Goal: Task Accomplishment & Management: Complete application form

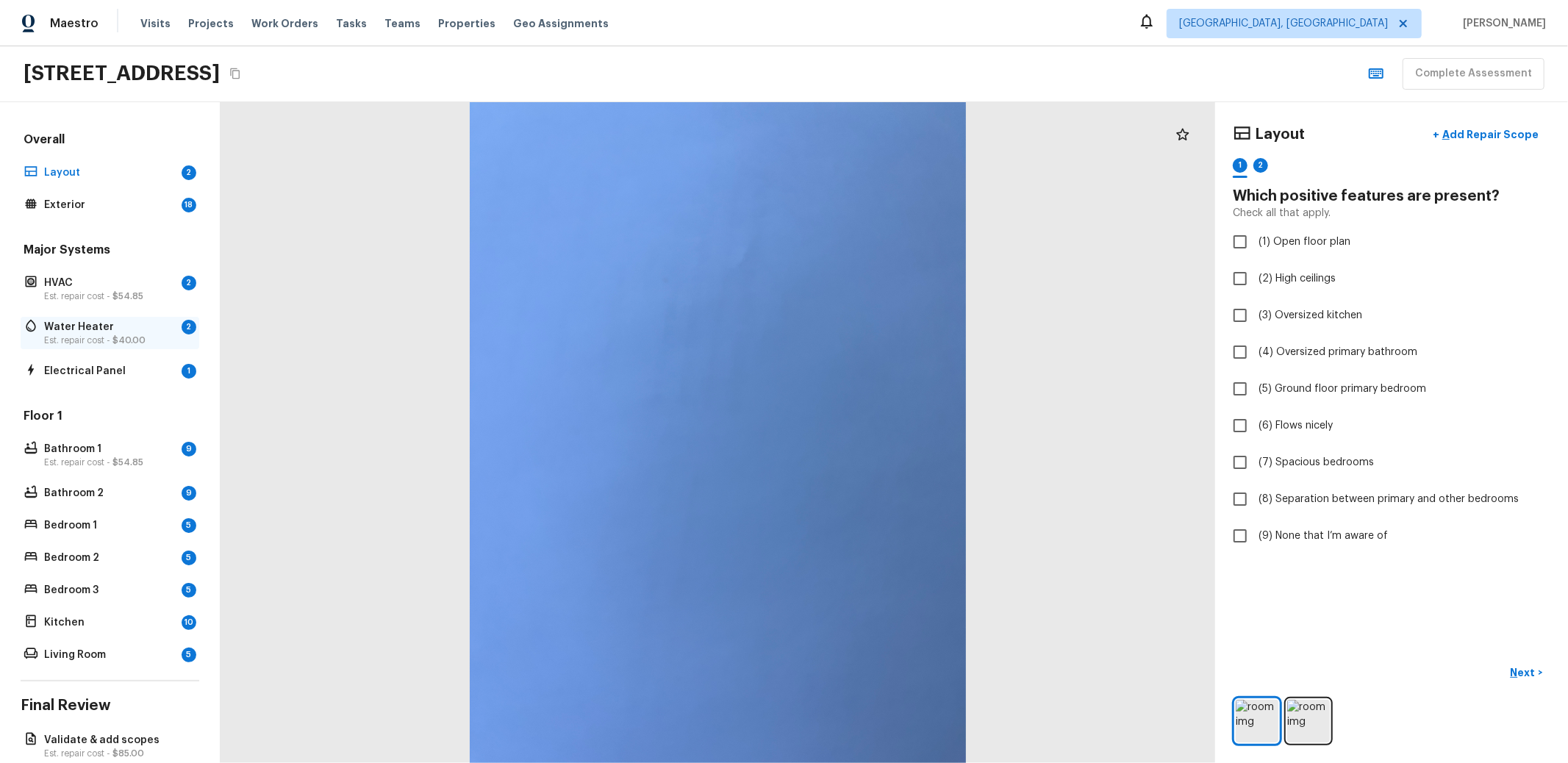
click at [130, 326] on p "Water Heater" at bounding box center [110, 327] width 132 height 15
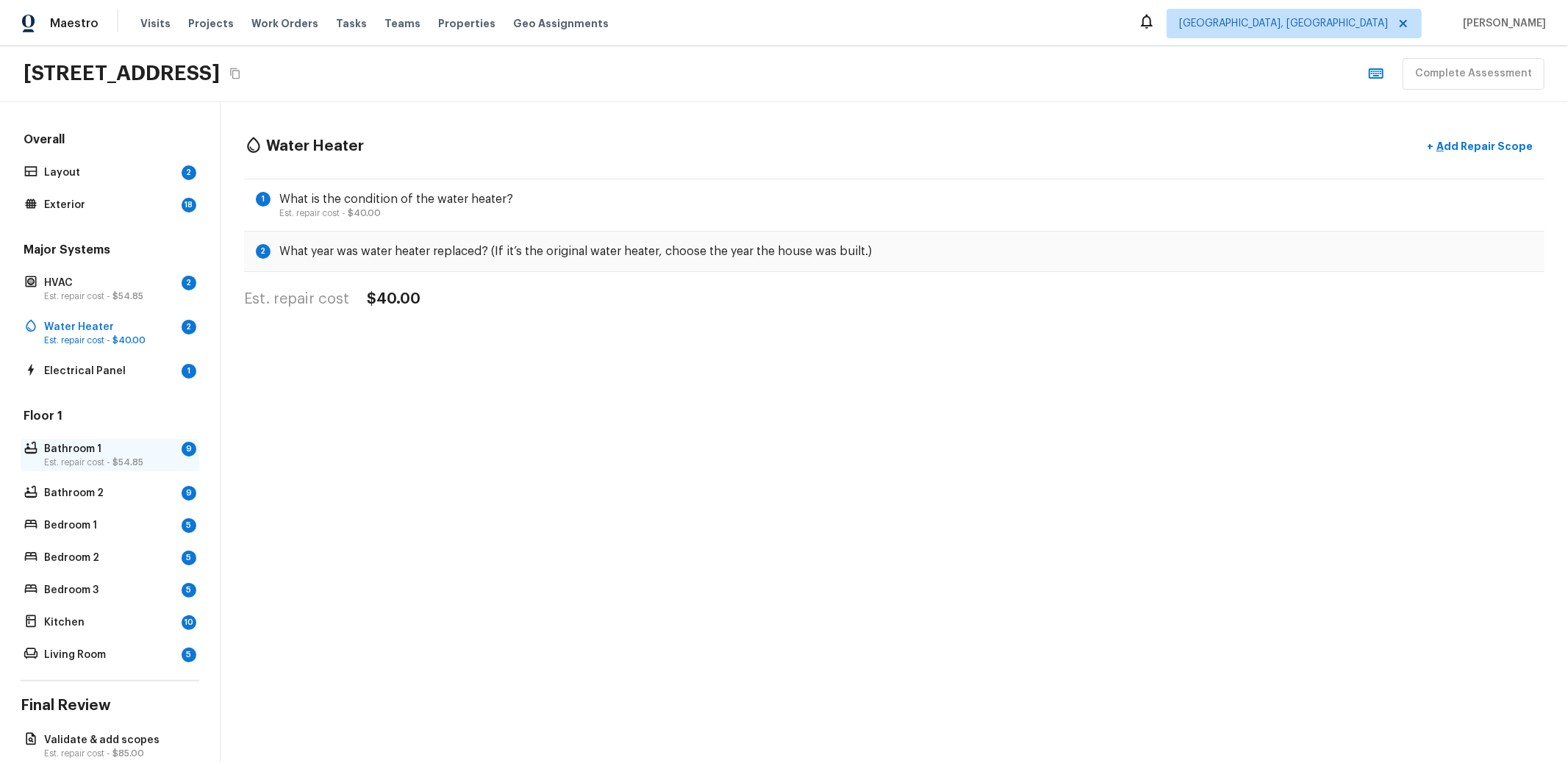
click at [75, 457] on p "Est. repair cost - $54.85" at bounding box center [110, 462] width 132 height 12
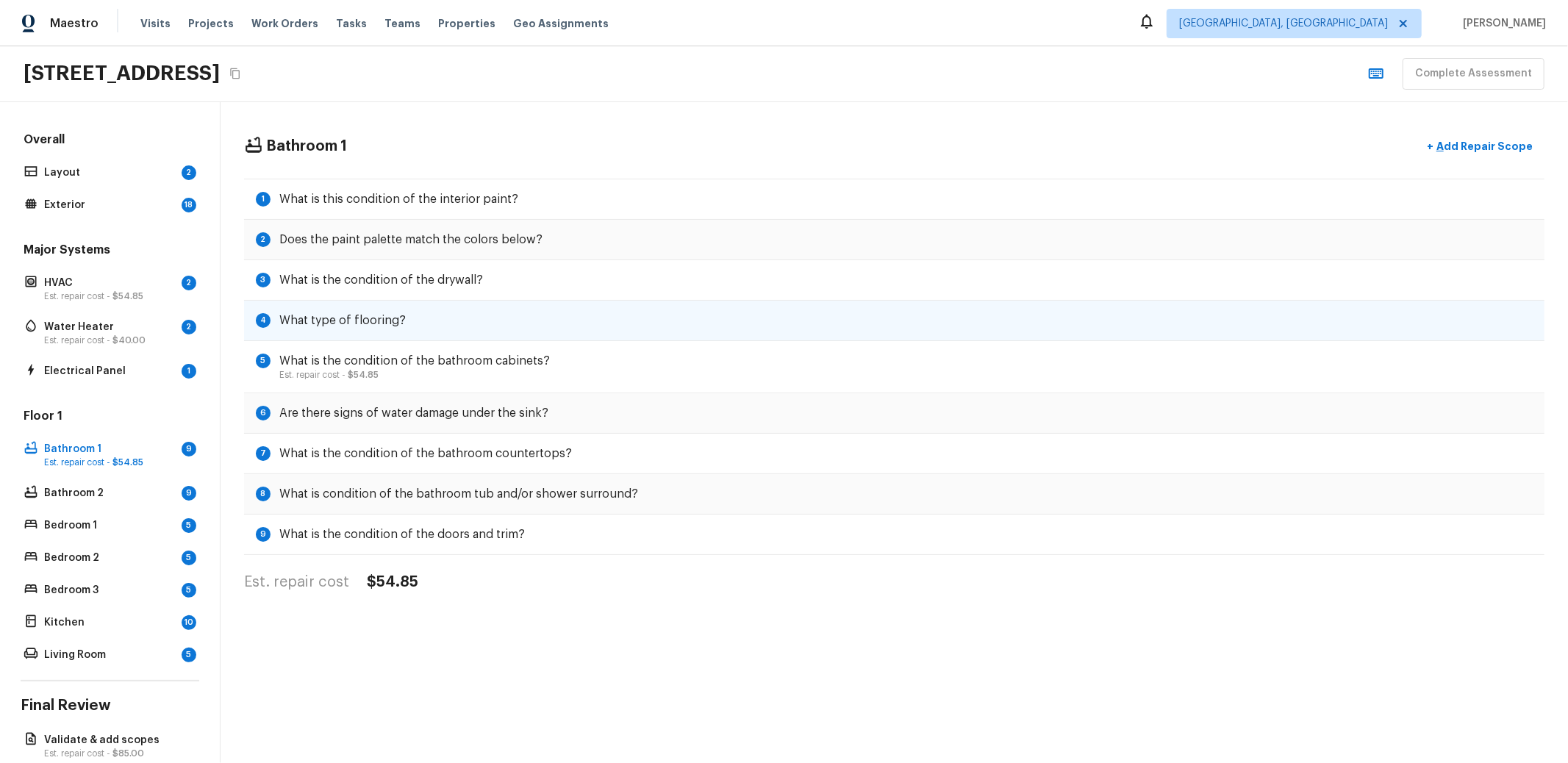
click at [458, 301] on div "4 What type of flooring?" at bounding box center [895, 321] width 1301 height 41
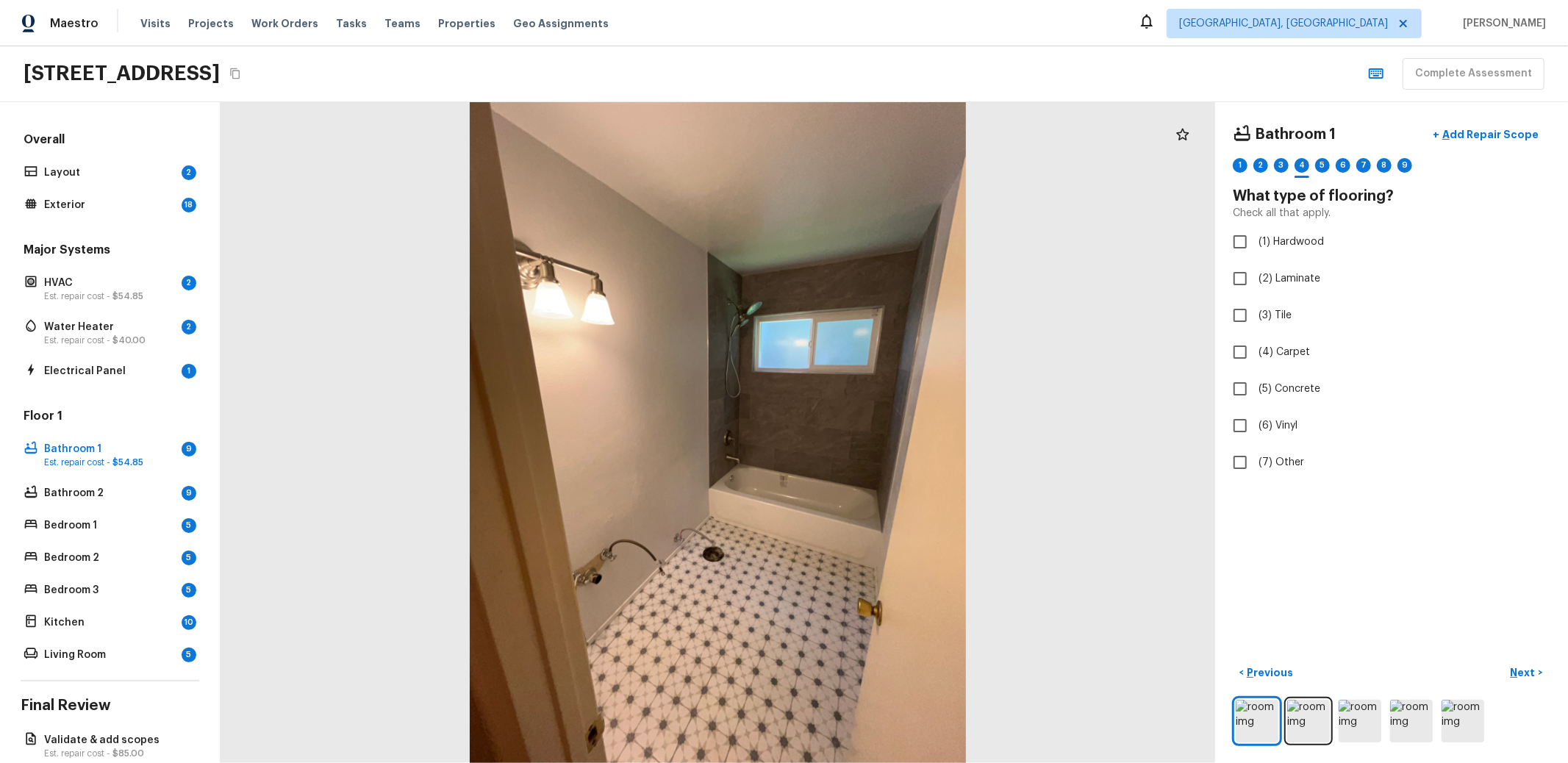
click at [61, 575] on div "Floor 1 Bathroom 1 9 Est. repair cost - $54.85 Bathroom 2 9 Bedroom 1 5 Bedroom…" at bounding box center [110, 536] width 179 height 258
click at [67, 559] on p "Bedroom 2" at bounding box center [110, 558] width 132 height 15
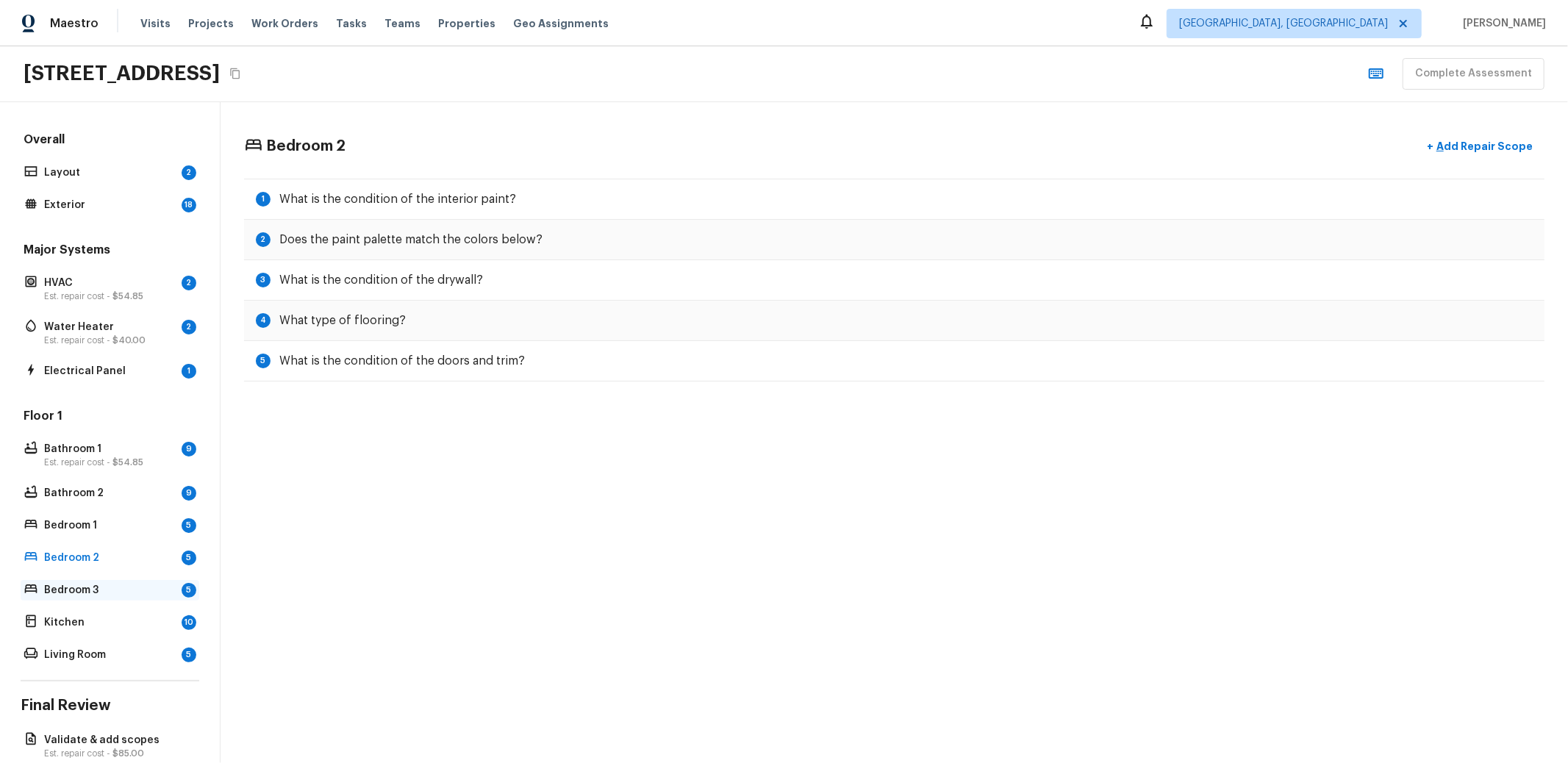
click at [80, 596] on p "Bedroom 3" at bounding box center [110, 590] width 132 height 15
click at [119, 163] on div "Layout 2" at bounding box center [110, 173] width 179 height 20
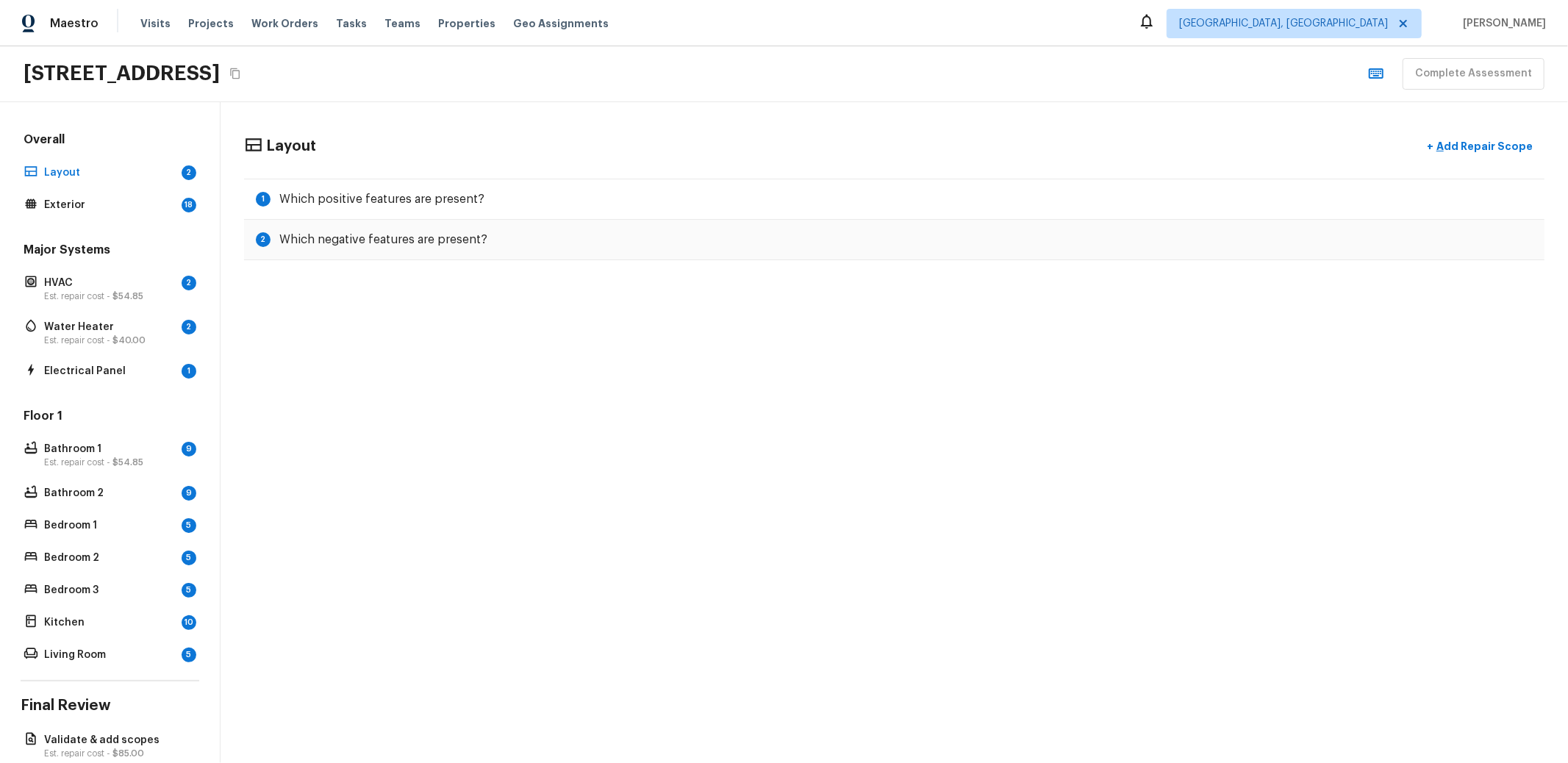
click at [104, 215] on div "Overall Layout 2 Exterior 18 Major Systems HVAC 2 Est. repair cost - $54.85 Wat…" at bounding box center [110, 398] width 179 height 534
click at [315, 235] on h5 "Which negative features are present?" at bounding box center [383, 240] width 208 height 16
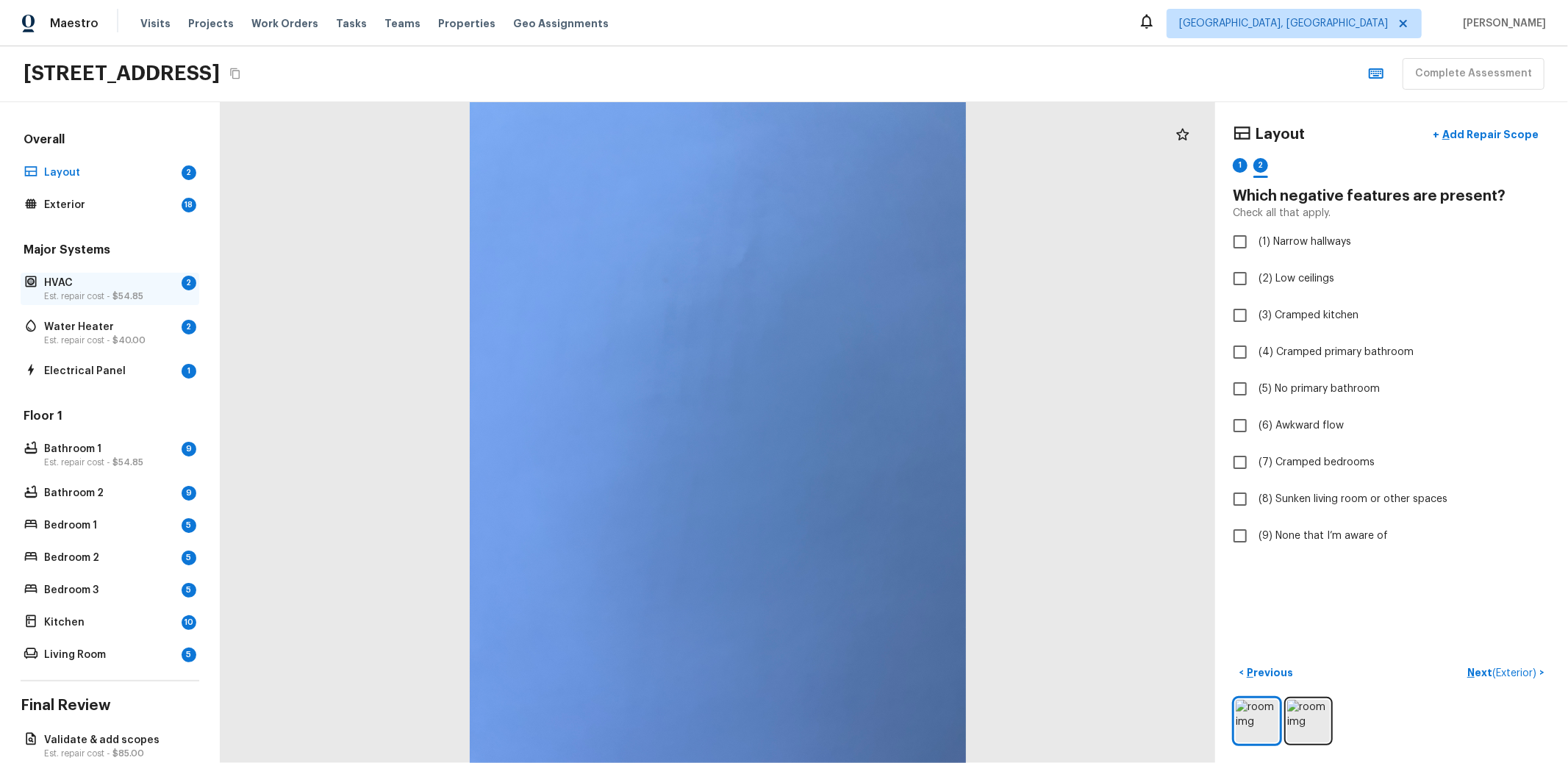
click at [77, 289] on p "HVAC" at bounding box center [110, 283] width 132 height 15
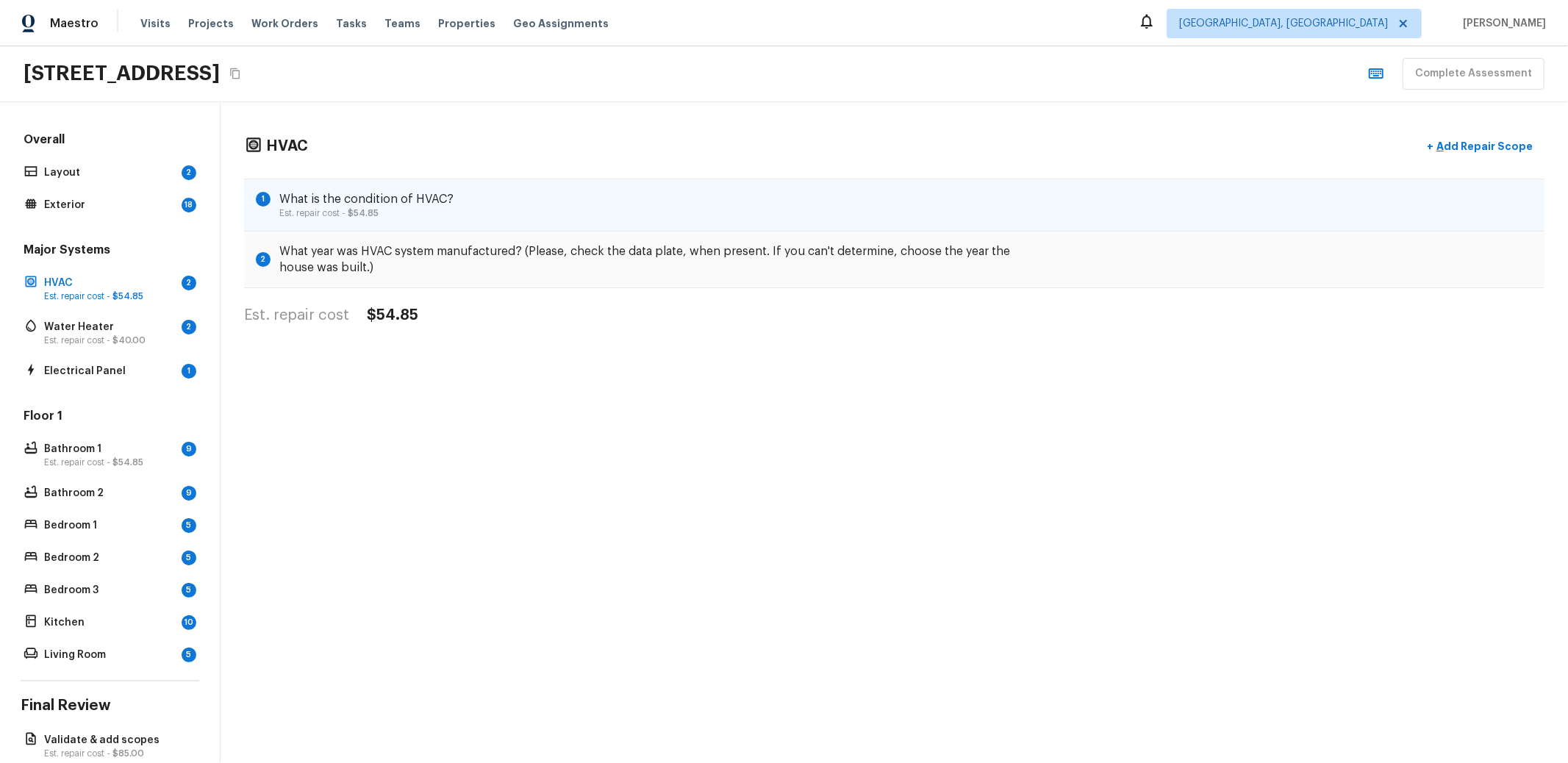
click at [415, 219] on div "1 What is the condition of HVAC? Est. repair cost - $54.85" at bounding box center [895, 205] width 1301 height 53
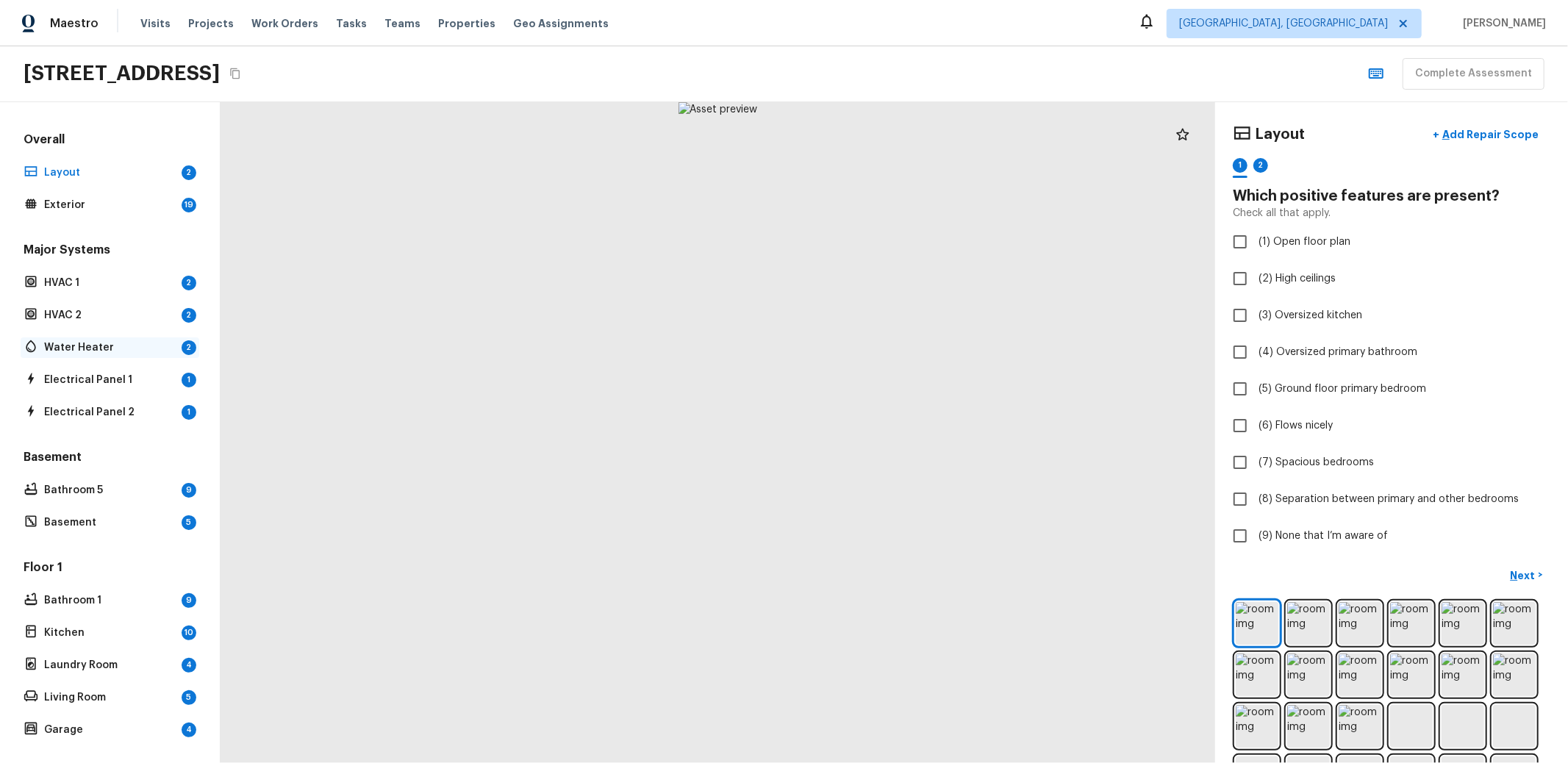
click at [114, 350] on p "Water Heater" at bounding box center [110, 348] width 132 height 15
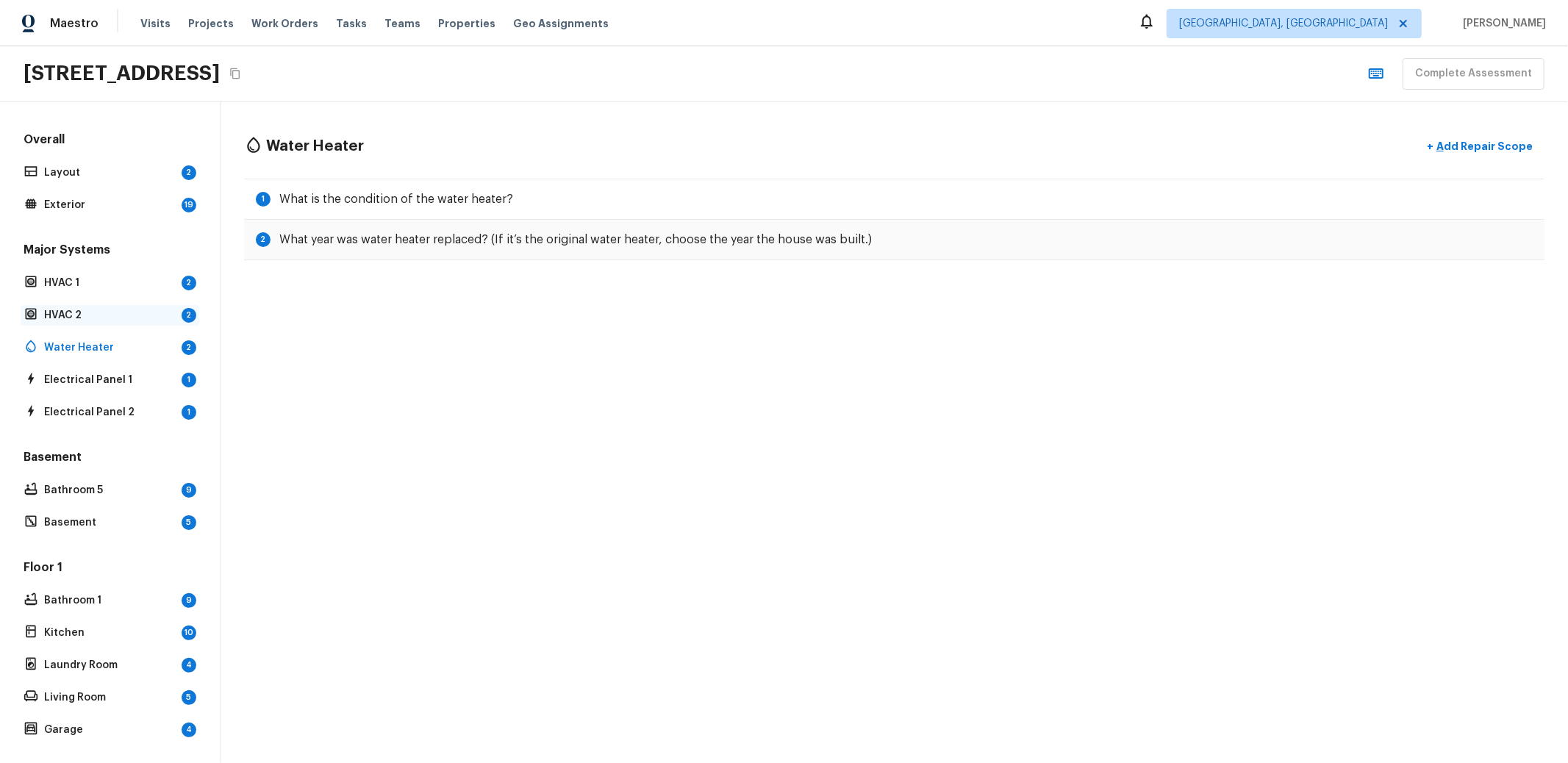
click at [89, 311] on p "HVAC 2" at bounding box center [110, 315] width 132 height 15
click at [94, 278] on p "HVAC 1" at bounding box center [110, 283] width 132 height 15
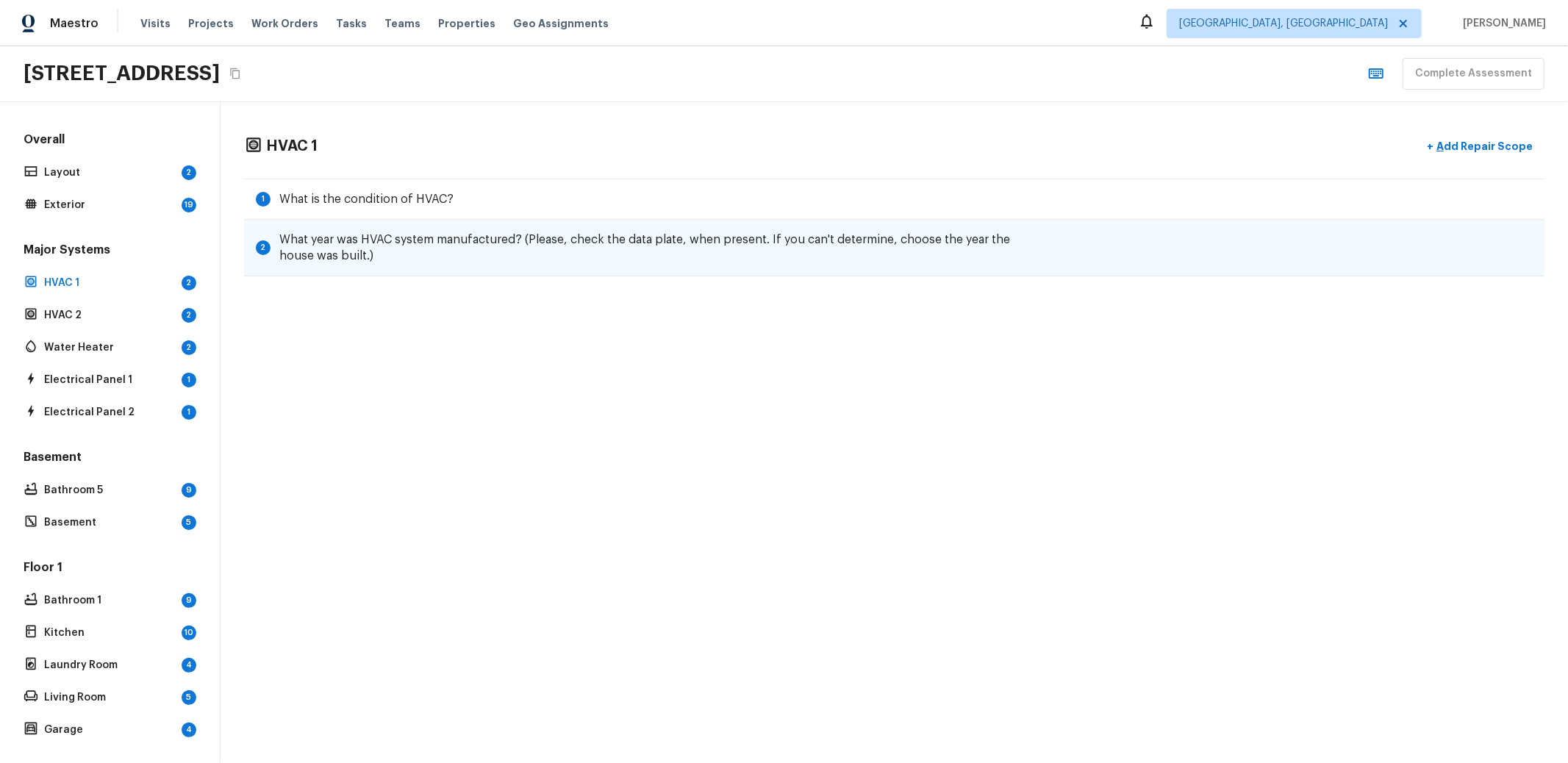
click at [324, 244] on h5 "What year was HVAC system manufactured? (Please, check the data plate, when pre…" at bounding box center [650, 248] width 742 height 33
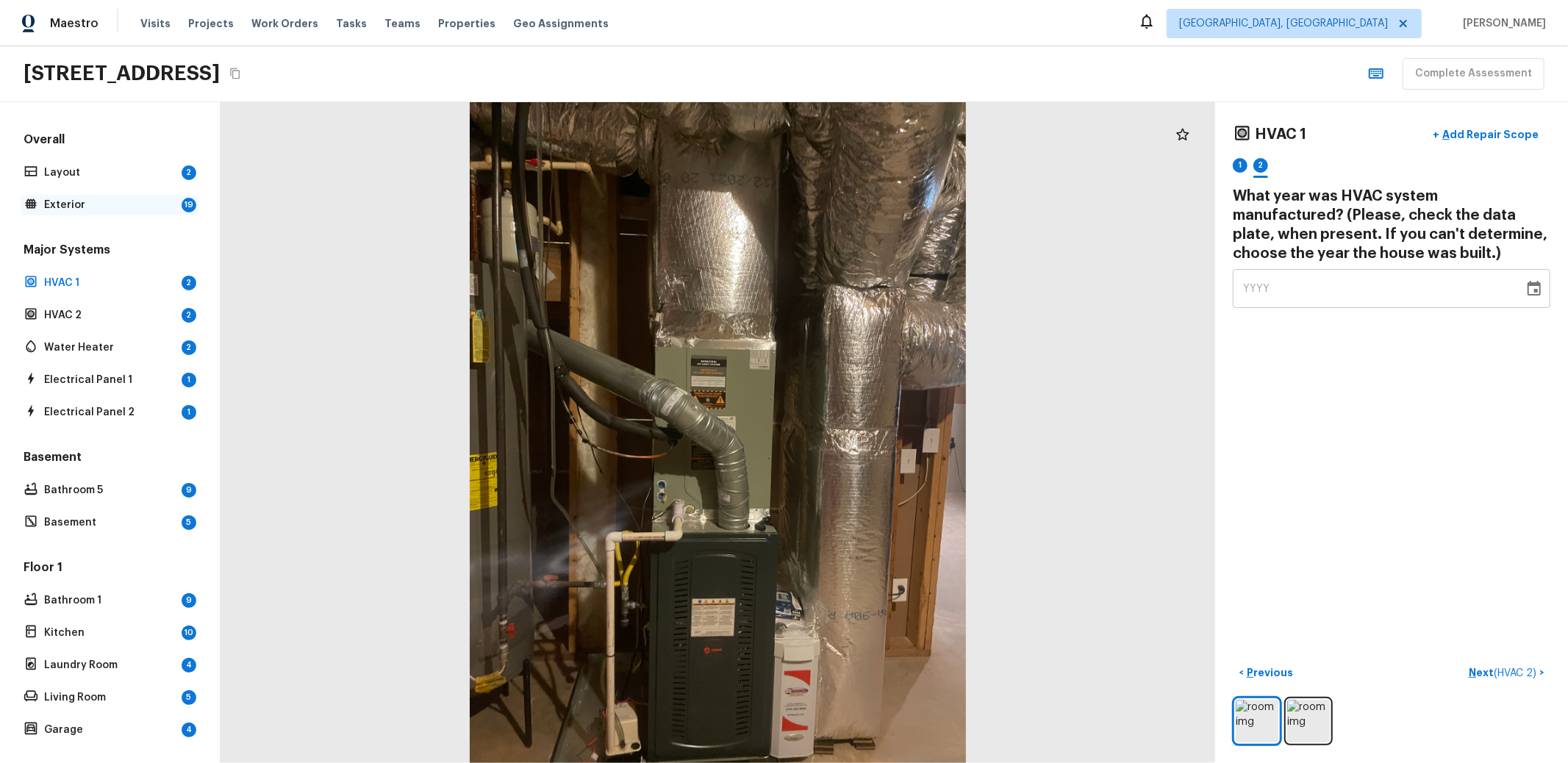
click at [63, 198] on p "Exterior" at bounding box center [110, 205] width 132 height 15
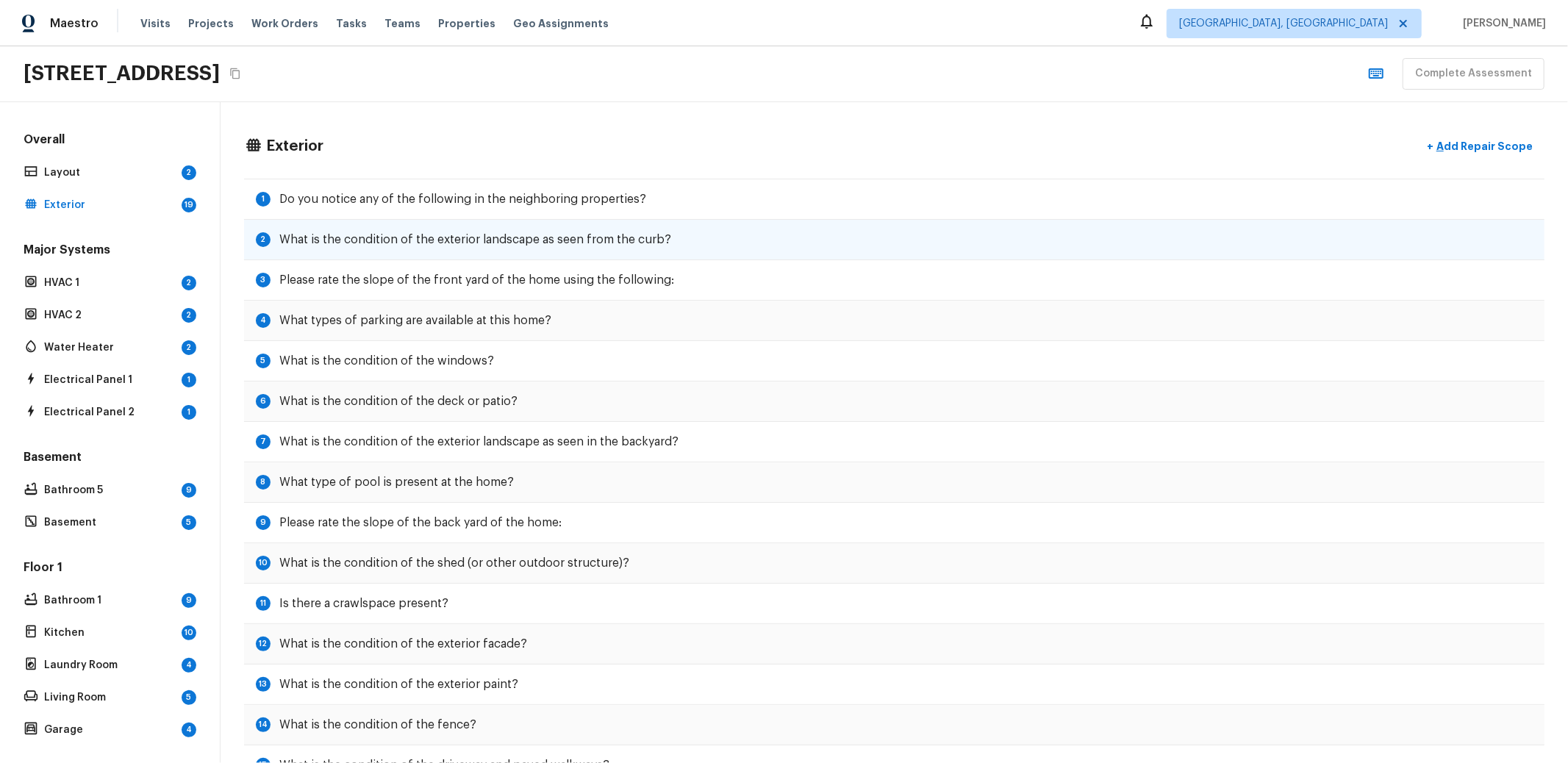
click at [334, 220] on div "2 What is the condition of the exterior landscape as seen from the curb?" at bounding box center [895, 240] width 1301 height 41
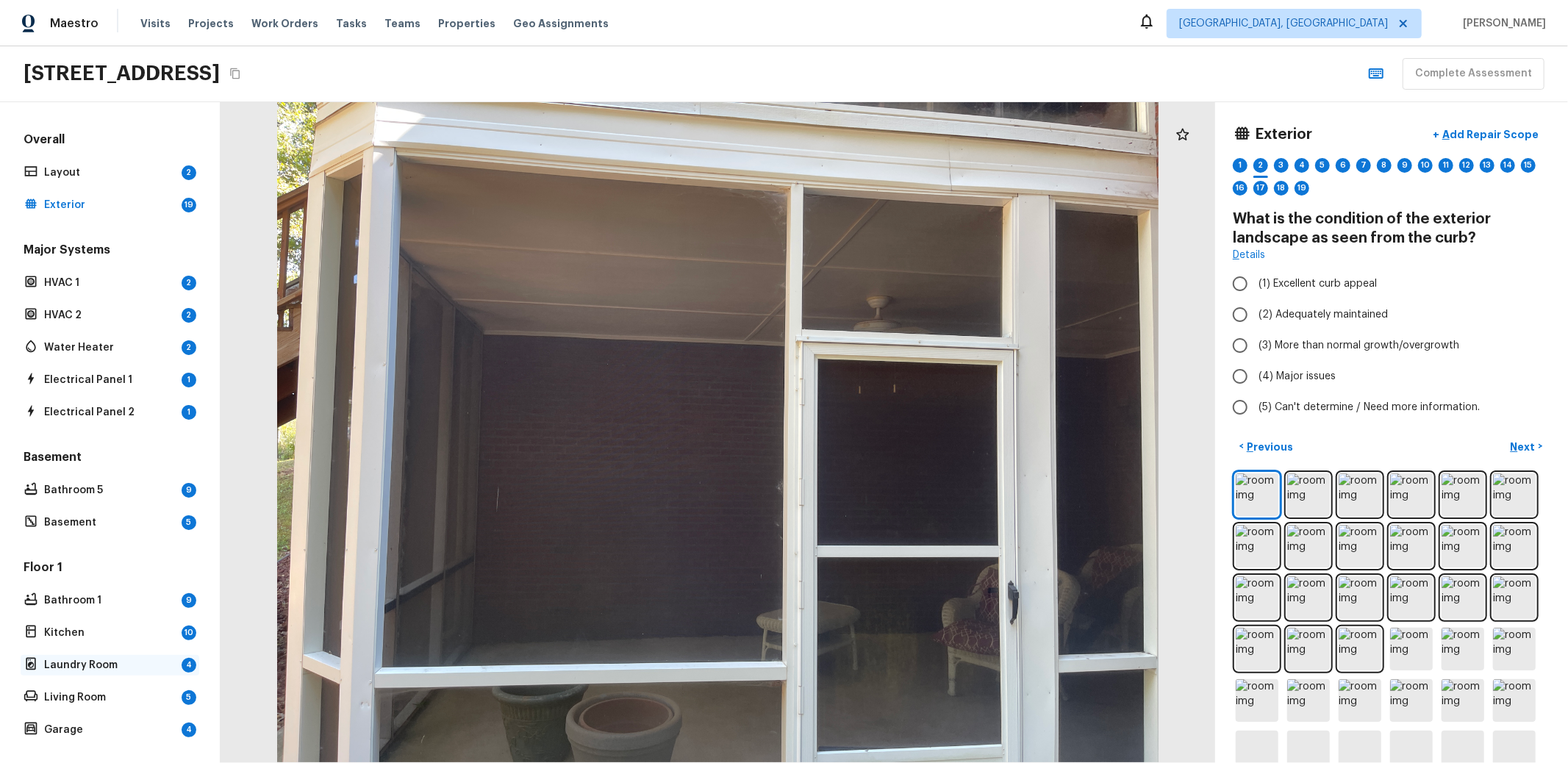
click at [54, 662] on p "Laundry Room" at bounding box center [110, 666] width 132 height 15
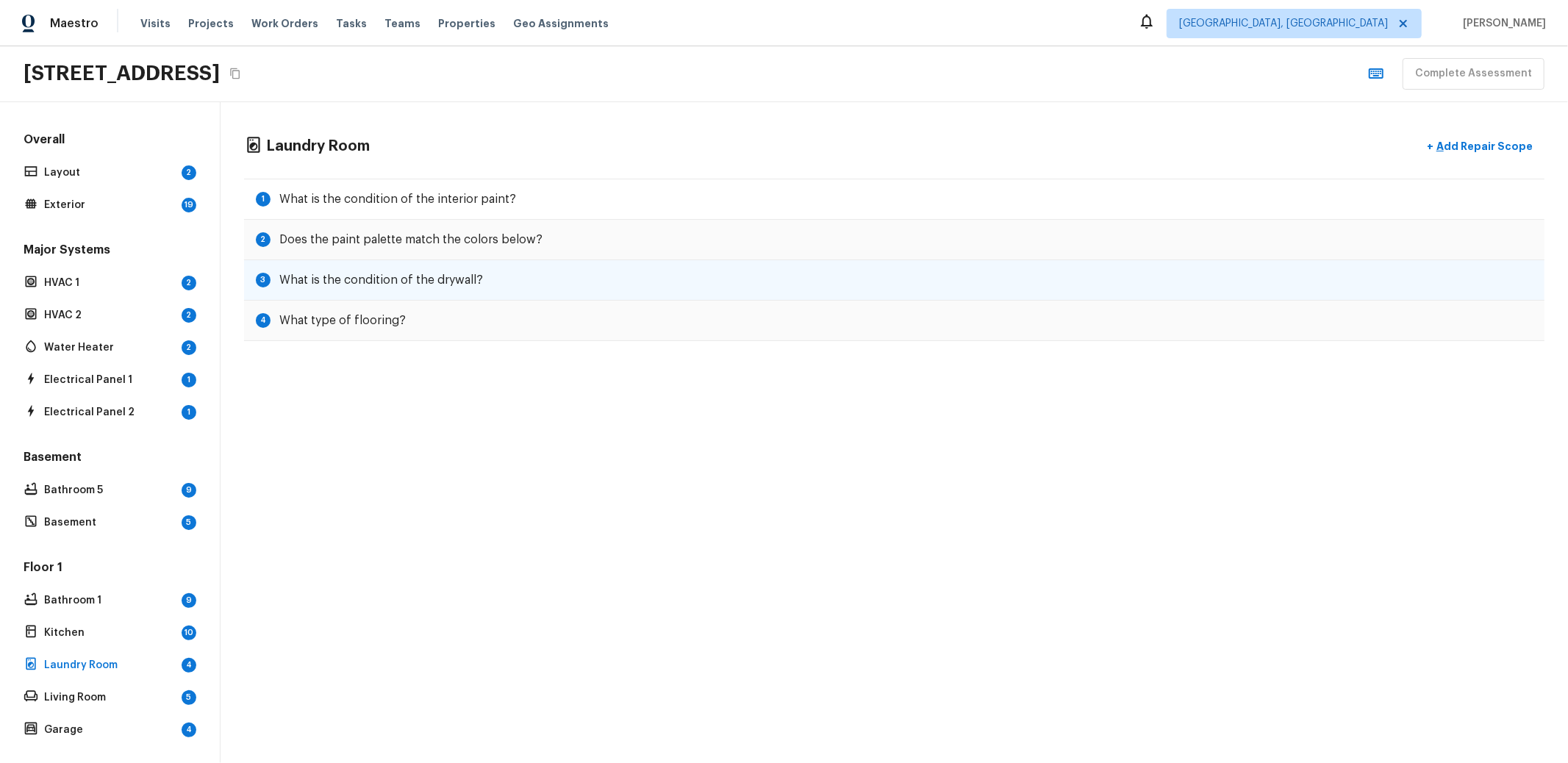
click at [393, 279] on h5 "What is the condition of the drywall?" at bounding box center [381, 280] width 204 height 16
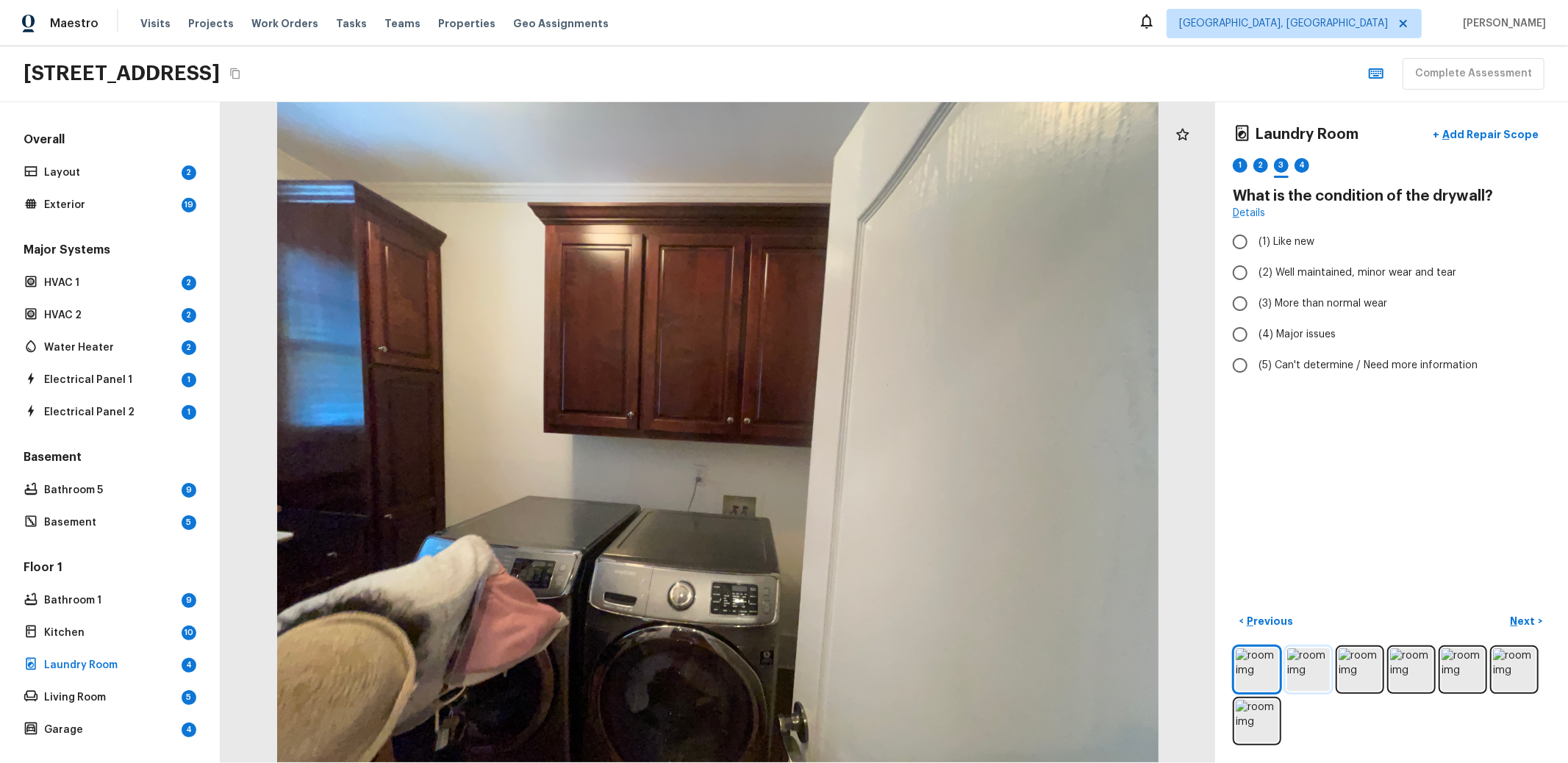
click at [1287, 654] on img at bounding box center [1309, 670] width 42 height 42
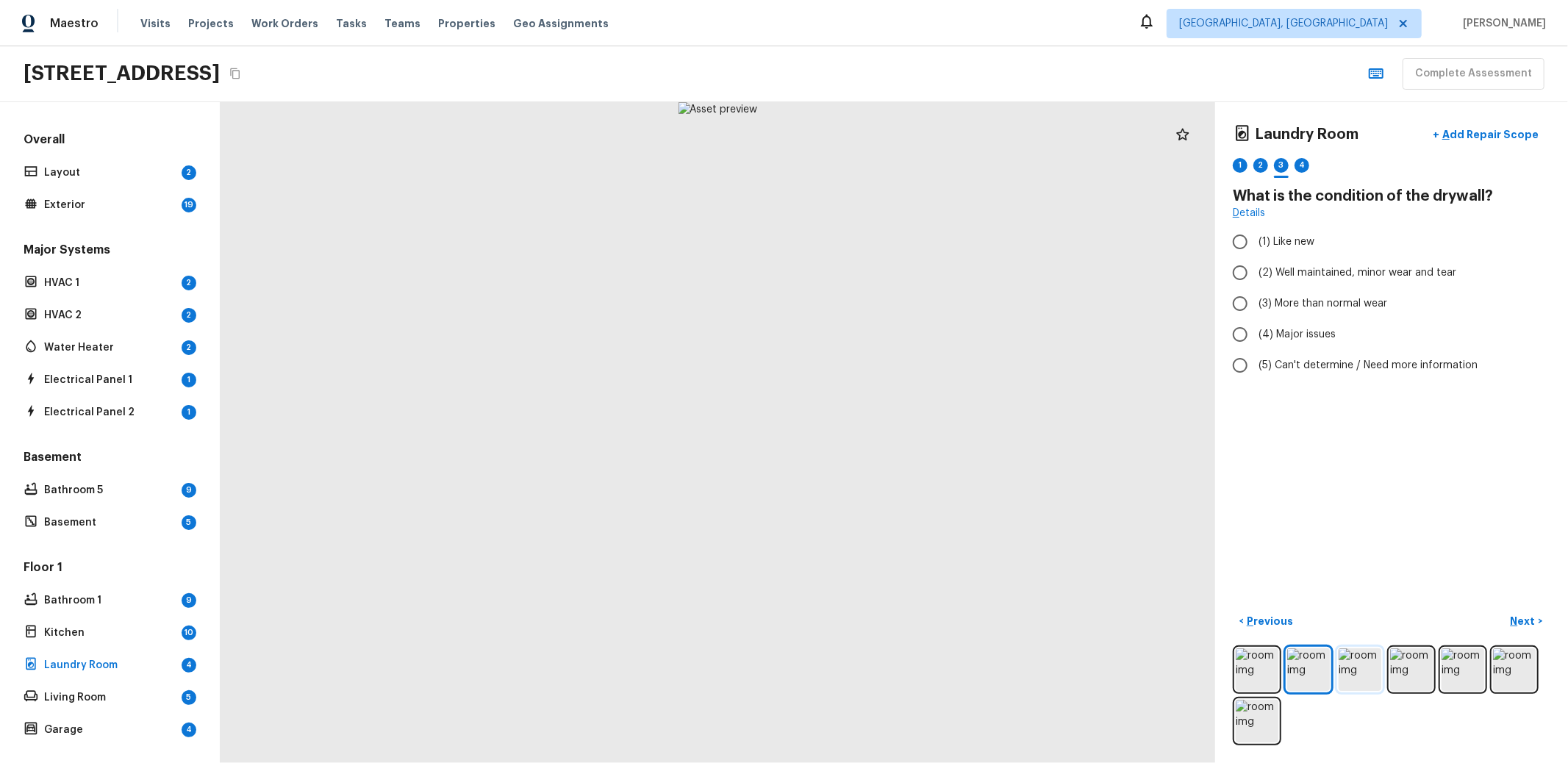
click at [1354, 659] on img at bounding box center [1360, 670] width 42 height 42
click at [1424, 663] on div at bounding box center [1391, 696] width 318 height 100
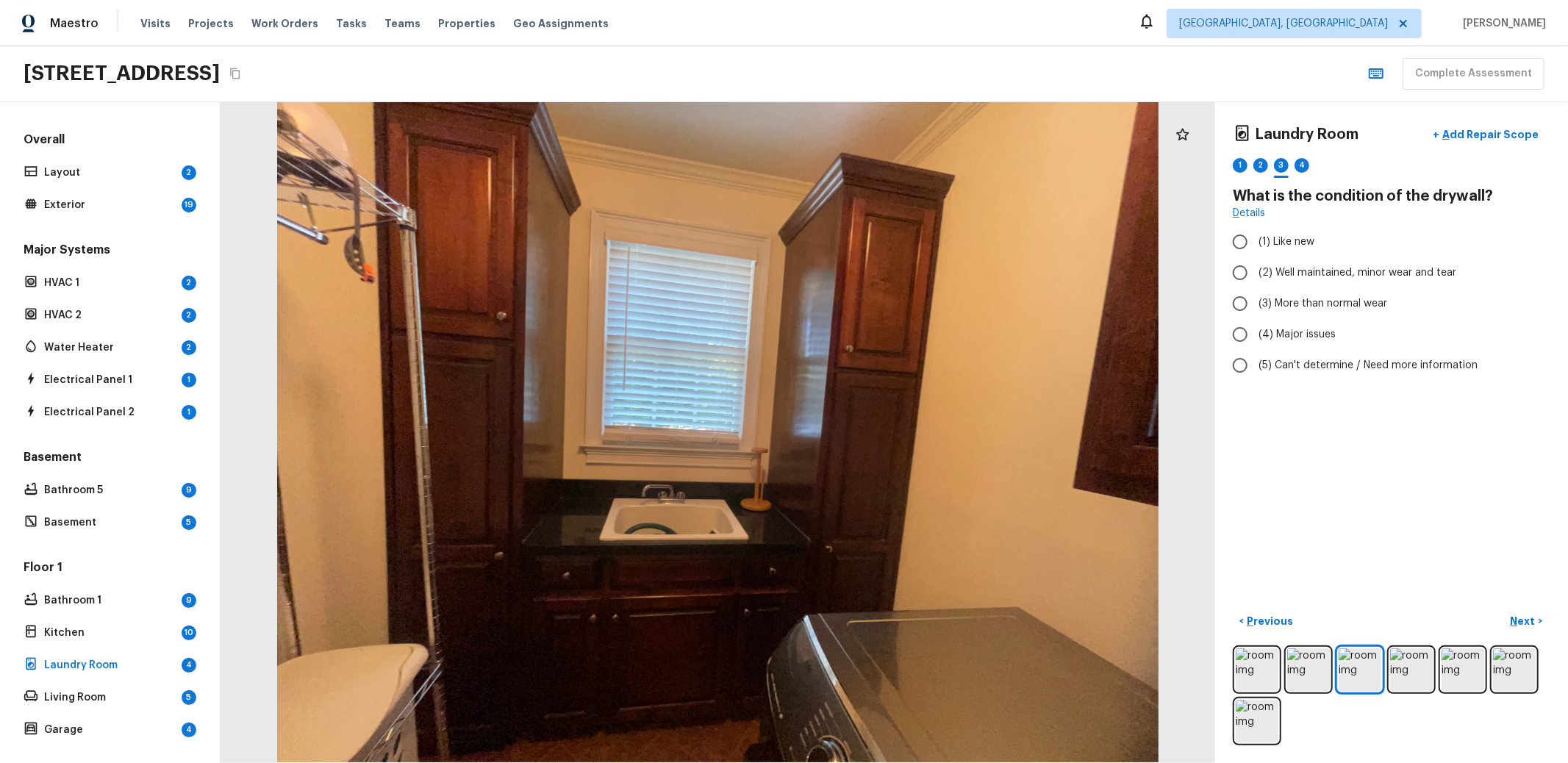
click at [1476, 666] on div at bounding box center [1391, 696] width 318 height 100
click at [1494, 667] on img at bounding box center [1515, 670] width 42 height 42
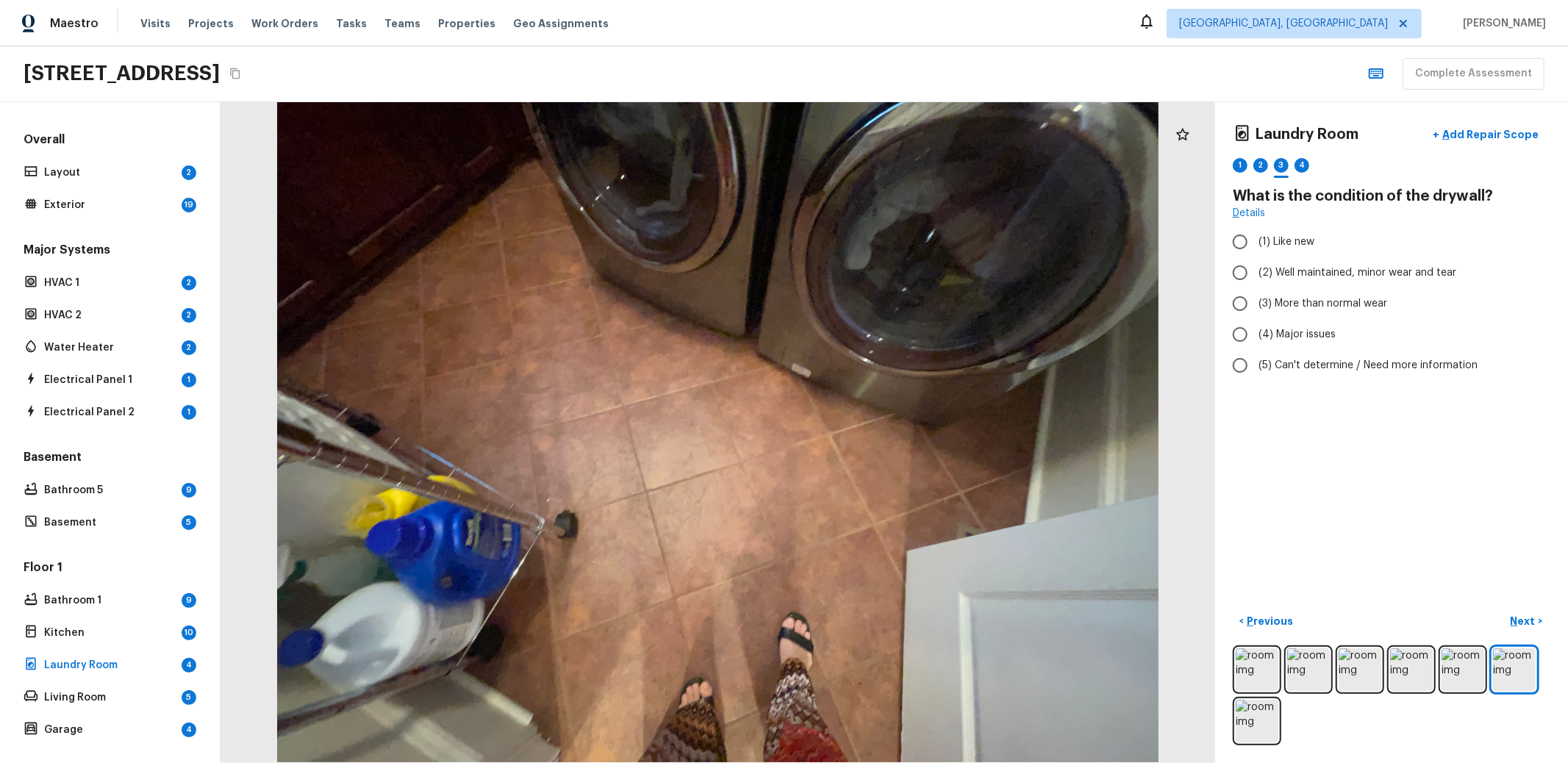
click at [818, 35] on div "Maestro Visits Projects Work Orders Tasks Teams Properties Geo Assignments Albu…" at bounding box center [784, 23] width 1568 height 46
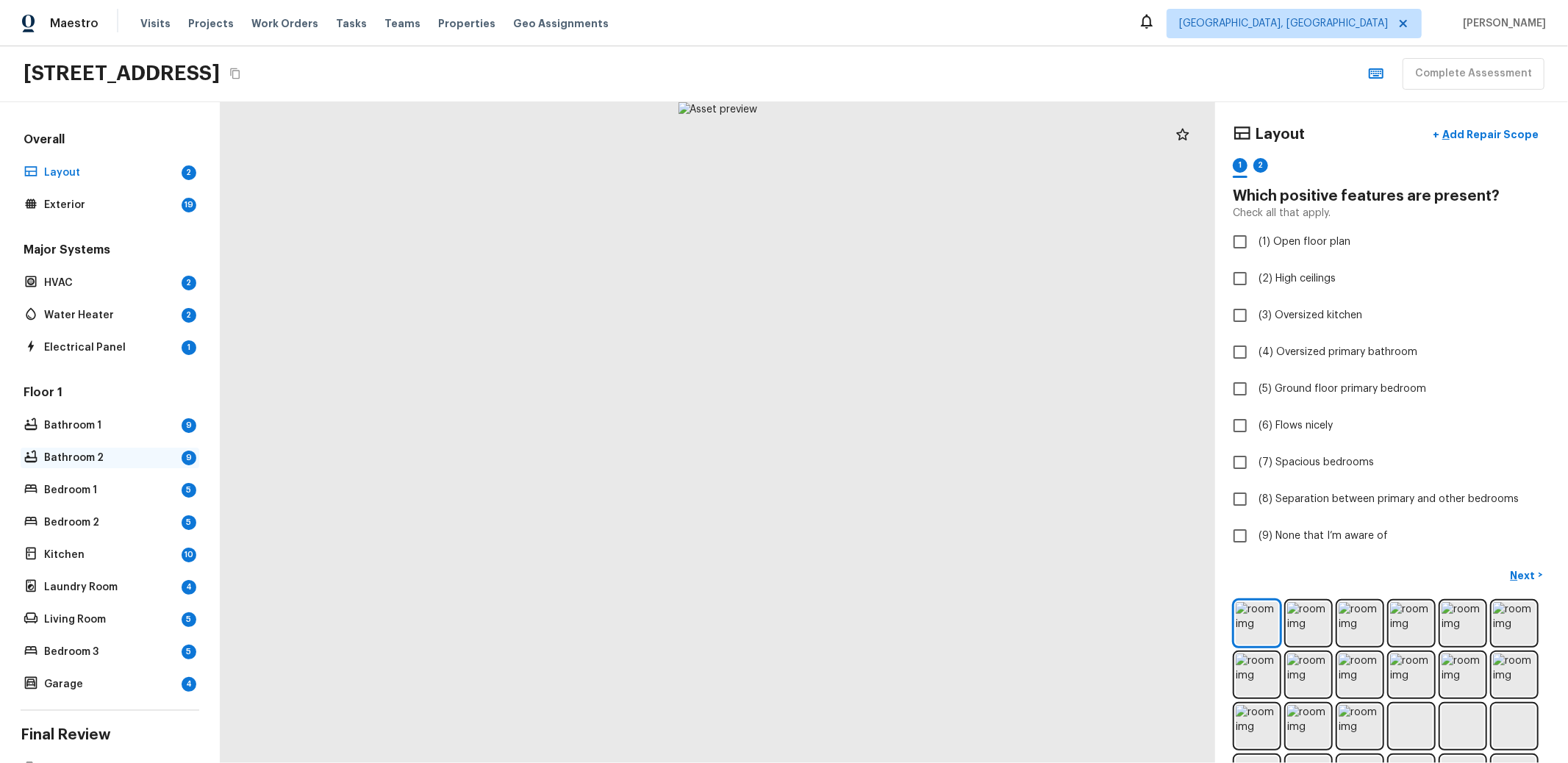
click at [68, 457] on p "Bathroom 2" at bounding box center [110, 458] width 132 height 15
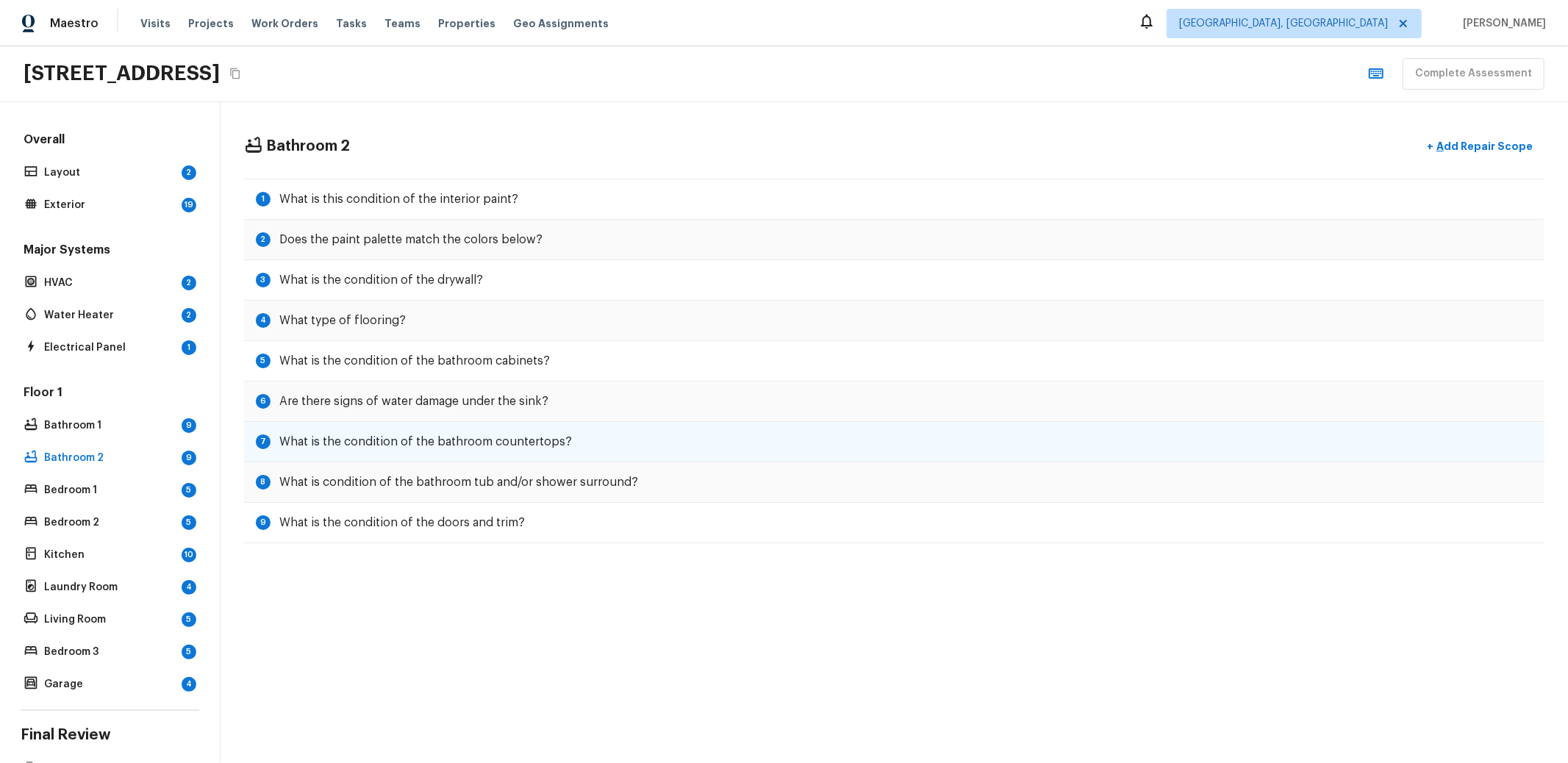
click at [398, 449] on div "7 What is the condition of the bathroom countertops?" at bounding box center [895, 443] width 1301 height 41
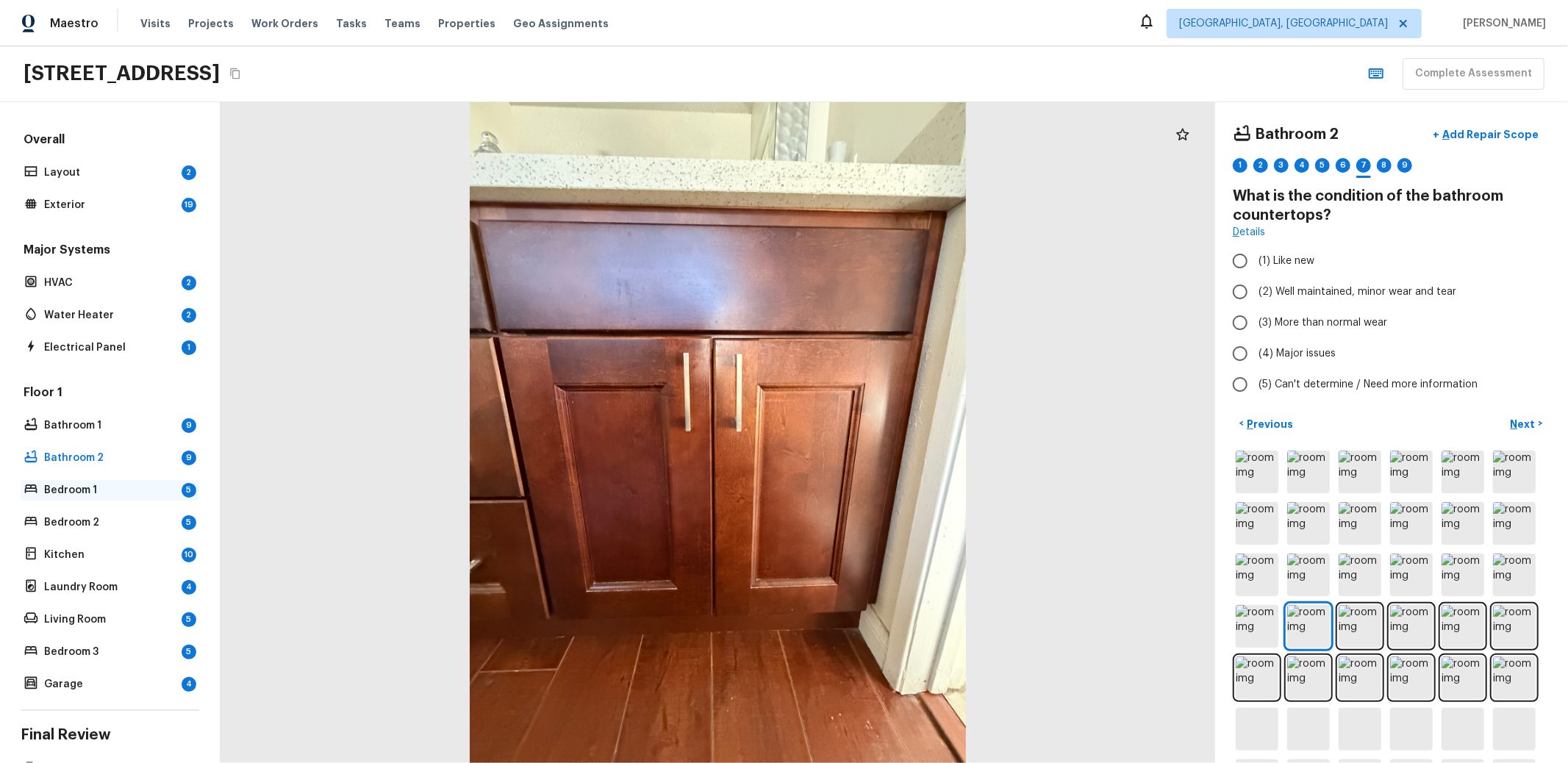
click at [94, 495] on p "Bedroom 1" at bounding box center [110, 490] width 132 height 15
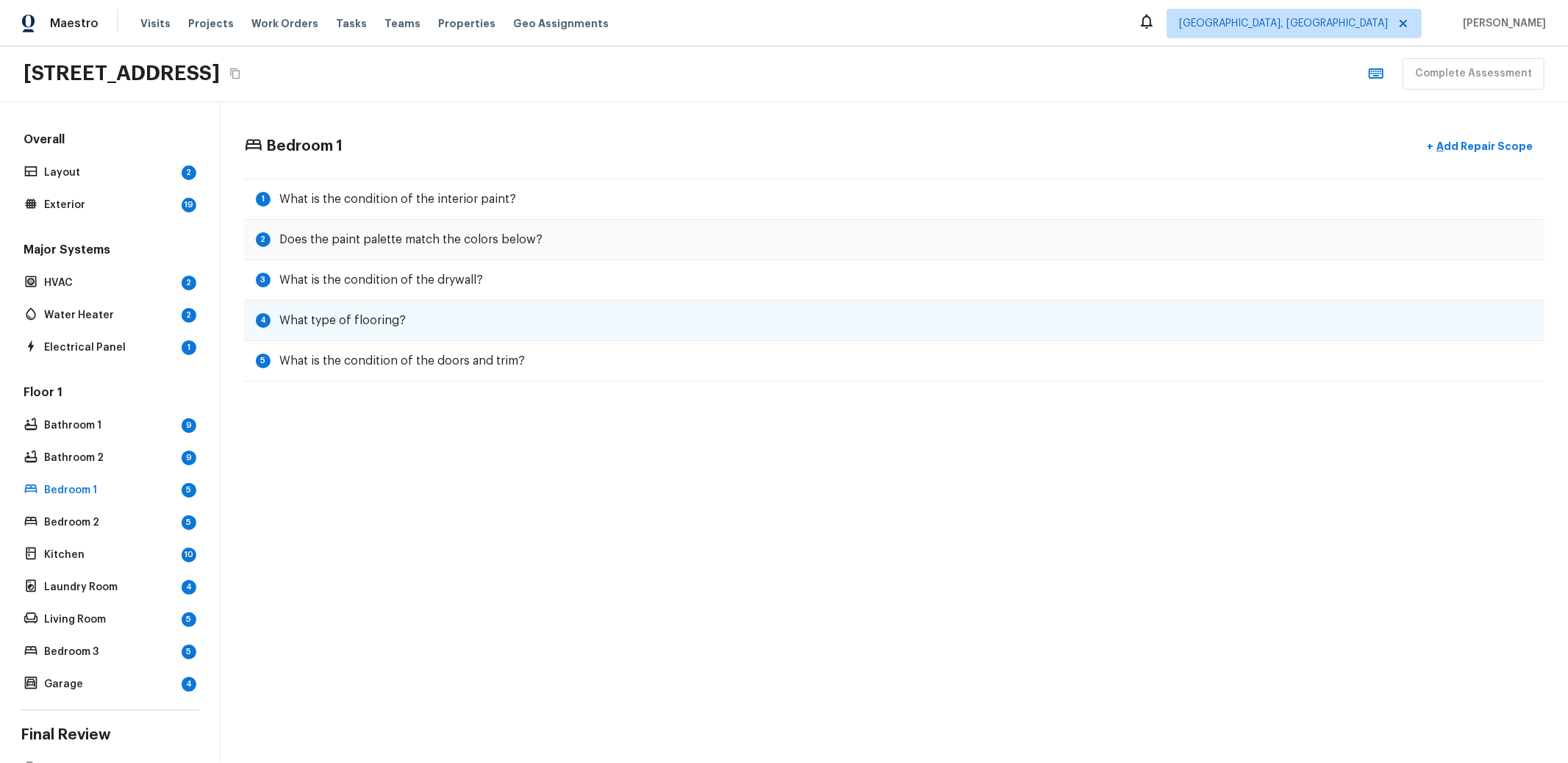
click at [364, 329] on div "4 What type of flooring?" at bounding box center [895, 321] width 1301 height 41
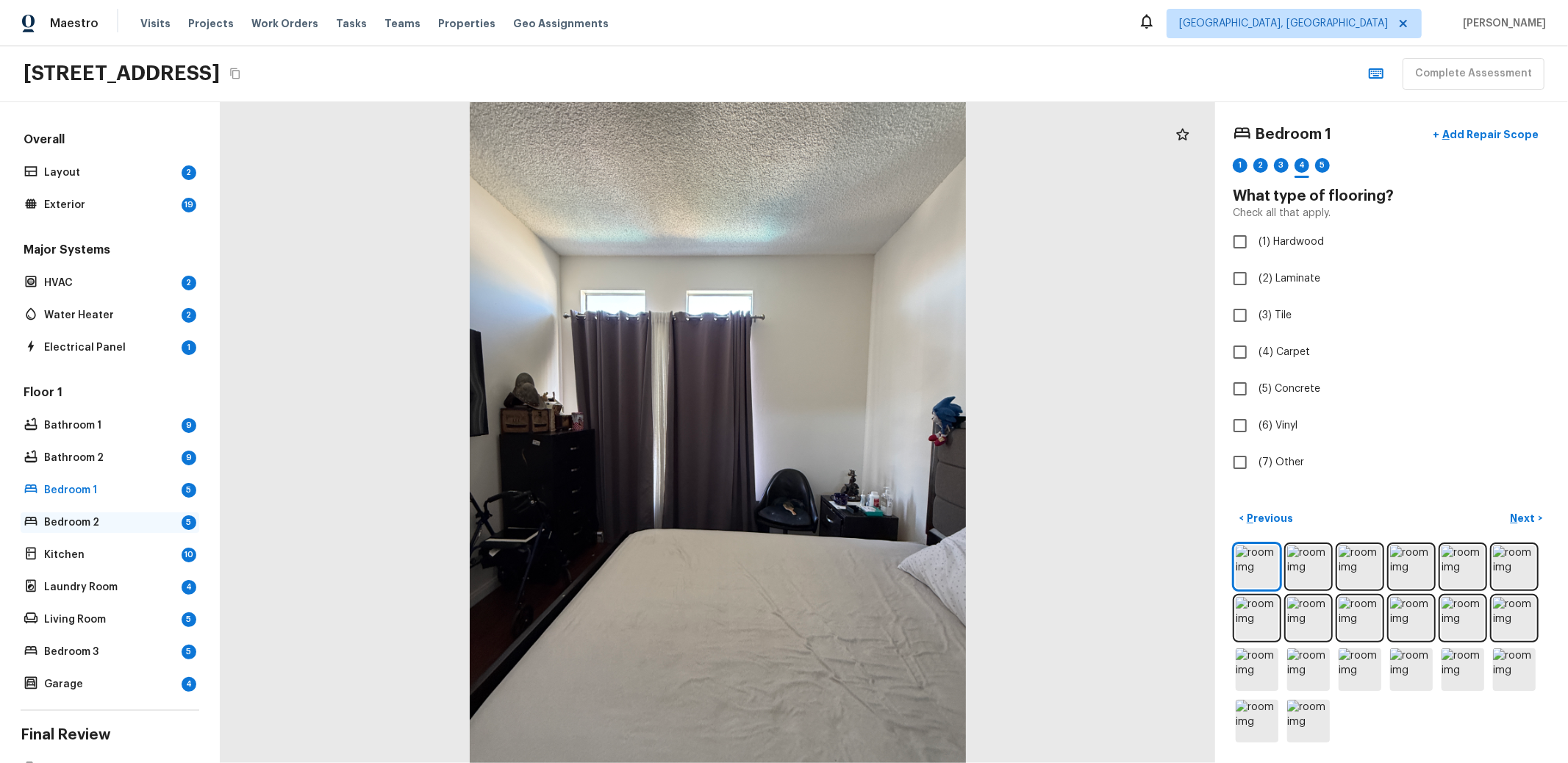
click at [124, 515] on p "Bedroom 2" at bounding box center [110, 522] width 132 height 15
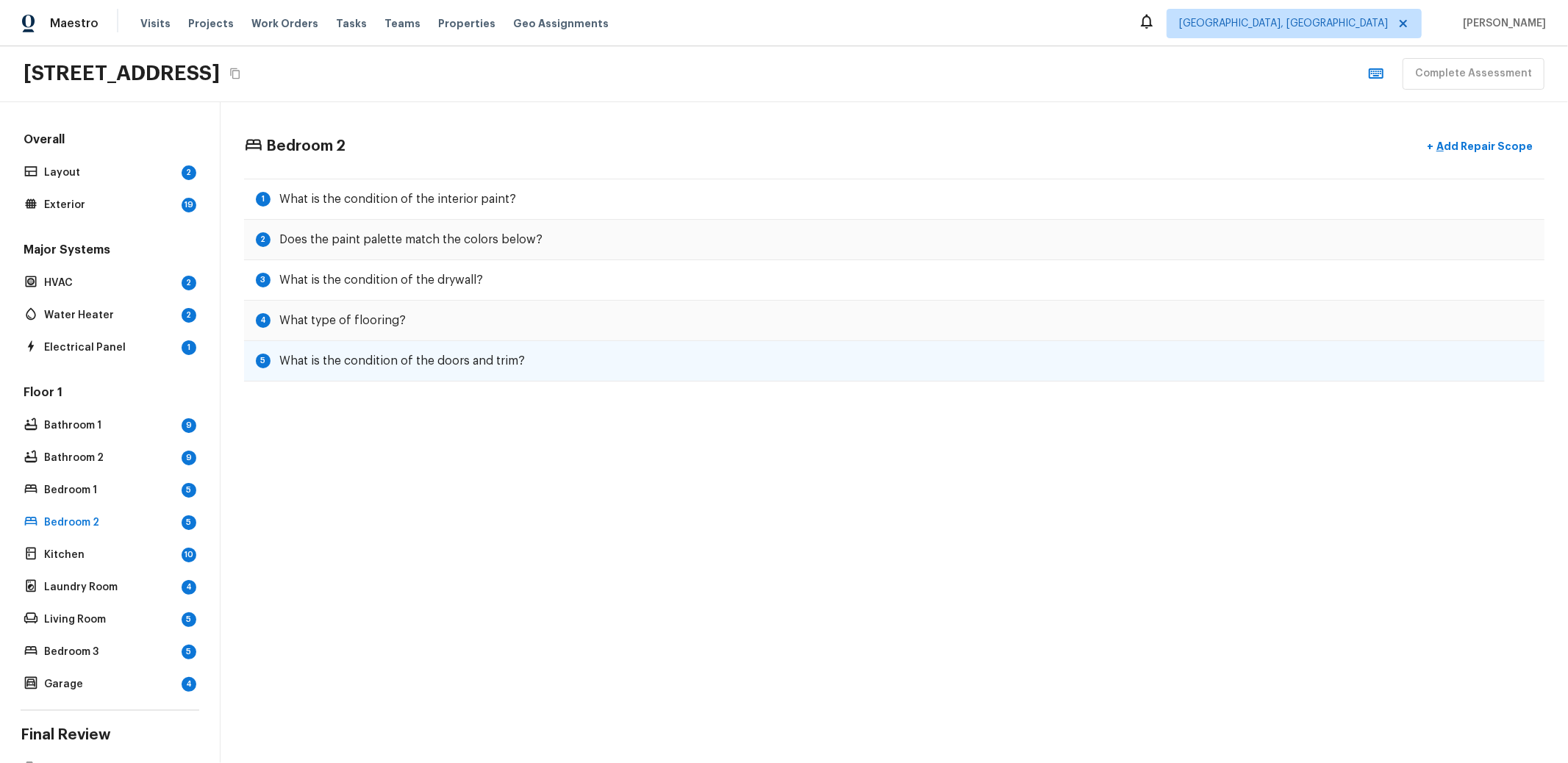
click at [472, 354] on h5 "What is the condition of the doors and trim?" at bounding box center [403, 361] width 246 height 16
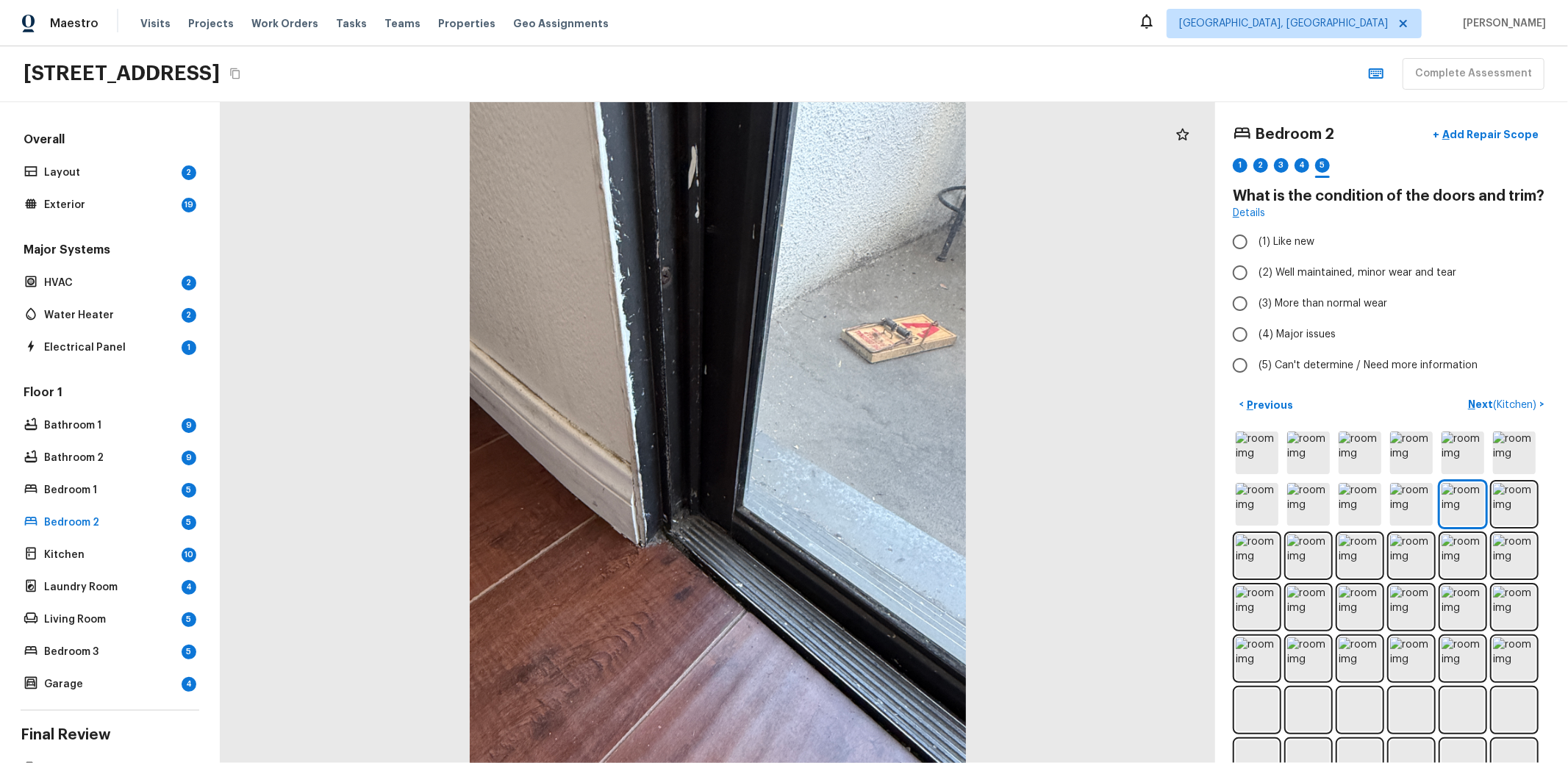
click at [85, 601] on div "Floor 1 Bathroom 1 9 Bathroom 2 9 Bedroom 1 5 Bedroom 2 5 Kitchen 10 Laundry Ro…" at bounding box center [110, 540] width 179 height 311
click at [89, 597] on div "Floor 1 Bathroom 1 9 Bathroom 2 9 Bedroom 1 5 Bedroom 2 5 Kitchen 10 Laundry Ro…" at bounding box center [110, 540] width 179 height 311
click at [93, 592] on p "Laundry Room" at bounding box center [110, 588] width 132 height 15
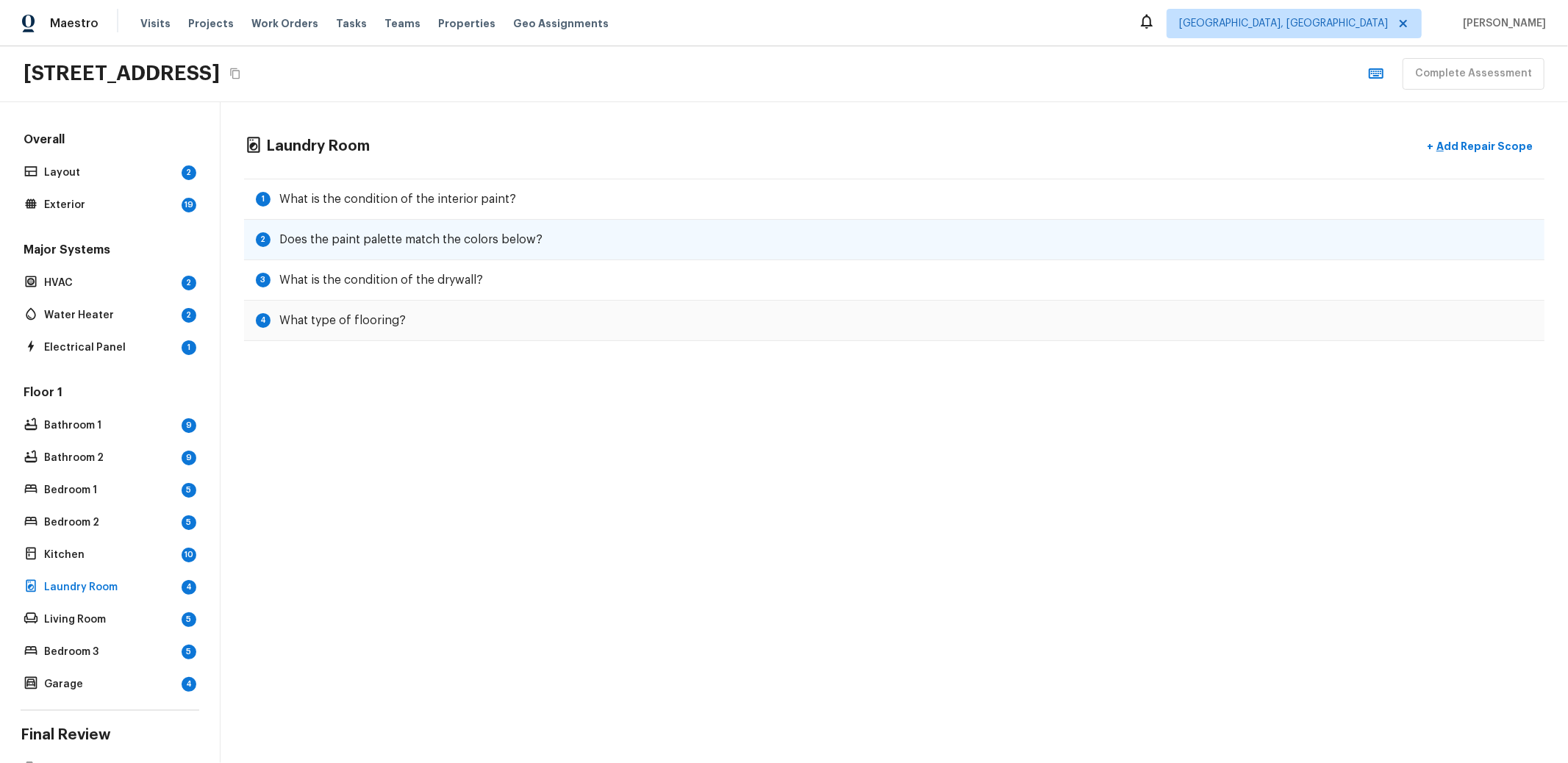
click at [425, 235] on h5 "Does the paint palette match the colors below?" at bounding box center [411, 240] width 263 height 16
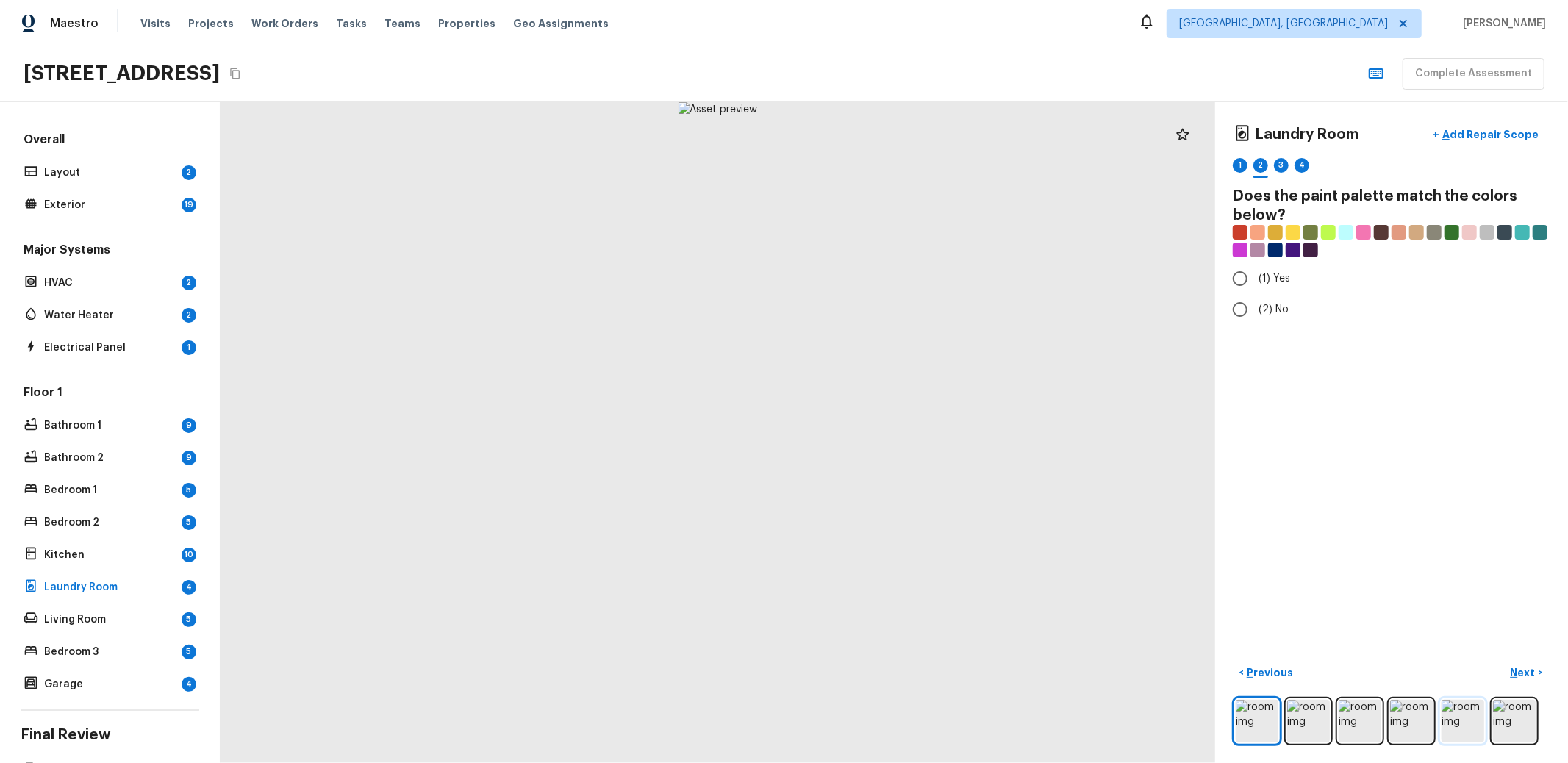
click at [1441, 714] on img at bounding box center [1463, 721] width 42 height 42
click at [1410, 711] on img at bounding box center [1411, 721] width 42 height 42
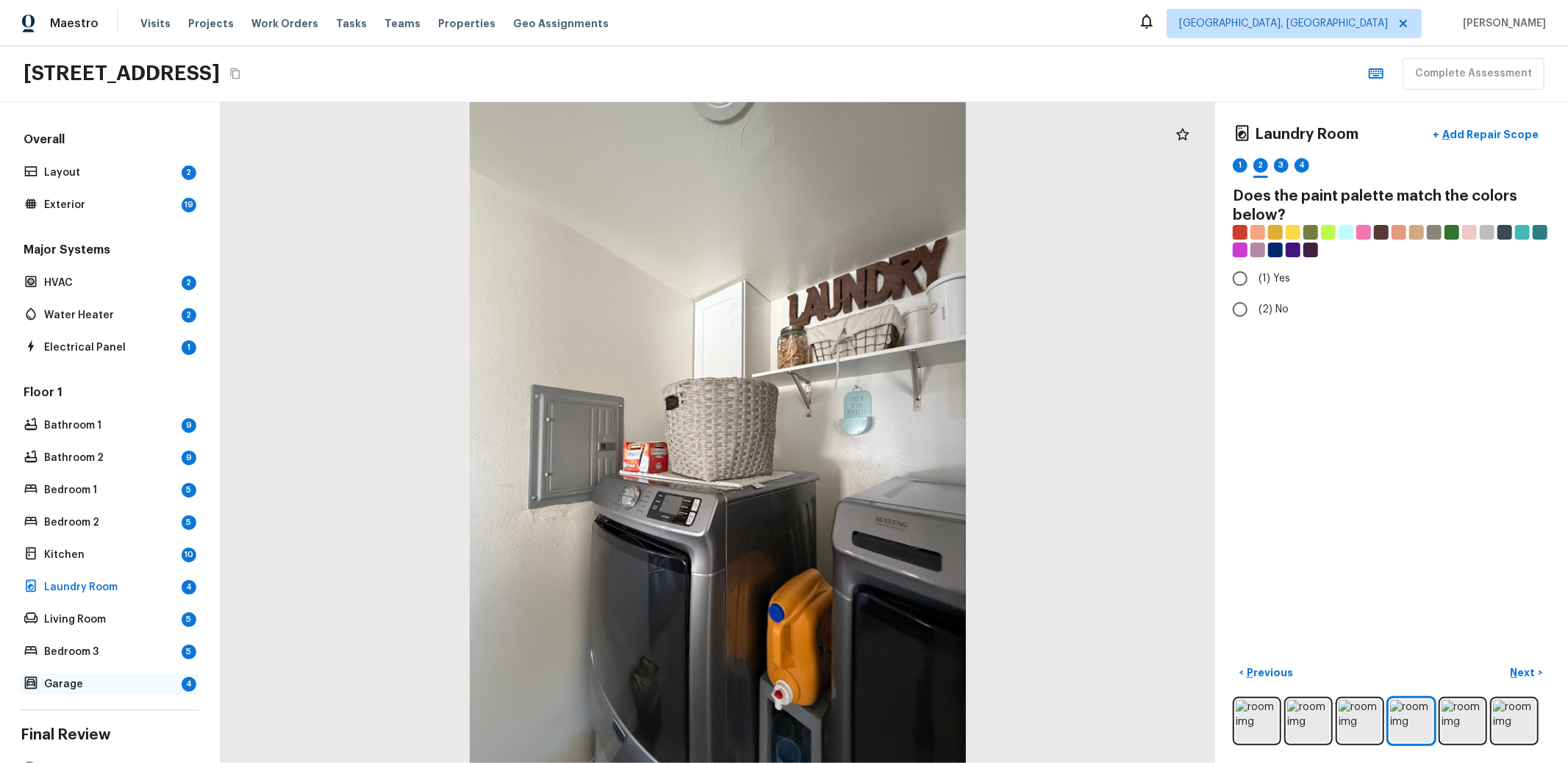
click at [73, 679] on p "Garage" at bounding box center [110, 684] width 132 height 15
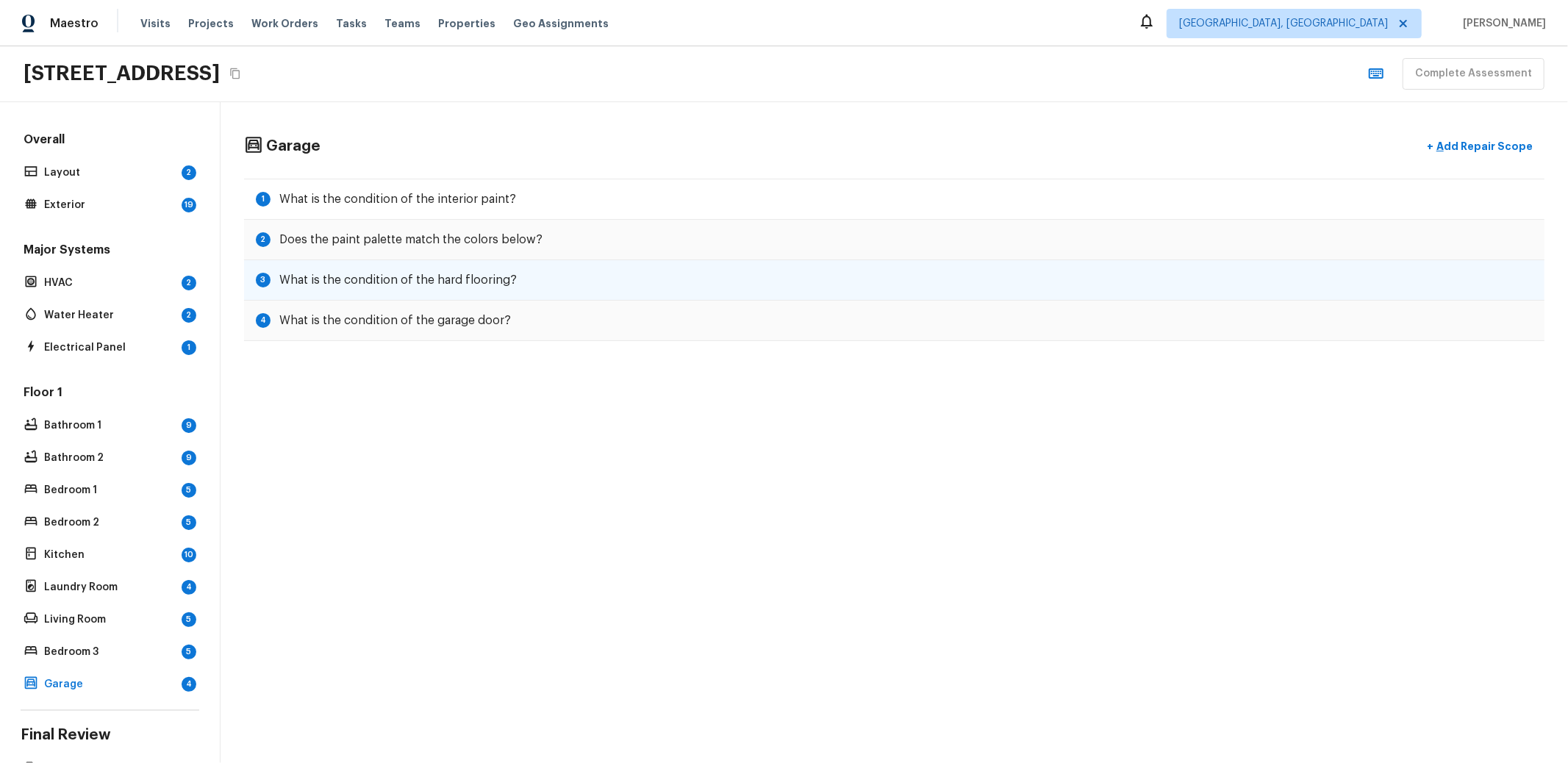
click at [452, 279] on h5 "What is the condition of the hard flooring?" at bounding box center [398, 280] width 237 height 16
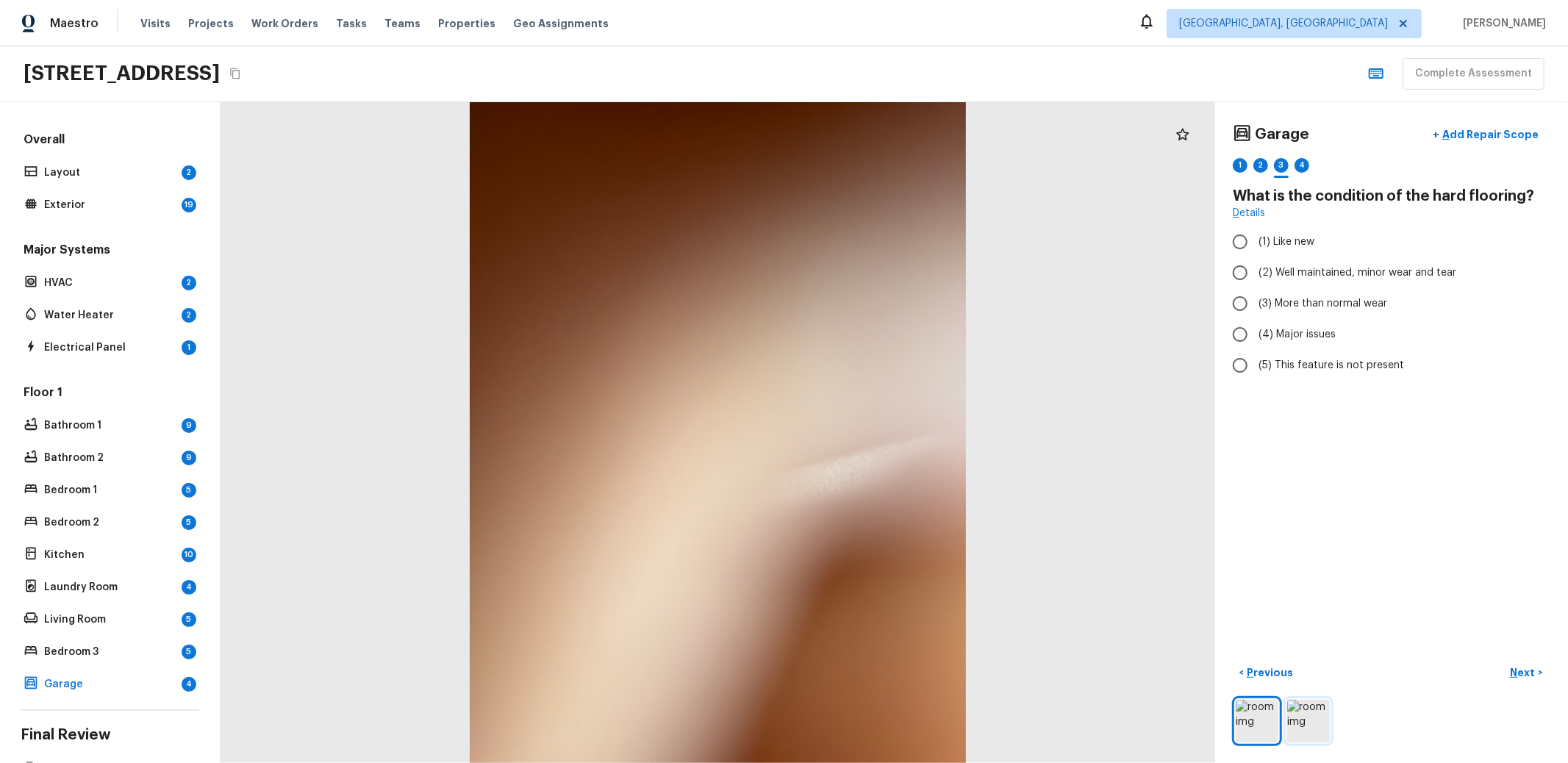
click at [1287, 703] on img at bounding box center [1309, 721] width 42 height 42
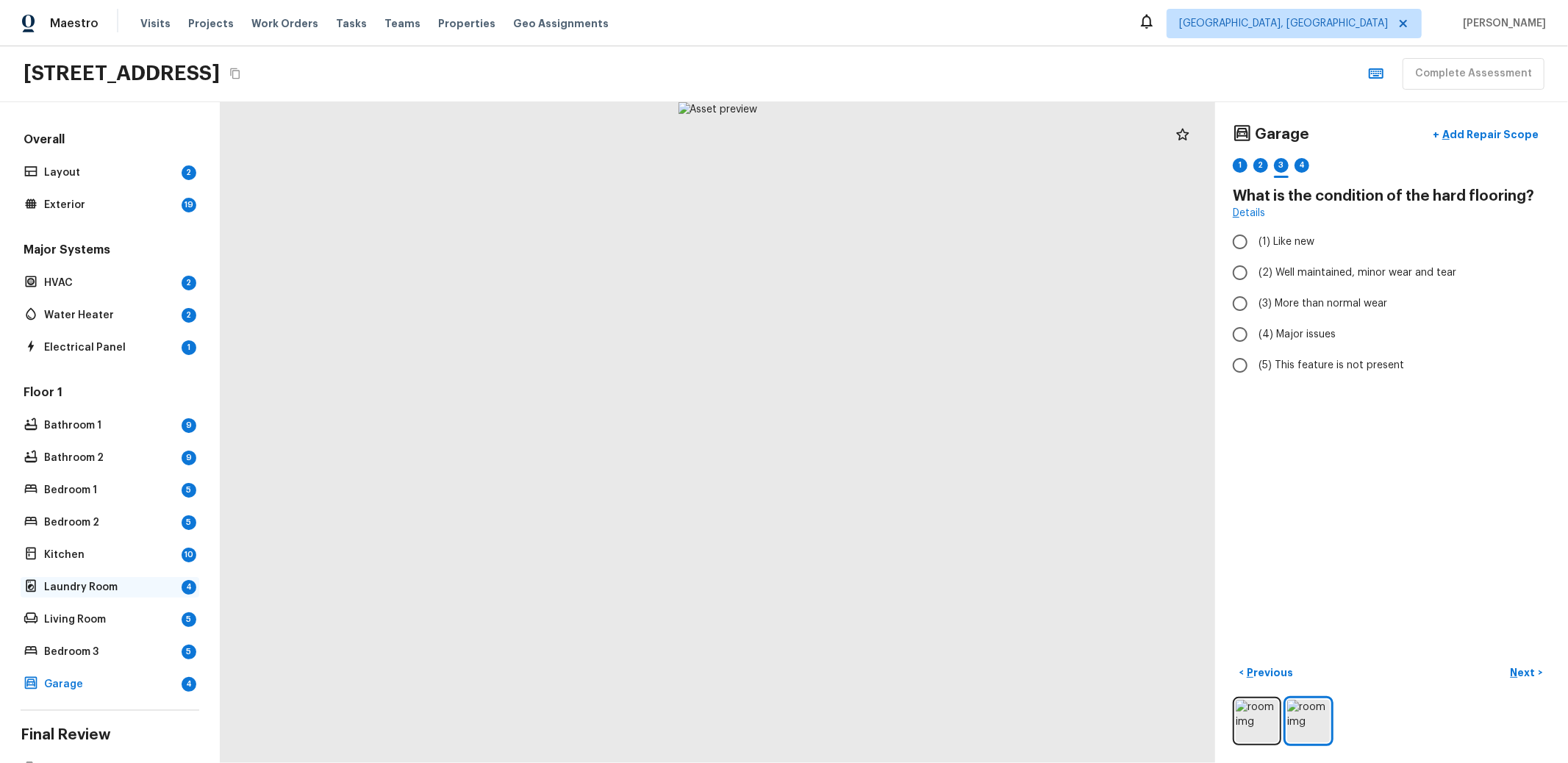
click at [77, 584] on p "Laundry Room" at bounding box center [110, 588] width 132 height 15
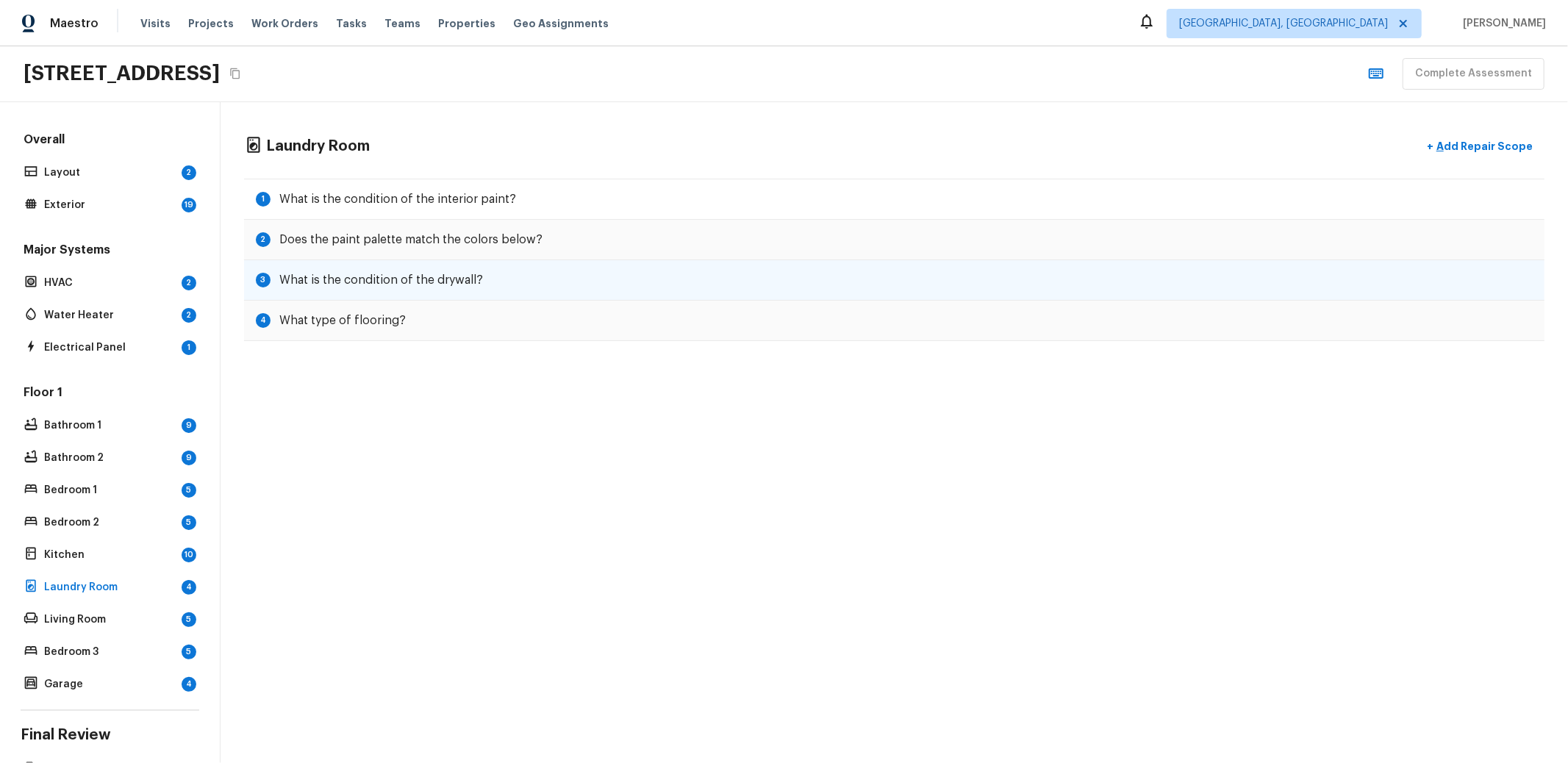
click at [467, 281] on h5 "What is the condition of the drywall?" at bounding box center [381, 280] width 204 height 16
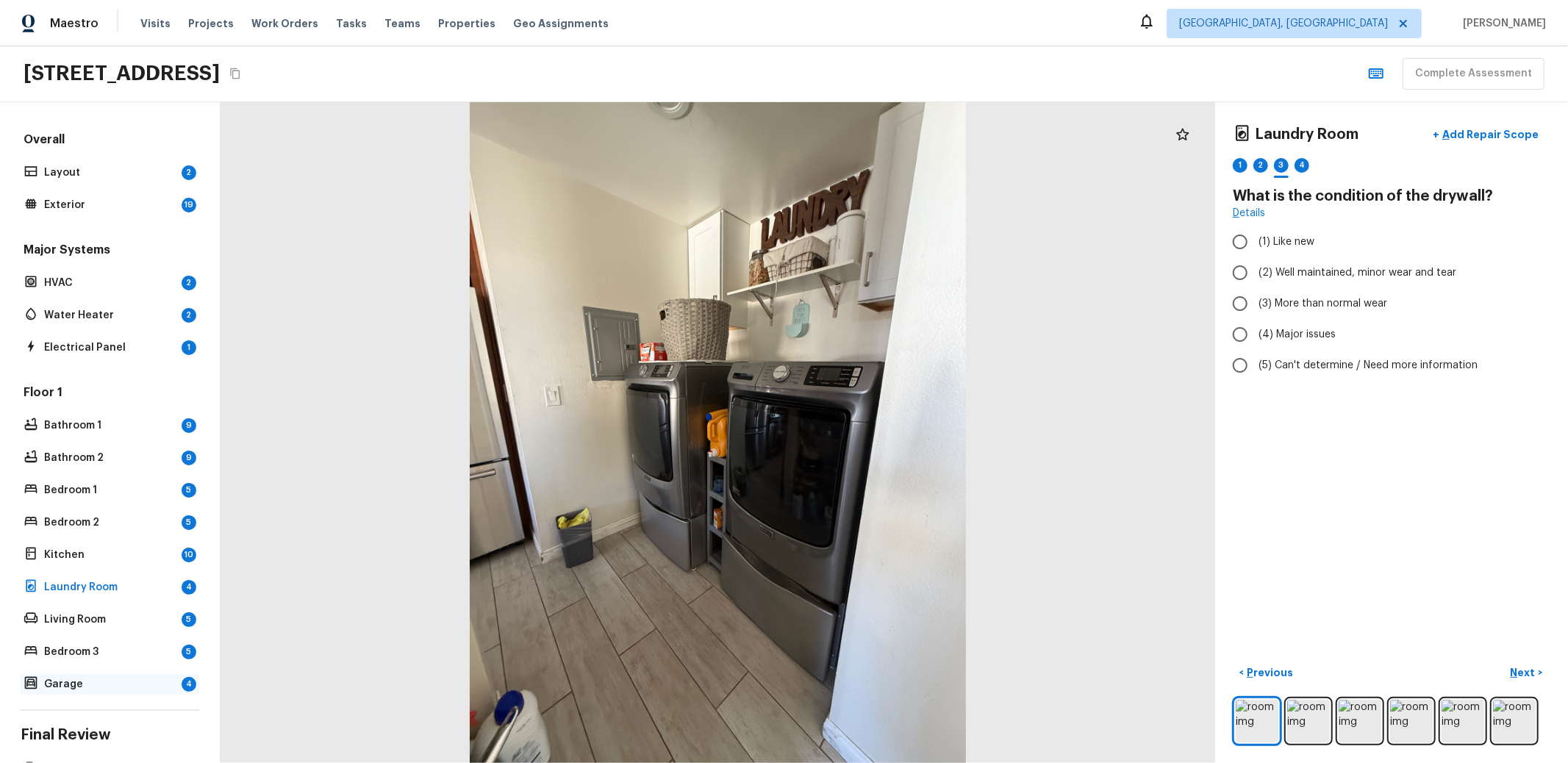
click at [111, 681] on p "Garage" at bounding box center [110, 684] width 132 height 15
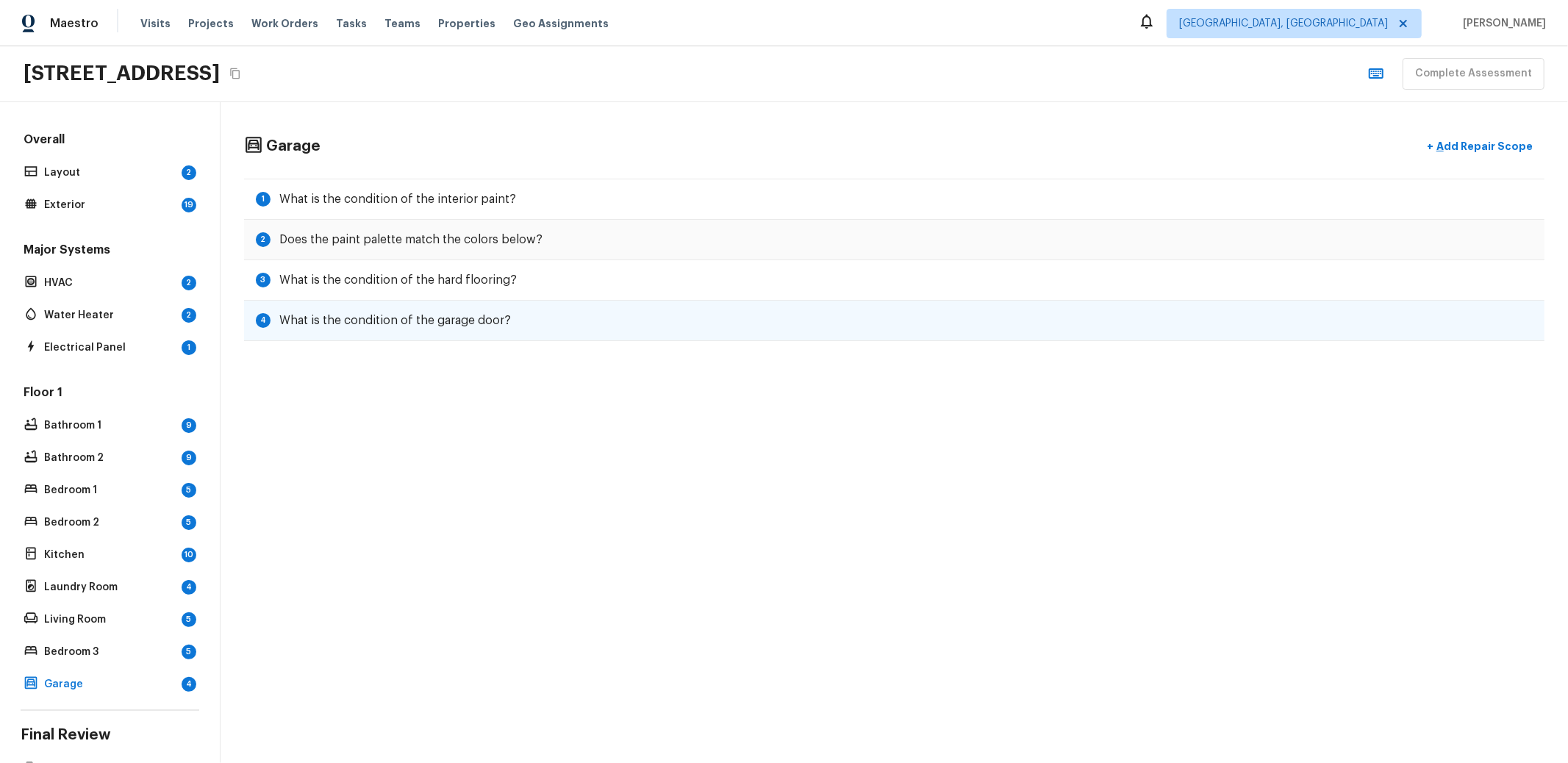
click at [372, 337] on div "4 What is the condition of the garage door?" at bounding box center [895, 321] width 1301 height 41
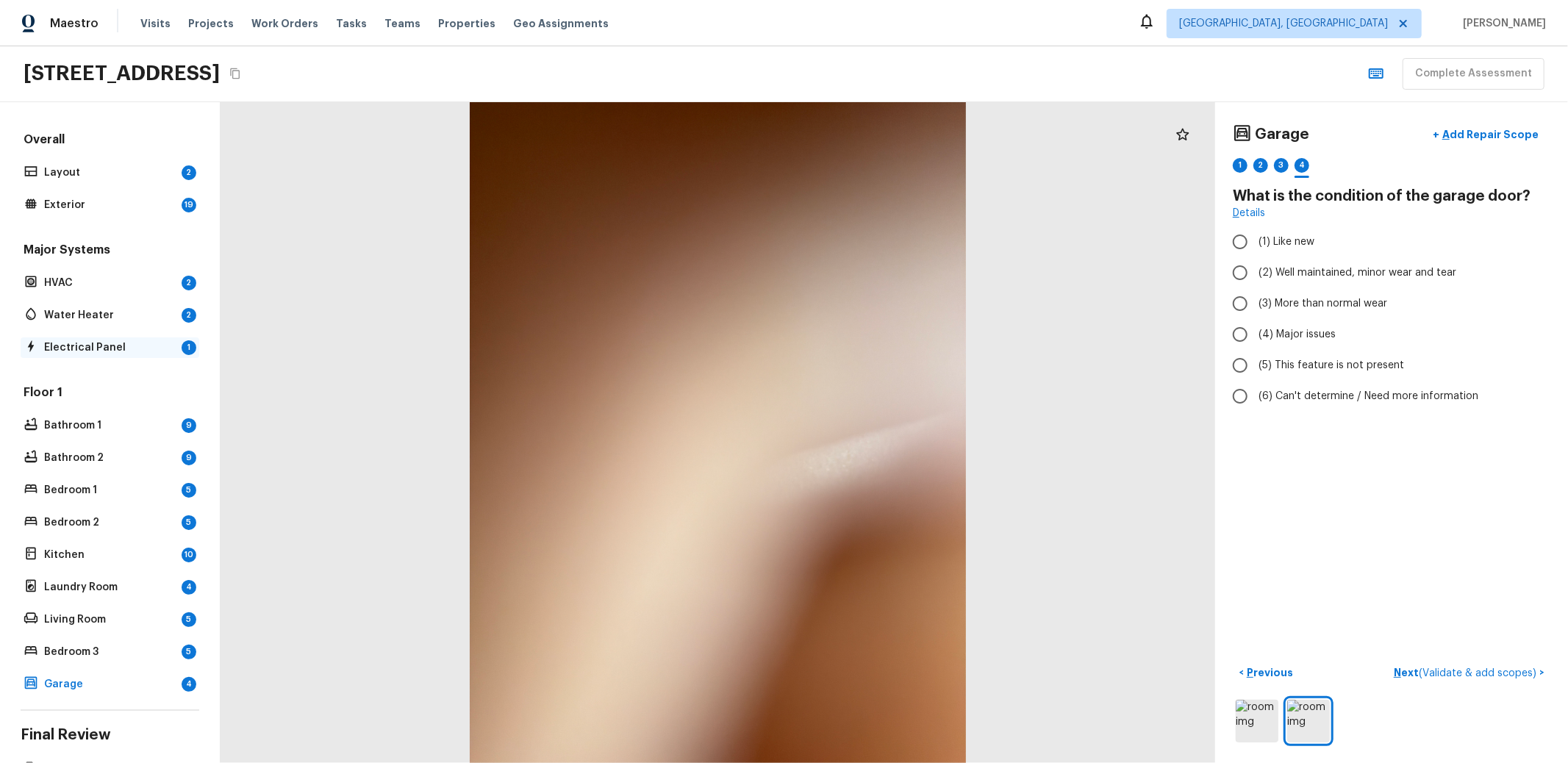
click at [103, 337] on div "Electrical Panel 1" at bounding box center [110, 347] width 179 height 20
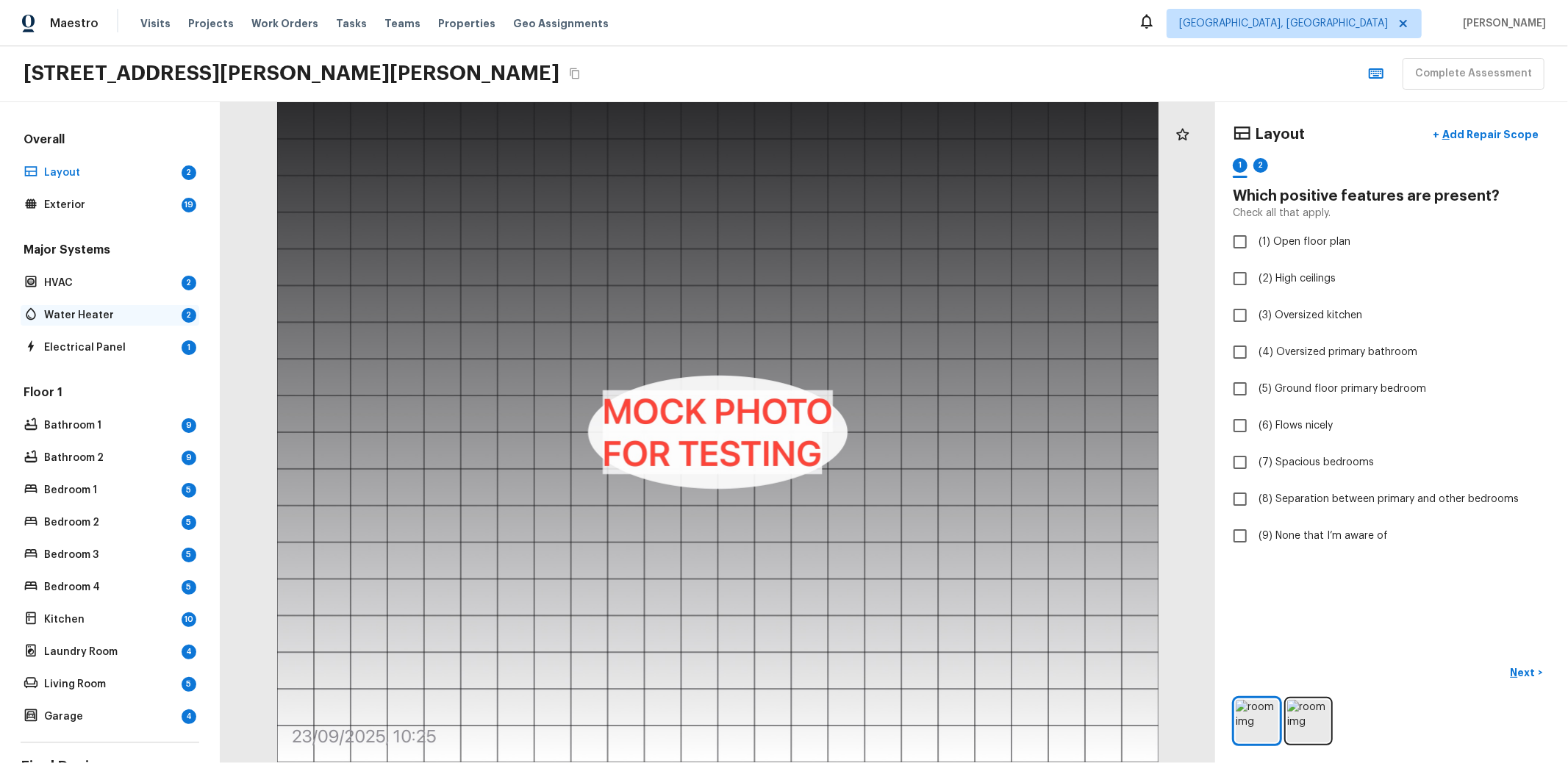
click at [94, 320] on div "Water Heater 2" at bounding box center [110, 315] width 179 height 20
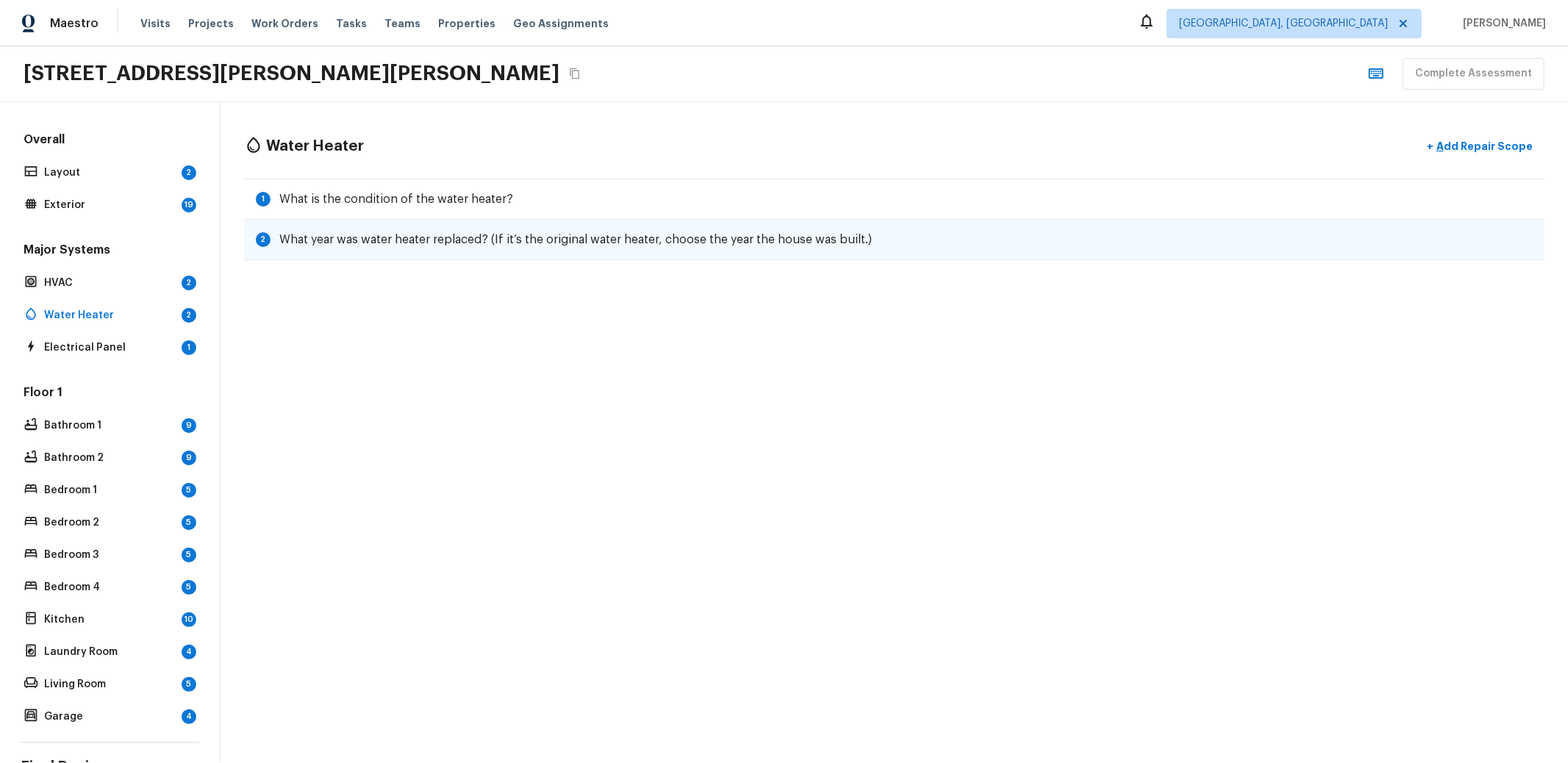
click at [367, 226] on div "2 What year was water heater replaced? (If it’s the original water heater, choo…" at bounding box center [895, 240] width 1301 height 41
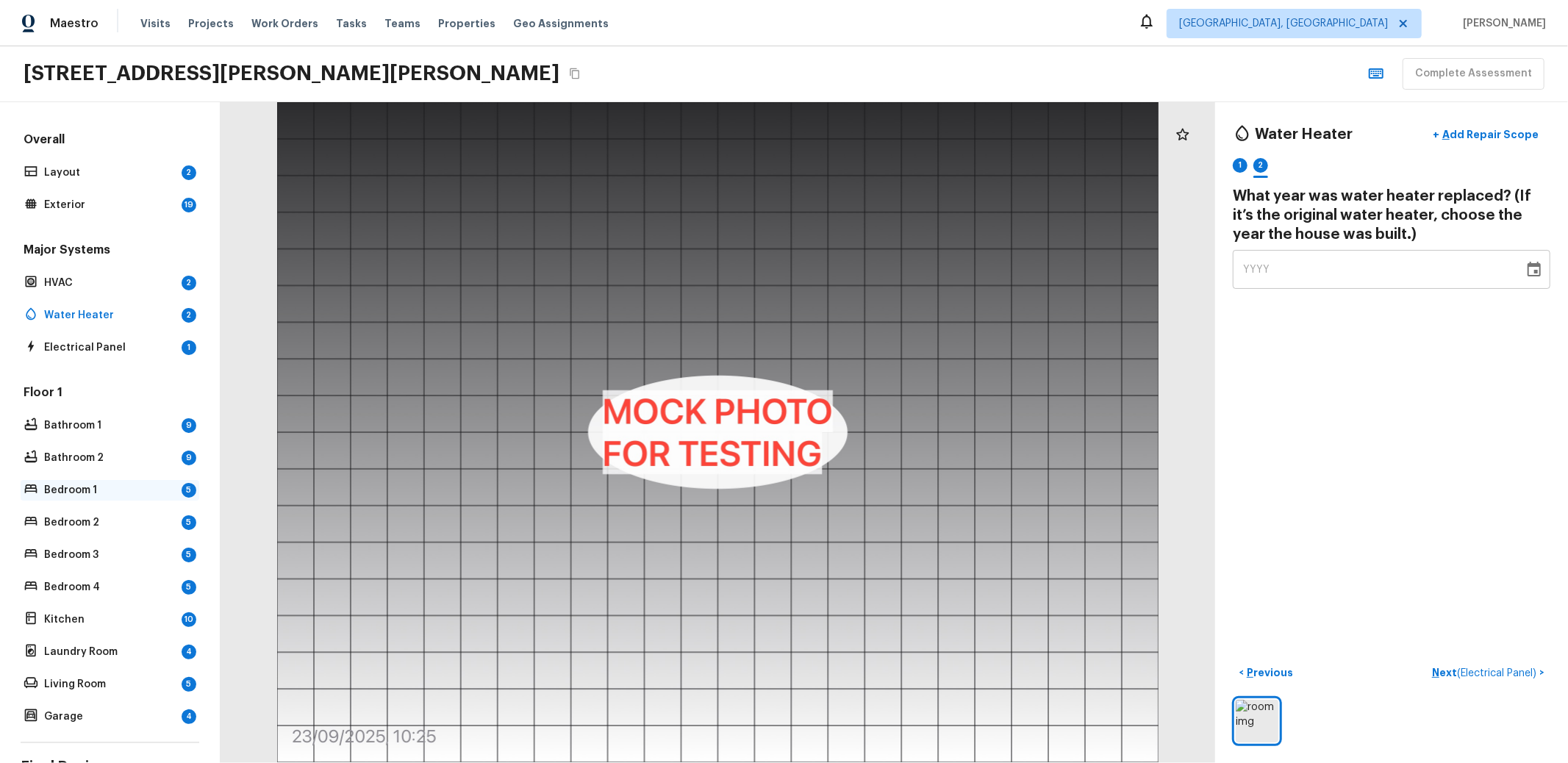
click at [102, 483] on p "Bedroom 1" at bounding box center [110, 490] width 132 height 15
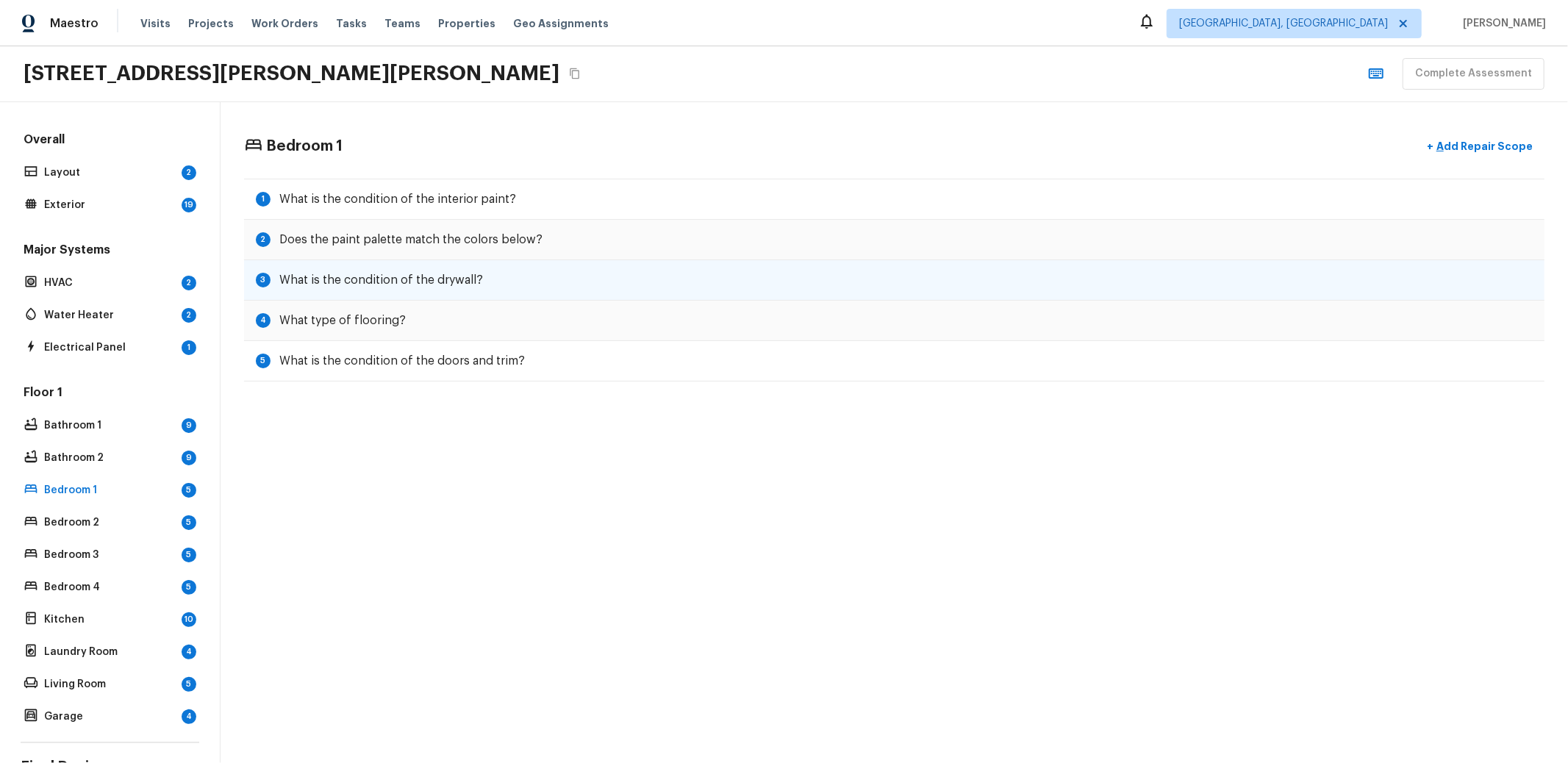
click at [486, 290] on div "3 What is the condition of the drywall?" at bounding box center [895, 281] width 1301 height 41
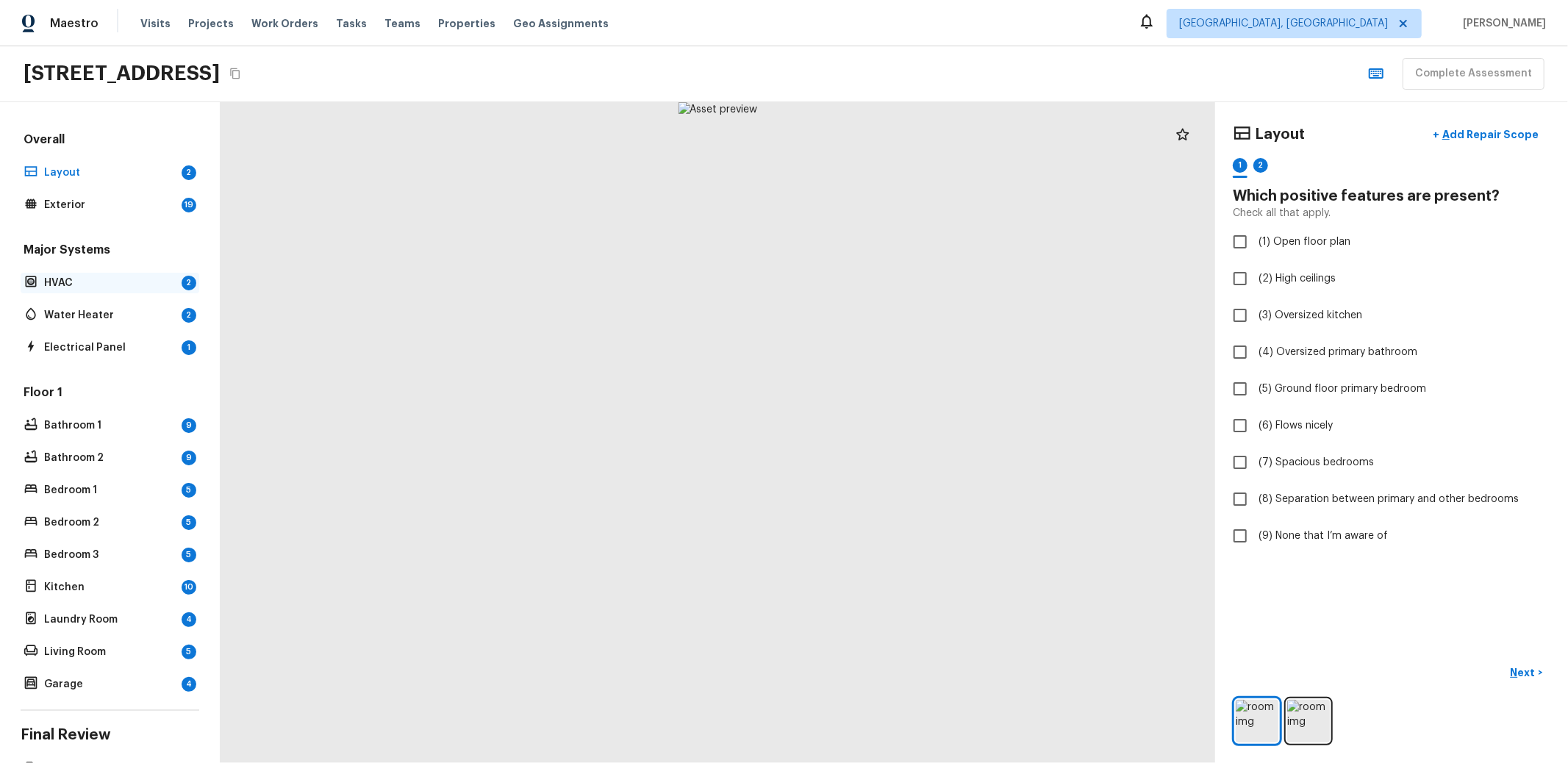
click at [100, 290] on div "HVAC 2" at bounding box center [110, 282] width 179 height 20
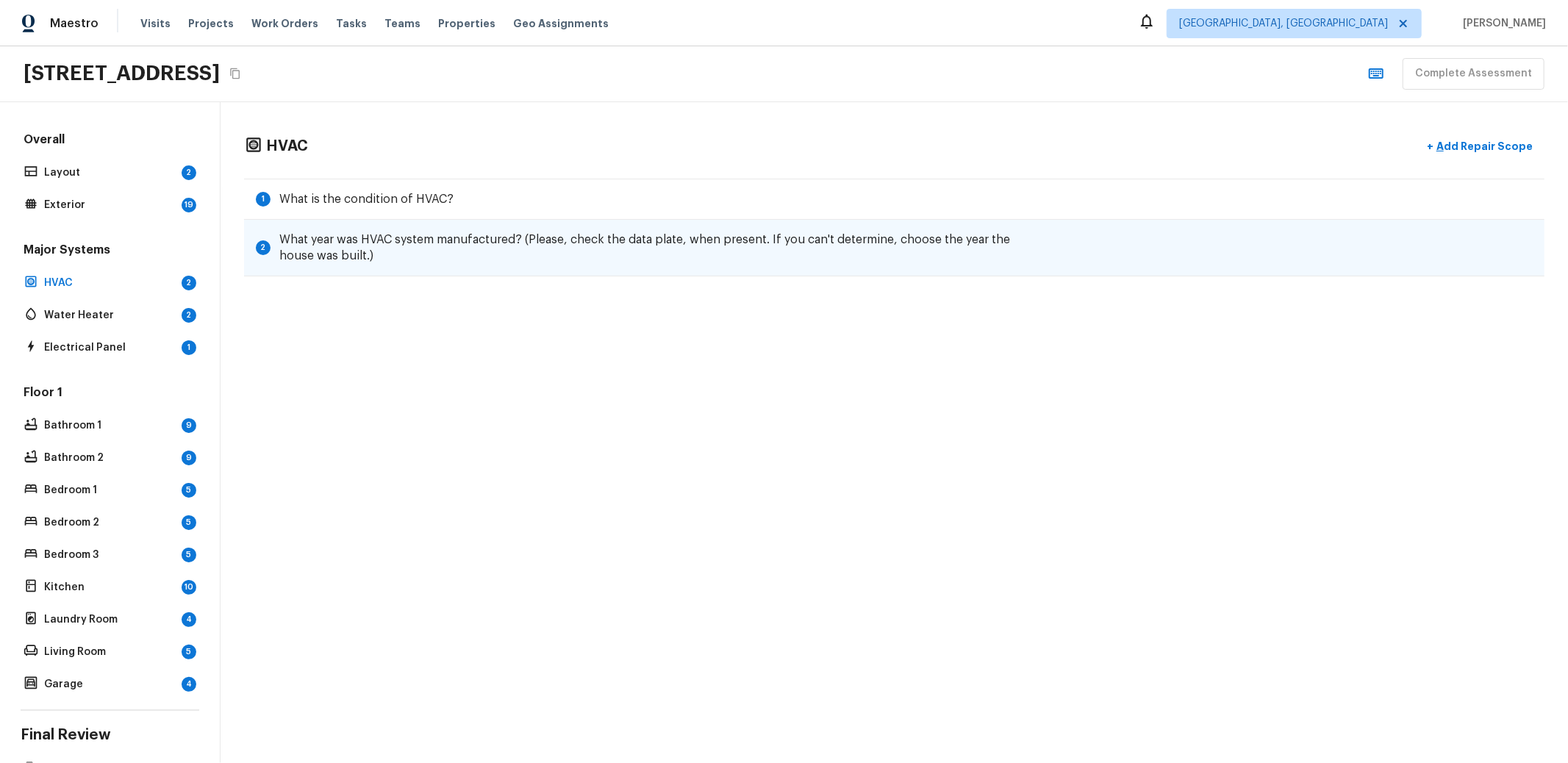
click at [438, 264] on div "2 What year was HVAC system manufactured? (Please, check the data plate, when p…" at bounding box center [895, 248] width 1301 height 57
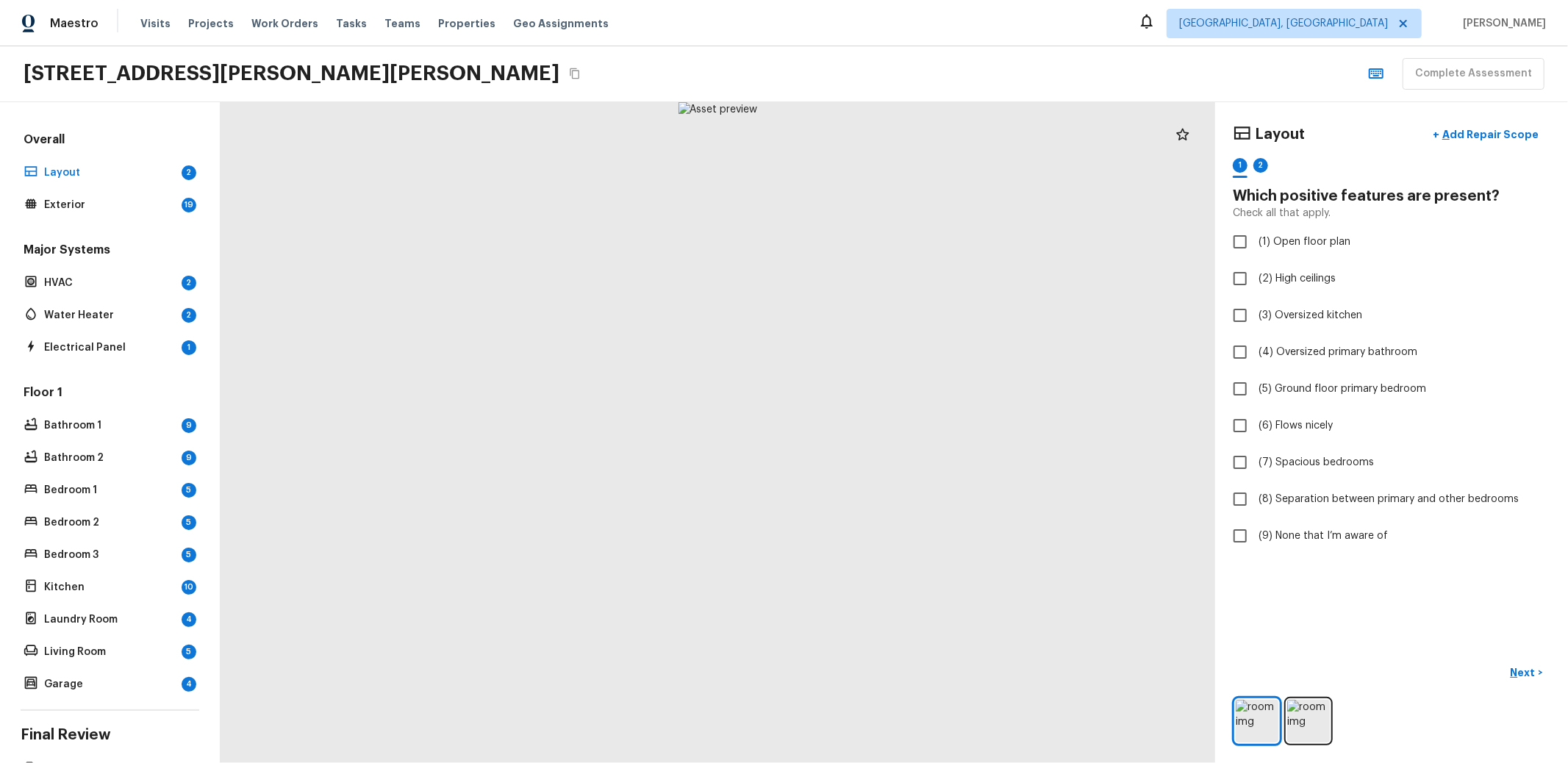
click at [124, 324] on div "Major Systems HVAC 2 Water Heater 2 Electrical Panel 1" at bounding box center [110, 299] width 179 height 116
click at [124, 315] on p "Water Heater" at bounding box center [110, 315] width 132 height 15
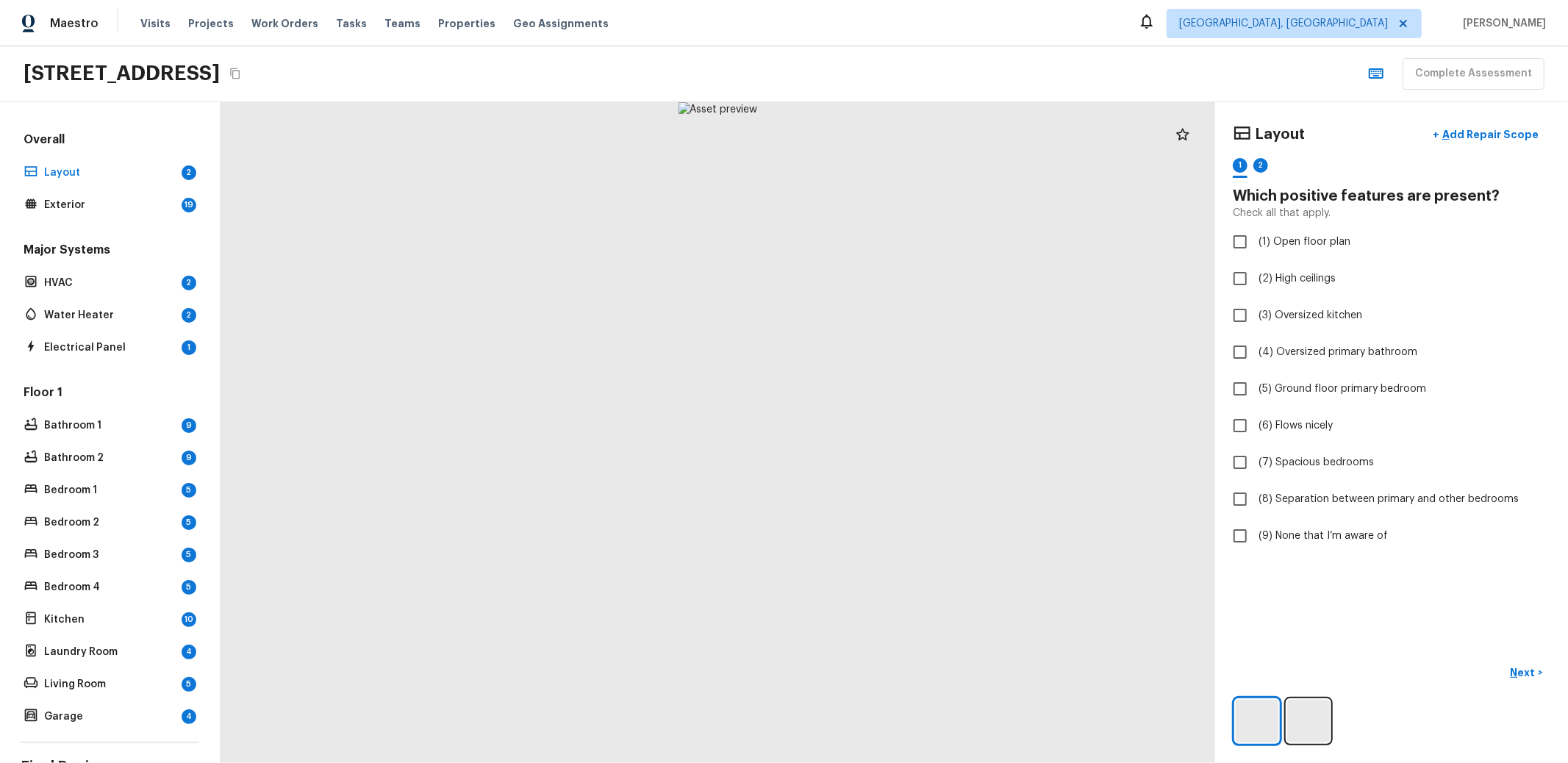
click at [89, 328] on div "Major Systems HVAC 2 Water Heater 2 Electrical Panel 1" at bounding box center [110, 299] width 179 height 116
click at [90, 312] on p "Water Heater" at bounding box center [110, 315] width 132 height 15
click at [92, 337] on div "Electrical Panel 1" at bounding box center [110, 347] width 179 height 20
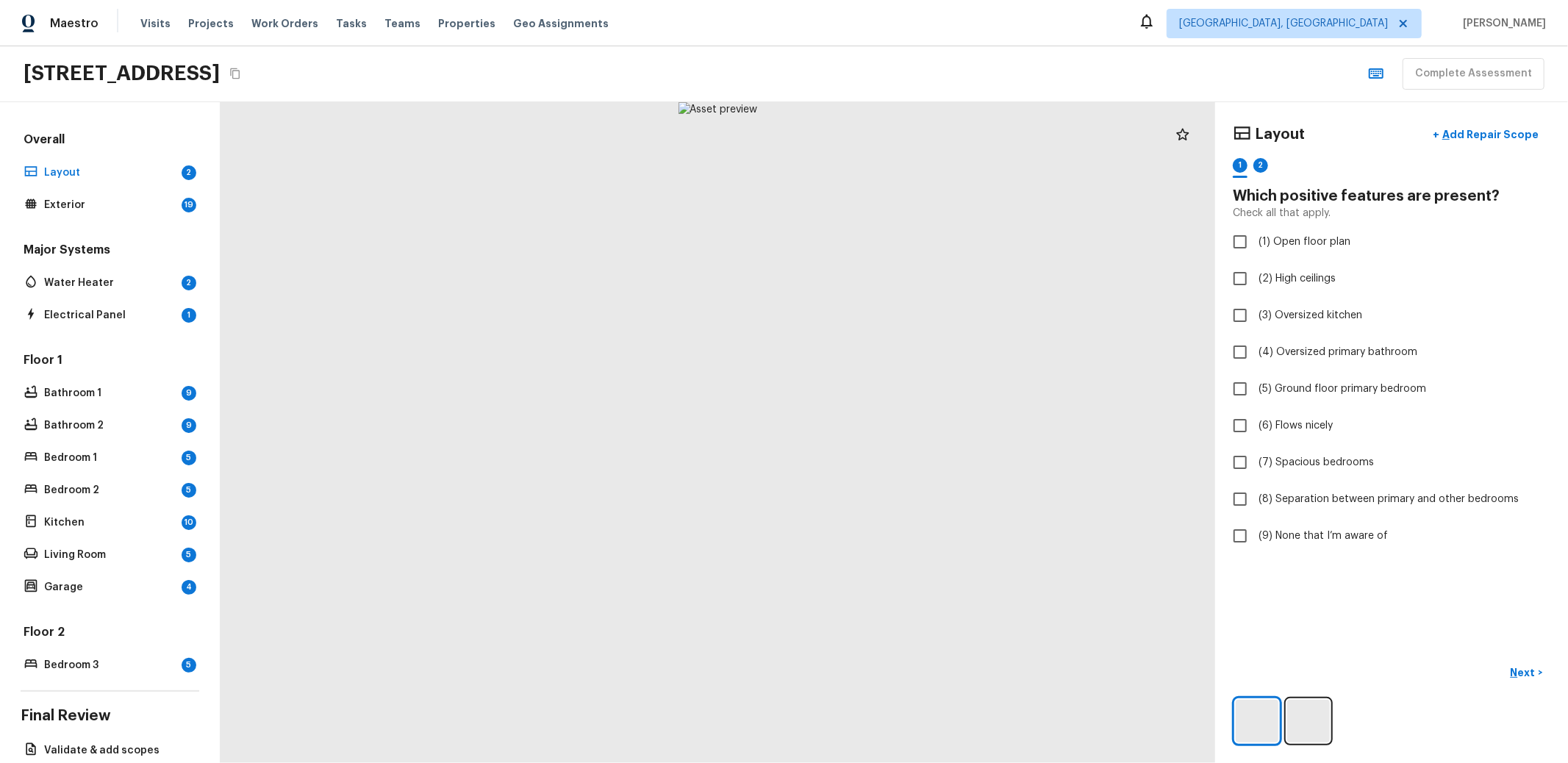
click at [136, 295] on div "Major Systems Water Heater 2 Electrical Panel 1" at bounding box center [110, 283] width 179 height 84
click at [110, 322] on div "Electrical Panel 1" at bounding box center [110, 315] width 179 height 20
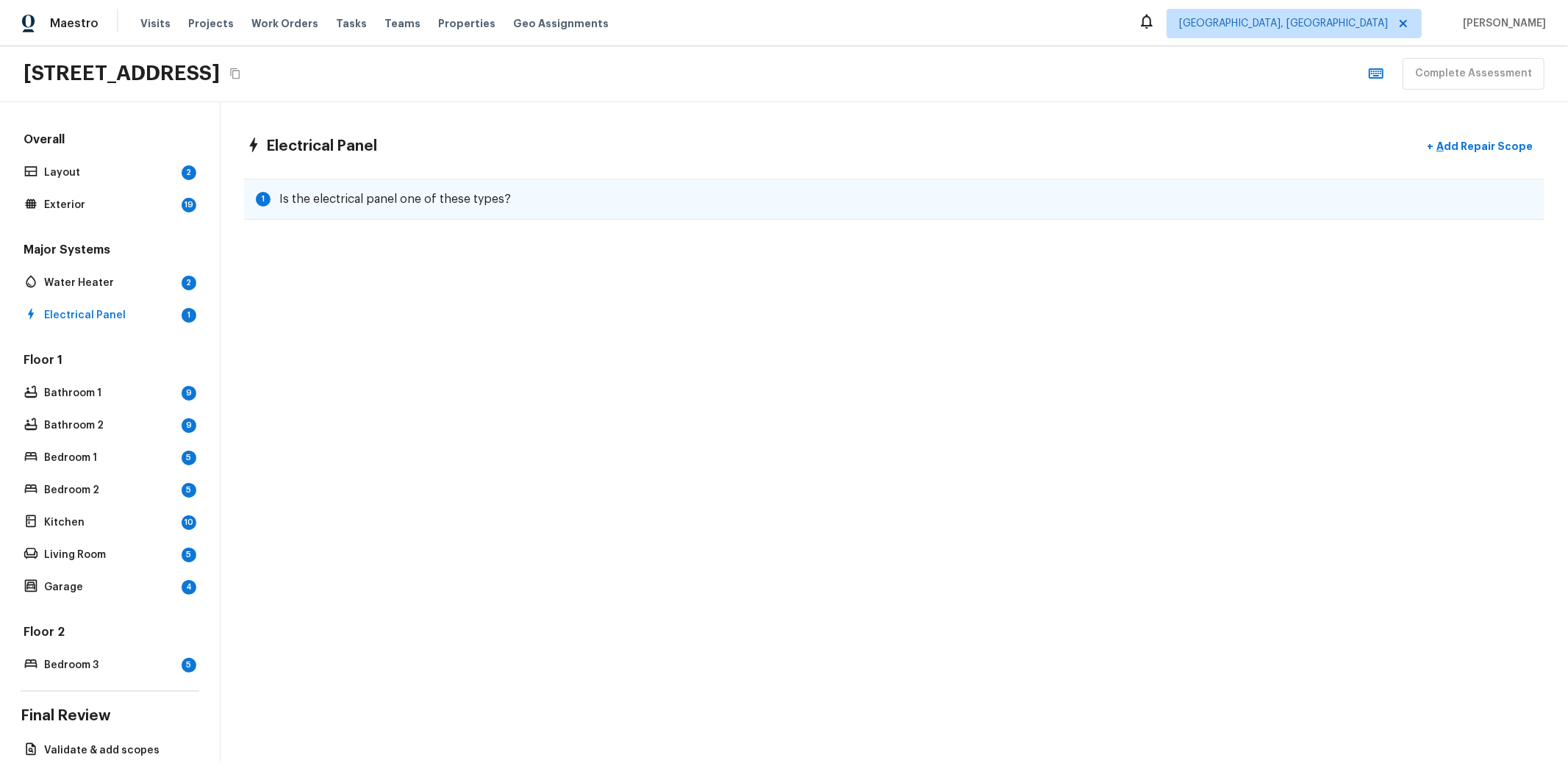
click at [411, 204] on h5 "Is the electrical panel one of these types?" at bounding box center [396, 199] width 232 height 16
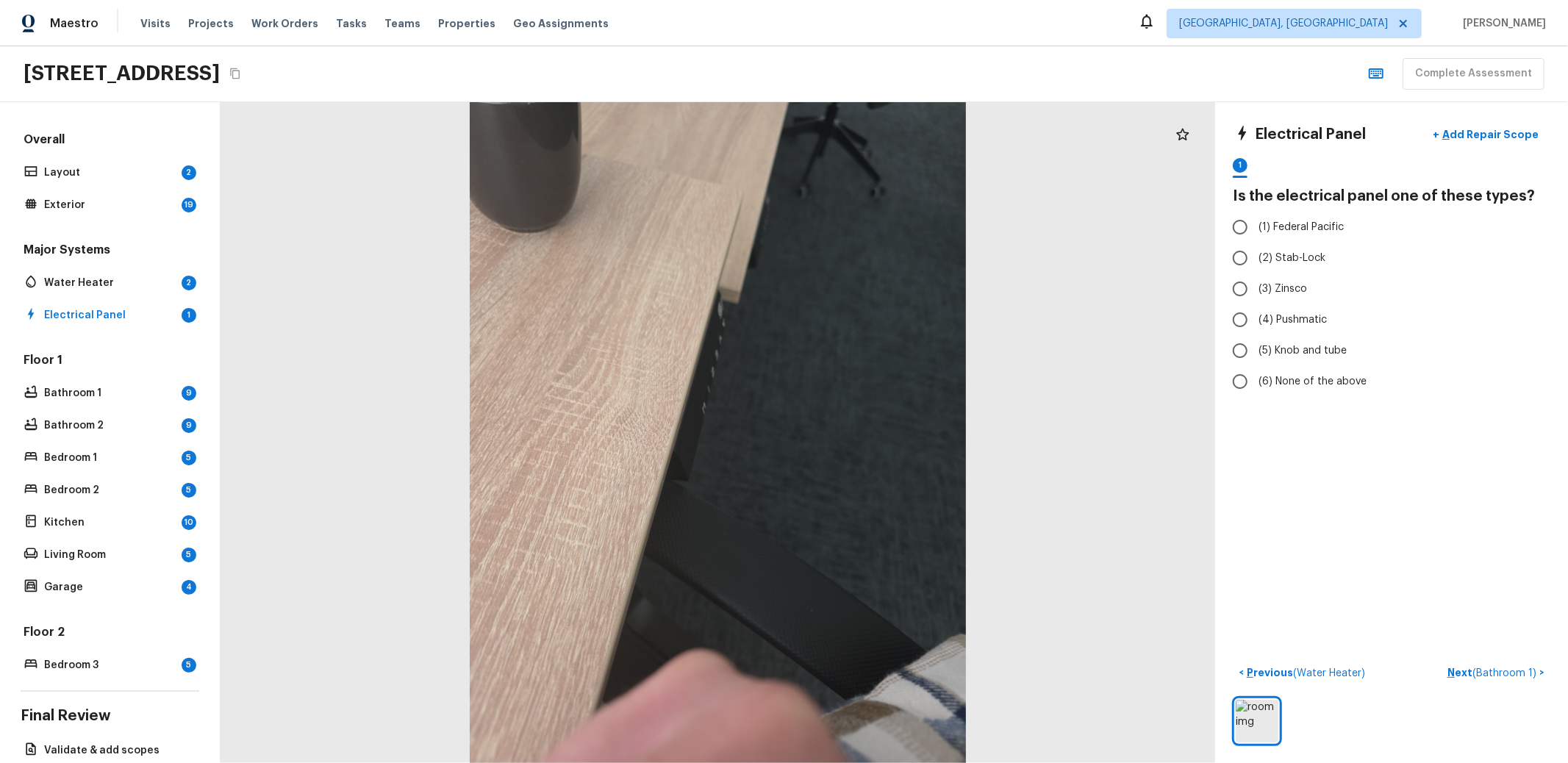
click at [76, 435] on div "Floor 1 Bathroom 1 9 Bathroom 2 9 Bedroom 1 5 Bedroom 2 5 Kitchen 10 Living Roo…" at bounding box center [110, 475] width 179 height 246
click at [77, 428] on p "Bathroom 2" at bounding box center [110, 426] width 132 height 15
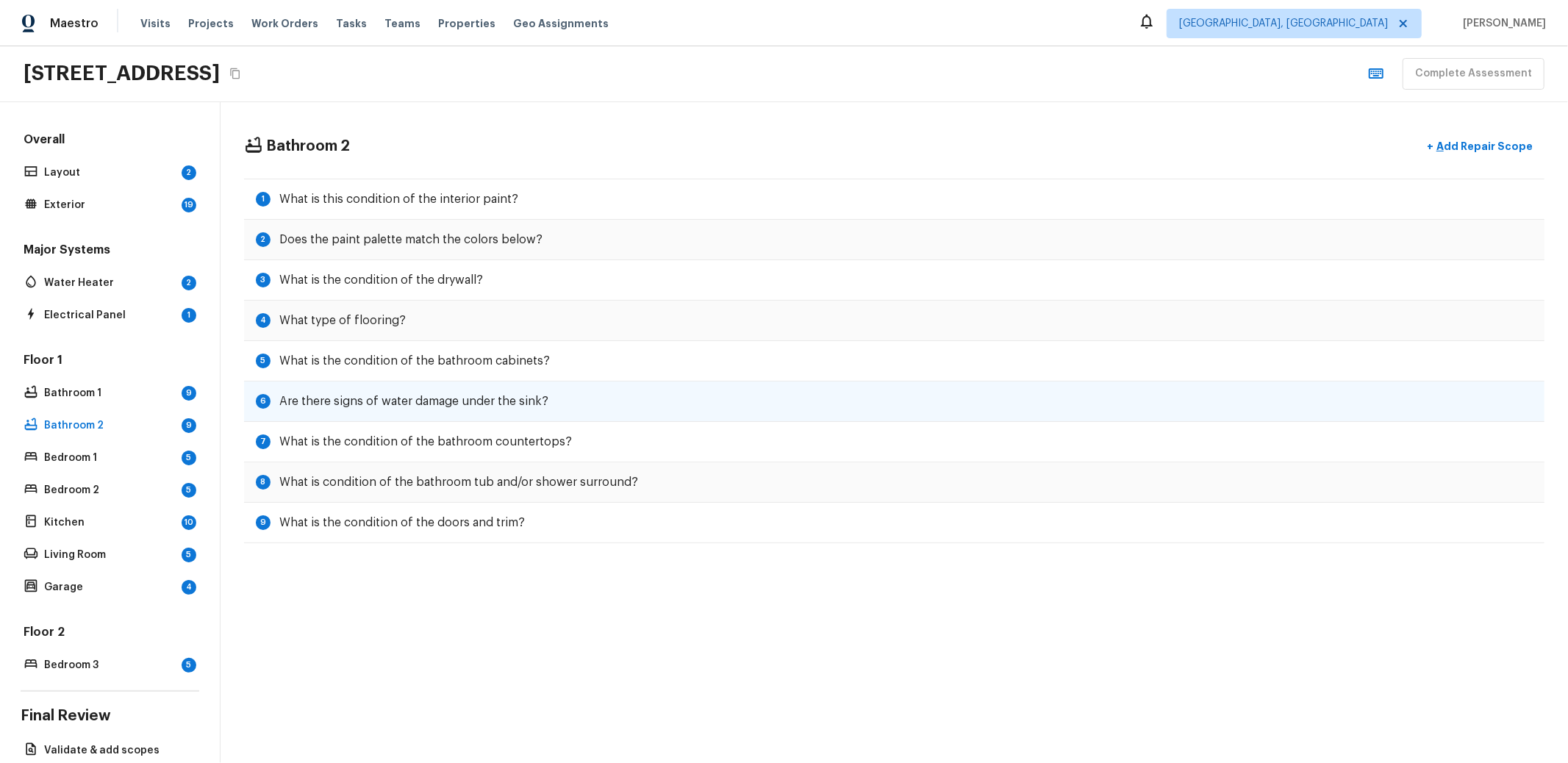
click at [582, 385] on div "6 Are there signs of water damage under the sink?" at bounding box center [895, 402] width 1301 height 41
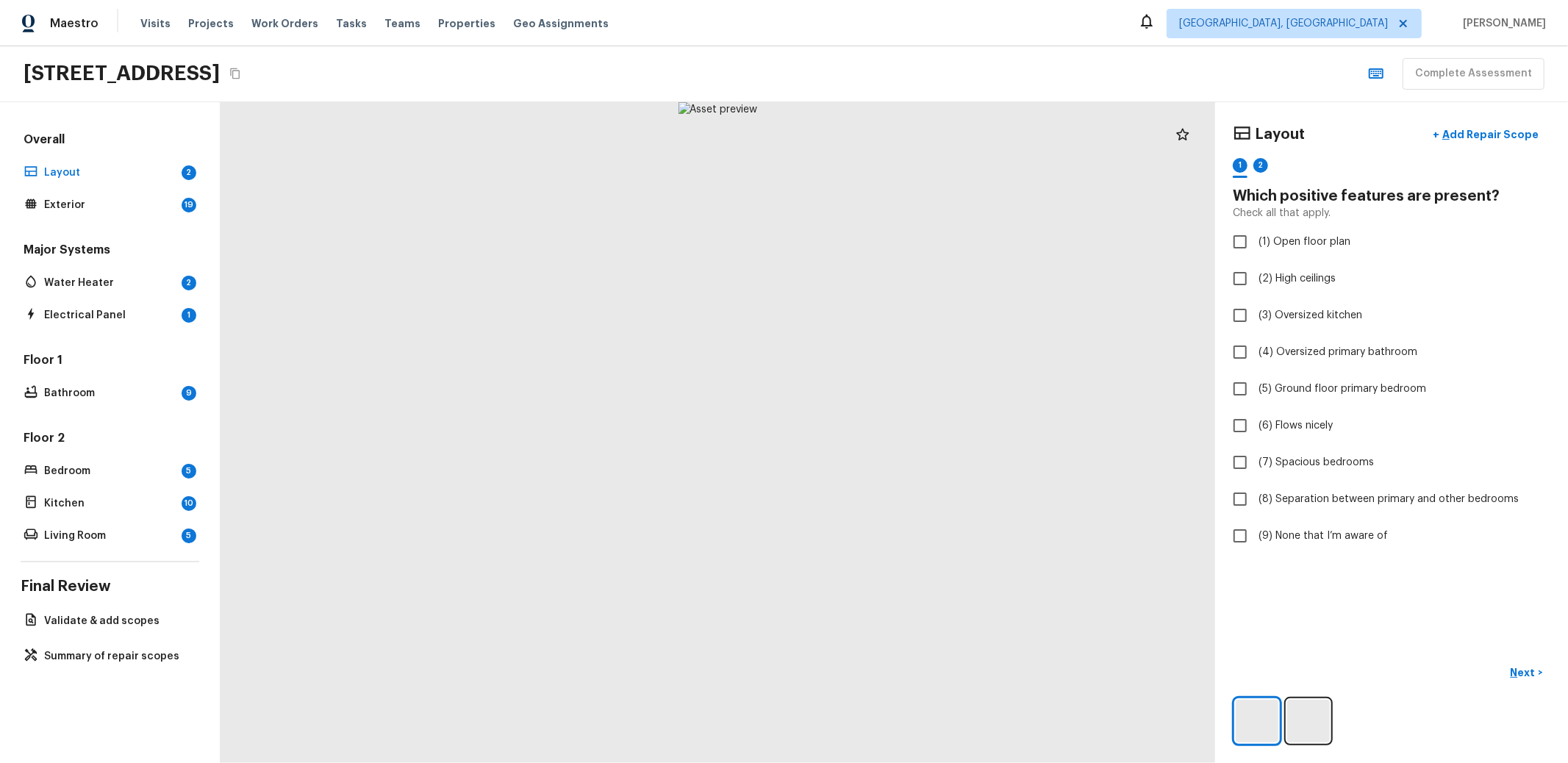
click at [101, 412] on div "Overall Layout 2 Exterior 19 Major Systems Water Heater 2 Electrical Panel 1 Fl…" at bounding box center [110, 339] width 179 height 415
click at [101, 403] on div "Overall Layout 2 Exterior 19 Major Systems Water Heater 2 Electrical Panel 1 Fl…" at bounding box center [110, 339] width 179 height 415
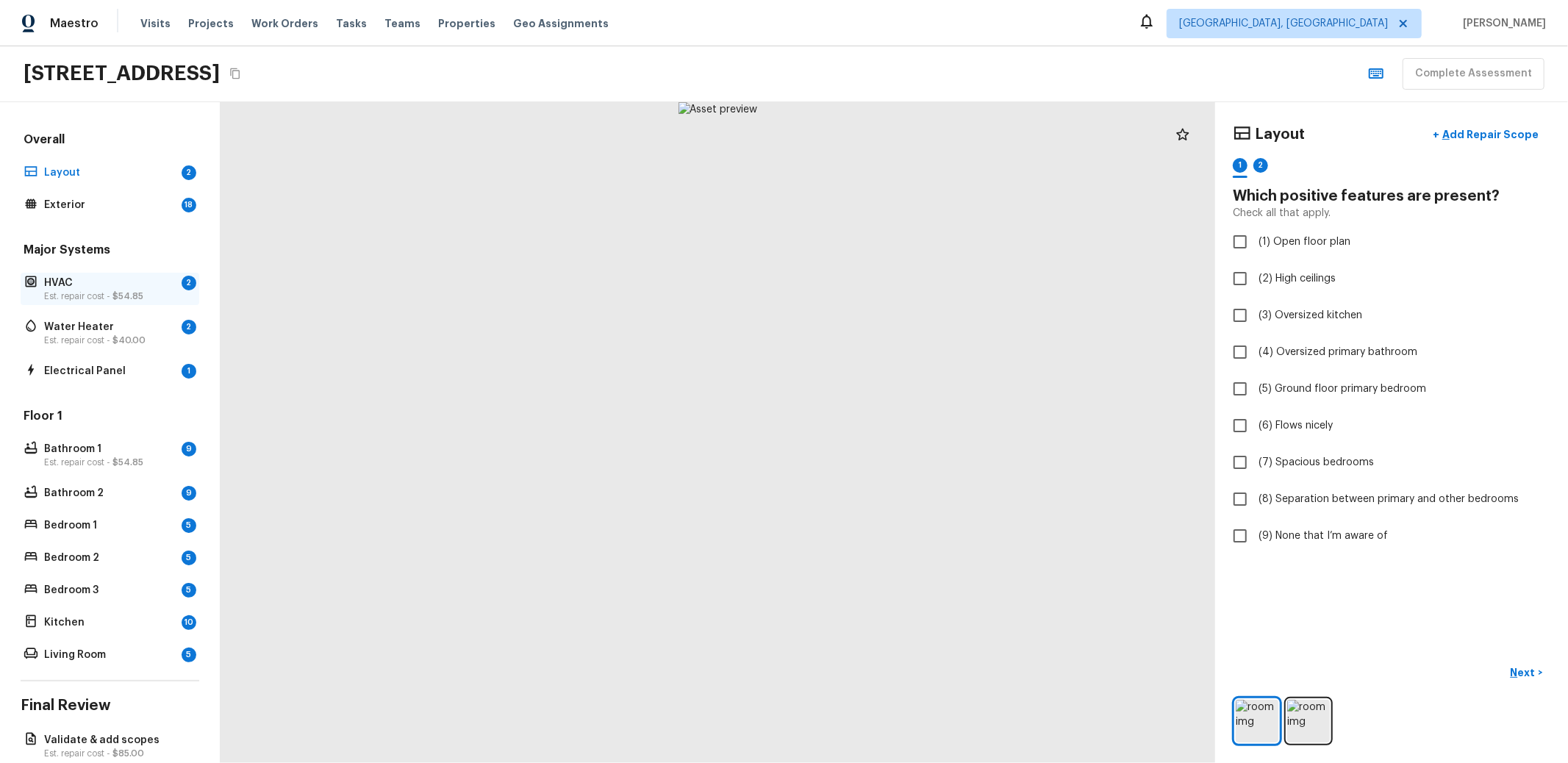
click at [57, 290] on p "Est. repair cost - $54.85" at bounding box center [110, 296] width 132 height 12
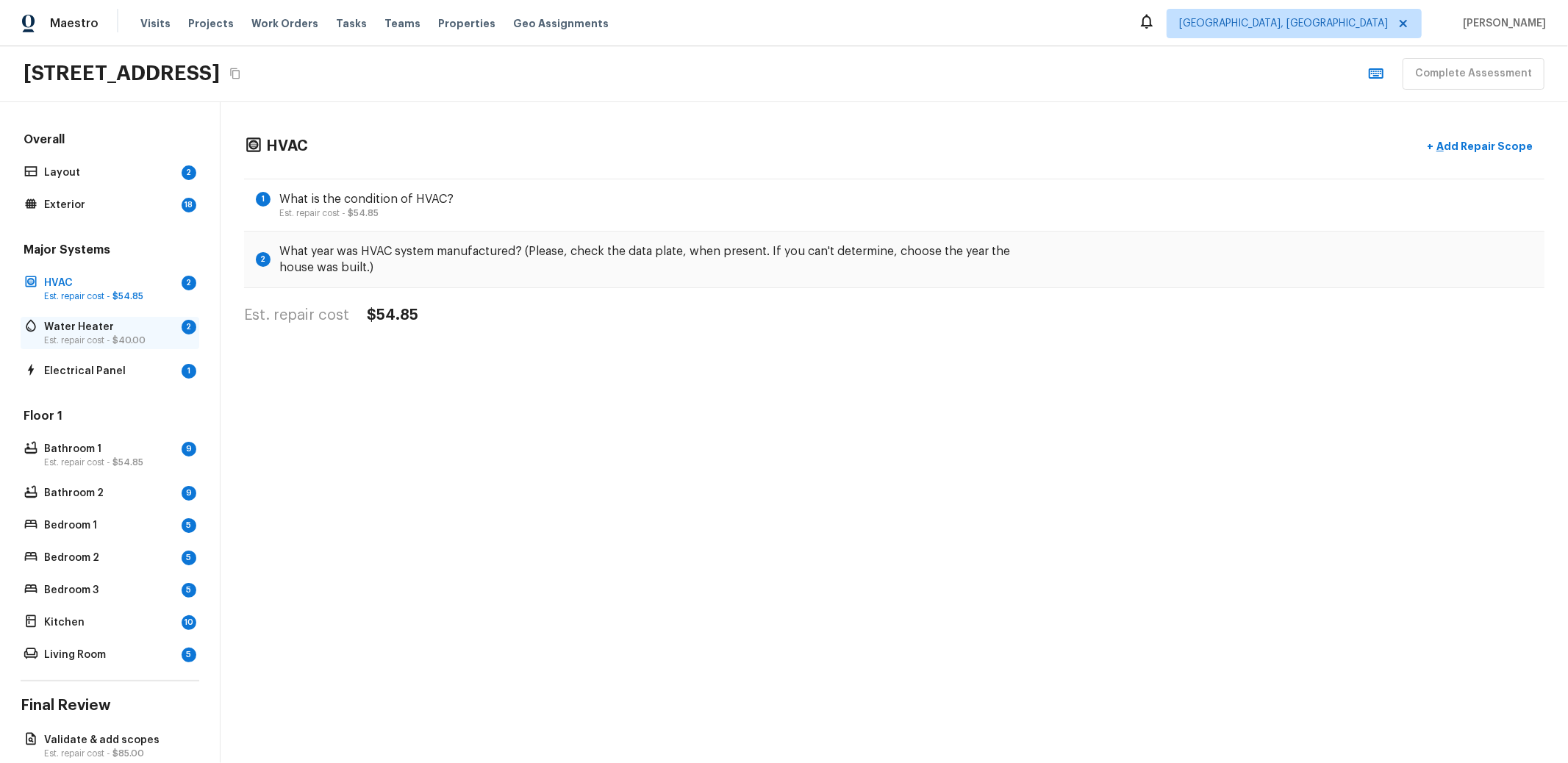
click at [54, 336] on p "Est. repair cost - $40.00" at bounding box center [110, 340] width 132 height 12
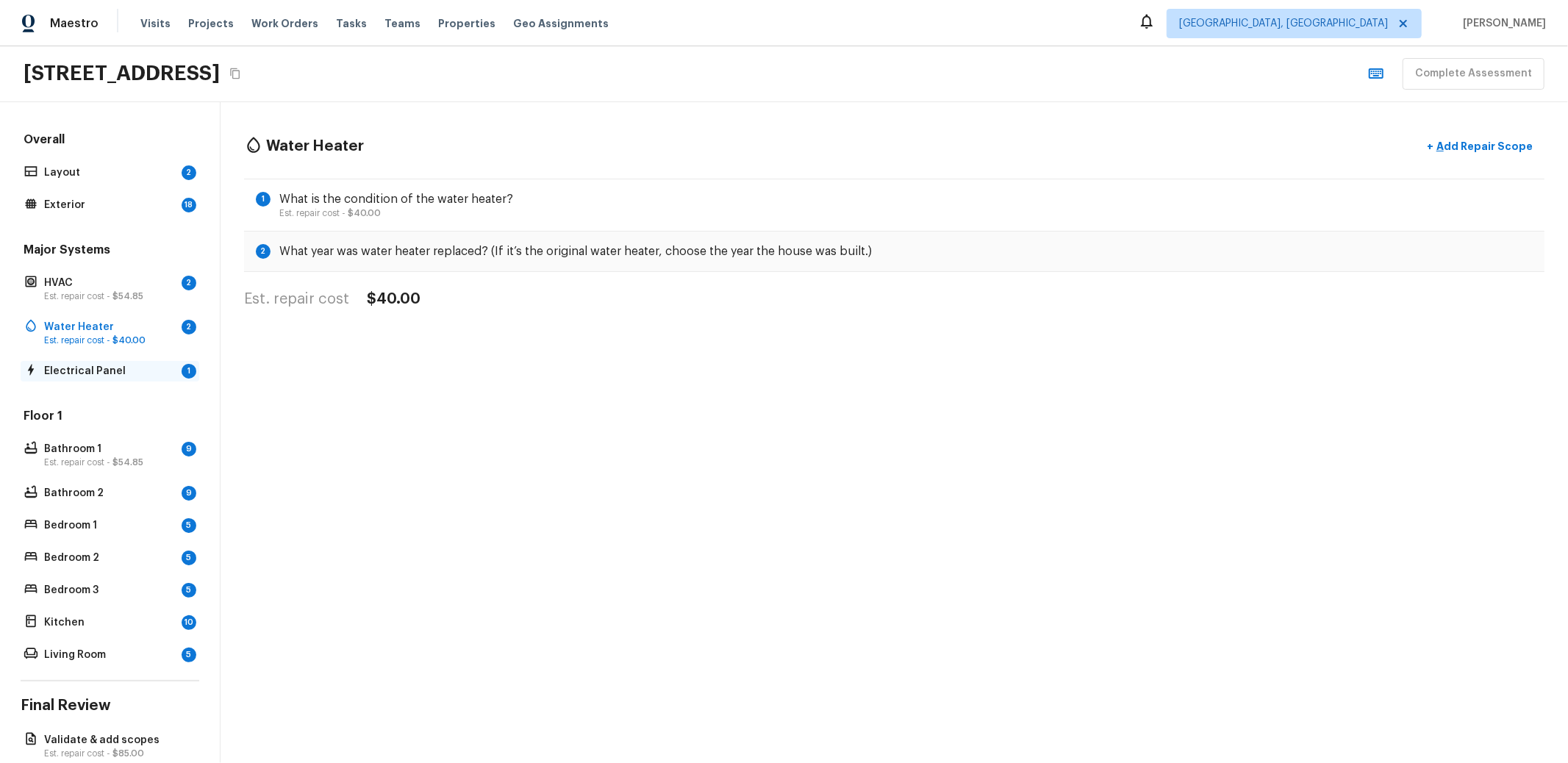
click at [57, 364] on p "Electrical Panel" at bounding box center [110, 371] width 132 height 15
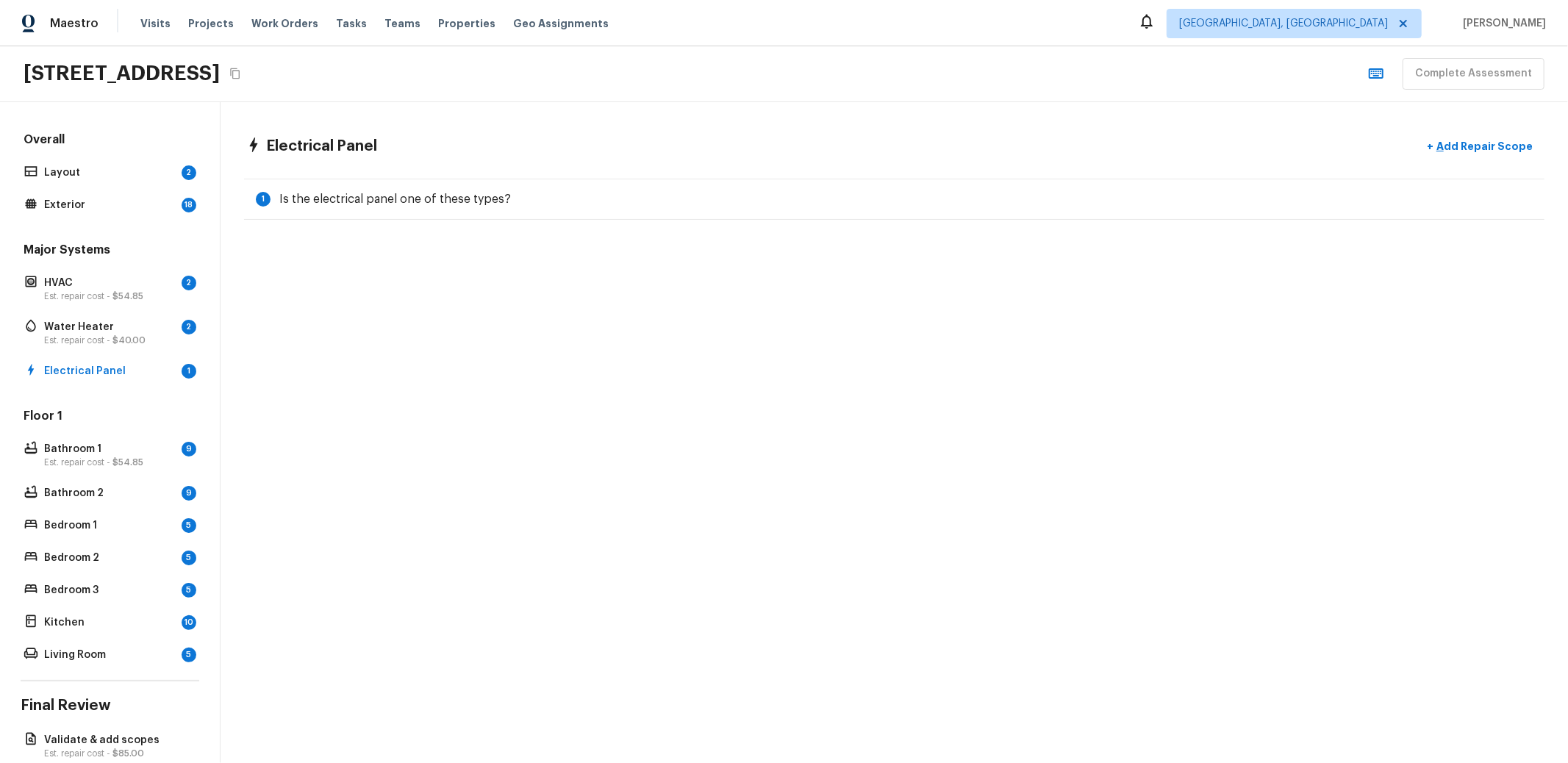
click at [435, 173] on div "Electrical Panel + Add Repair Scope 1 Is the electrical panel one of these type…" at bounding box center [894, 175] width 1348 height 148
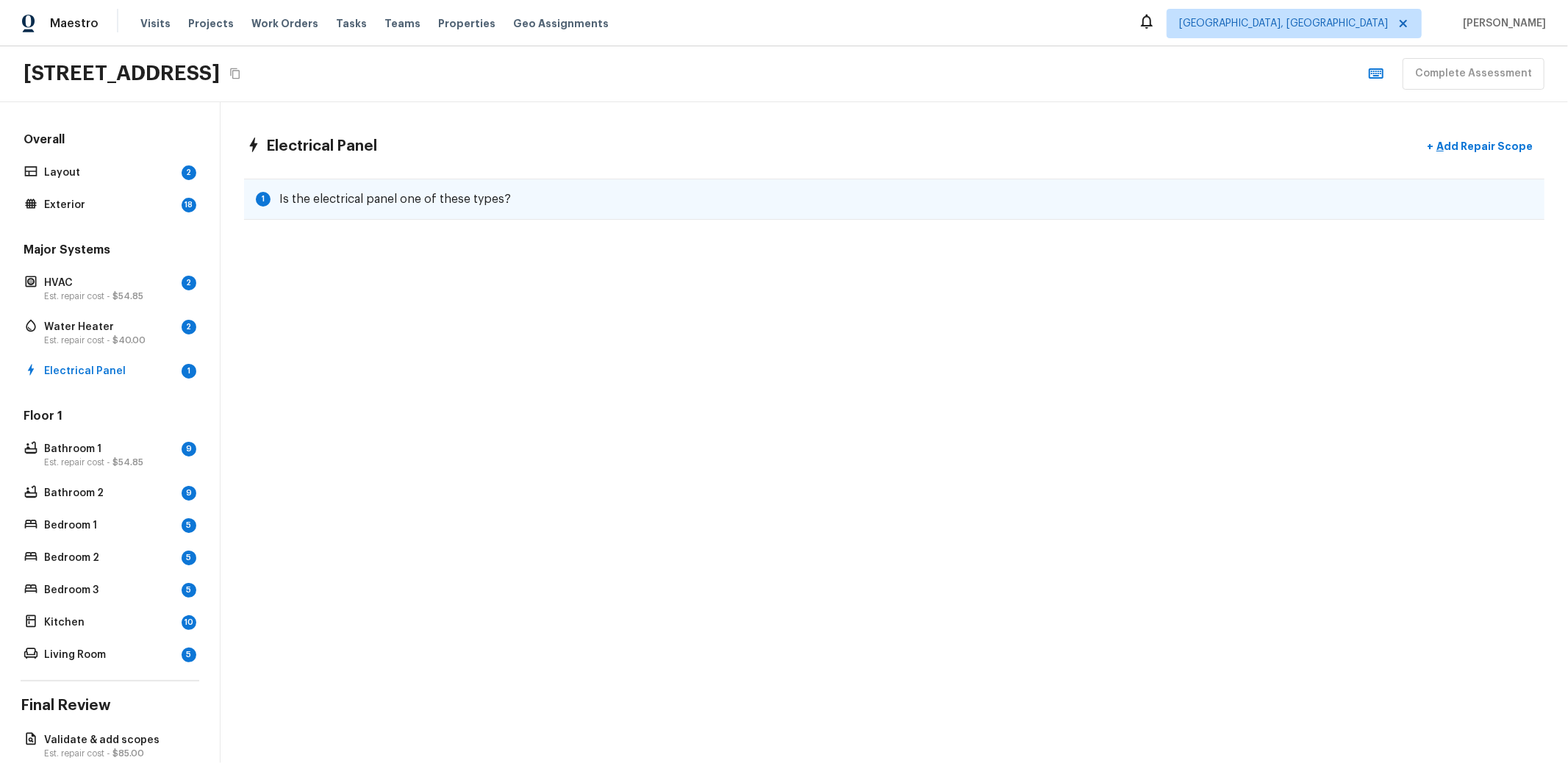
click at [435, 194] on h5 "Is the electrical panel one of these types?" at bounding box center [396, 199] width 232 height 16
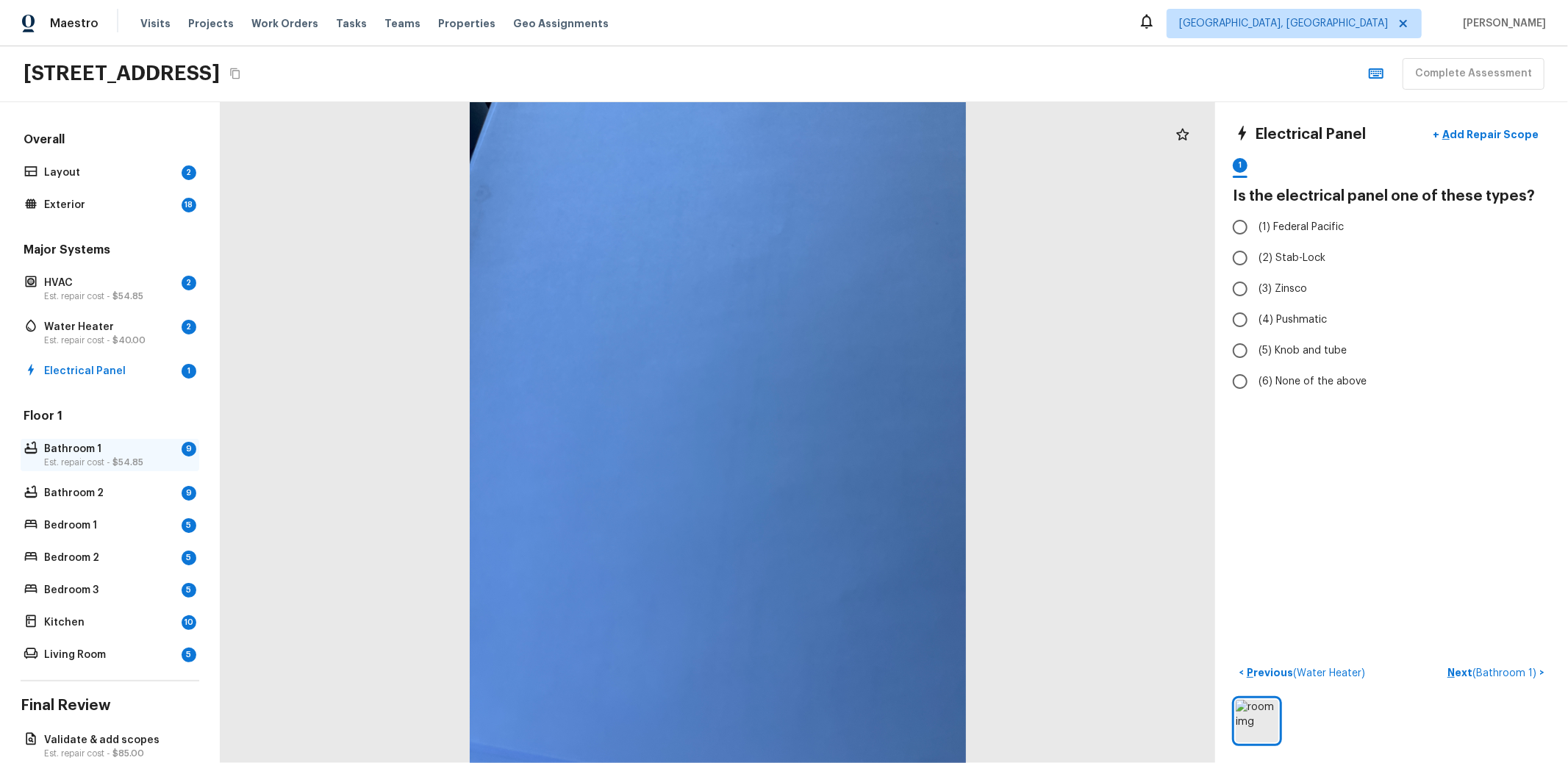
click at [73, 457] on p "Est. repair cost - $54.85" at bounding box center [110, 462] width 132 height 12
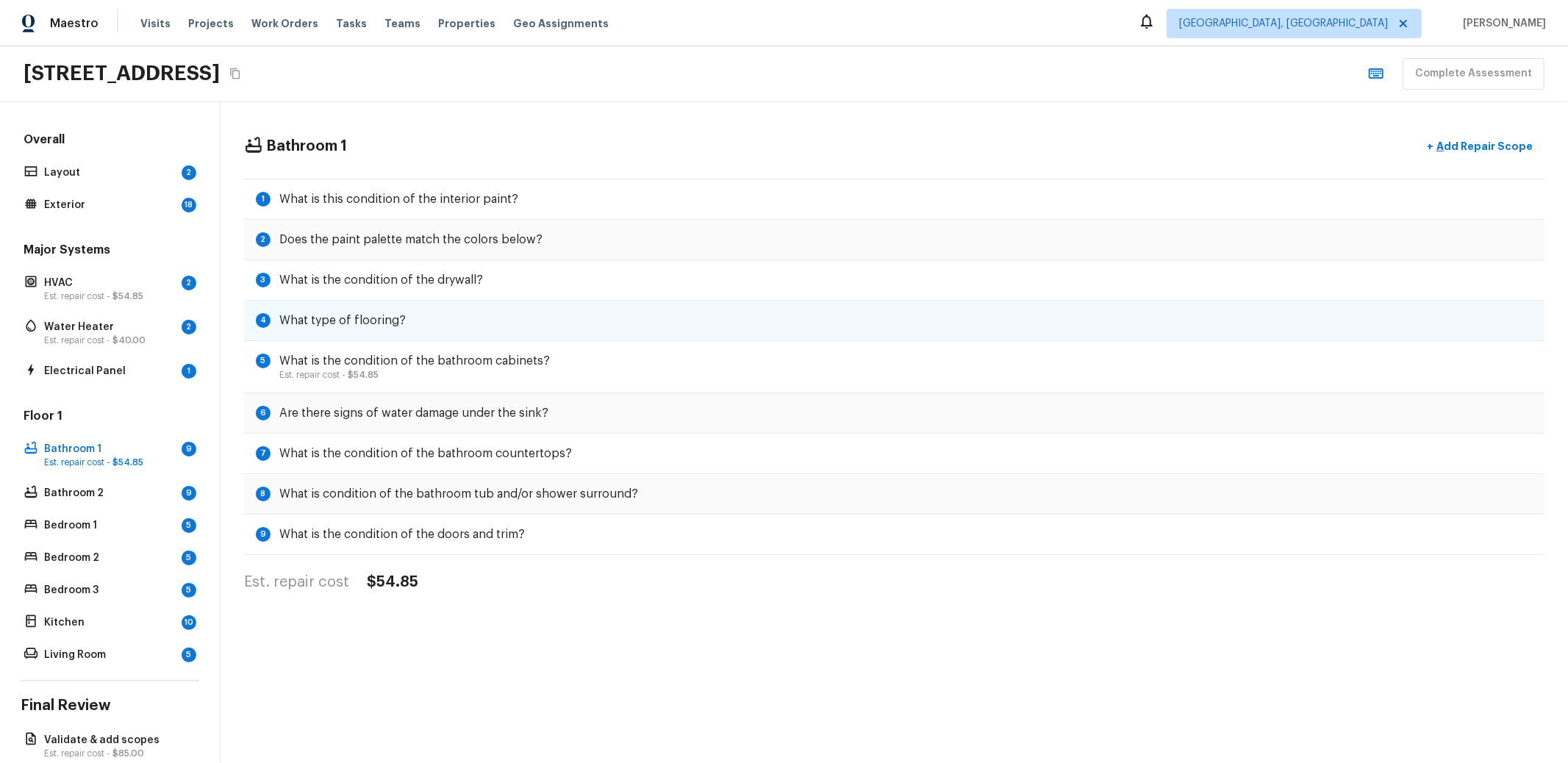
click at [470, 312] on div "4 What type of flooring?" at bounding box center [895, 321] width 1301 height 41
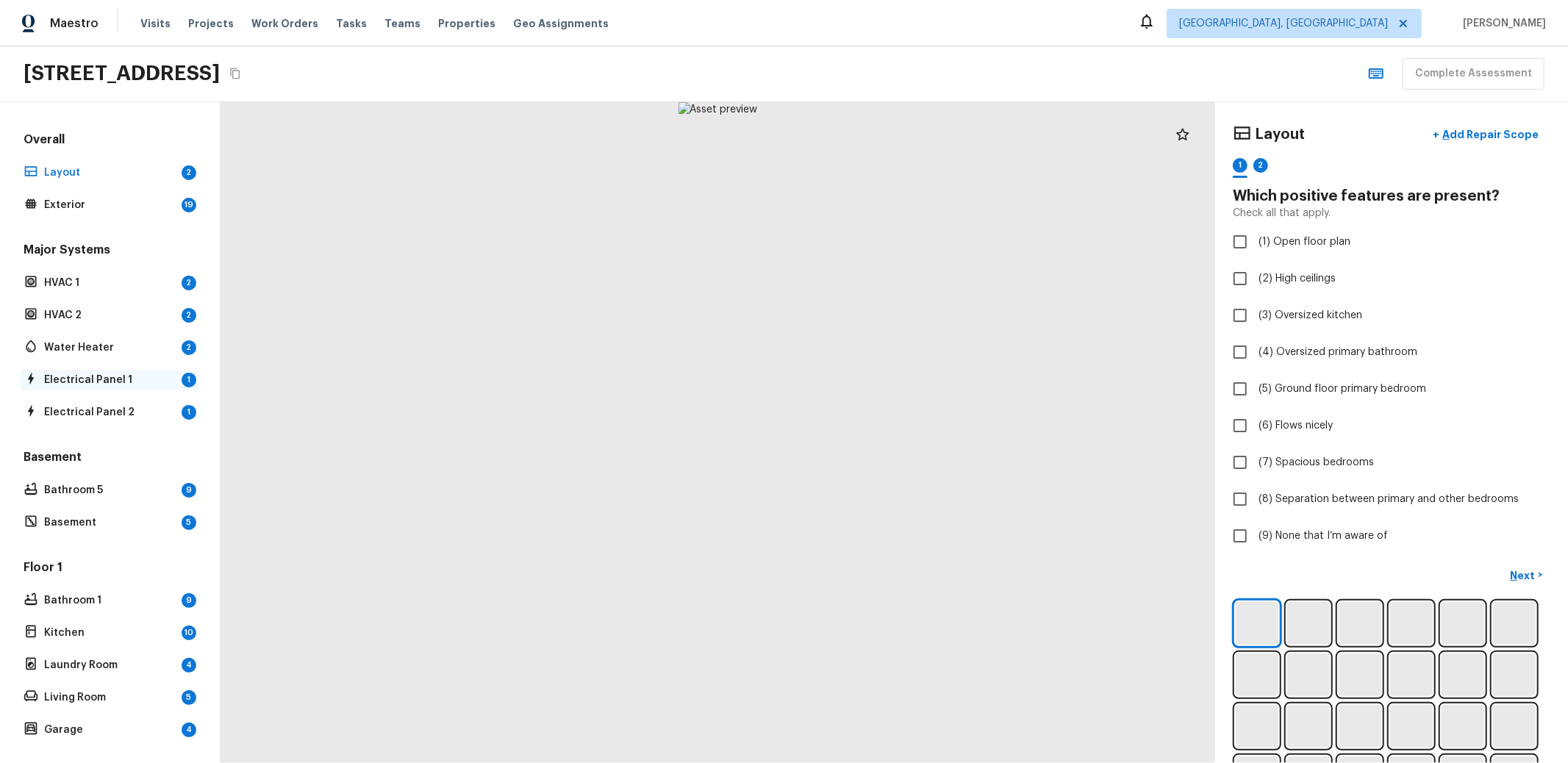
click at [89, 379] on p "Electrical Panel 1" at bounding box center [110, 380] width 132 height 15
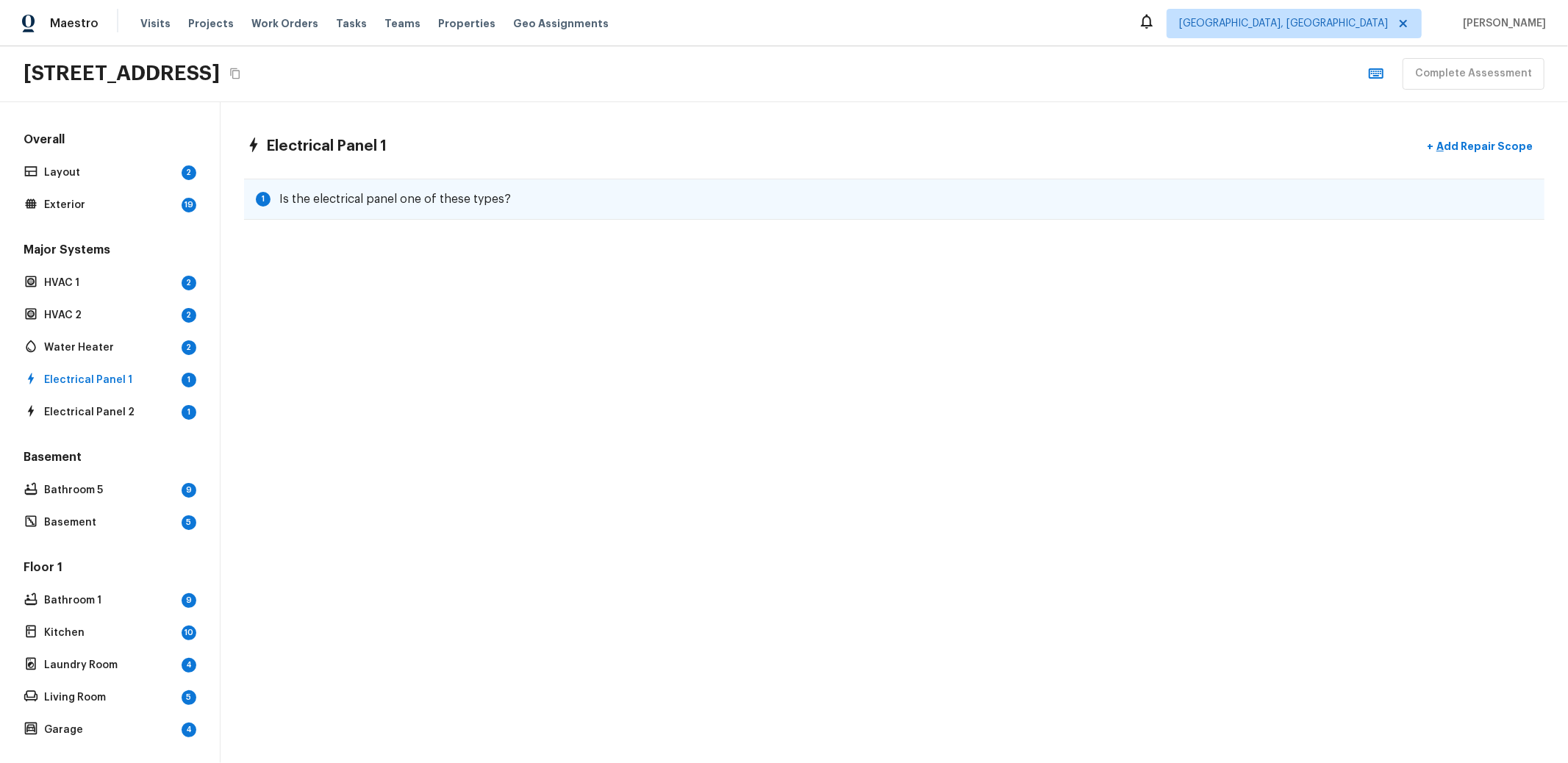
click at [392, 198] on h5 "Is the electrical panel one of these types?" at bounding box center [396, 199] width 232 height 16
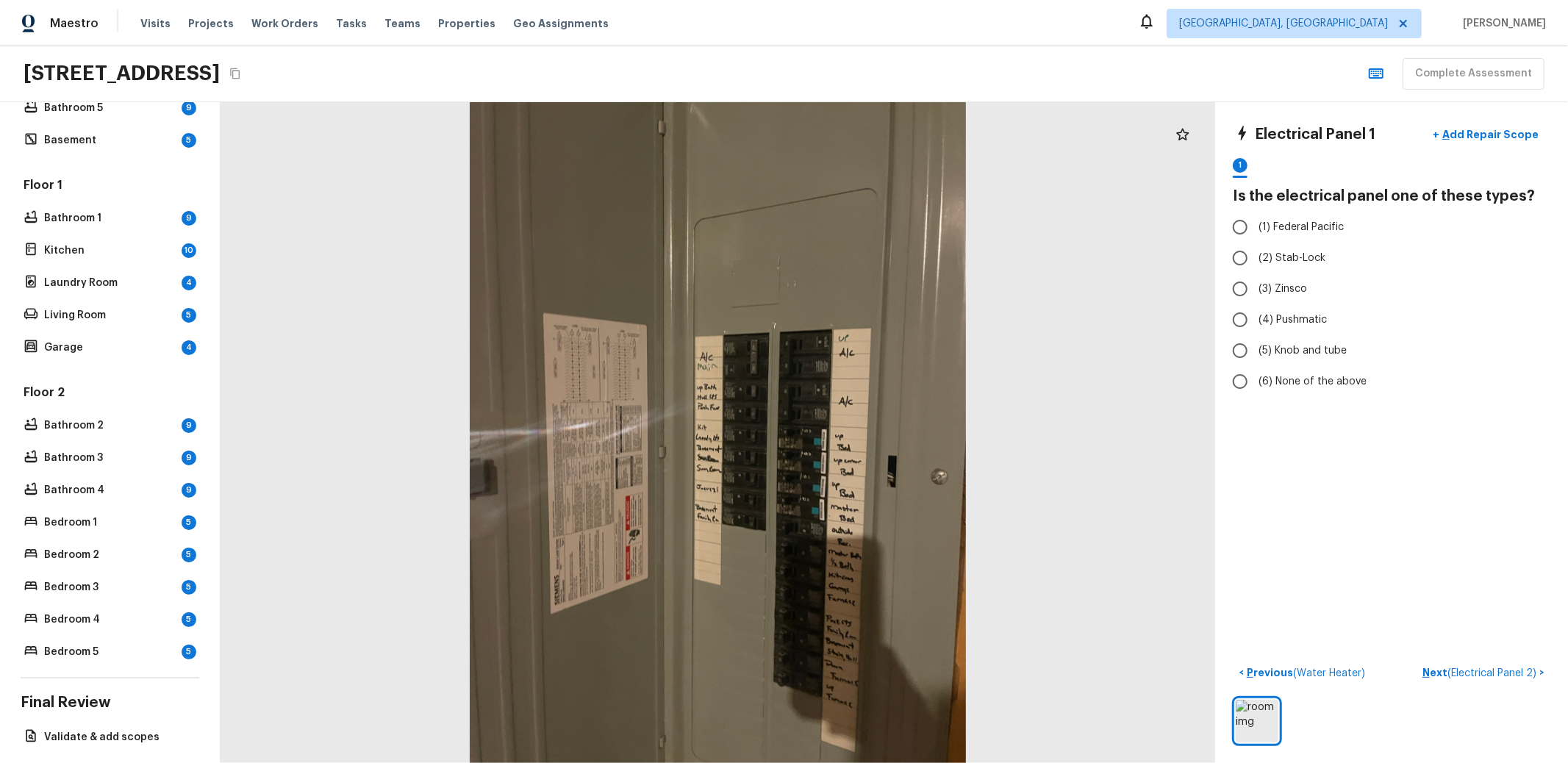
scroll to position [351, 0]
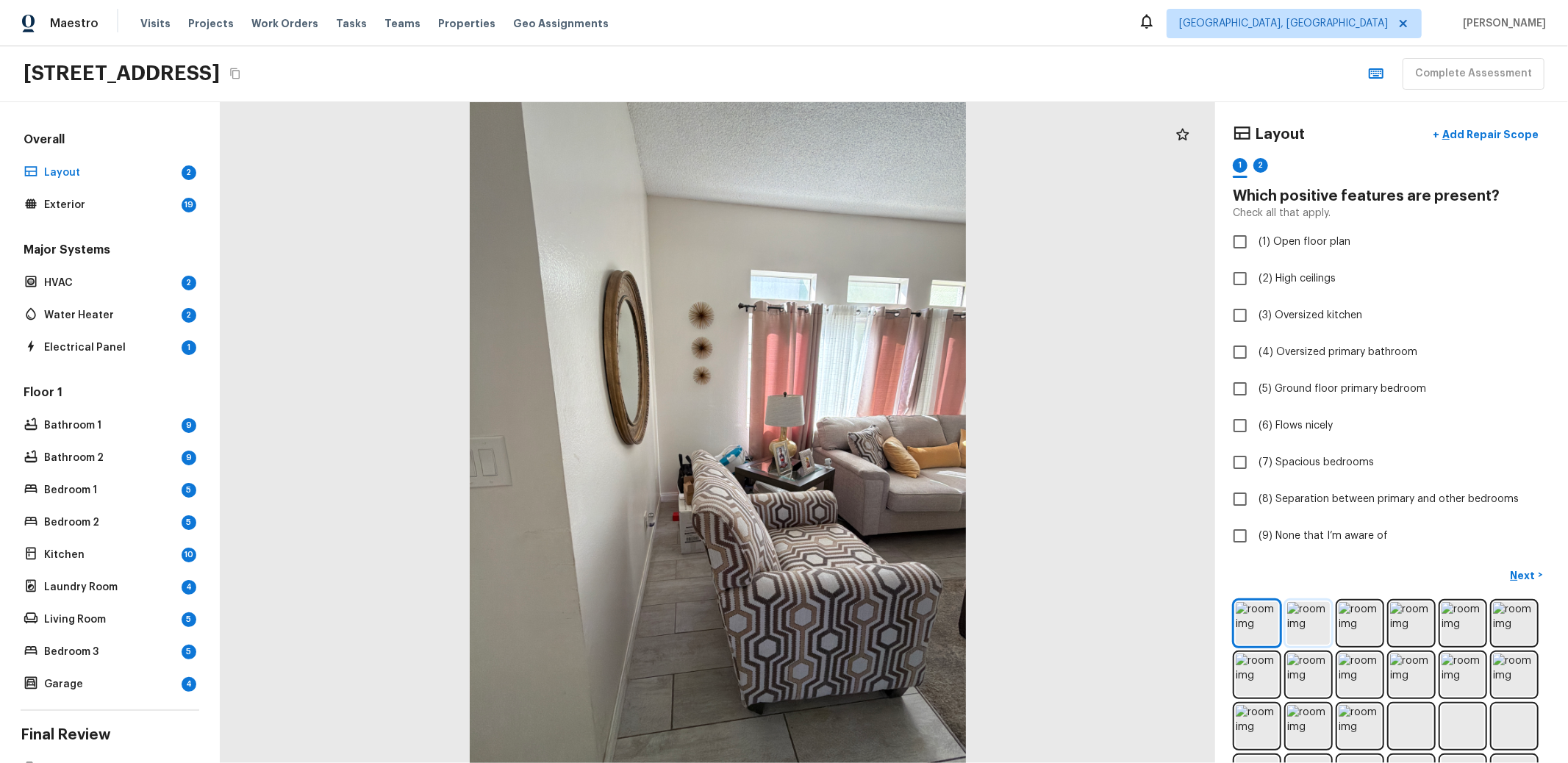
click at [1291, 624] on img at bounding box center [1309, 624] width 42 height 42
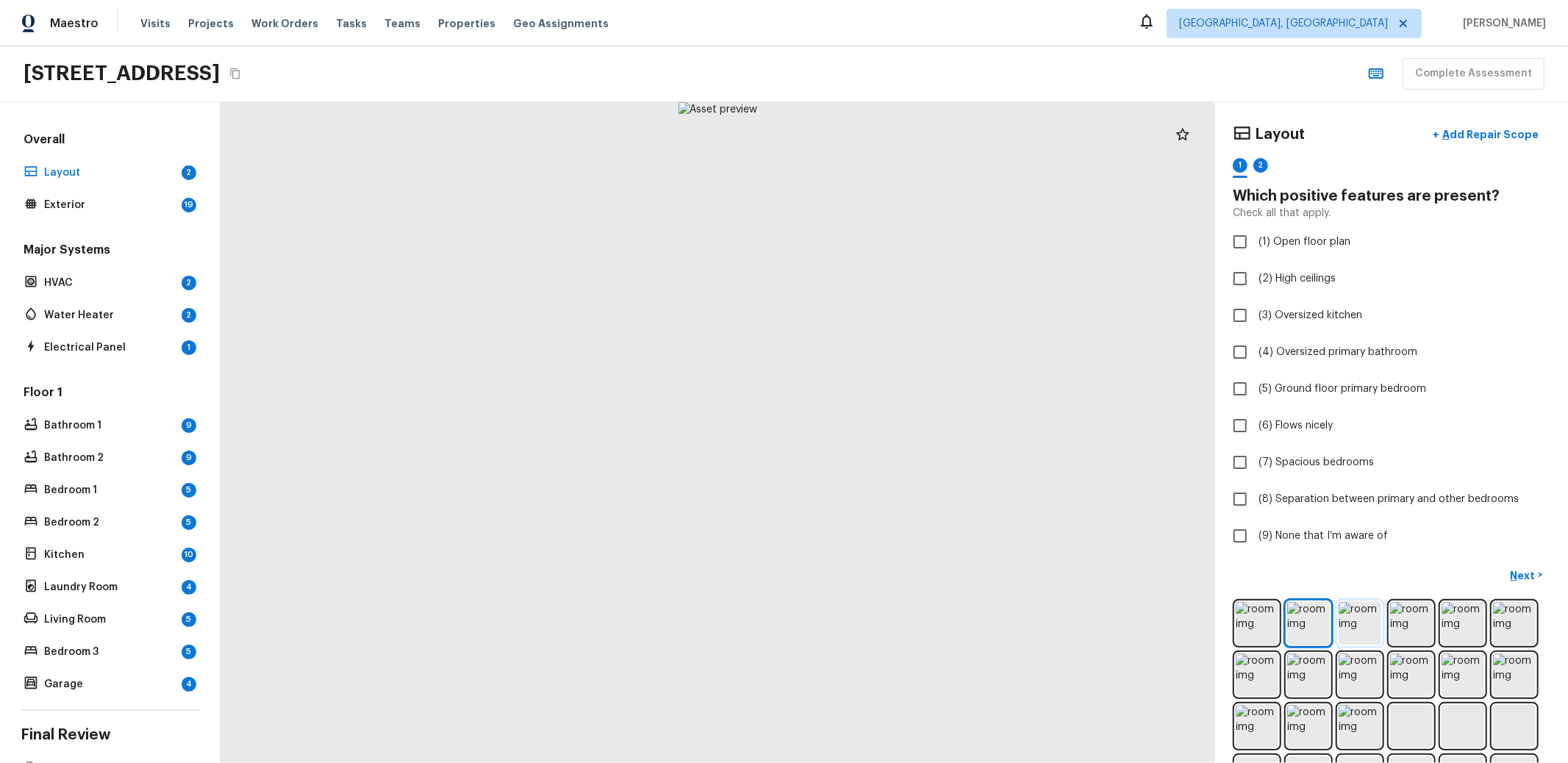
click at [1356, 625] on img at bounding box center [1360, 624] width 42 height 42
click at [1393, 626] on img at bounding box center [1411, 624] width 42 height 42
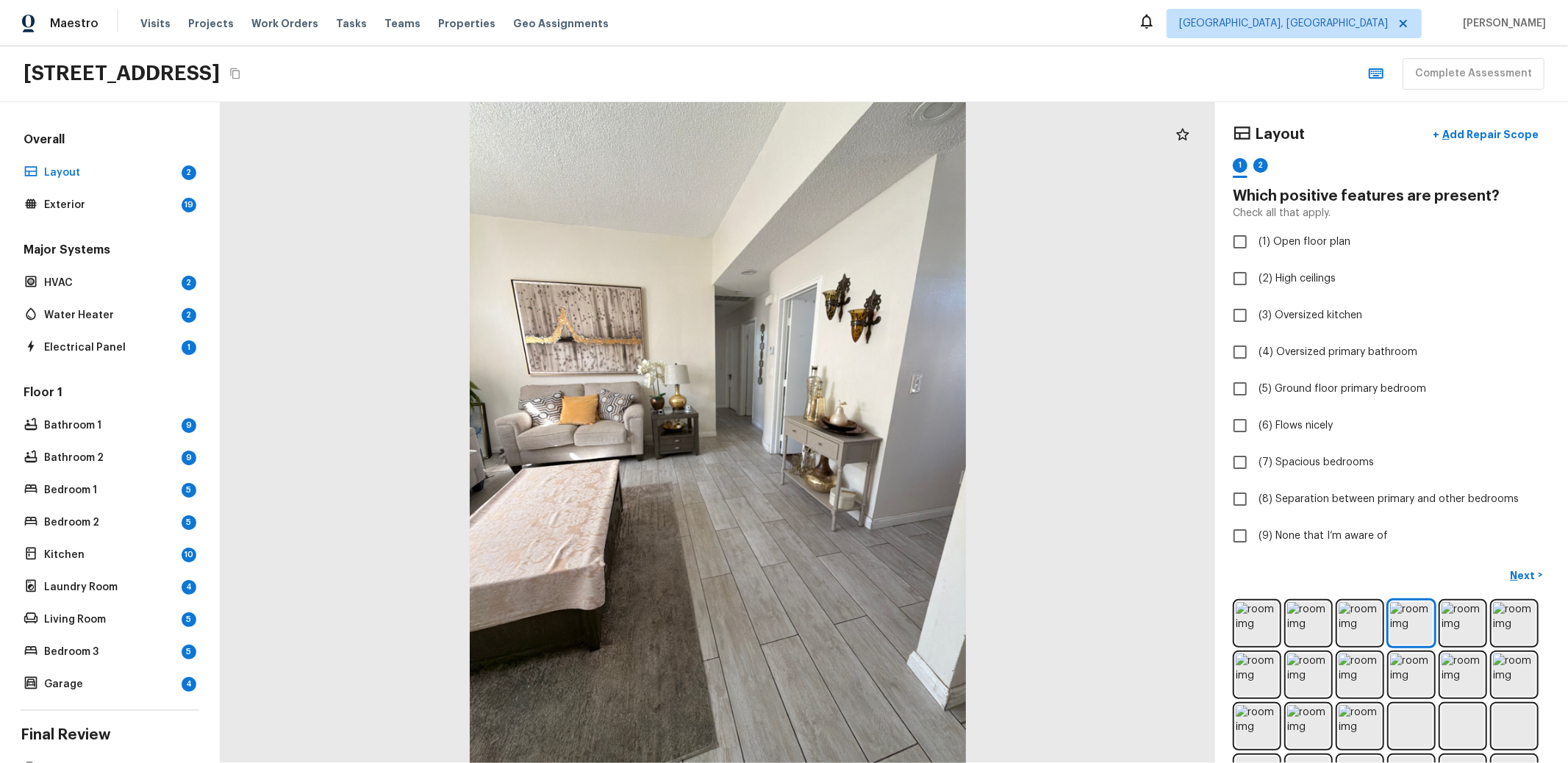
click at [1369, 625] on div at bounding box center [1391, 726] width 318 height 254
click at [1450, 613] on img at bounding box center [1463, 624] width 42 height 42
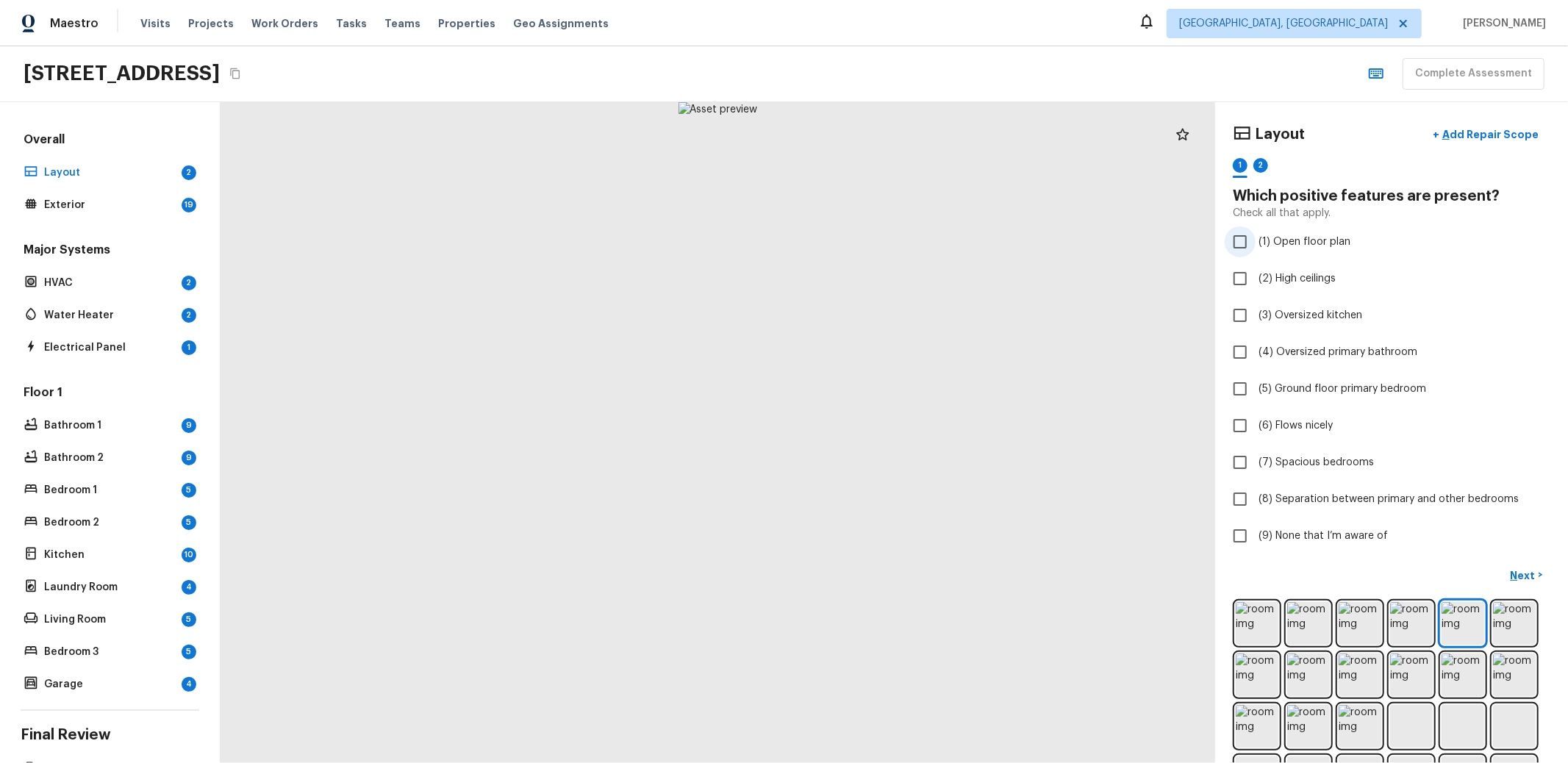
click at [1303, 246] on span "(1) Open floor plan" at bounding box center [1304, 242] width 92 height 15
click at [1256, 246] on input "(1) Open floor plan" at bounding box center [1240, 242] width 31 height 31
checkbox input "true"
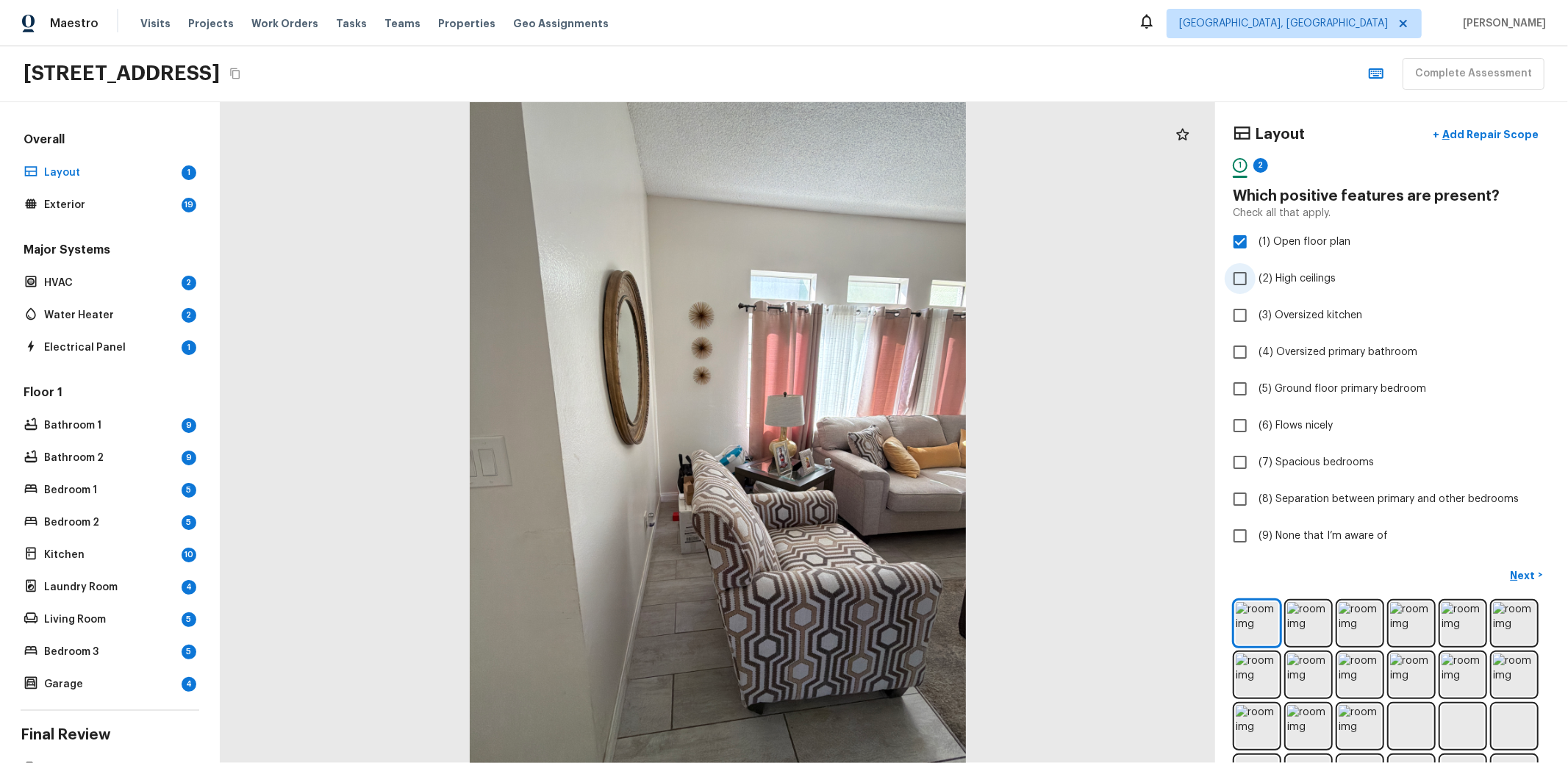
click at [1307, 274] on span "(2) High ceilings" at bounding box center [1296, 279] width 77 height 15
click at [1256, 274] on input "(2) High ceilings" at bounding box center [1240, 278] width 31 height 31
checkbox input "true"
click at [1279, 713] on img at bounding box center [1257, 727] width 42 height 42
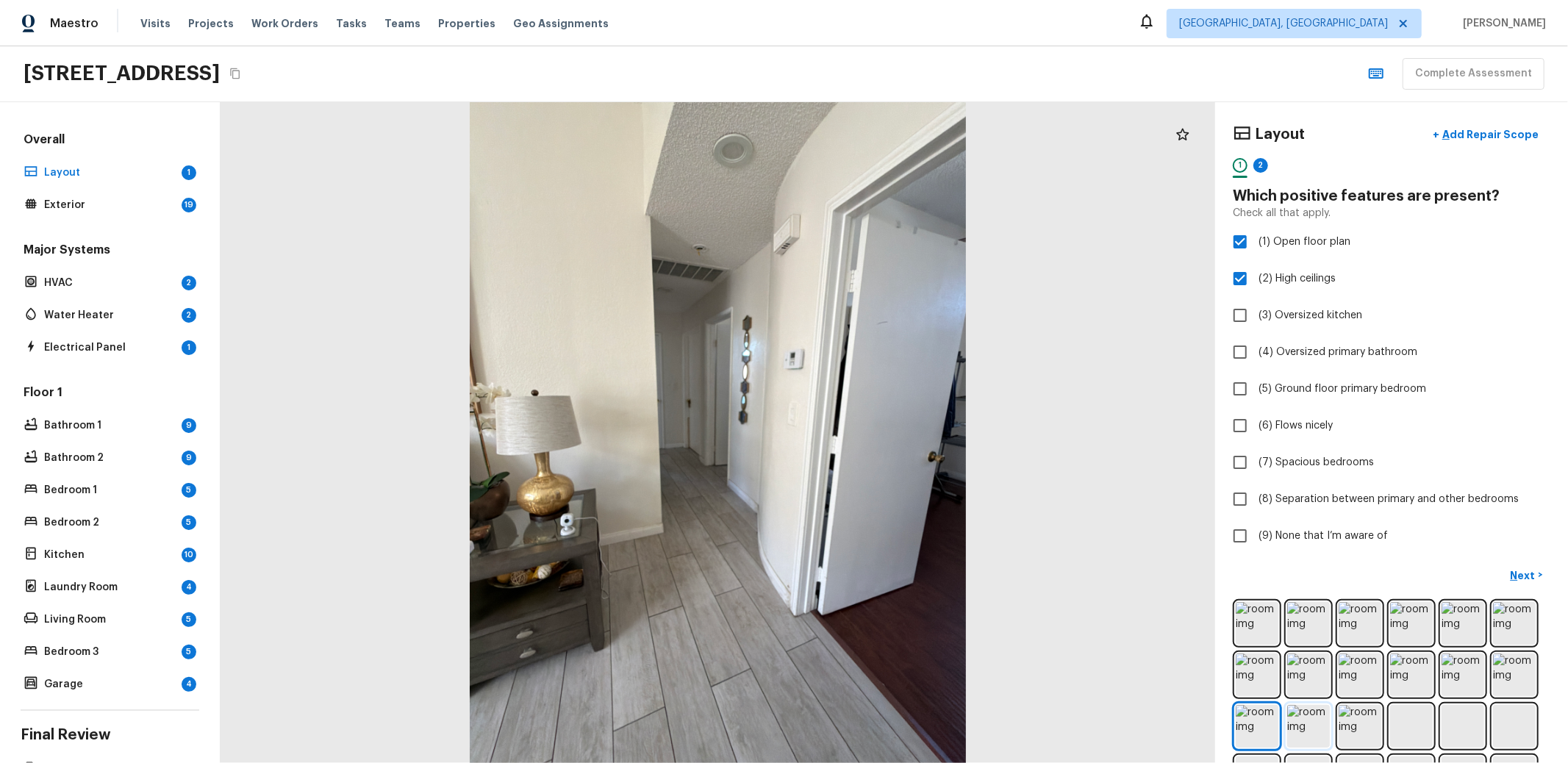
click at [1330, 724] on img at bounding box center [1309, 727] width 42 height 42
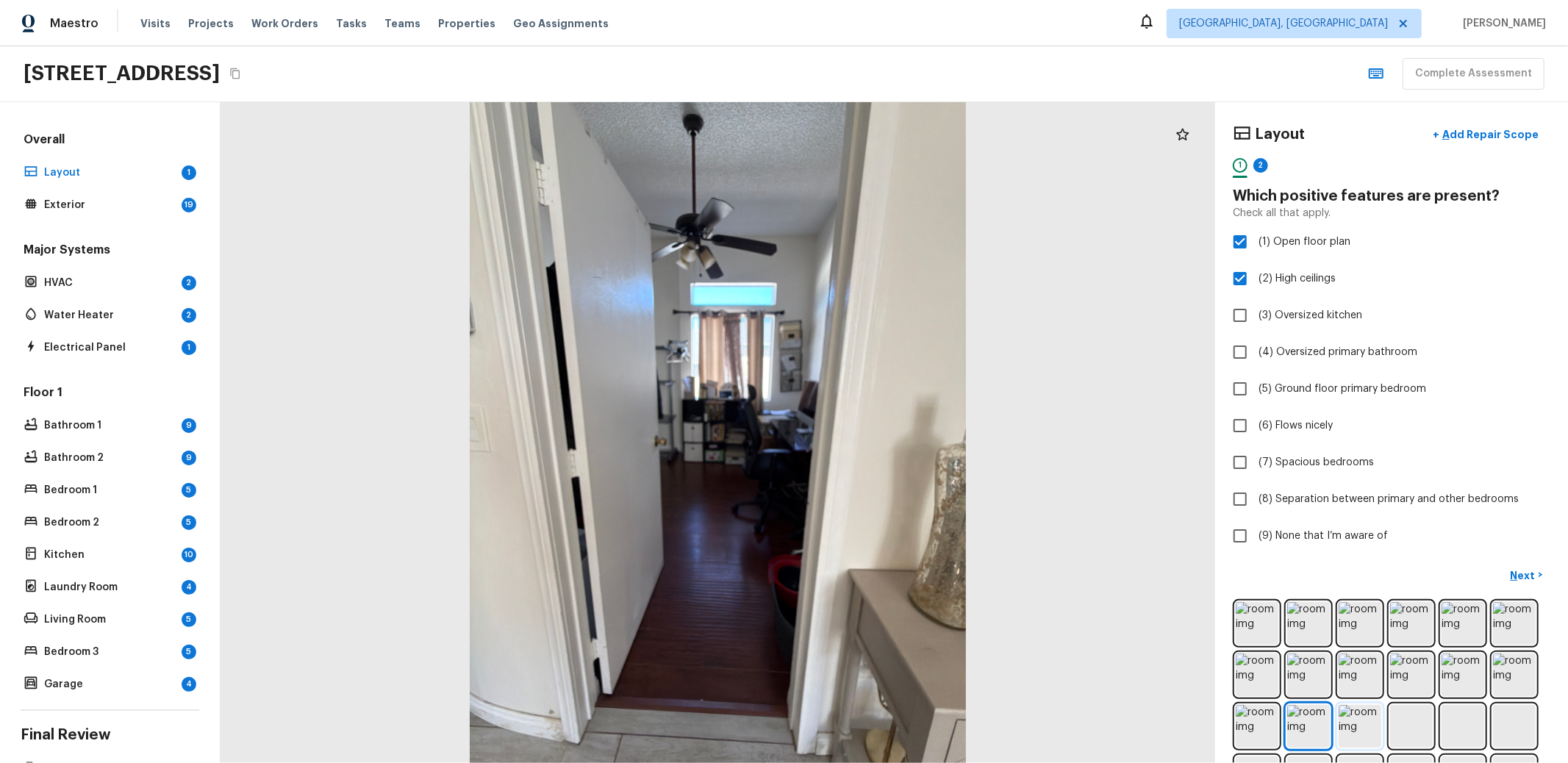
click at [1381, 728] on img at bounding box center [1360, 727] width 42 height 42
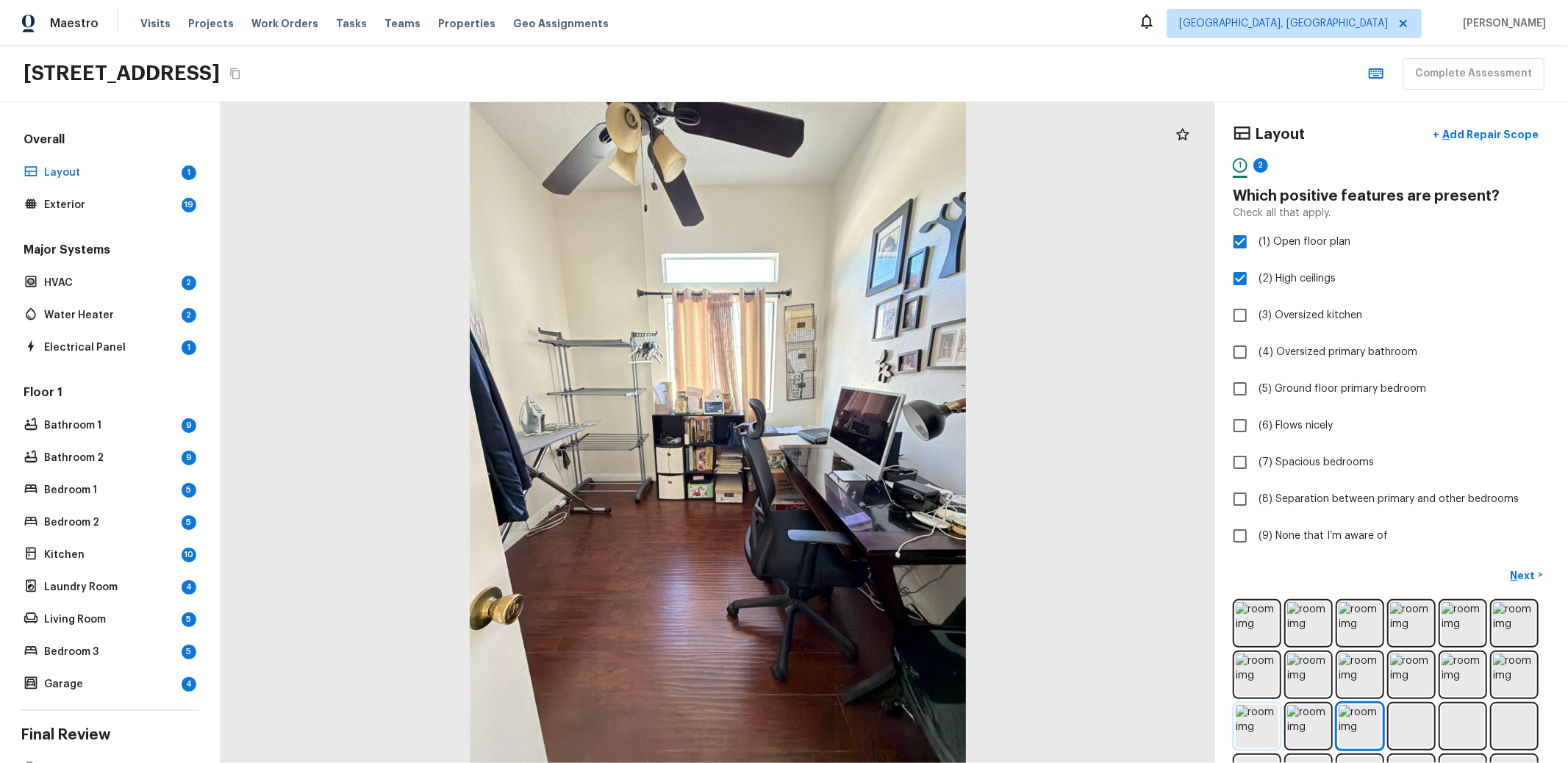
click at [1279, 732] on img at bounding box center [1257, 727] width 42 height 42
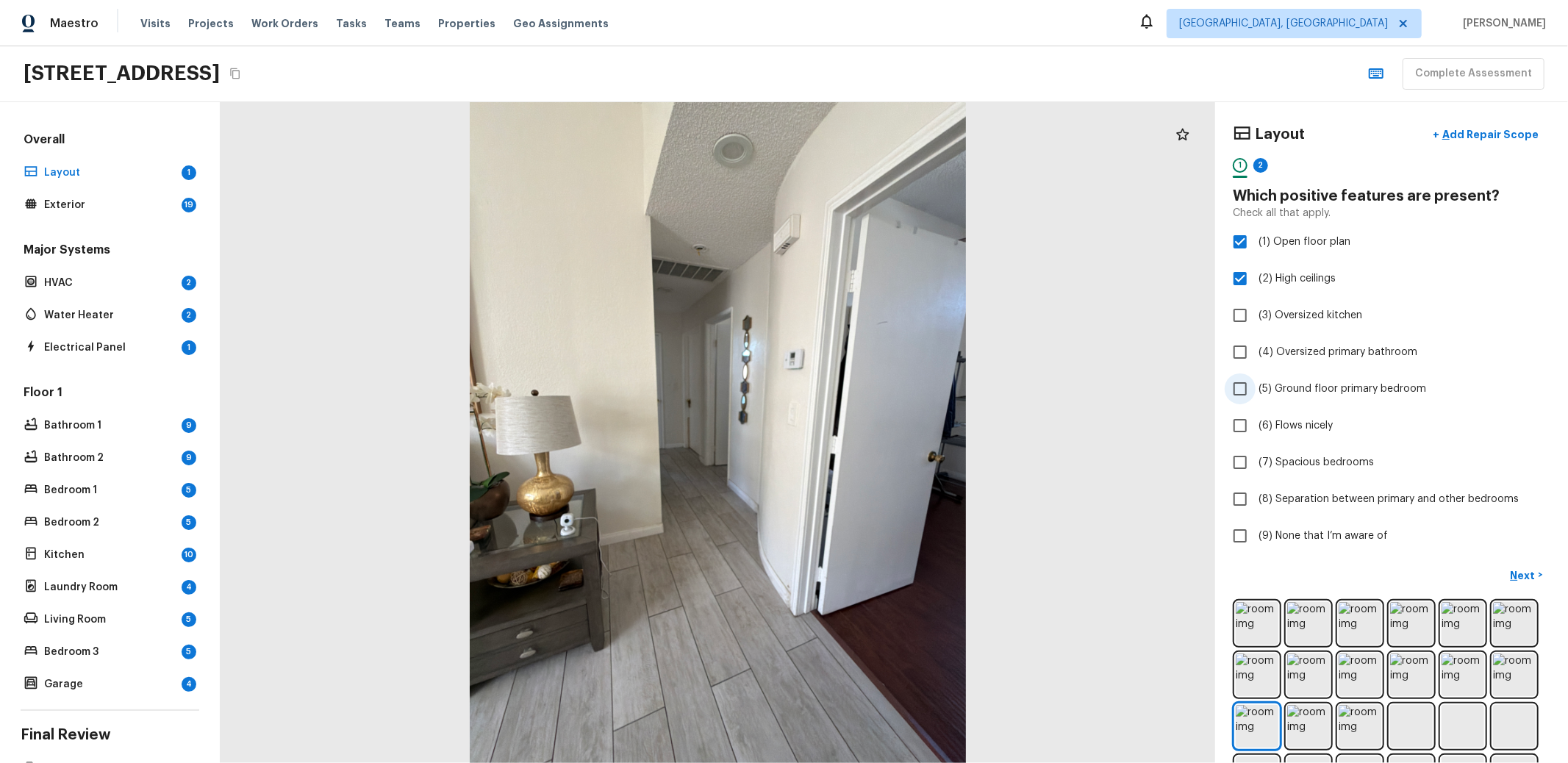
click at [1307, 386] on span "(5) Ground floor primary bedroom" at bounding box center [1341, 389] width 167 height 15
click at [1256, 386] on input "(5) Ground floor primary bedroom" at bounding box center [1240, 389] width 31 height 31
checkbox input "true"
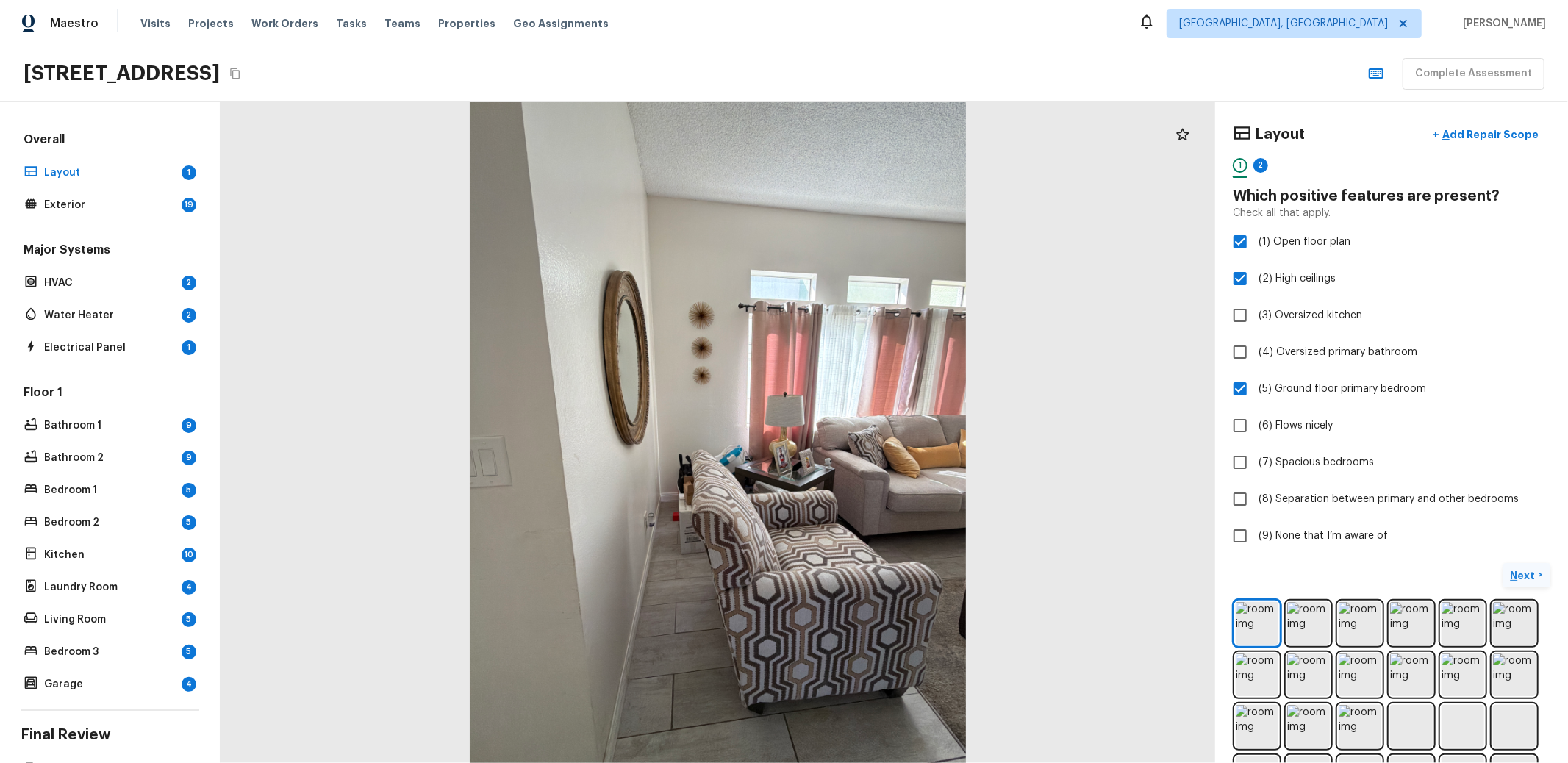
click at [1510, 569] on p "Next" at bounding box center [1525, 575] width 28 height 15
click at [1354, 528] on span "(9) None that I’m aware of" at bounding box center [1323, 536] width 129 height 15
click at [1256, 528] on input "(9) None that I’m aware of" at bounding box center [1240, 536] width 31 height 31
checkbox input "true"
click at [1472, 567] on p "Next ( Exterior )" at bounding box center [1503, 574] width 72 height 15
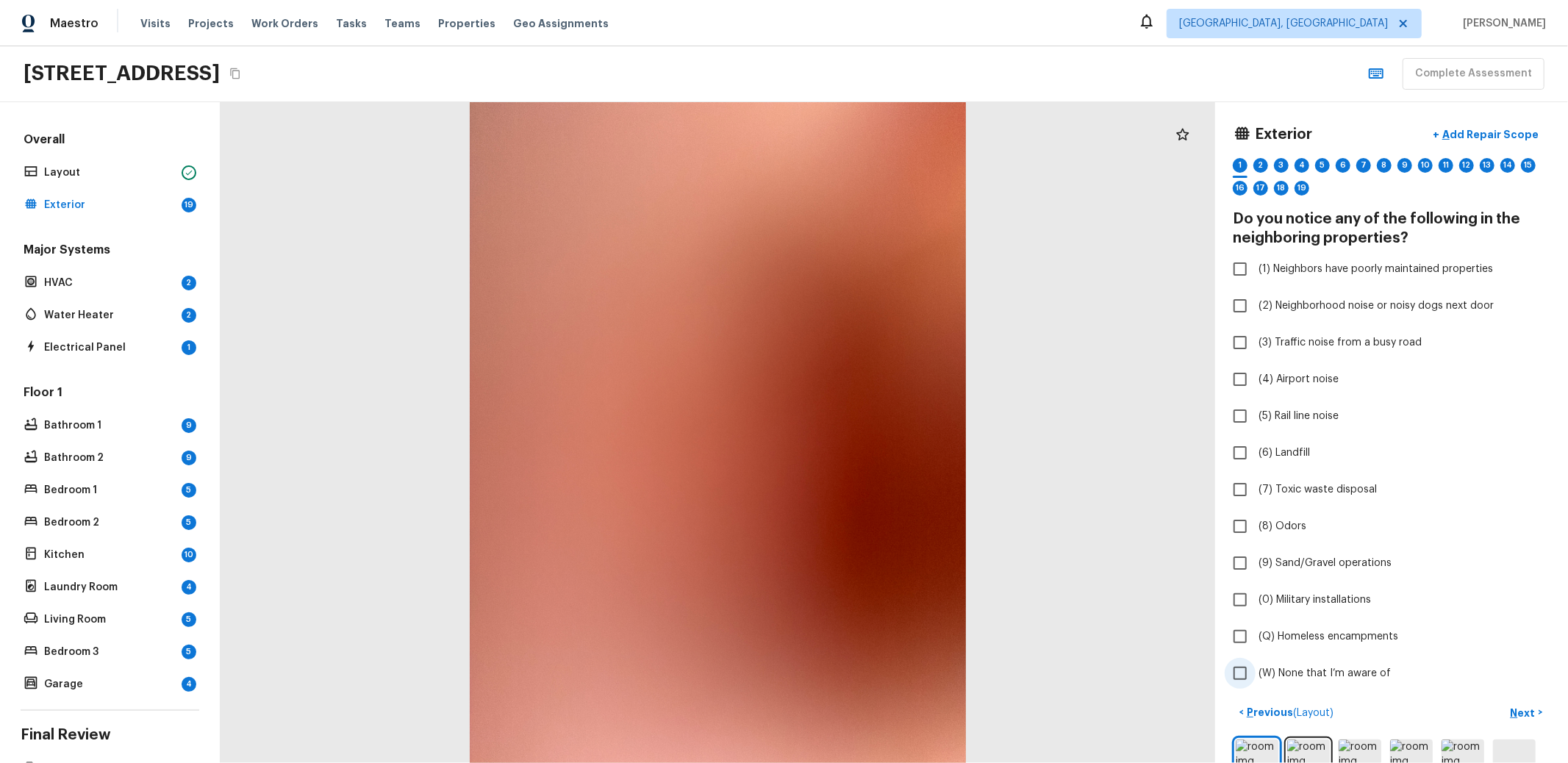
drag, startPoint x: 1346, startPoint y: 666, endPoint x: 1434, endPoint y: 683, distance: 89.6
click at [1346, 667] on span "(W) None that I’m aware of" at bounding box center [1325, 674] width 133 height 15
click at [1256, 666] on input "(W) None that I’m aware of" at bounding box center [1240, 674] width 31 height 31
checkbox input "true"
drag, startPoint x: 1503, startPoint y: 706, endPoint x: 1491, endPoint y: 694, distance: 17.0
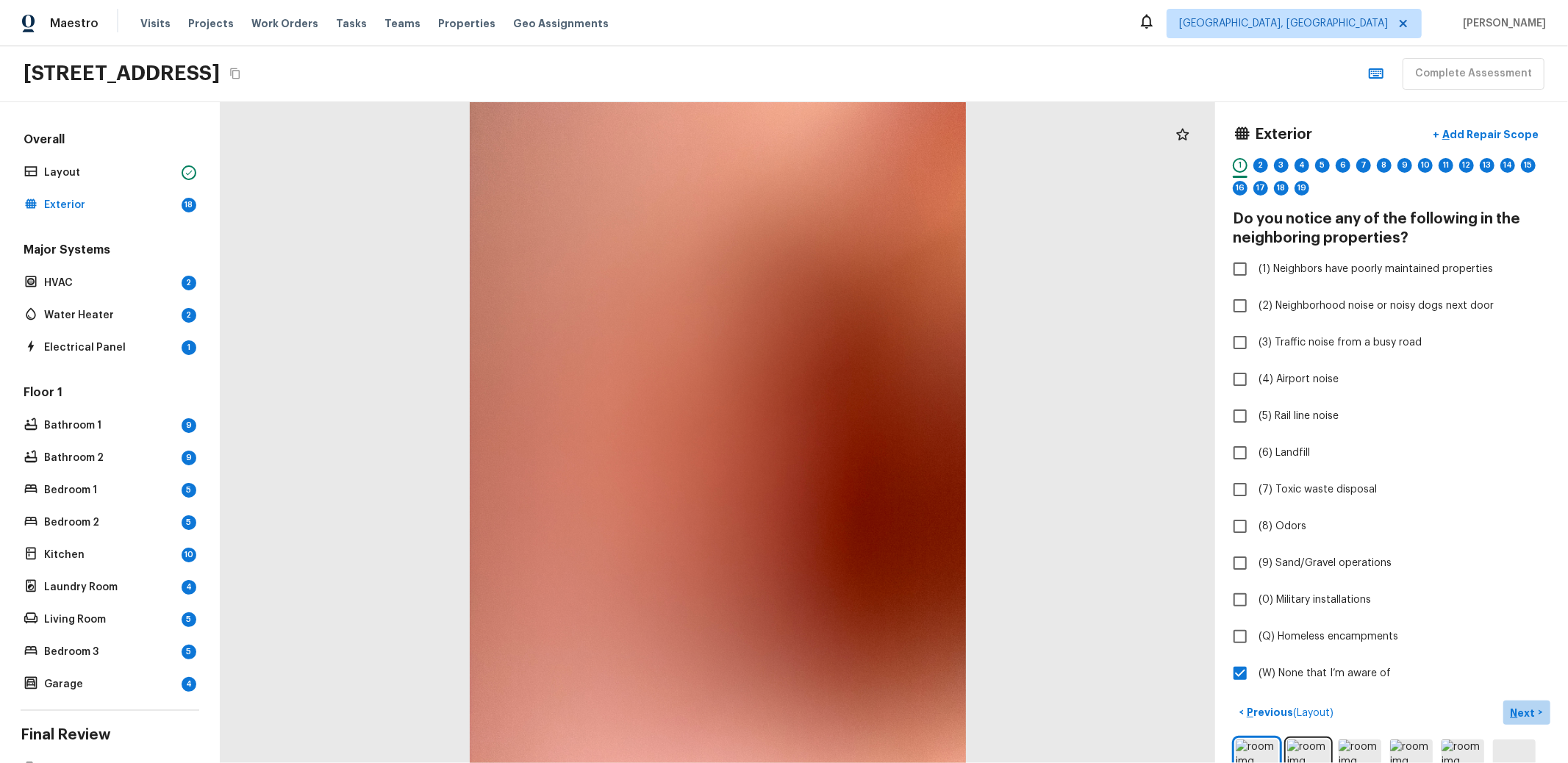
click at [1510, 706] on p "Next" at bounding box center [1525, 713] width 28 height 15
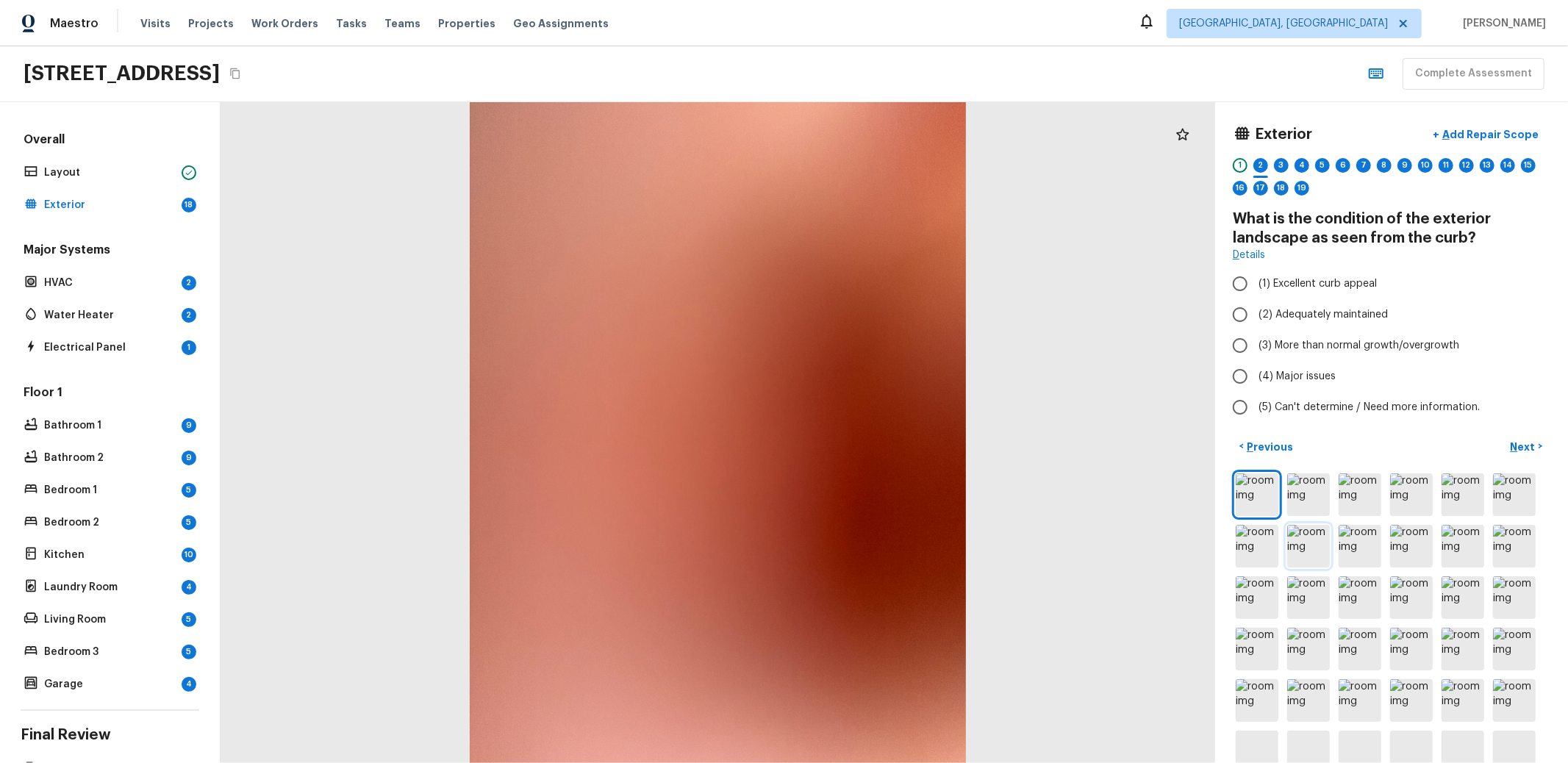
click at [1330, 540] on img at bounding box center [1309, 546] width 42 height 42
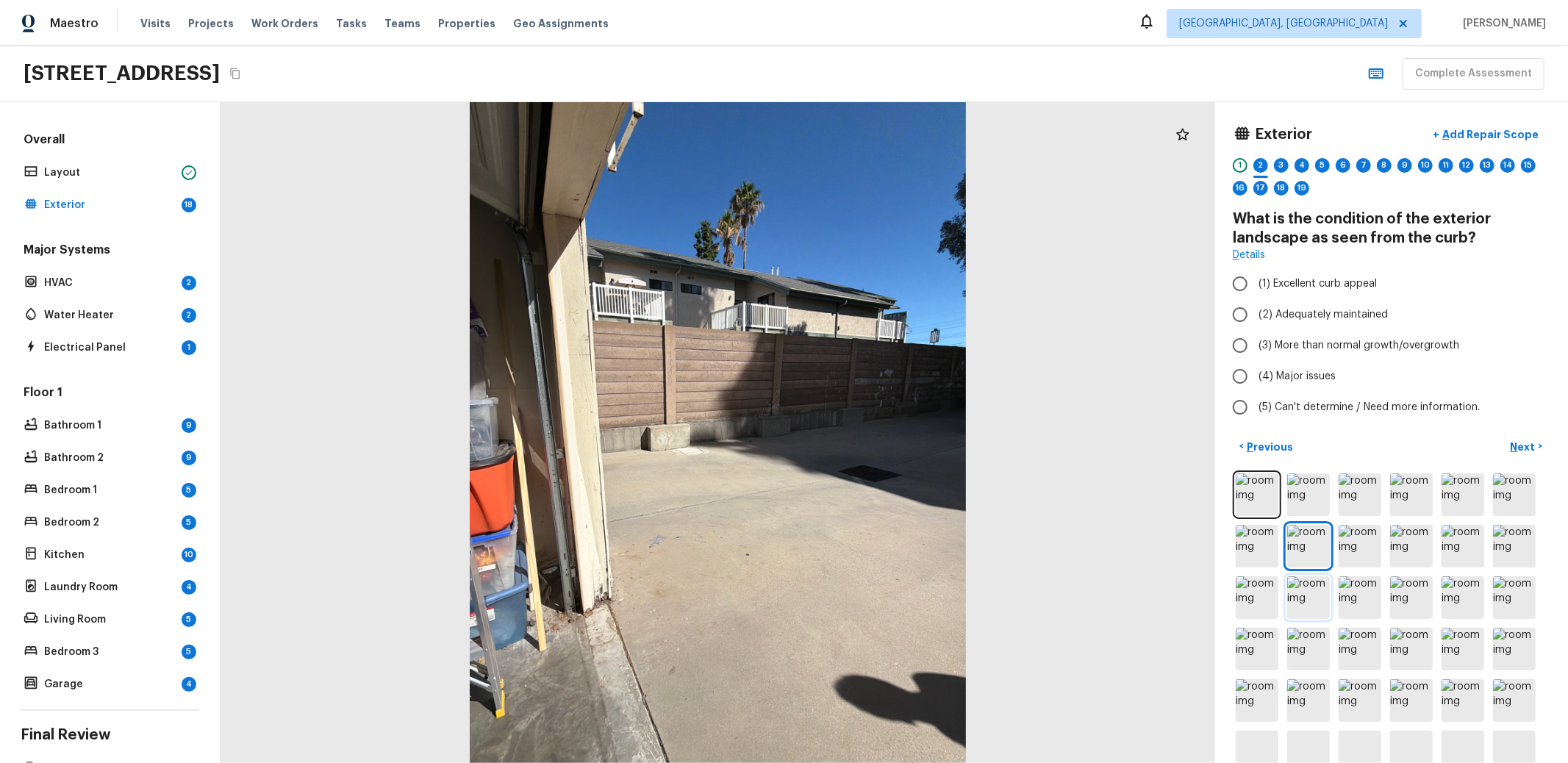
click at [1330, 586] on img at bounding box center [1309, 597] width 42 height 42
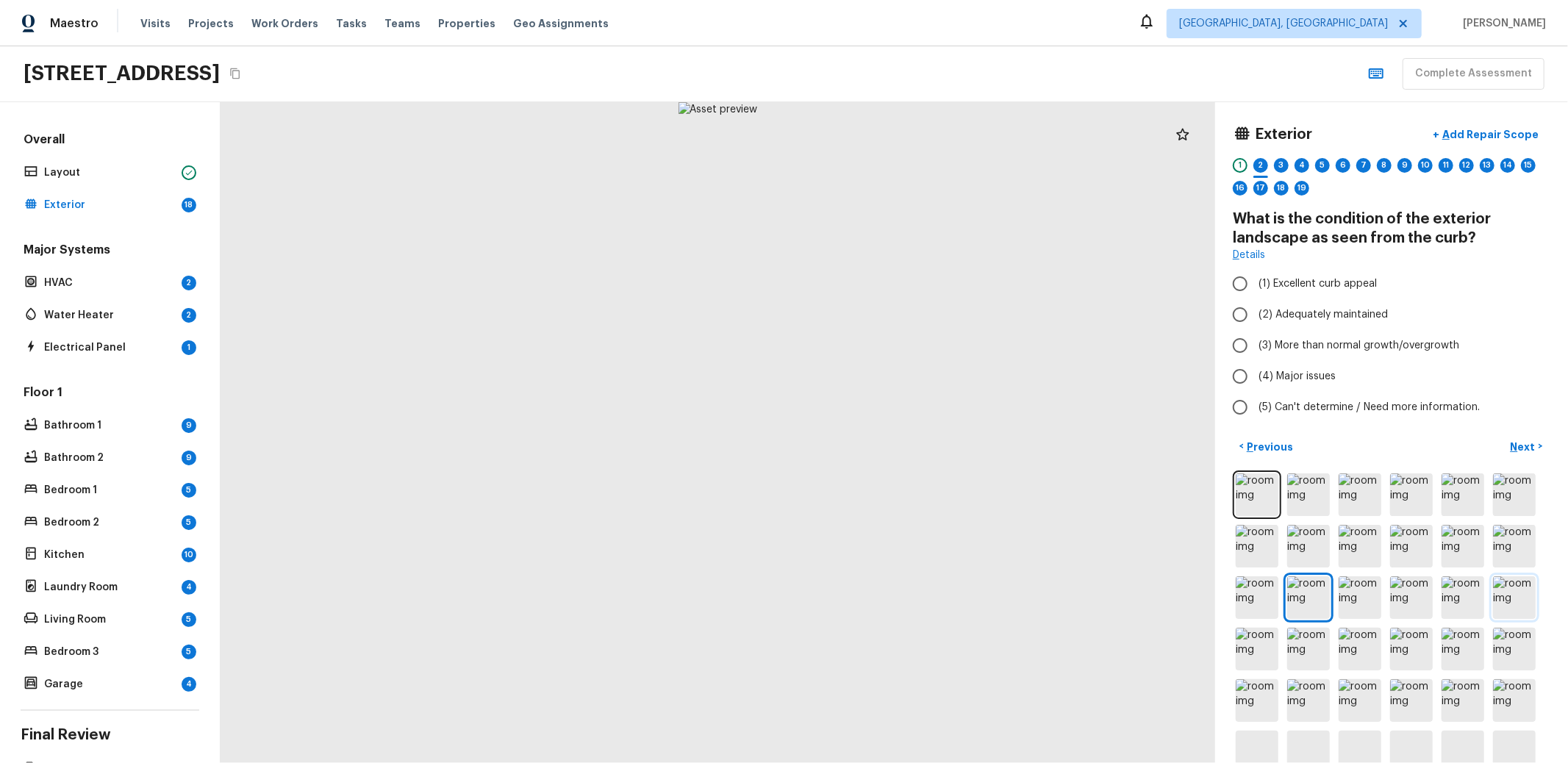
click at [1494, 620] on img at bounding box center [1515, 597] width 42 height 42
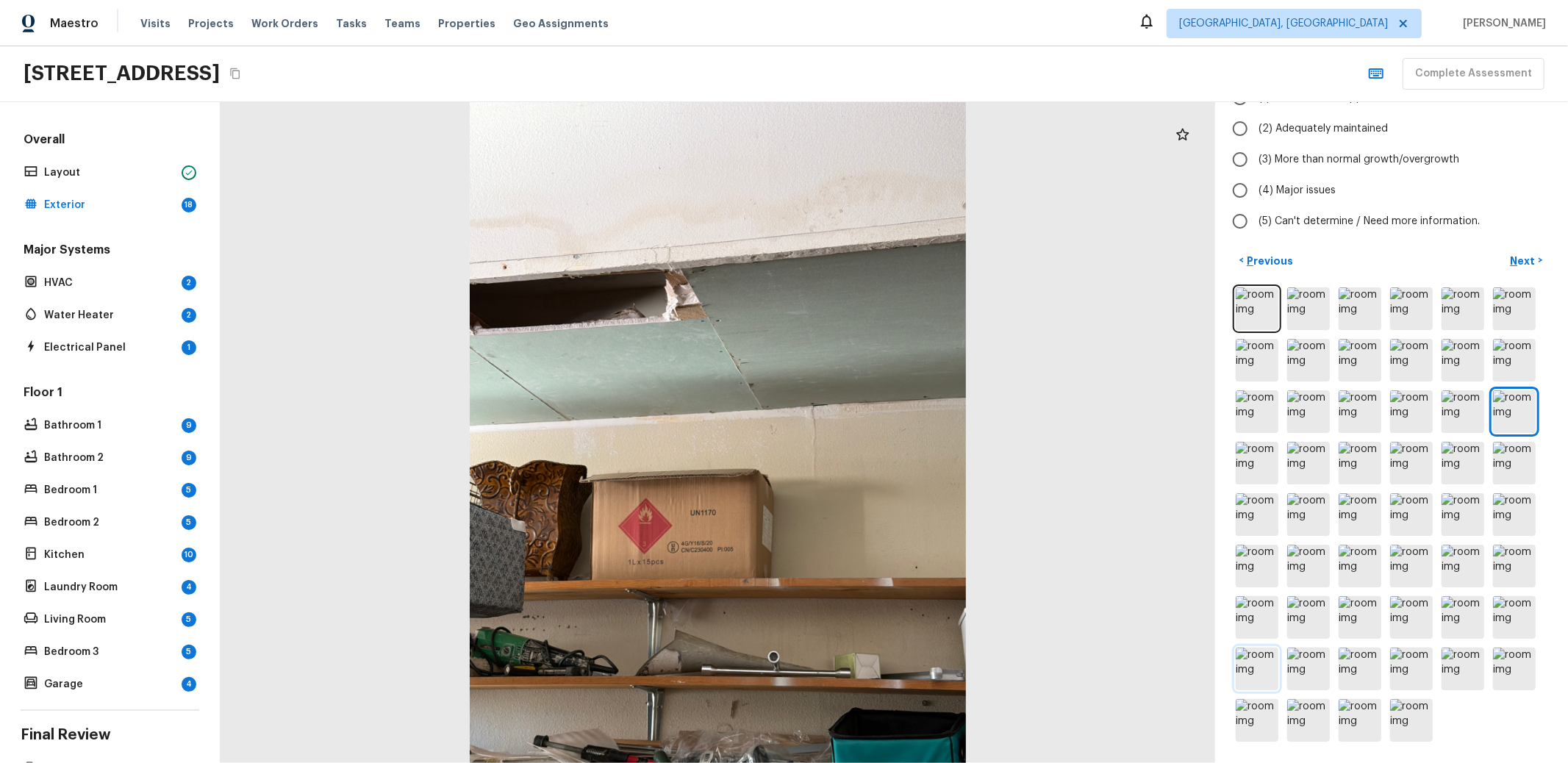
scroll to position [297, 0]
click at [1441, 494] on img at bounding box center [1463, 515] width 42 height 42
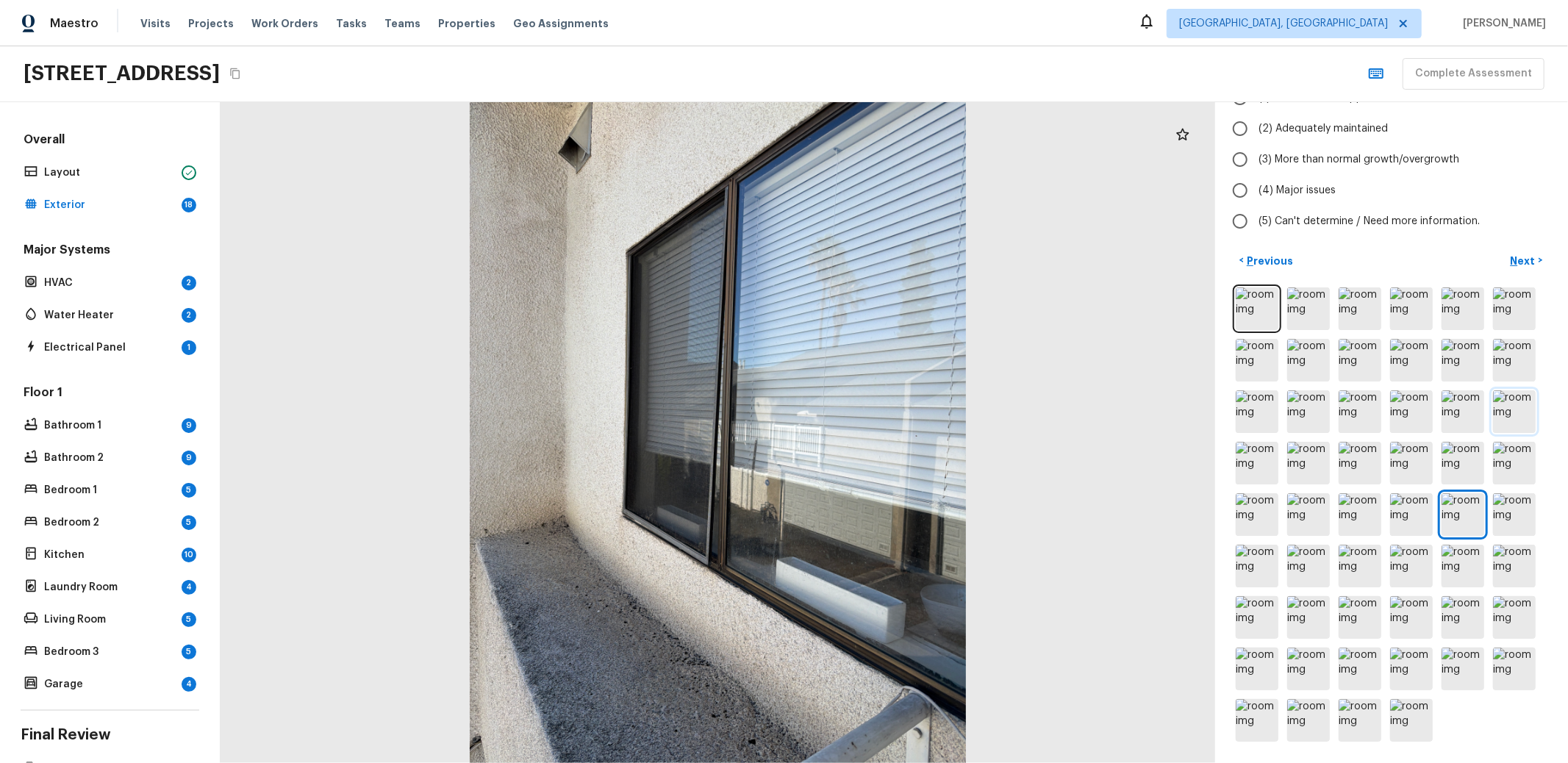
click at [1494, 390] on img at bounding box center [1515, 412] width 42 height 42
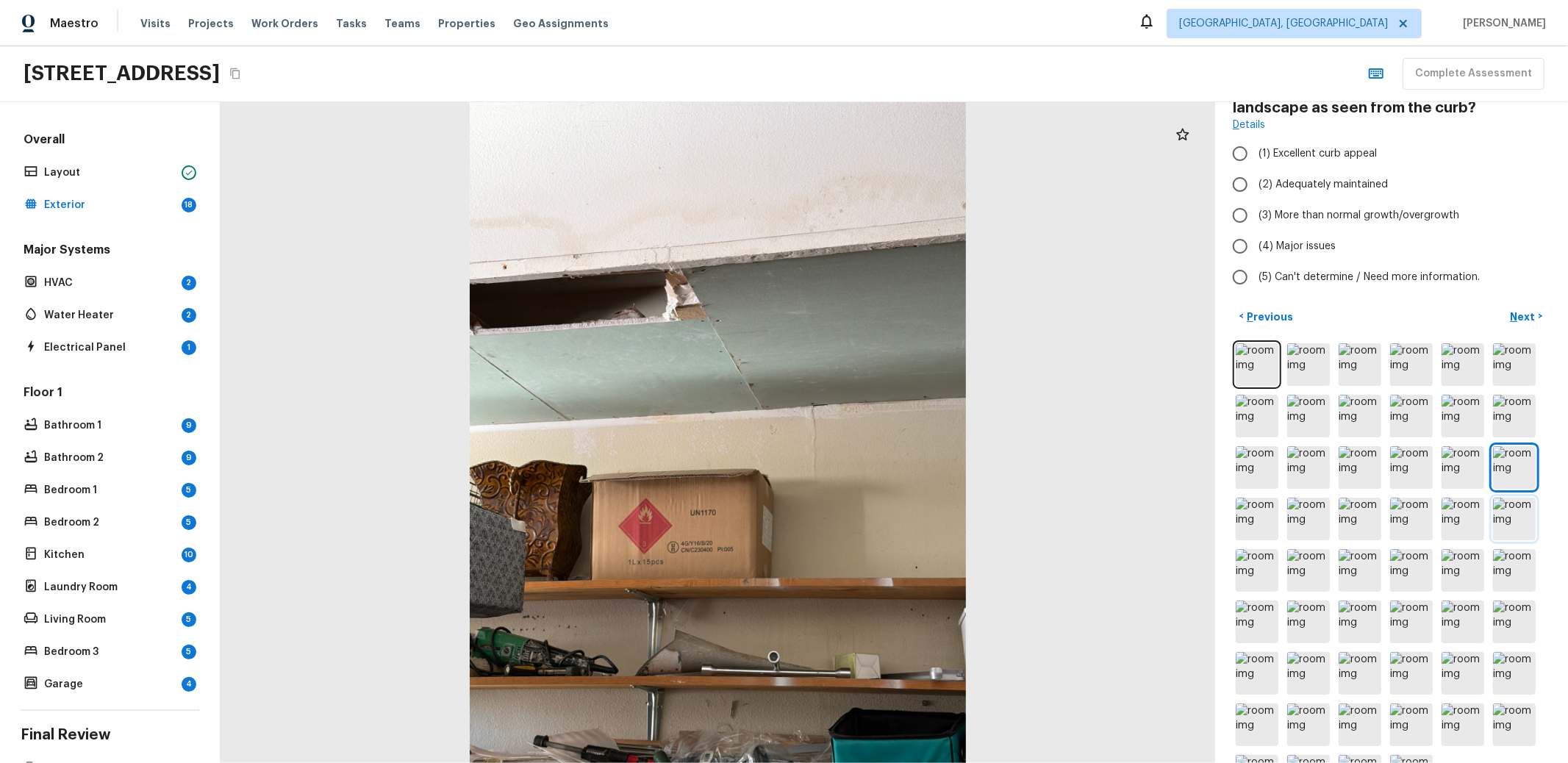
scroll to position [129, 0]
click at [1441, 593] on img at bounding box center [1463, 572] width 42 height 42
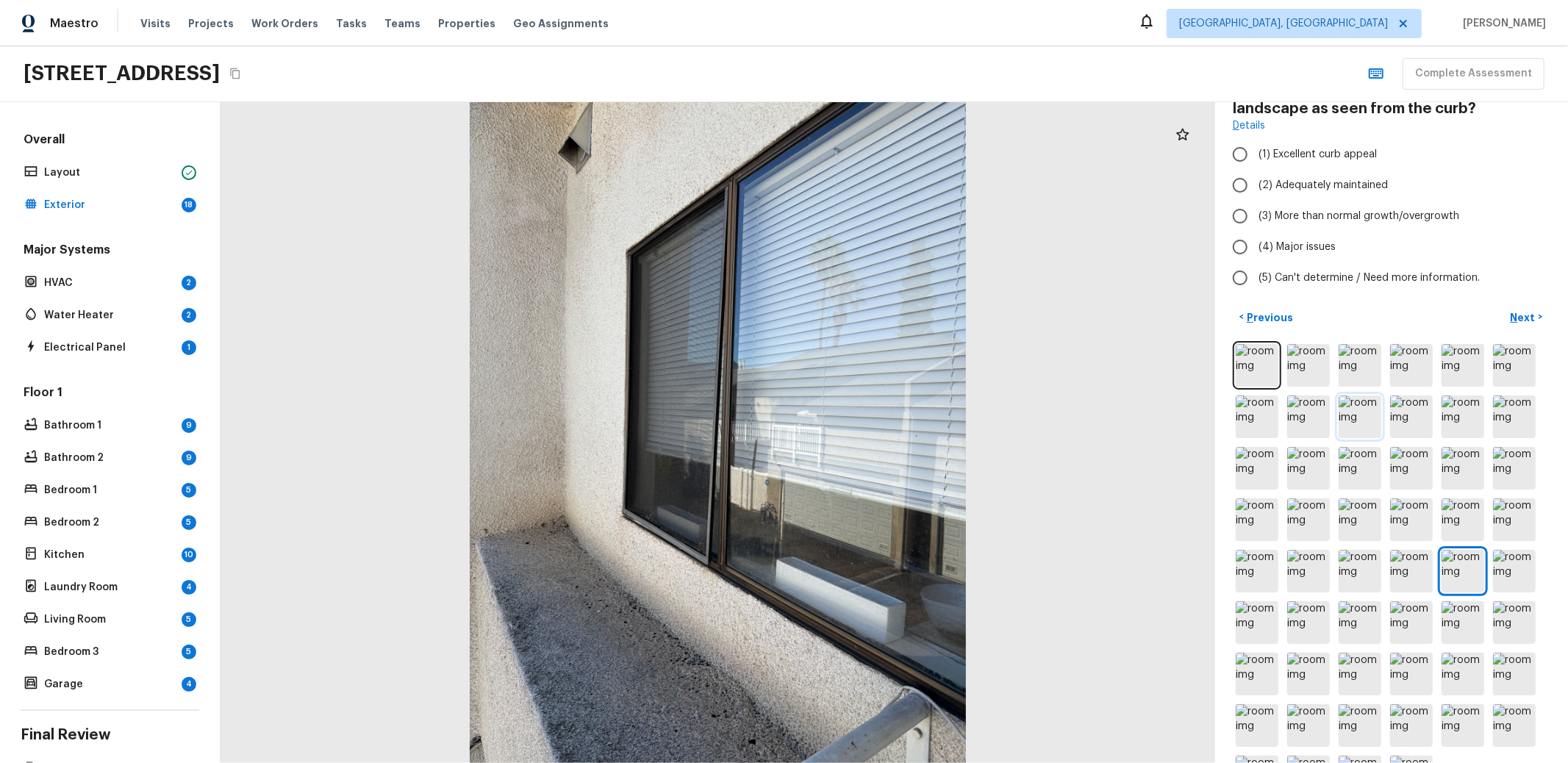
click at [1381, 415] on img at bounding box center [1360, 417] width 42 height 42
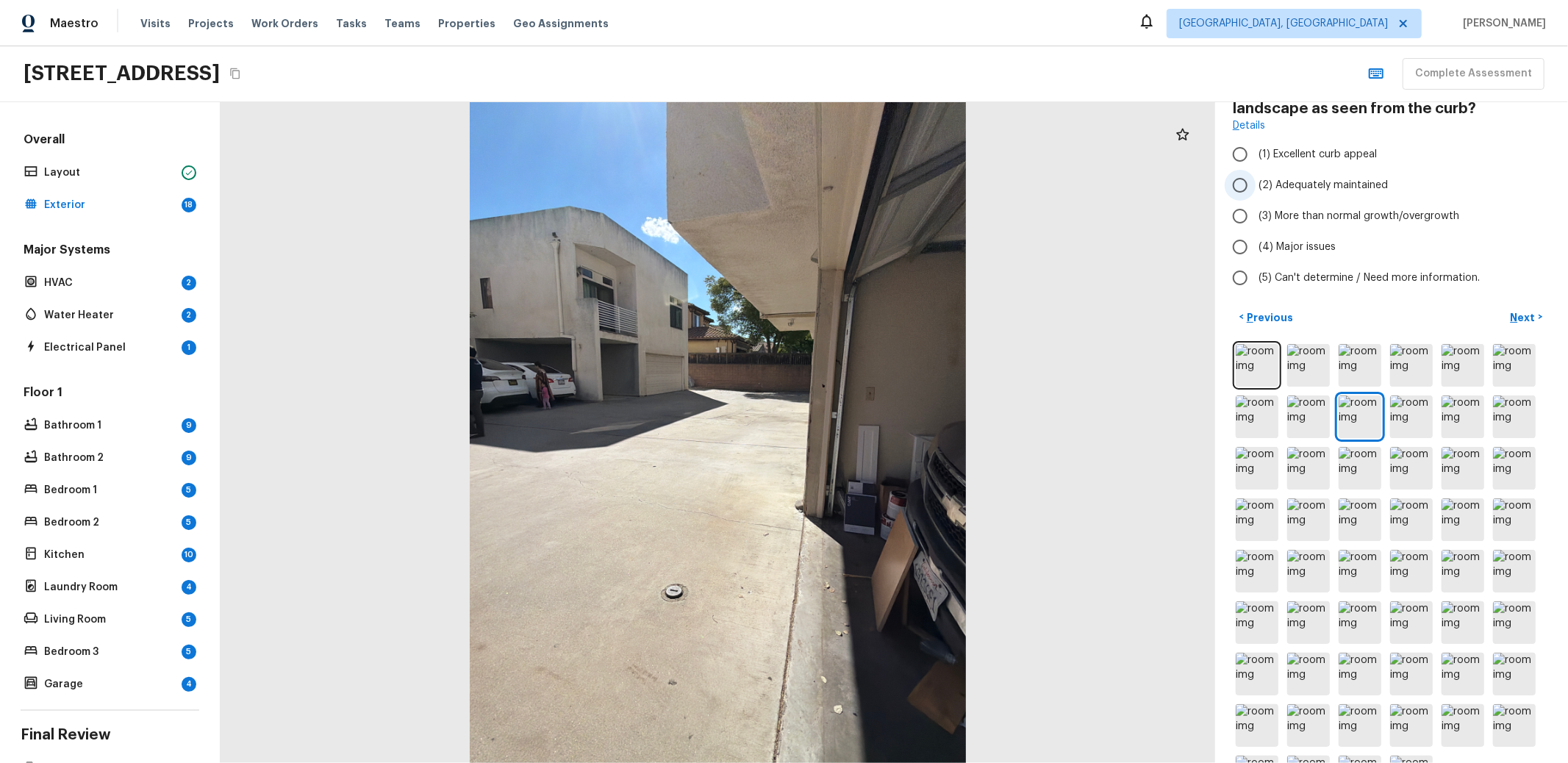
click at [1357, 181] on span "(2) Adequately maintained" at bounding box center [1323, 185] width 129 height 15
click at [1256, 181] on input "(2) Adequately maintained" at bounding box center [1240, 185] width 31 height 31
radio input "true"
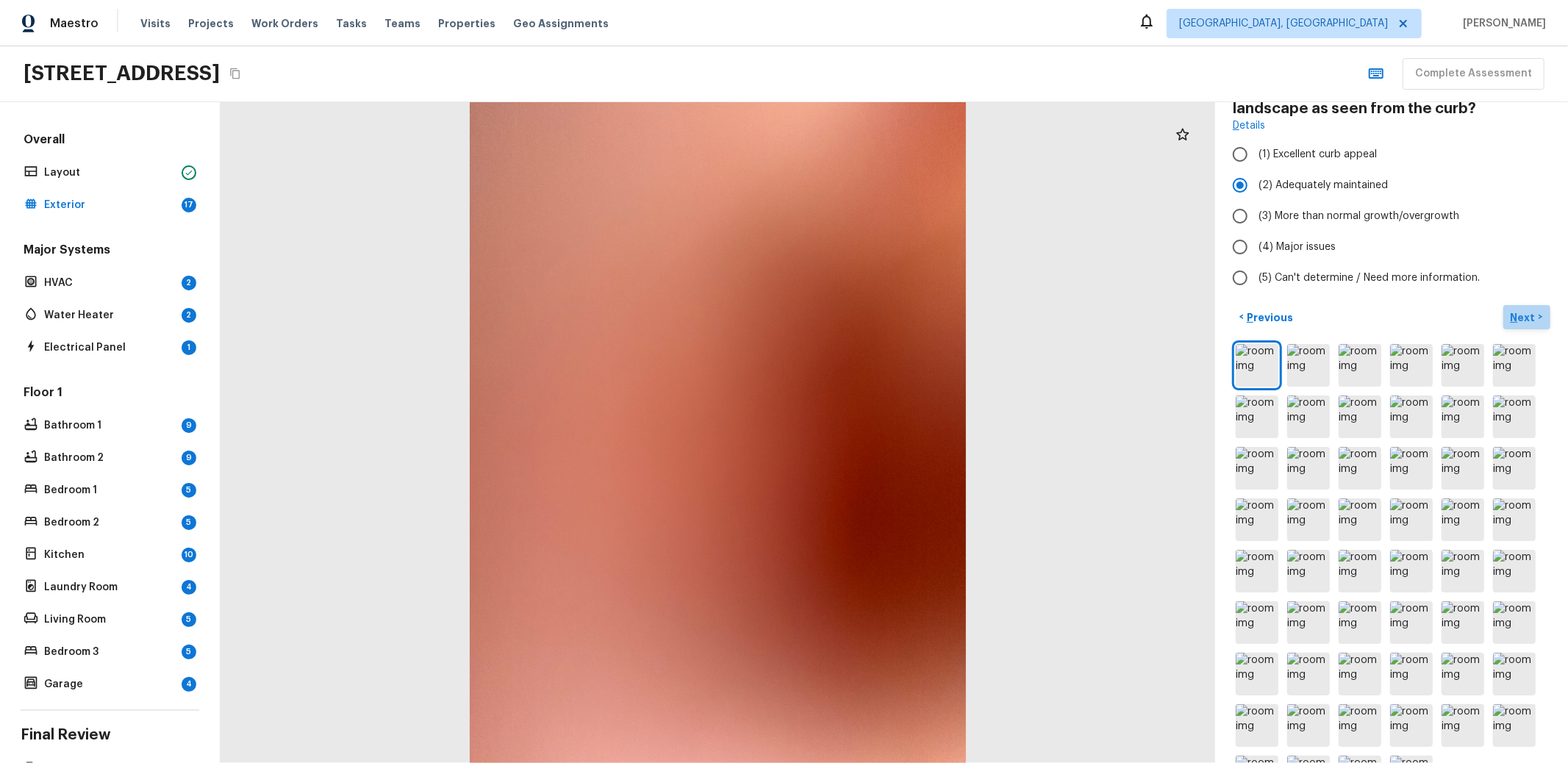
click at [1510, 315] on p "Next" at bounding box center [1525, 318] width 28 height 15
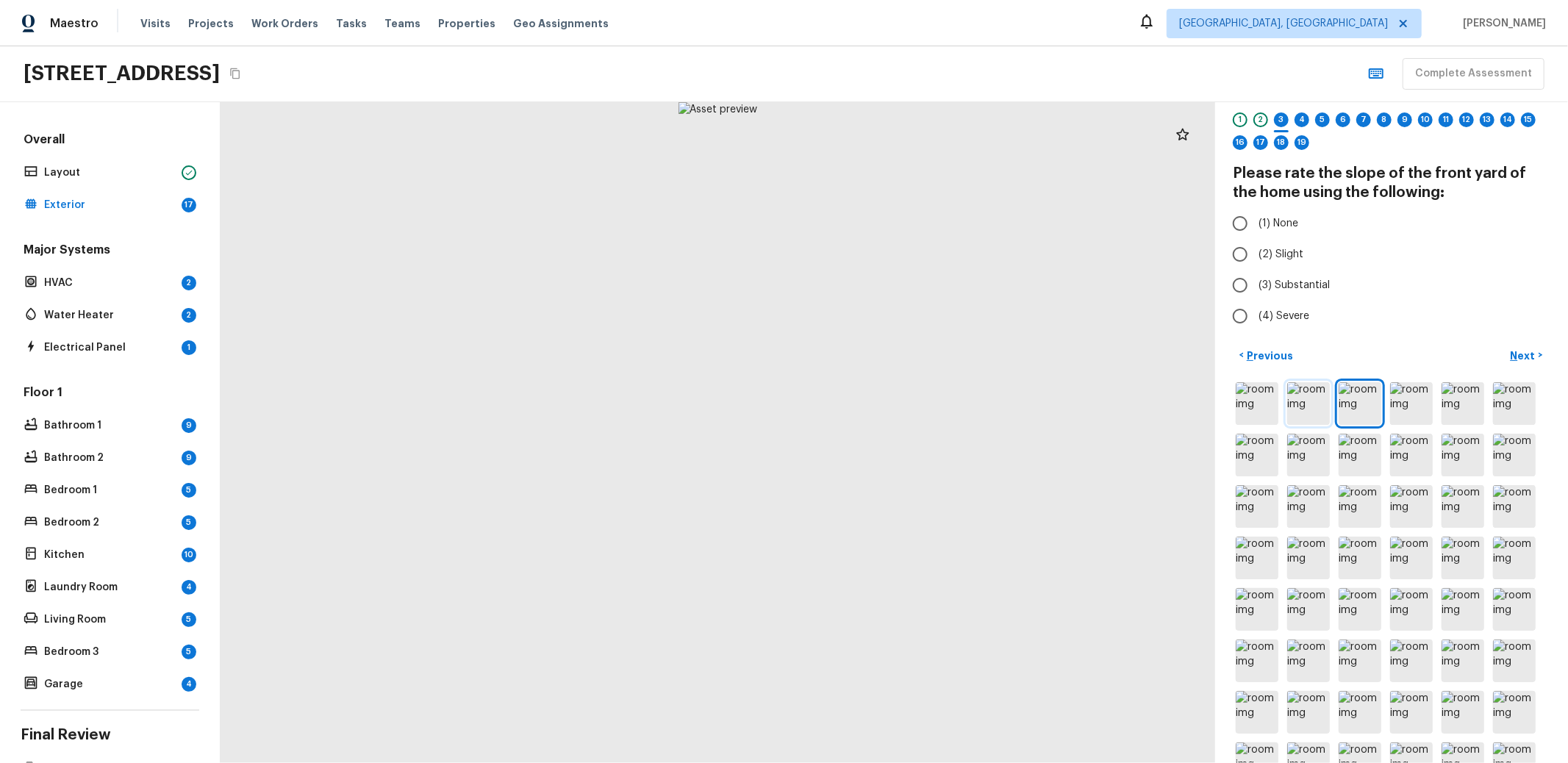
scroll to position [0, 0]
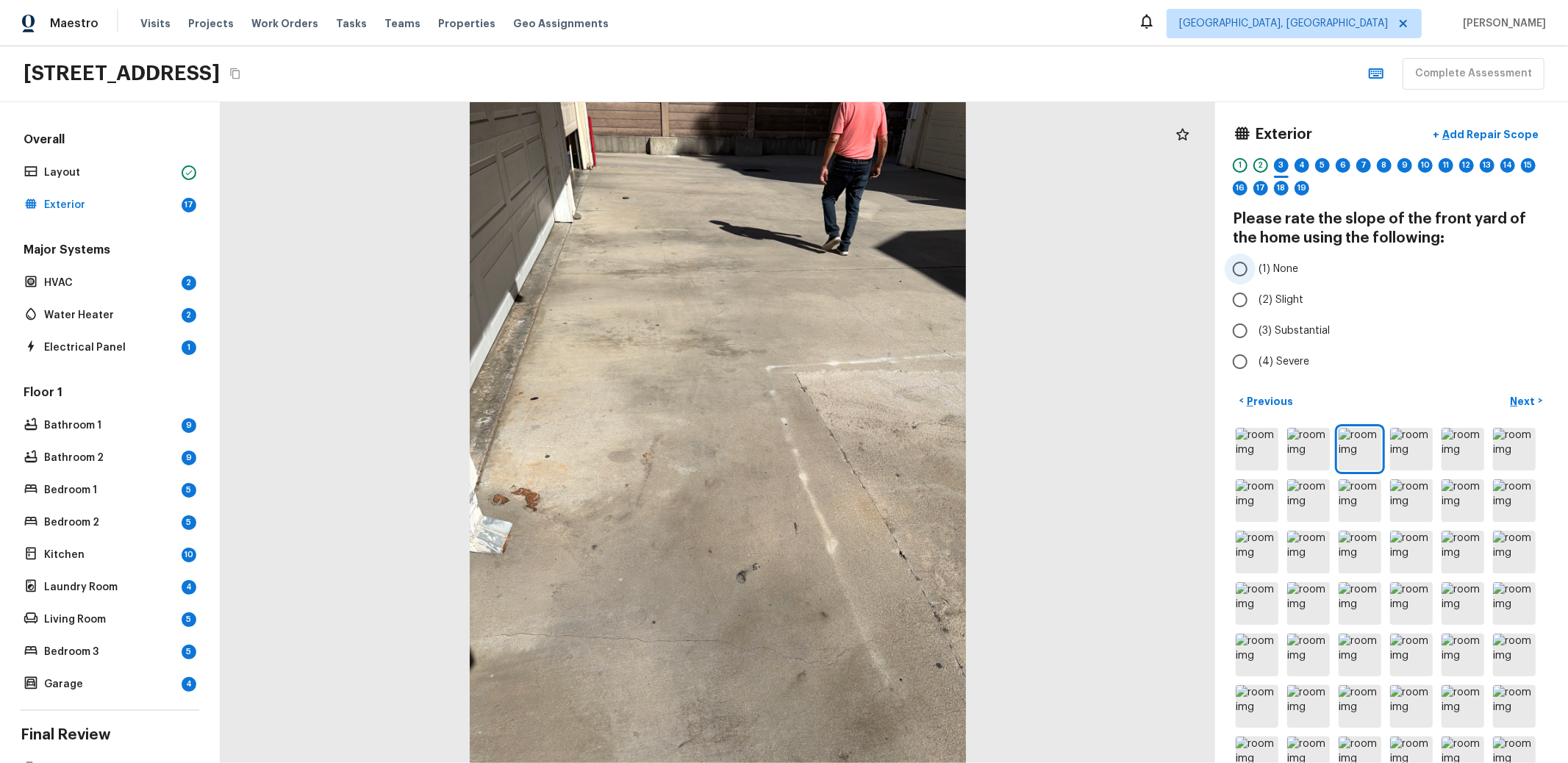
click at [1287, 265] on label "(1) None" at bounding box center [1381, 269] width 314 height 31
click at [1256, 265] on input "(1) None" at bounding box center [1240, 269] width 31 height 31
radio input "true"
click at [1510, 398] on p "Next" at bounding box center [1525, 401] width 28 height 15
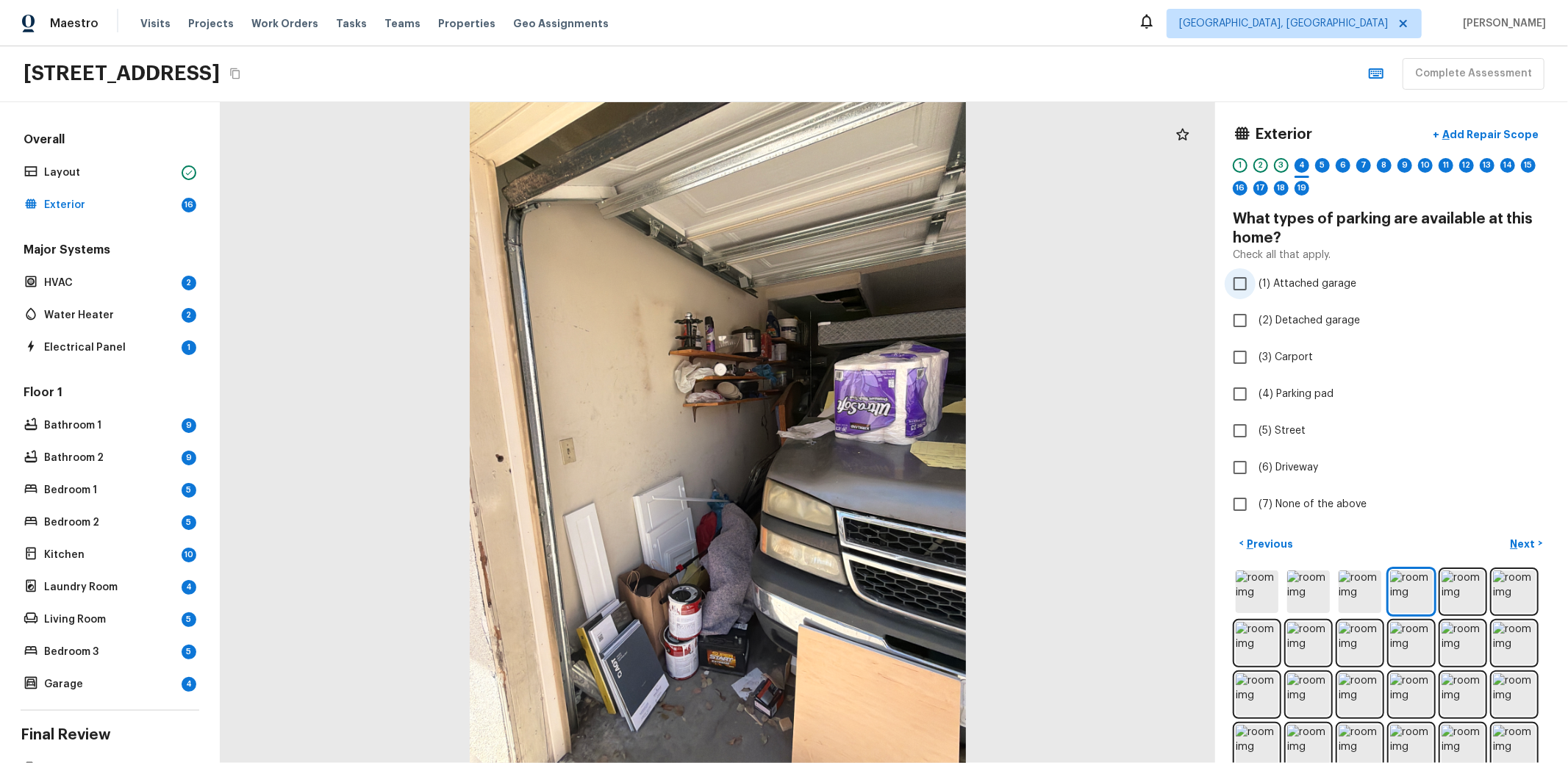
click at [1335, 286] on span "(1) Attached garage" at bounding box center [1307, 283] width 98 height 15
click at [1256, 286] on input "(1) Attached garage" at bounding box center [1240, 283] width 31 height 31
checkbox input "true"
click at [1441, 590] on img at bounding box center [1463, 592] width 42 height 42
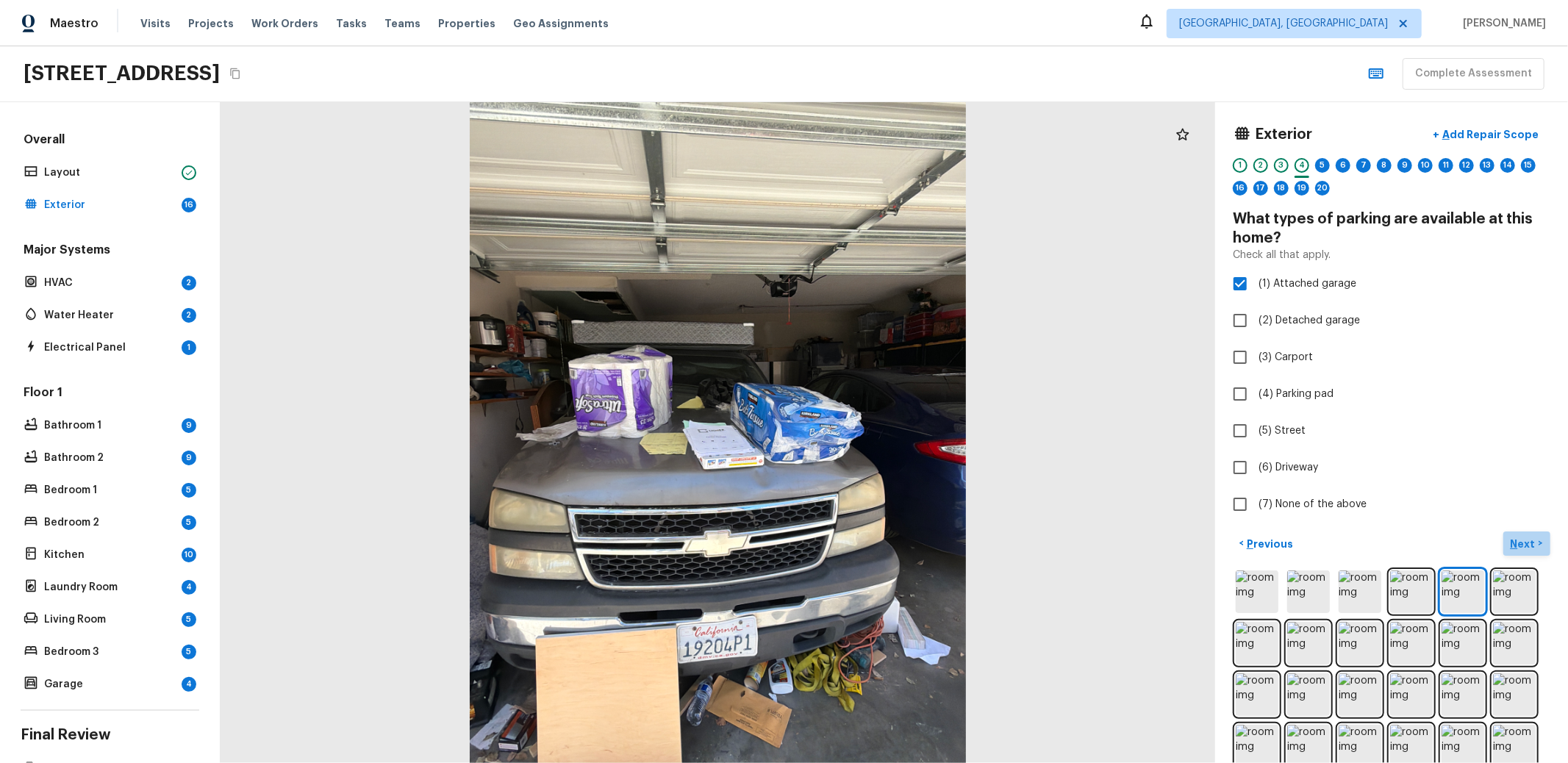
click at [1510, 537] on p "Next" at bounding box center [1525, 544] width 28 height 15
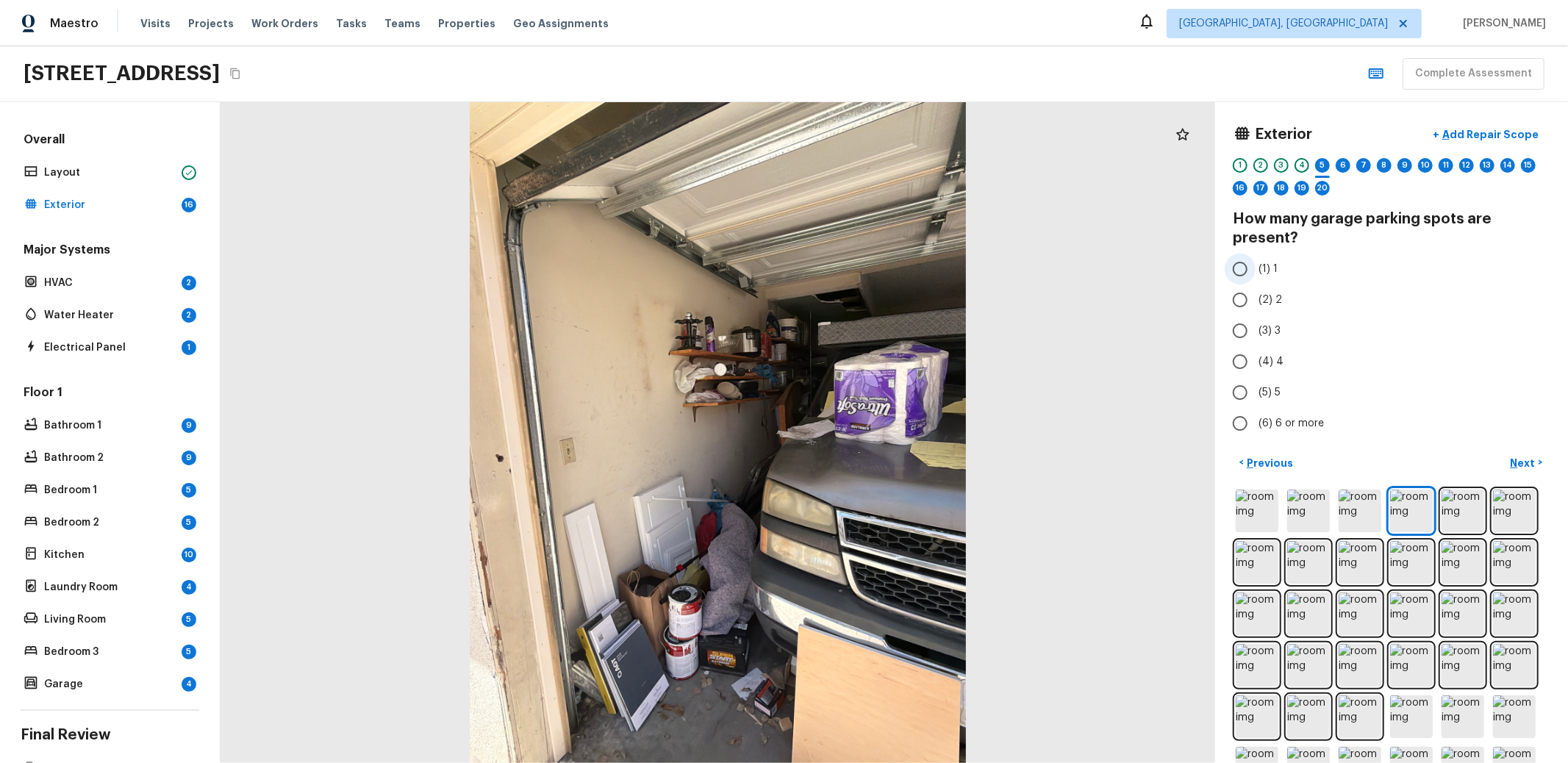
click at [1262, 271] on span "(1) 1" at bounding box center [1268, 269] width 19 height 15
click at [1256, 271] on input "(1) 1" at bounding box center [1240, 269] width 31 height 31
radio input "true"
click at [1510, 466] on p "Next" at bounding box center [1525, 463] width 28 height 15
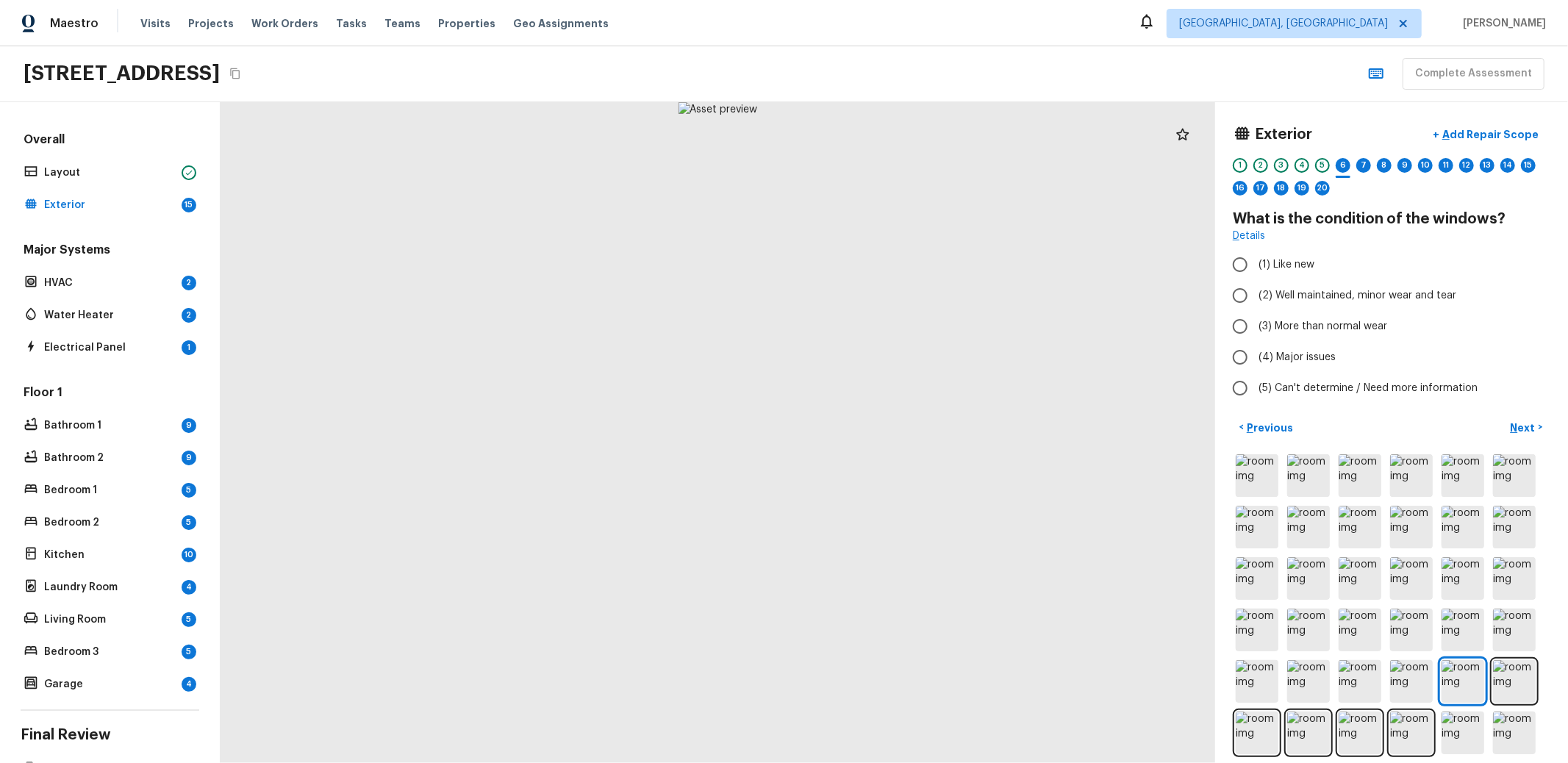
click at [1487, 459] on div at bounding box center [1391, 682] width 318 height 460
click at [1307, 294] on span "(2) Well maintained, minor wear and tear" at bounding box center [1357, 296] width 198 height 15
click at [1256, 294] on input "(2) Well maintained, minor wear and tear" at bounding box center [1240, 296] width 31 height 31
radio input "true"
click at [1505, 417] on button "Next >" at bounding box center [1526, 427] width 47 height 24
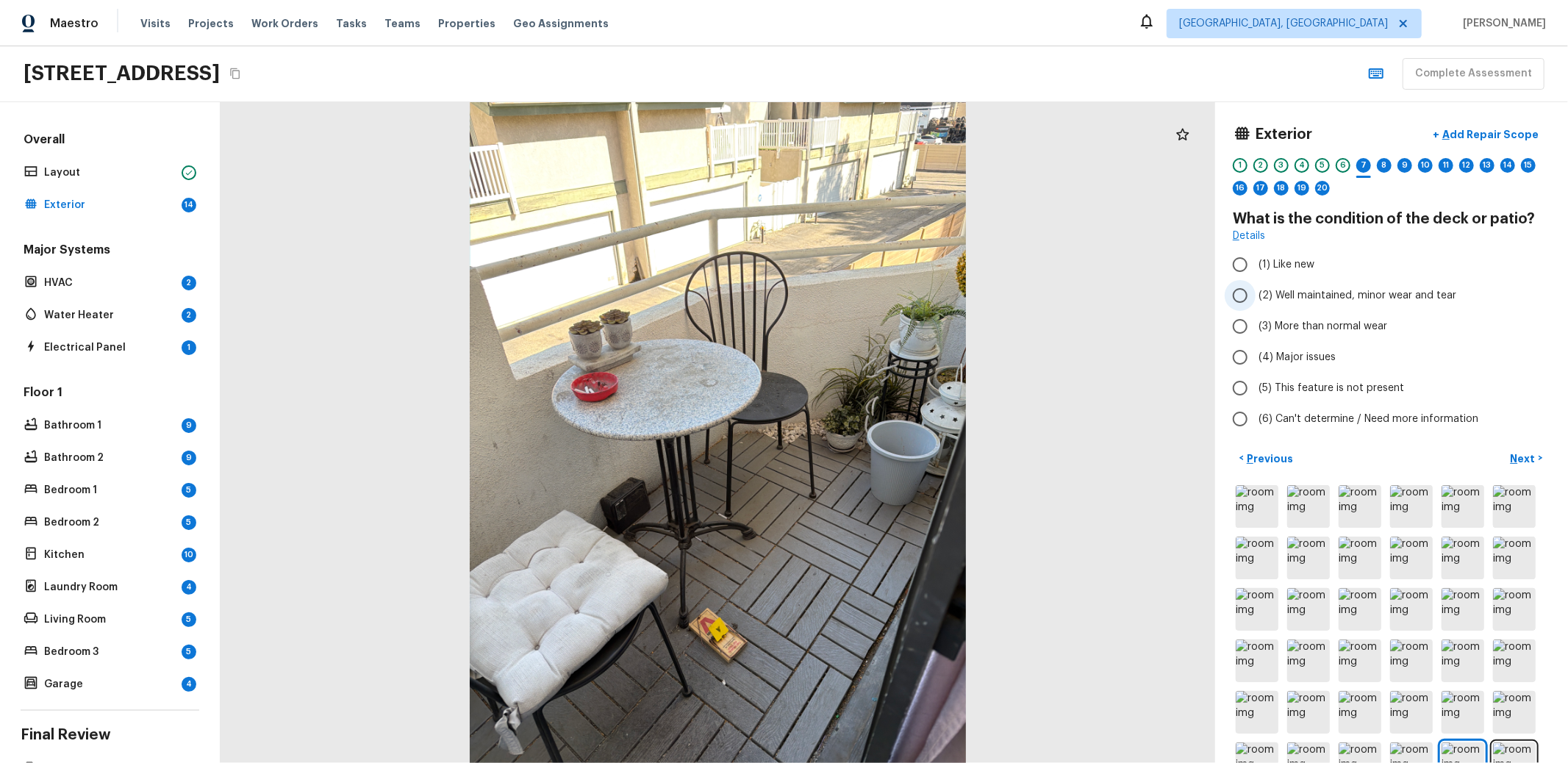
radio input "true"
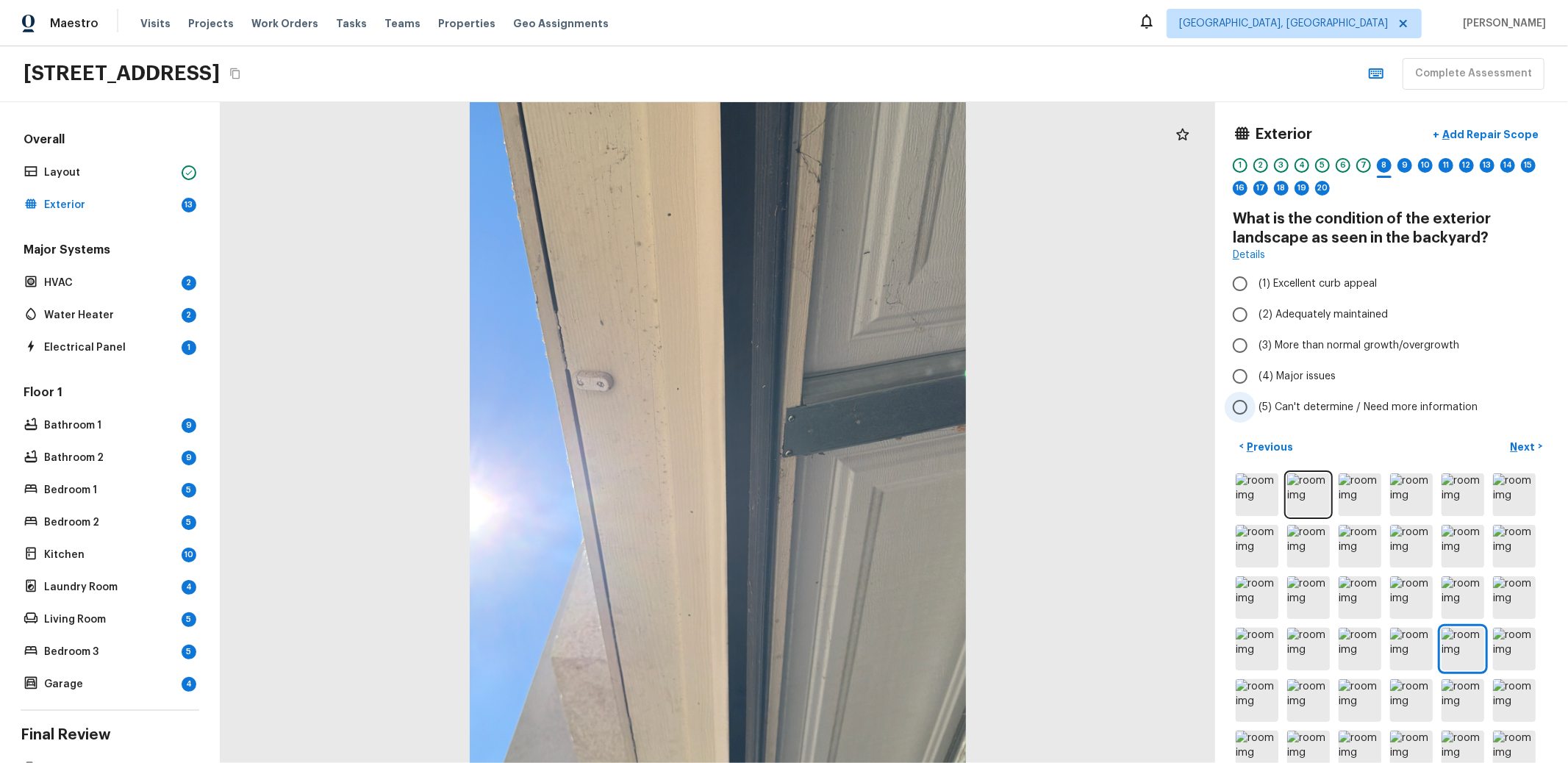
click at [1380, 406] on span "(5) Can't determine / Need more information" at bounding box center [1368, 407] width 219 height 15
click at [1256, 406] on input "(5) Can't determine / Need more information" at bounding box center [1240, 407] width 31 height 31
radio input "true"
click at [1510, 448] on p "Next" at bounding box center [1525, 447] width 28 height 15
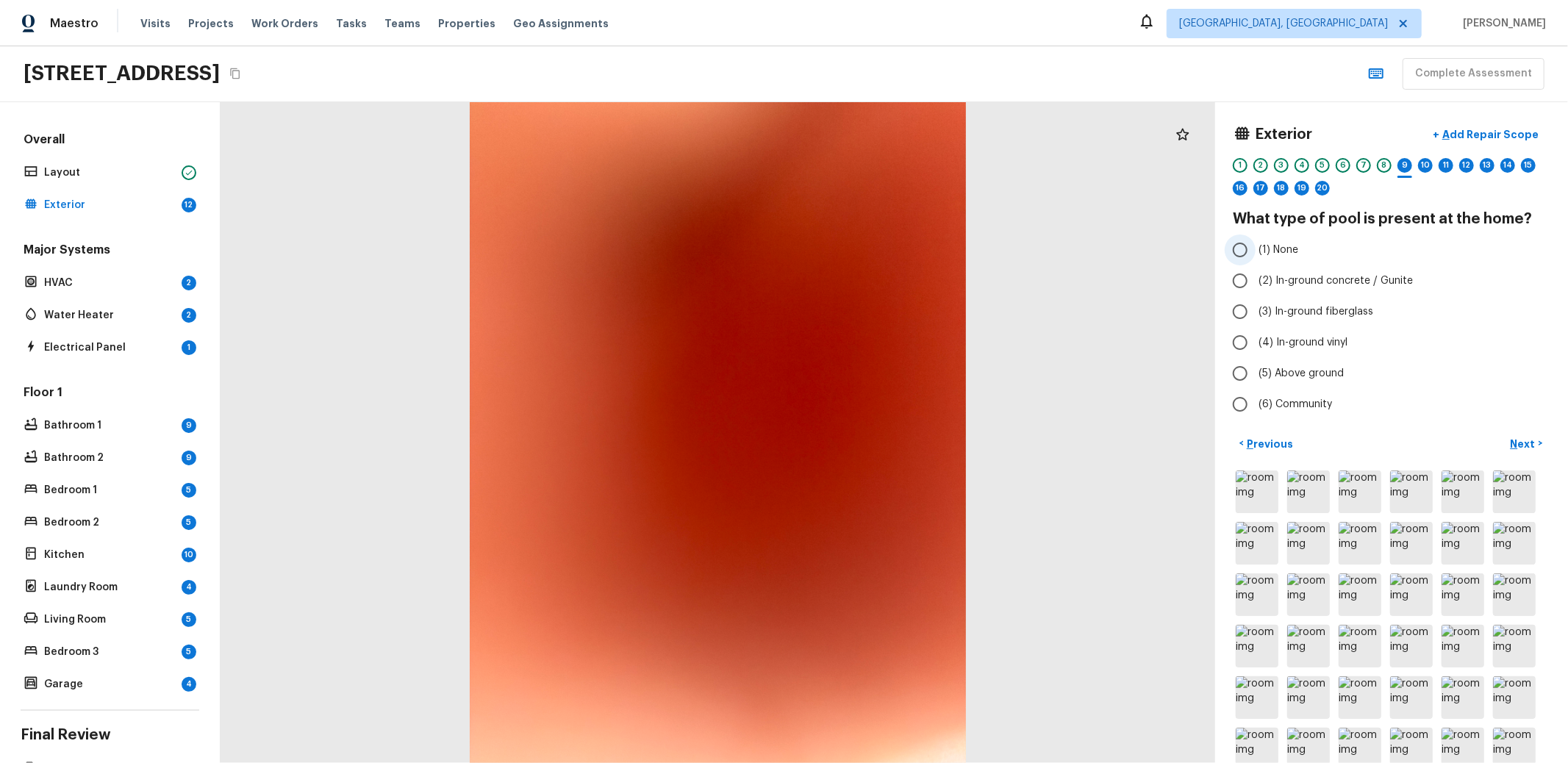
click at [1286, 252] on label "(1) None" at bounding box center [1381, 250] width 314 height 31
click at [1256, 252] on input "(1) None" at bounding box center [1240, 250] width 31 height 31
radio input "true"
click at [1503, 439] on button "Next >" at bounding box center [1526, 443] width 47 height 24
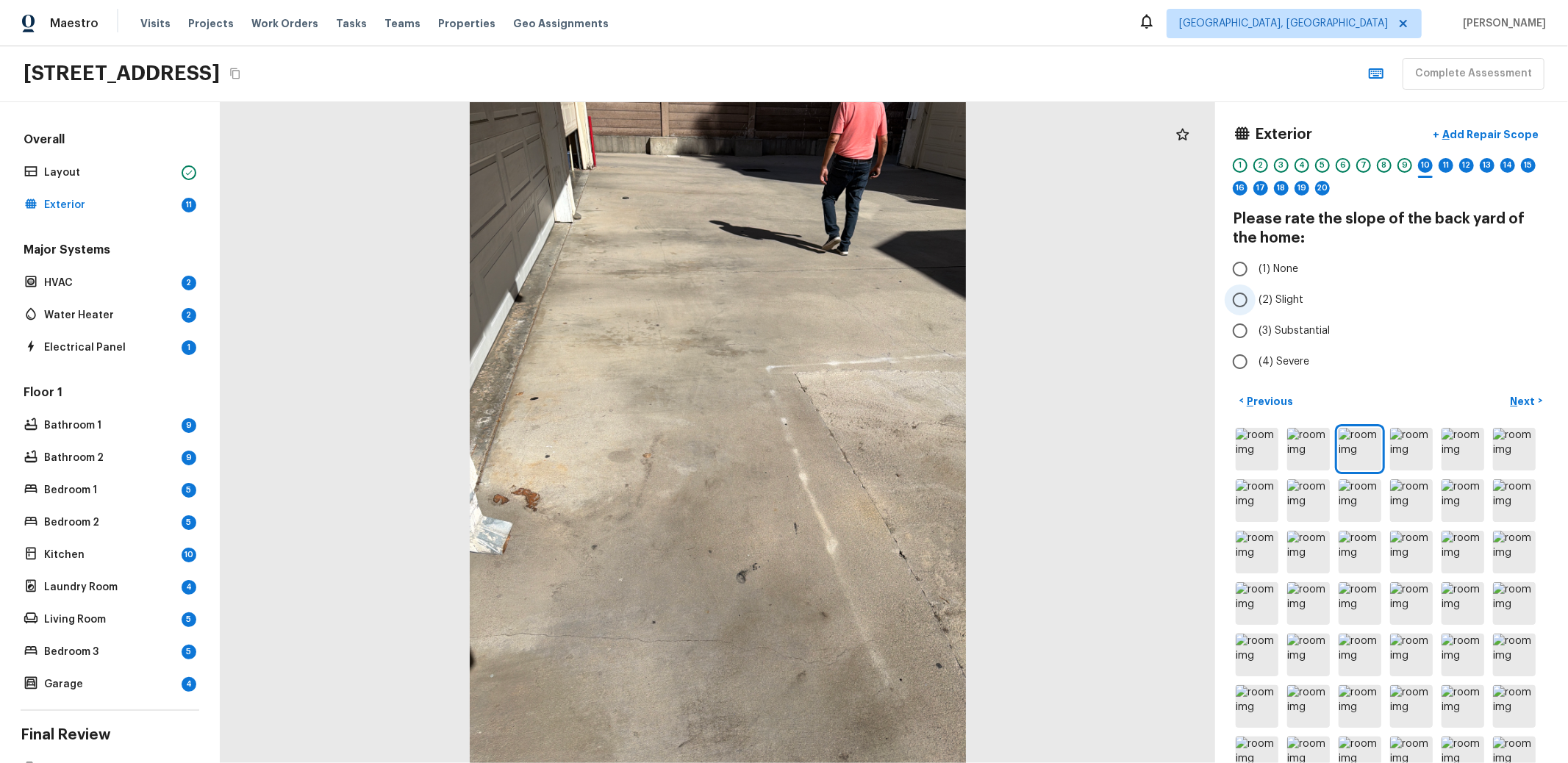
click at [1276, 294] on span "(2) Slight" at bounding box center [1280, 300] width 45 height 15
click at [1256, 294] on input "(2) Slight" at bounding box center [1240, 300] width 31 height 31
radio input "true"
click at [1510, 394] on p "Next" at bounding box center [1525, 401] width 28 height 15
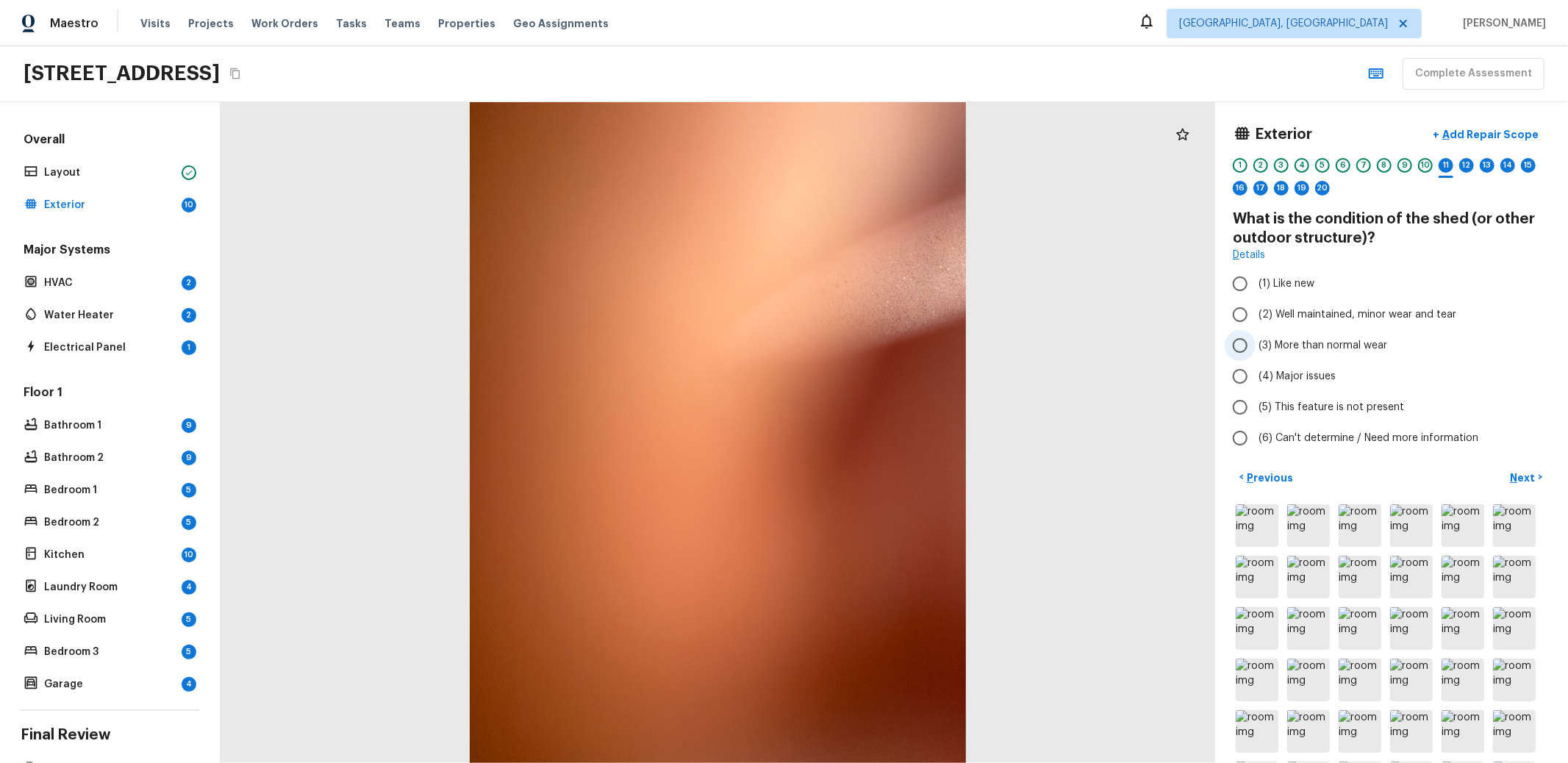
click at [1299, 342] on span "(3) More than normal wear" at bounding box center [1322, 345] width 128 height 15
click at [1256, 342] on input "(3) More than normal wear" at bounding box center [1240, 345] width 31 height 31
radio input "true"
click at [1510, 478] on p "Next" at bounding box center [1525, 478] width 28 height 15
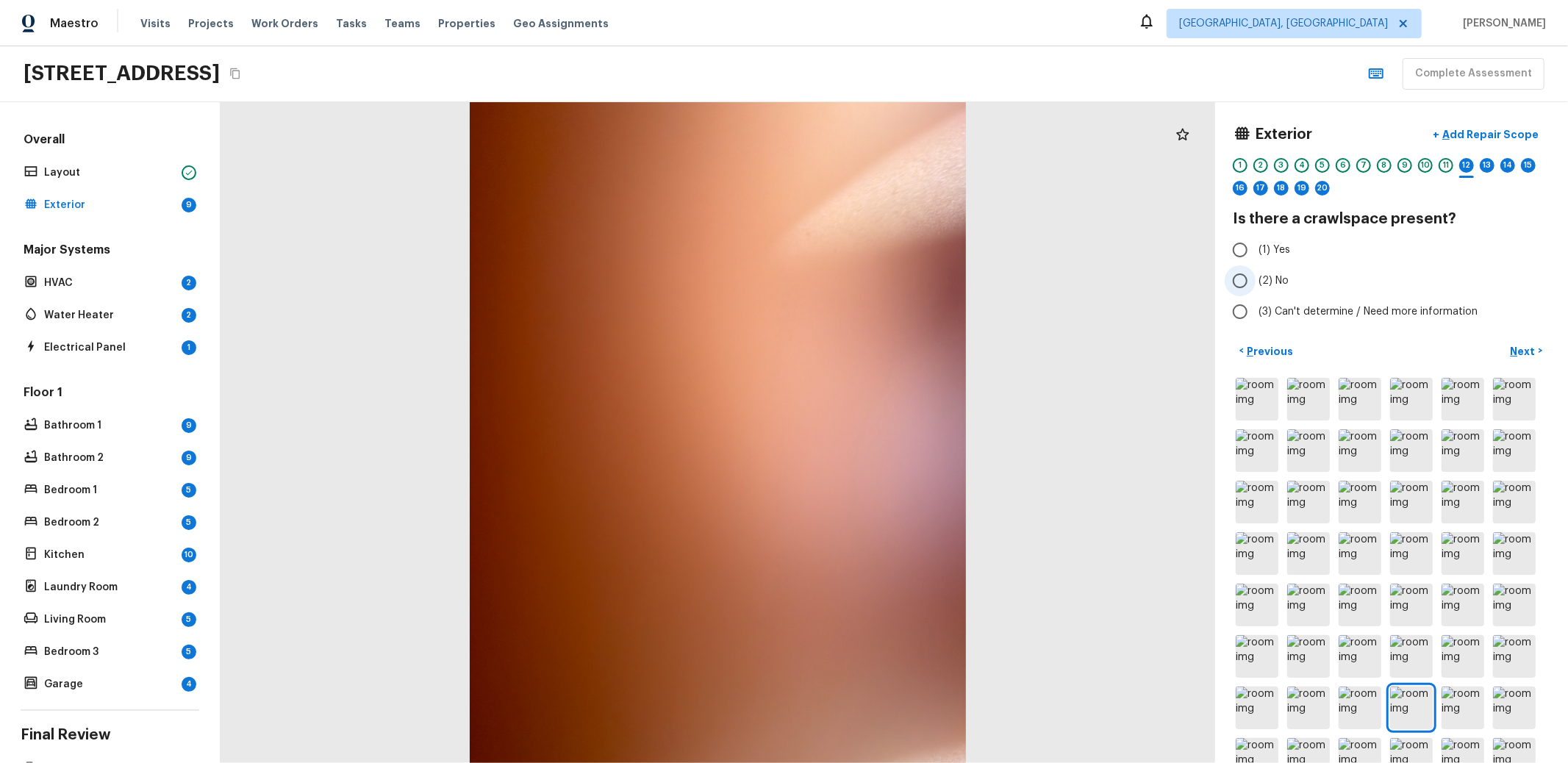
click at [1263, 280] on span "(2) No" at bounding box center [1273, 281] width 30 height 15
click at [1256, 280] on input "(2) No" at bounding box center [1240, 281] width 31 height 31
radio input "true"
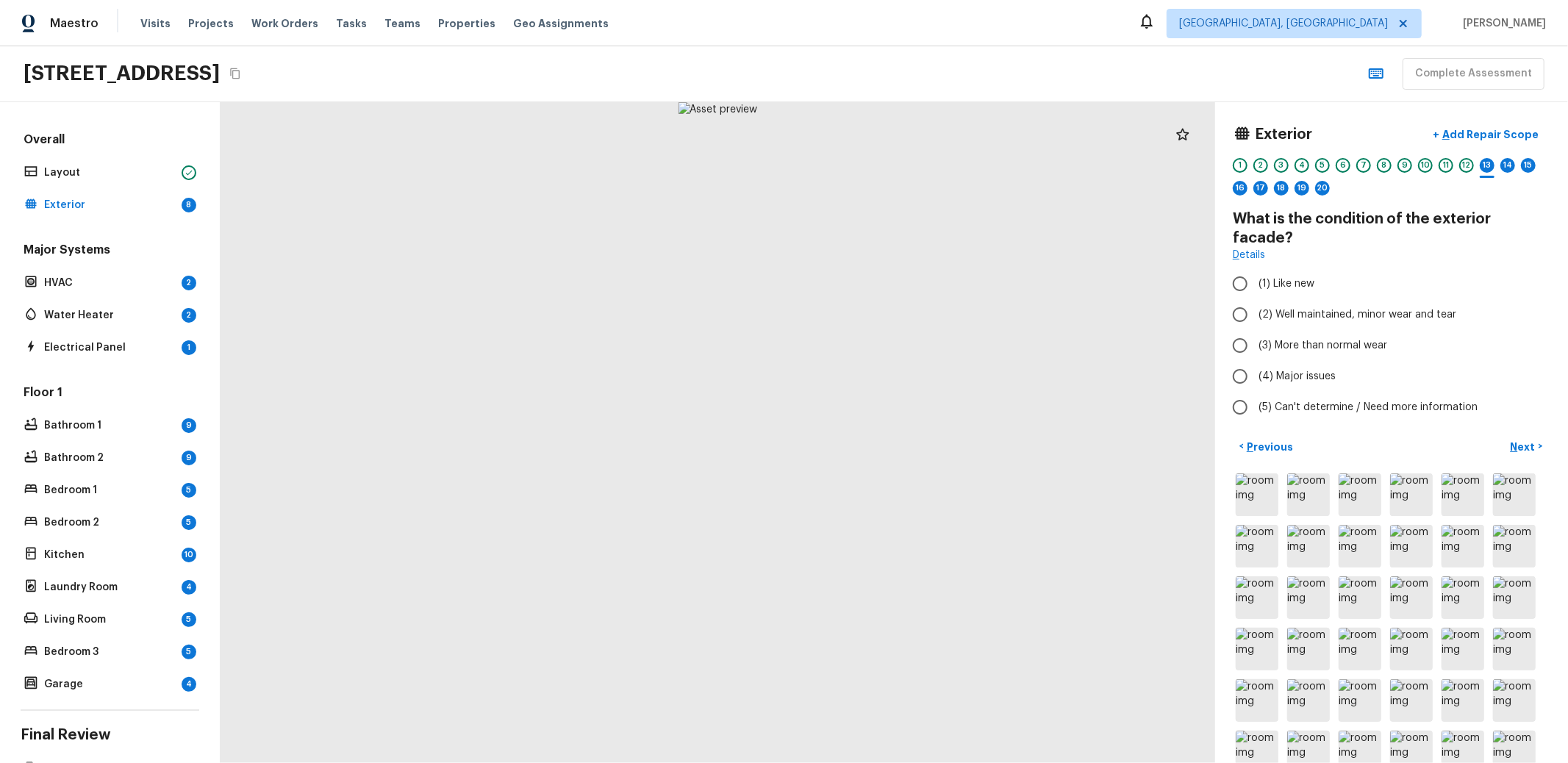
radio input "true"
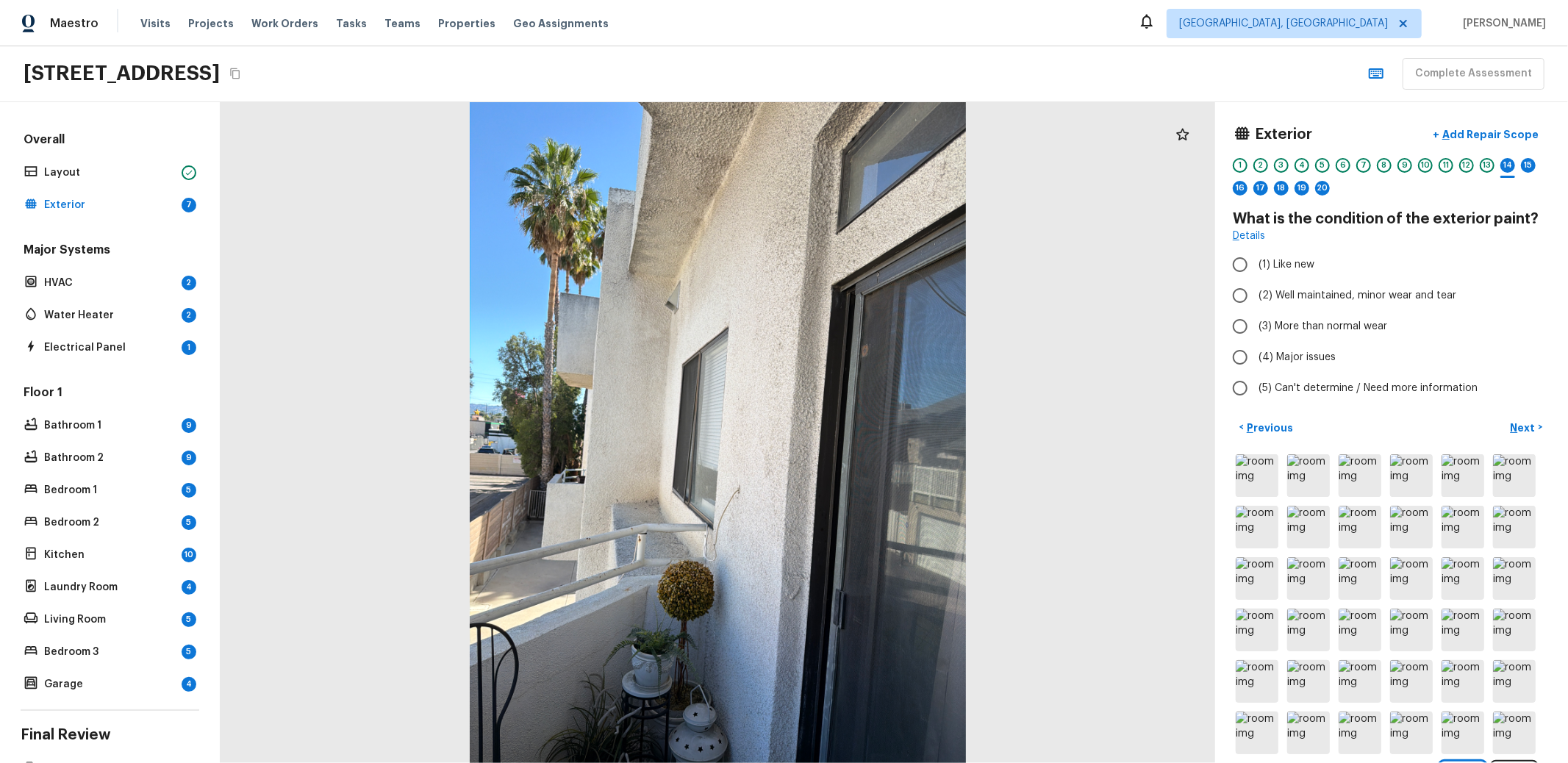
radio input "true"
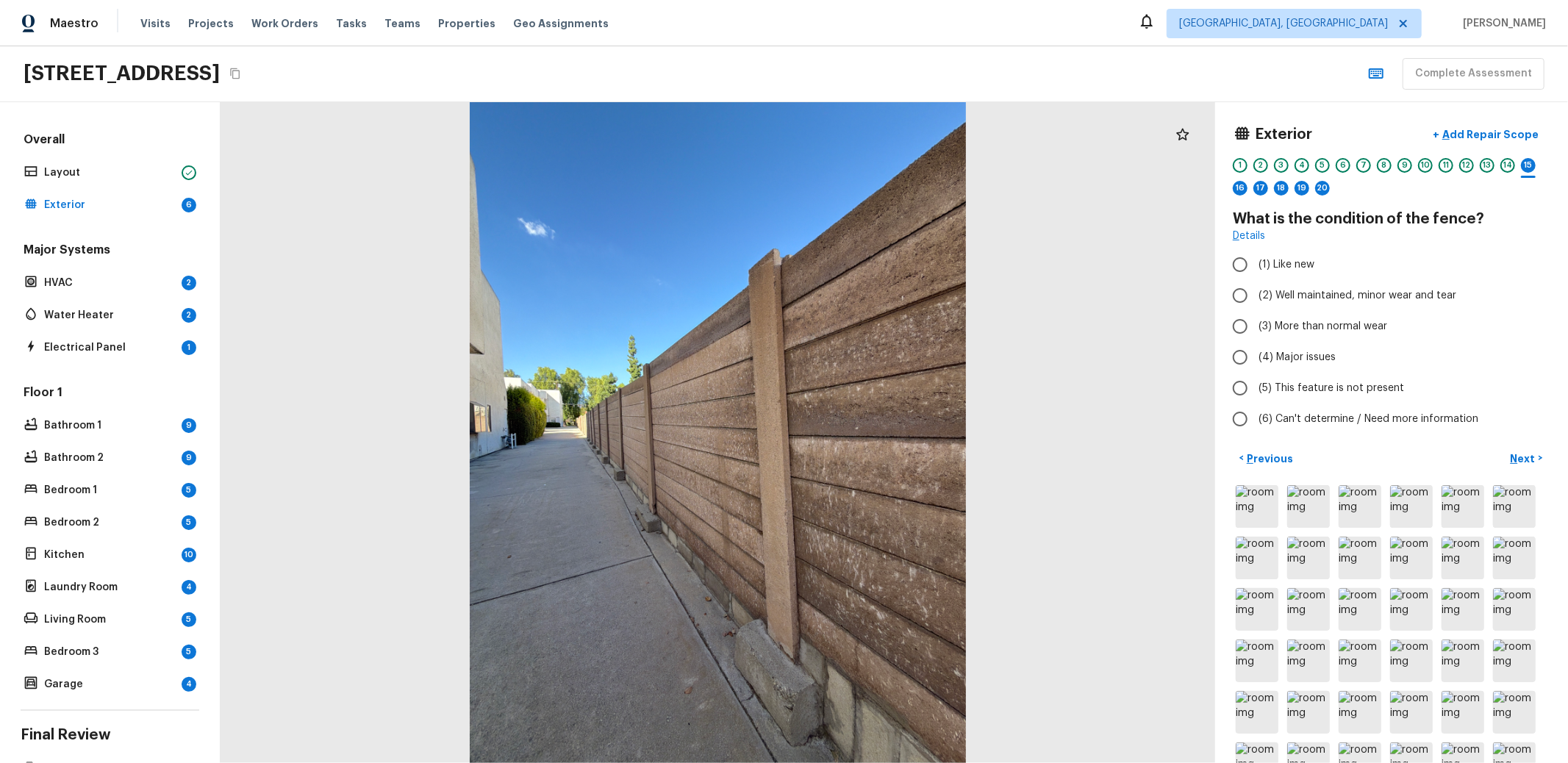
radio input "true"
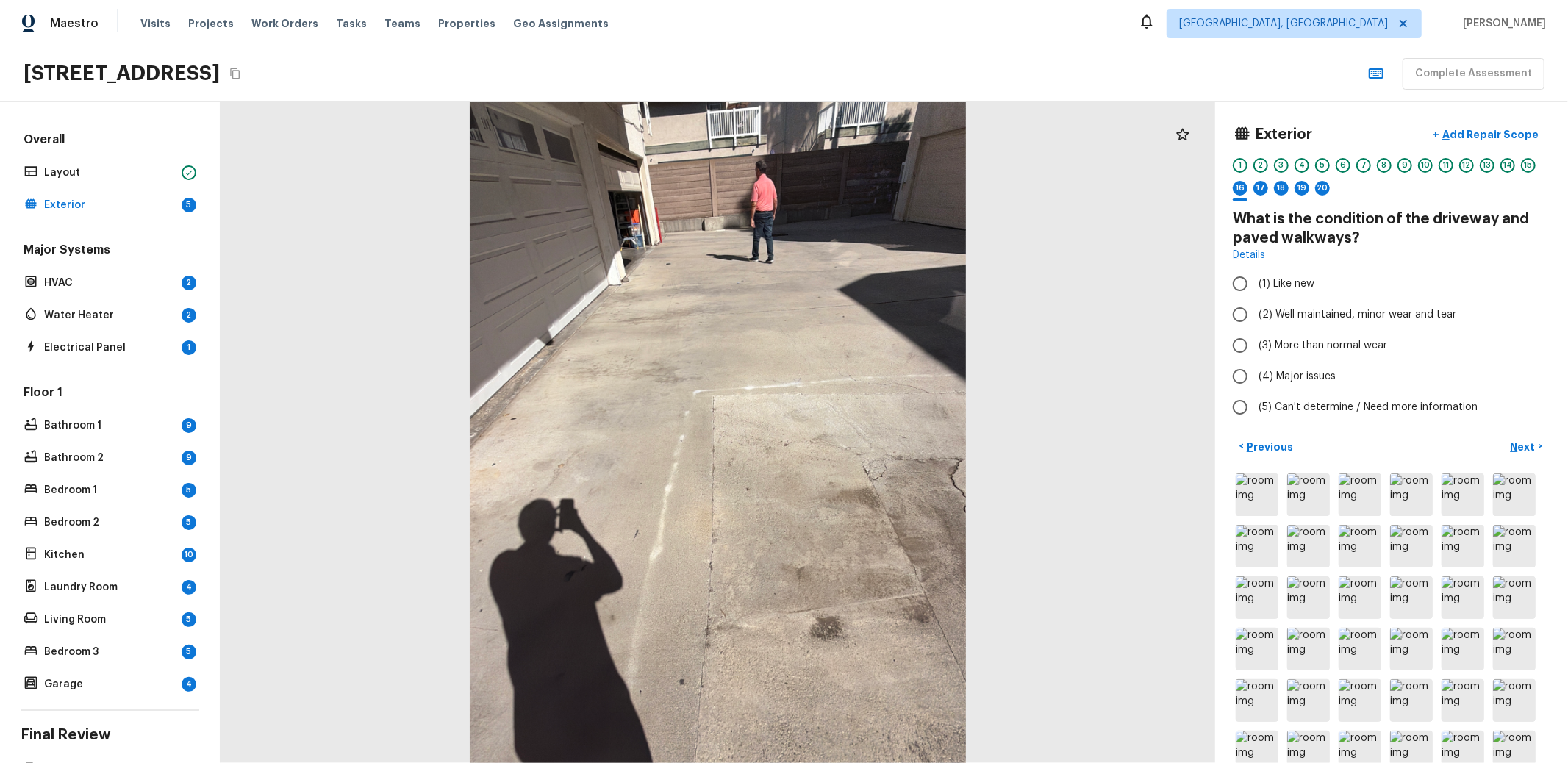
radio input "true"
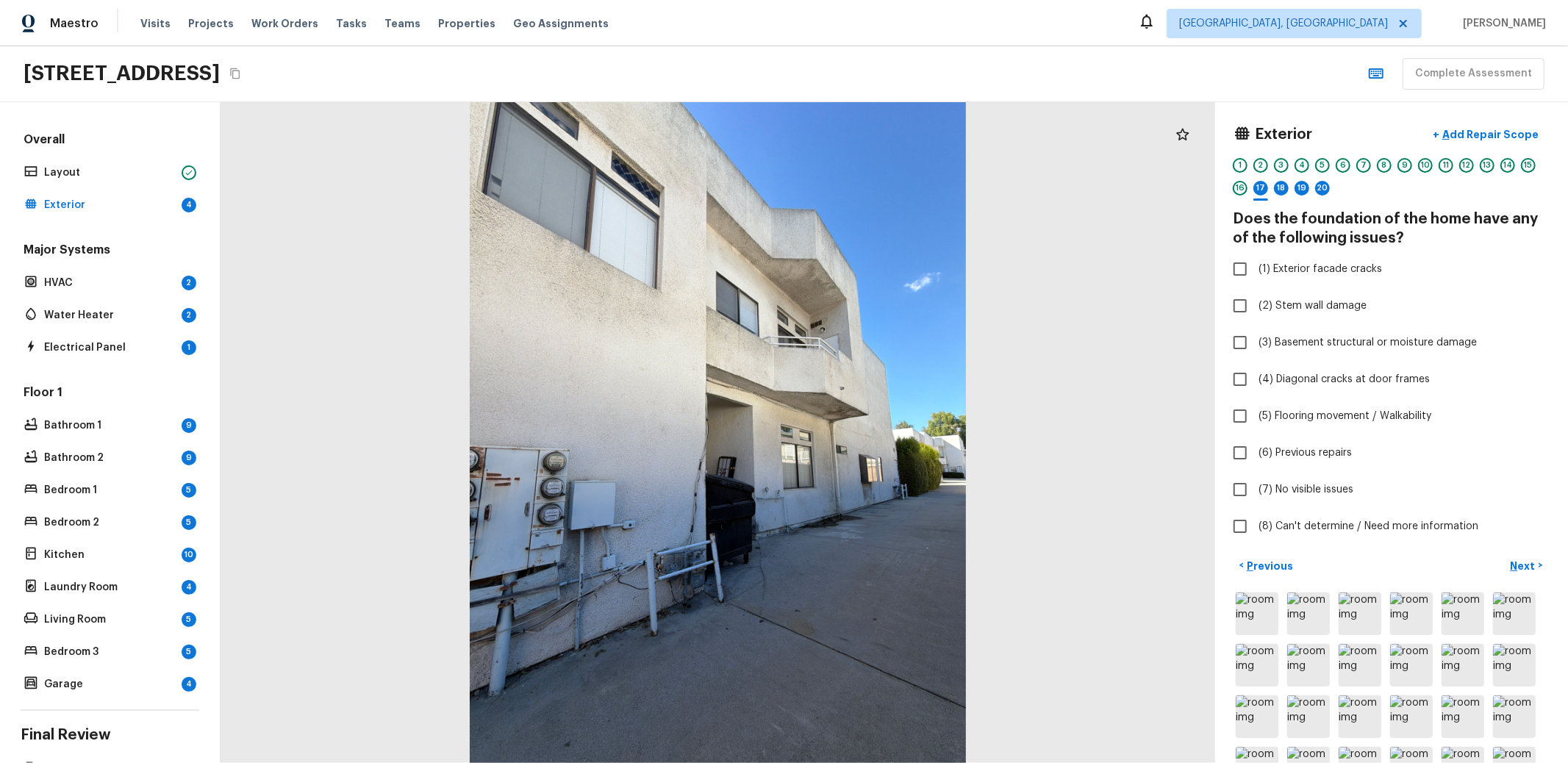
checkbox input "true"
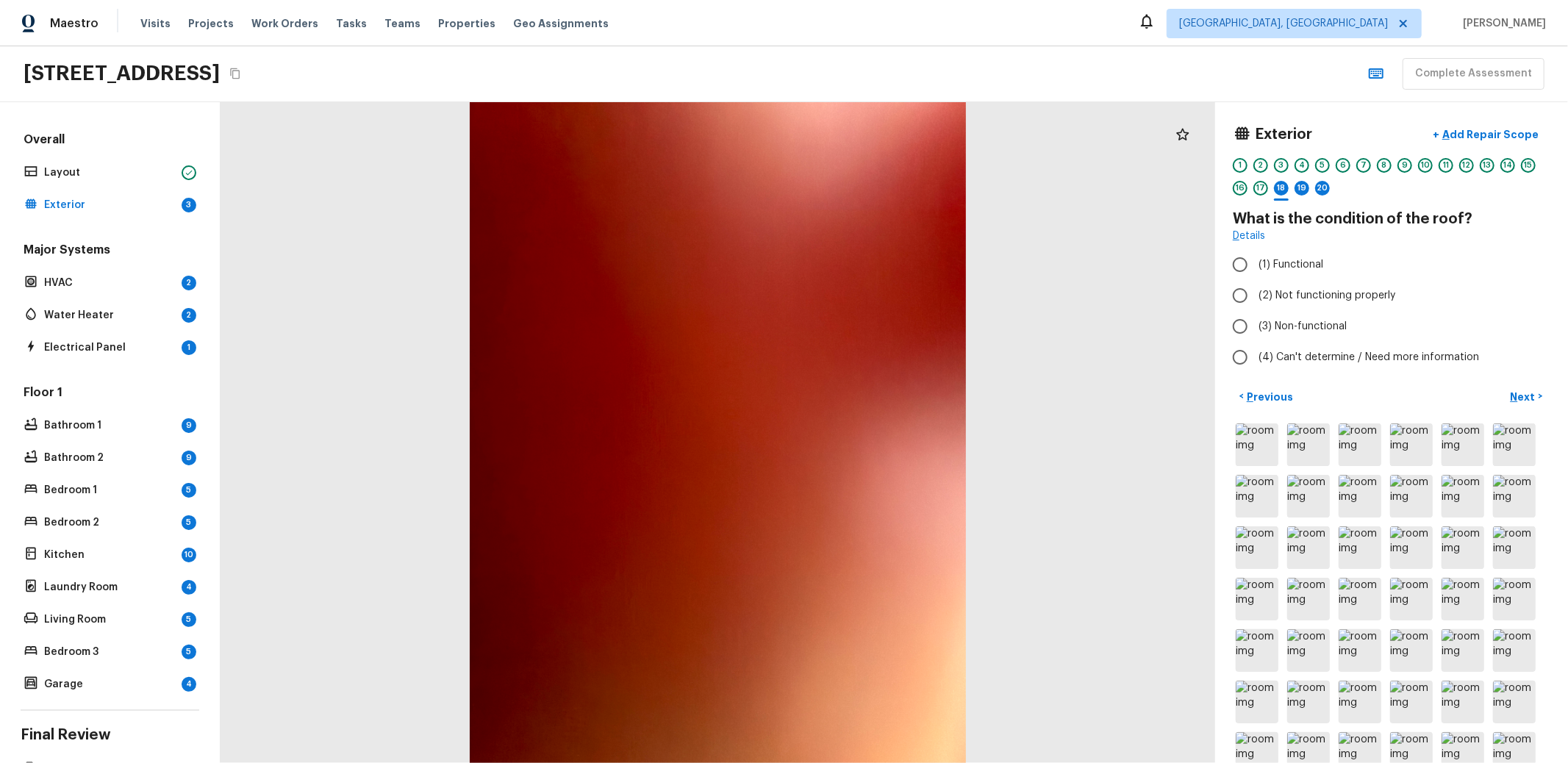
radio input "true"
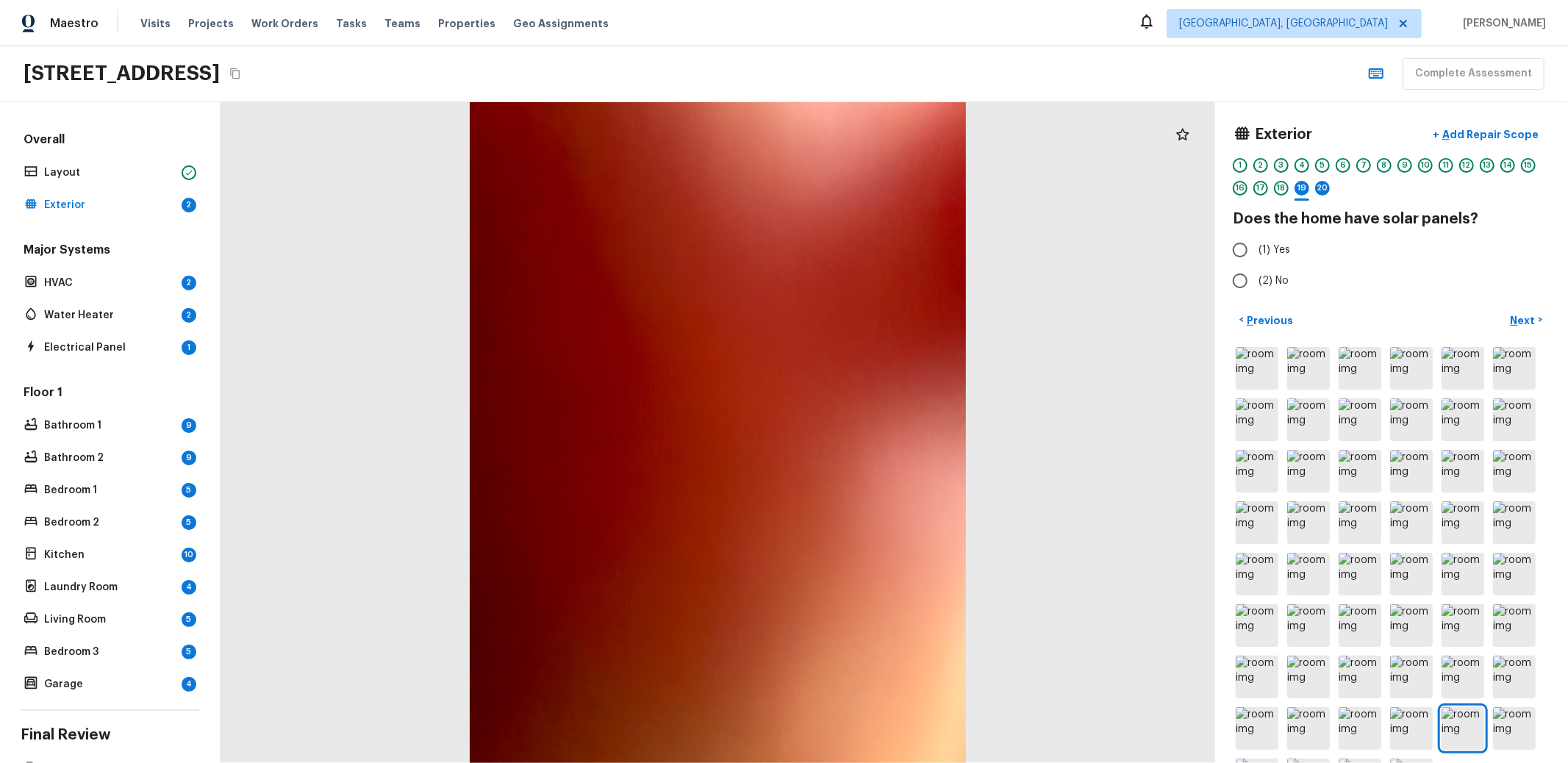
radio input "true"
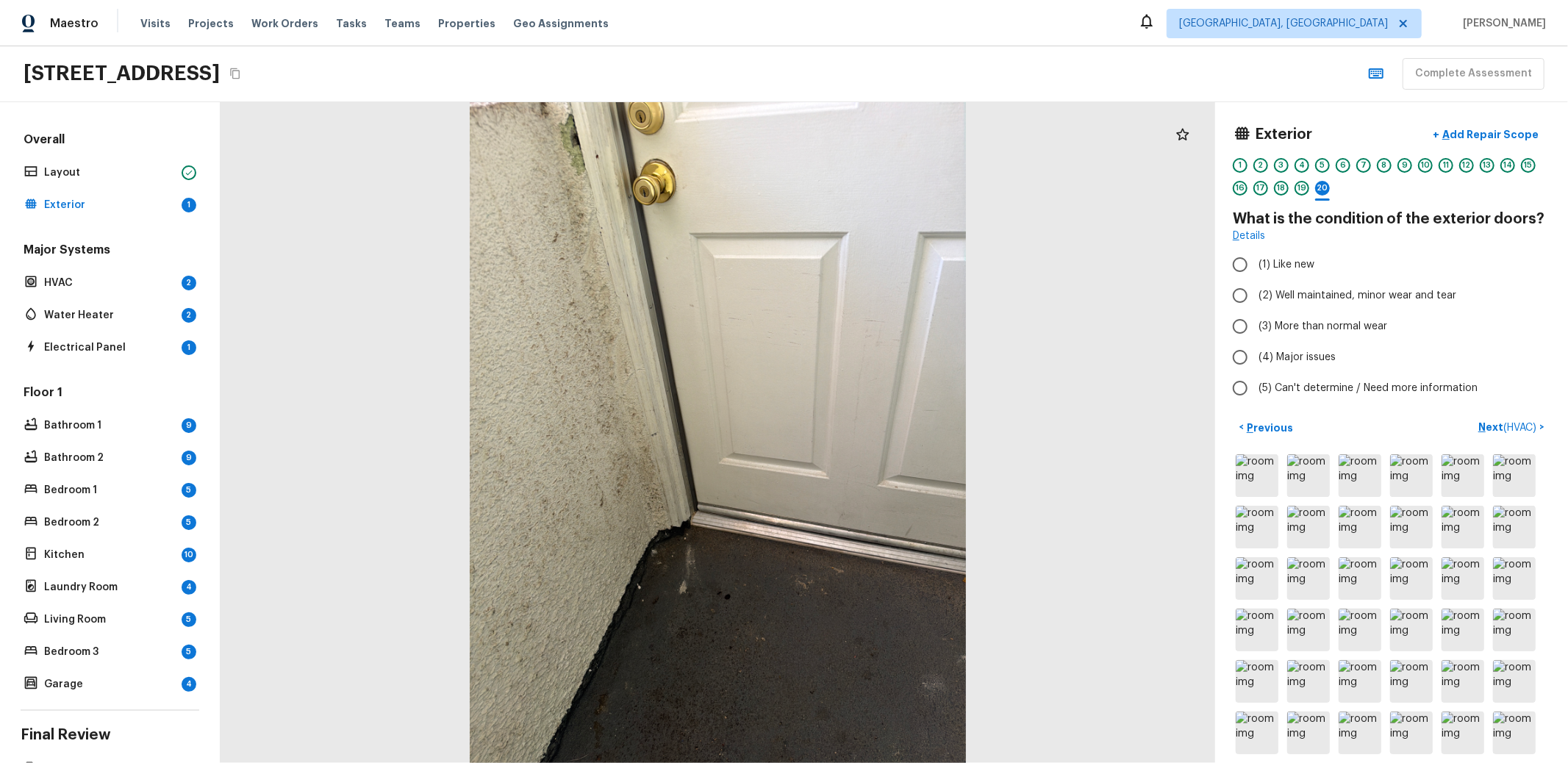
radio input "true"
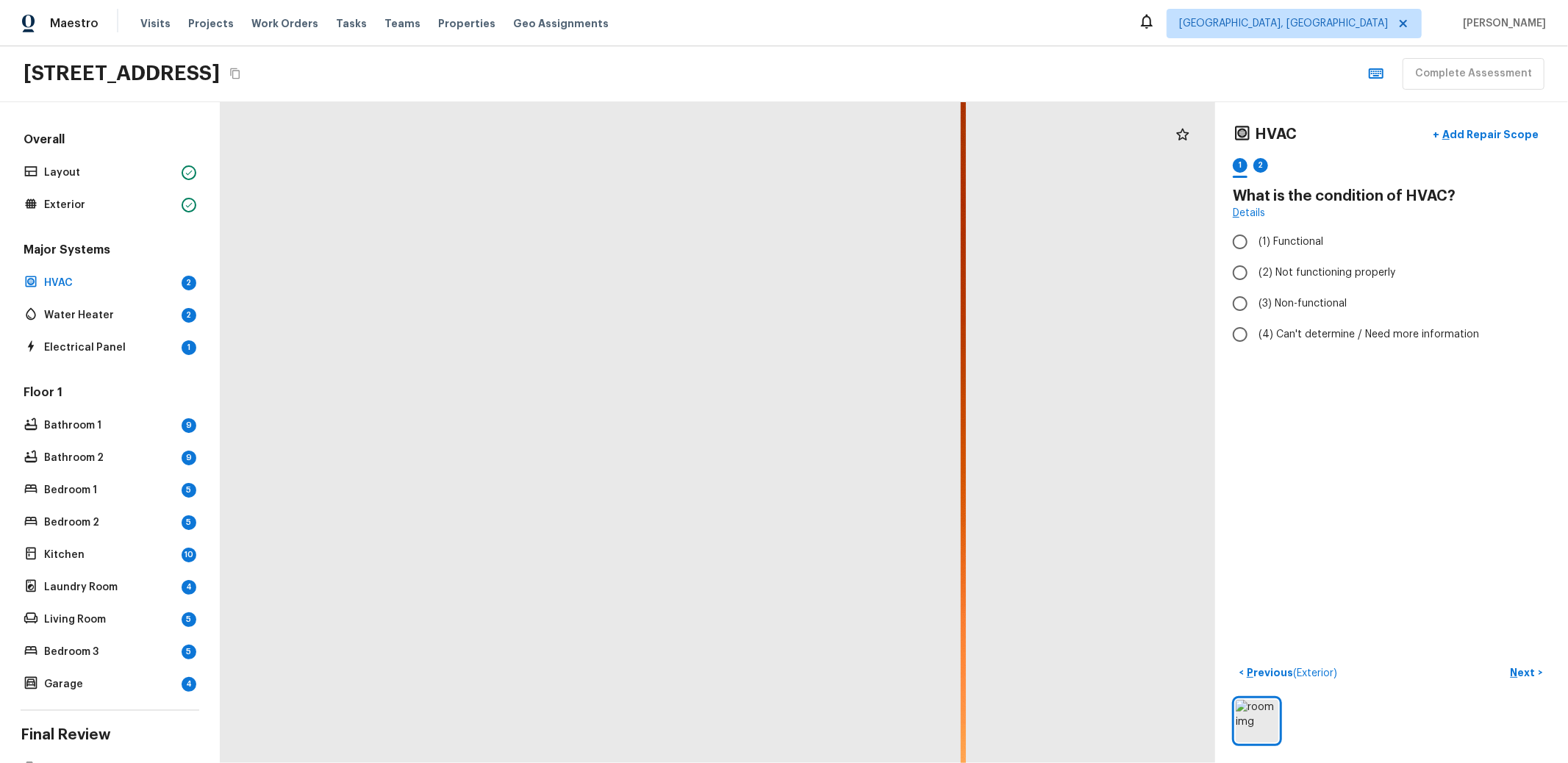
radio input "true"
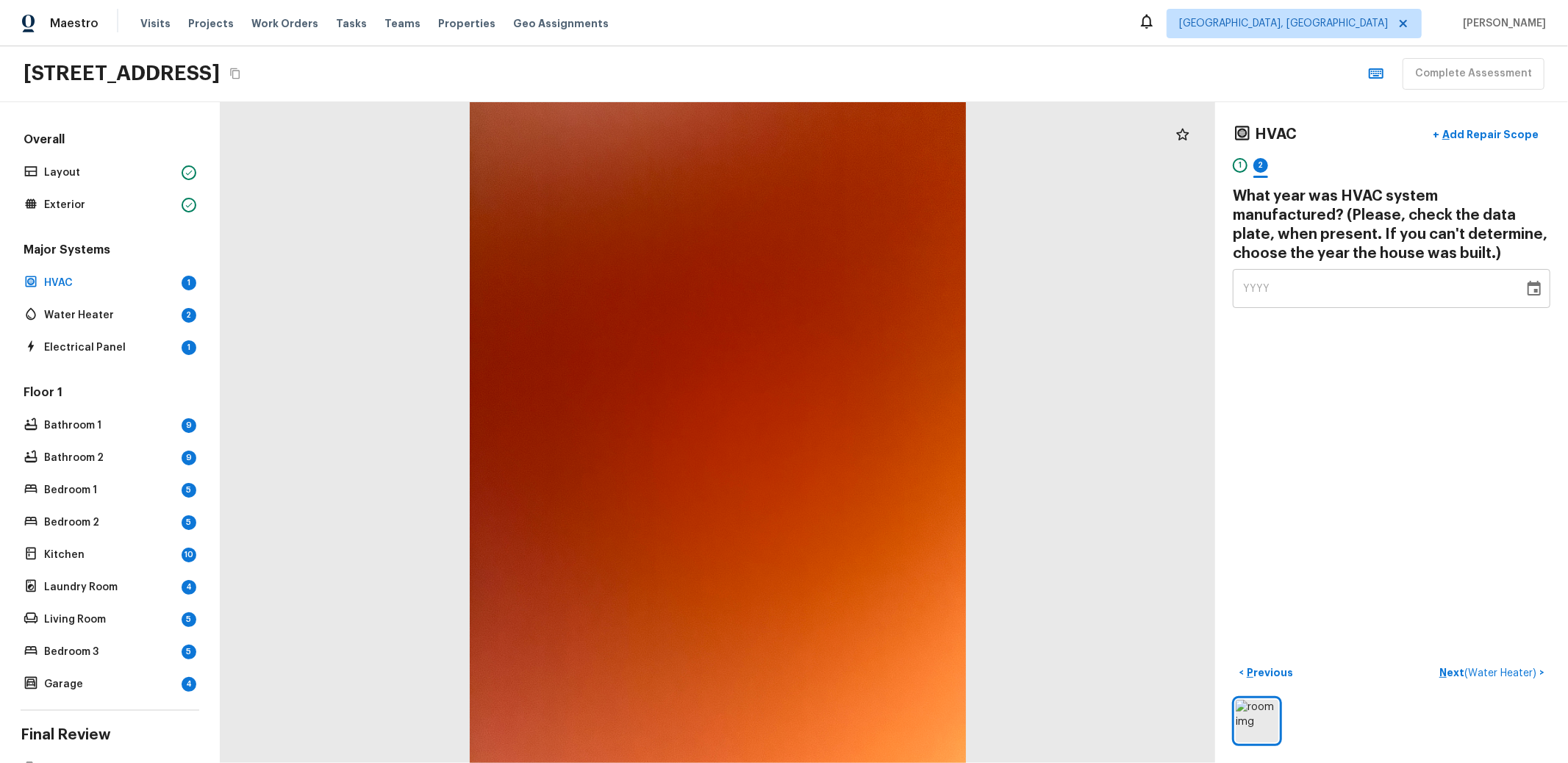
click at [1394, 289] on div "YYYY" at bounding box center [1379, 289] width 271 height 39
click at [1528, 289] on icon "Choose date" at bounding box center [1534, 288] width 13 height 15
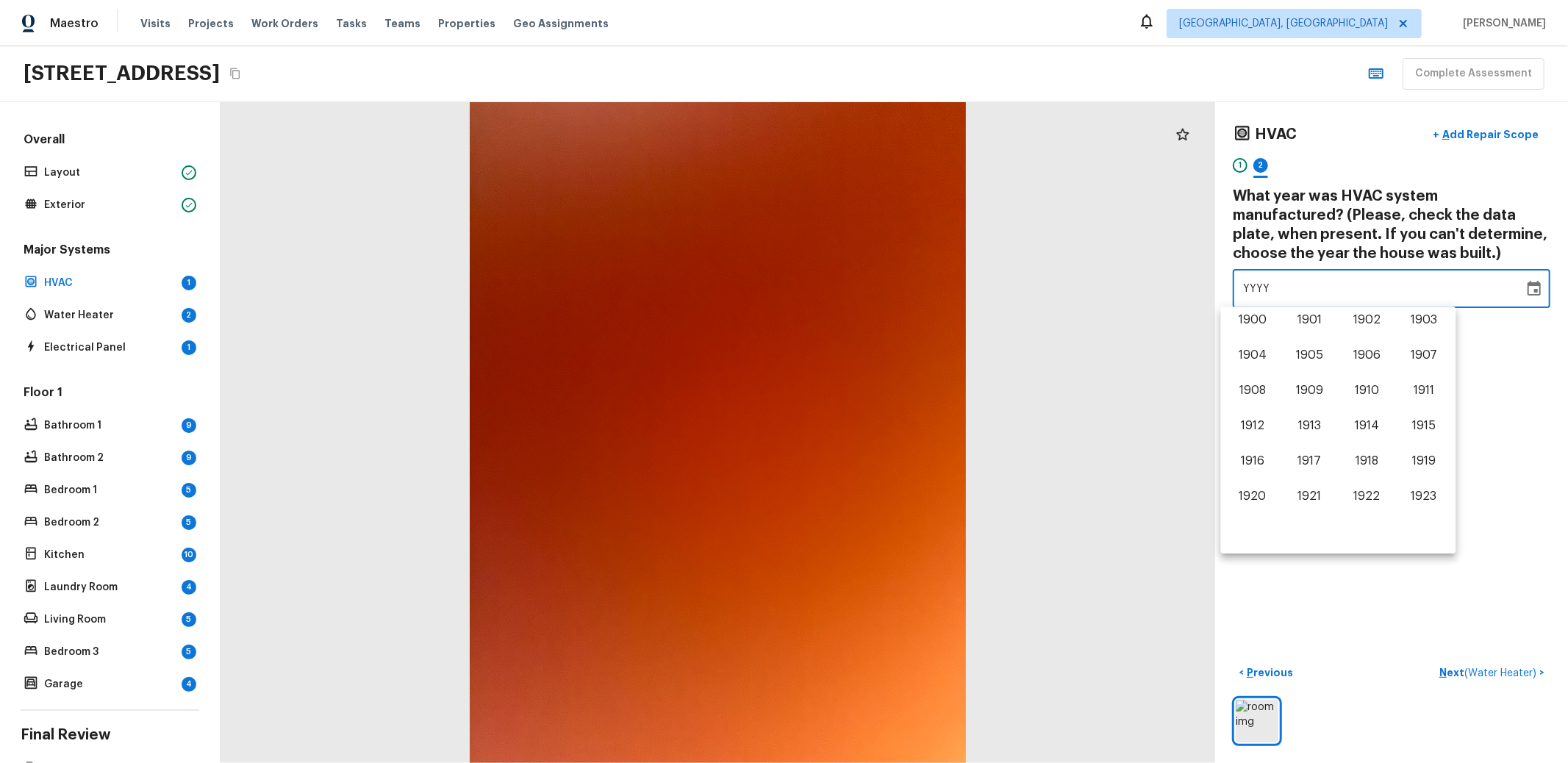
scroll to position [914, 0]
click at [1311, 391] on button "2013" at bounding box center [1311, 394] width 53 height 27
type input "2013"
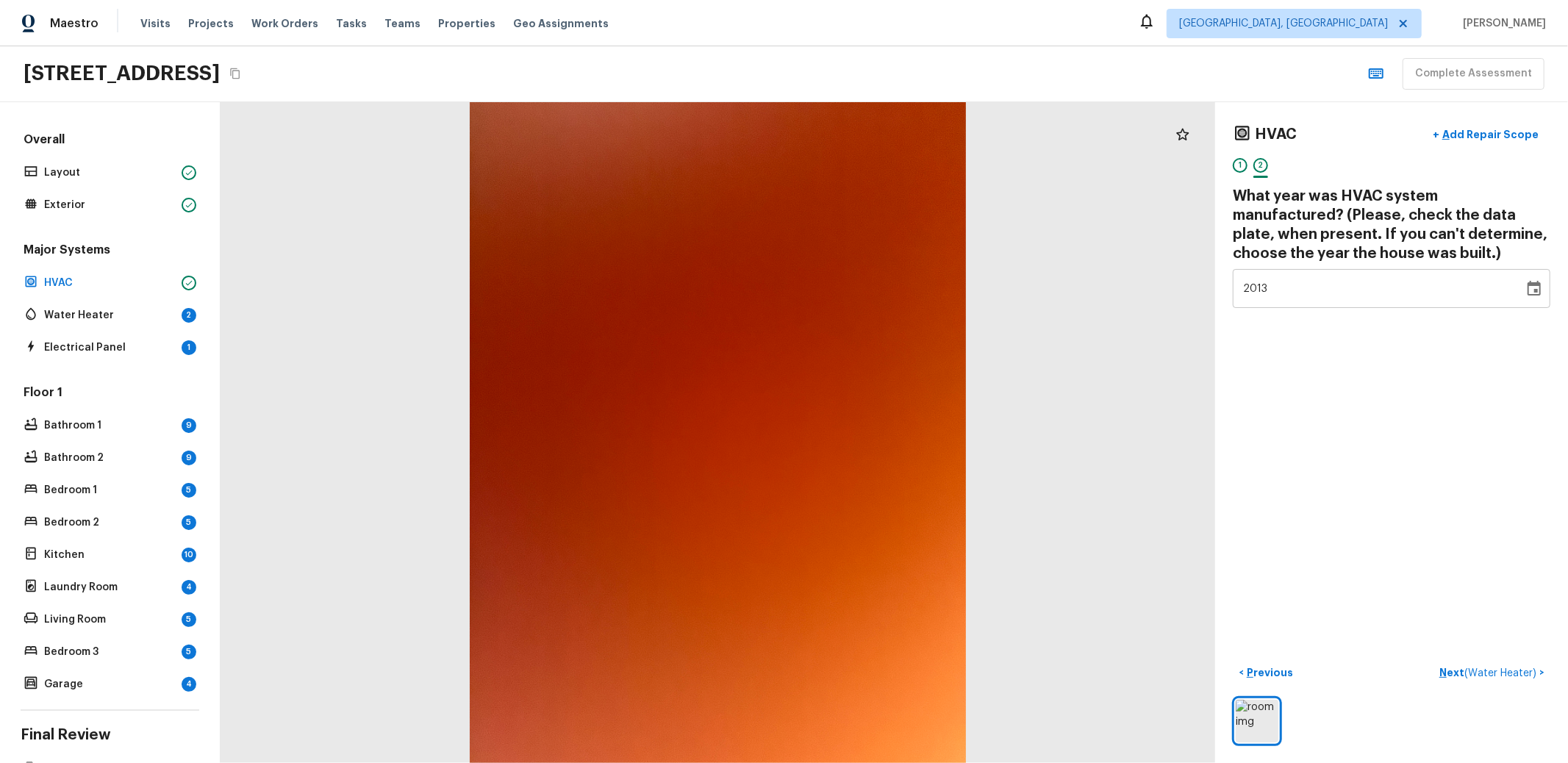
click at [1311, 391] on div "HVAC + Add Repair Scope 1 2 What year was HVAC system manufactured? (Please, ch…" at bounding box center [1391, 432] width 353 height 661
click at [1474, 668] on span "( Water Heater )" at bounding box center [1500, 674] width 72 height 11
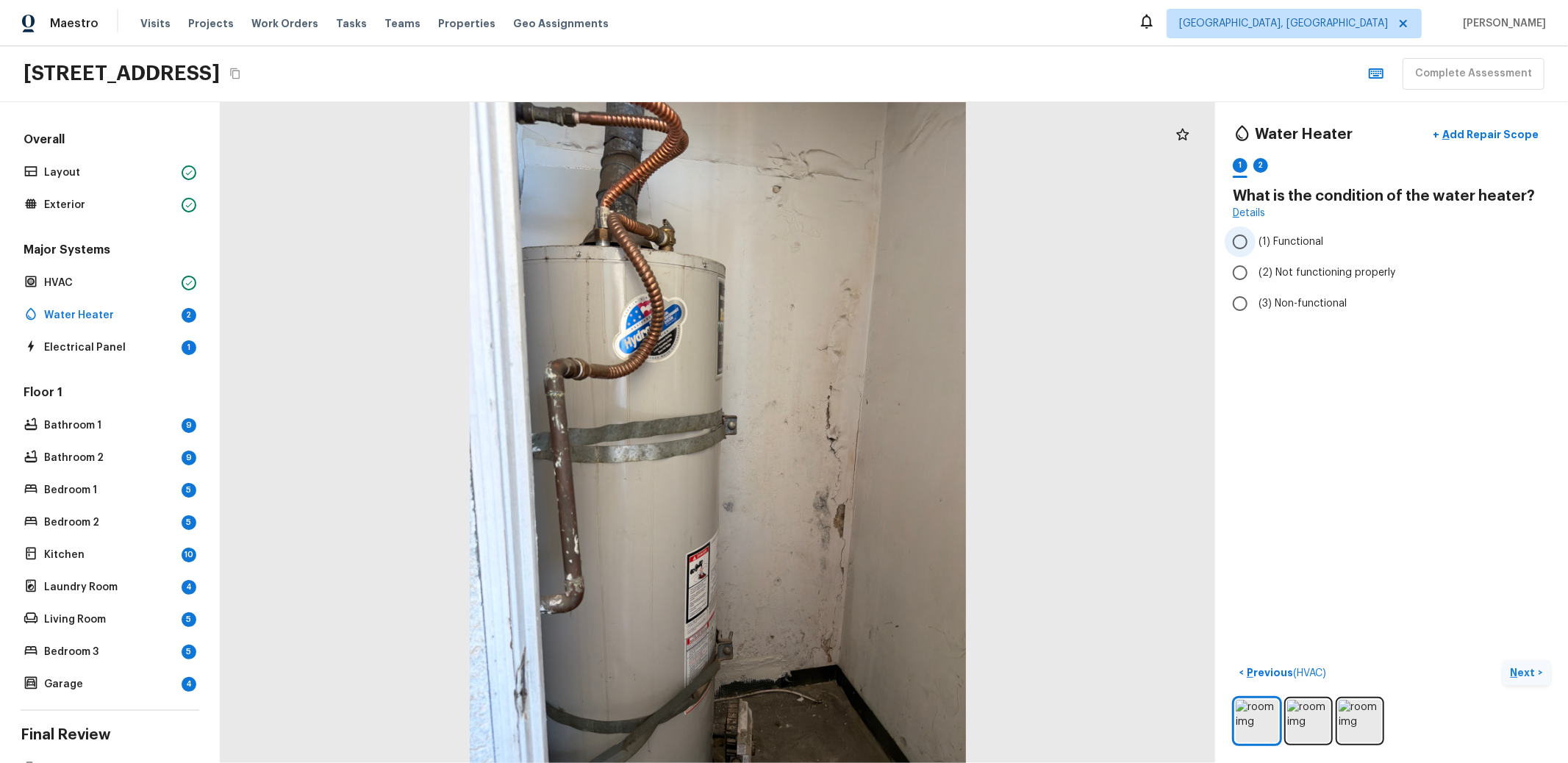
click at [1290, 237] on span "(1) Functional" at bounding box center [1290, 242] width 65 height 15
click at [1256, 237] on input "(1) Functional" at bounding box center [1240, 242] width 31 height 31
radio input "true"
click at [1349, 711] on img at bounding box center [1360, 721] width 42 height 42
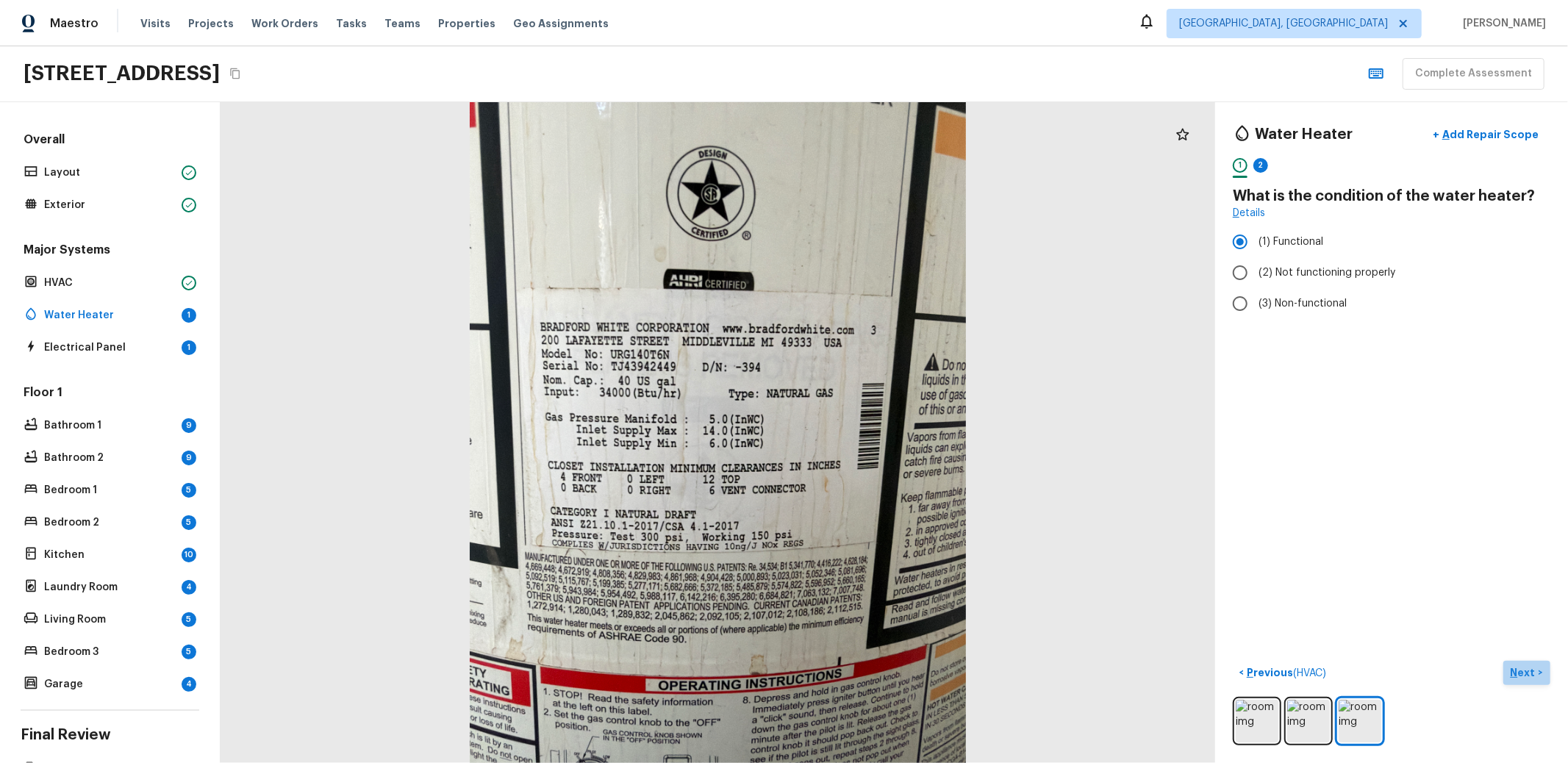
click at [1515, 666] on p "Next" at bounding box center [1525, 673] width 28 height 15
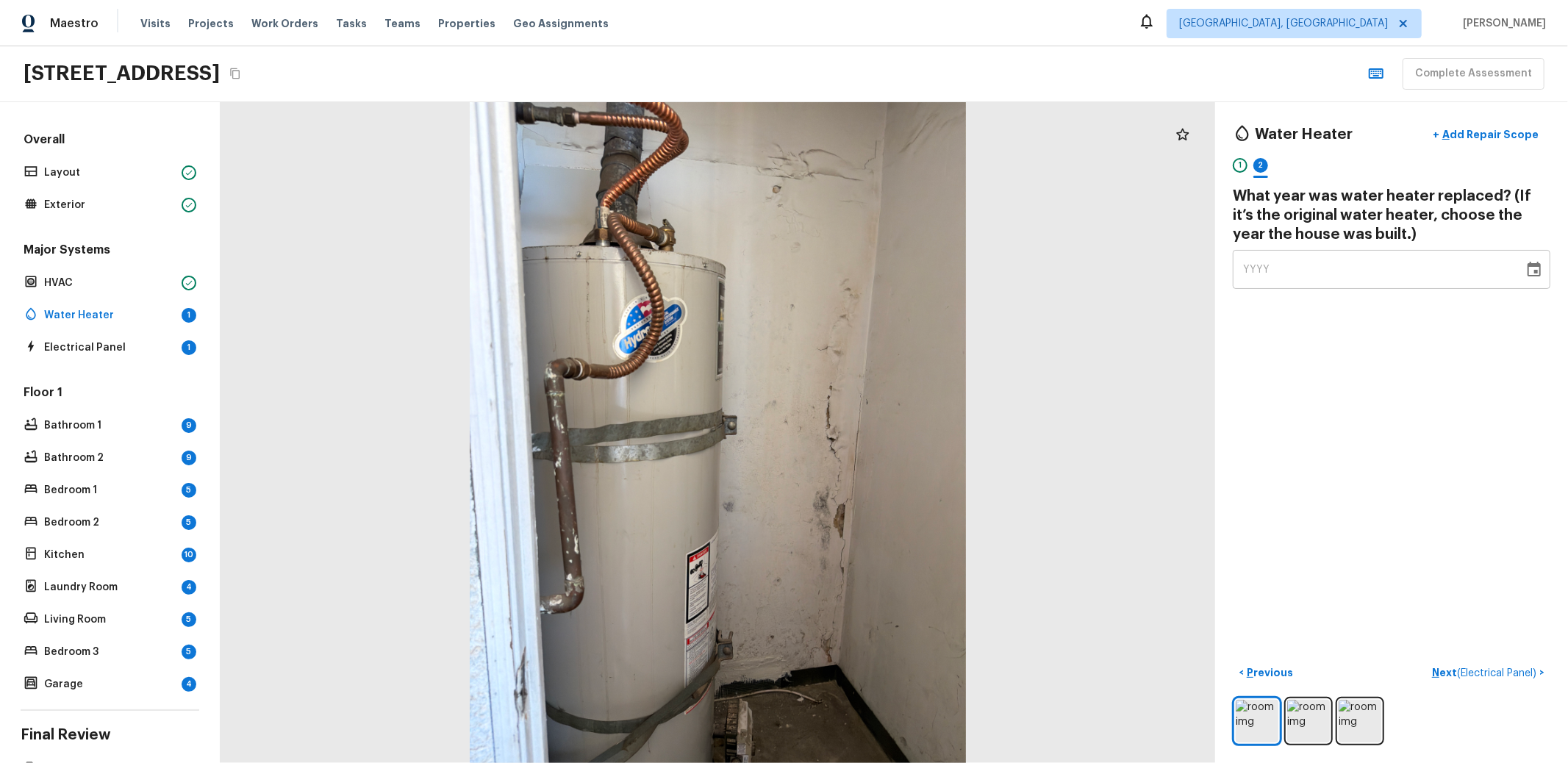
click at [1335, 738] on div "Water Heater + Add Repair Scope 1 2 What year was water heater replaced? (If it…" at bounding box center [1391, 432] width 353 height 661
click at [1357, 717] on img at bounding box center [1360, 721] width 42 height 42
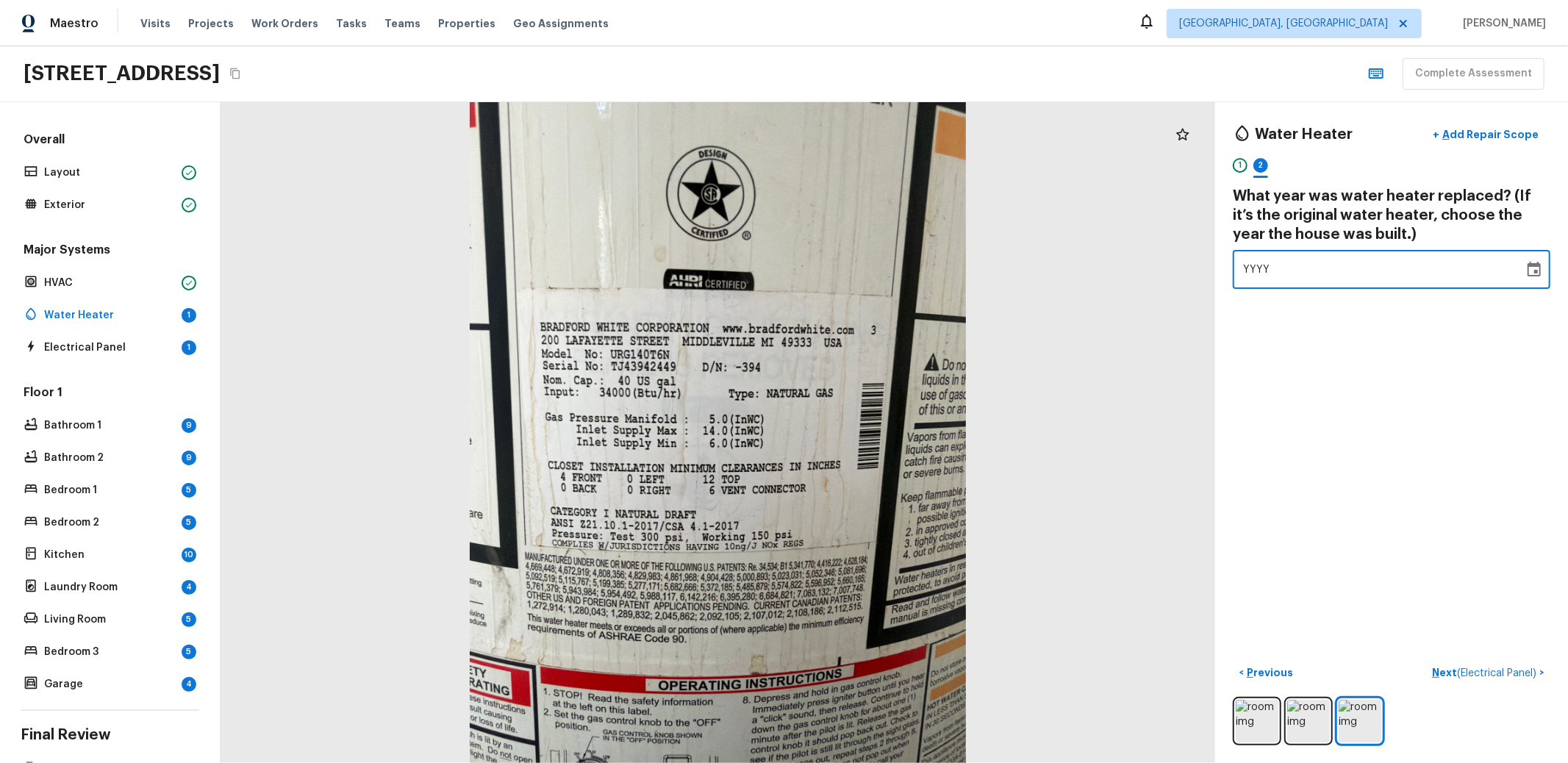
click at [1305, 266] on div "YYYY" at bounding box center [1379, 270] width 271 height 39
click at [1528, 271] on icon "Choose date" at bounding box center [1534, 269] width 13 height 15
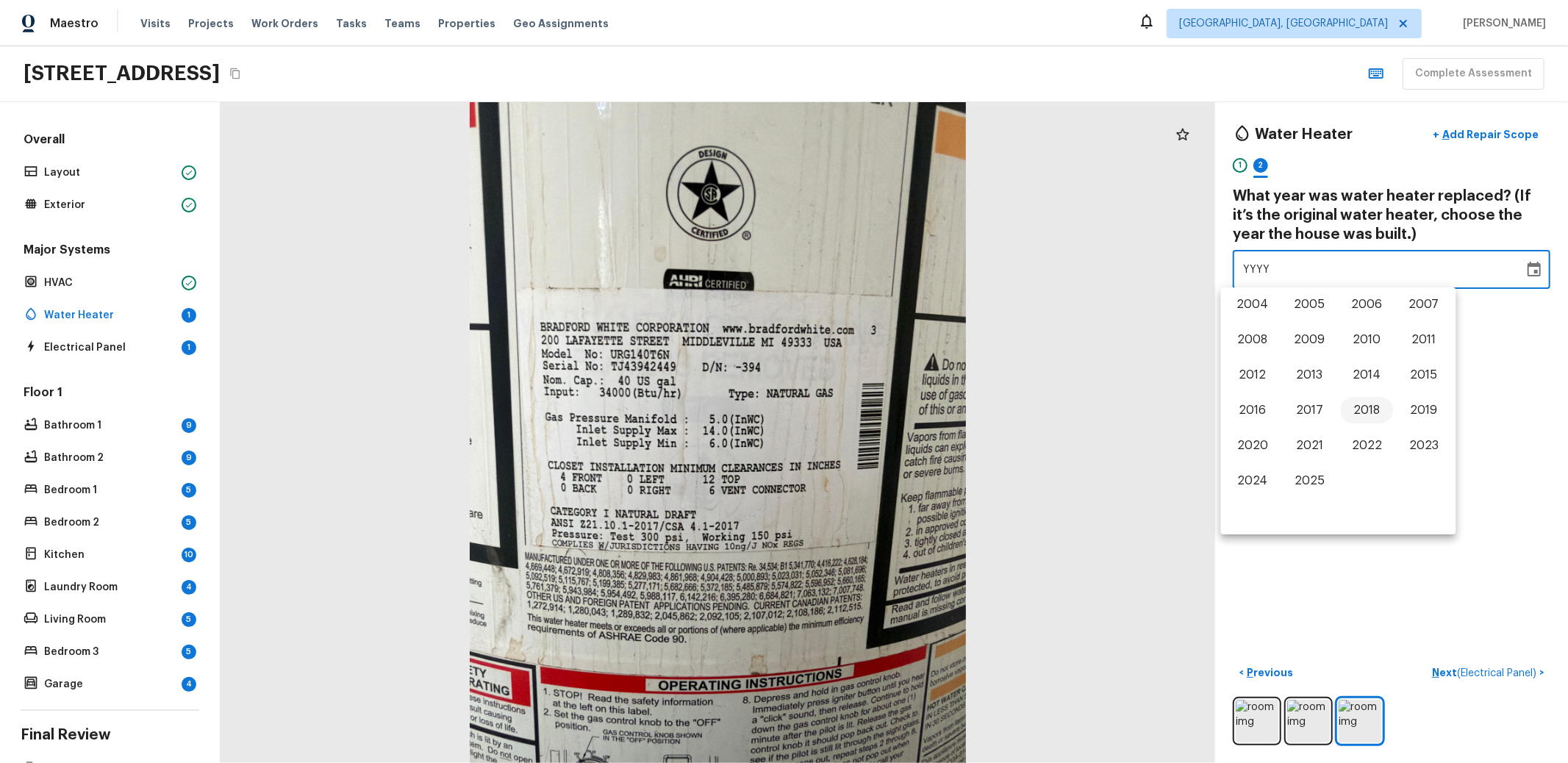
click at [1352, 405] on button "2018" at bounding box center [1367, 411] width 53 height 27
type input "2018"
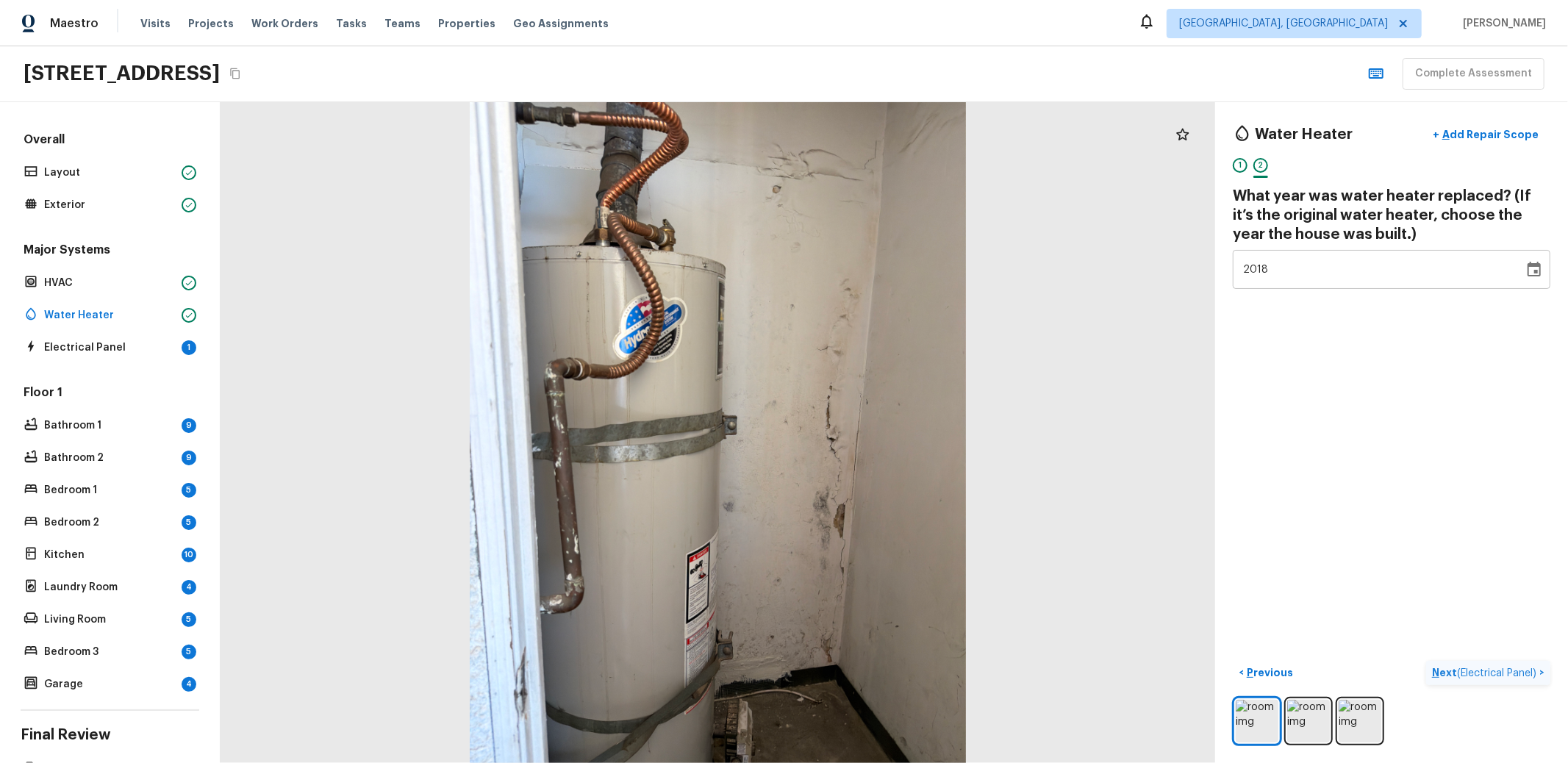
click at [1476, 666] on p "Next ( Electrical Panel )" at bounding box center [1486, 673] width 107 height 15
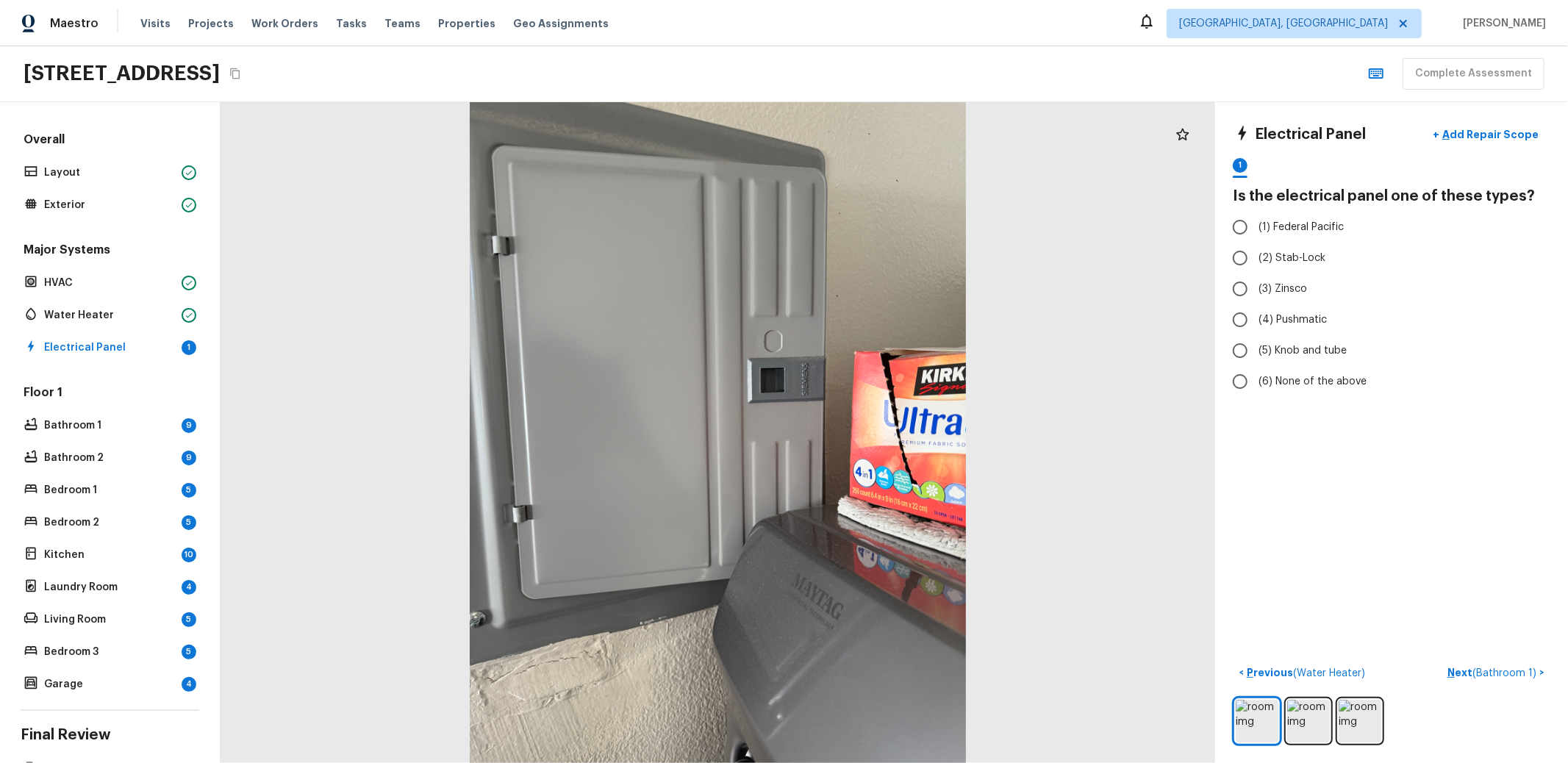
radio input "true"
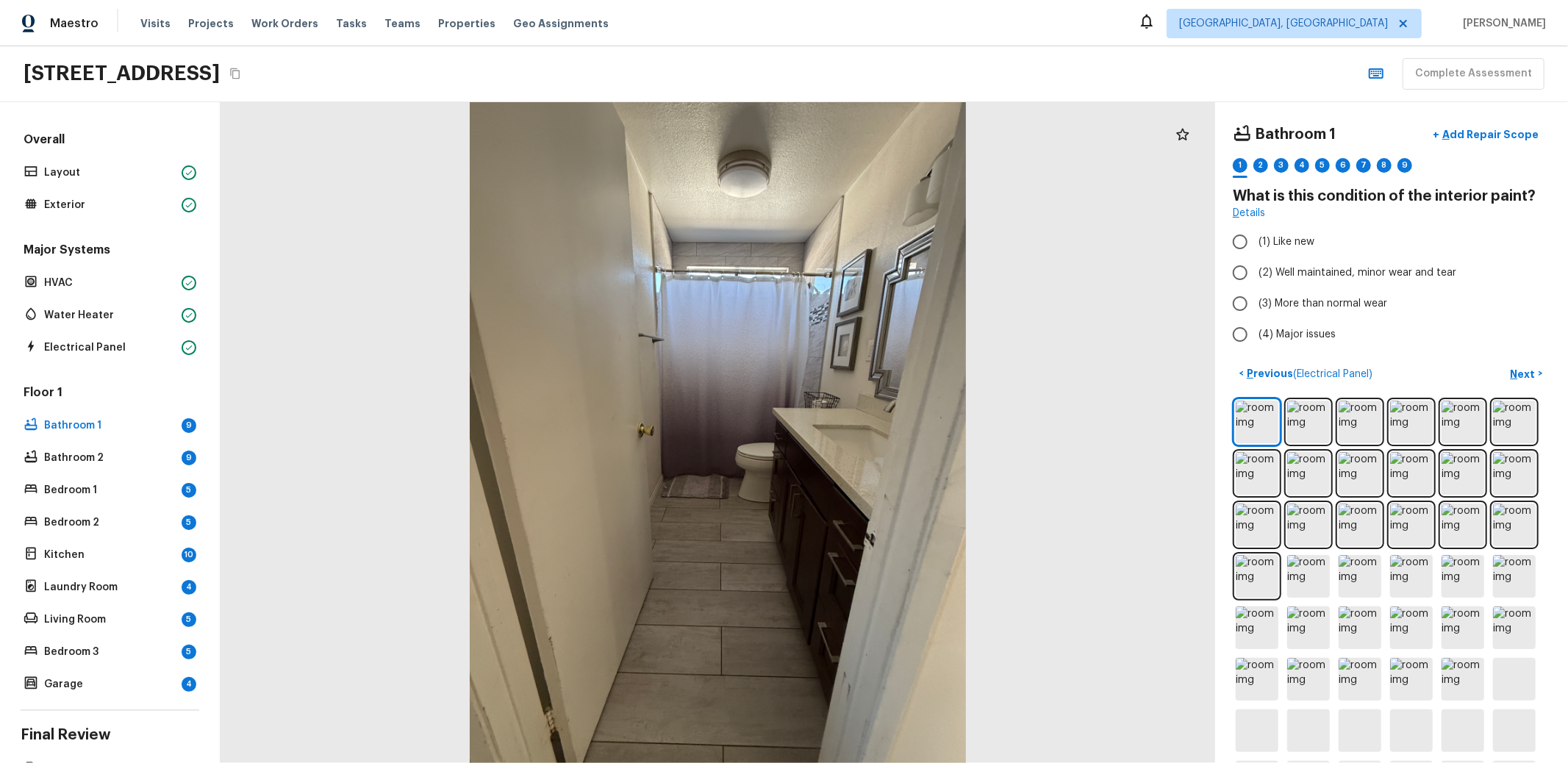
radio input "true"
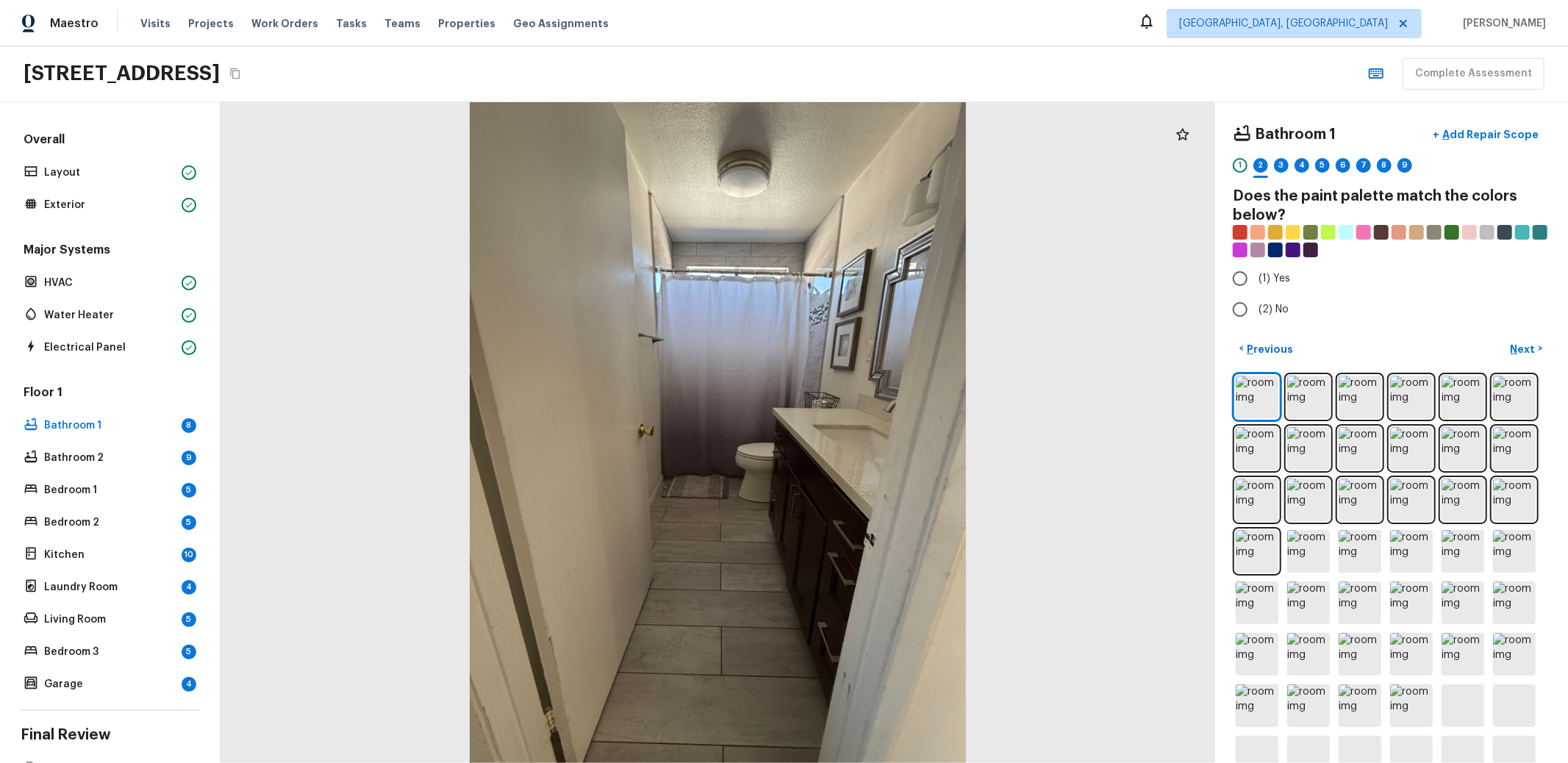
radio input "true"
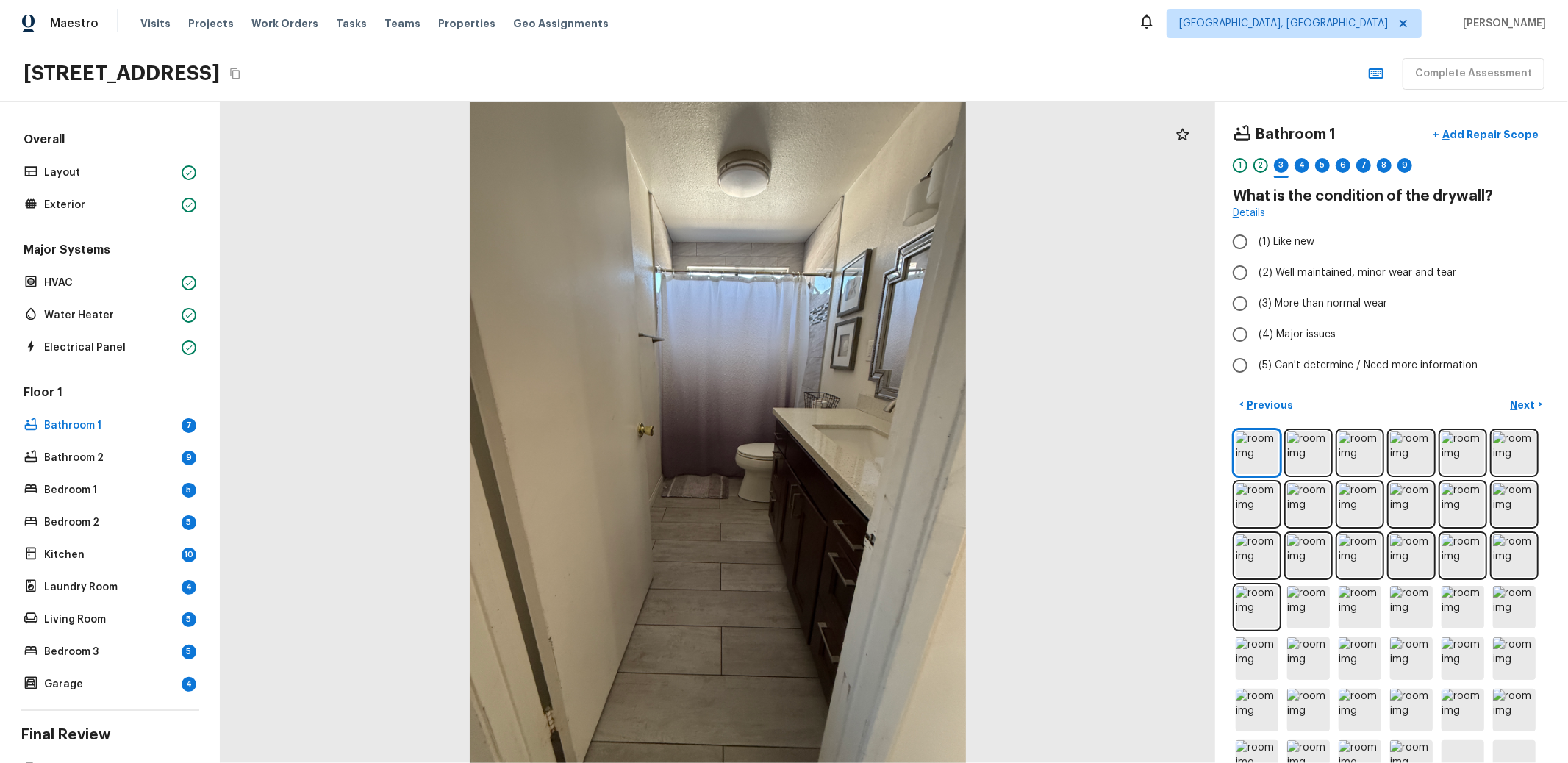
radio input "true"
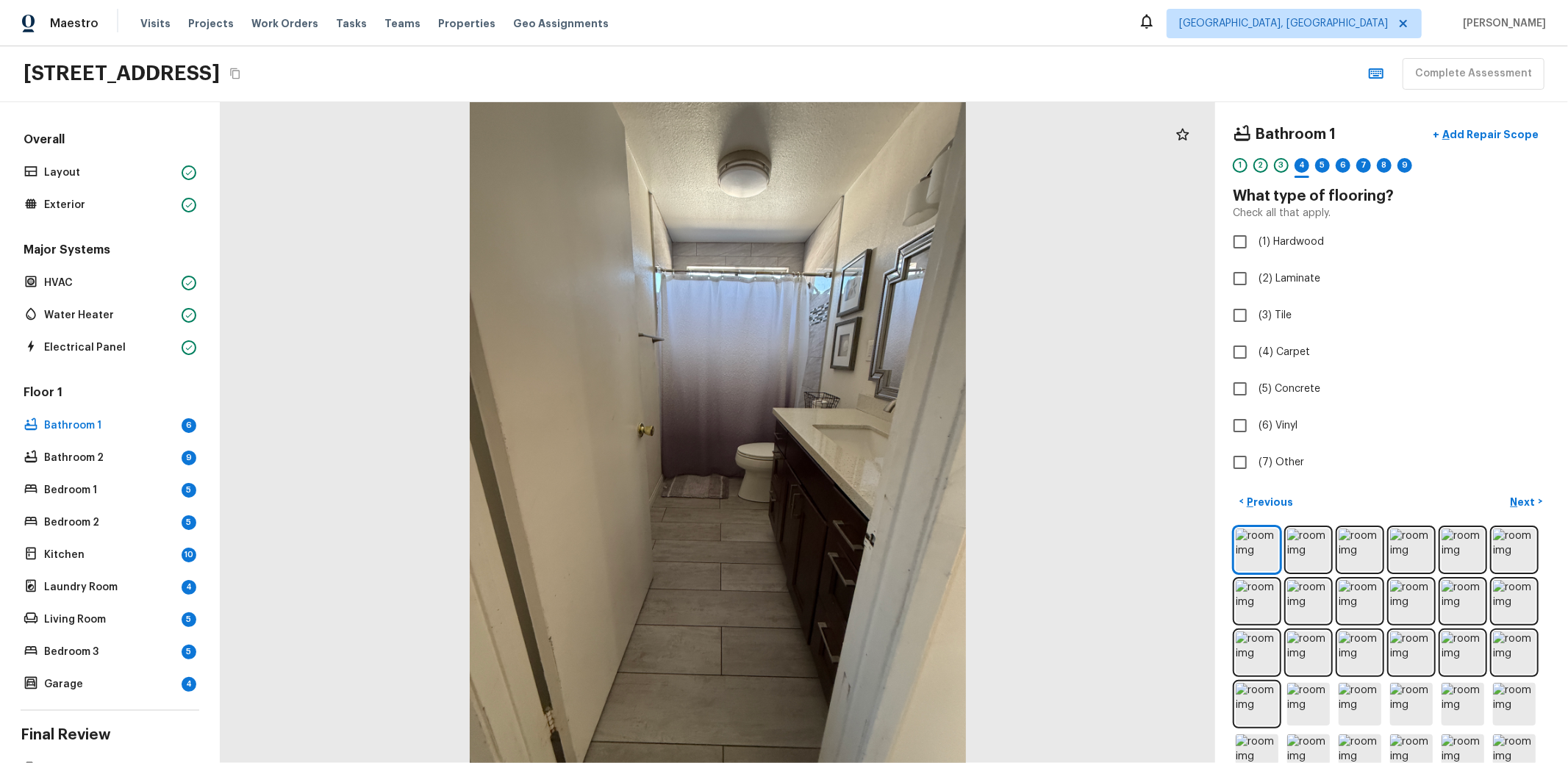
checkbox input "true"
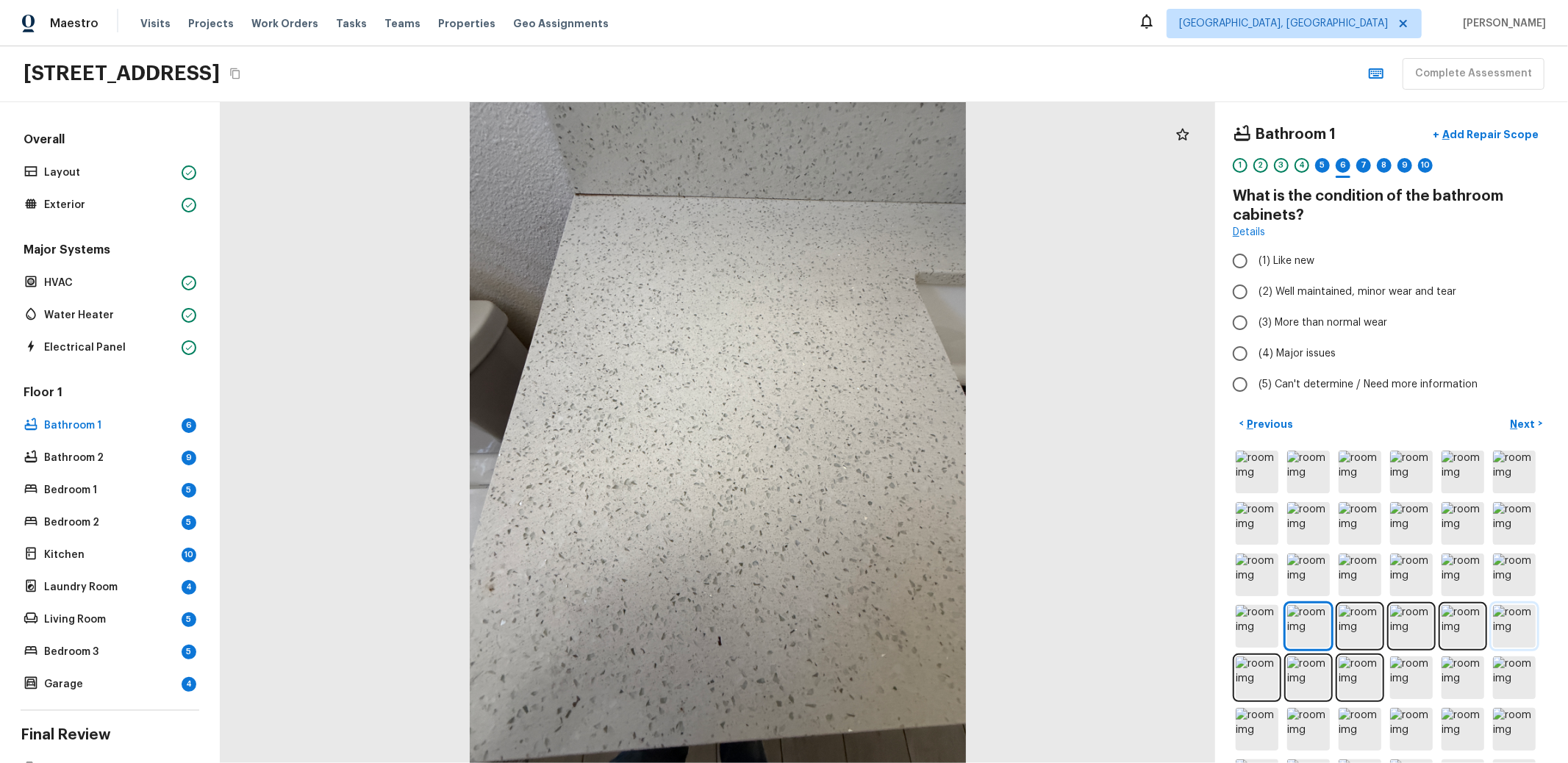
click at [1494, 648] on img at bounding box center [1515, 627] width 42 height 42
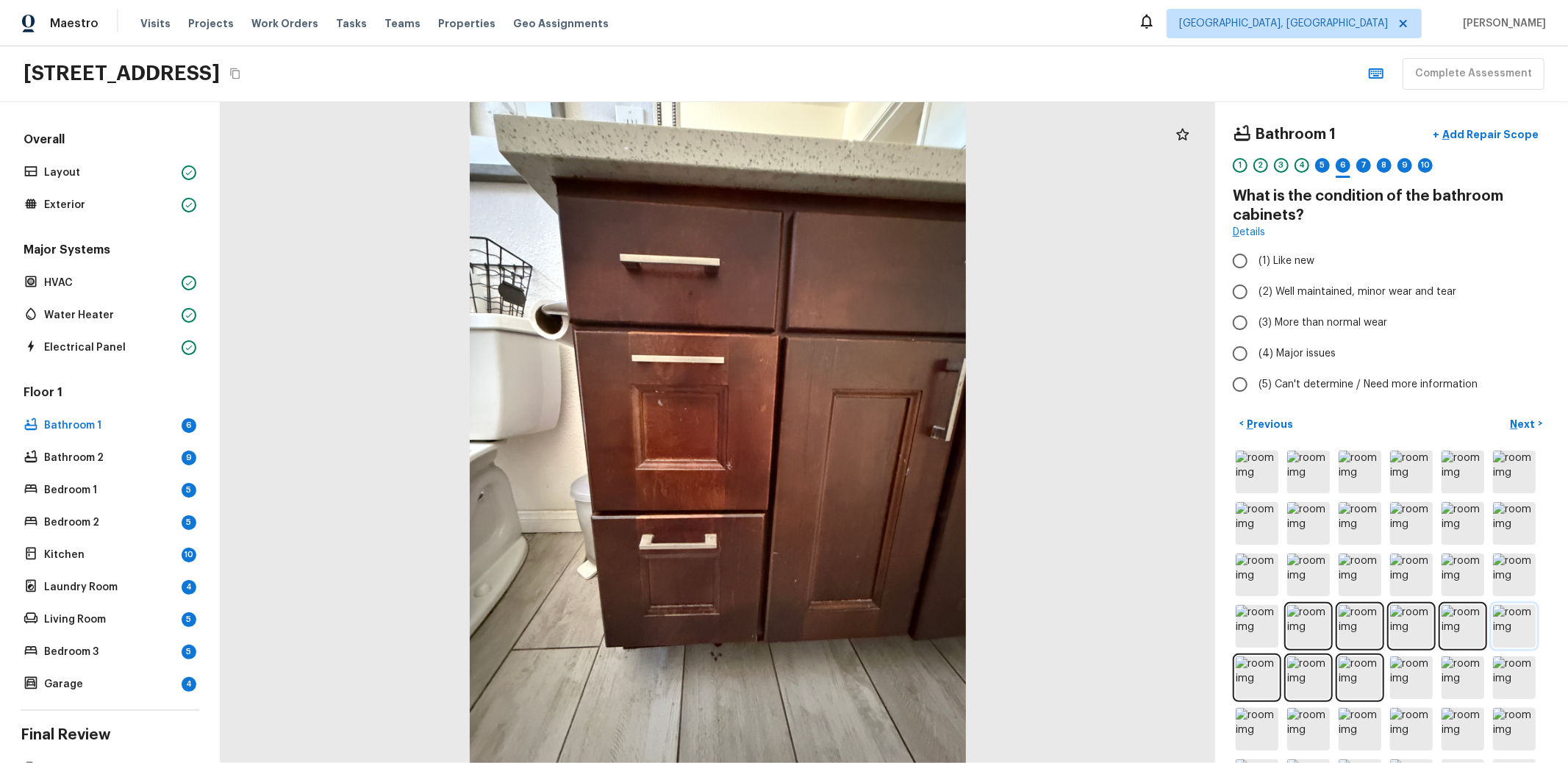
radio input "true"
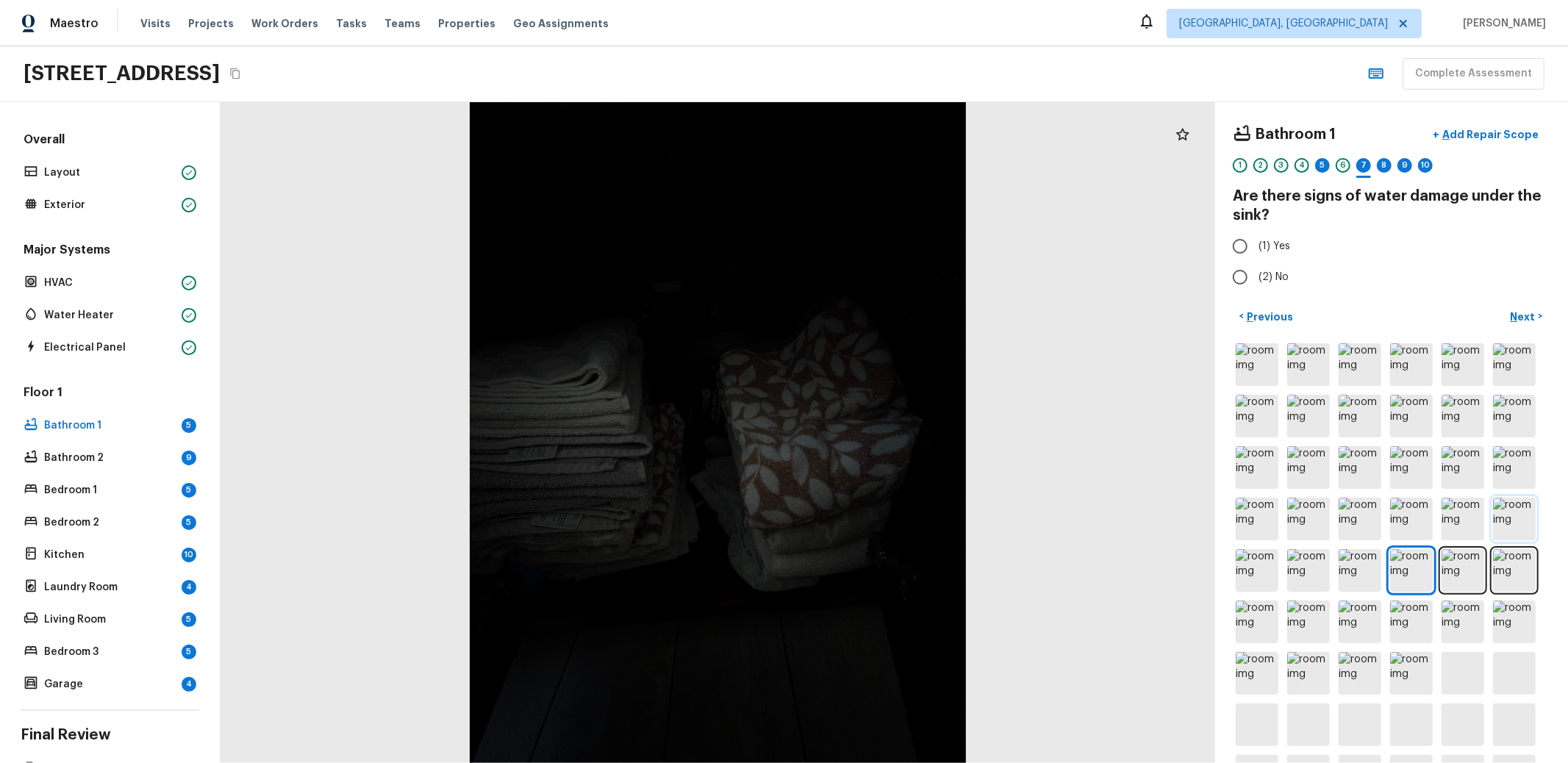
radio input "true"
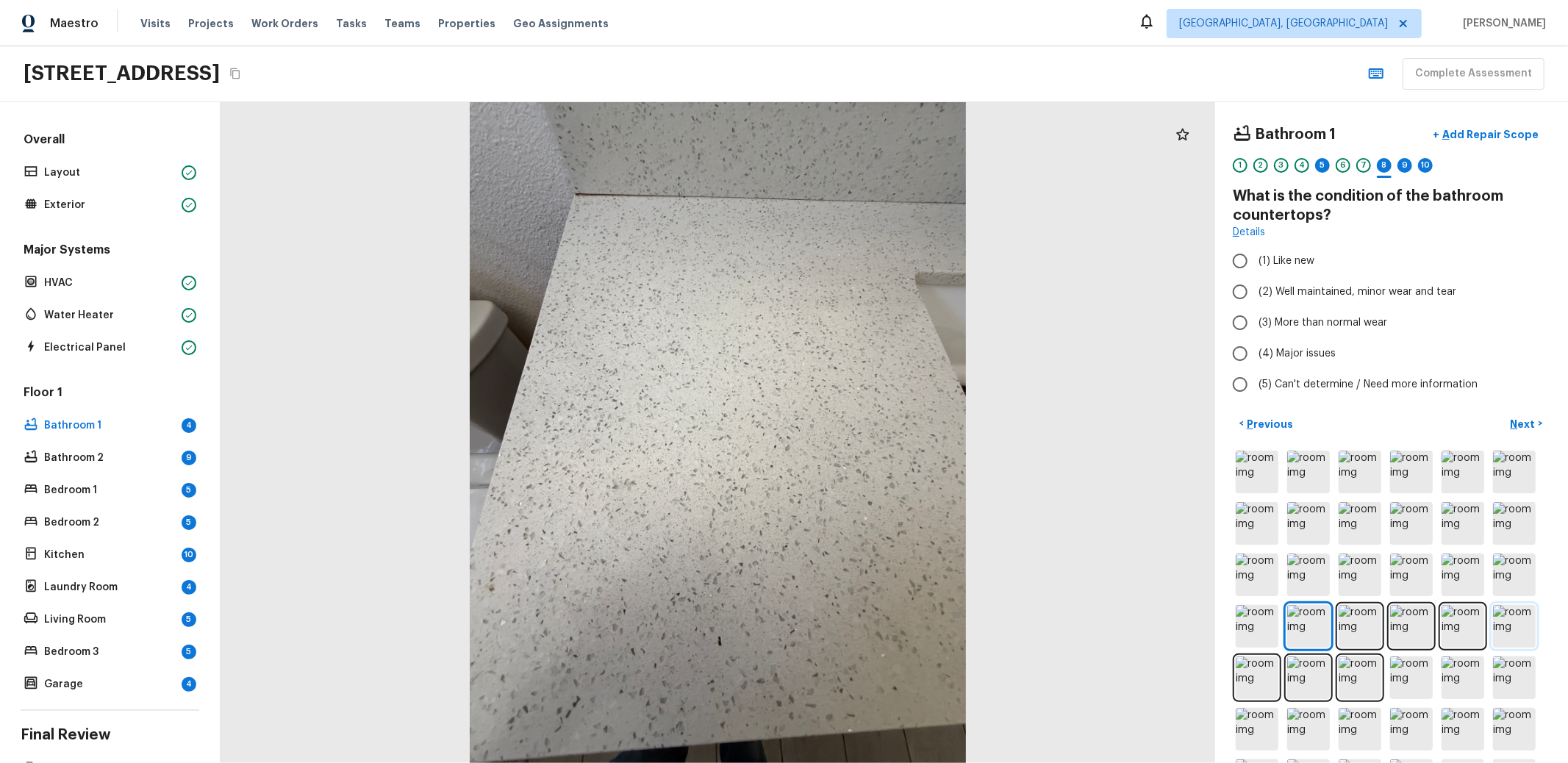
radio input "true"
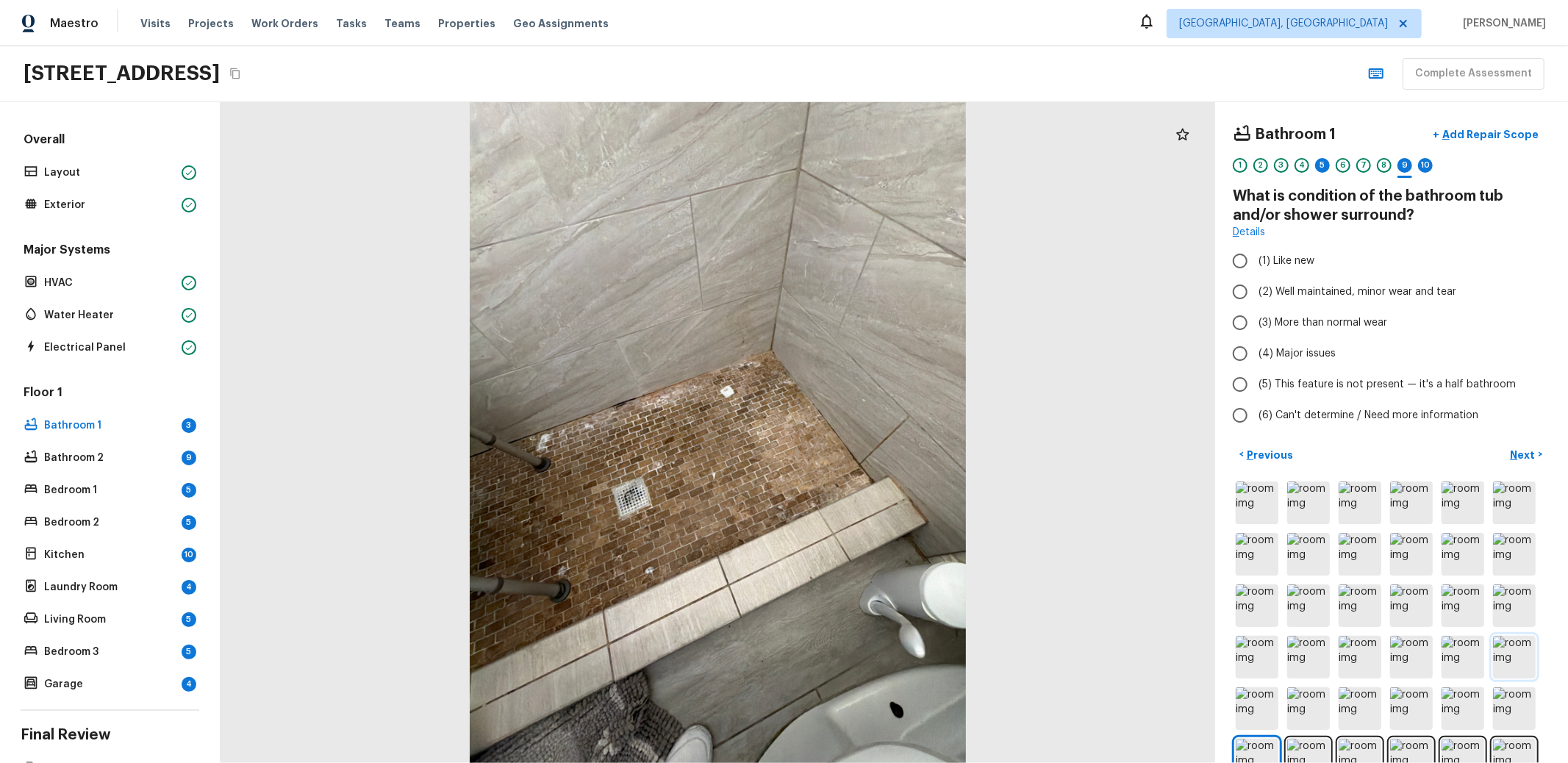
radio input "true"
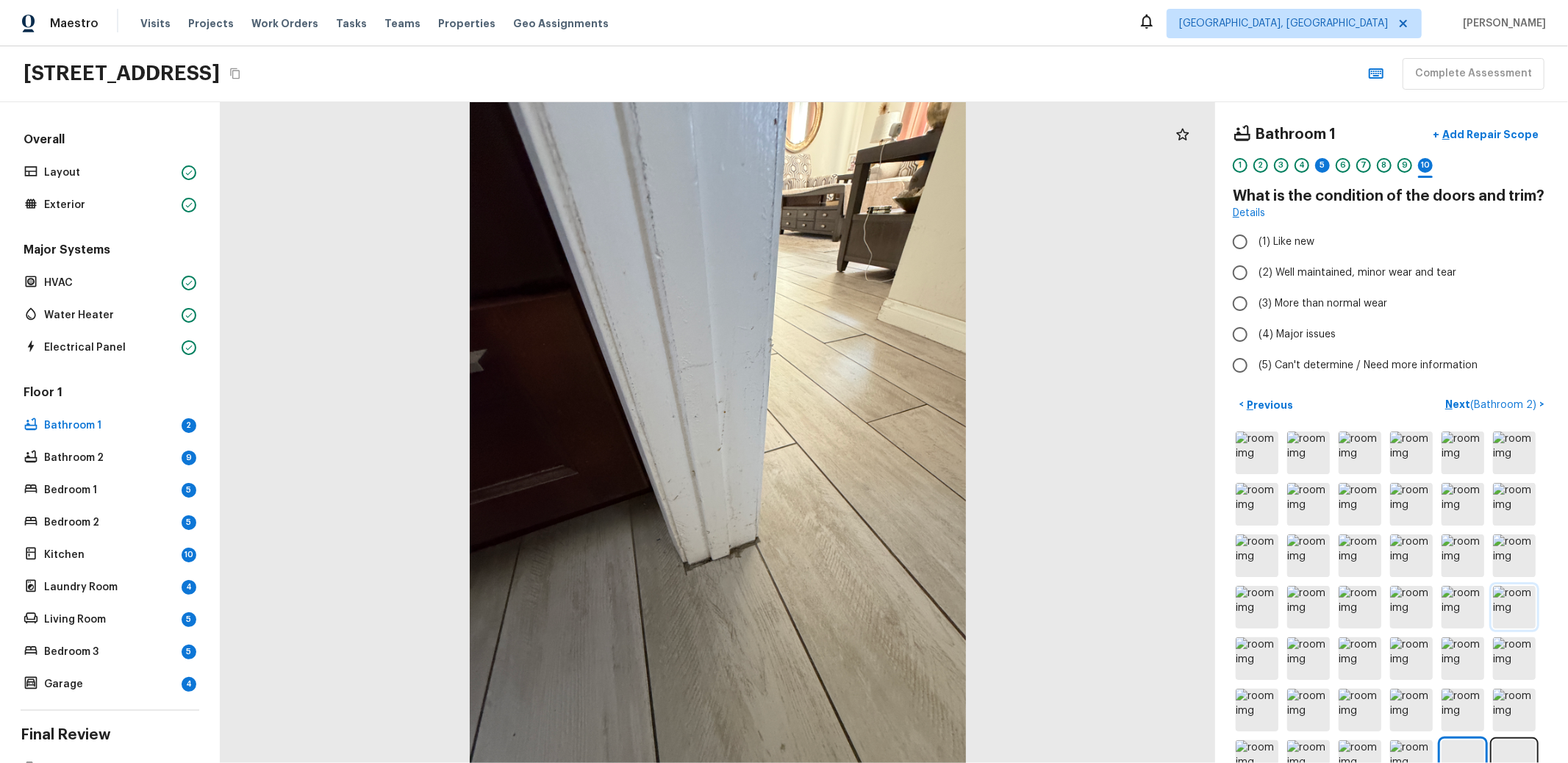
radio input "true"
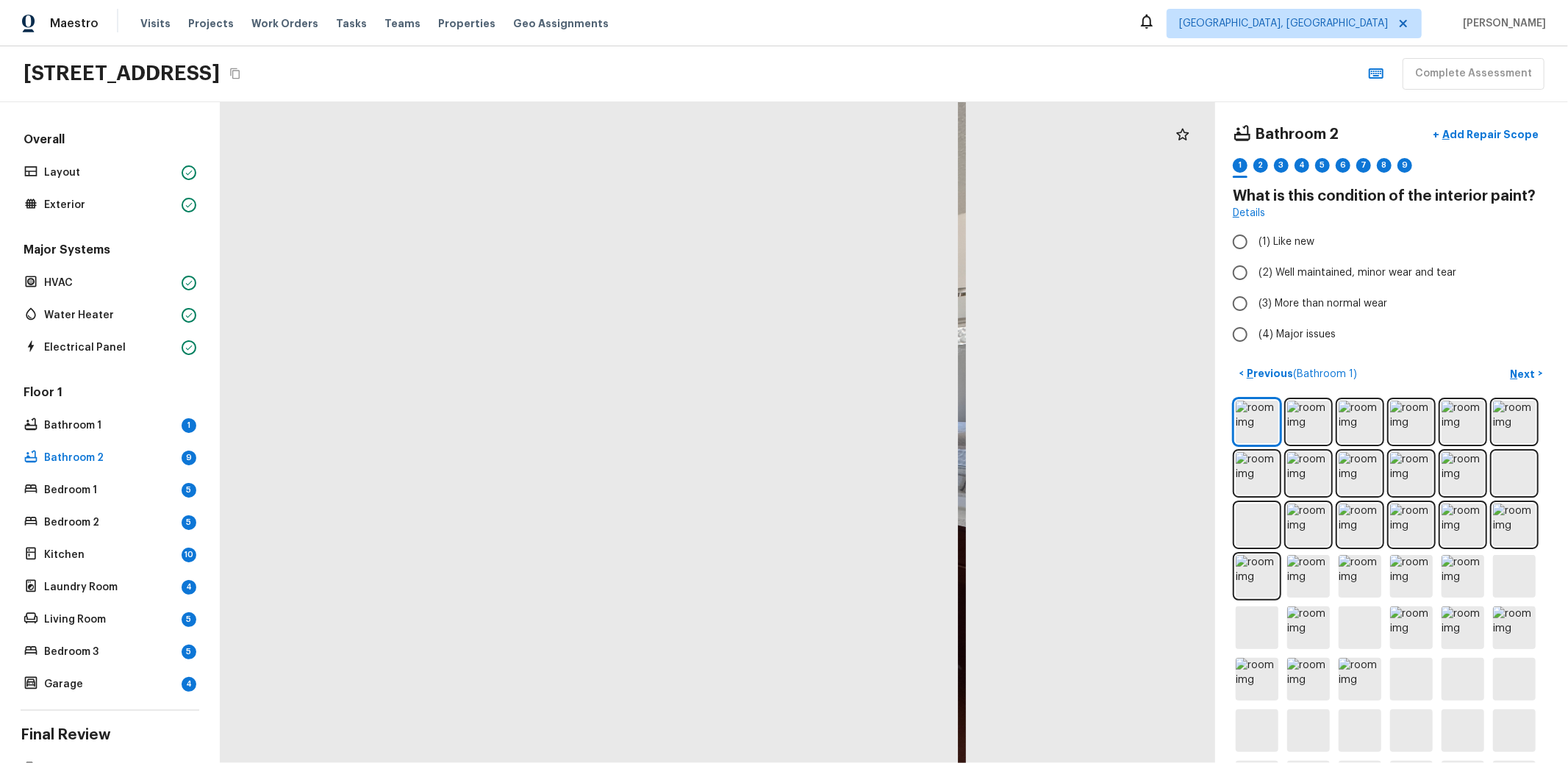
radio input "true"
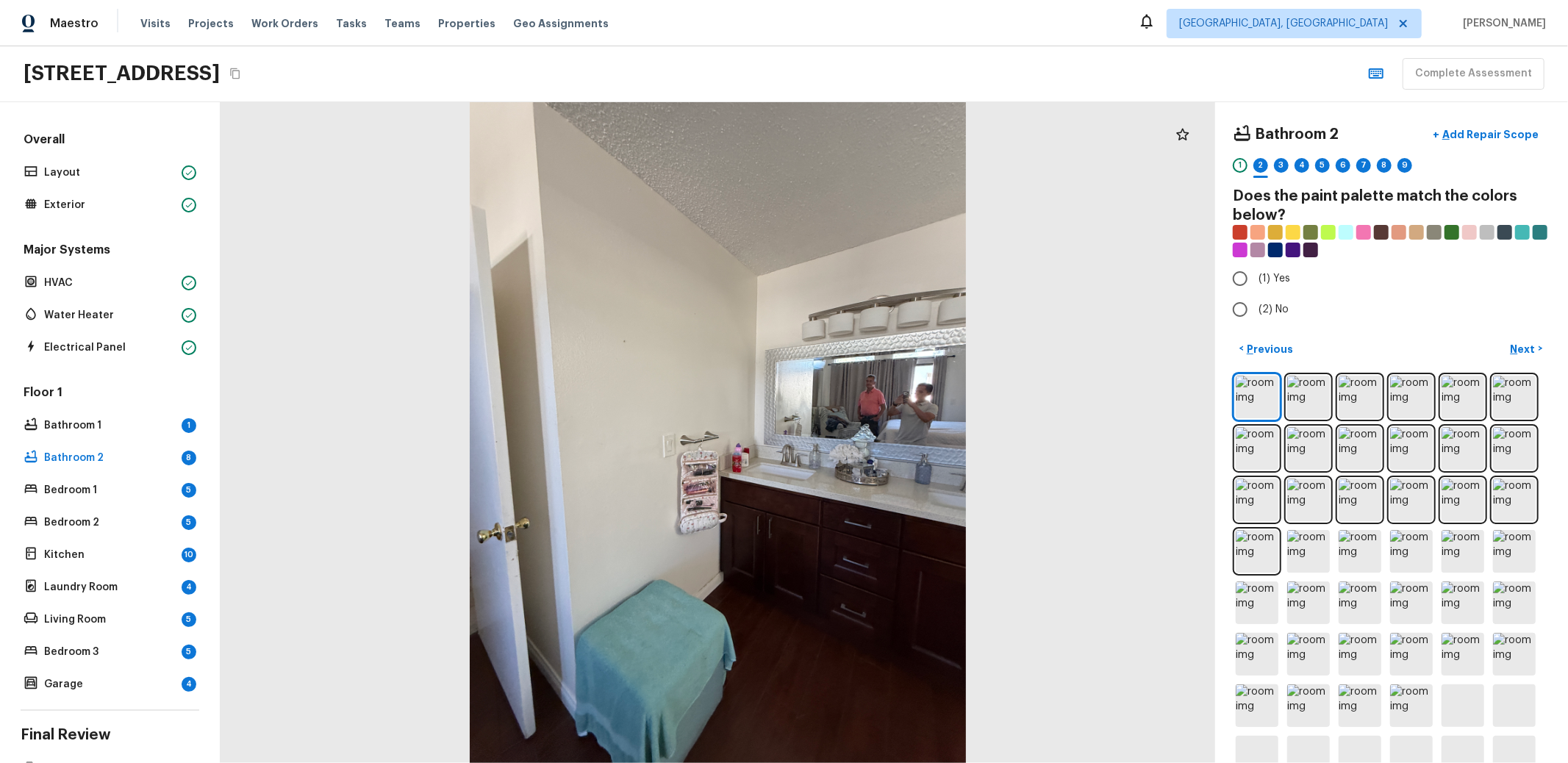
radio input "true"
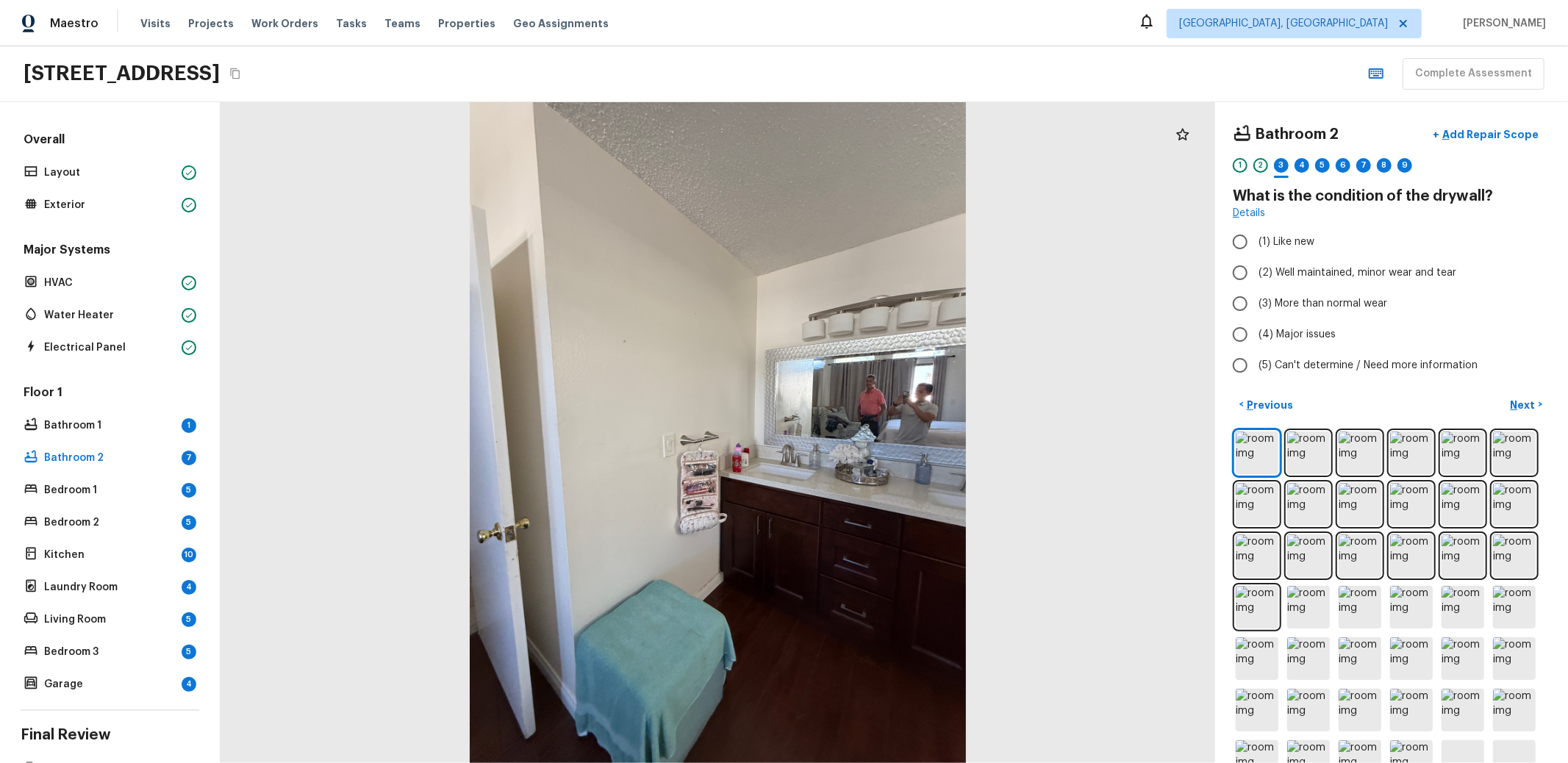
radio input "true"
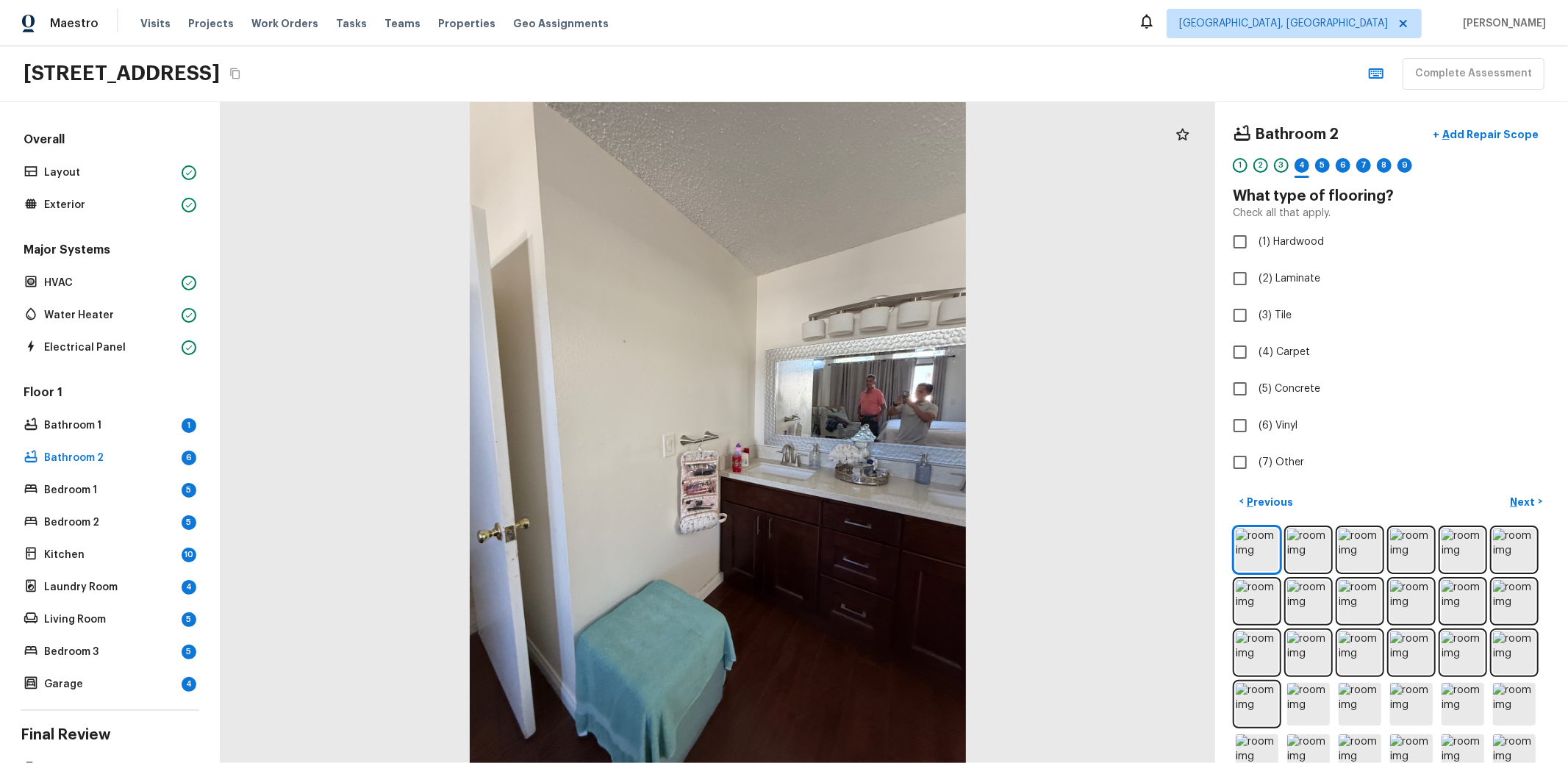
checkbox input "true"
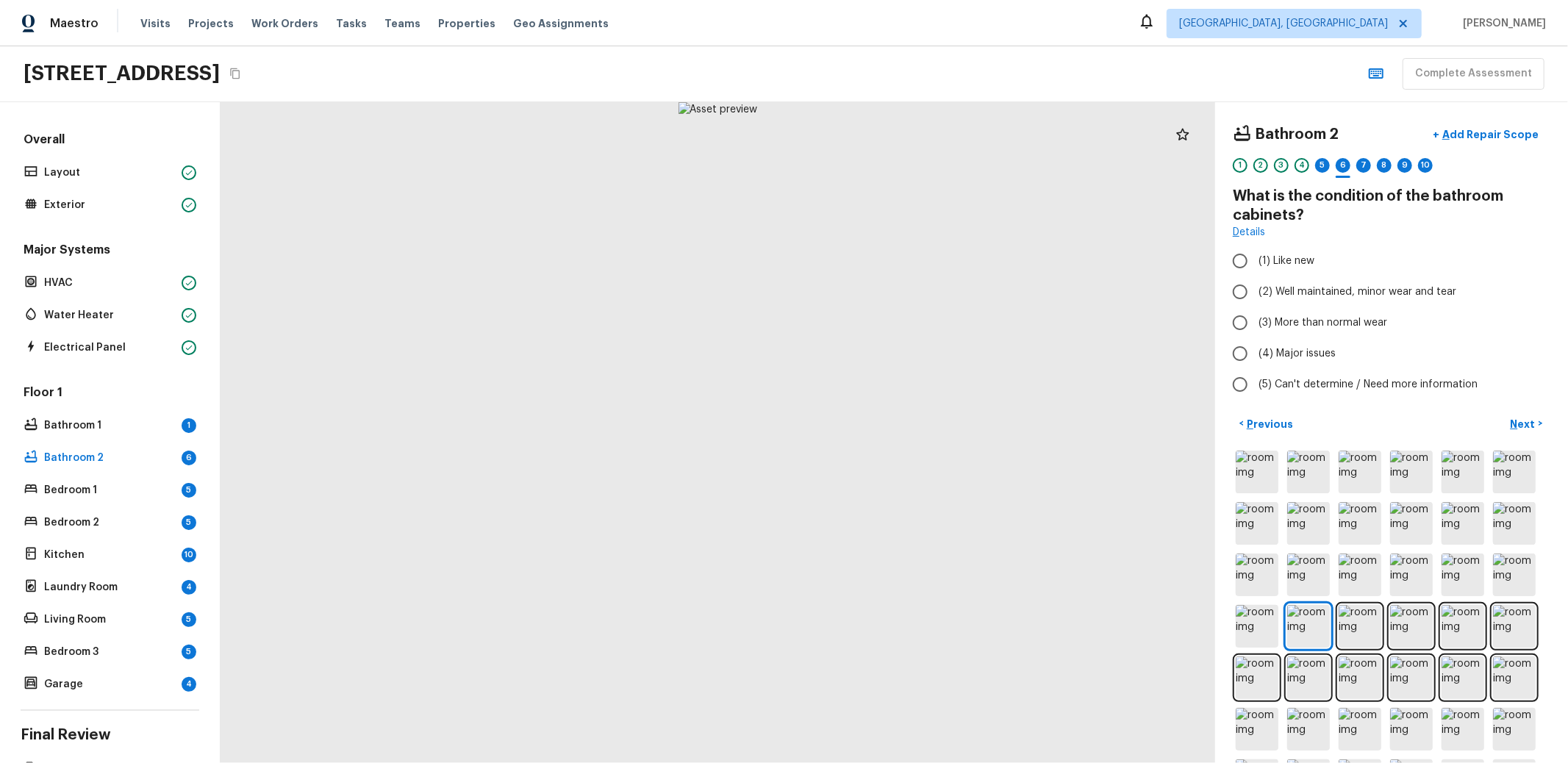
radio input "true"
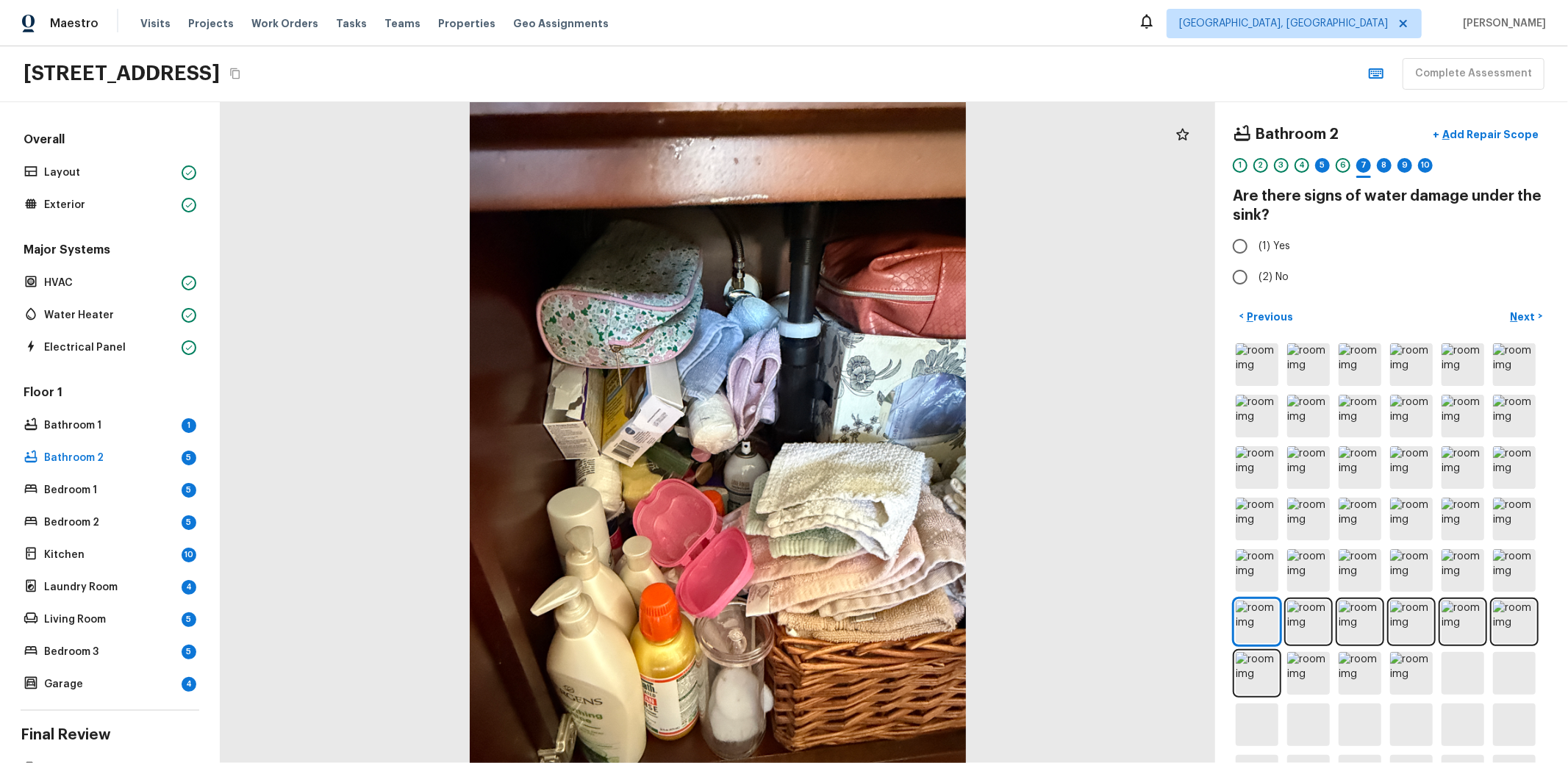
radio input "true"
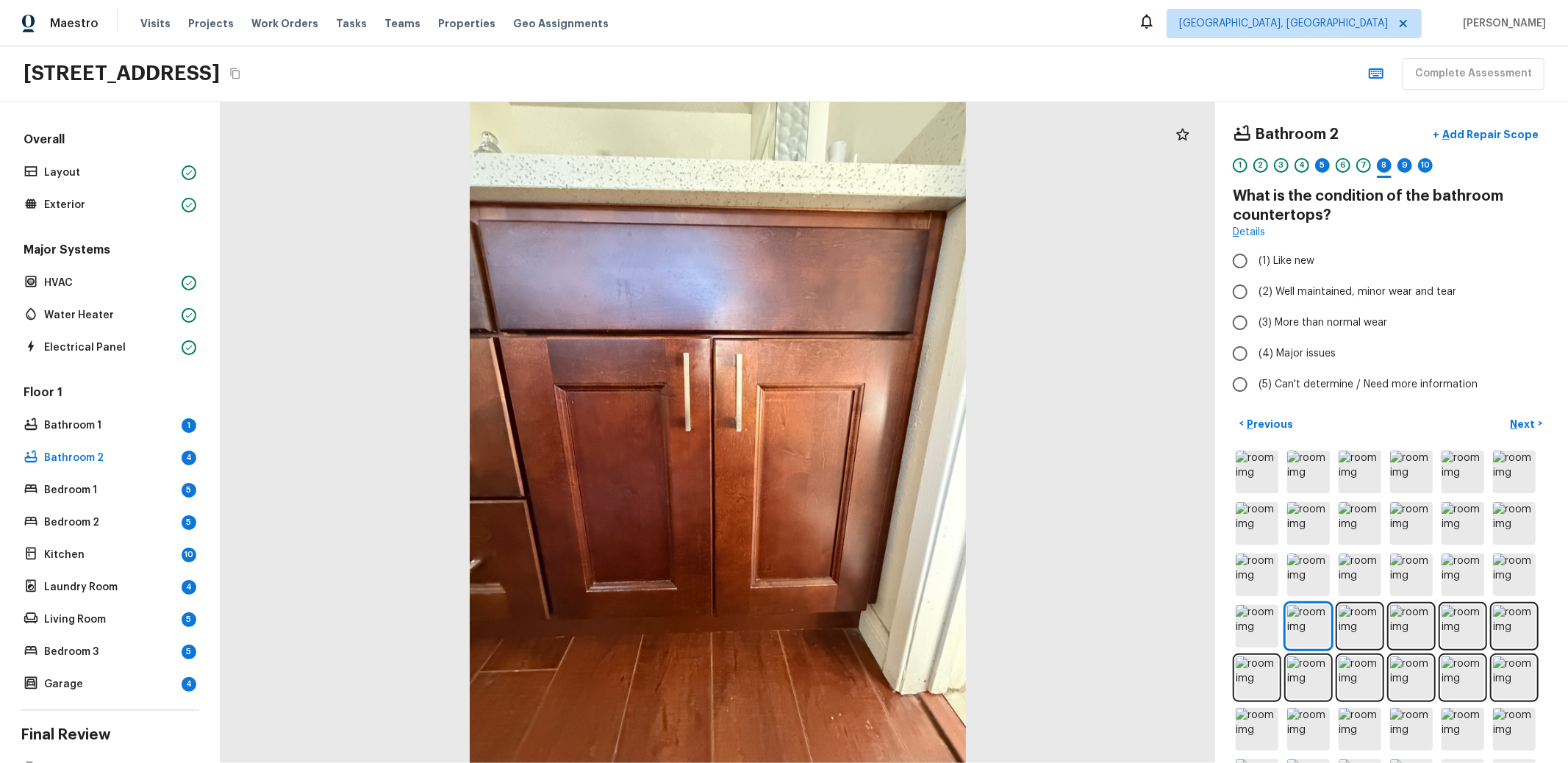
radio input "true"
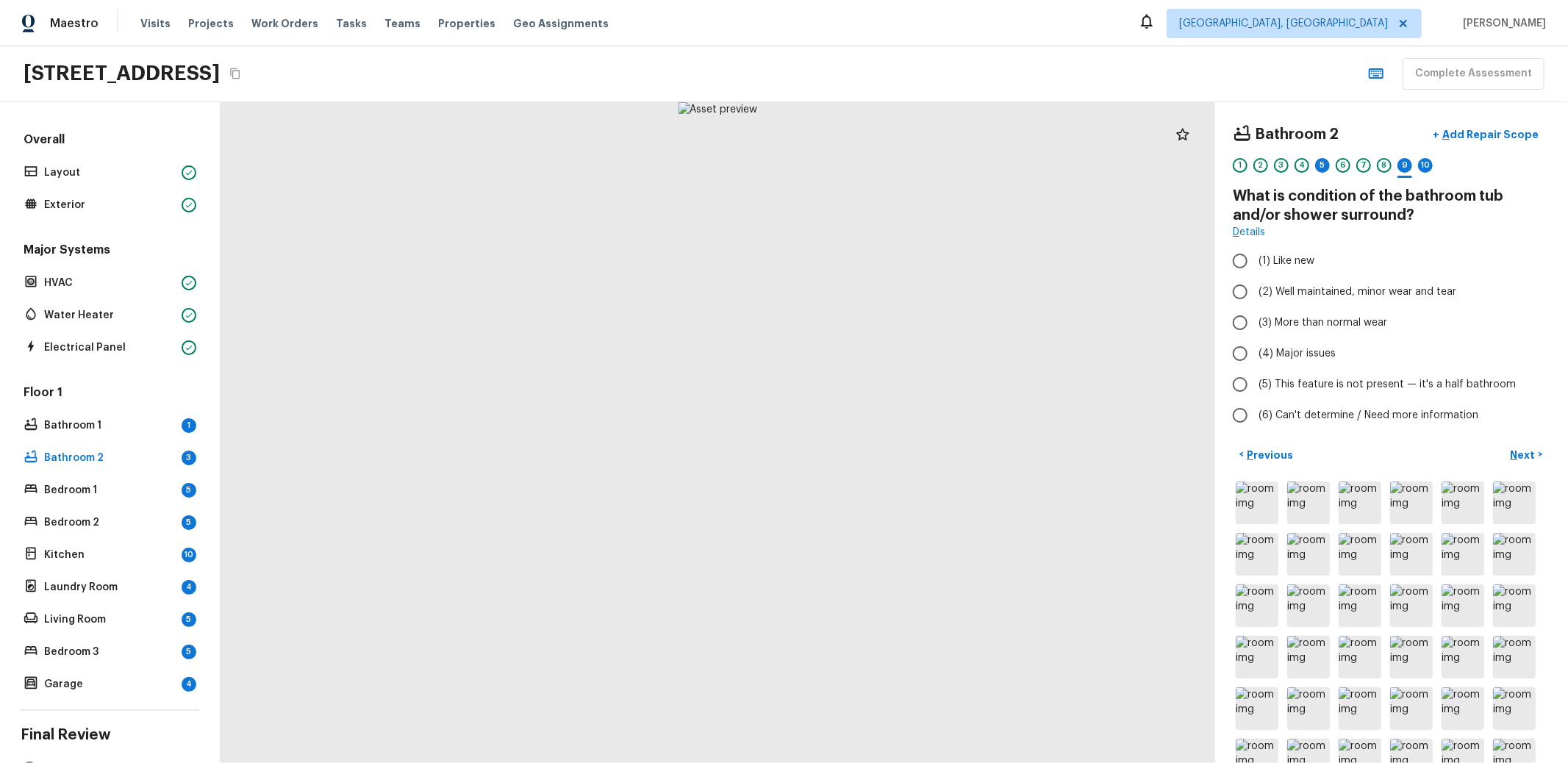
radio input "true"
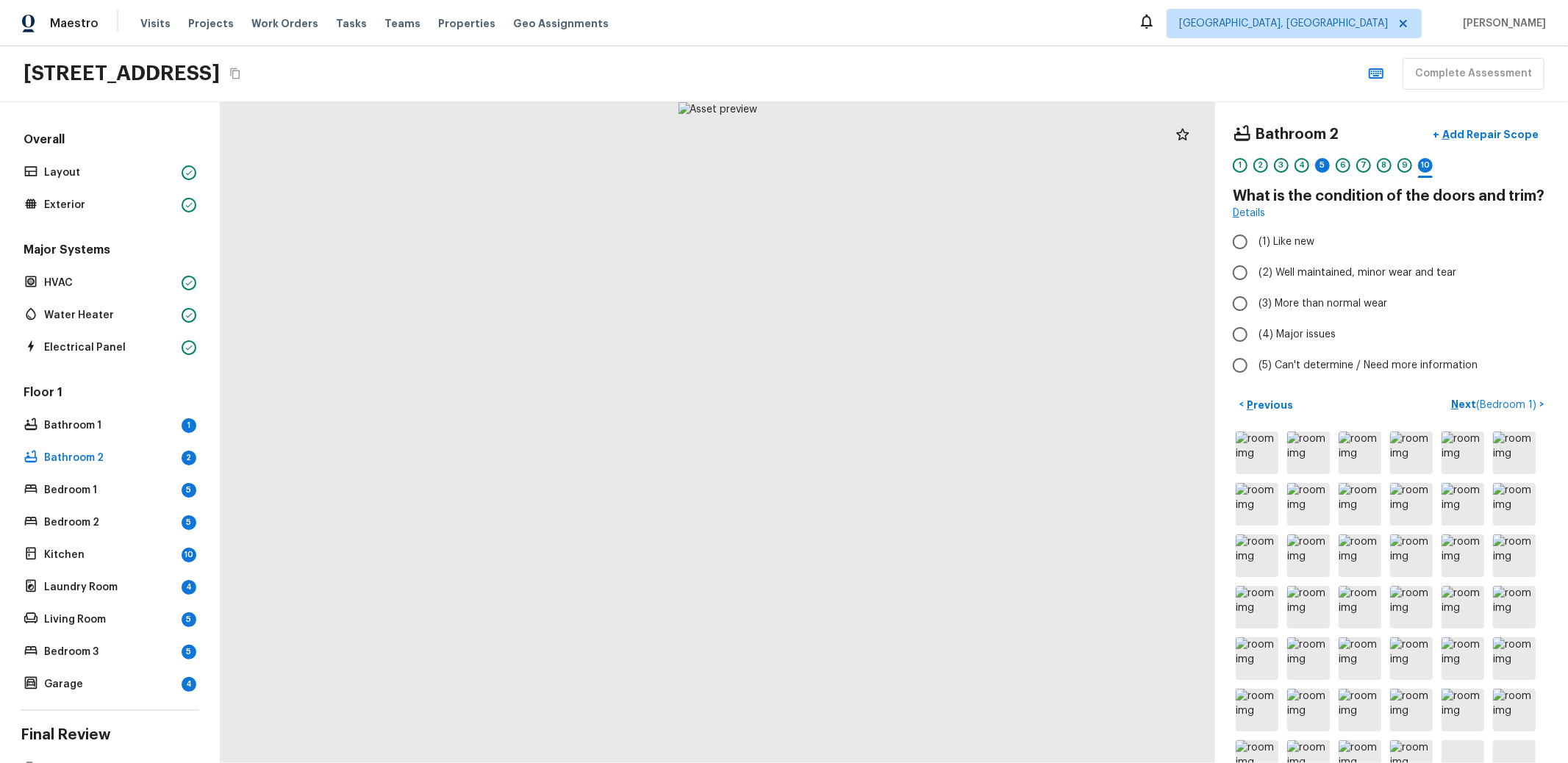
radio input "true"
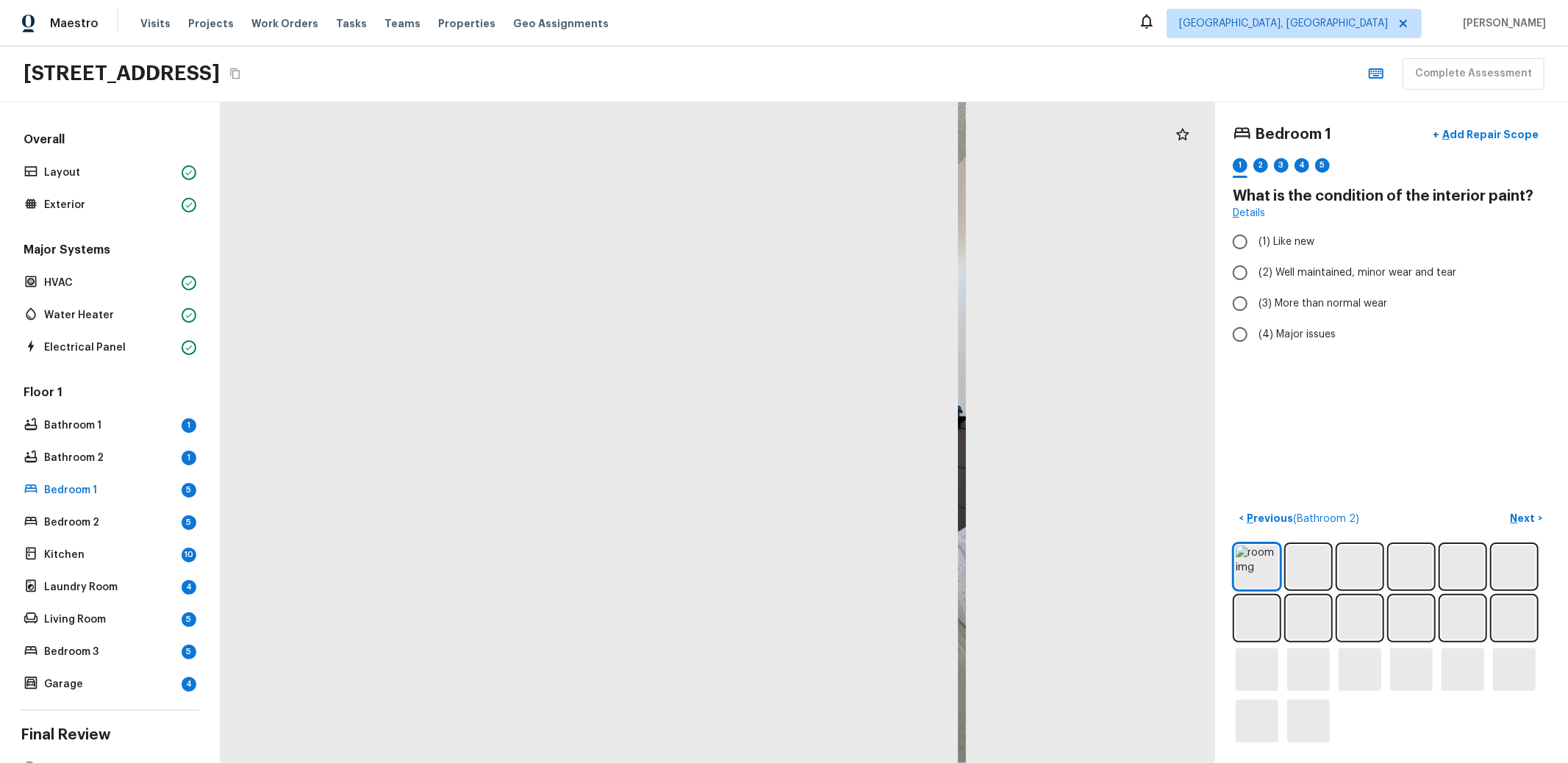
radio input "true"
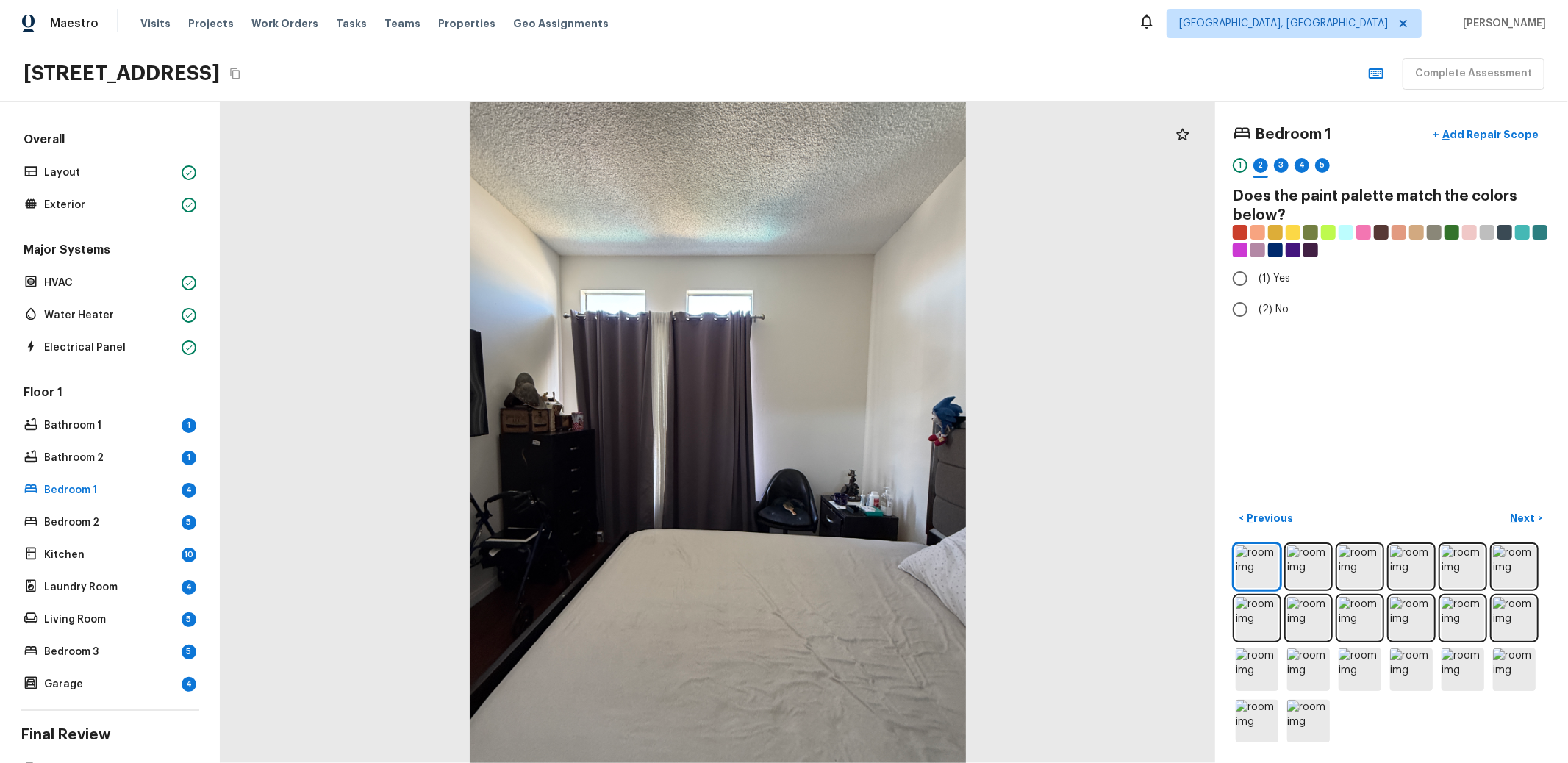
radio input "true"
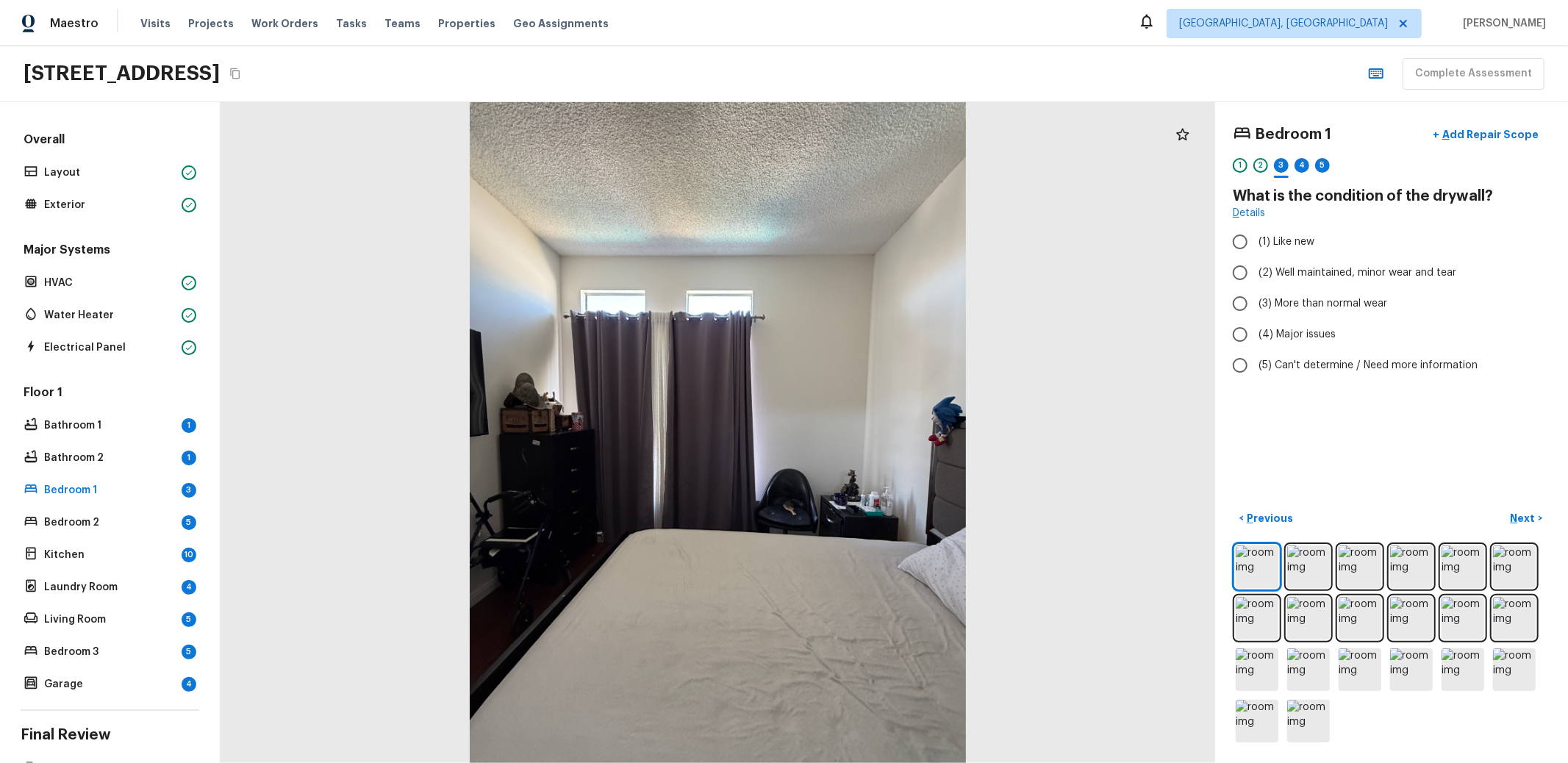
radio input "true"
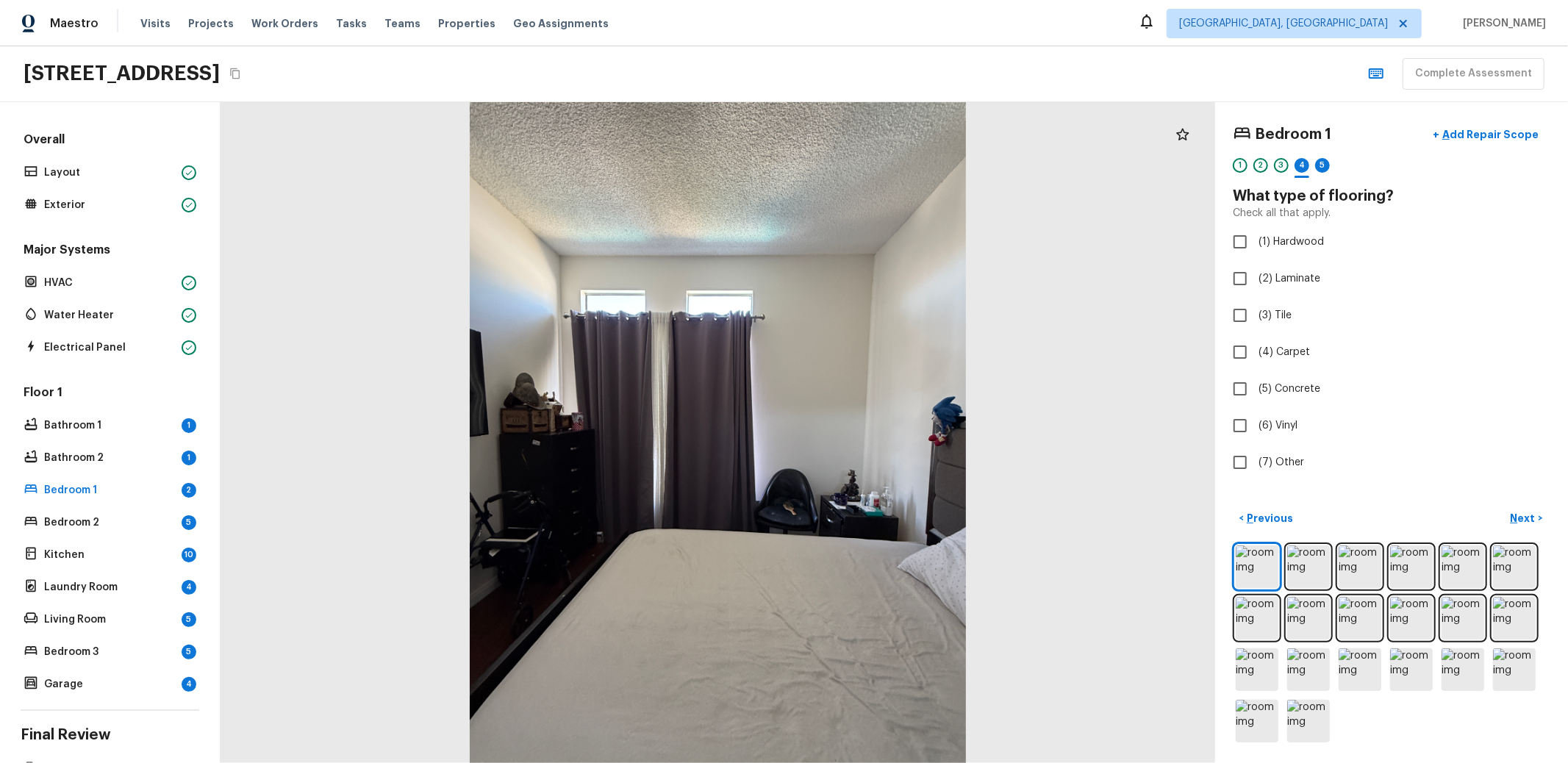
checkbox input "true"
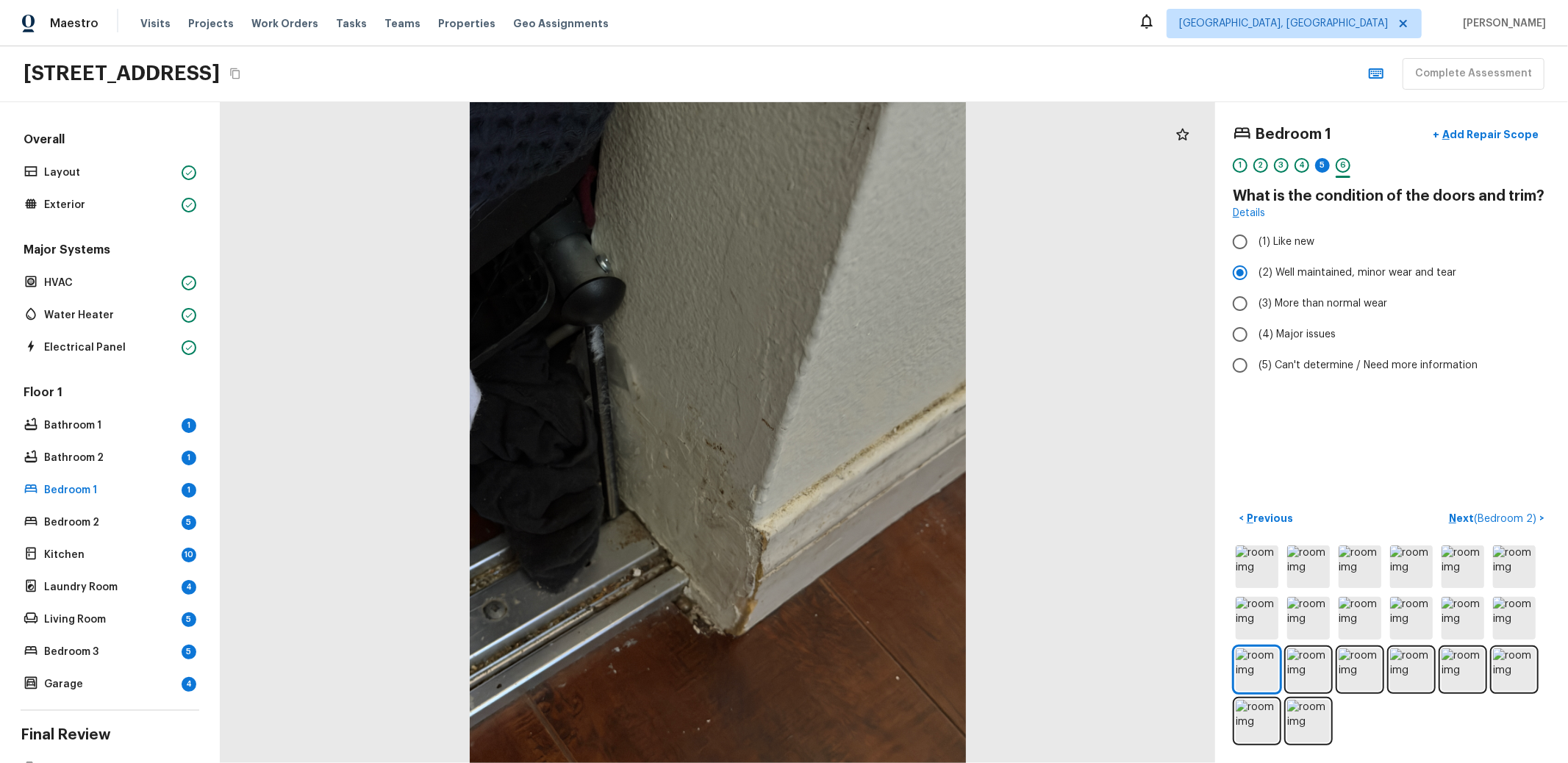
radio input "false"
radio input "true"
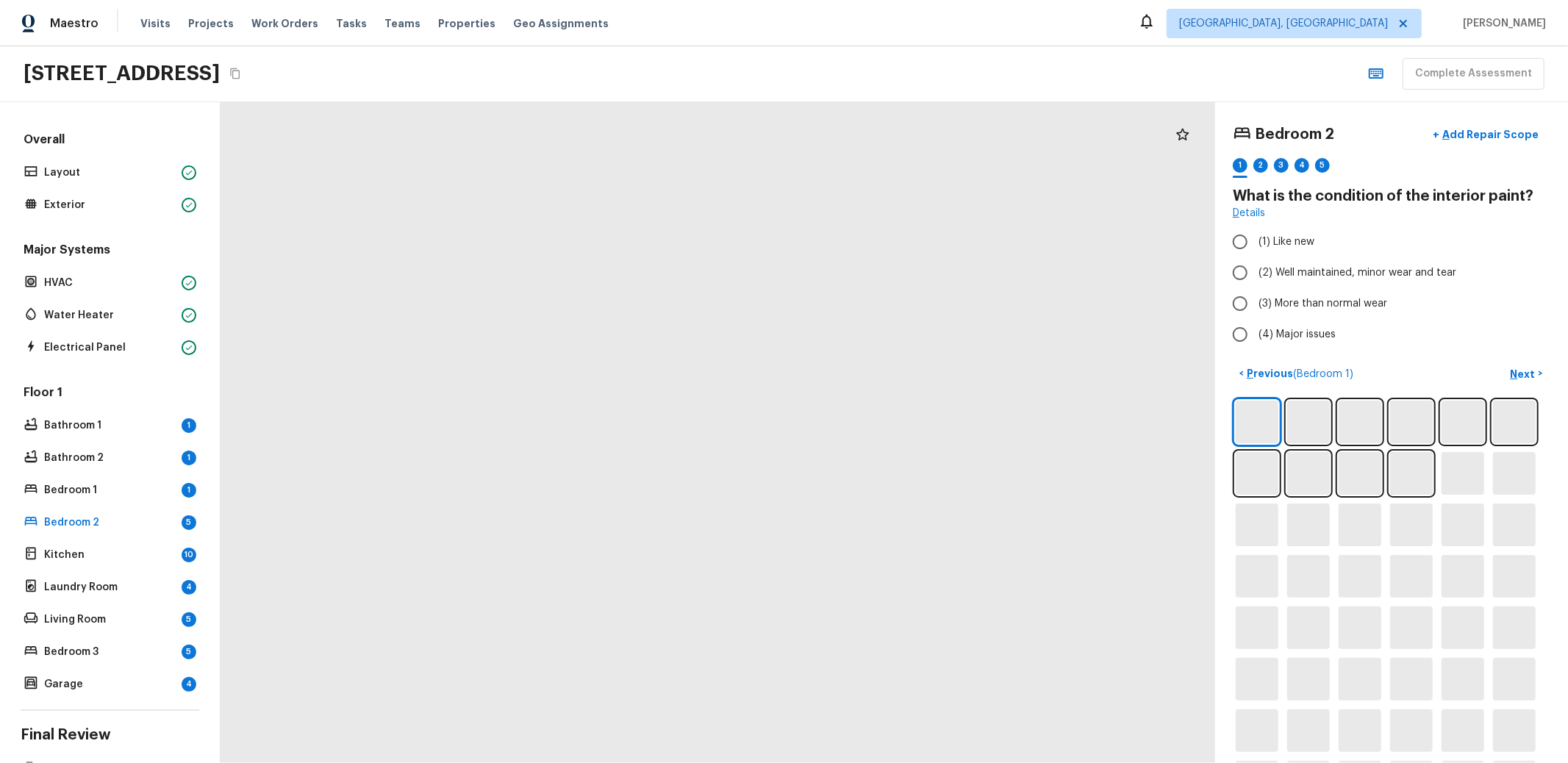
radio input "true"
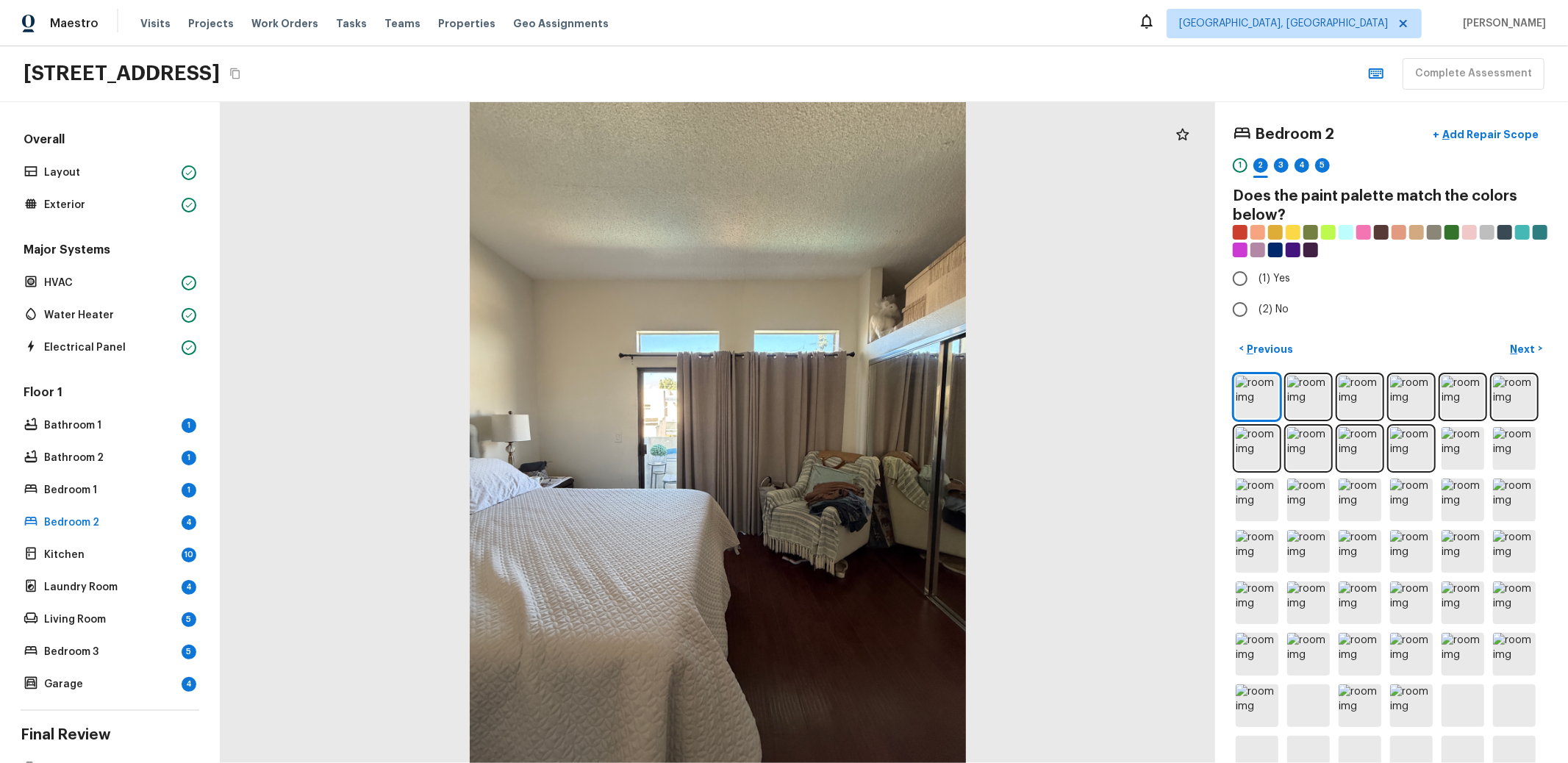
radio input "true"
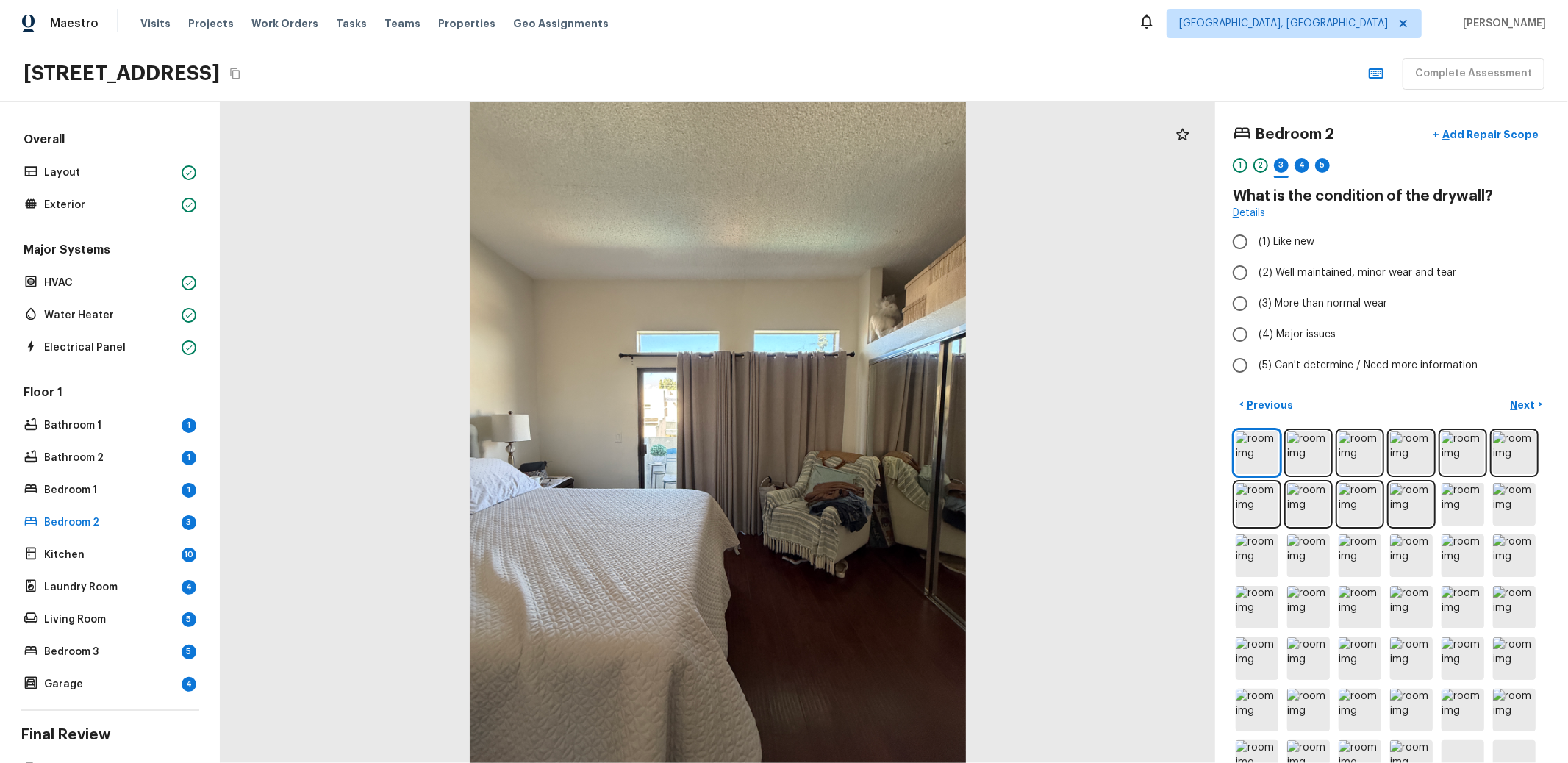
radio input "true"
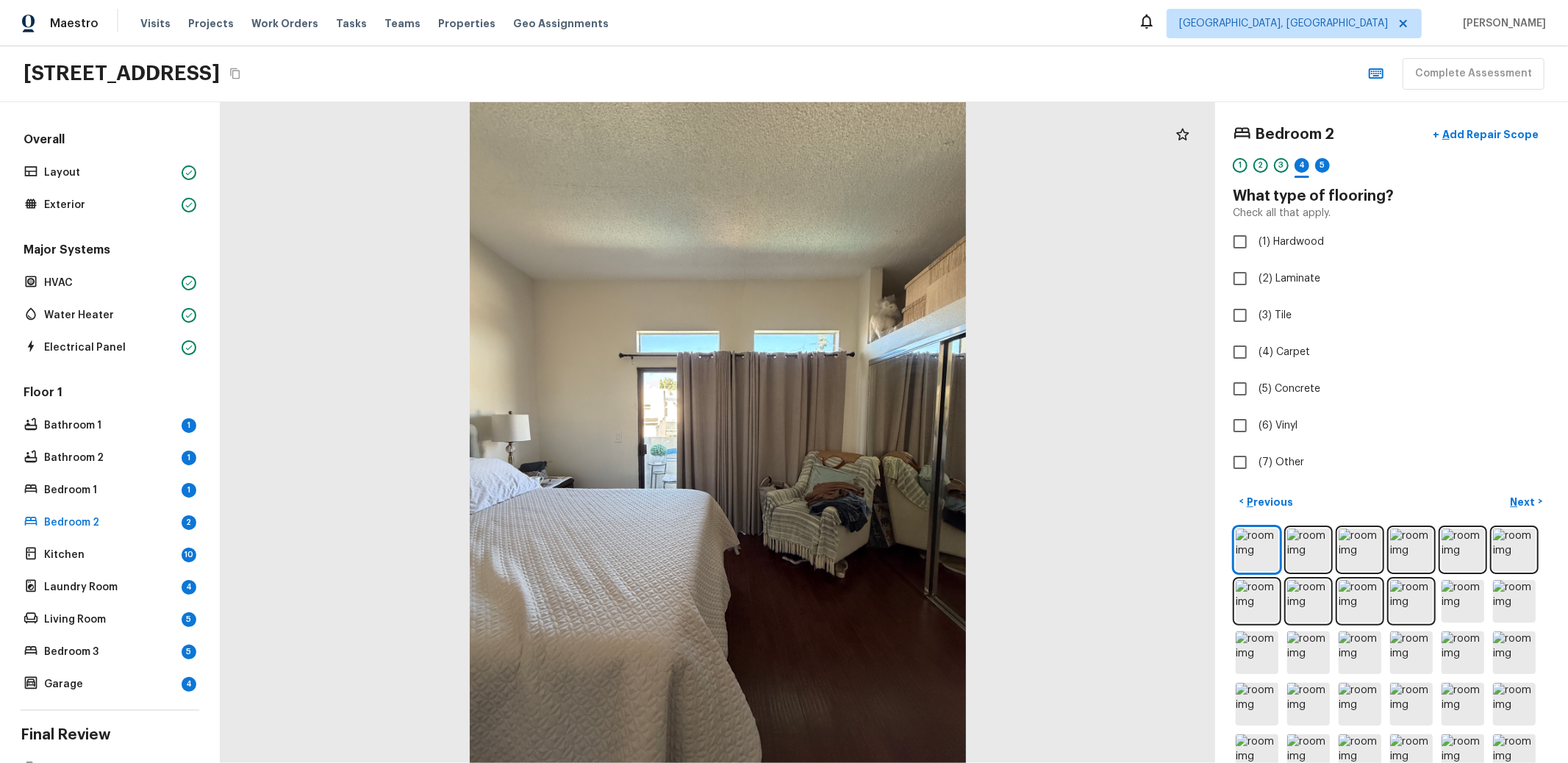
checkbox input "true"
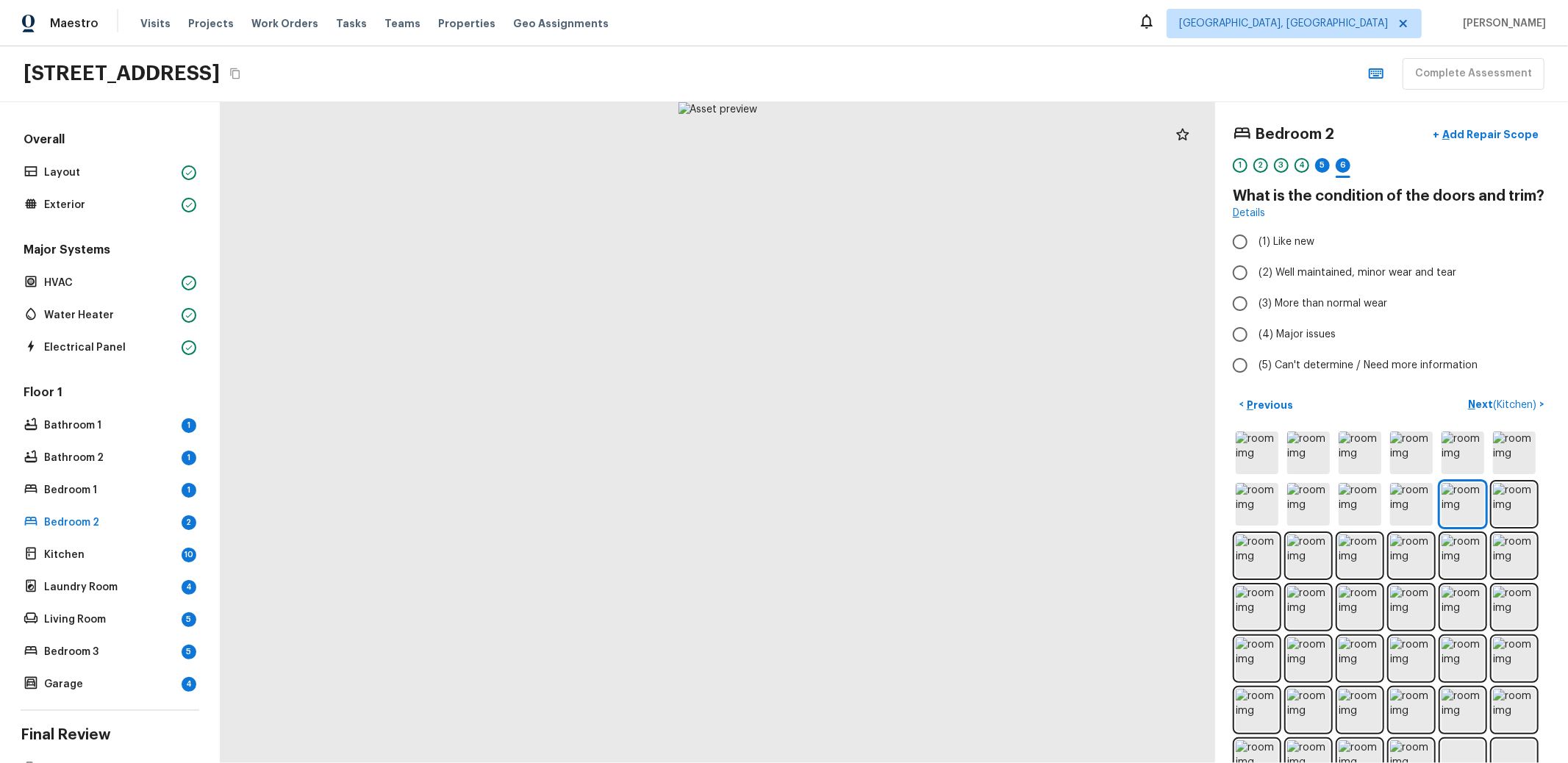
radio input "true"
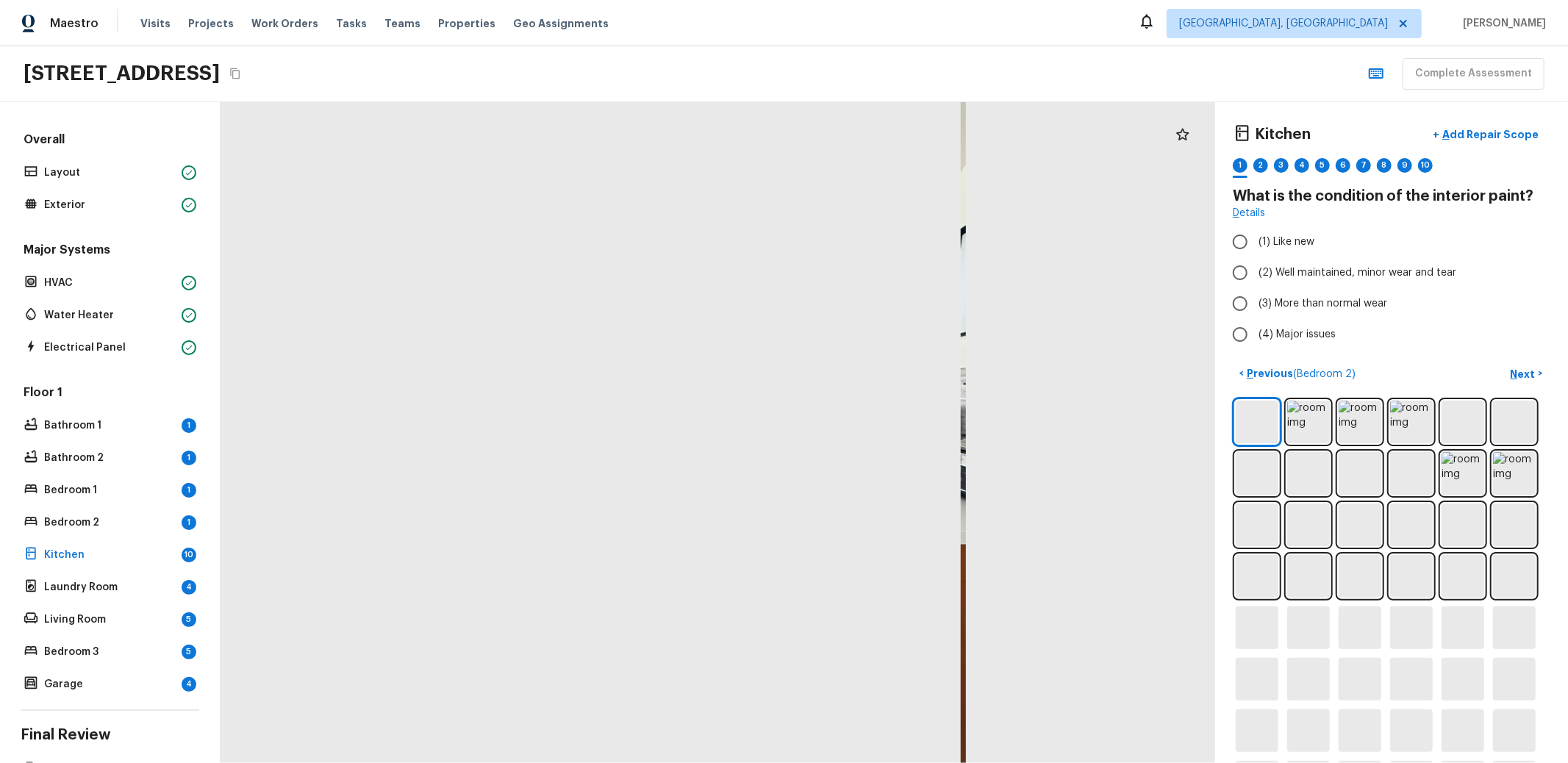
radio input "true"
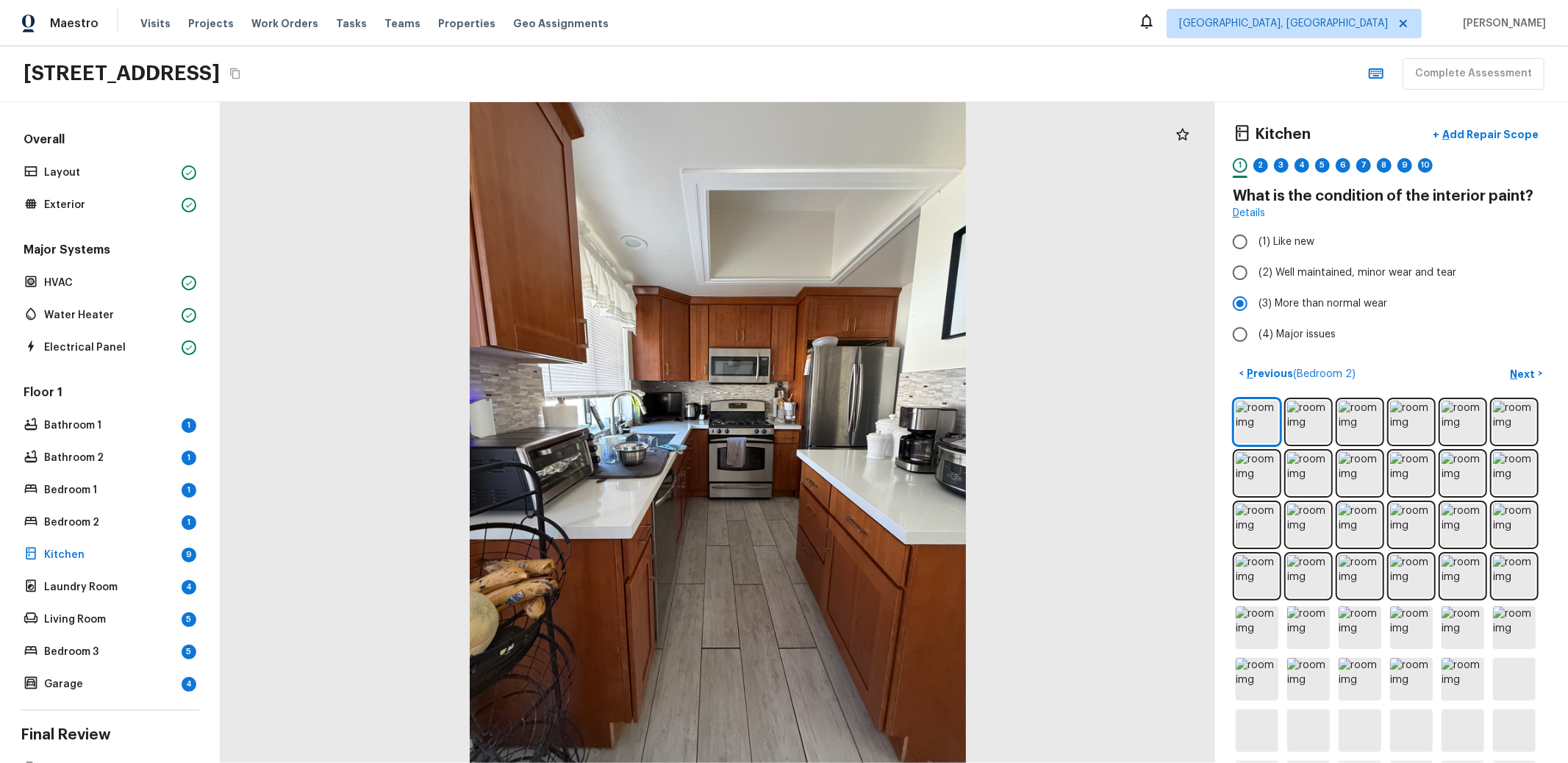
radio input "true"
radio input "false"
radio input "true"
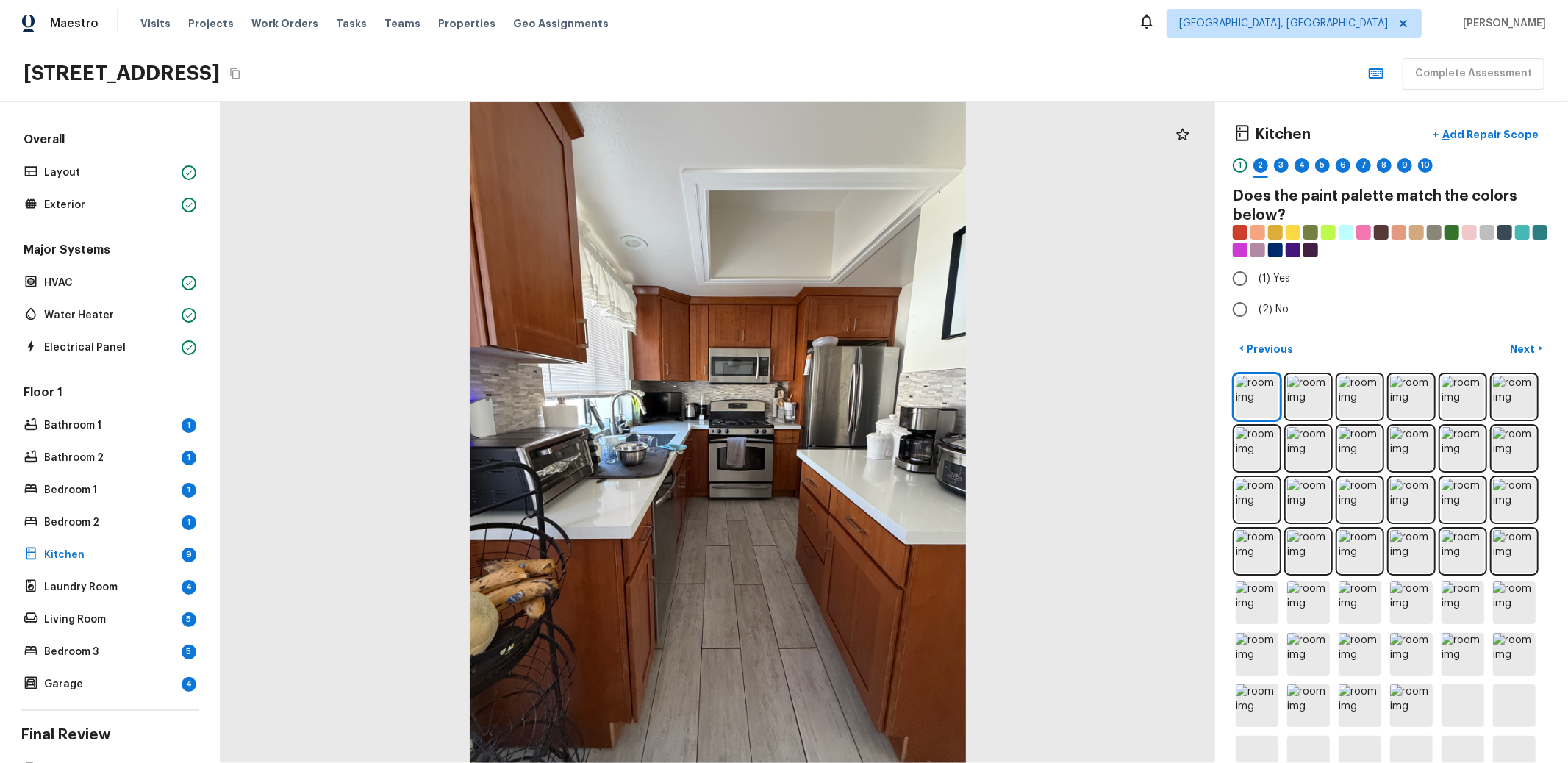
radio input "true"
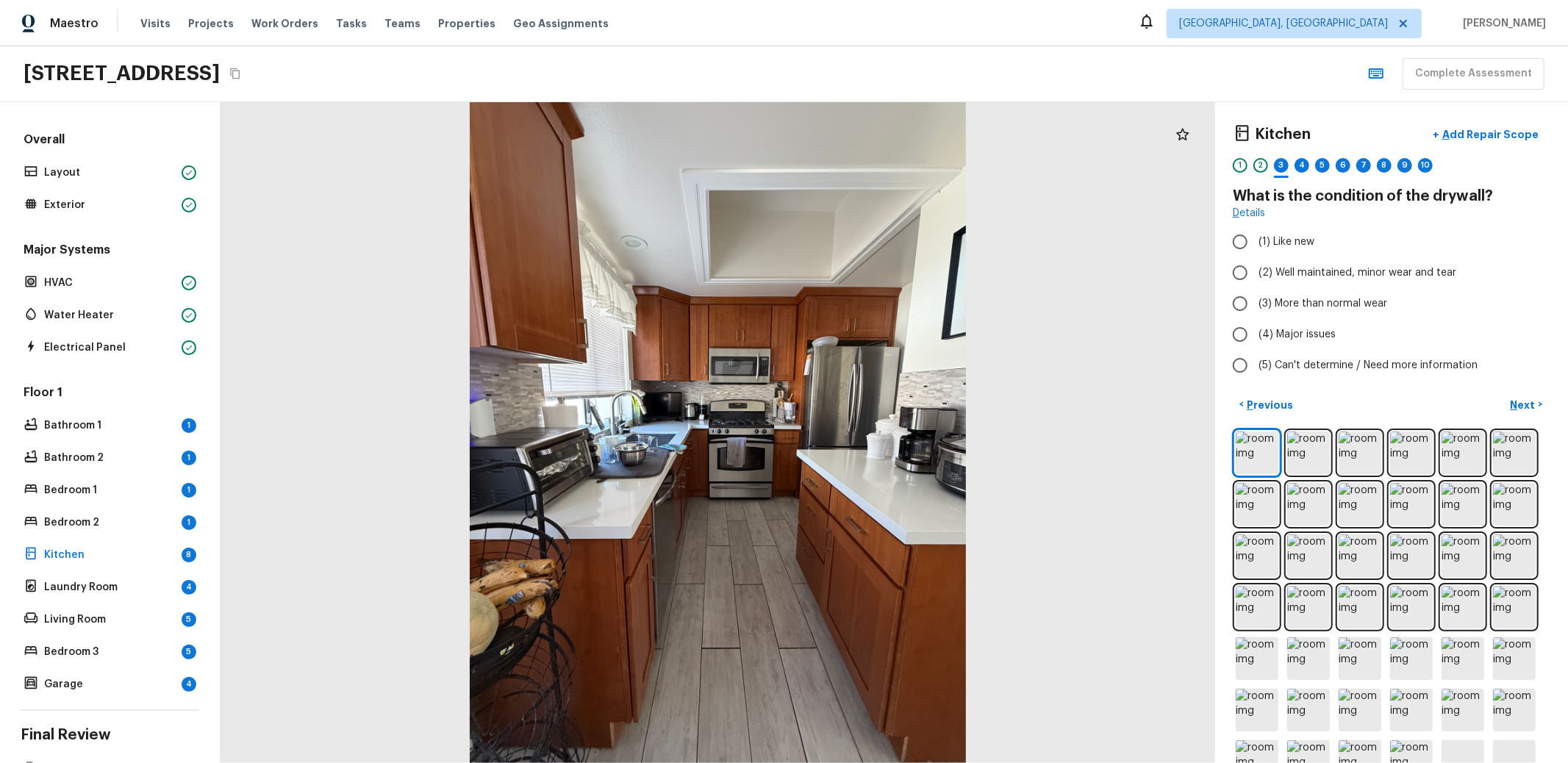
radio input "true"
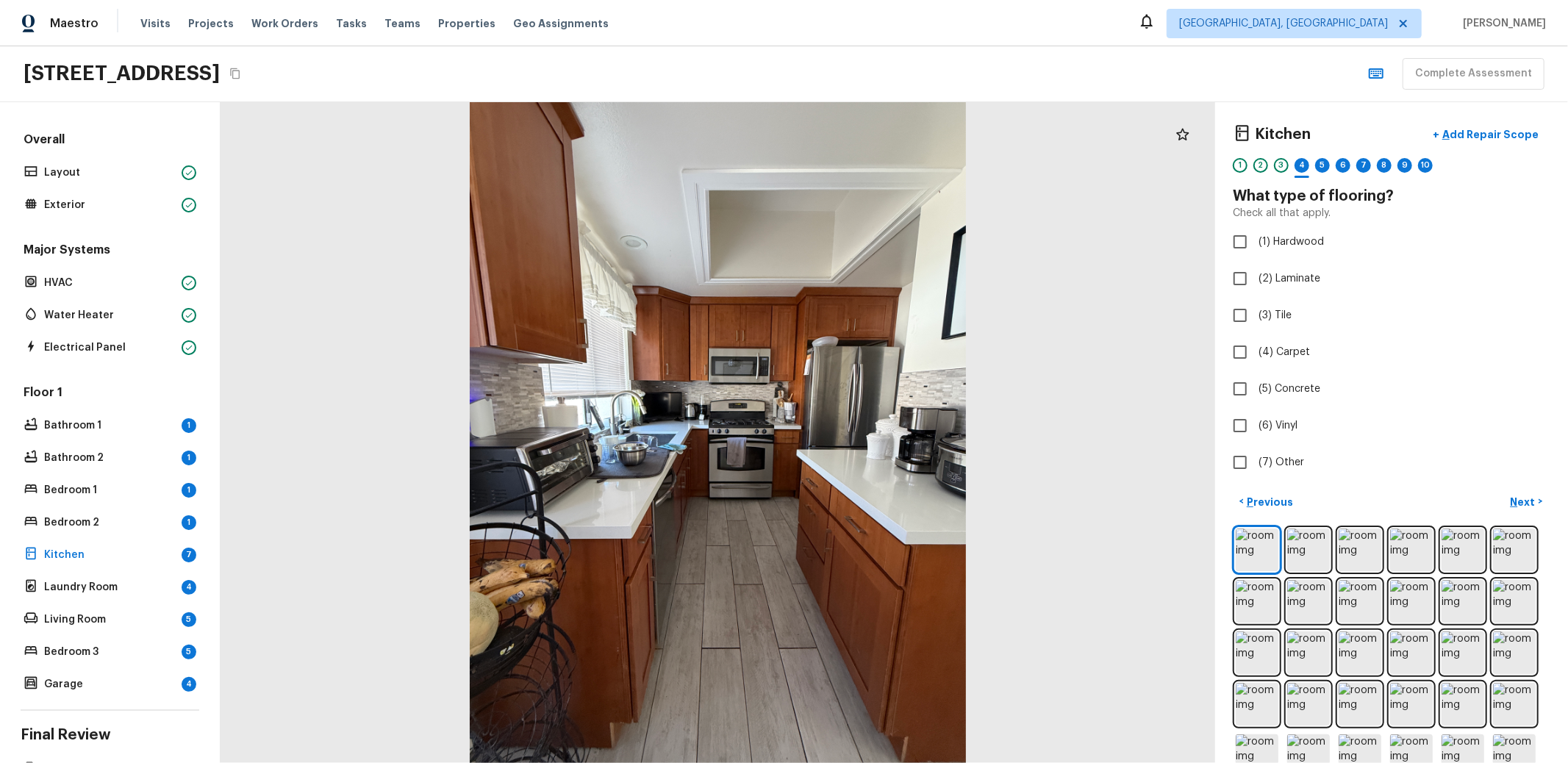
checkbox input "true"
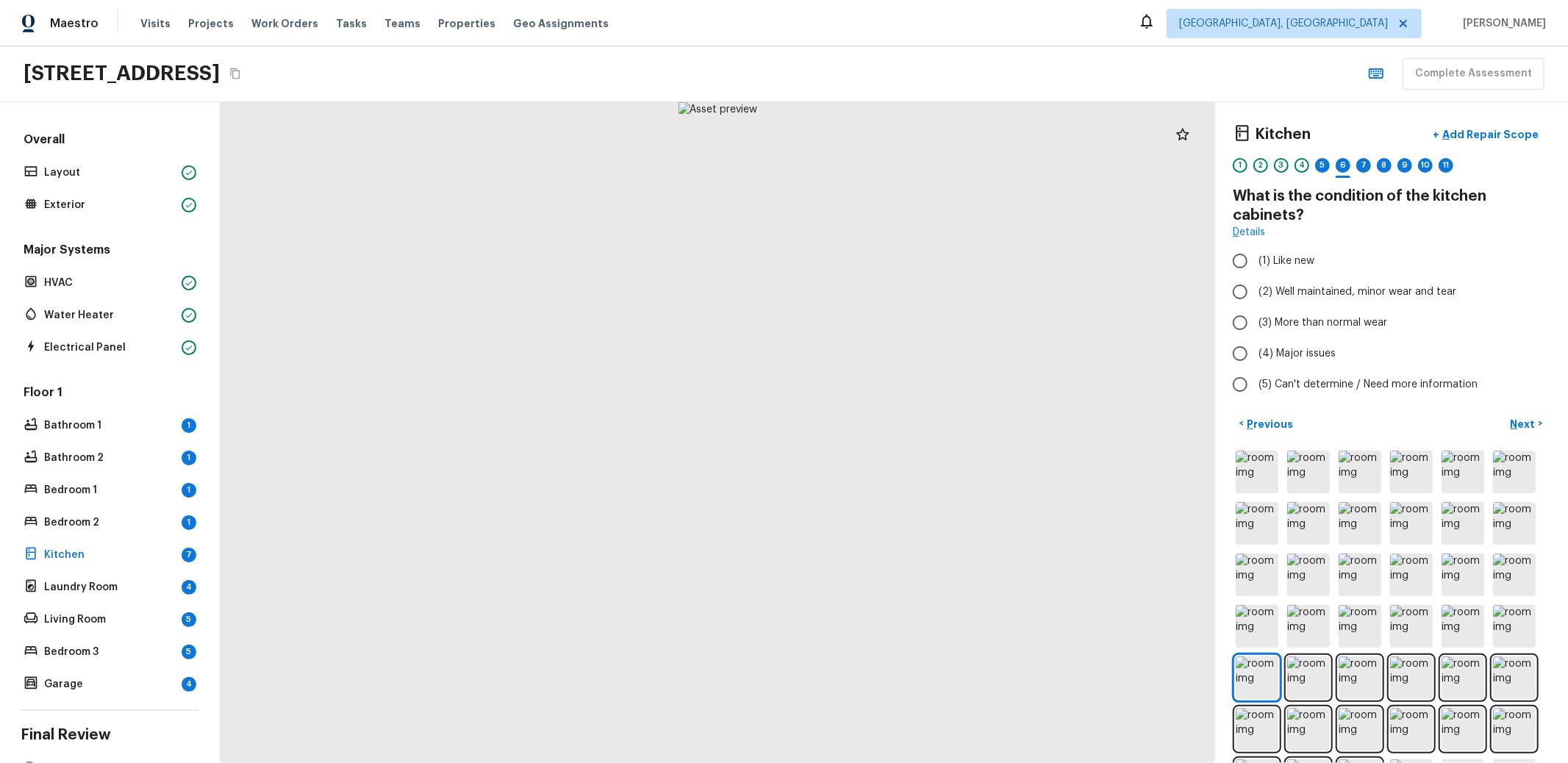
radio input "true"
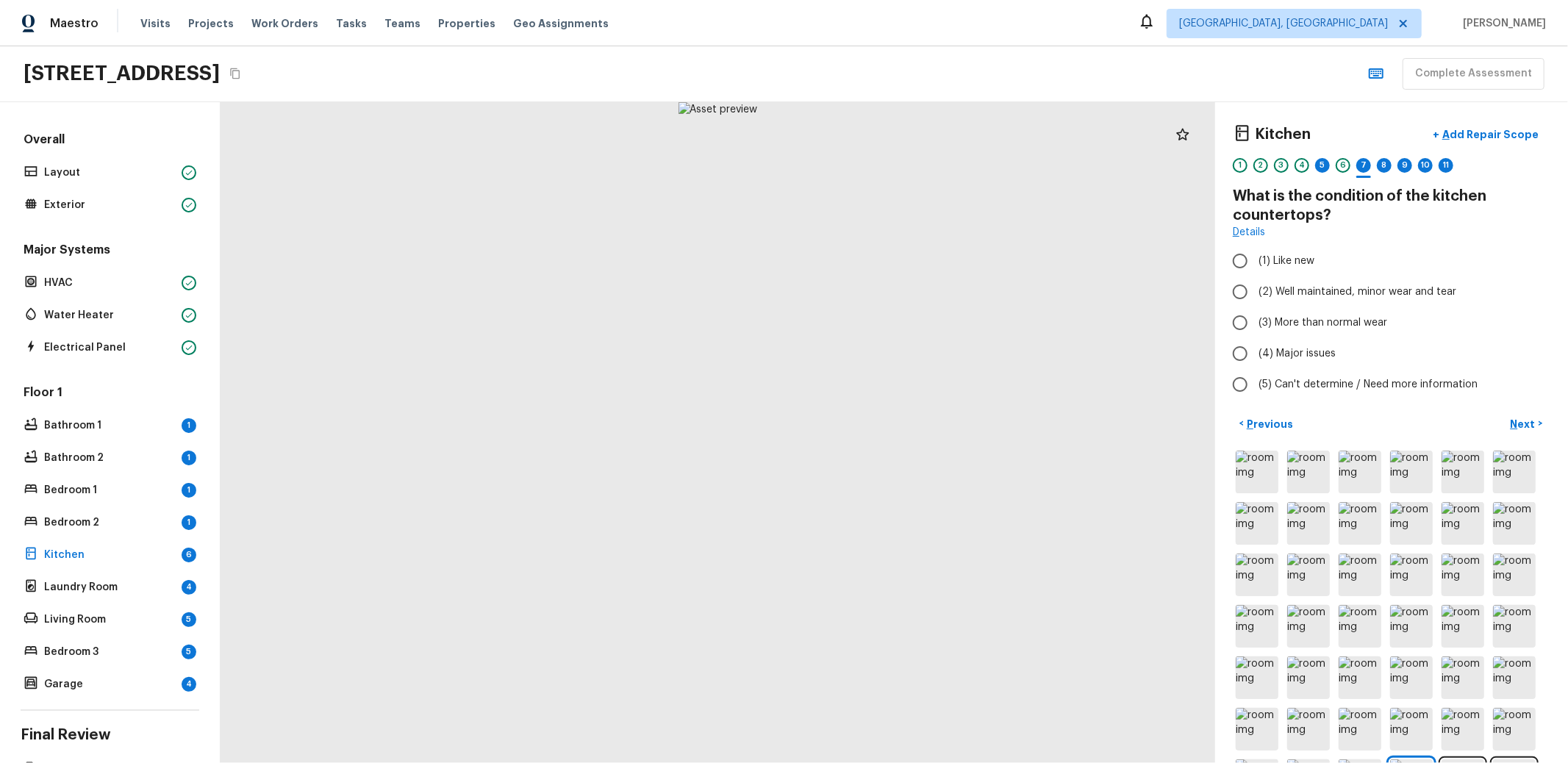
radio input "true"
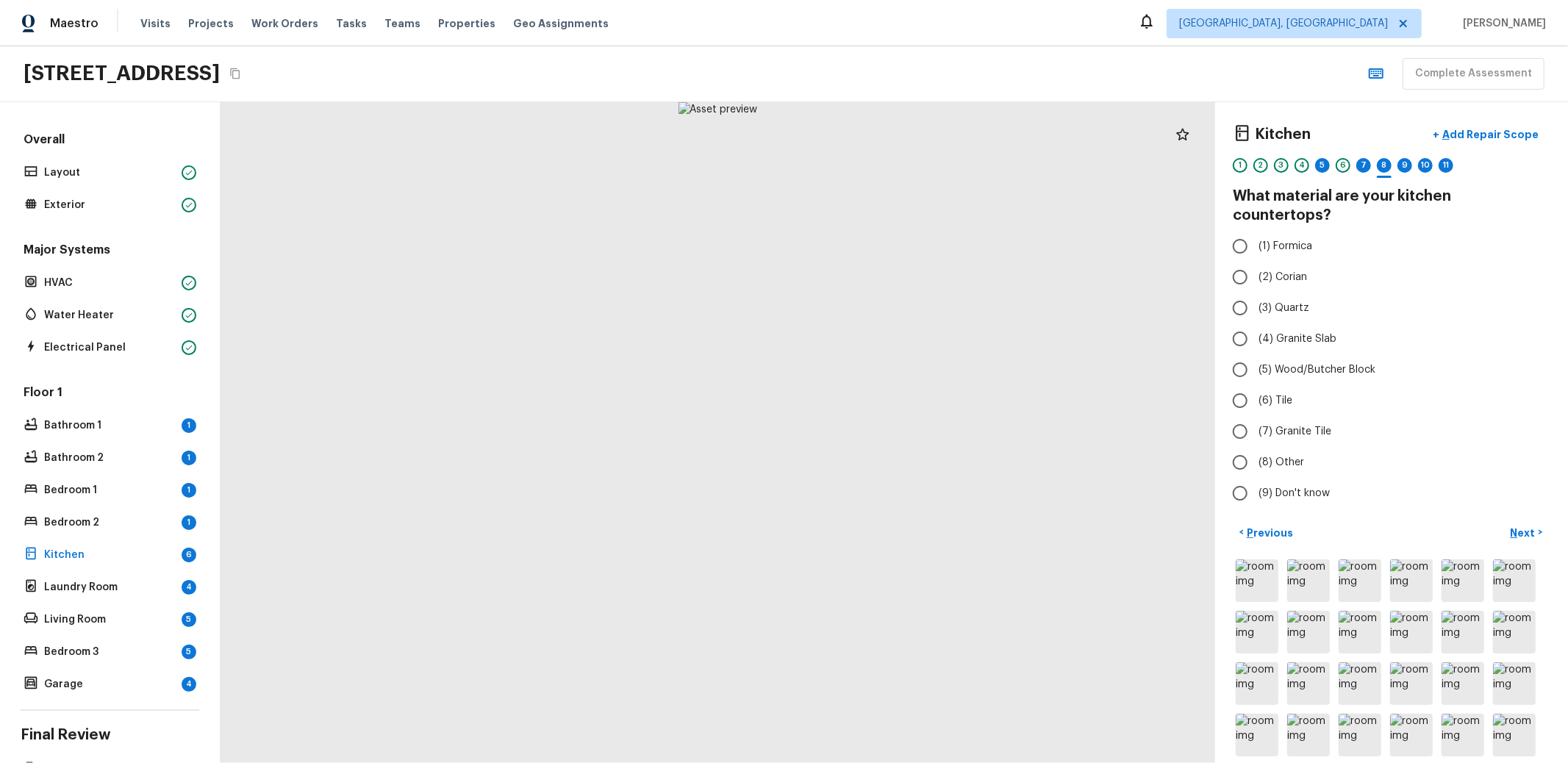
radio input "true"
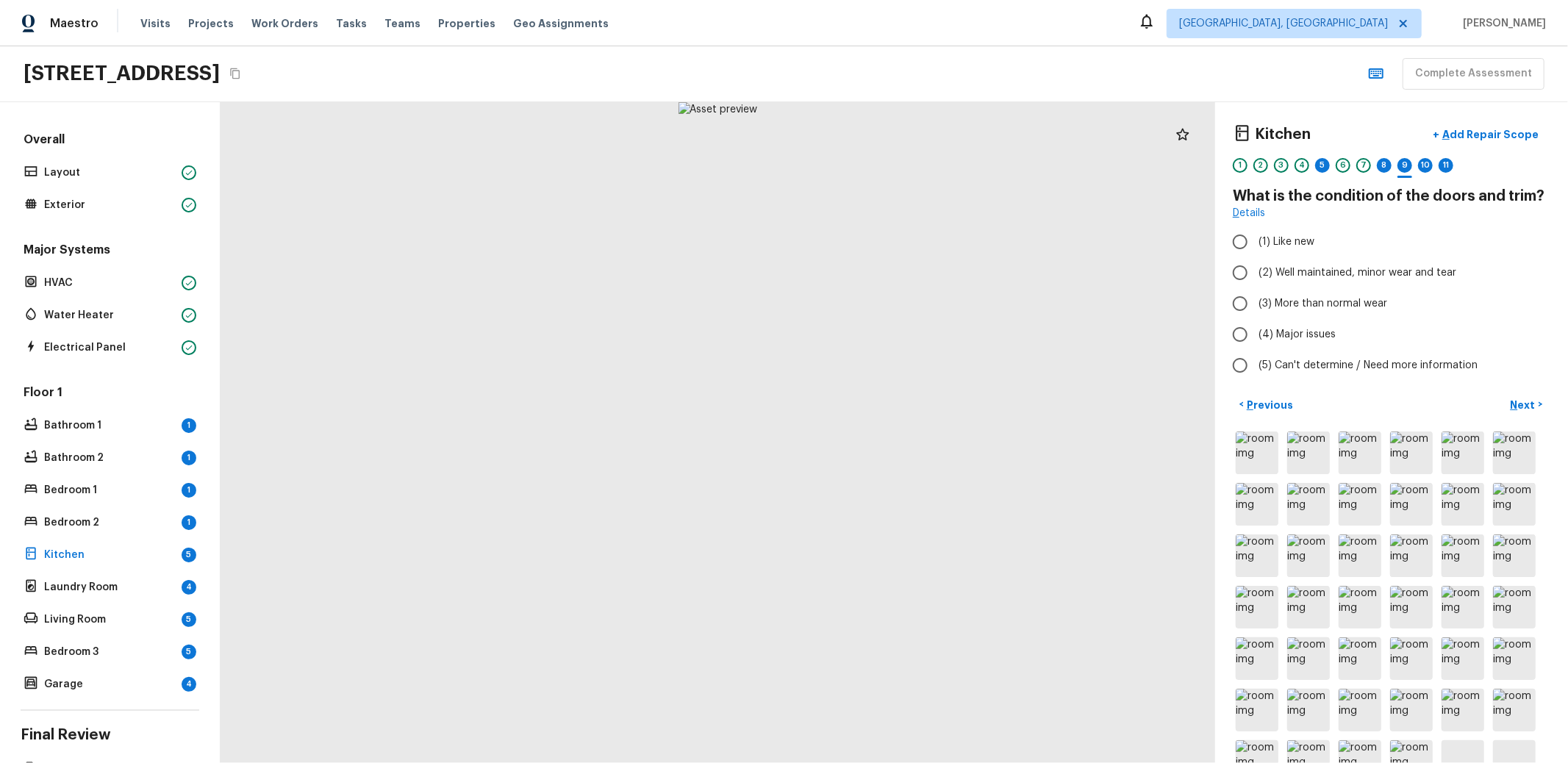
radio input "true"
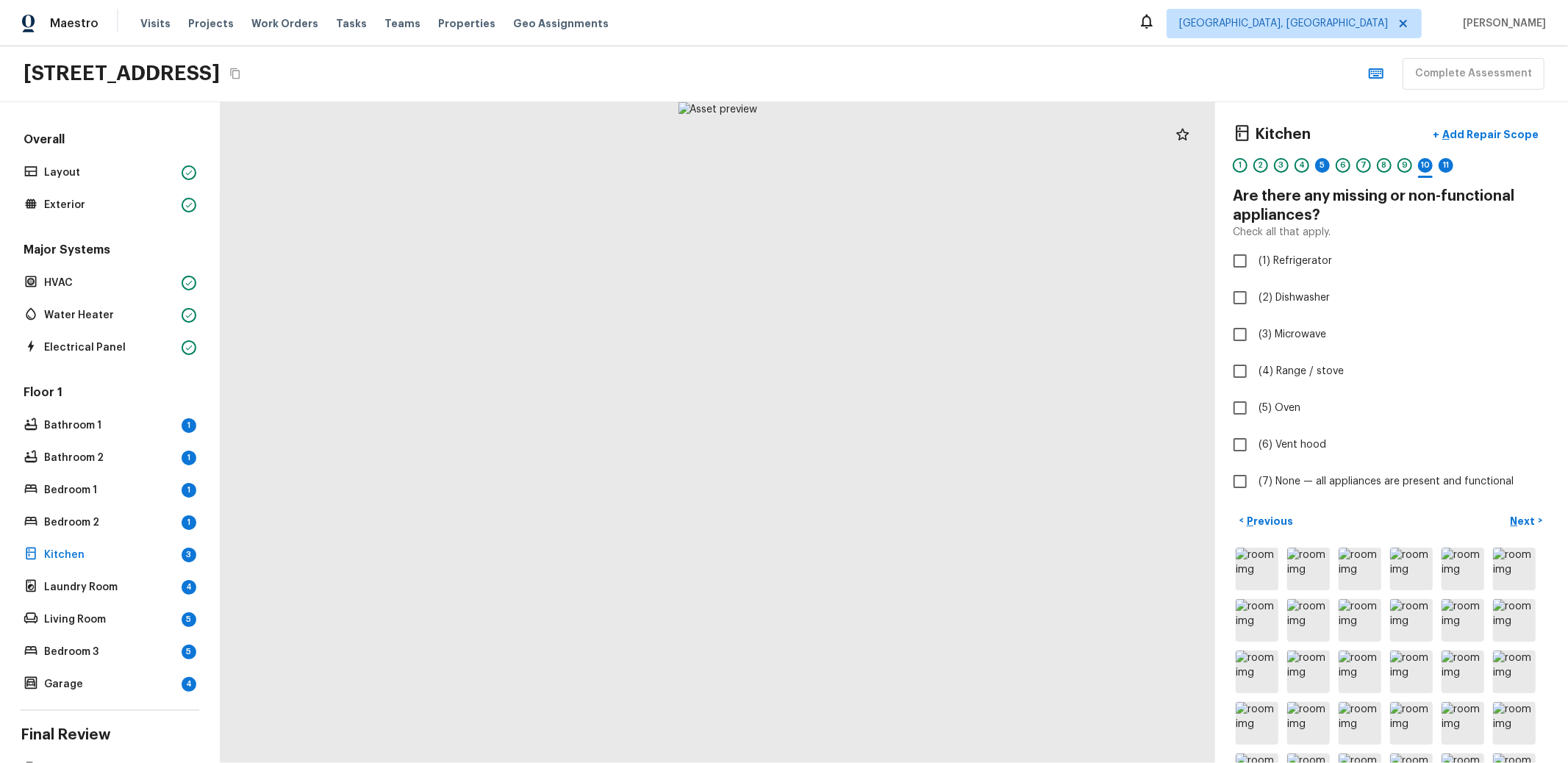
checkbox input "true"
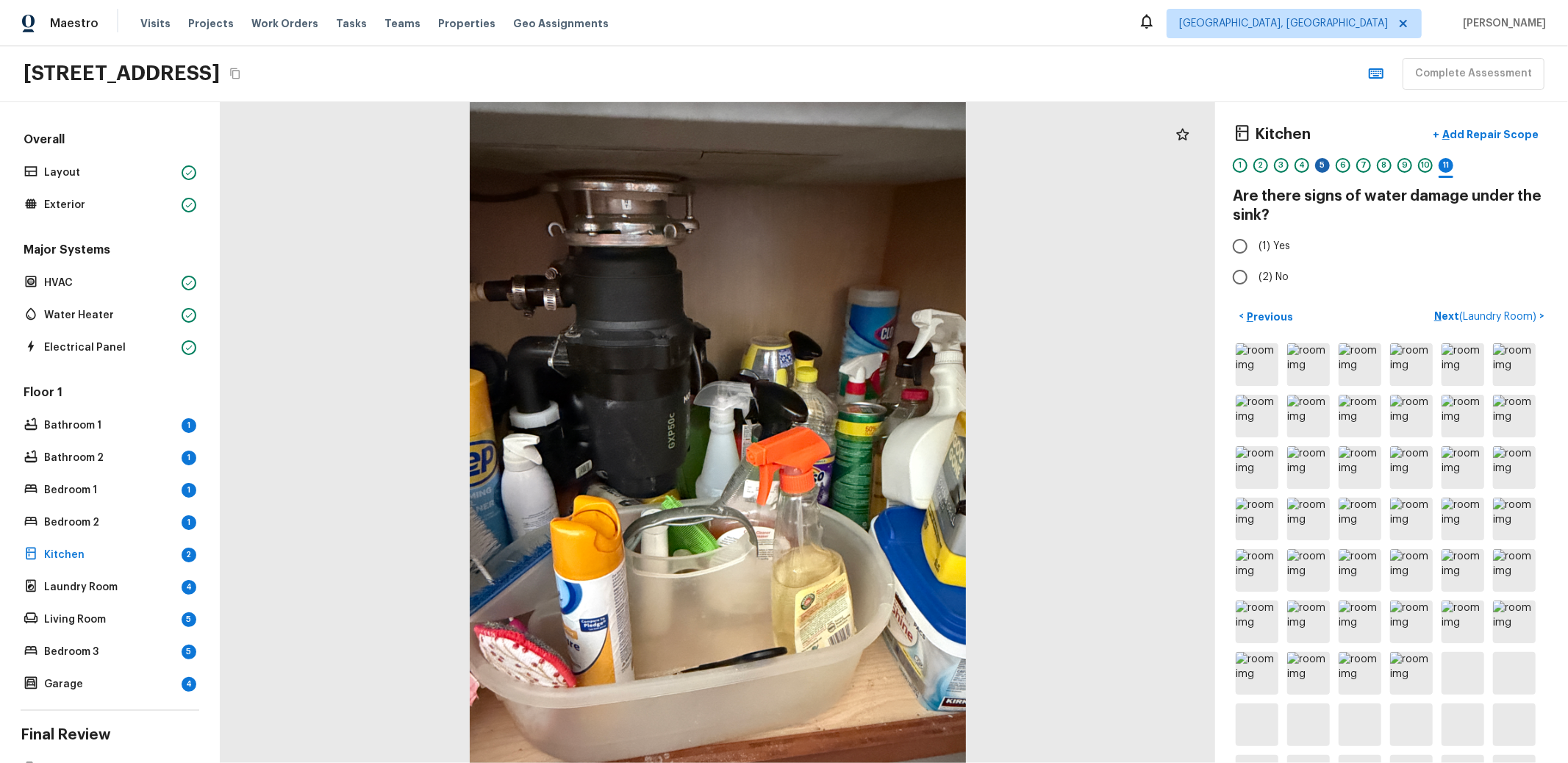
click at [1315, 160] on div "5" at bounding box center [1322, 166] width 15 height 15
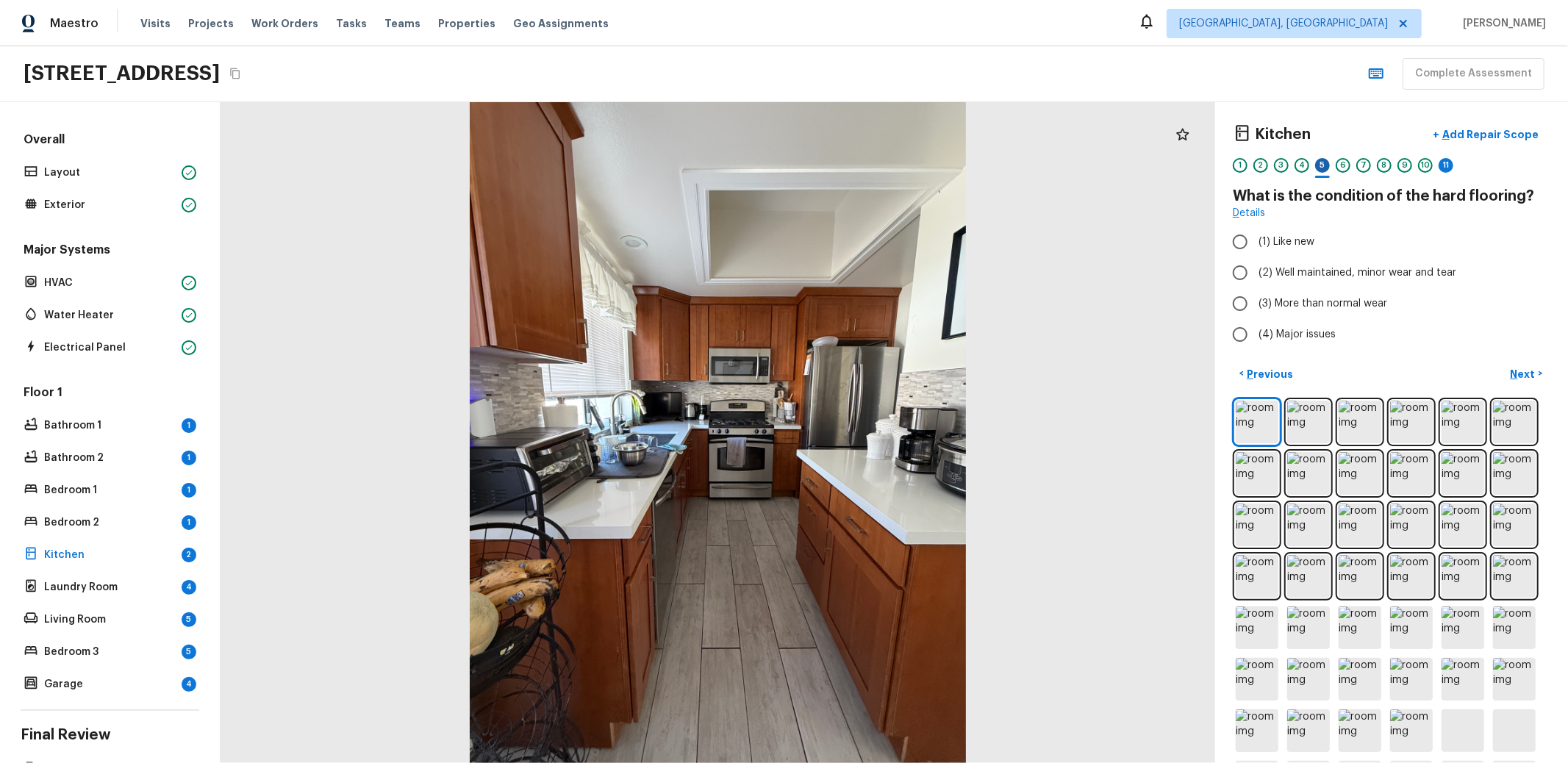
radio input "true"
click at [1439, 163] on div "11" at bounding box center [1446, 166] width 15 height 15
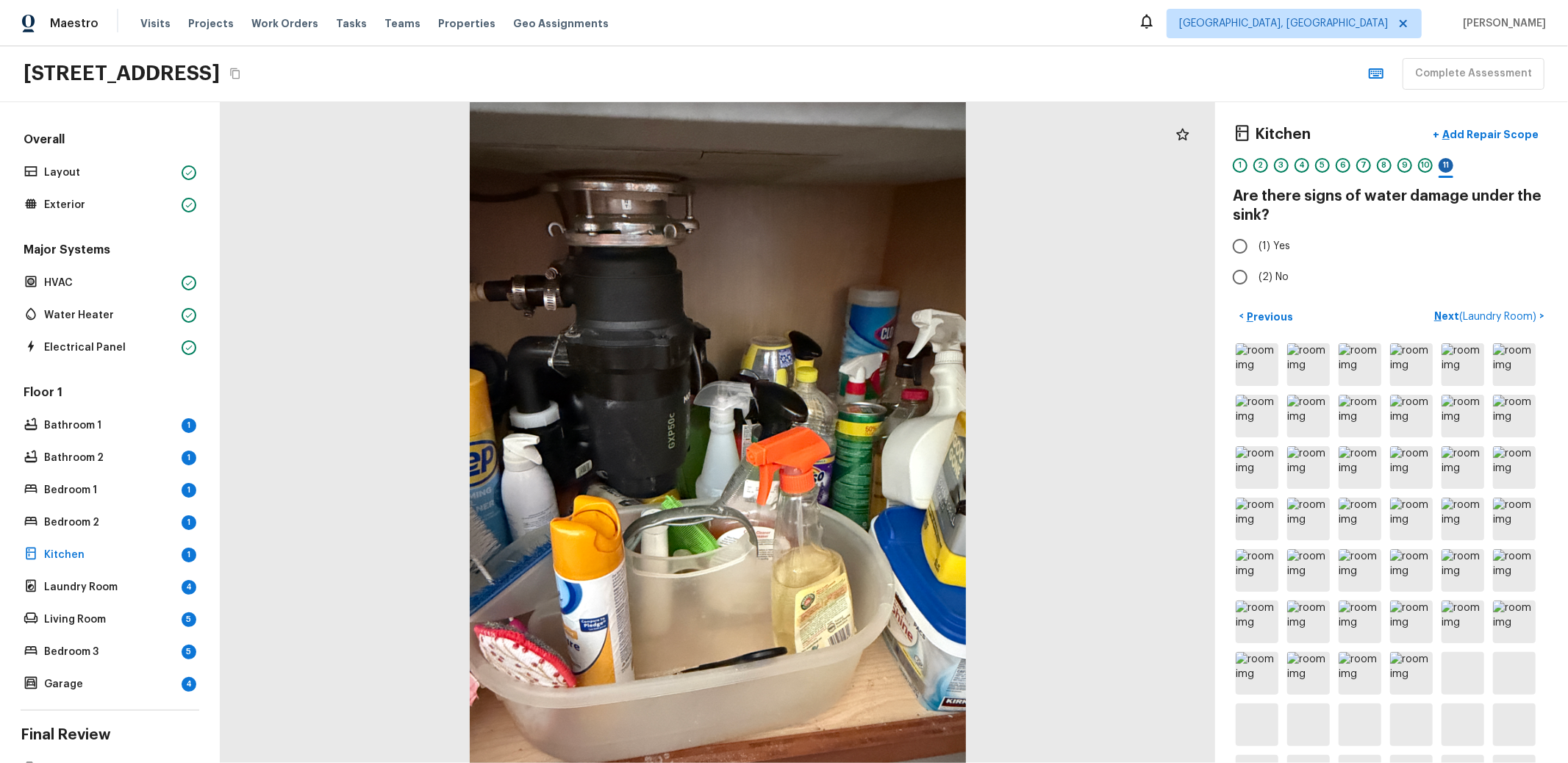
radio input "true"
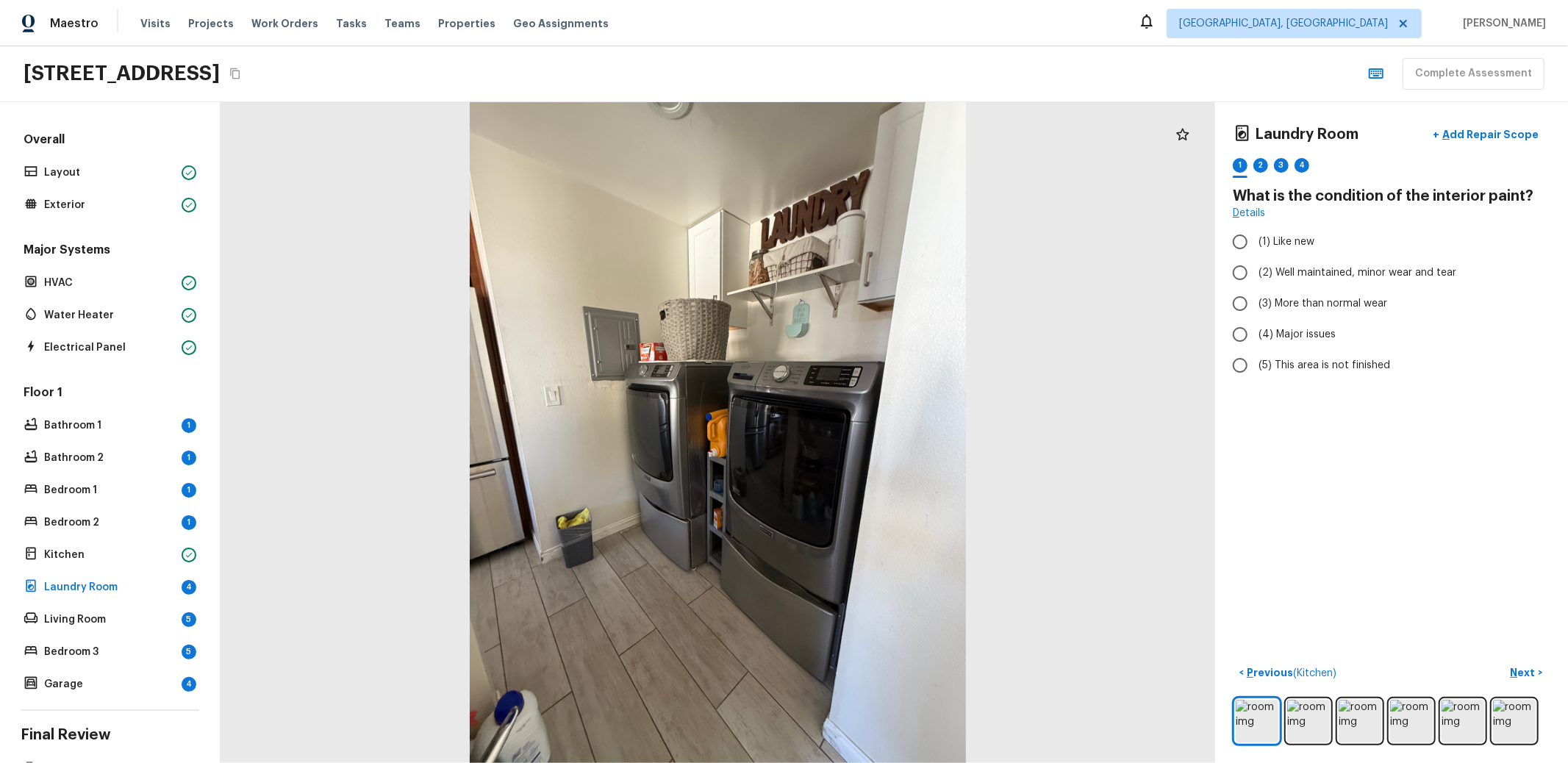
radio input "true"
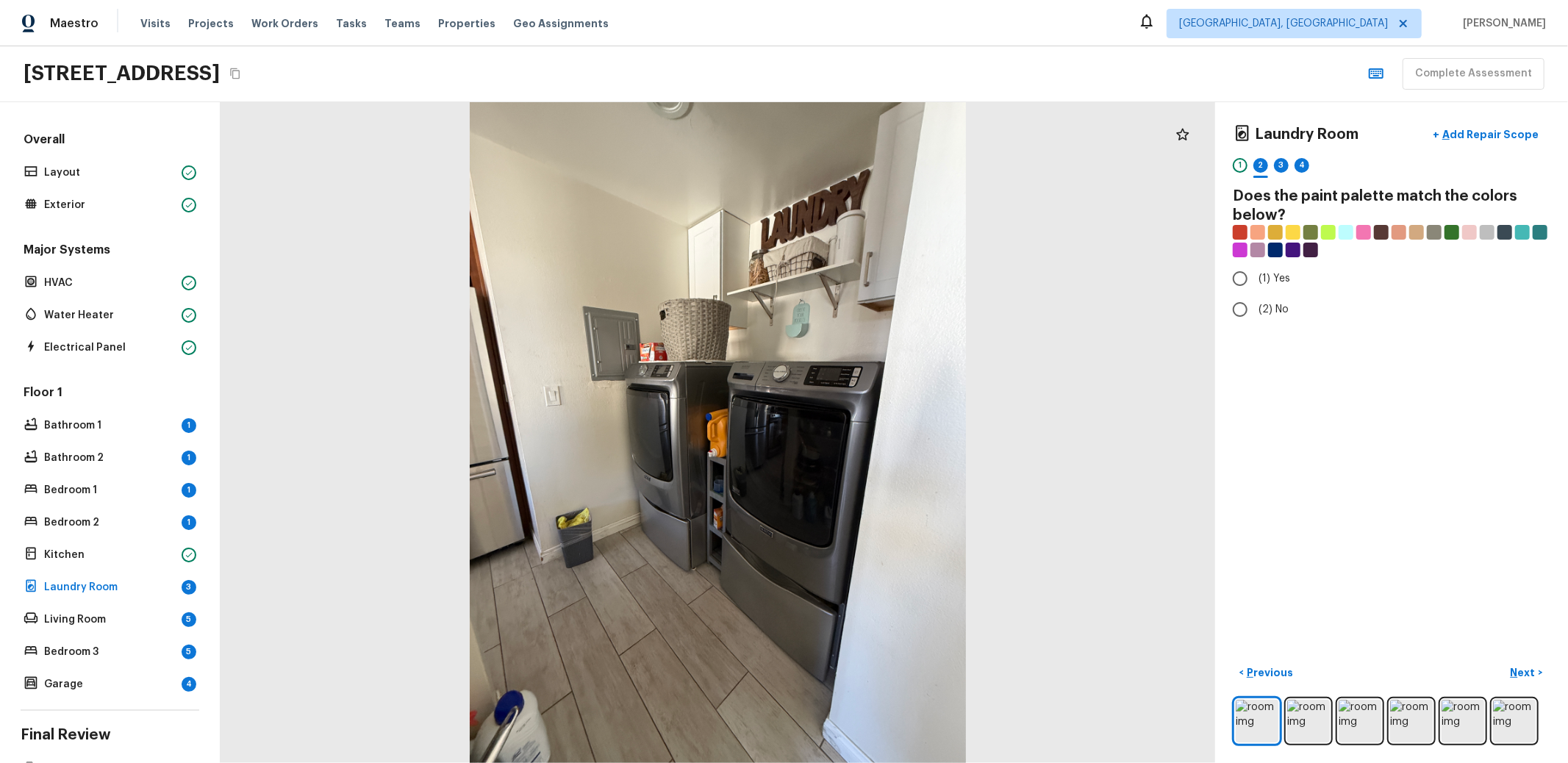
radio input "true"
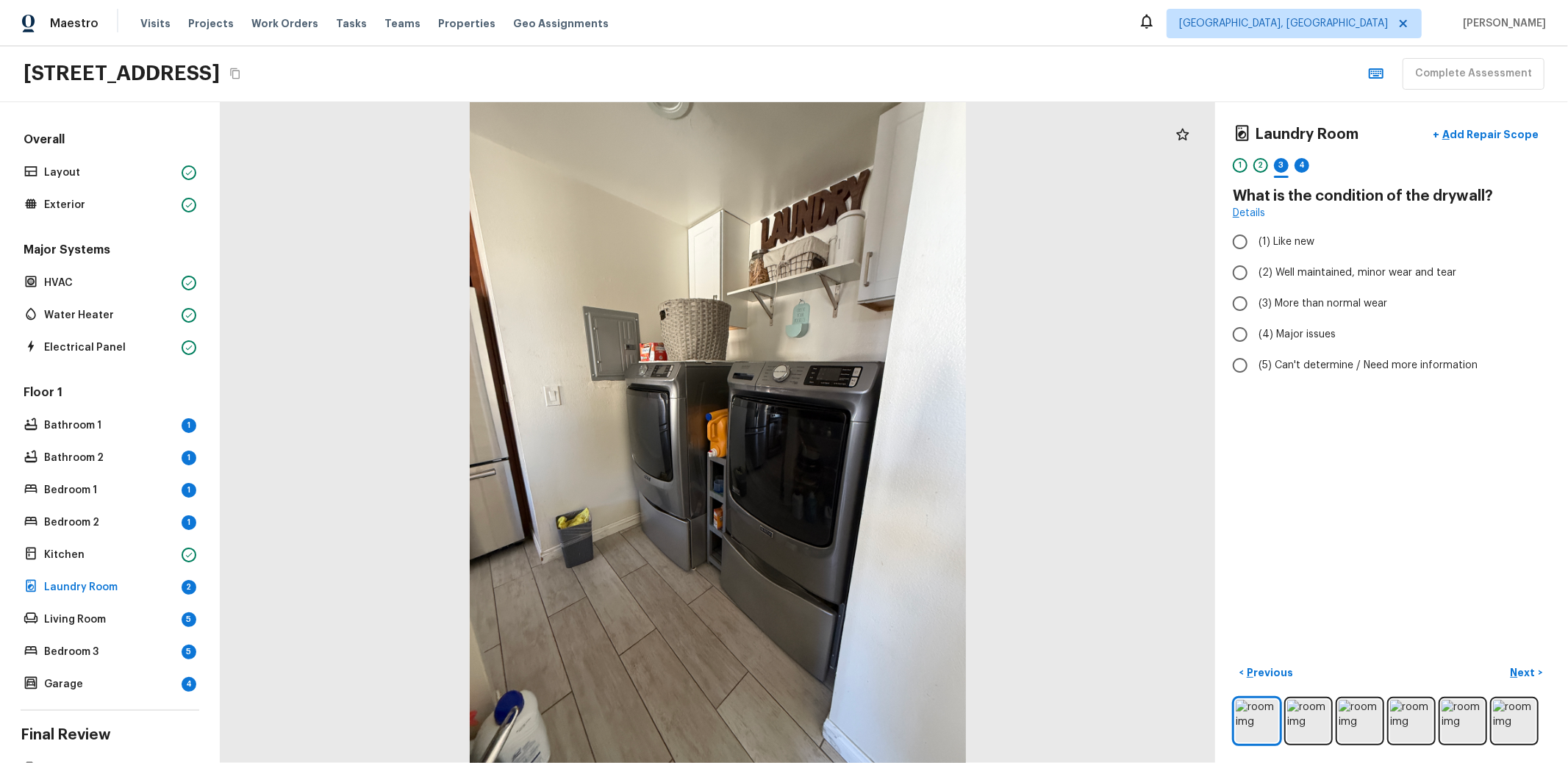
radio input "true"
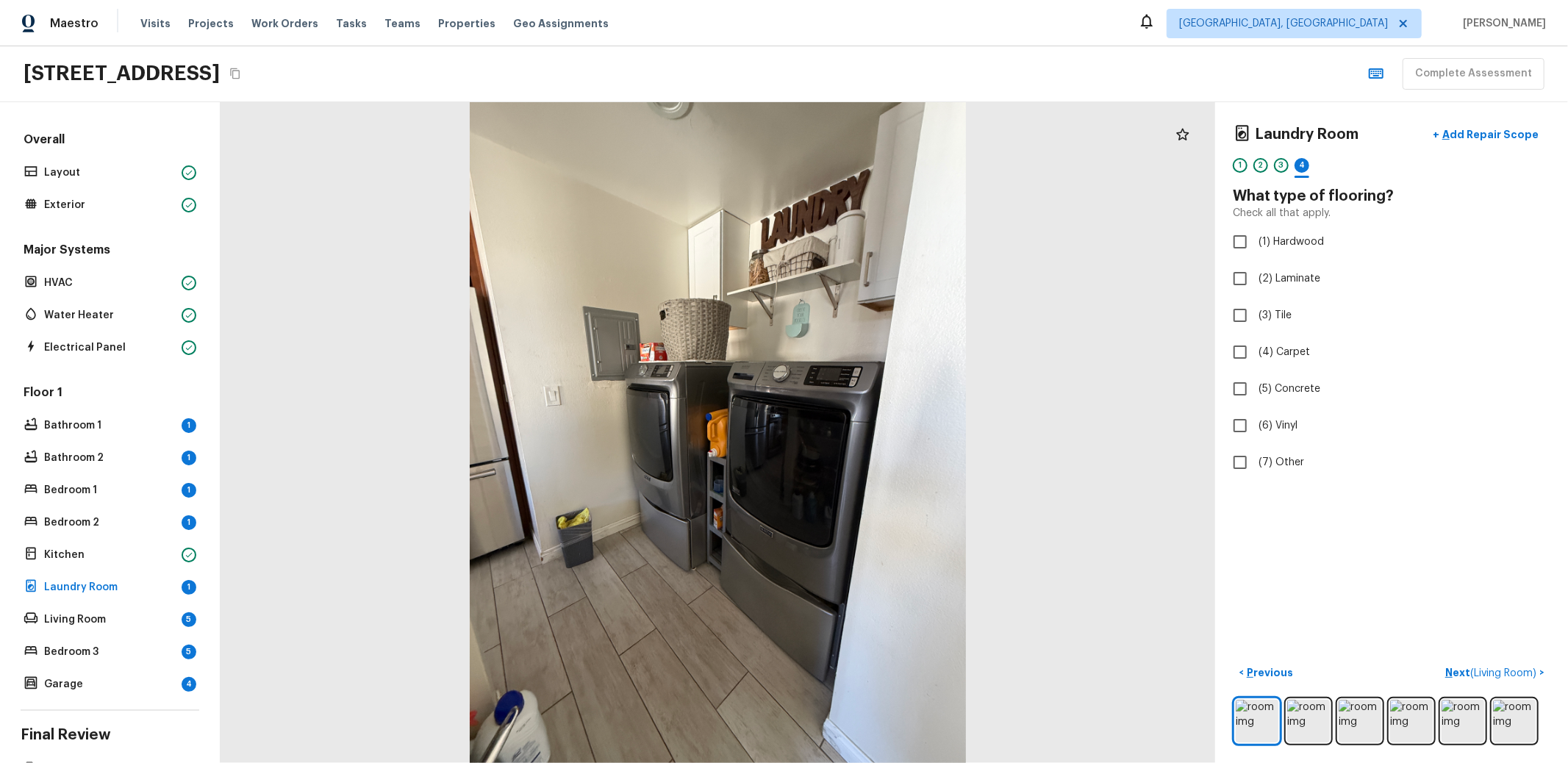
checkbox input "true"
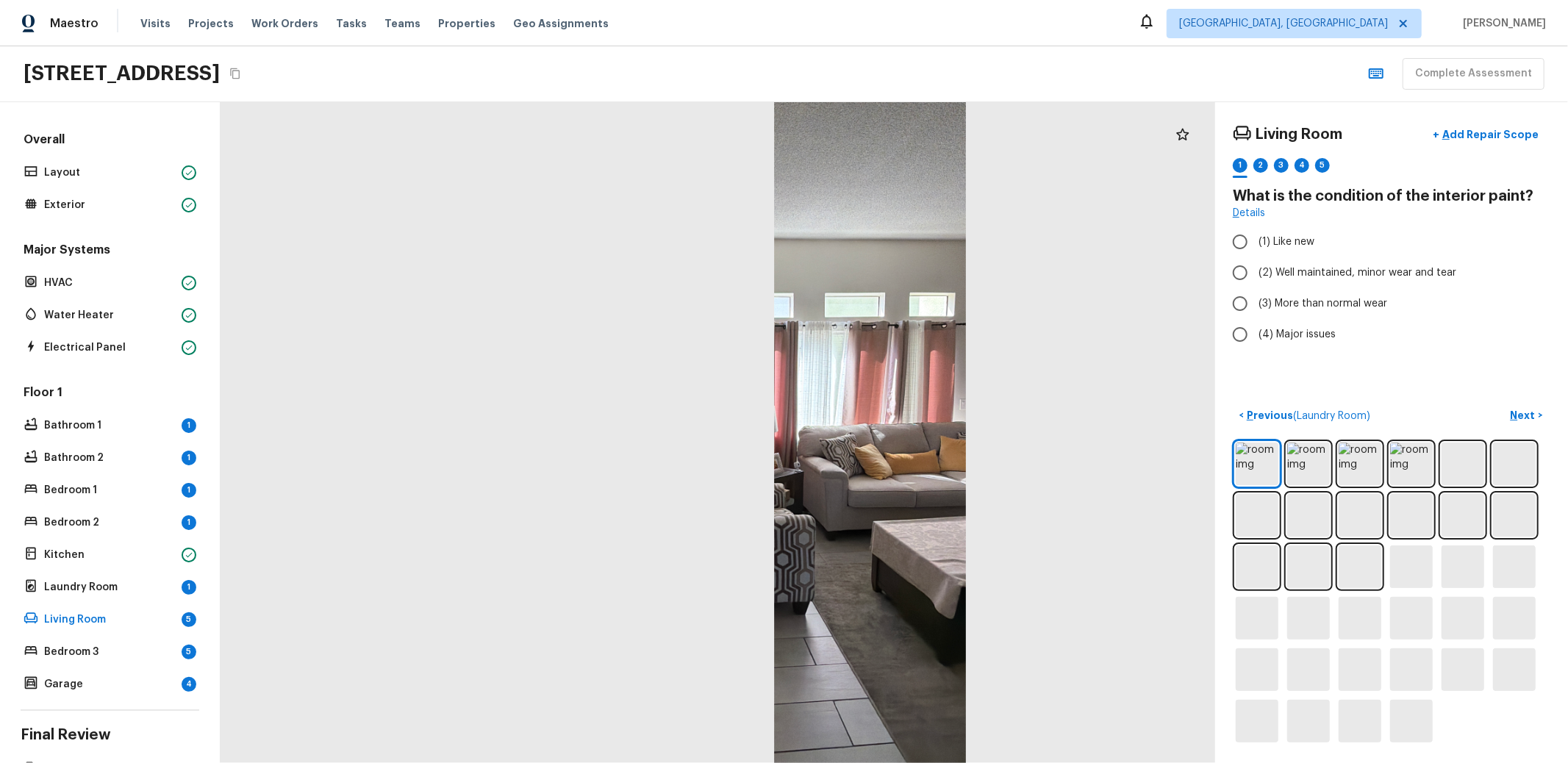
radio input "true"
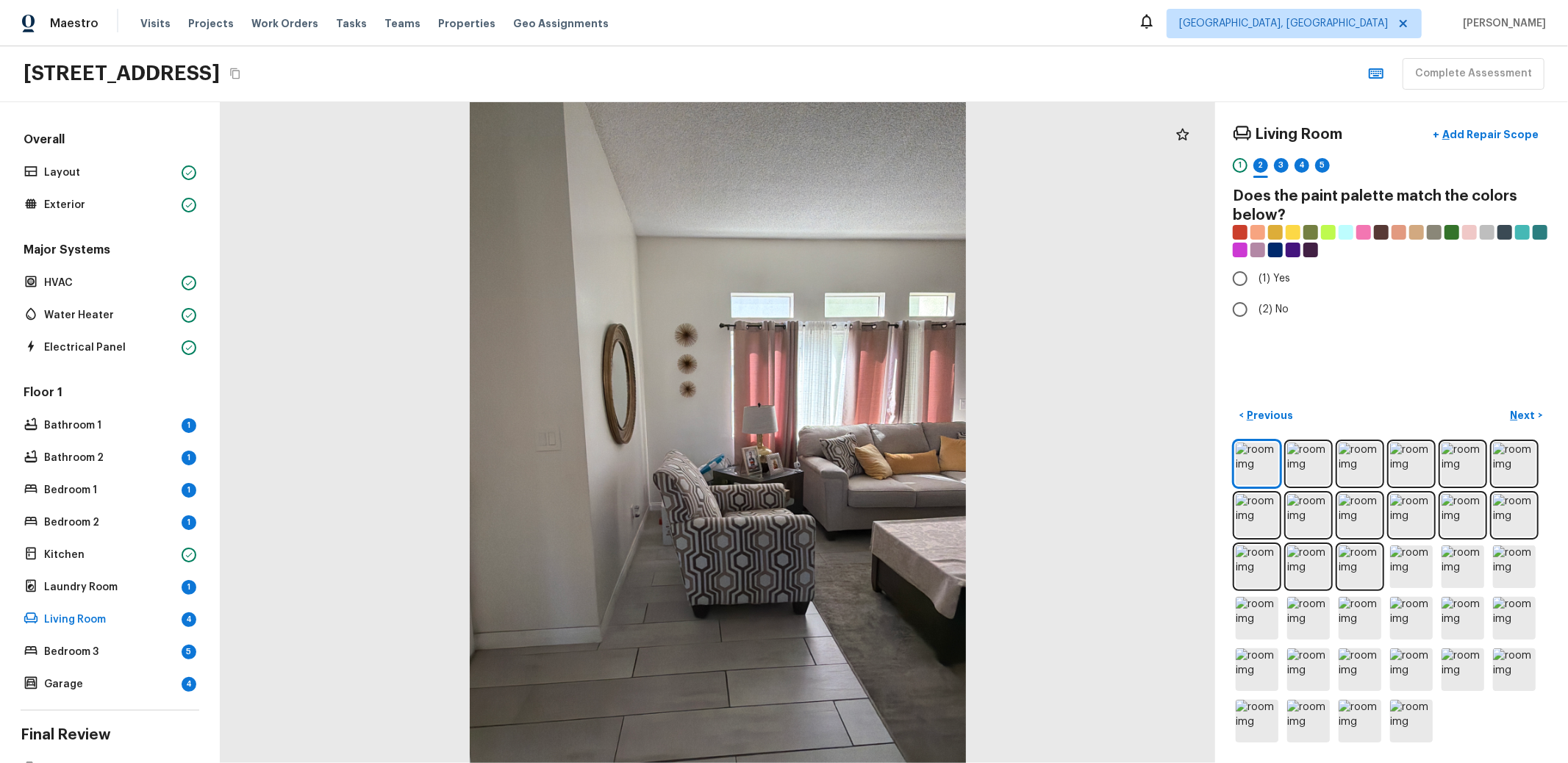
radio input "true"
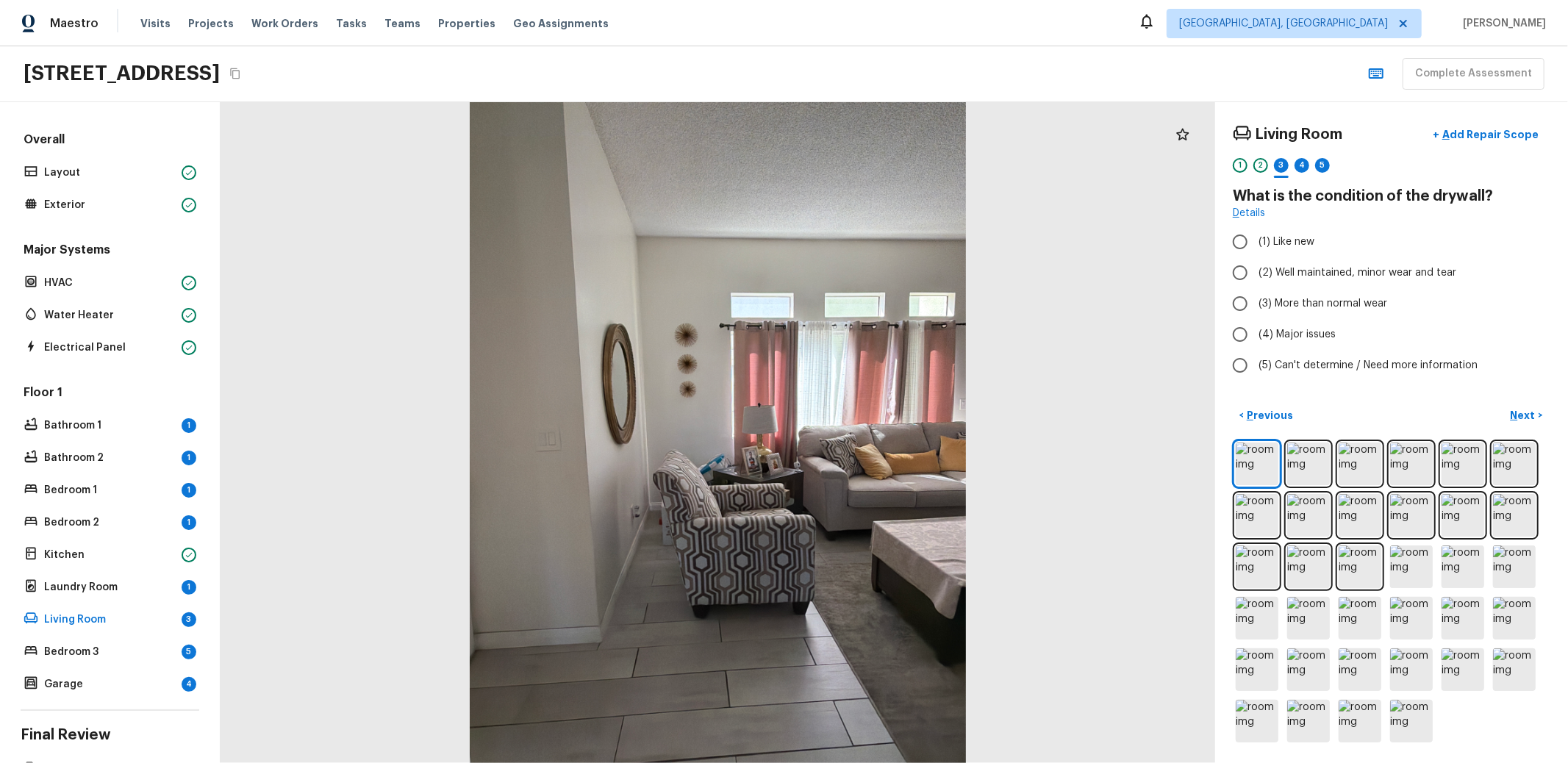
radio input "true"
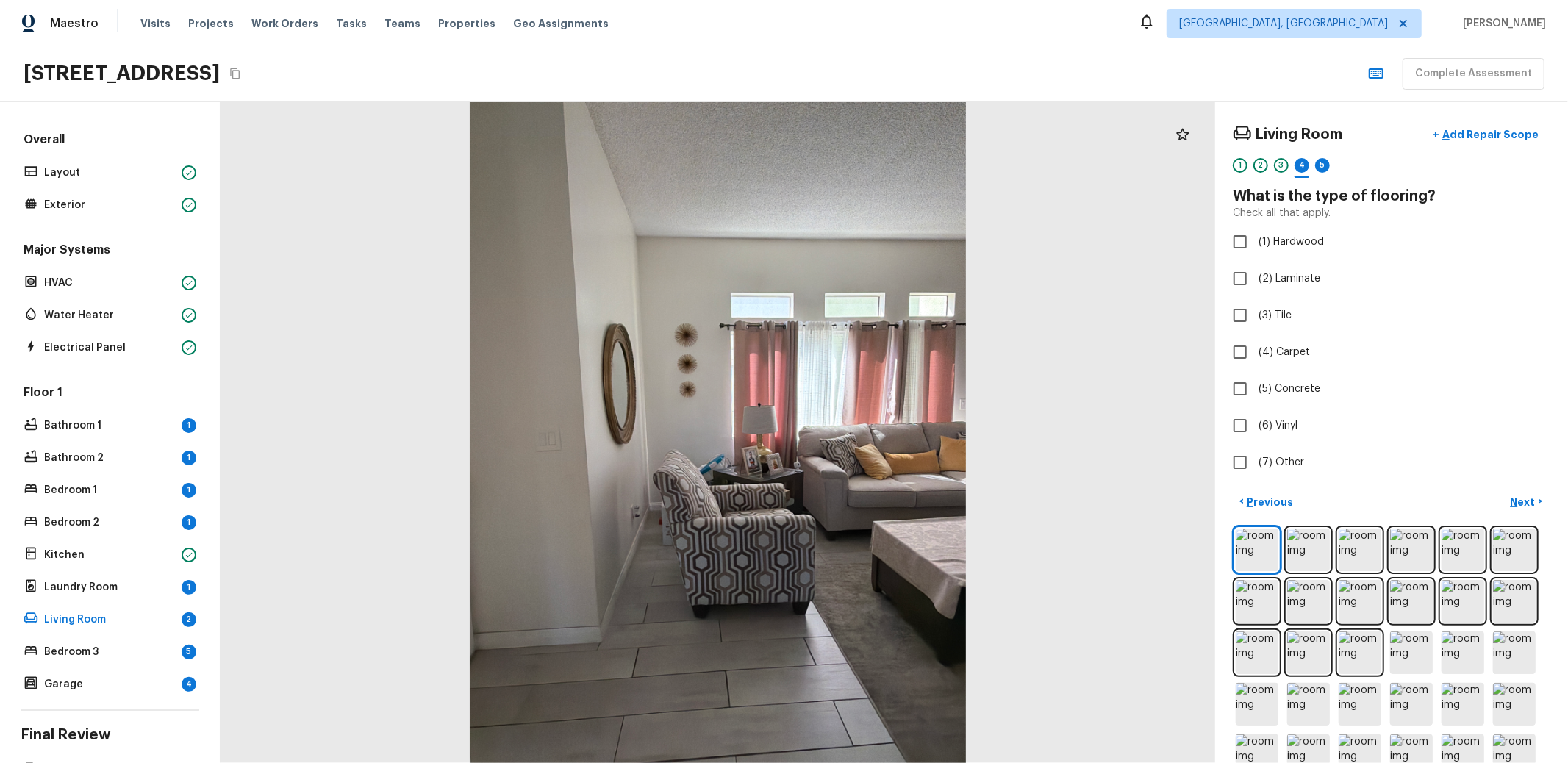
checkbox input "true"
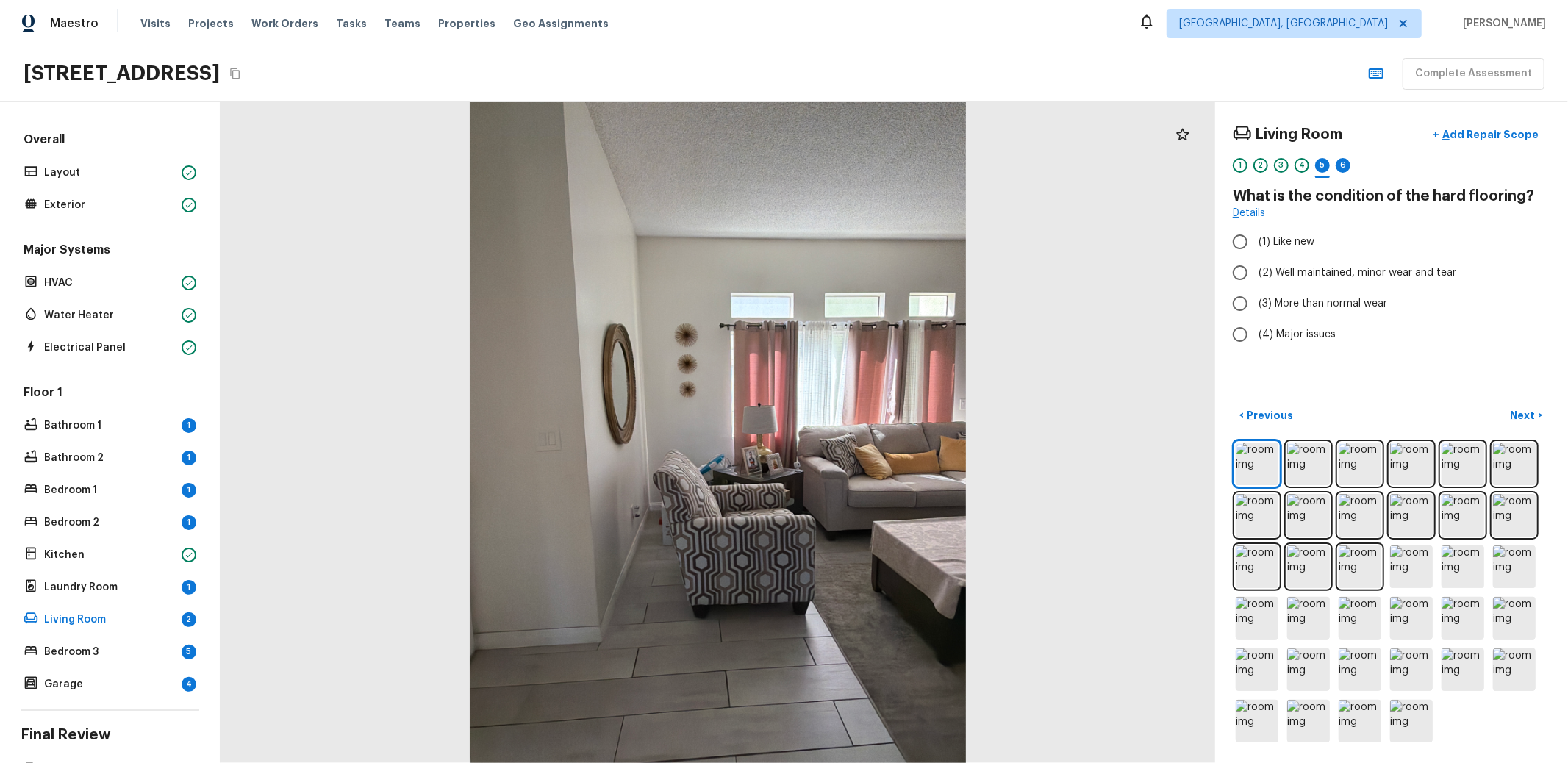
radio input "true"
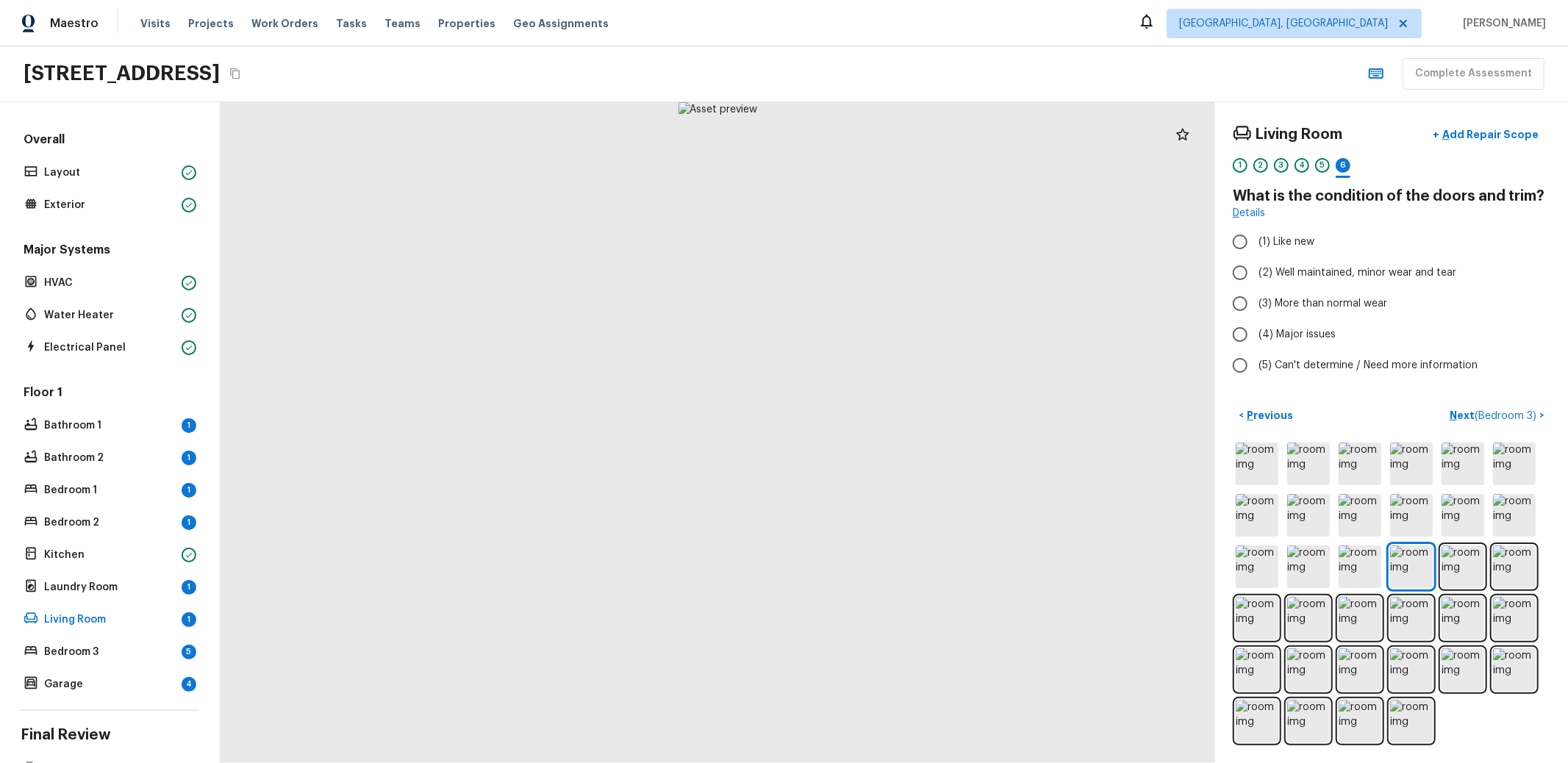
radio input "true"
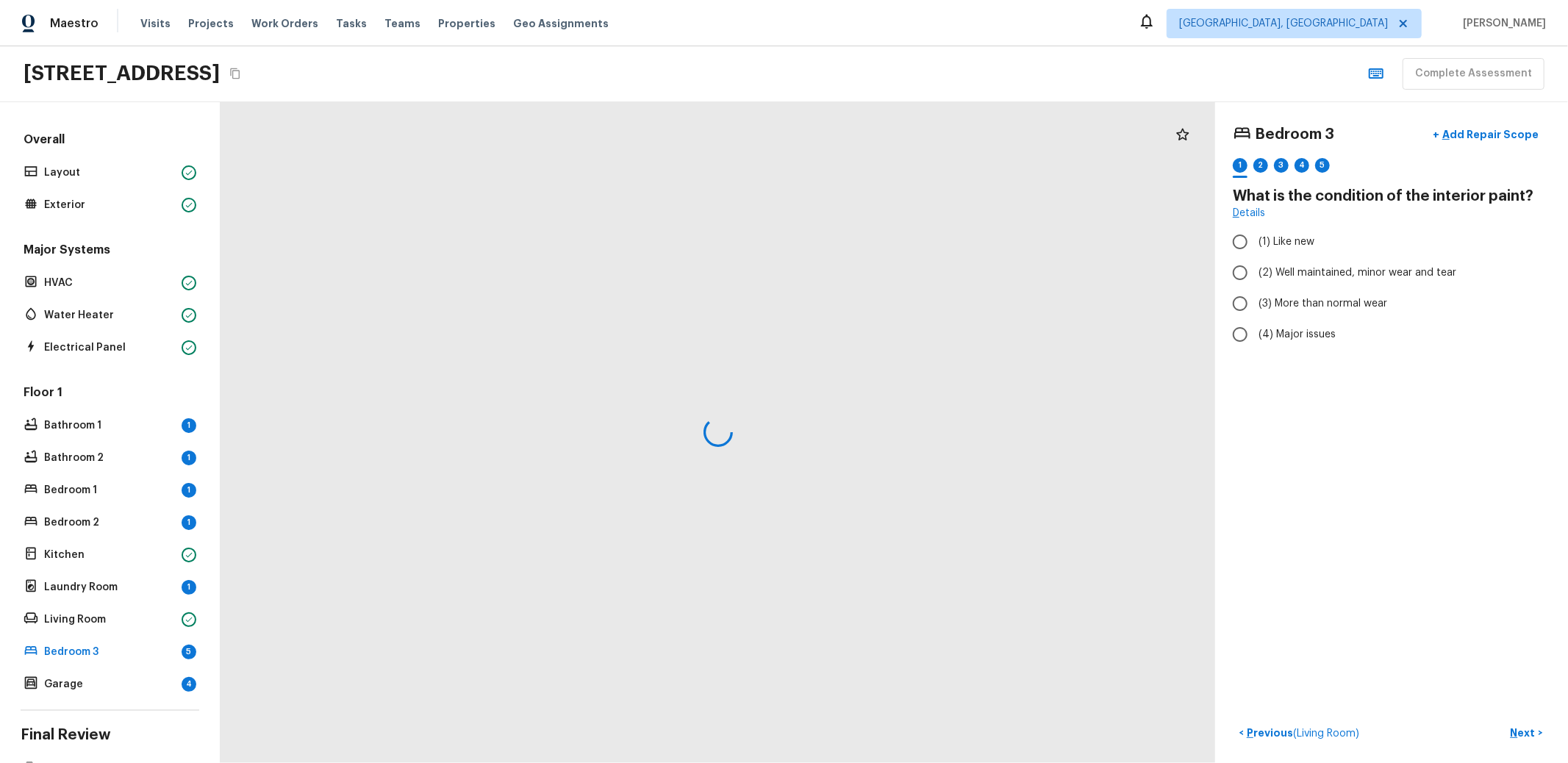
radio input "true"
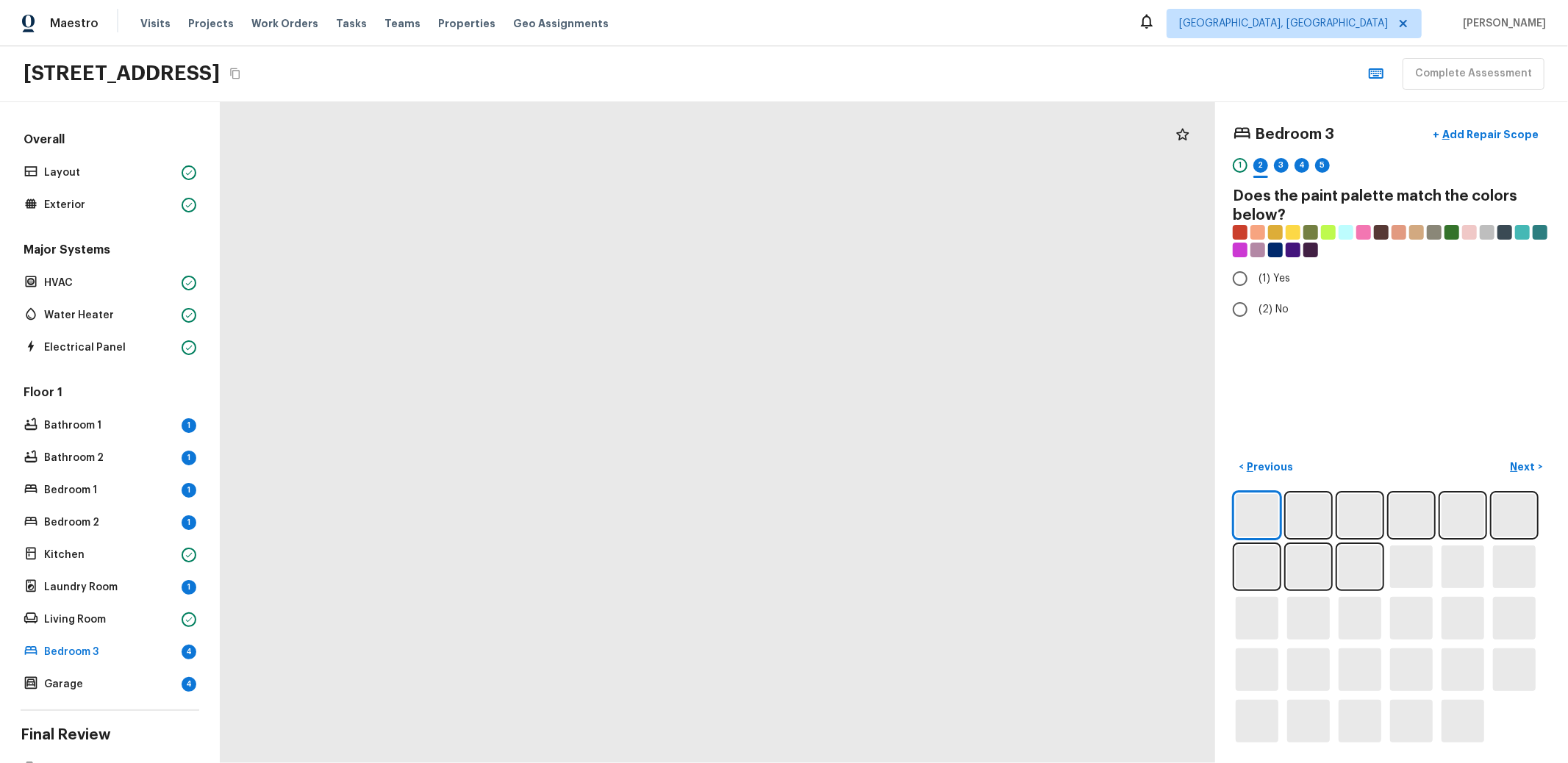
radio input "true"
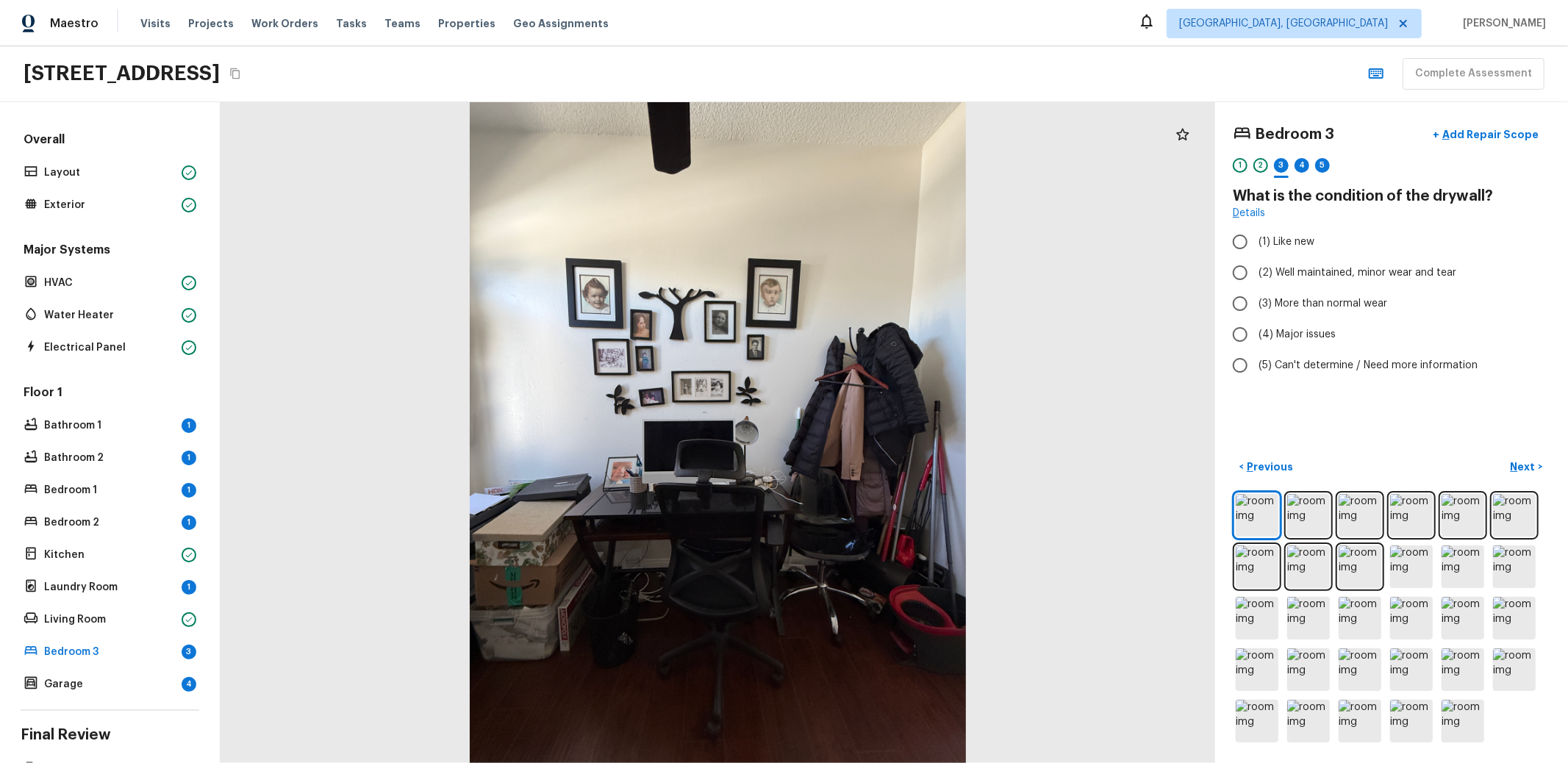
radio input "true"
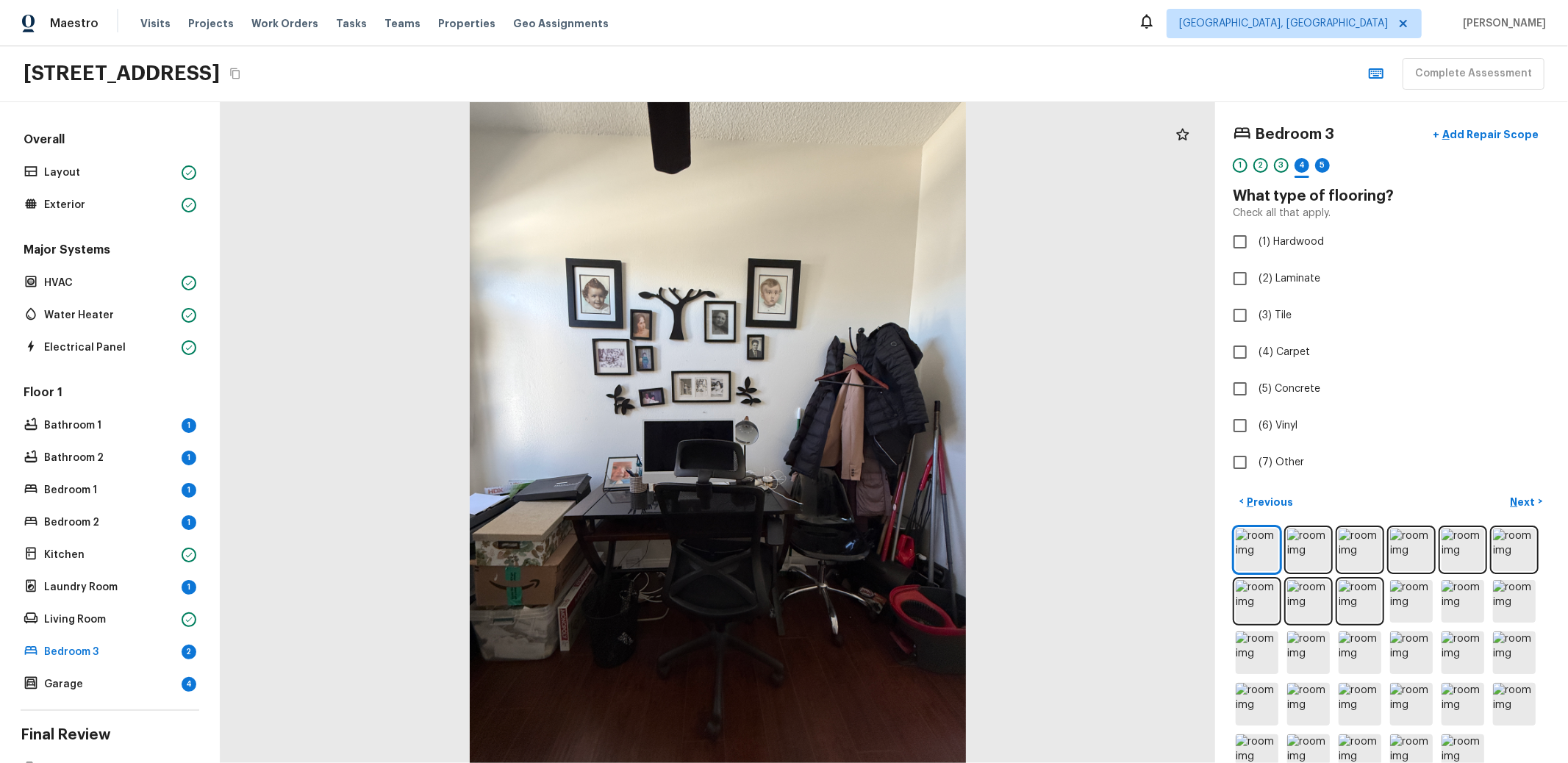
checkbox input "true"
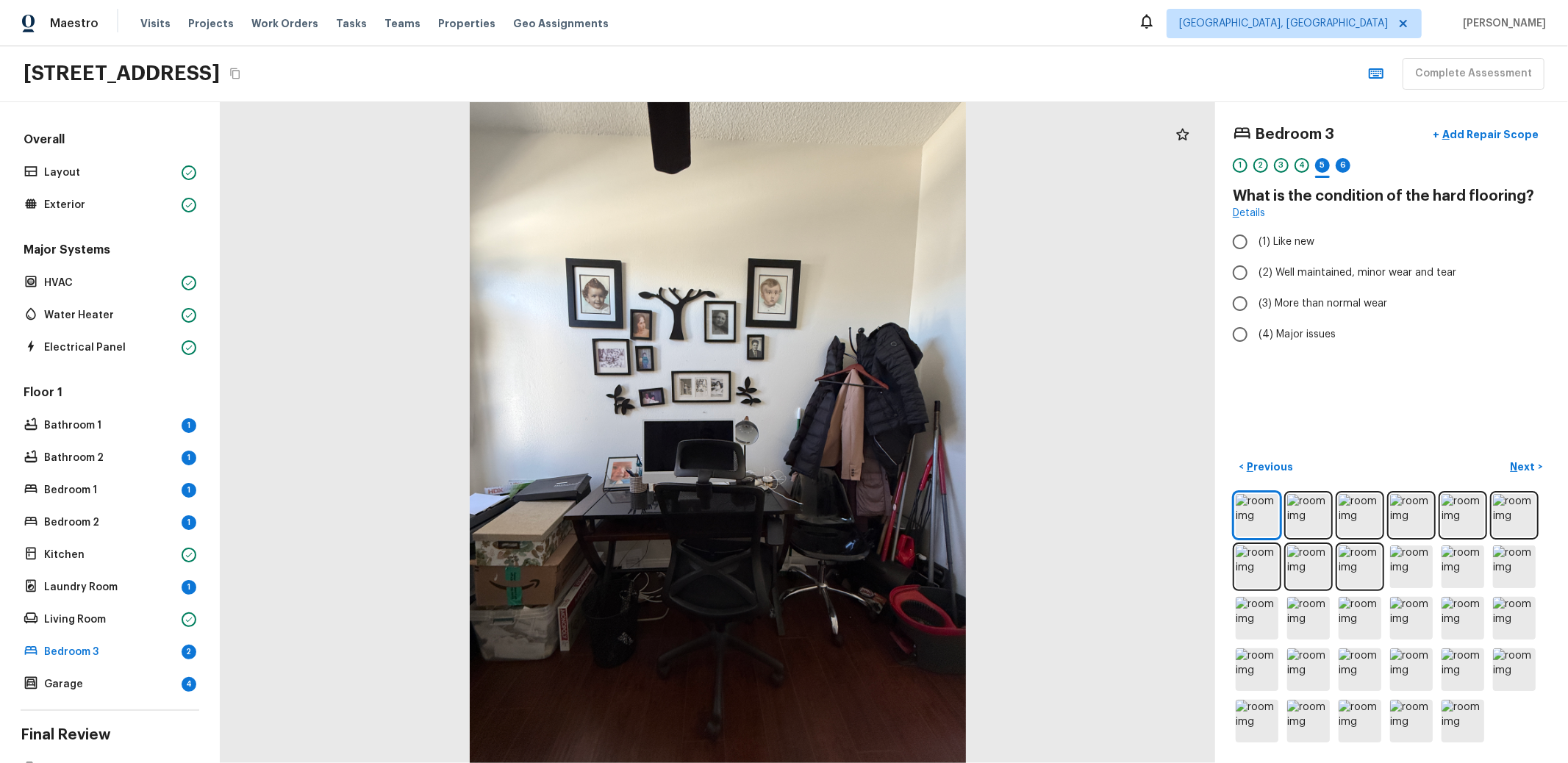
radio input "true"
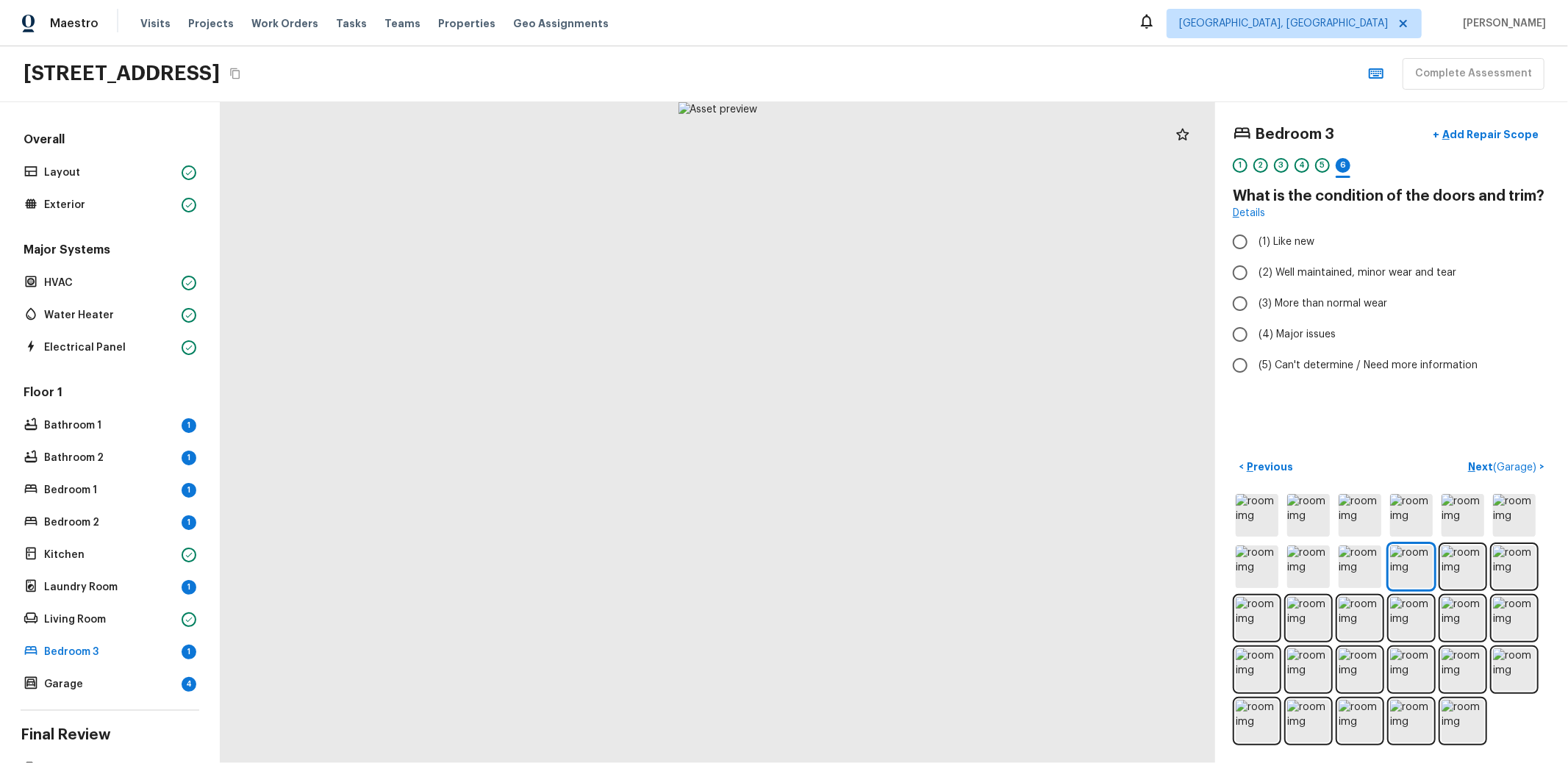
radio input "true"
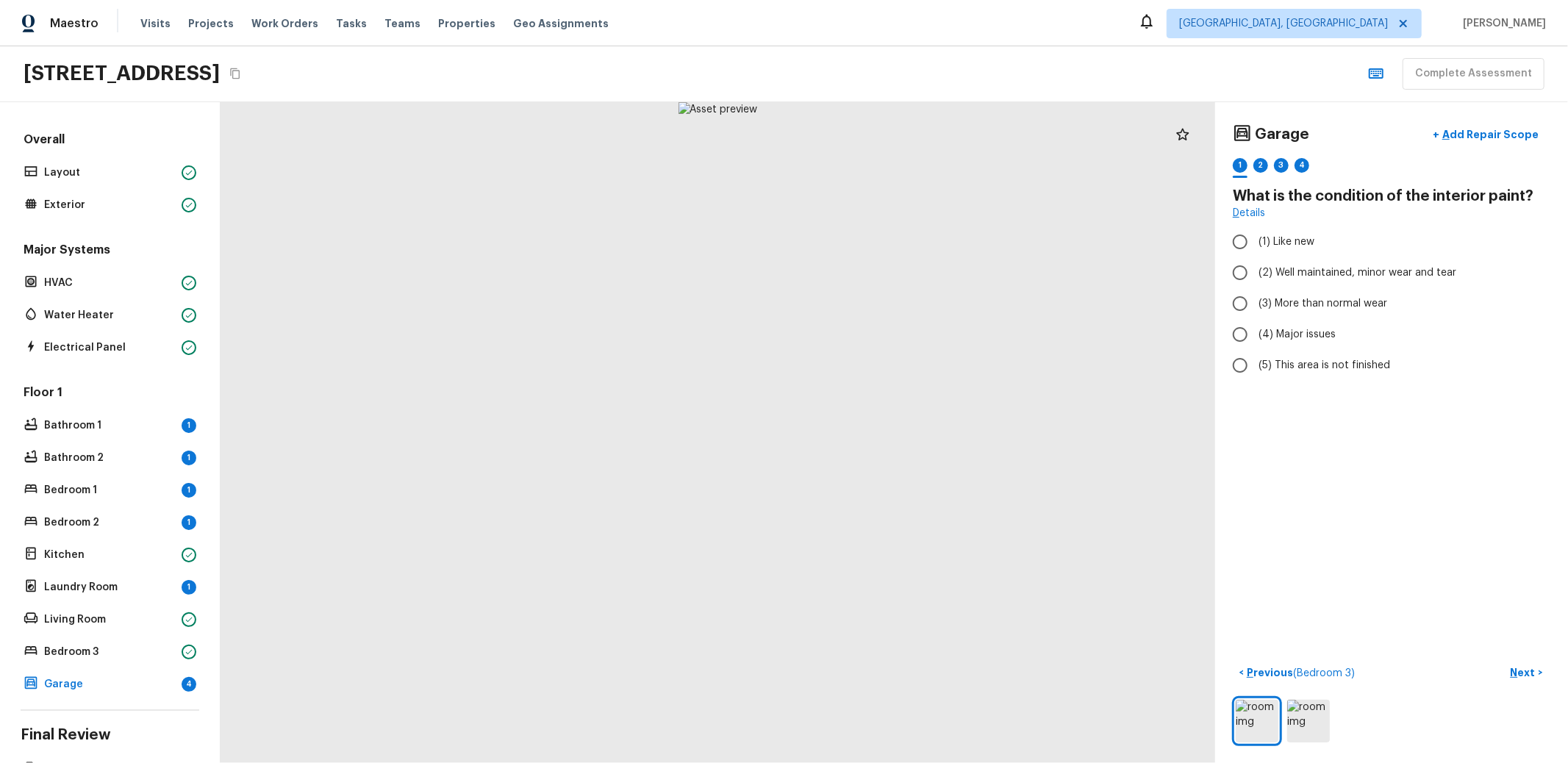
radio input "true"
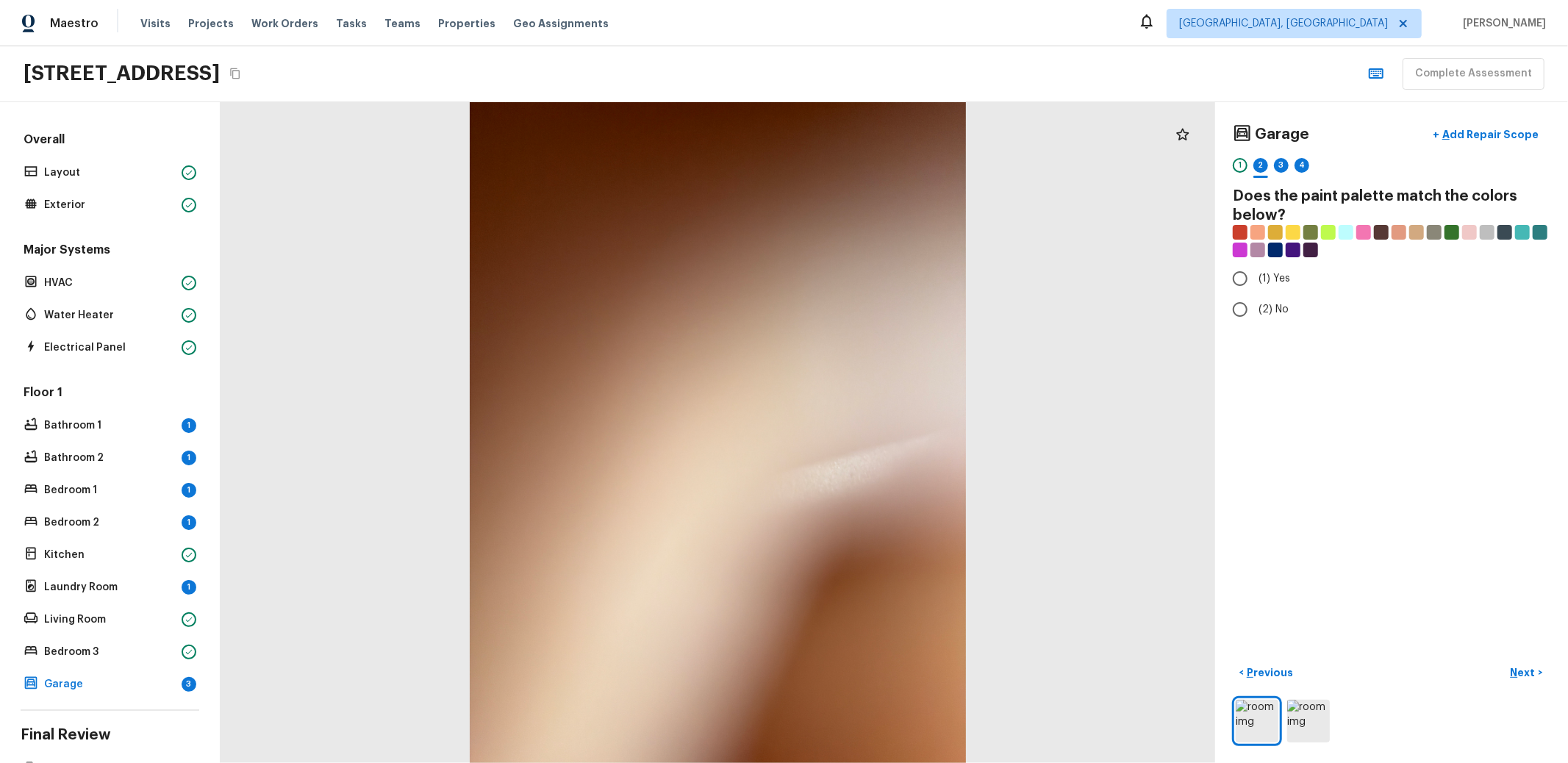
radio input "true"
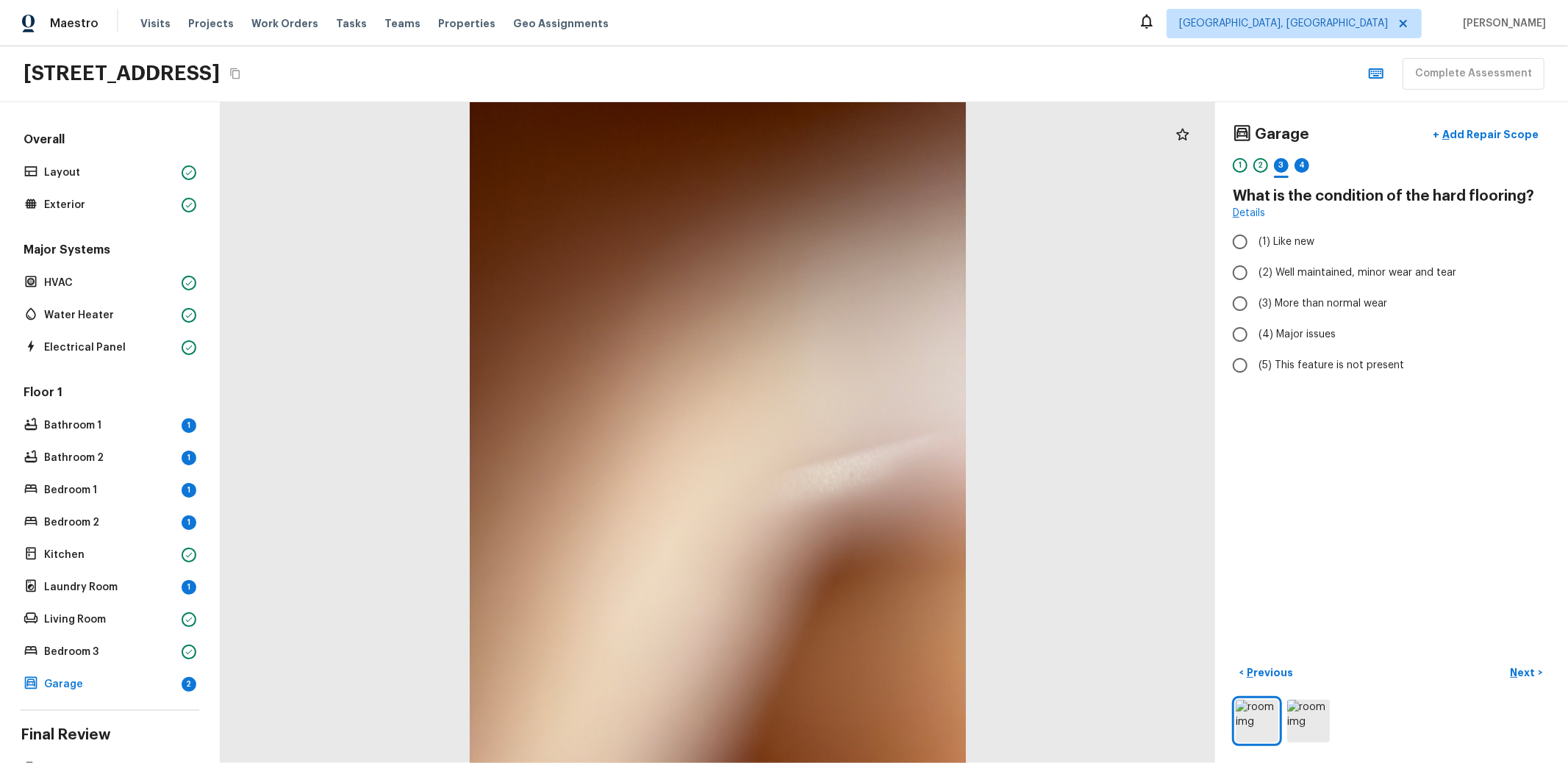
radio input "true"
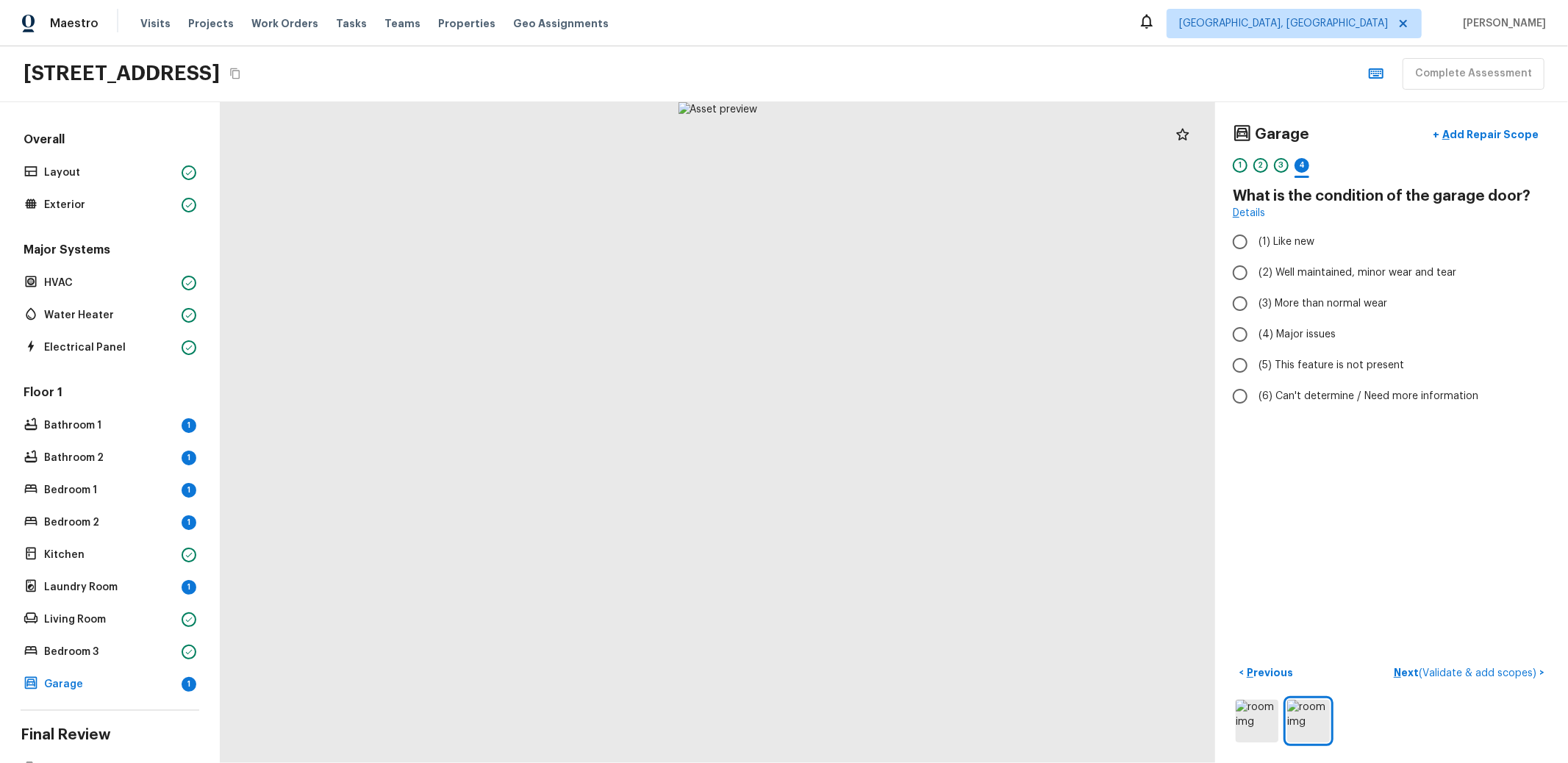
radio input "true"
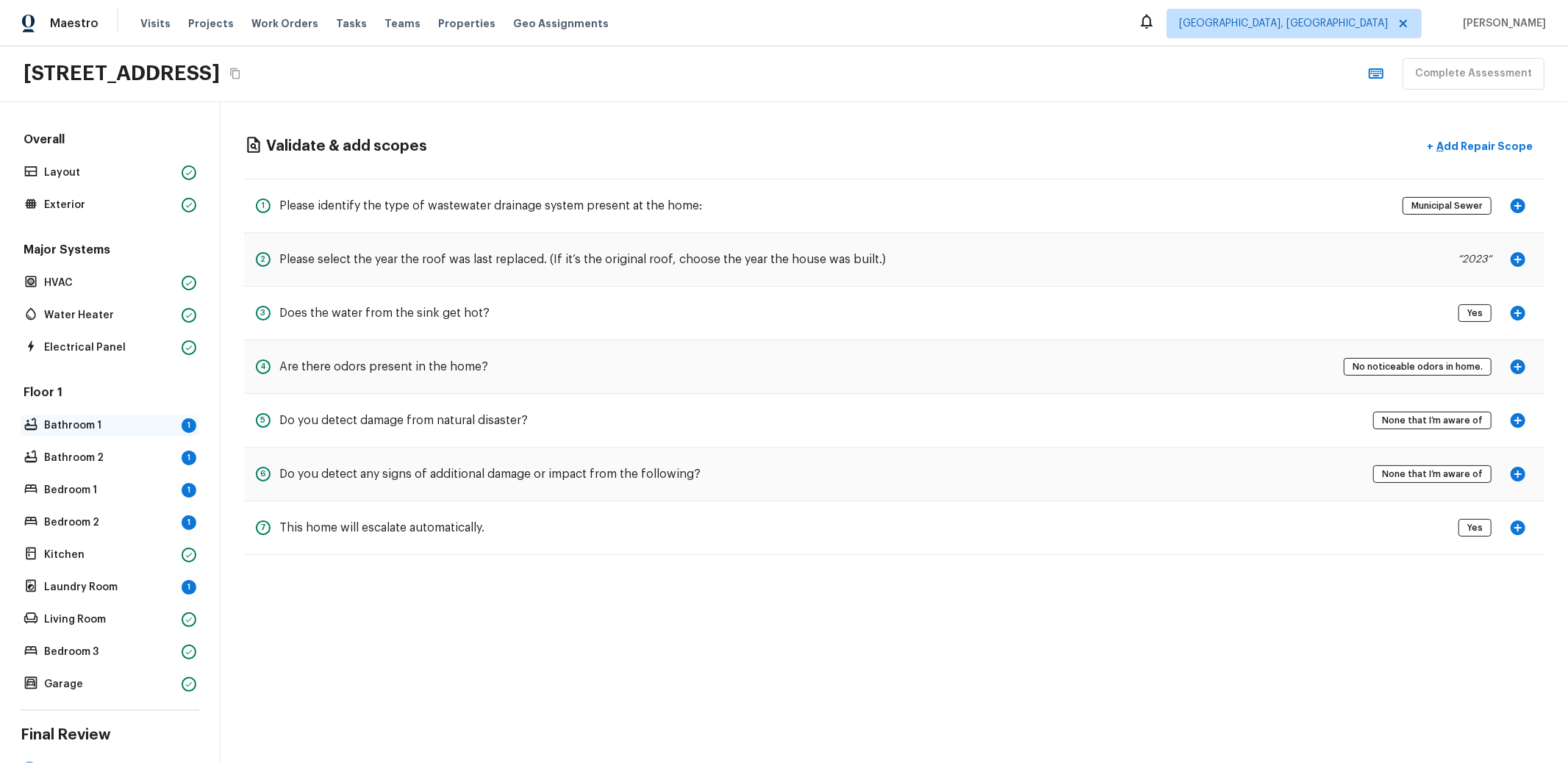
click at [89, 420] on p "Bathroom 1" at bounding box center [110, 426] width 132 height 15
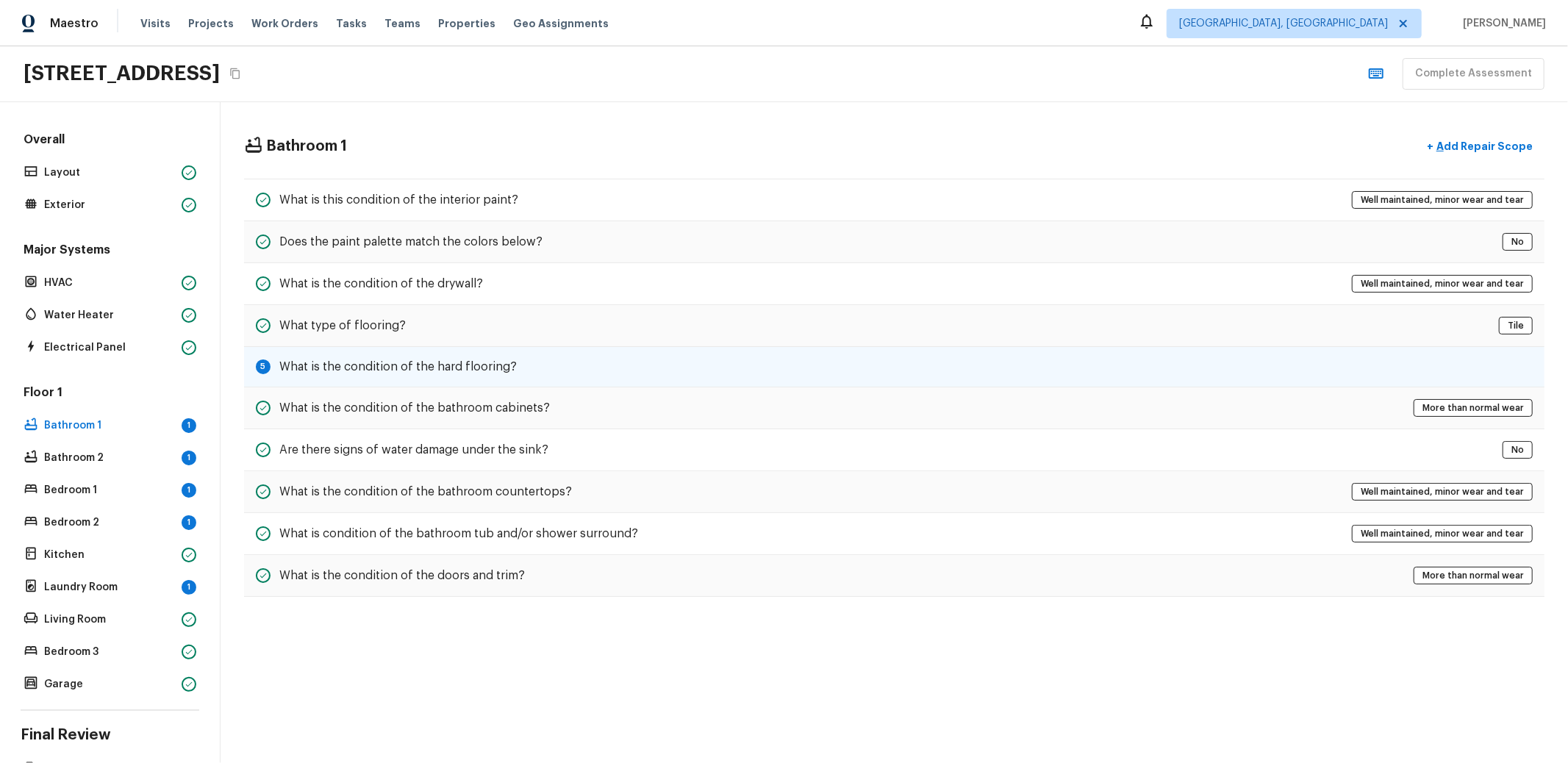
click at [382, 362] on h5 "What is the condition of the hard flooring?" at bounding box center [398, 366] width 237 height 16
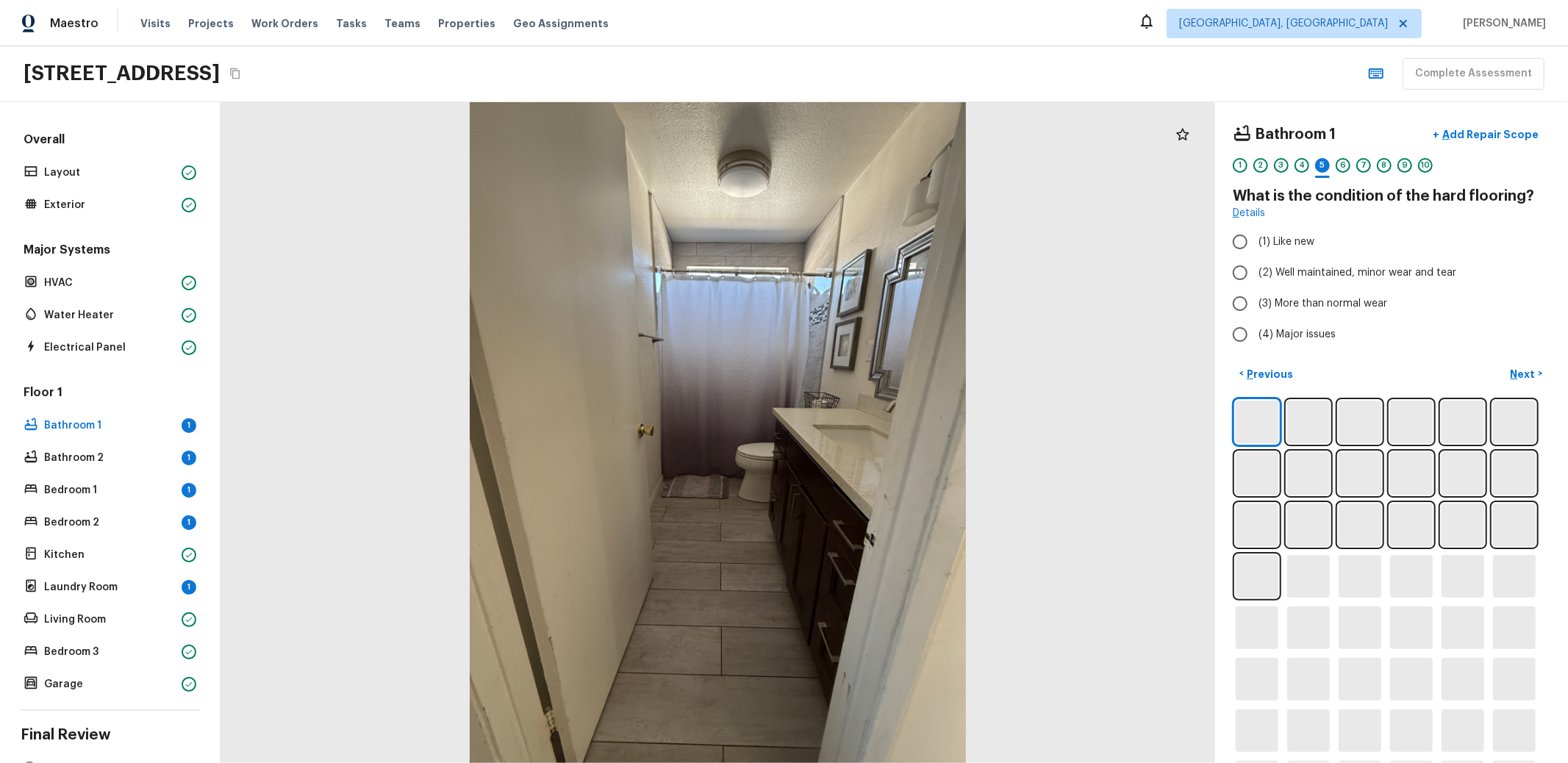
radio input "true"
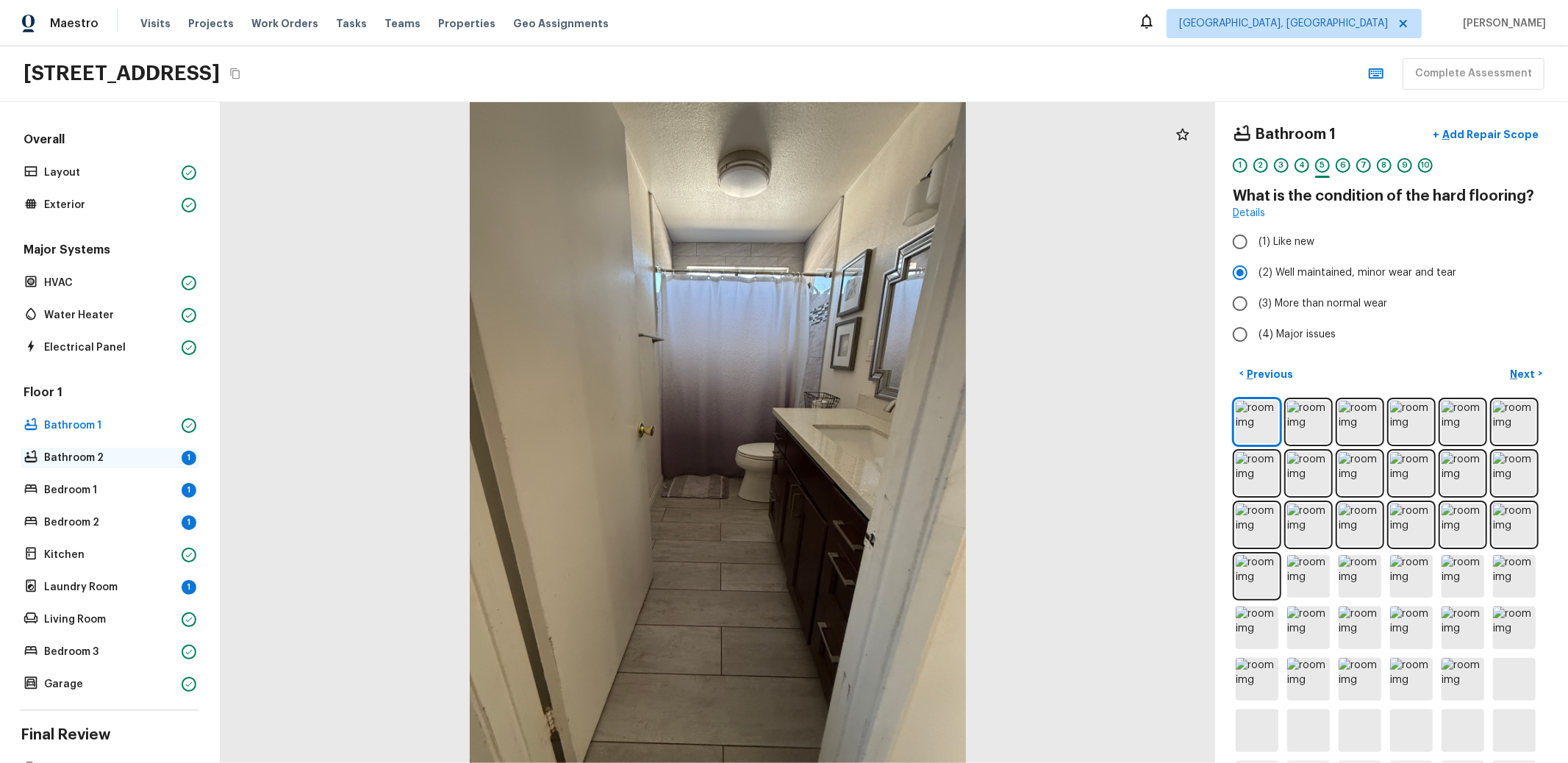
click at [118, 451] on p "Bathroom 2" at bounding box center [110, 458] width 132 height 15
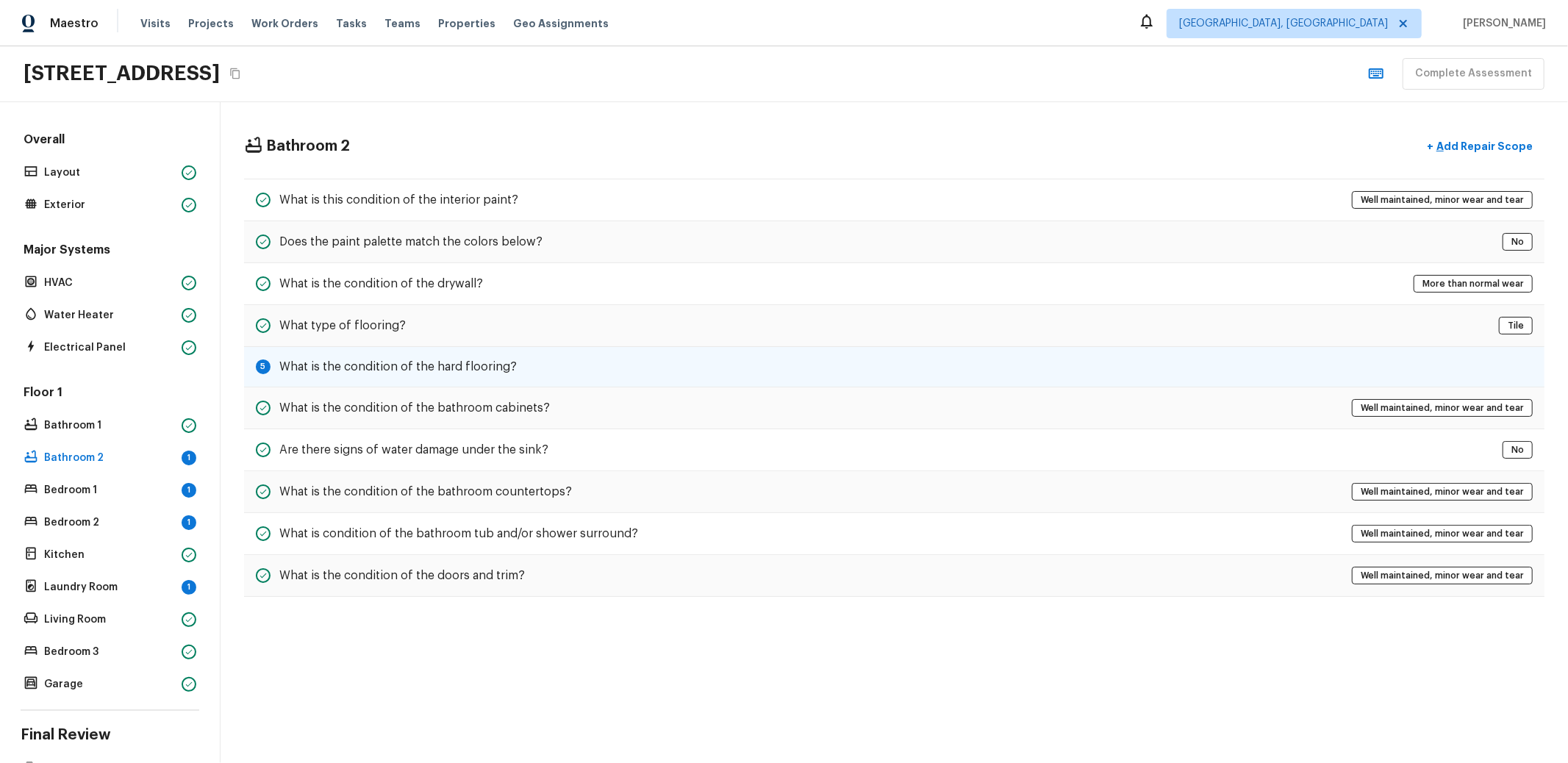
click at [411, 353] on div "5 What is the condition of the hard flooring?" at bounding box center [895, 367] width 1301 height 41
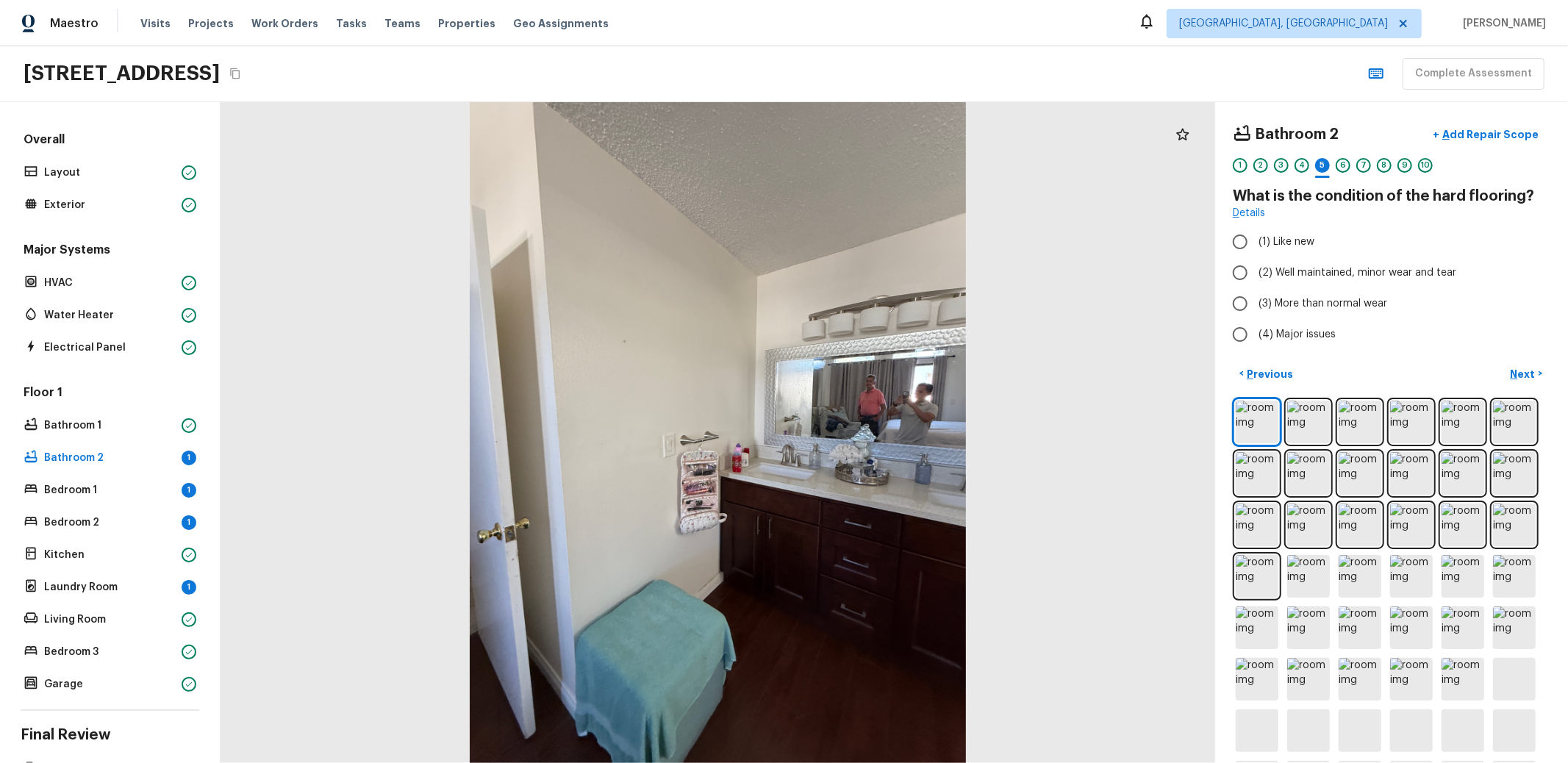
radio input "true"
click at [114, 500] on div "Floor 1 Bathroom 1 Bathroom 2 Bedroom 1 1 Bedroom 2 1 Kitchen Laundry Room 1 Li…" at bounding box center [110, 540] width 179 height 311
click at [94, 494] on p "Bedroom 1" at bounding box center [110, 490] width 132 height 15
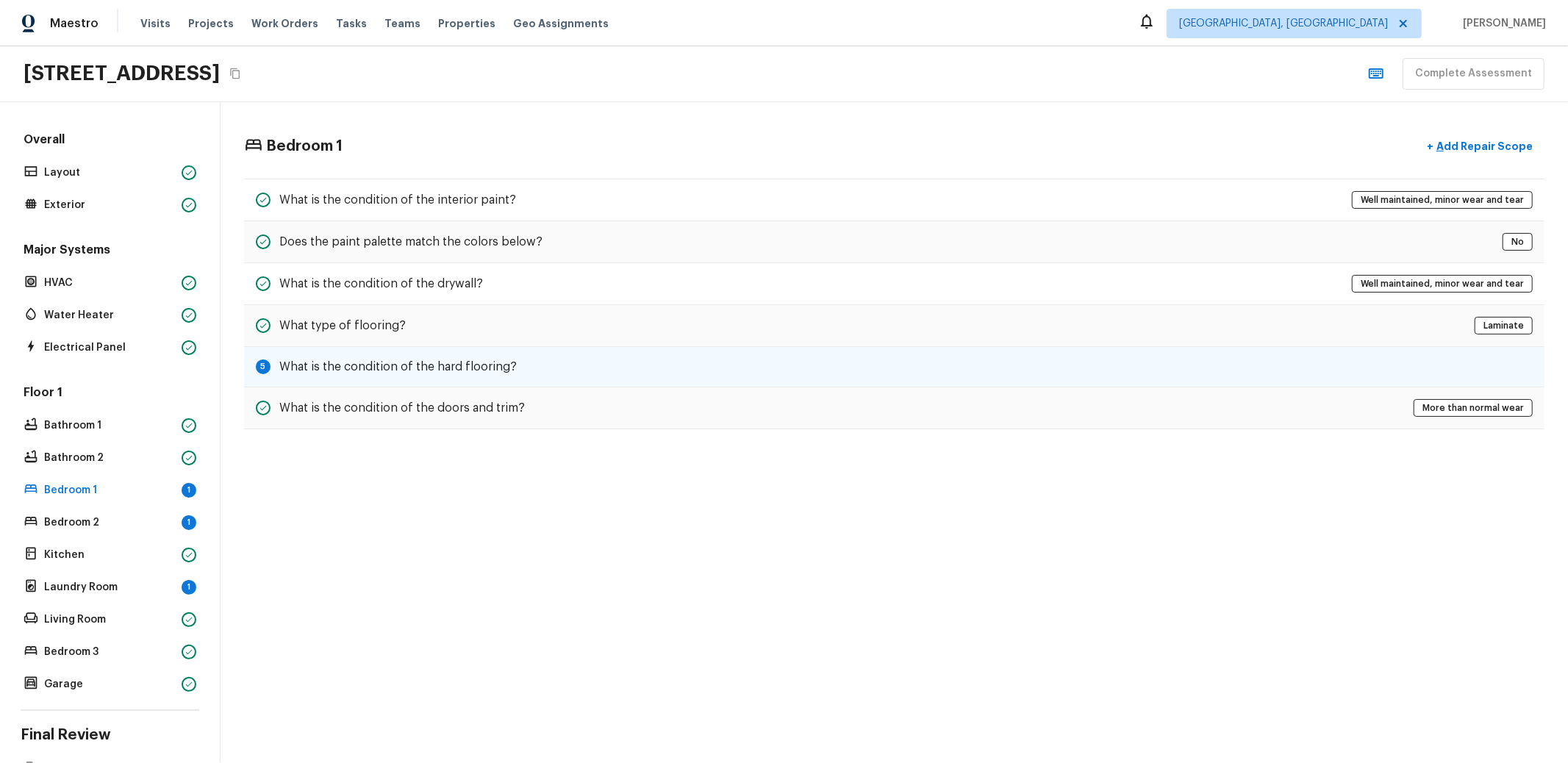
click at [492, 354] on div "5 What is the condition of the hard flooring?" at bounding box center [895, 367] width 1301 height 41
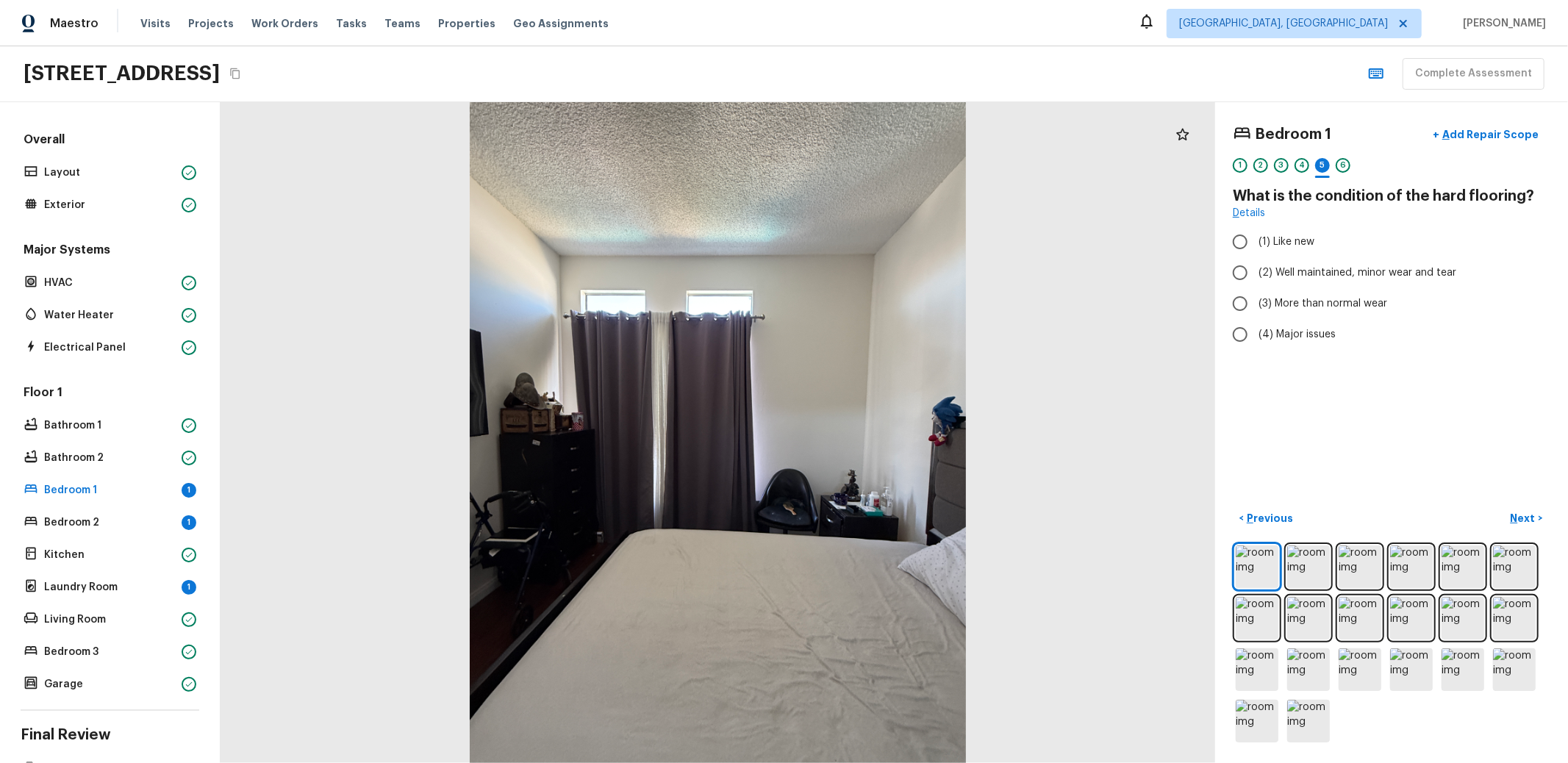
radio input "true"
click at [142, 524] on p "Bedroom 2" at bounding box center [110, 522] width 132 height 15
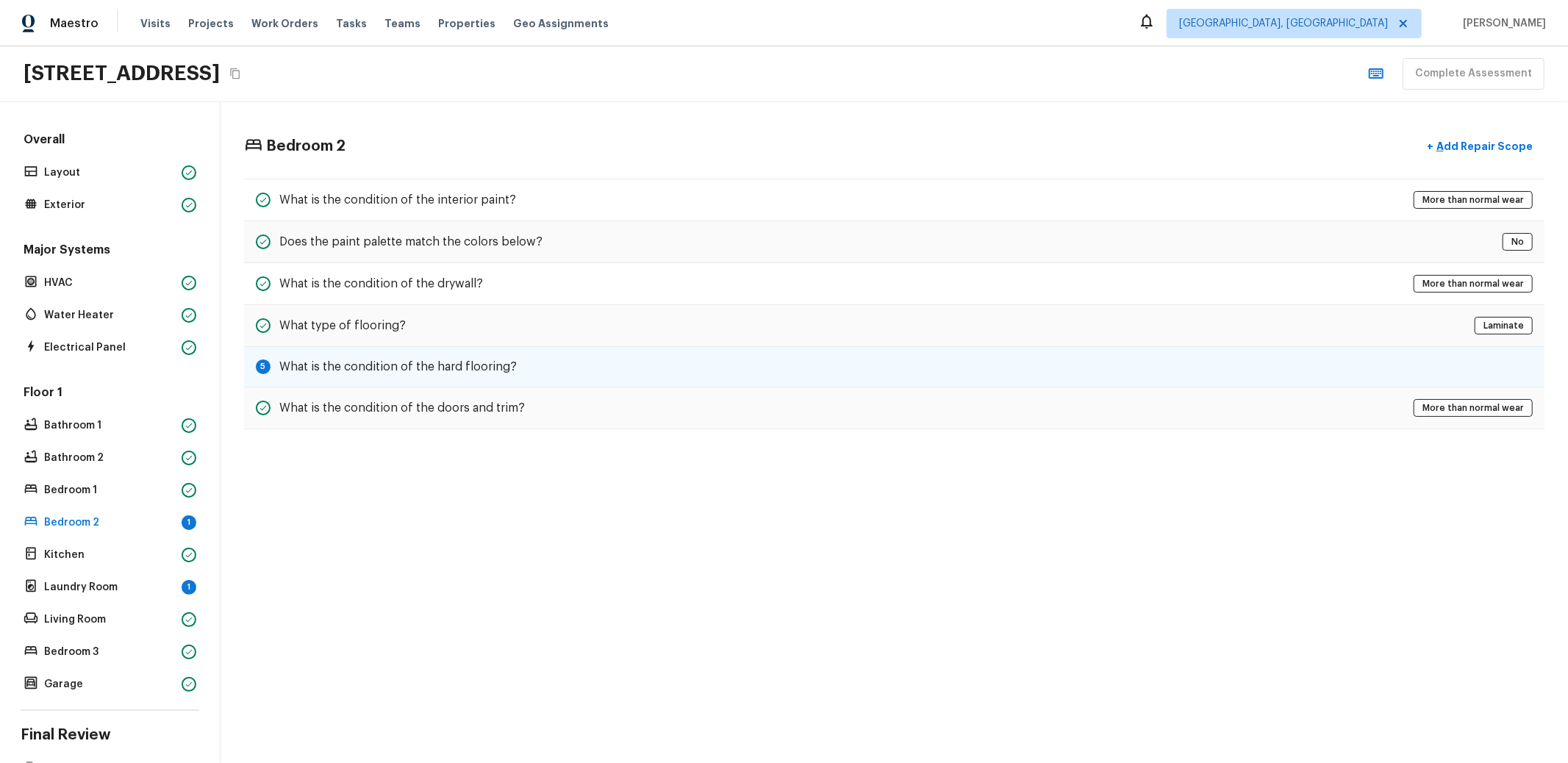
click at [406, 354] on div "5 What is the condition of the hard flooring?" at bounding box center [895, 367] width 1301 height 41
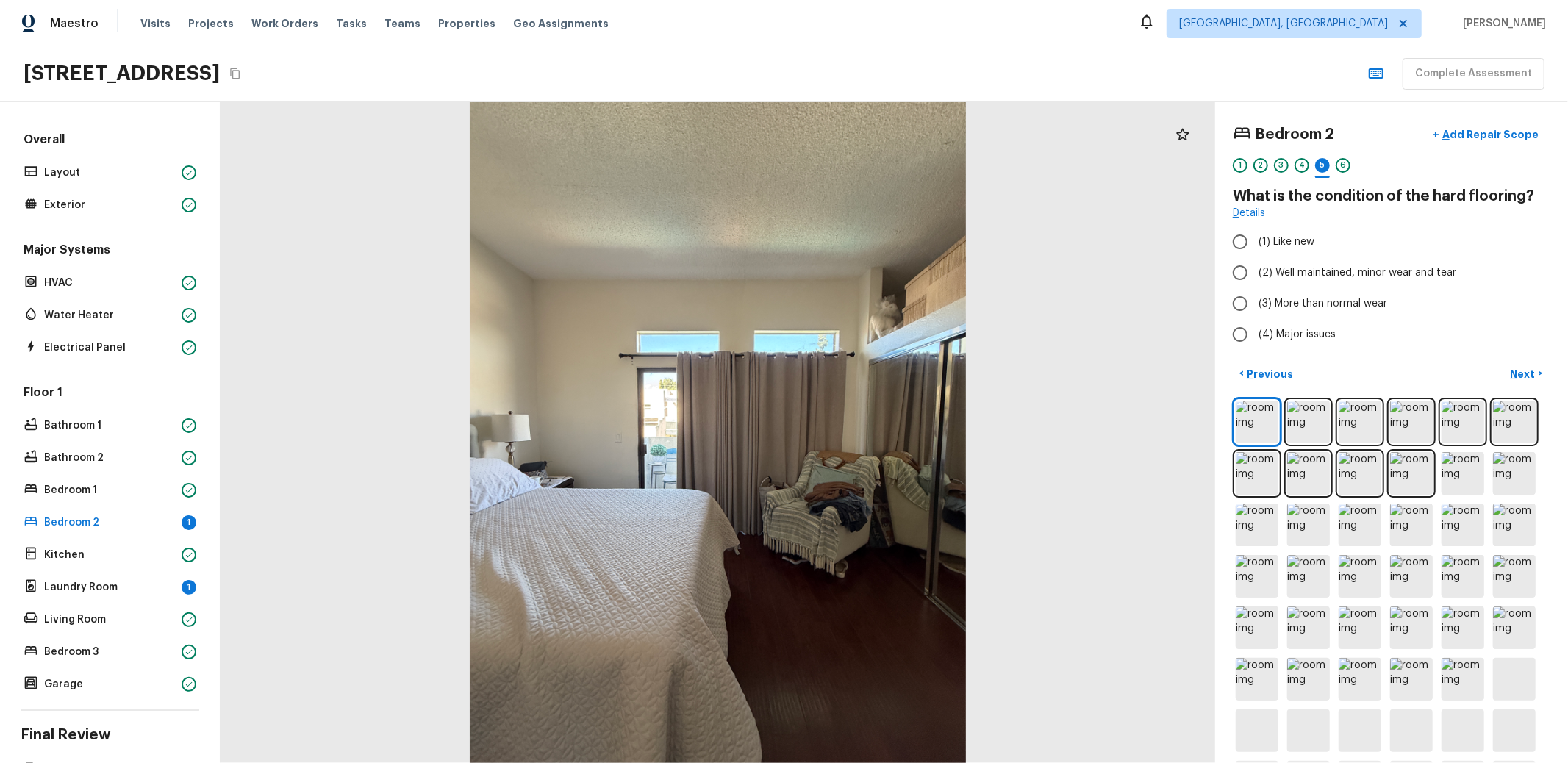
radio input "true"
click at [111, 577] on div "Laundry Room 1" at bounding box center [110, 587] width 179 height 20
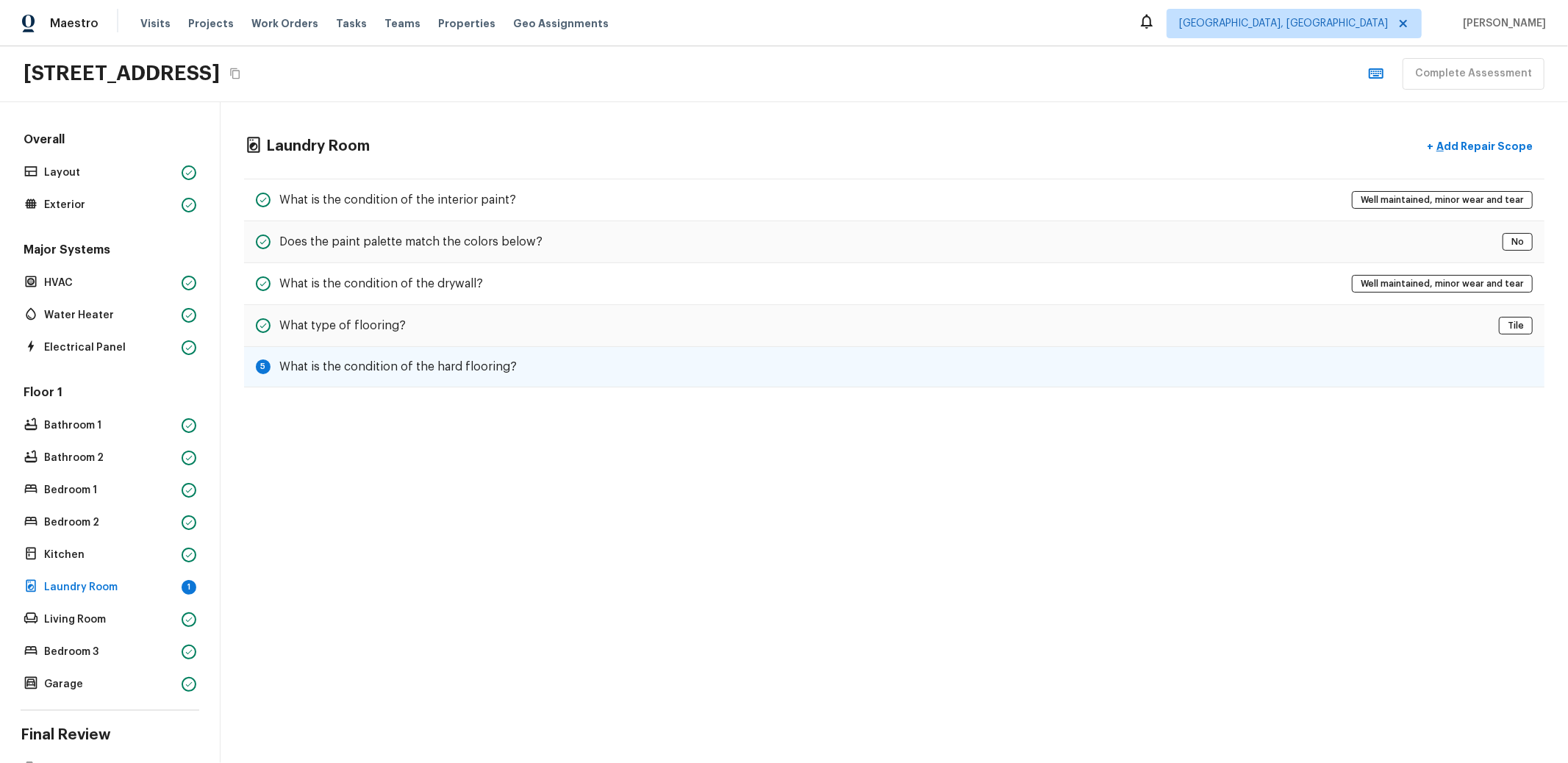
click at [458, 358] on h5 "What is the condition of the hard flooring?" at bounding box center [398, 366] width 237 height 16
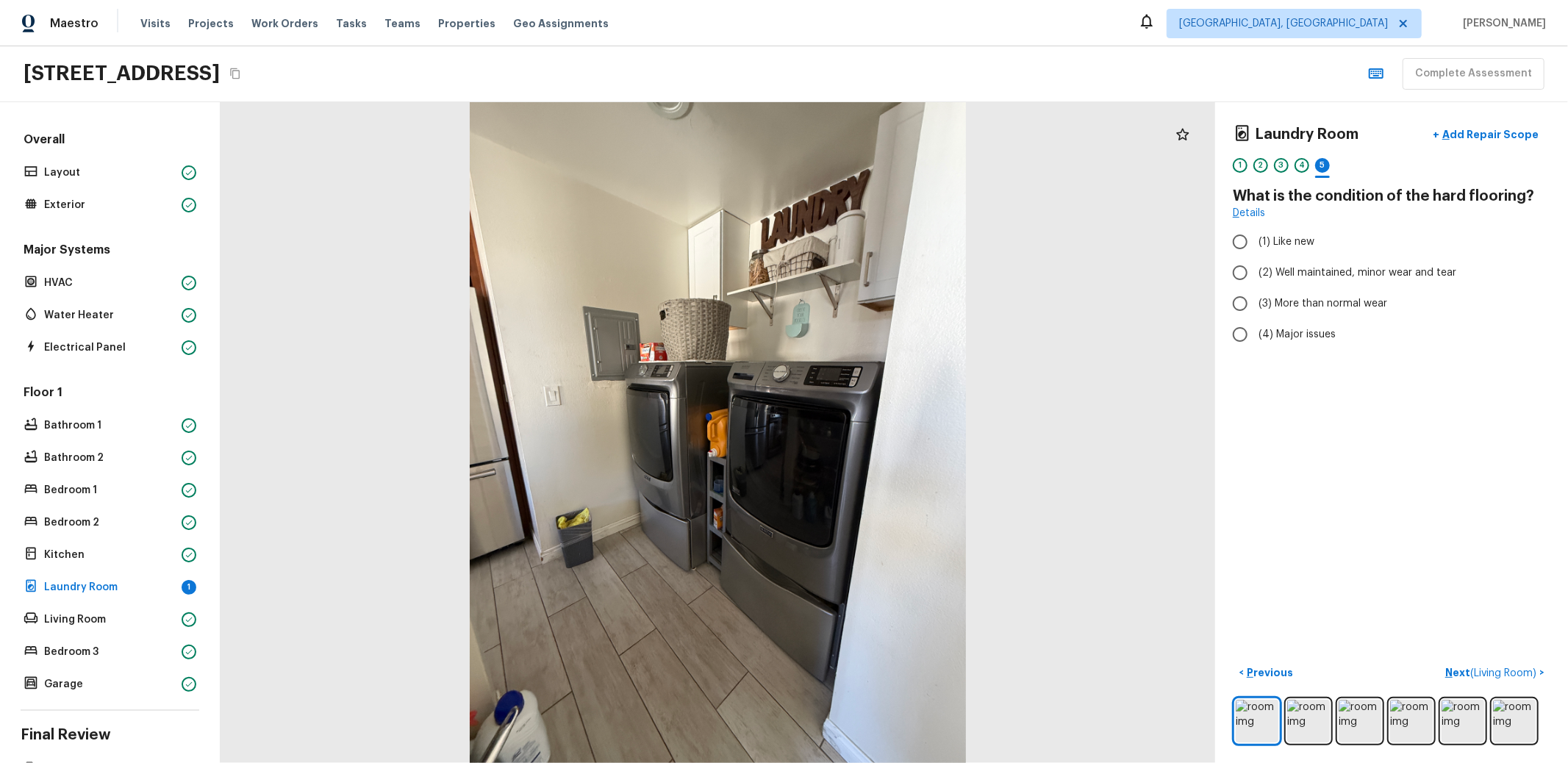
radio input "true"
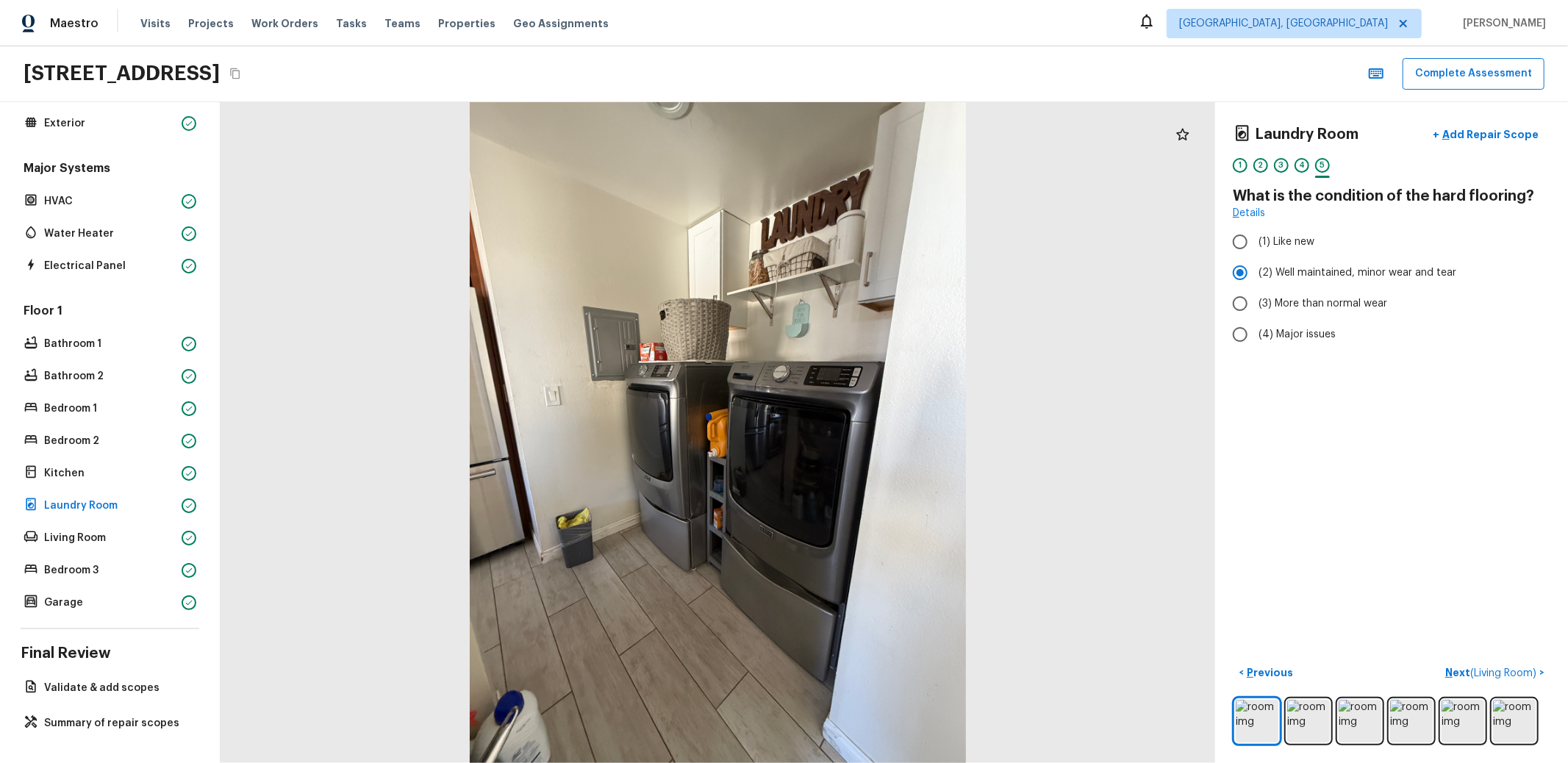
click at [312, 498] on div at bounding box center [718, 432] width 995 height 661
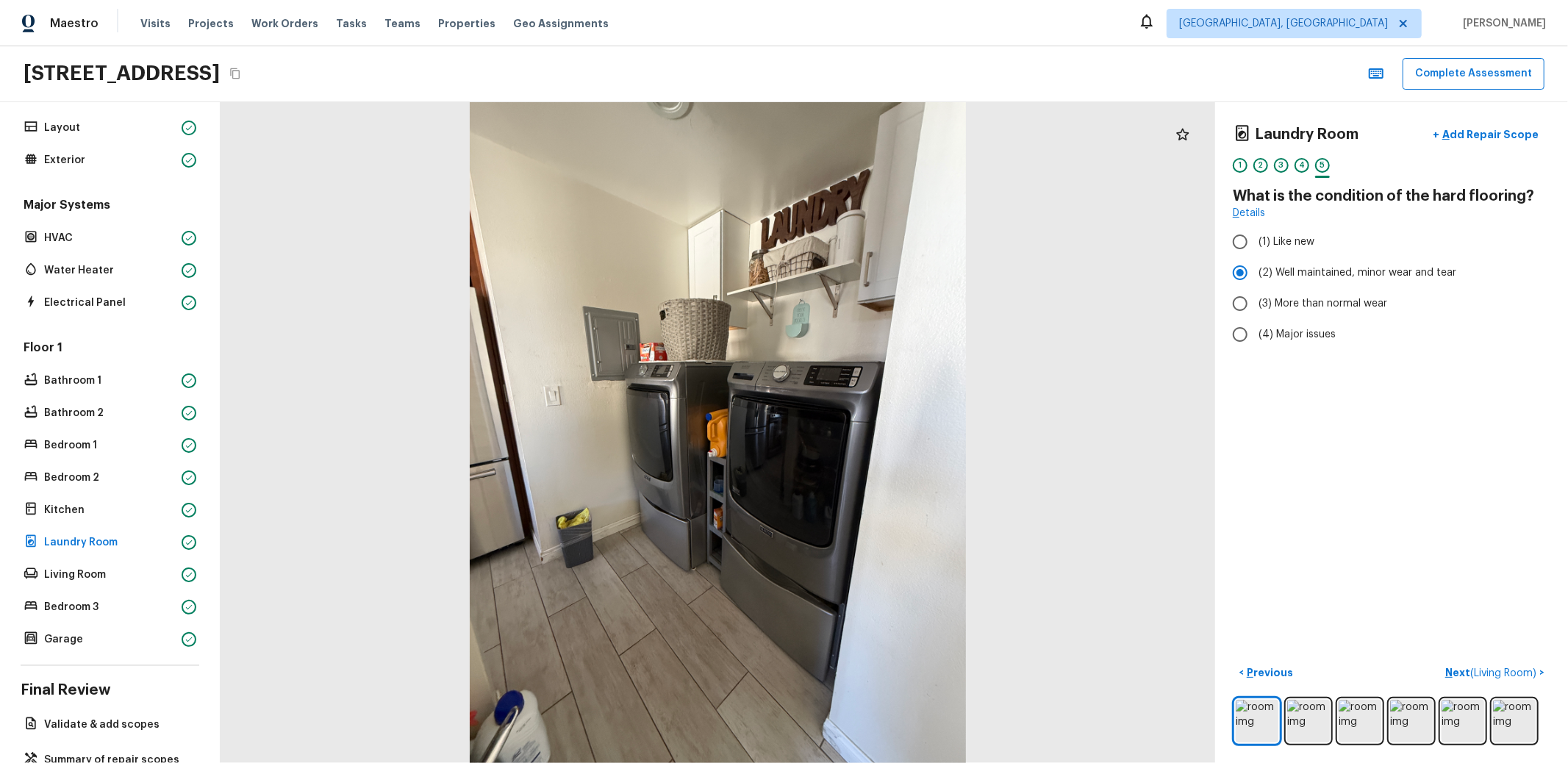
scroll to position [0, 0]
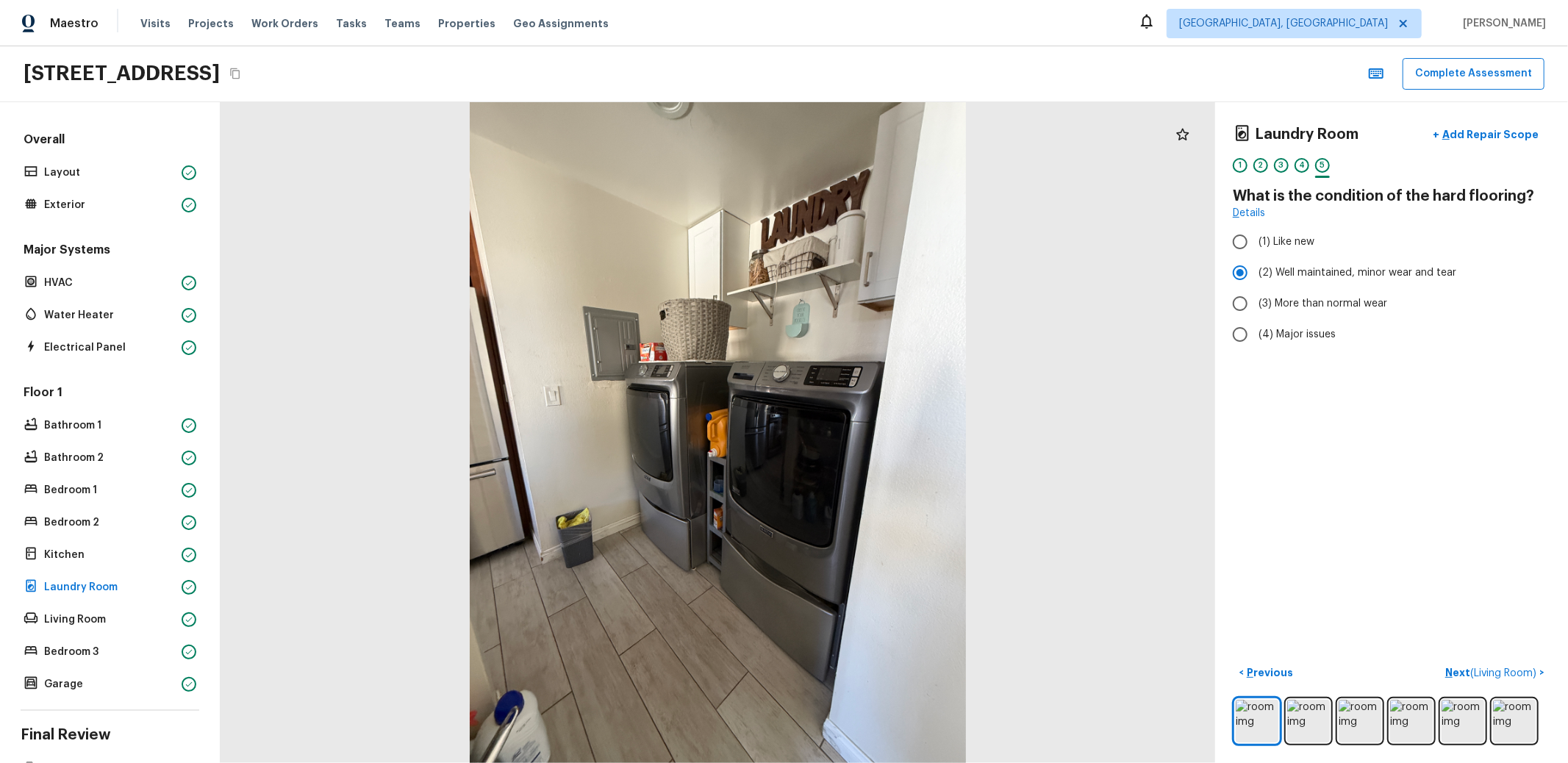
click at [1358, 446] on div "Laundry Room + Add Repair Scope 1 2 3 4 5 What is the condition of the hard flo…" at bounding box center [1391, 432] width 353 height 661
click at [1497, 73] on button "Complete Assessment" at bounding box center [1473, 74] width 142 height 32
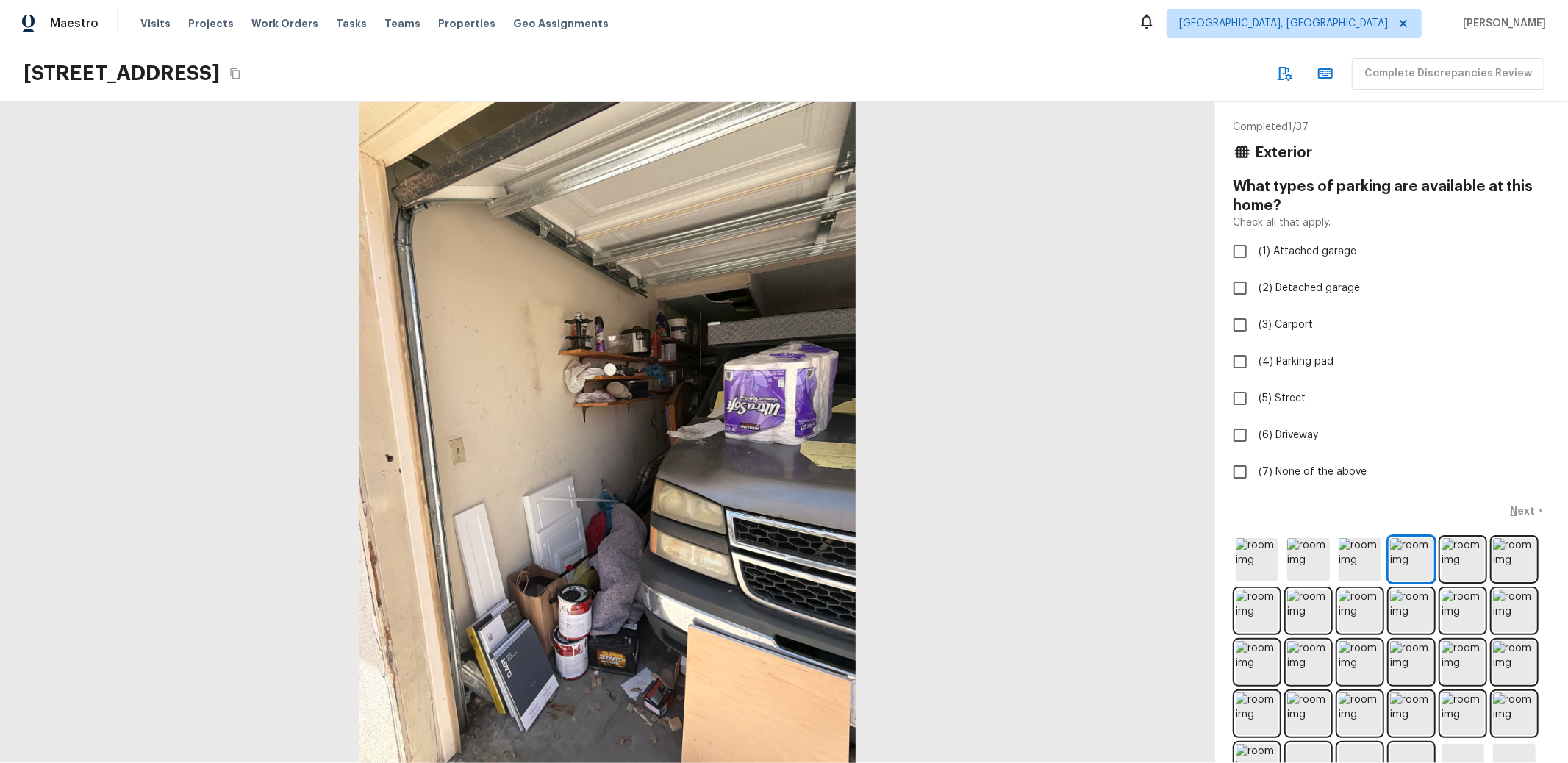
checkbox input "true"
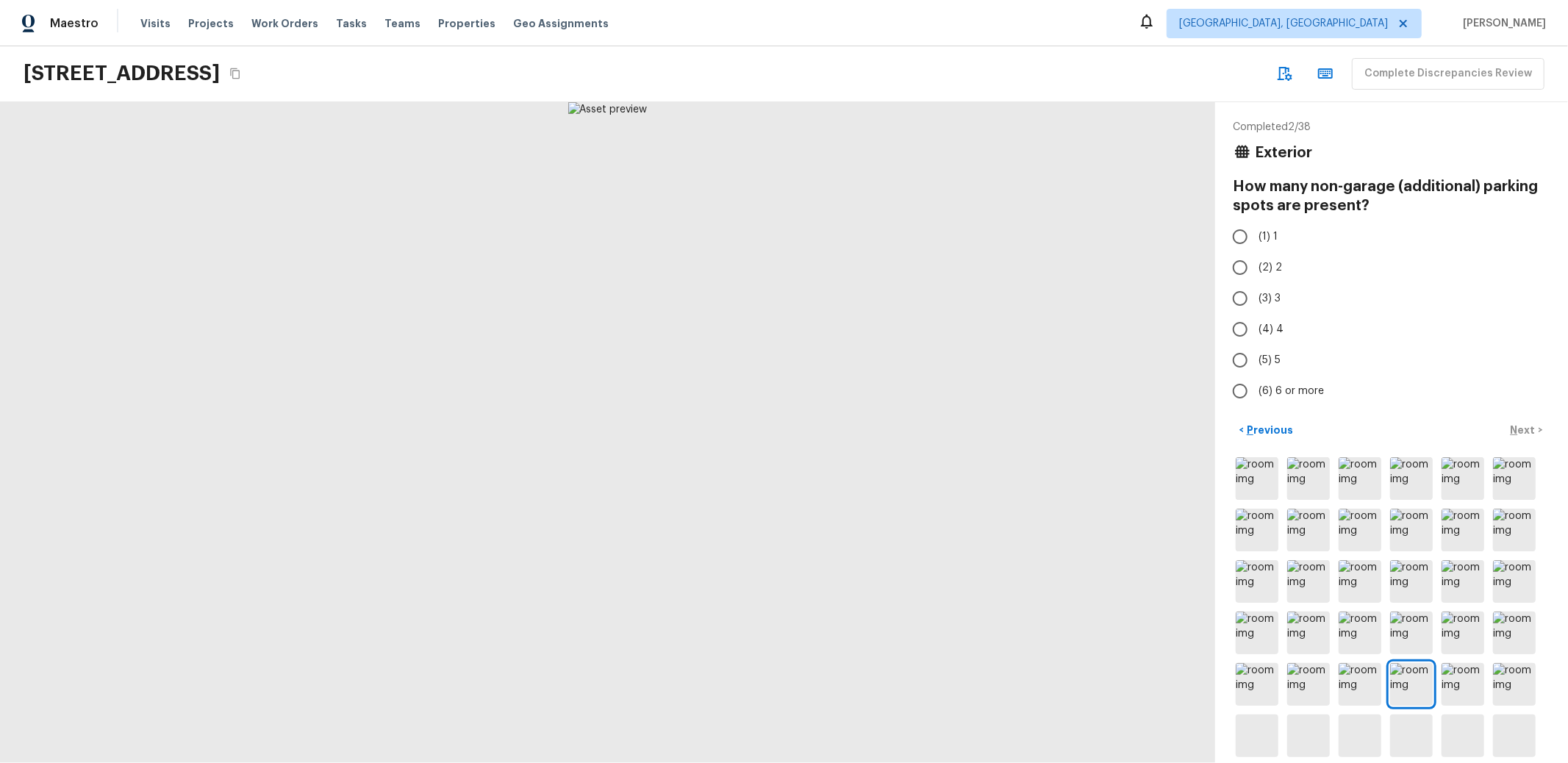
radio input "true"
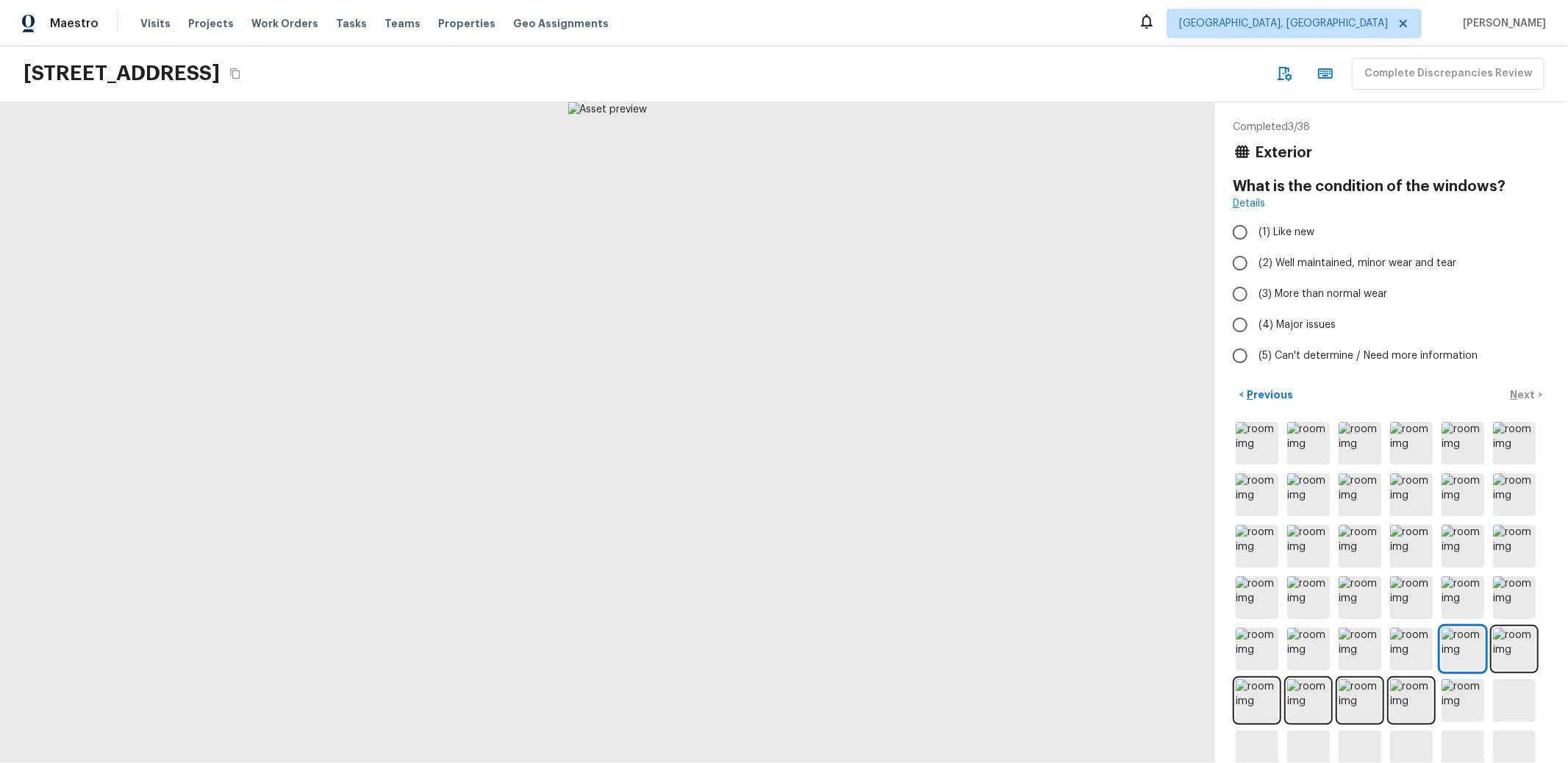
radio input "true"
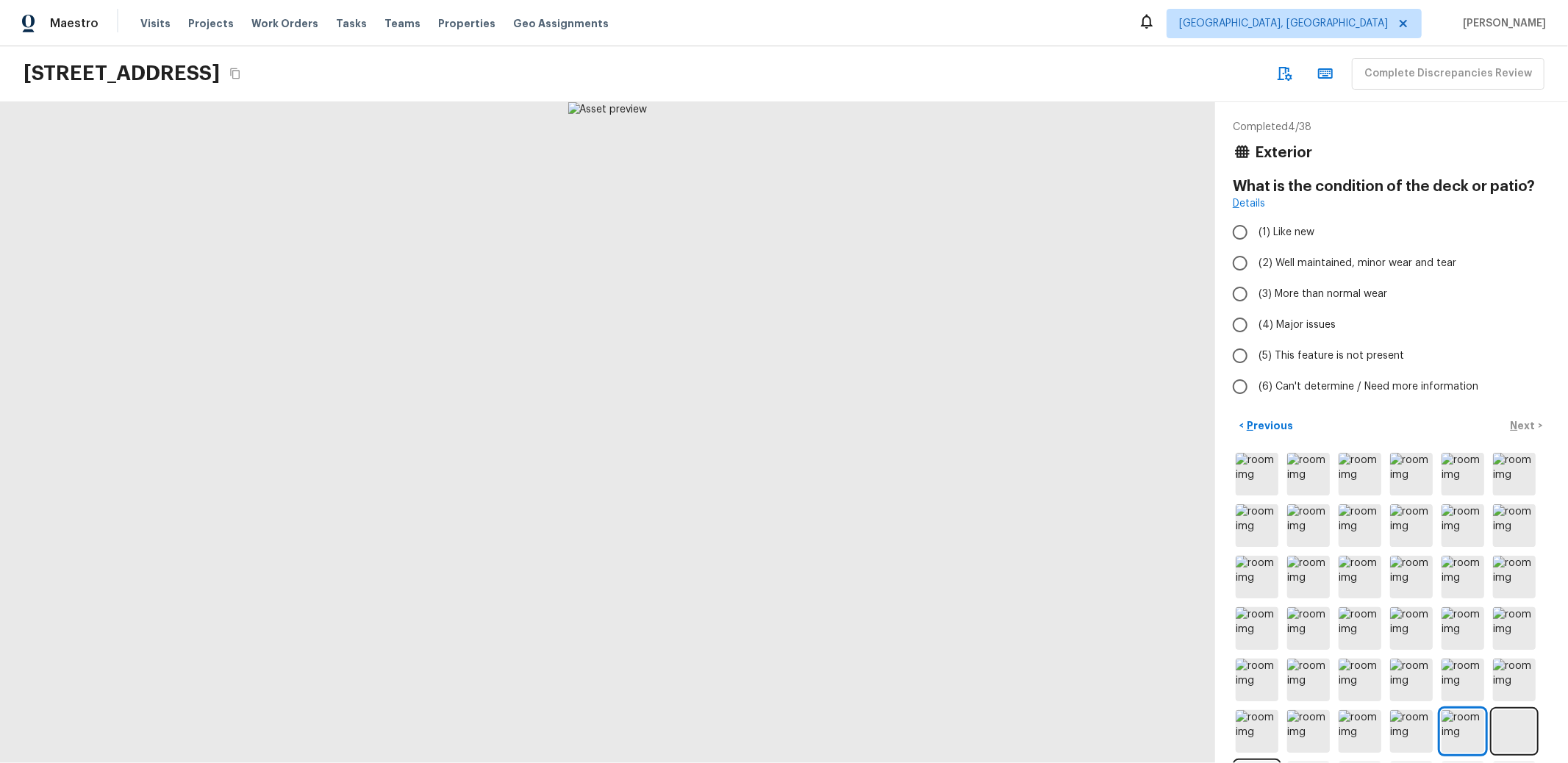
radio input "true"
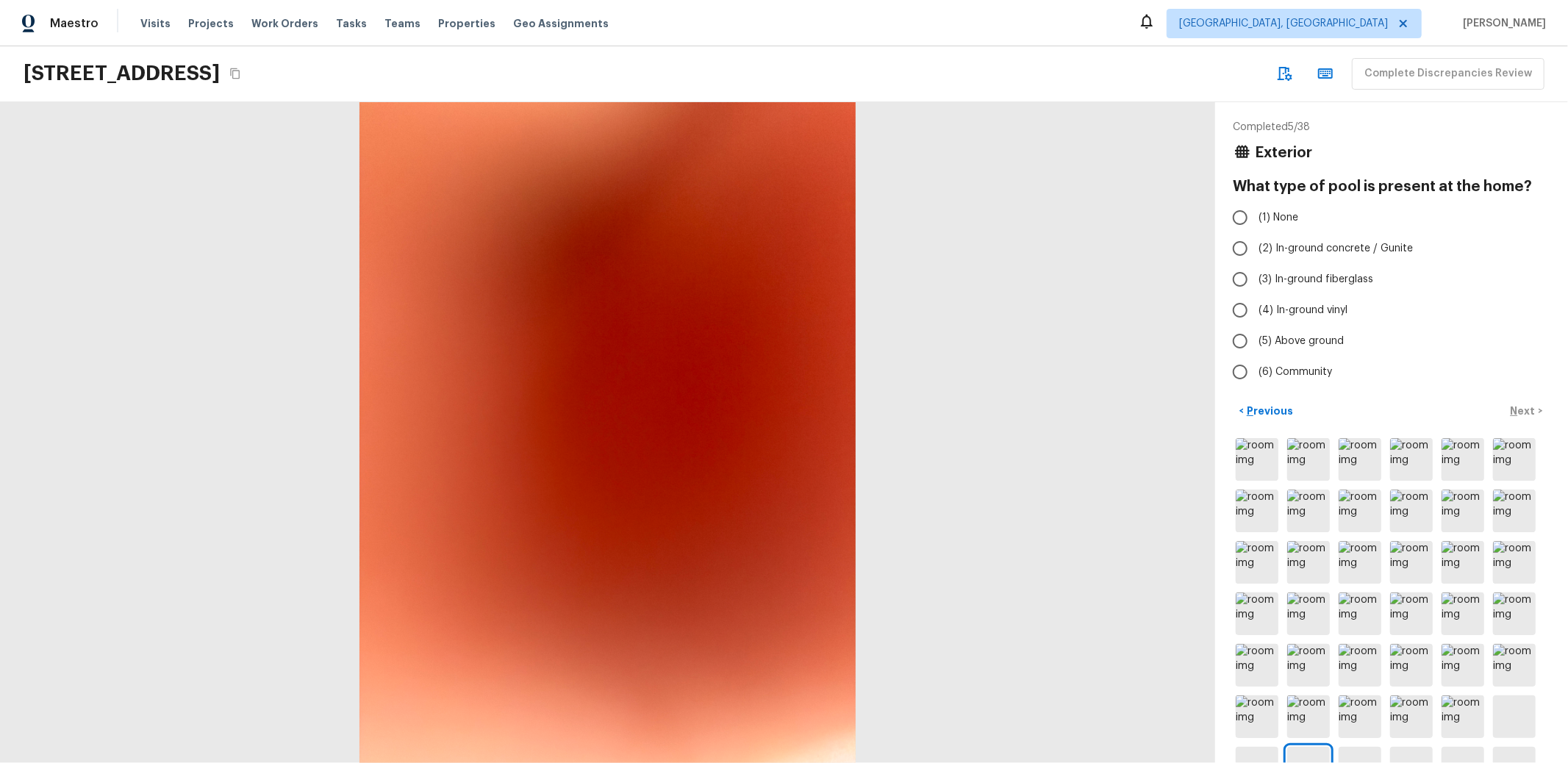
radio input "true"
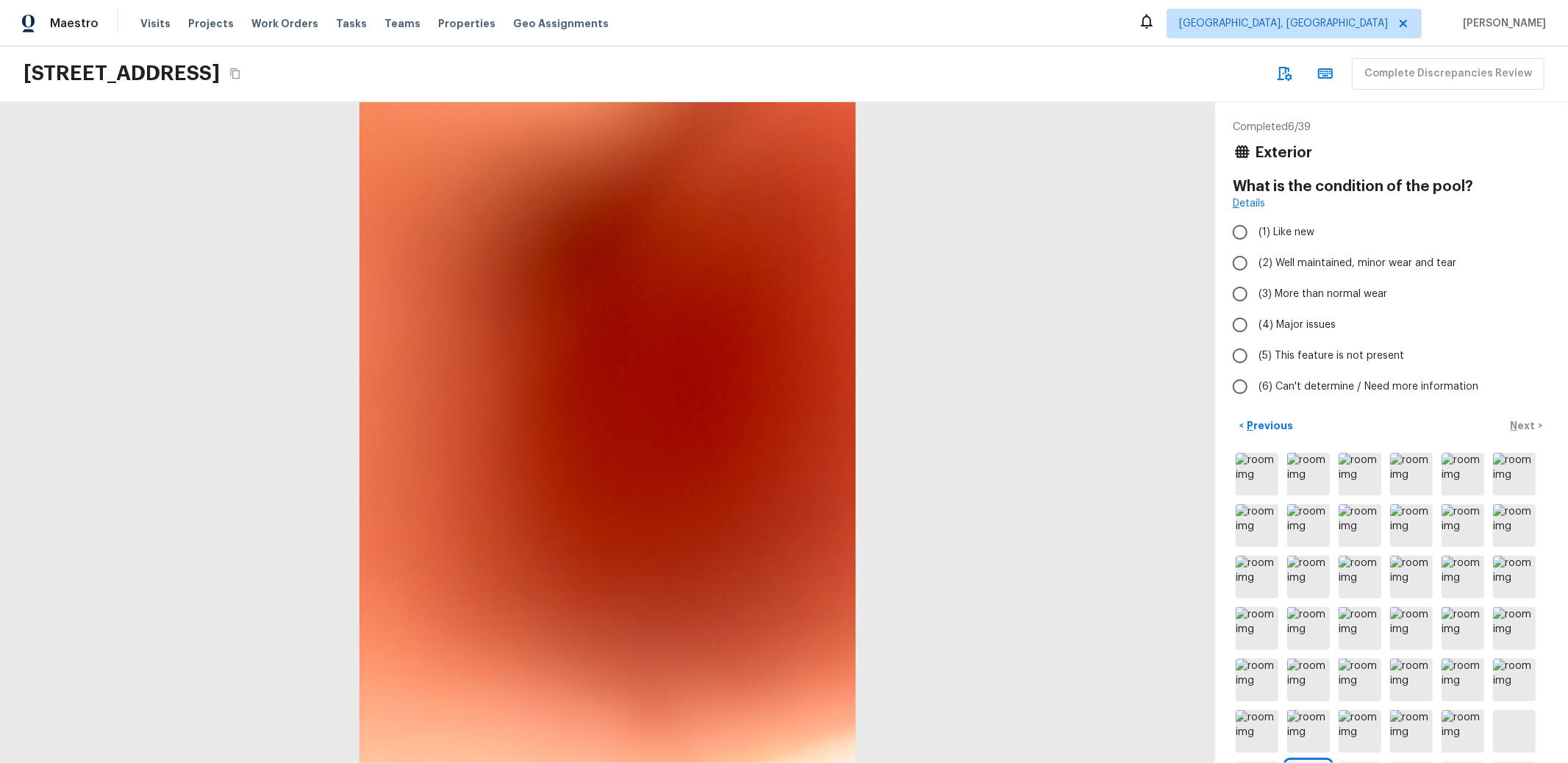
radio input "true"
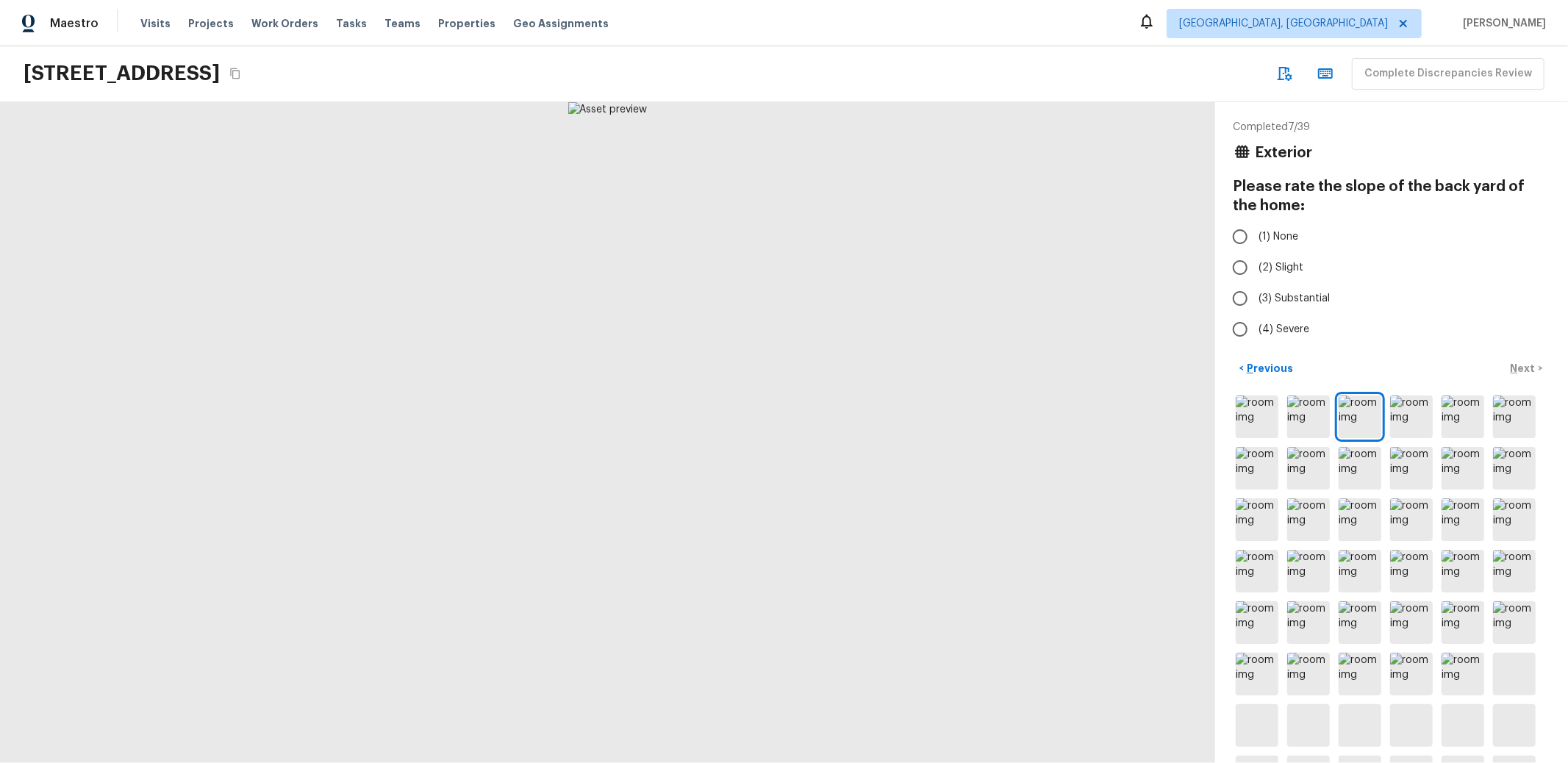
radio input "true"
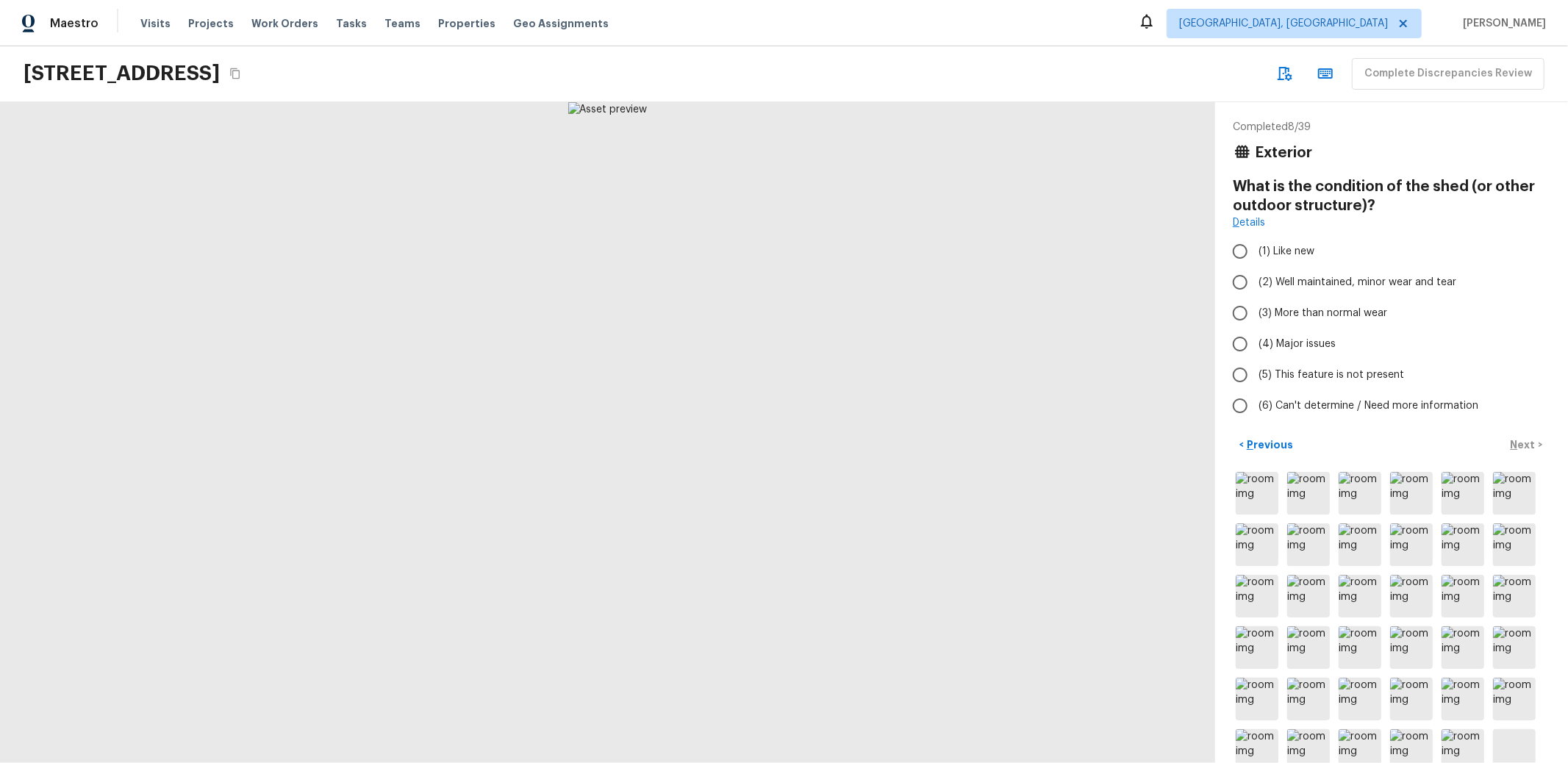
radio input "true"
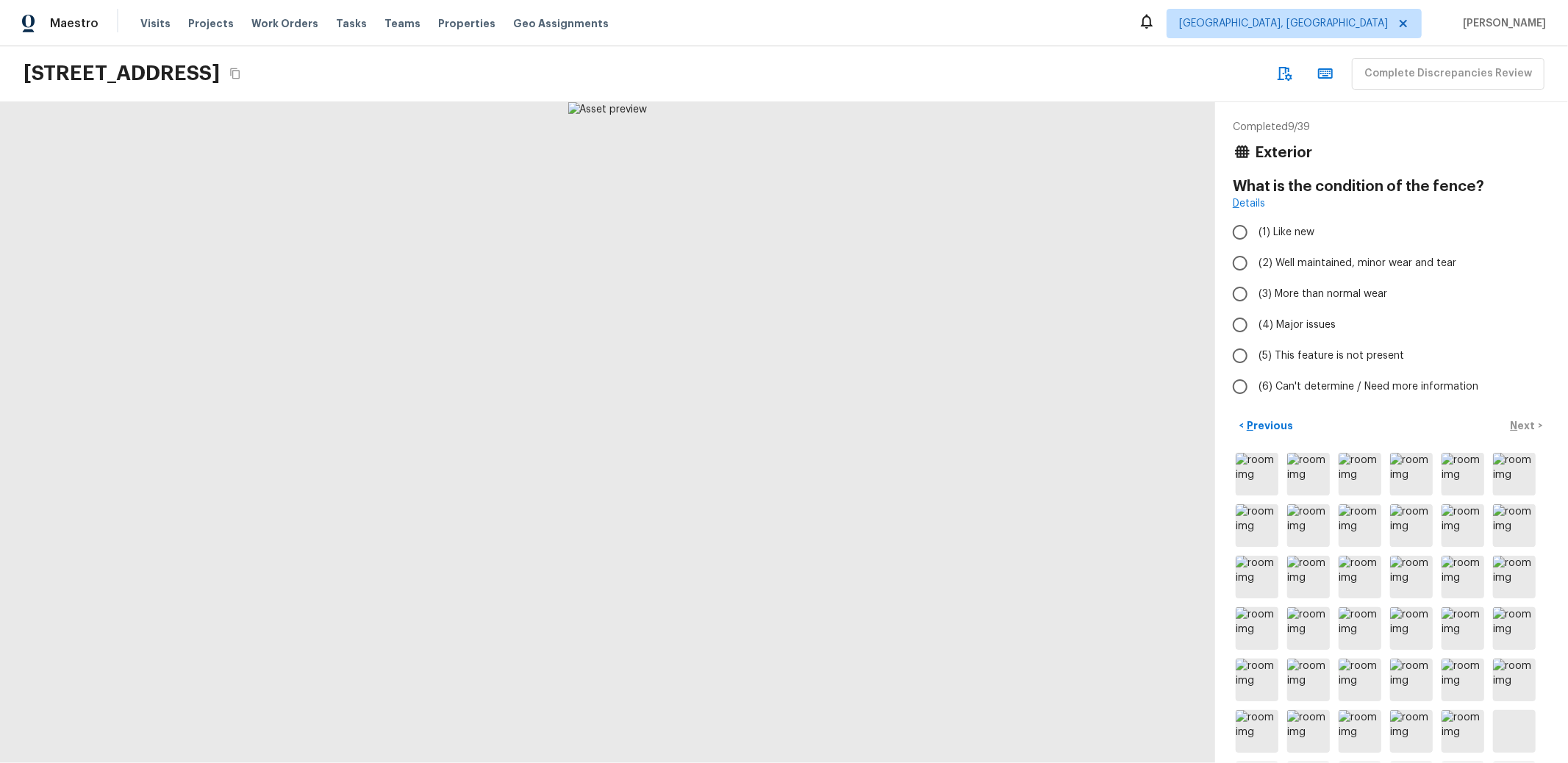
radio input "true"
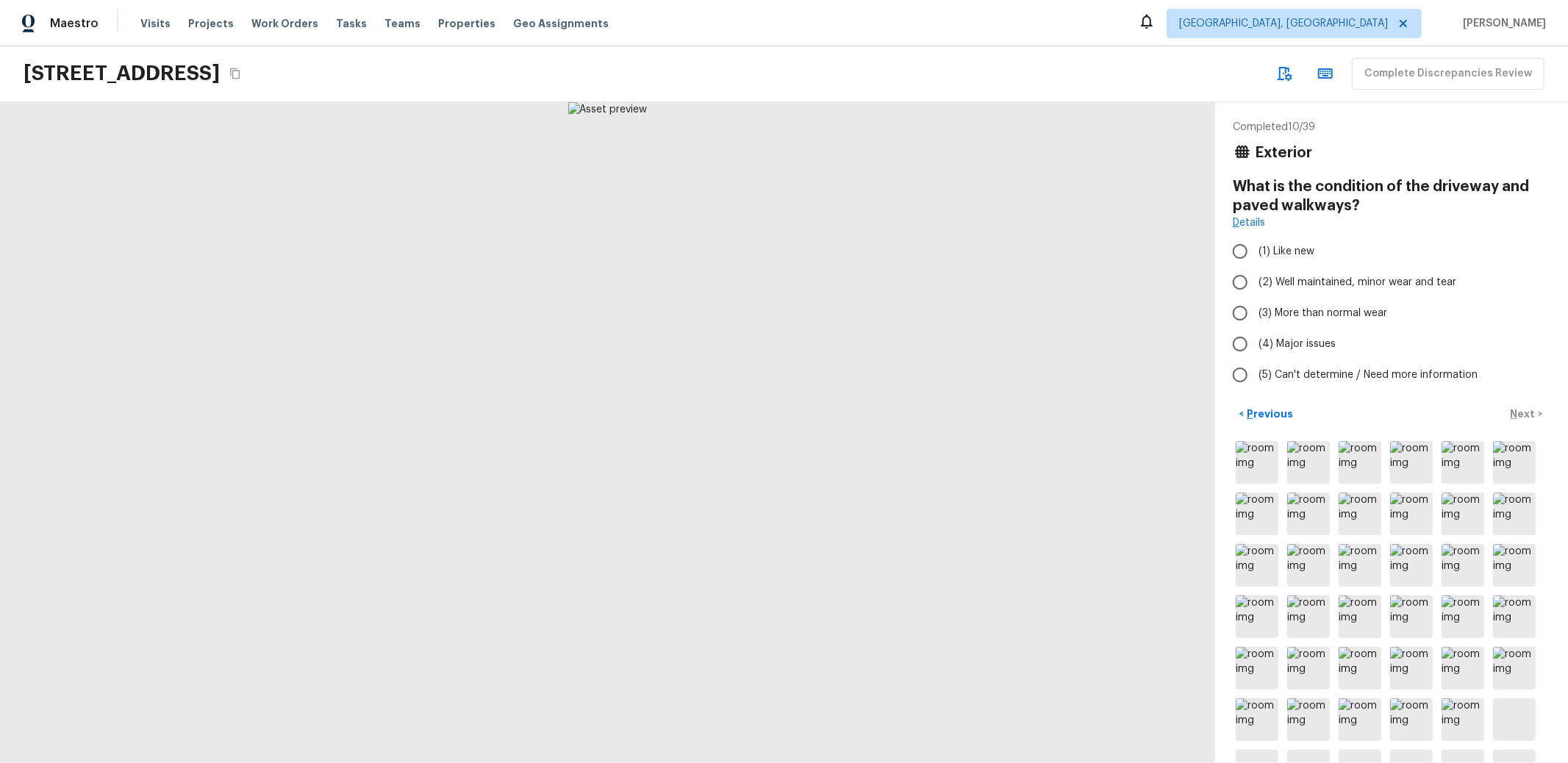
radio input "true"
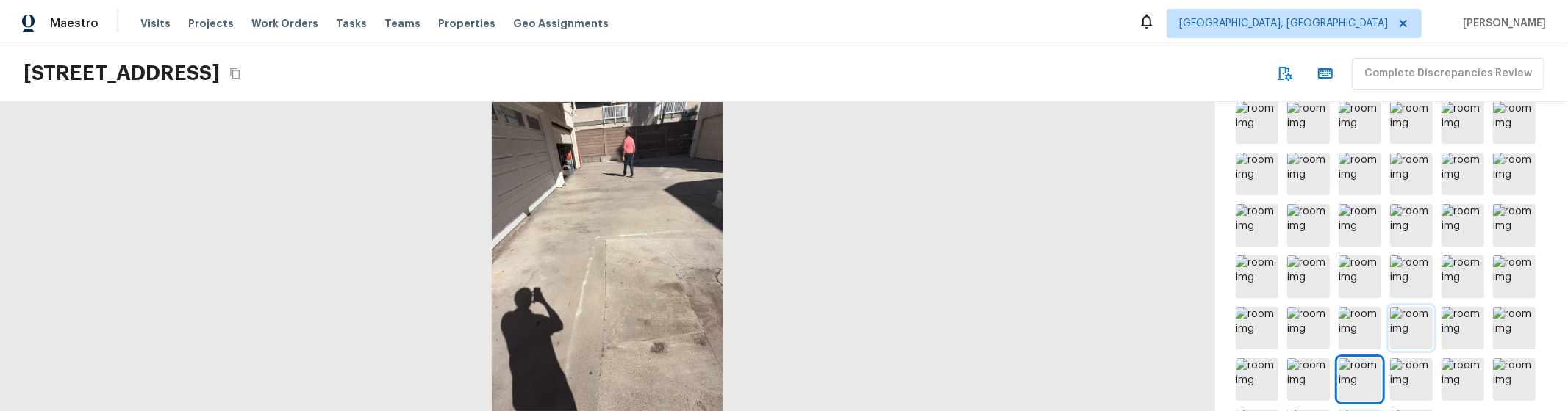
scroll to position [146, 0]
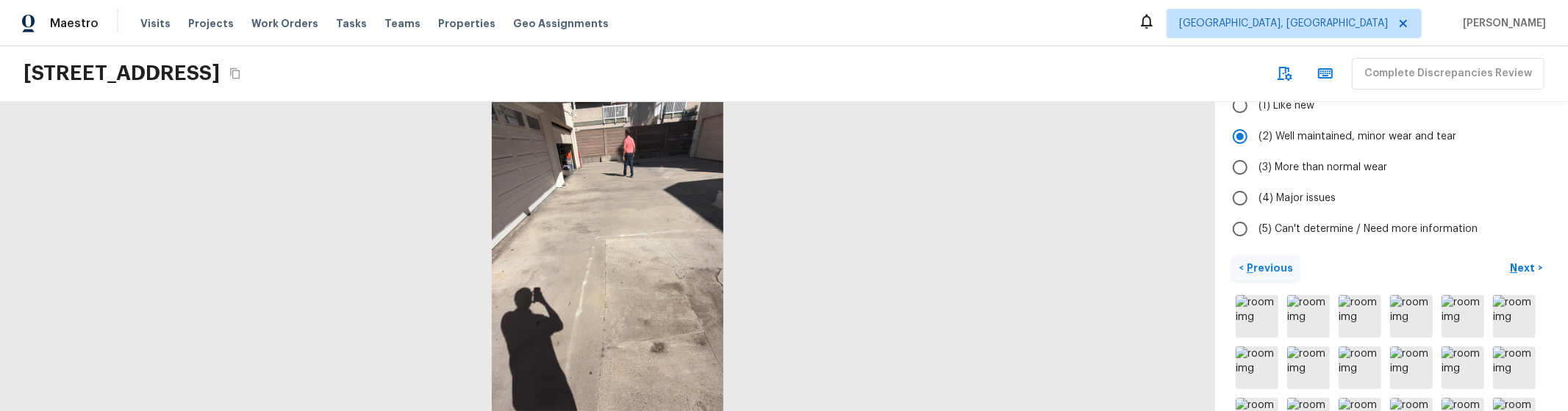
click at [1268, 267] on p "Previous" at bounding box center [1269, 268] width 50 height 15
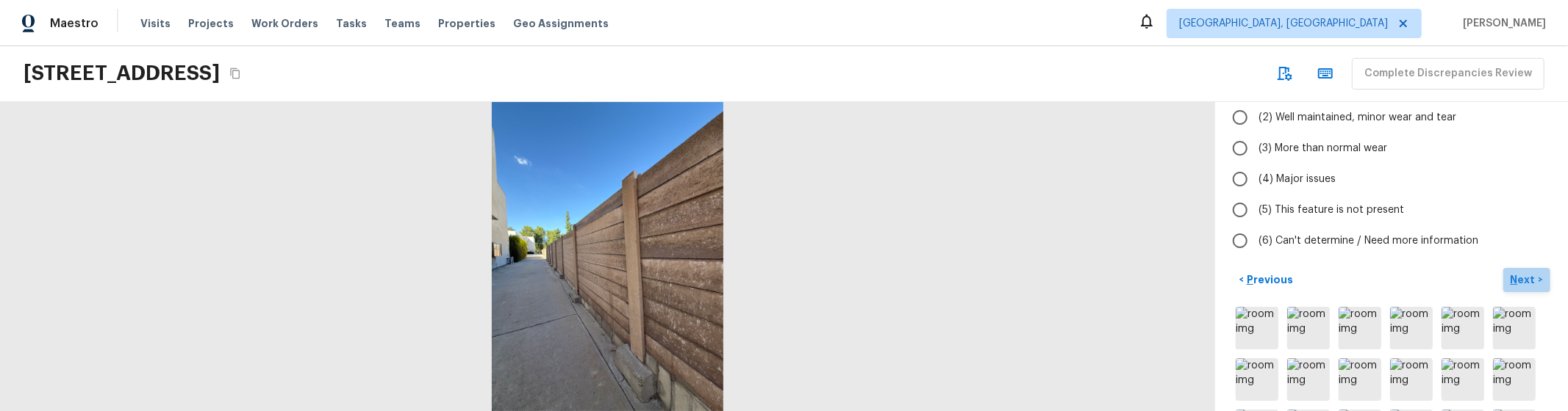
click at [1510, 278] on p "Next" at bounding box center [1525, 279] width 28 height 15
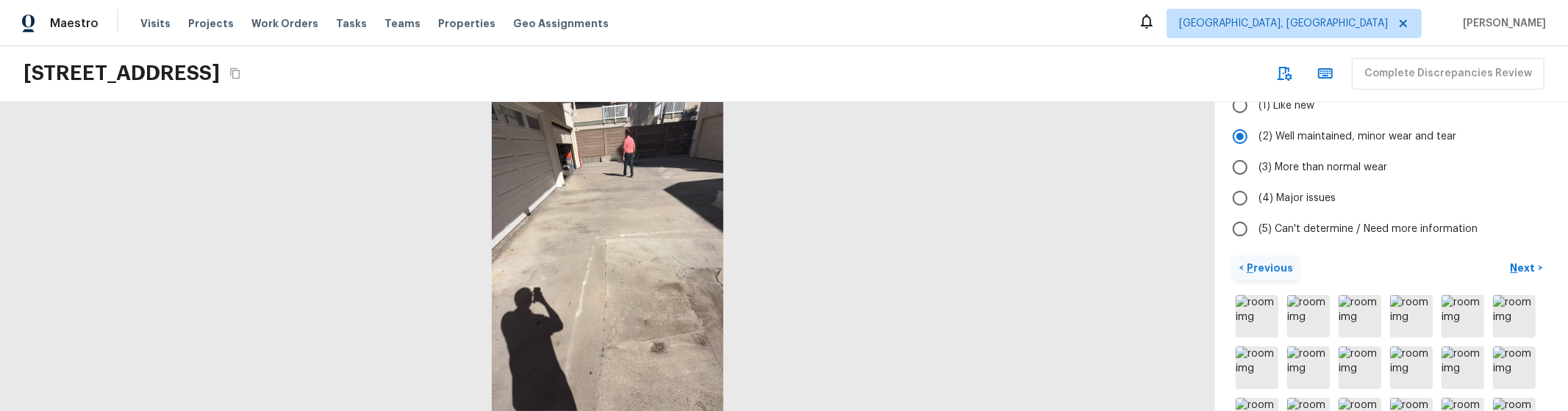
click at [1257, 263] on p "Previous" at bounding box center [1269, 268] width 50 height 15
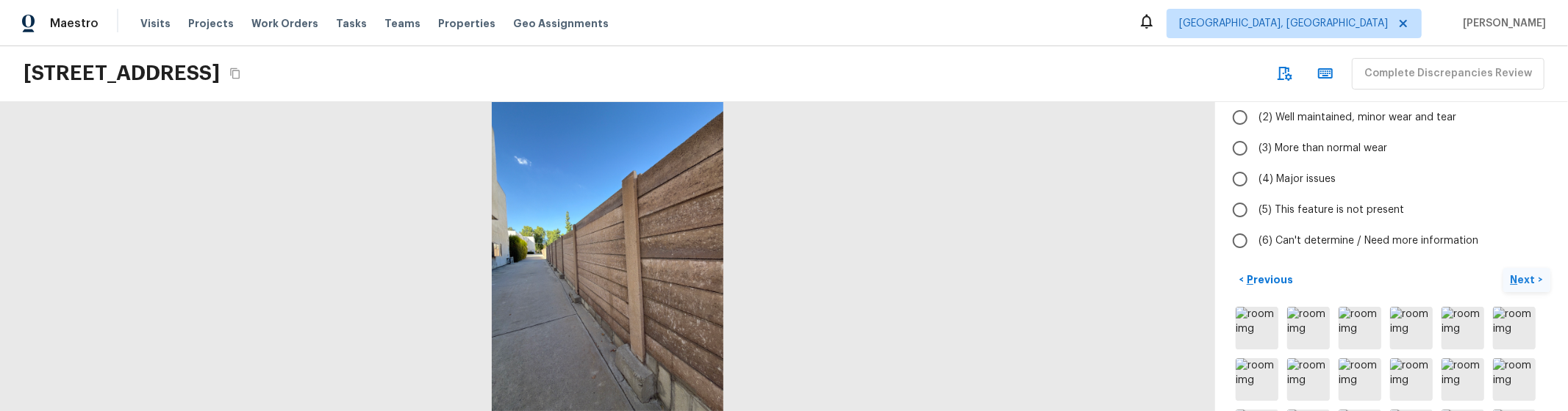
click at [1519, 280] on button "Next >" at bounding box center [1526, 279] width 47 height 24
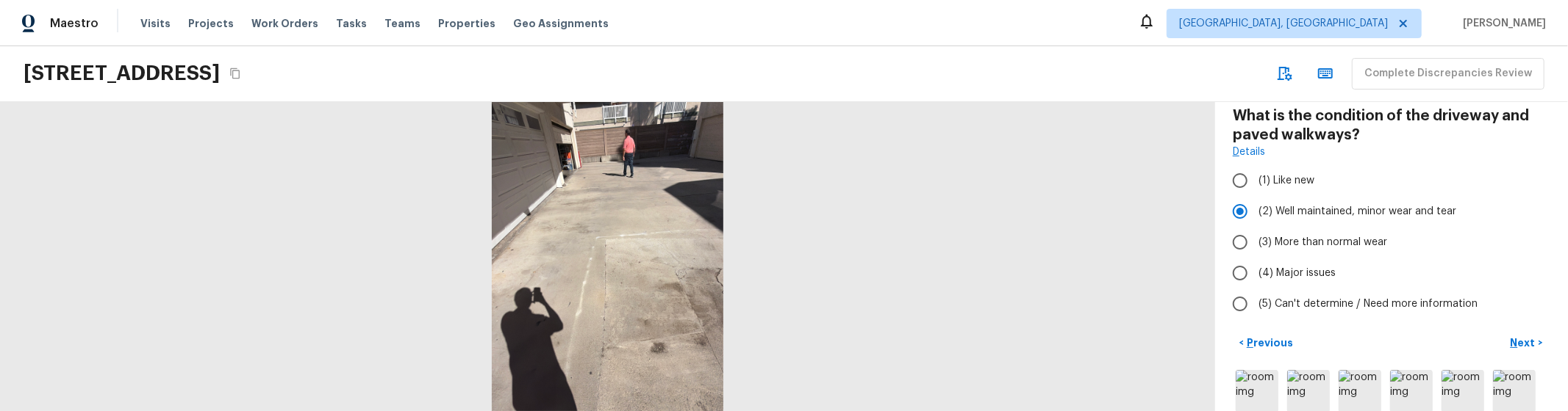
scroll to position [45, 0]
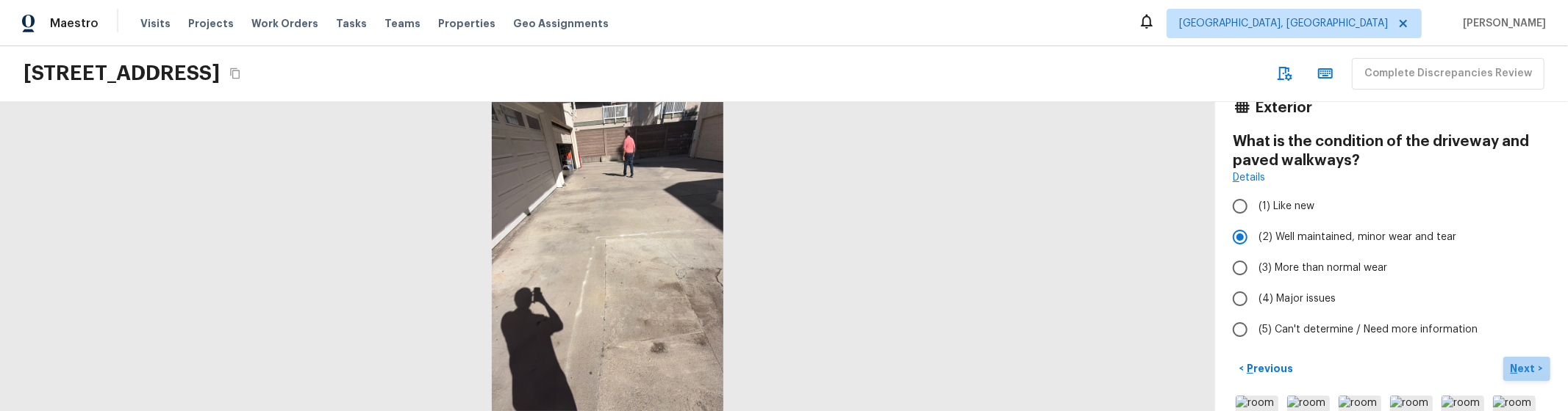
click at [1510, 362] on p "Next" at bounding box center [1525, 369] width 28 height 15
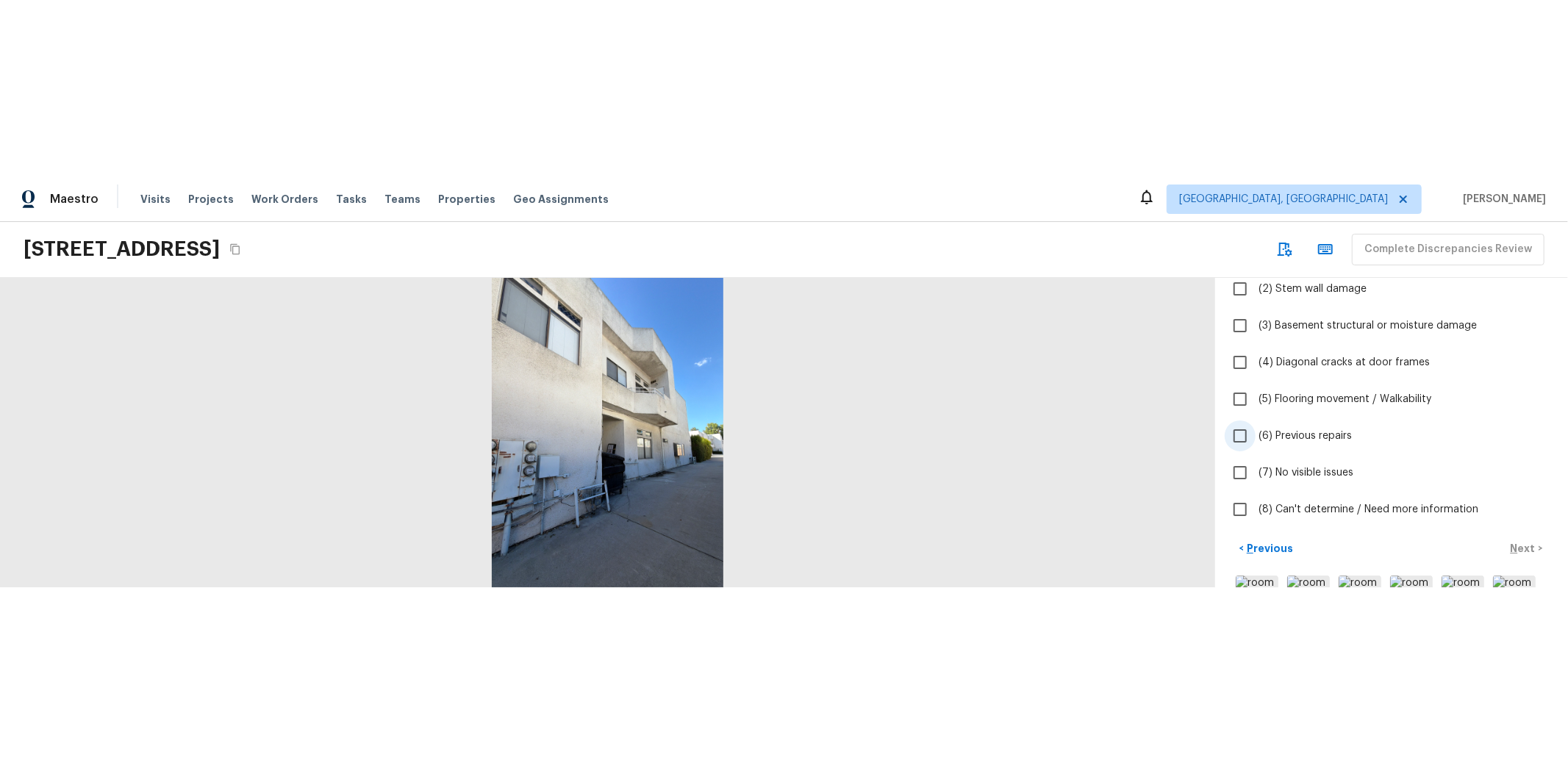
scroll to position [142, 0]
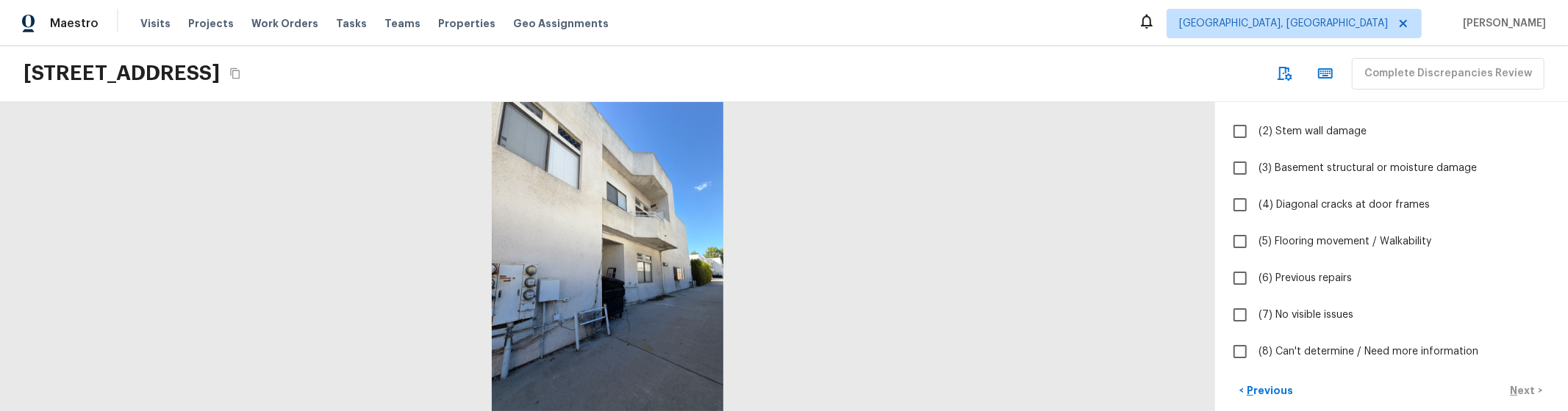
click at [1503, 89] on div "20920 Community St Apt 10, Canoga Park, CA 91304 Complete Discrepancies Review" at bounding box center [784, 73] width 1568 height 56
checkbox input "true"
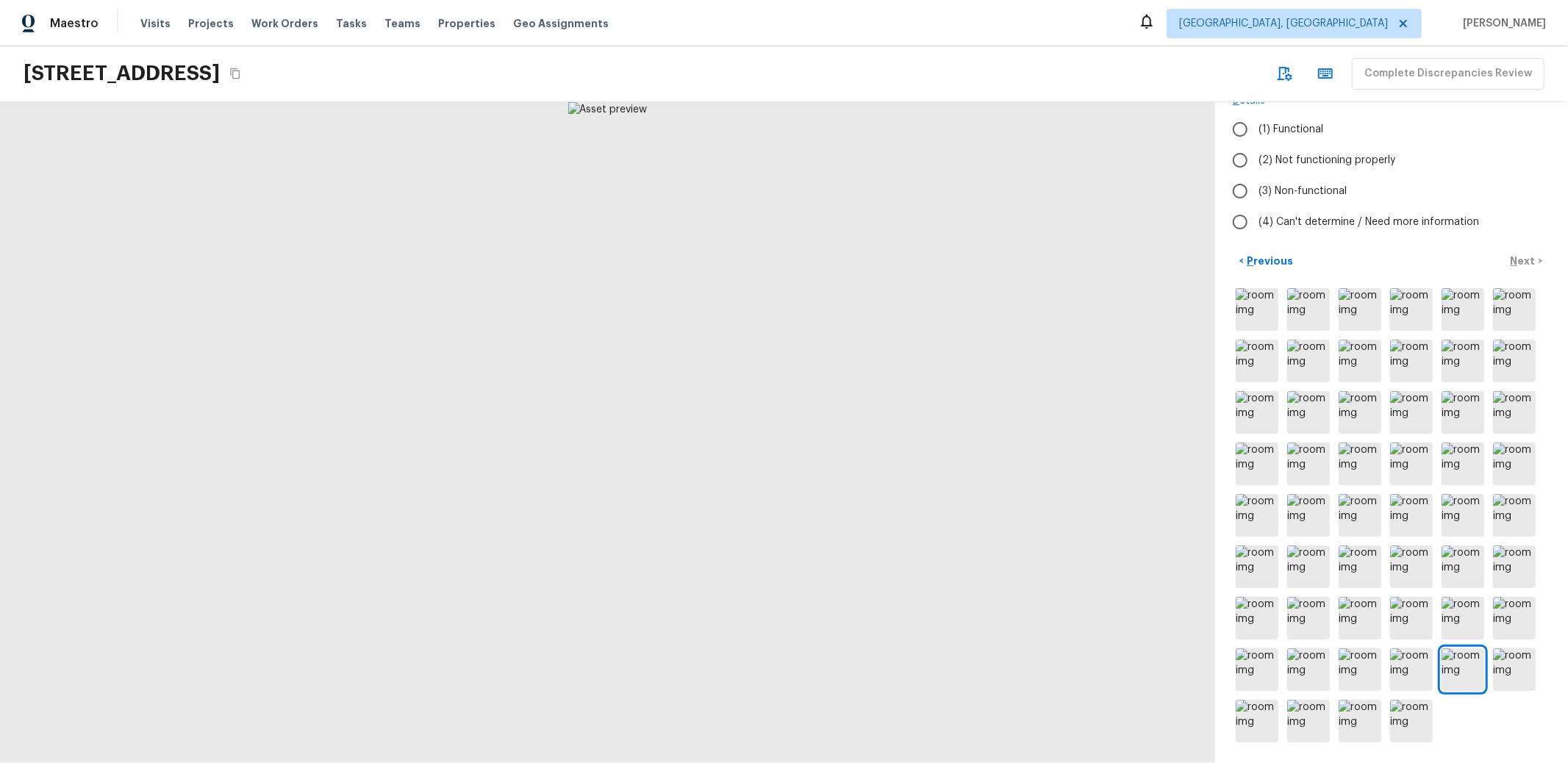
radio input "true"
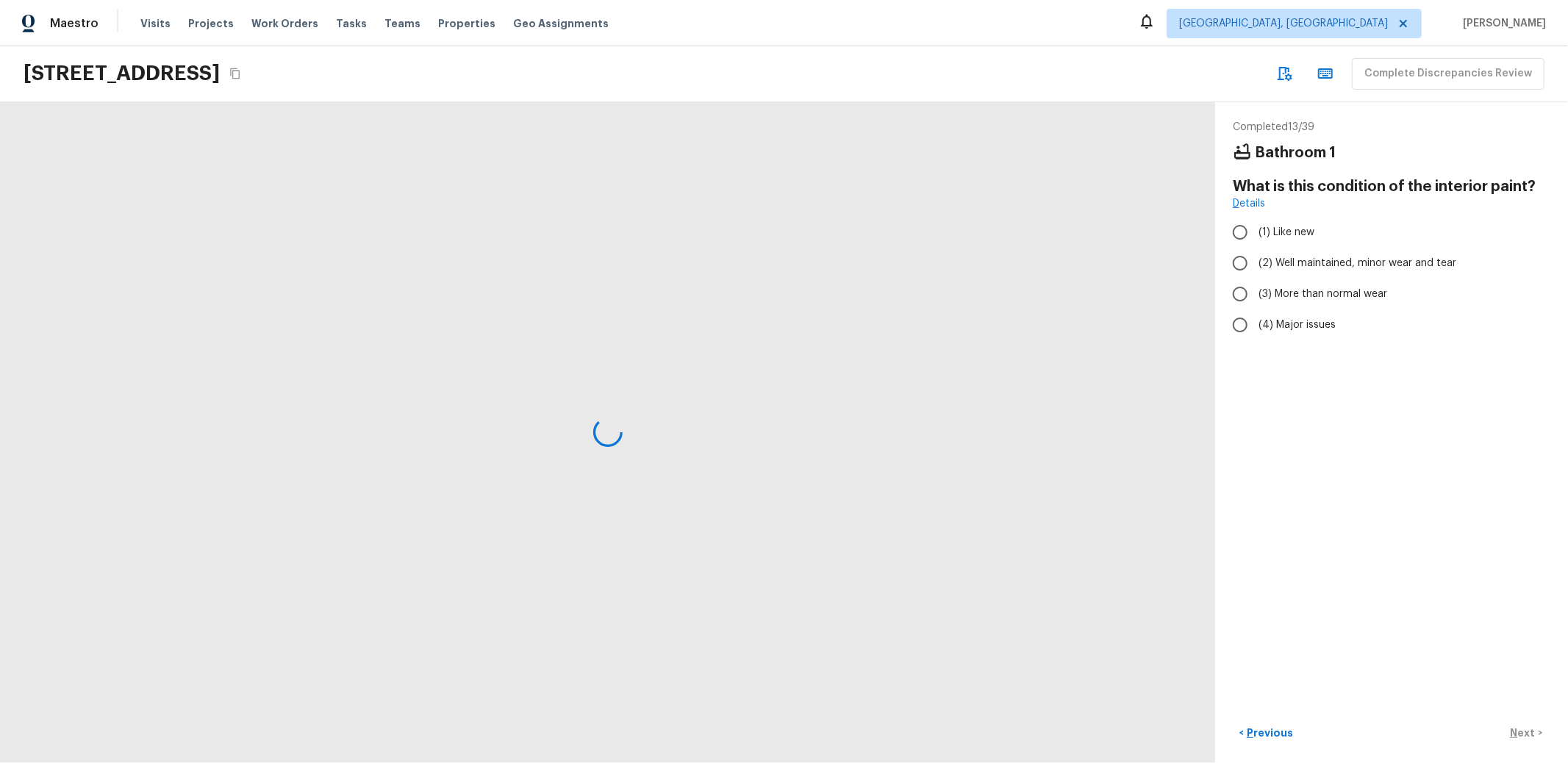
scroll to position [0, 0]
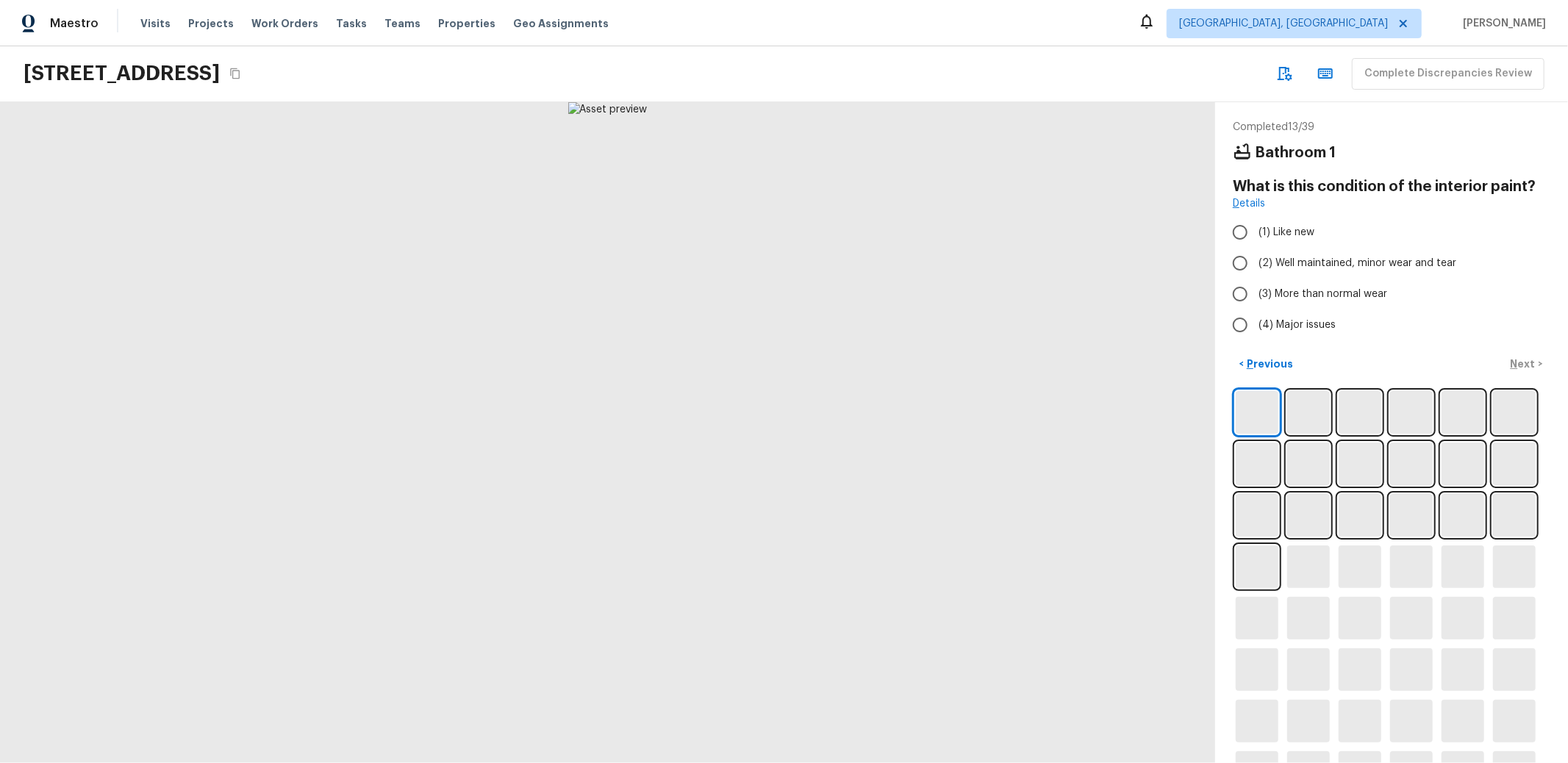
radio input "true"
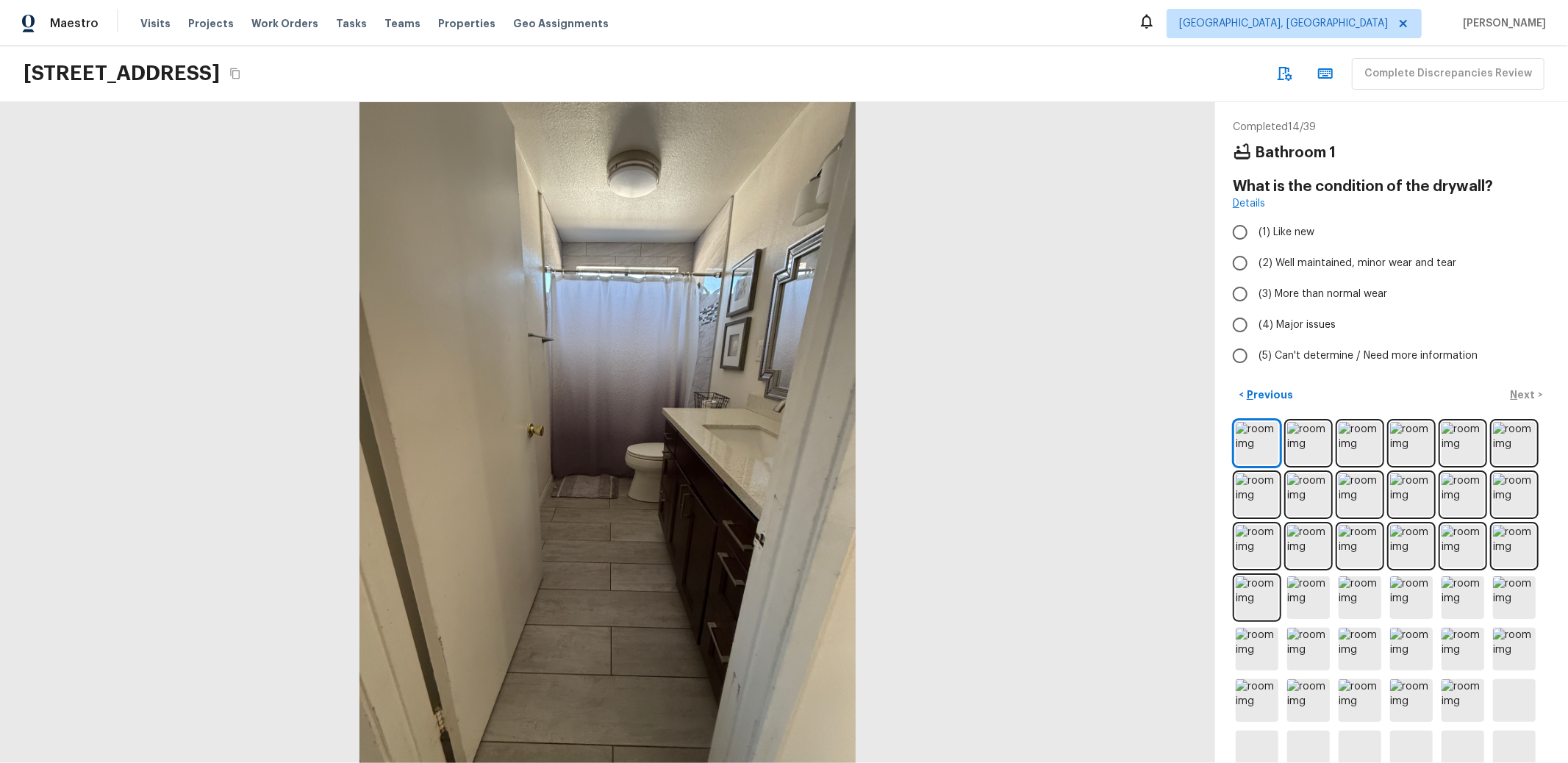
radio input "true"
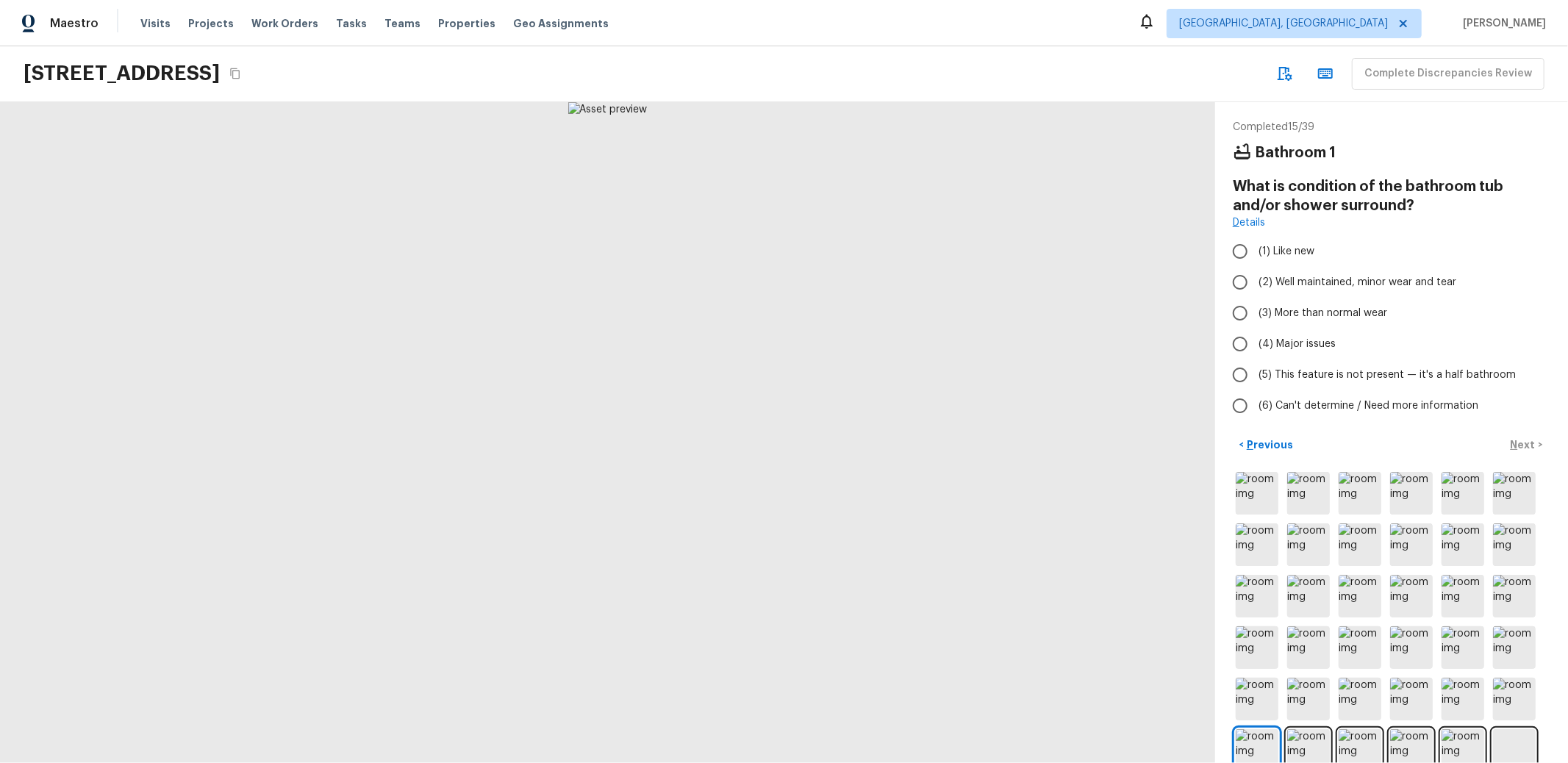
radio input "true"
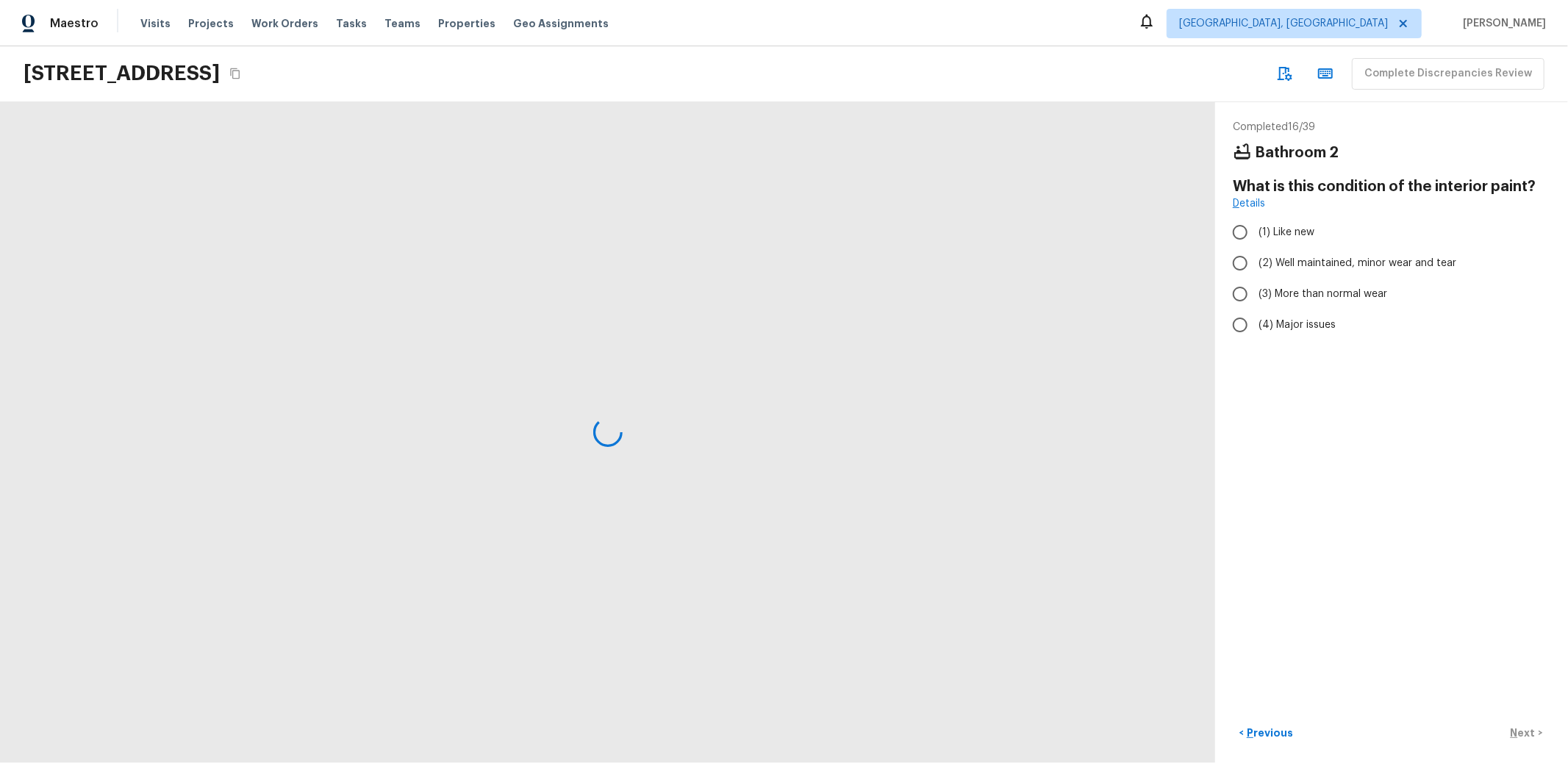
radio input "true"
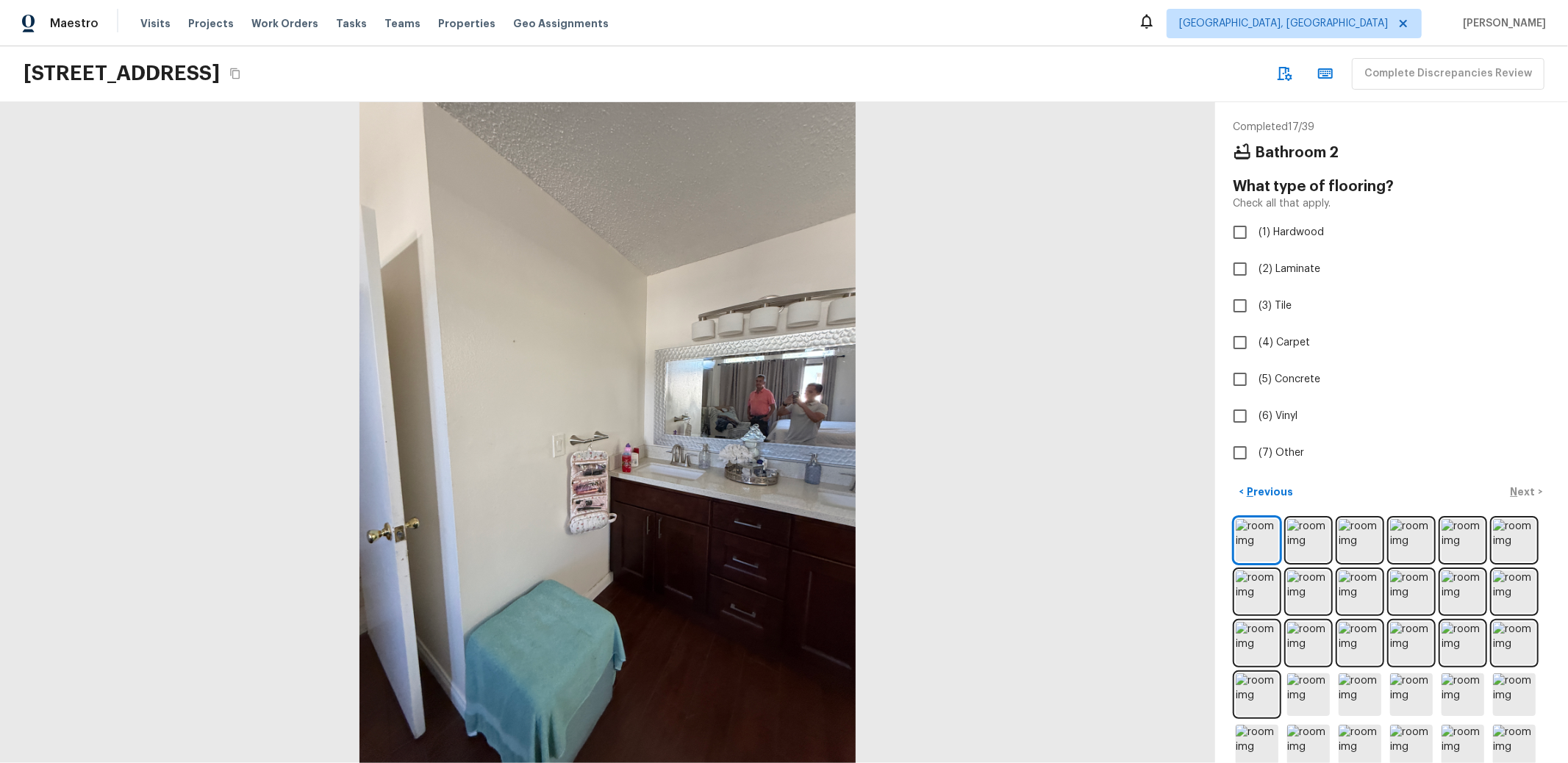
checkbox input "true"
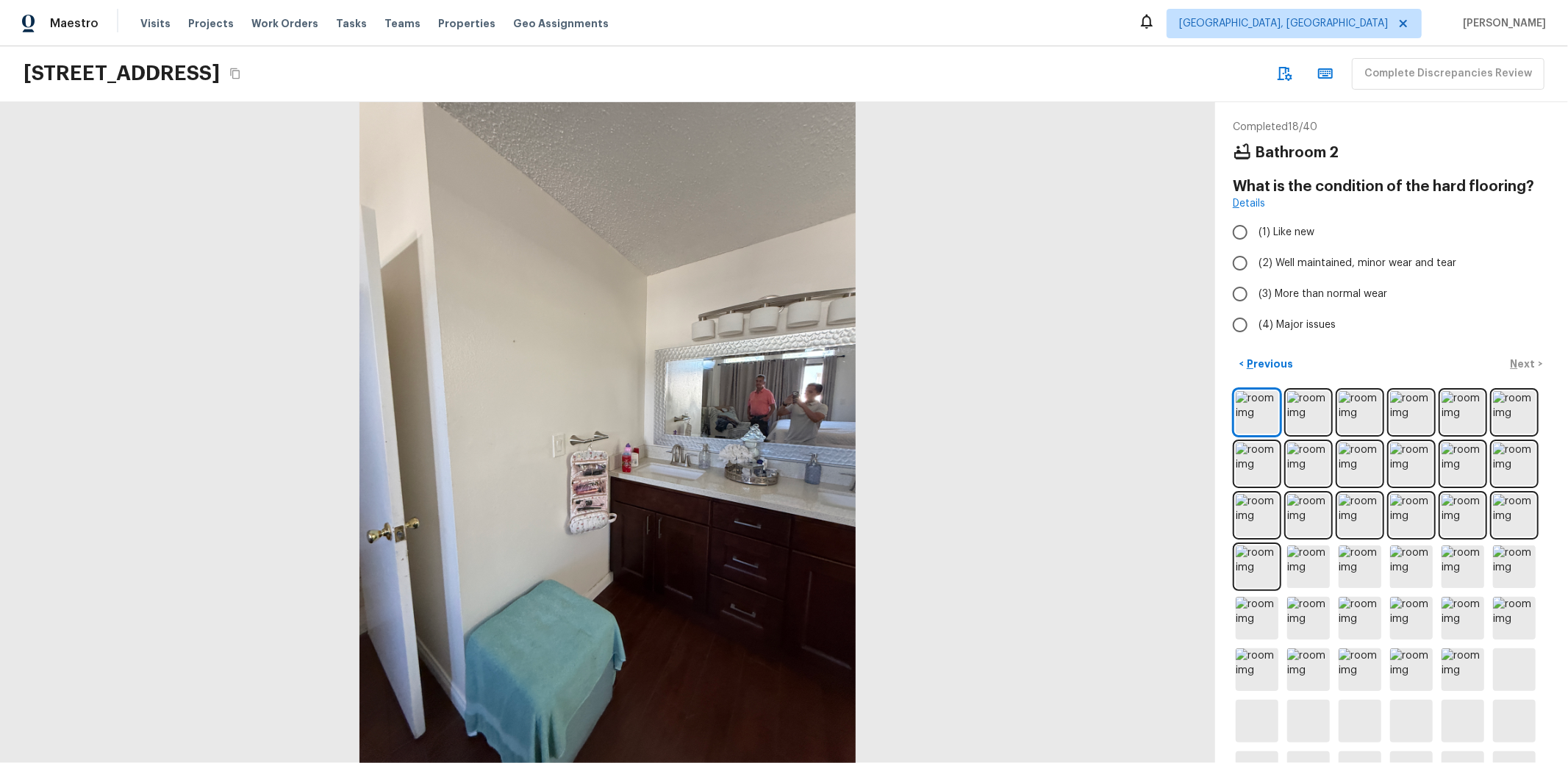
radio input "true"
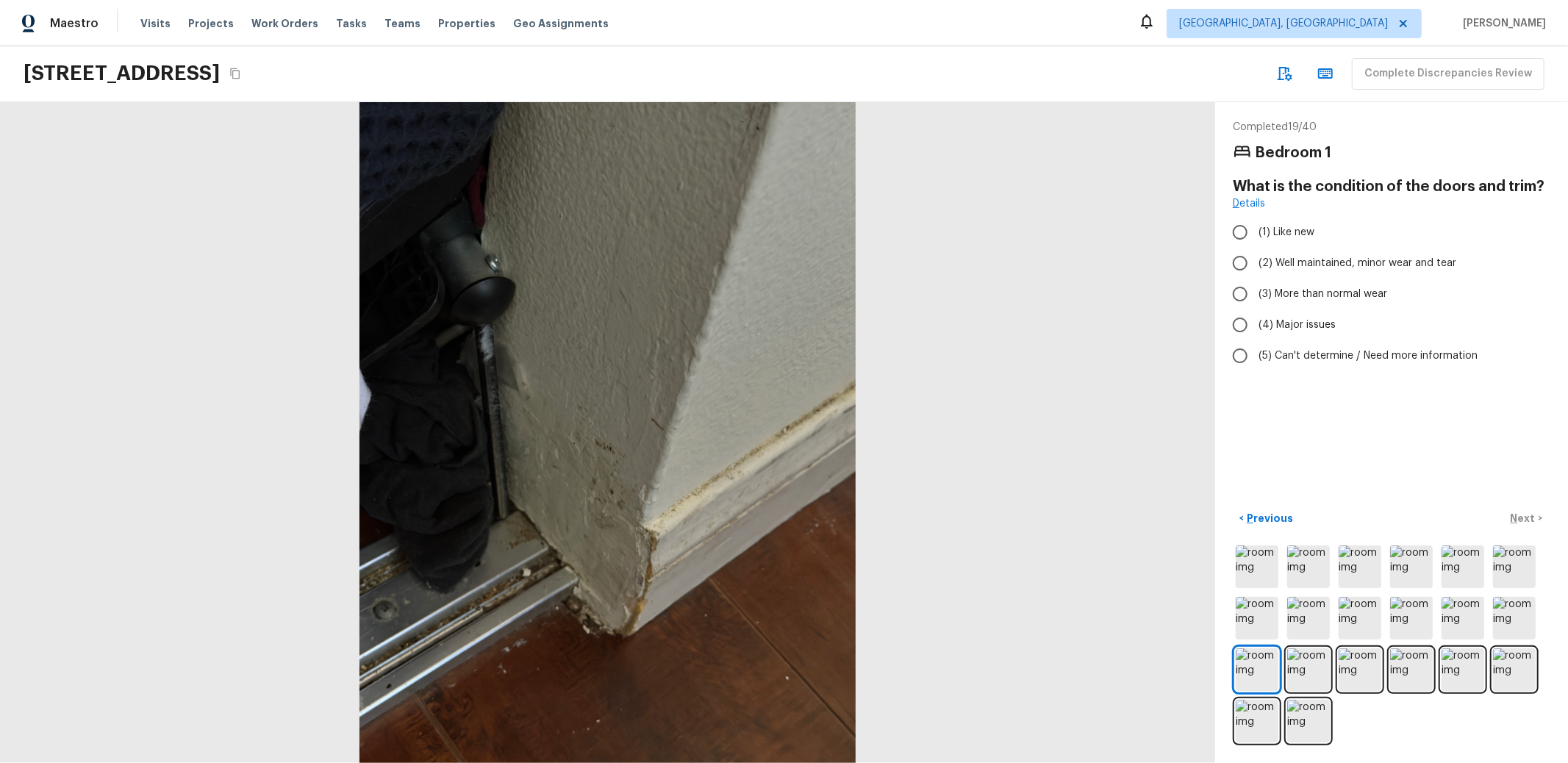
radio input "true"
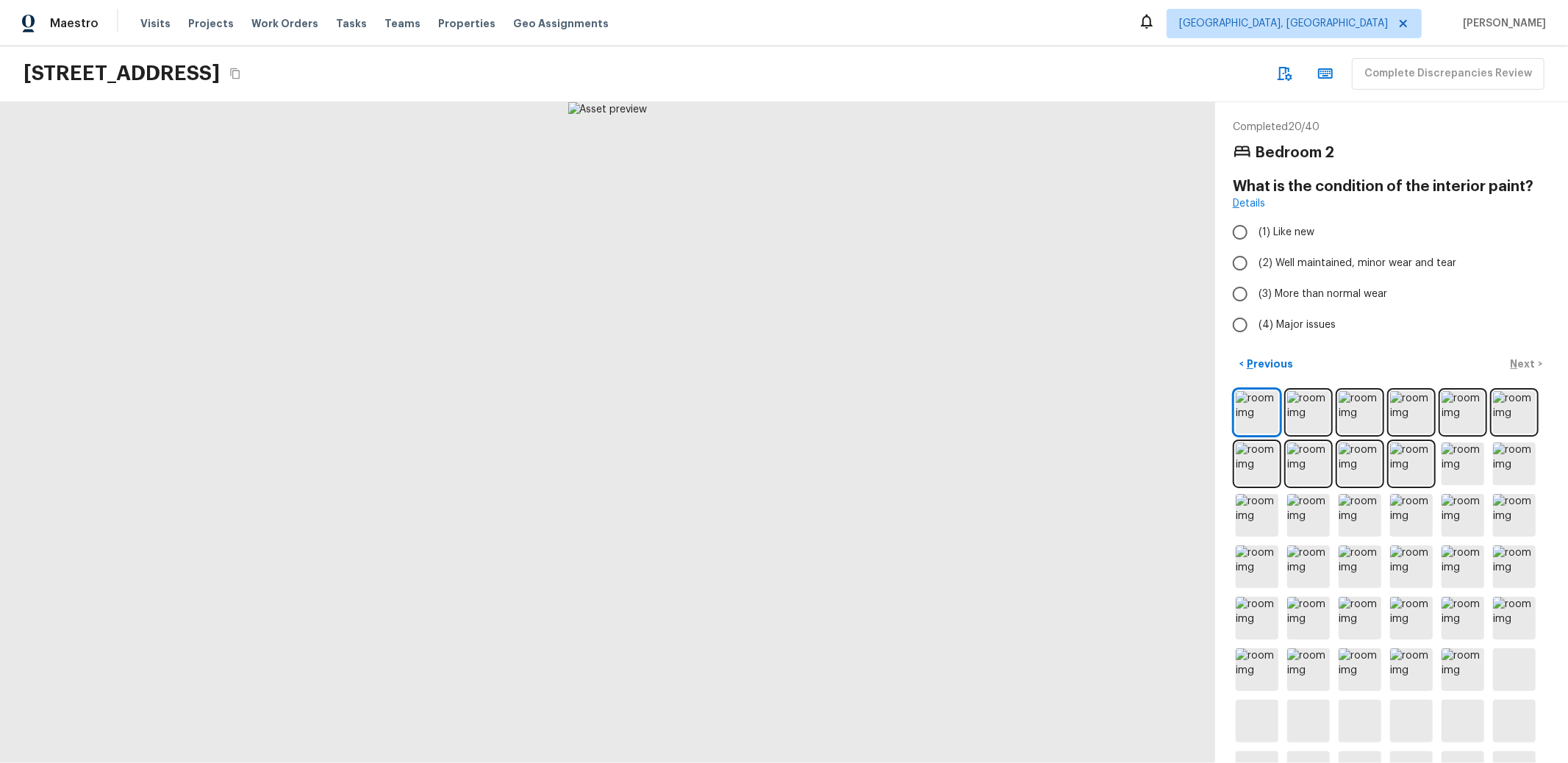
radio input "true"
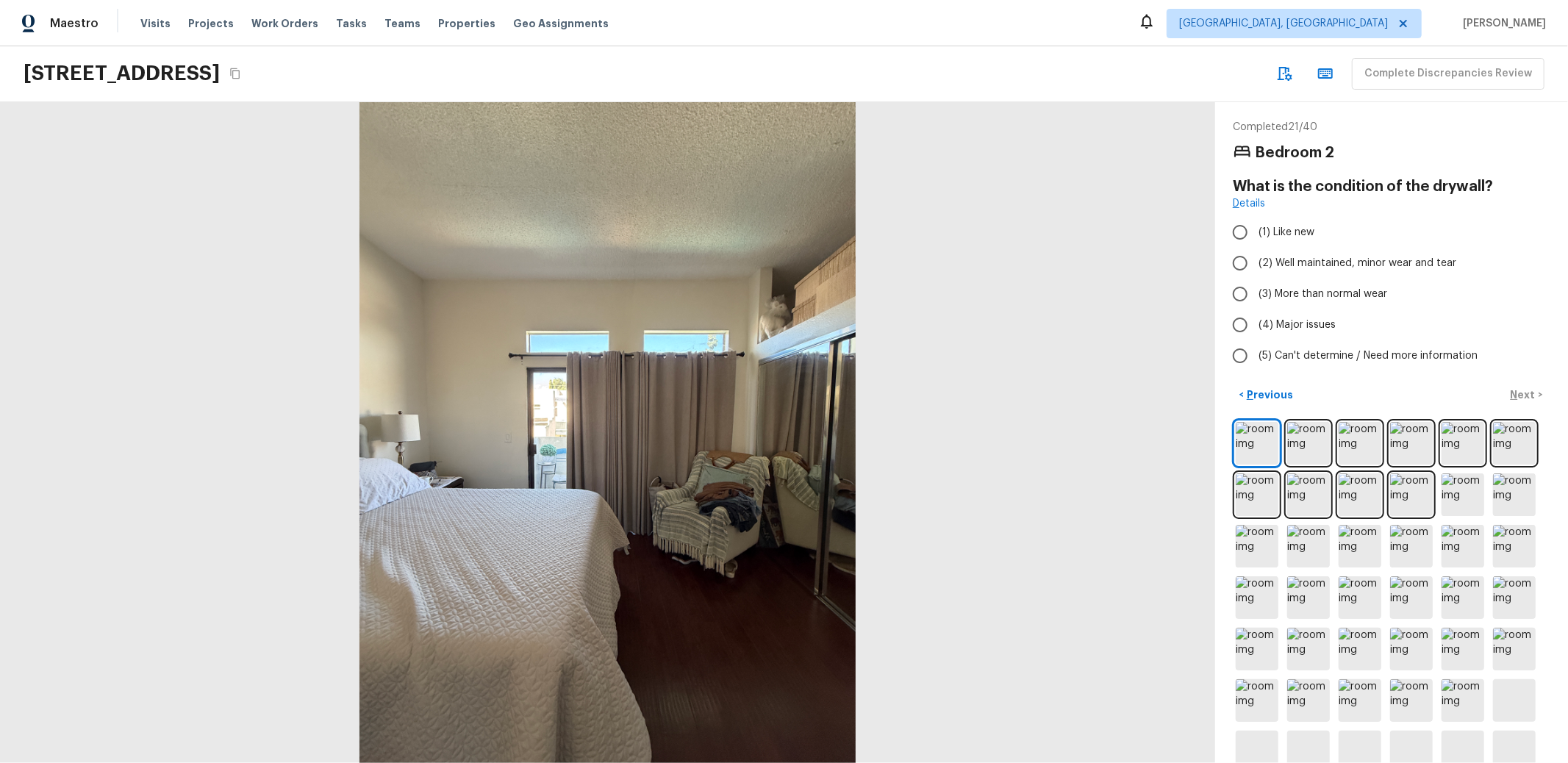
radio input "true"
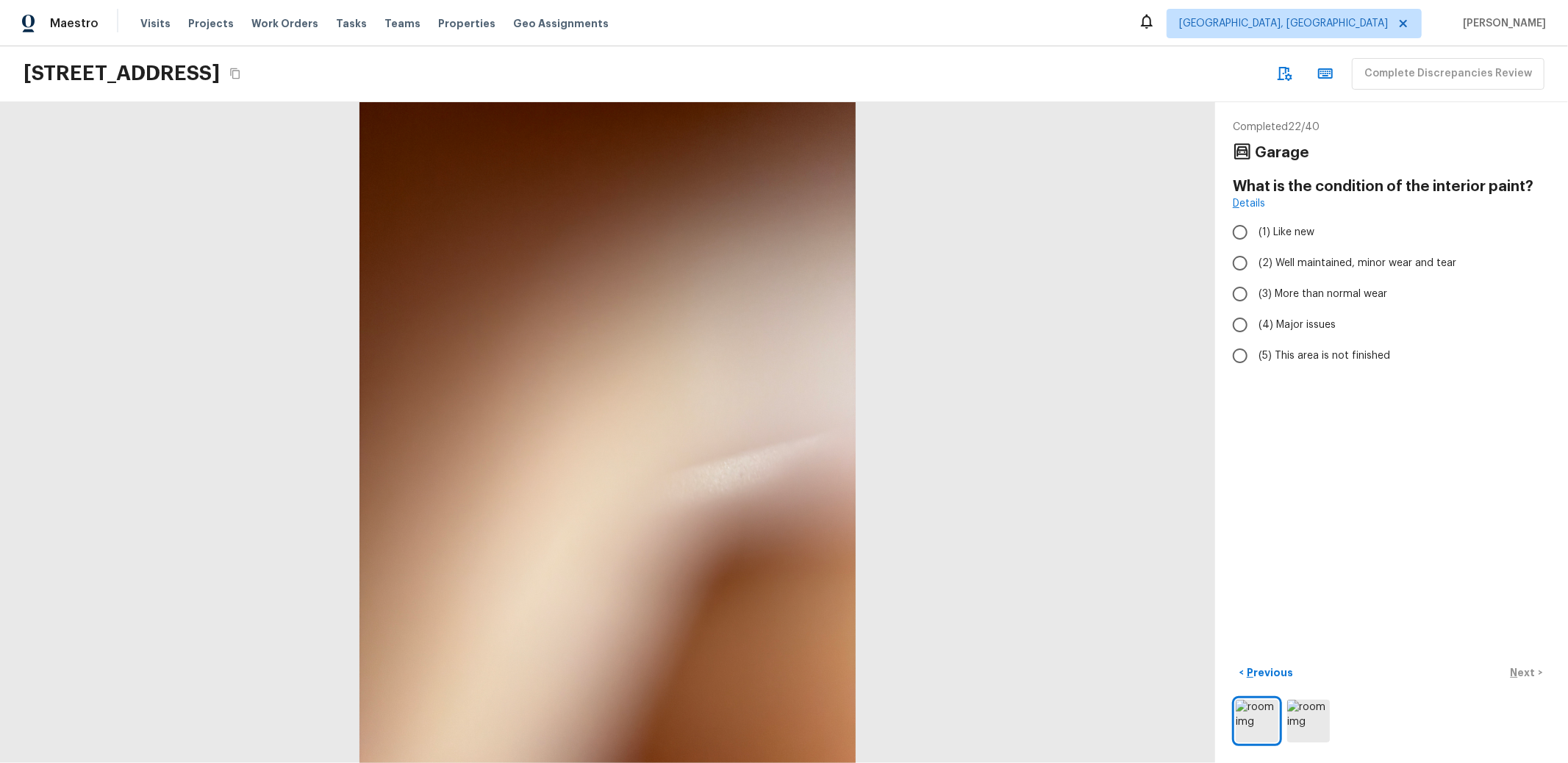
radio input "true"
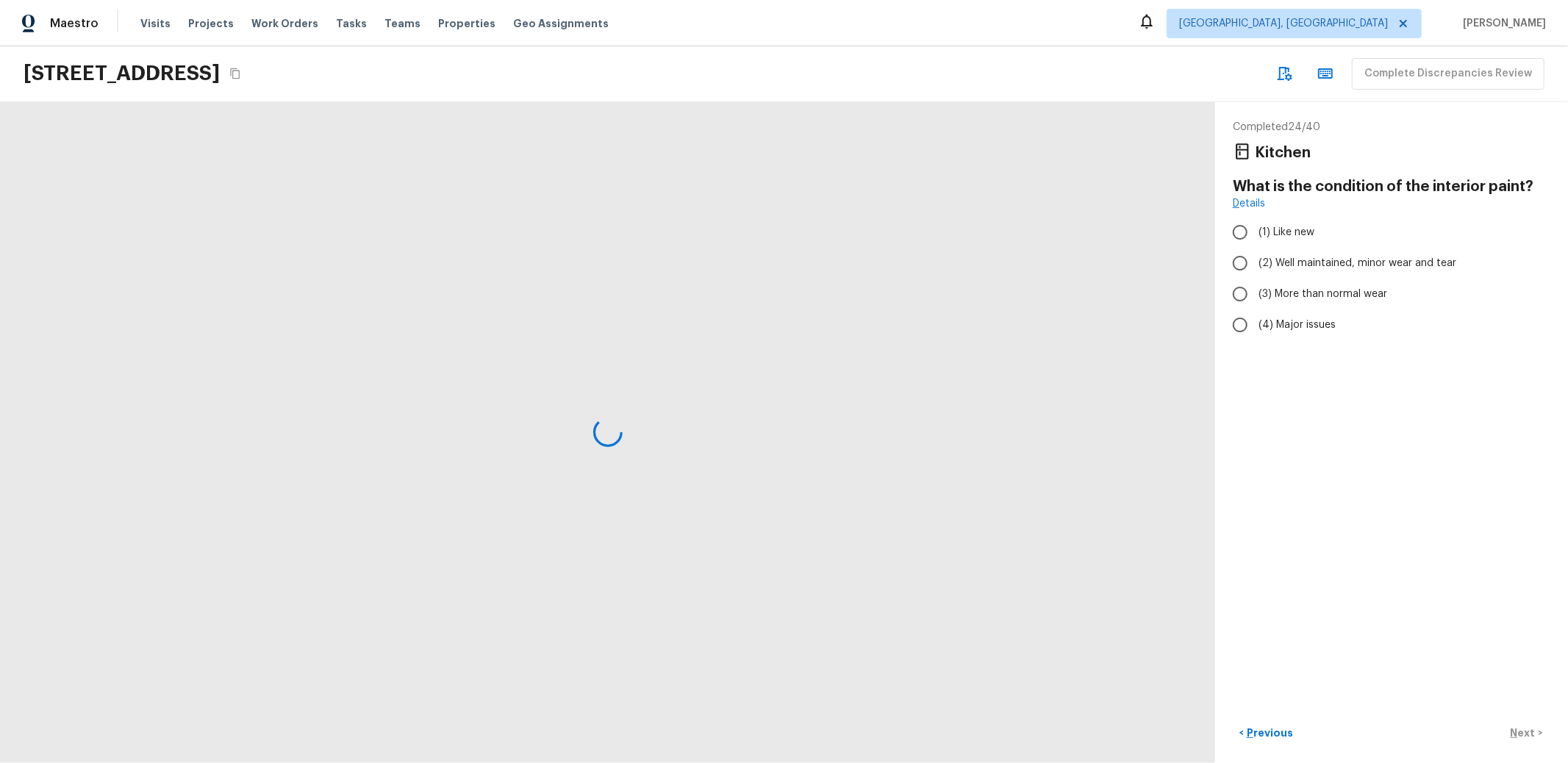
radio input "true"
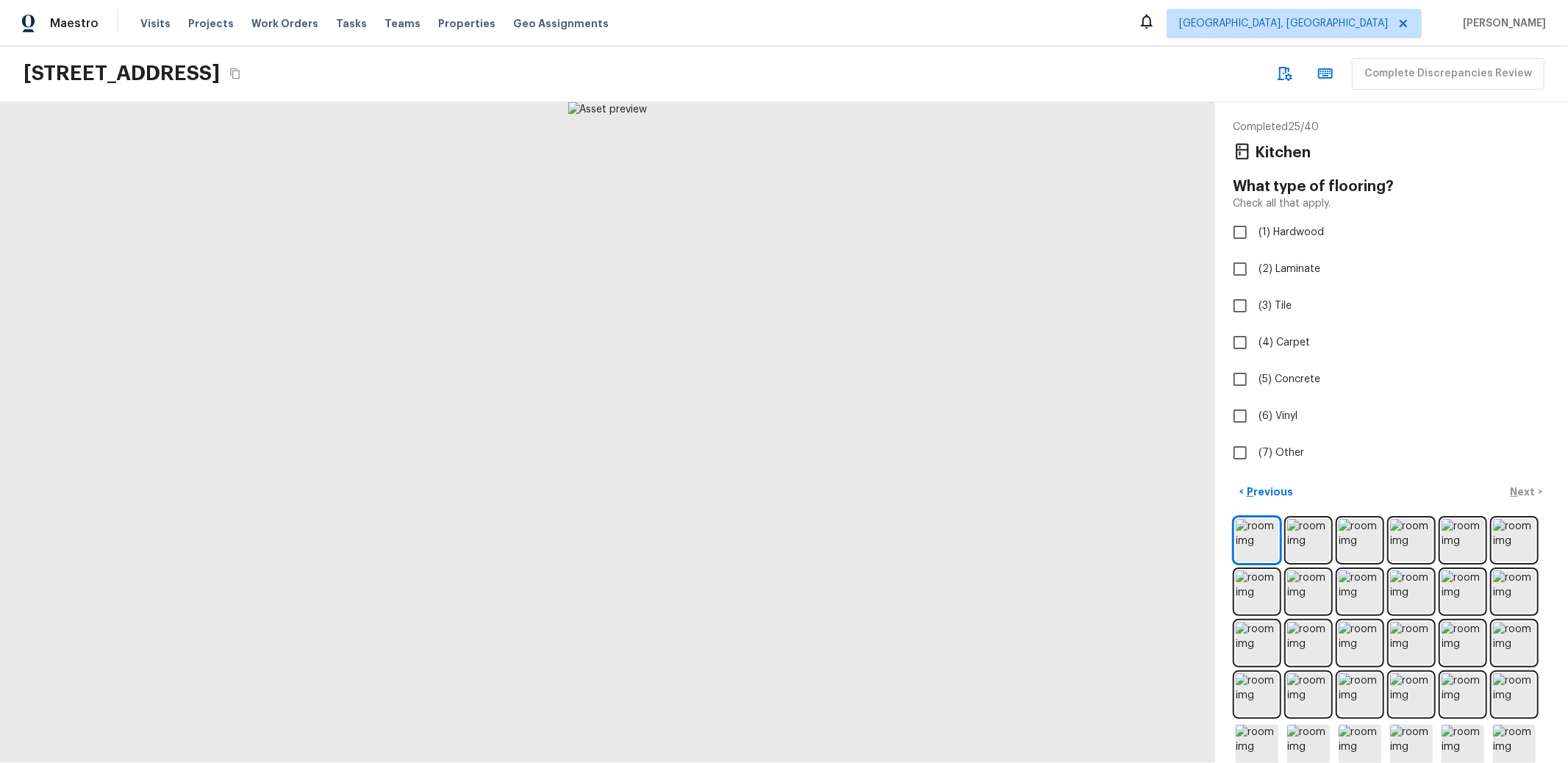
checkbox input "true"
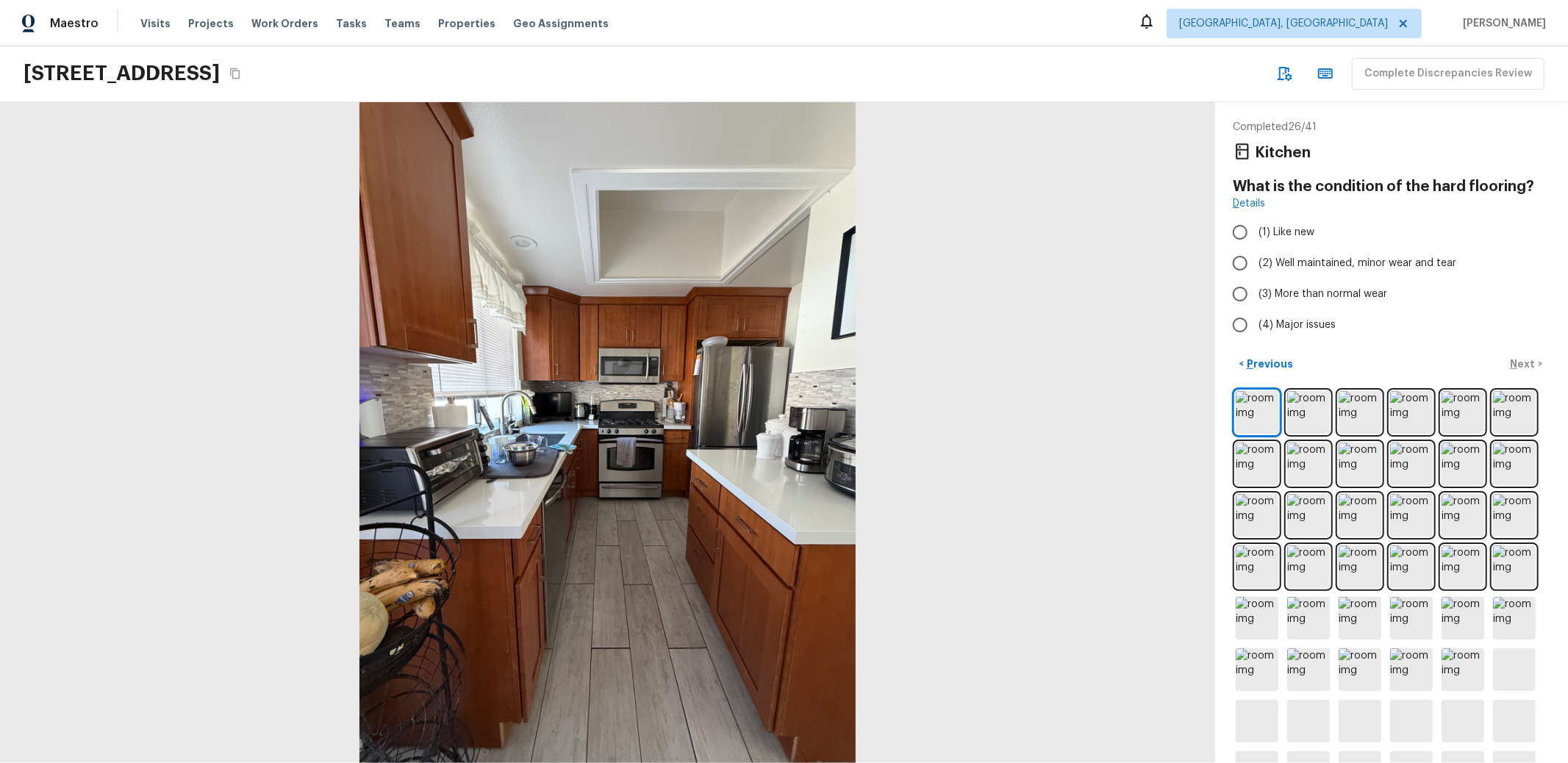
radio input "true"
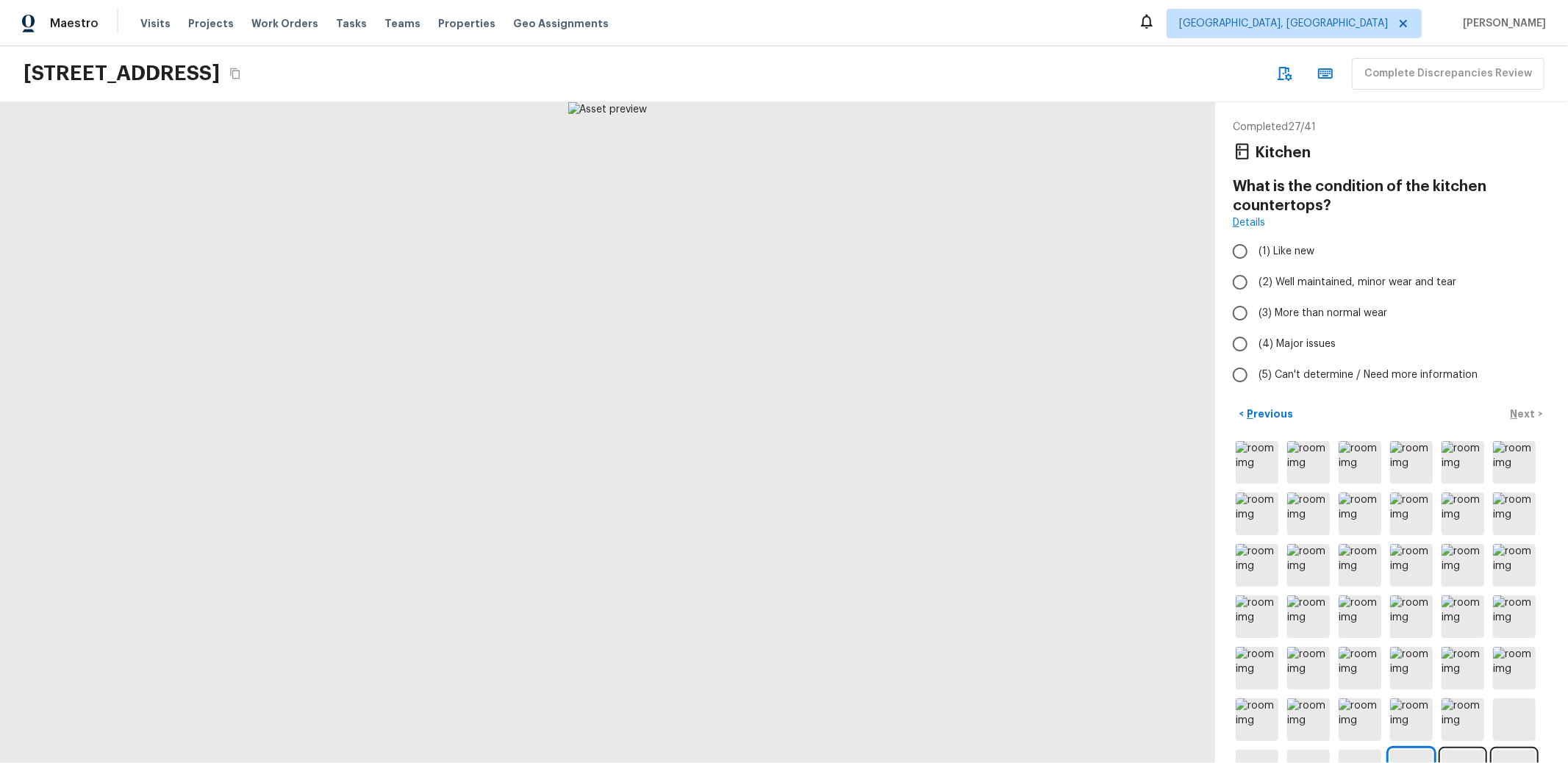
radio input "true"
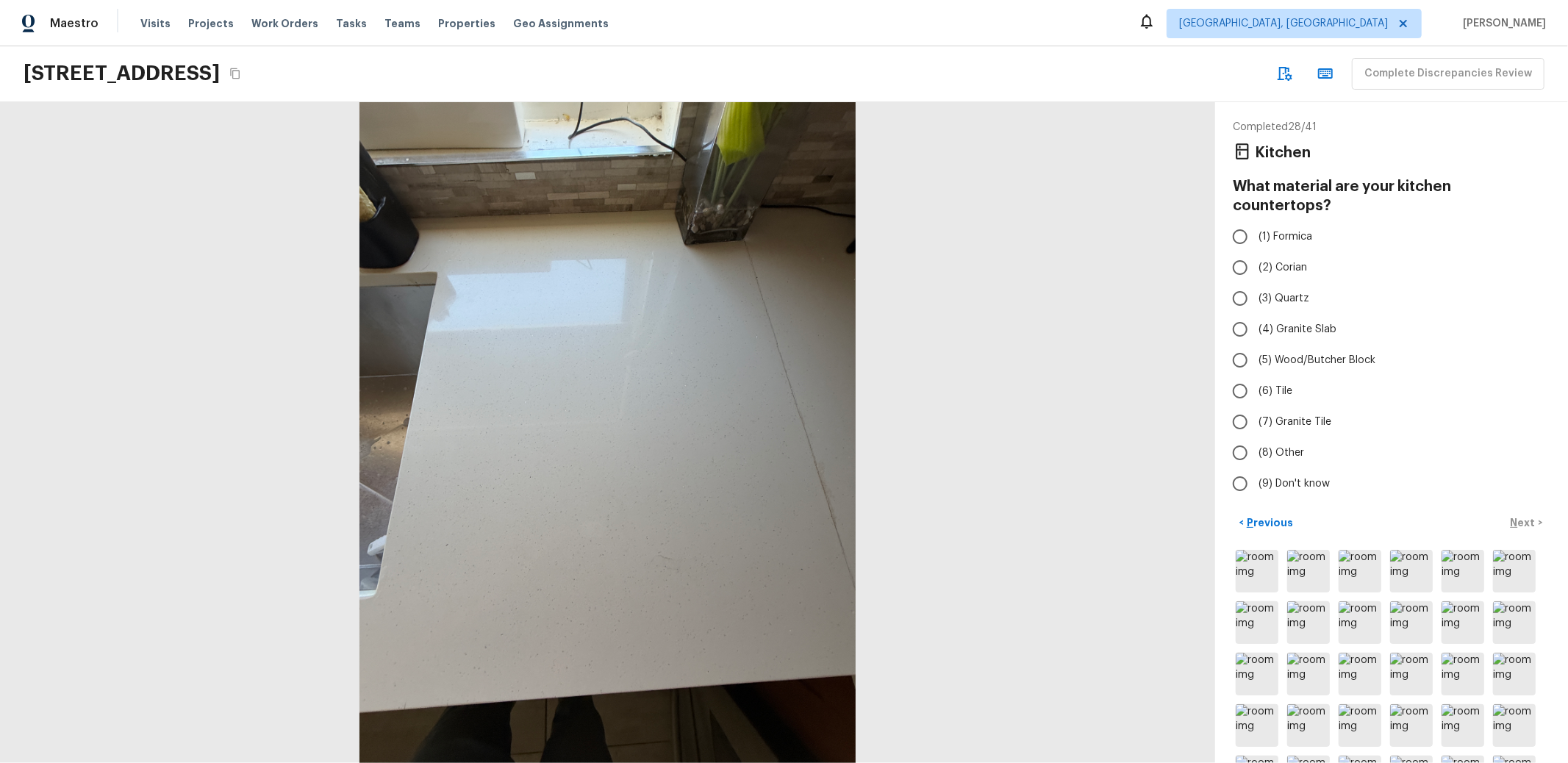
radio input "true"
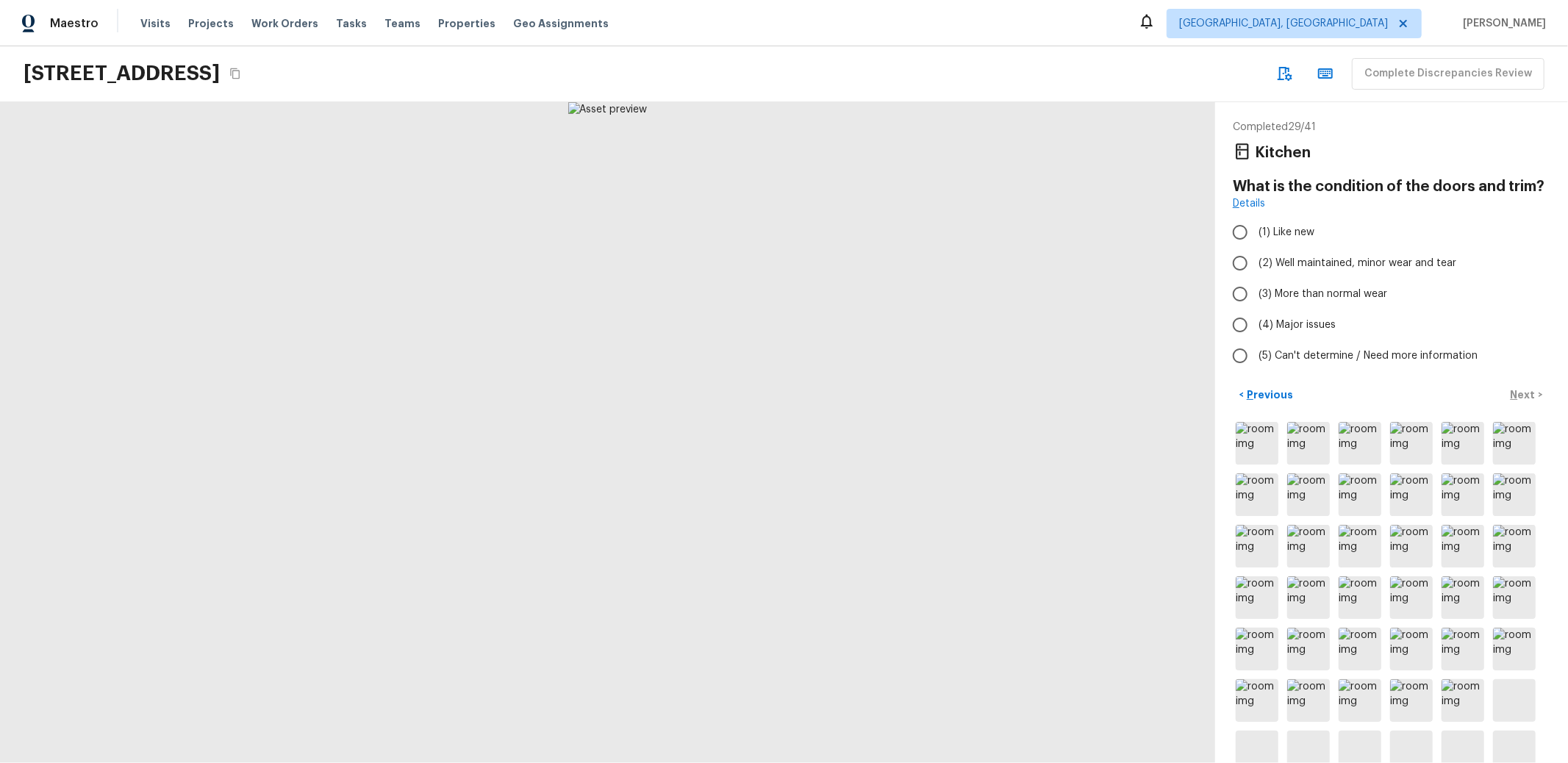
radio input "true"
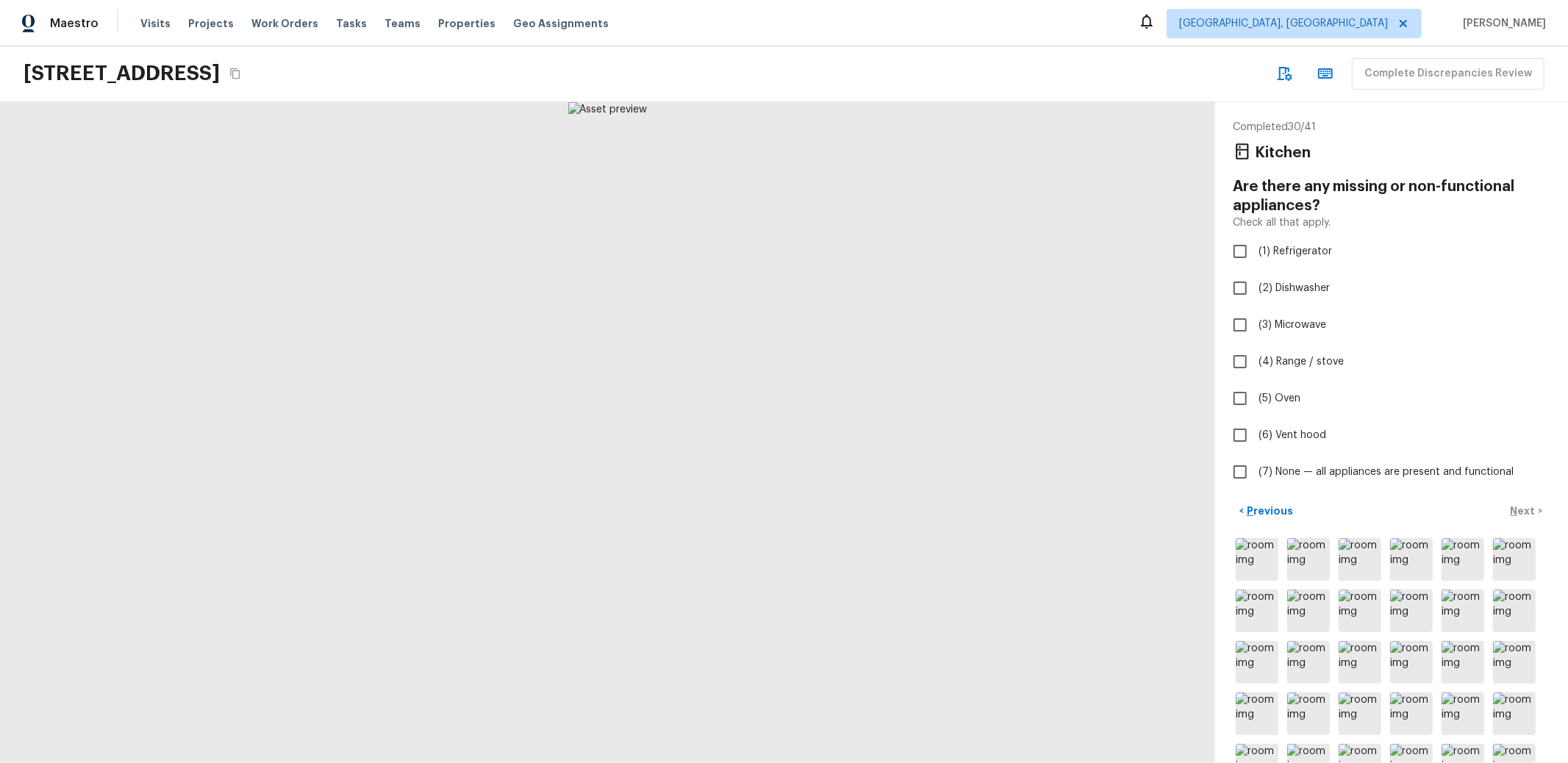
checkbox input "true"
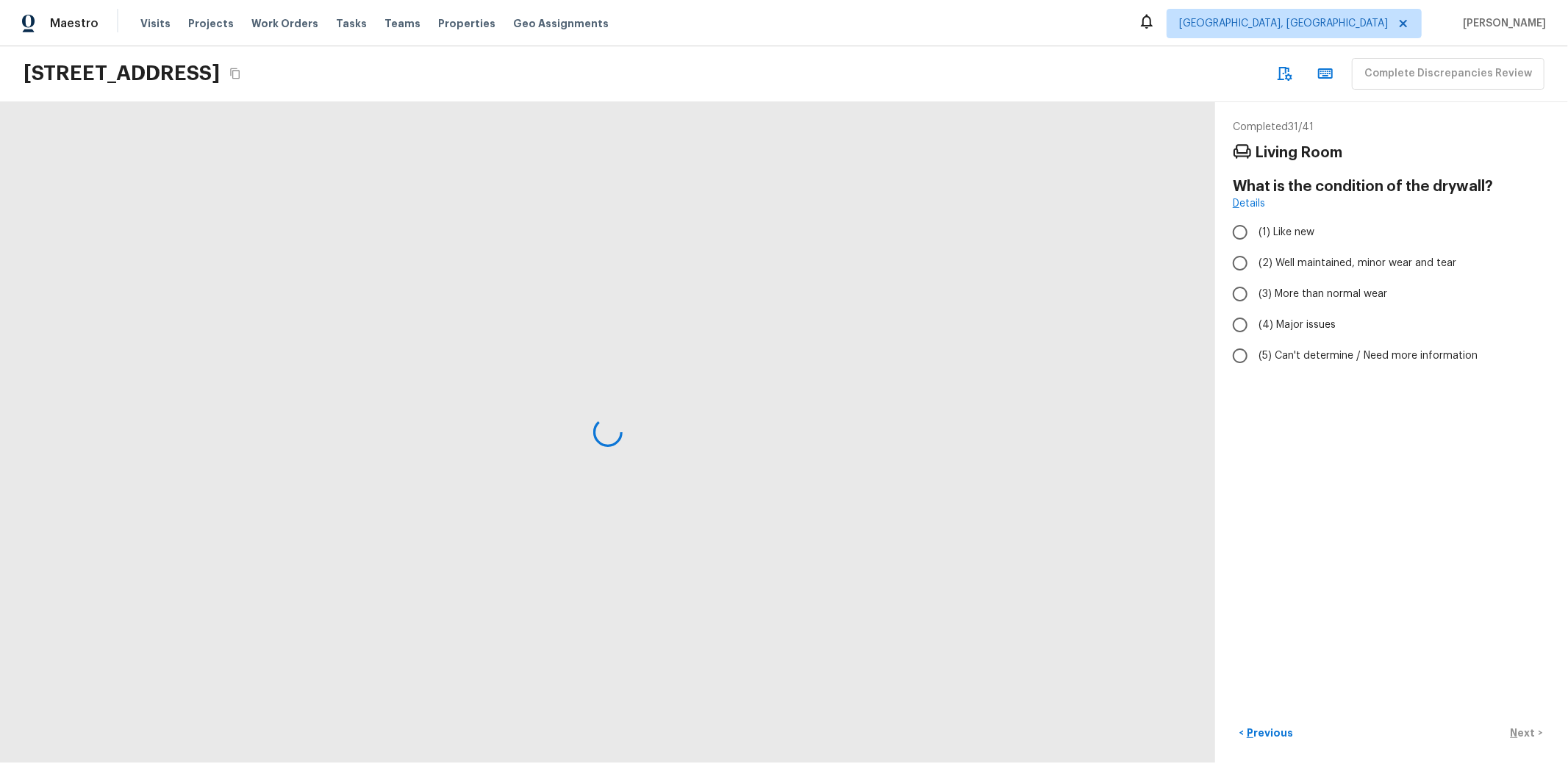
radio input "true"
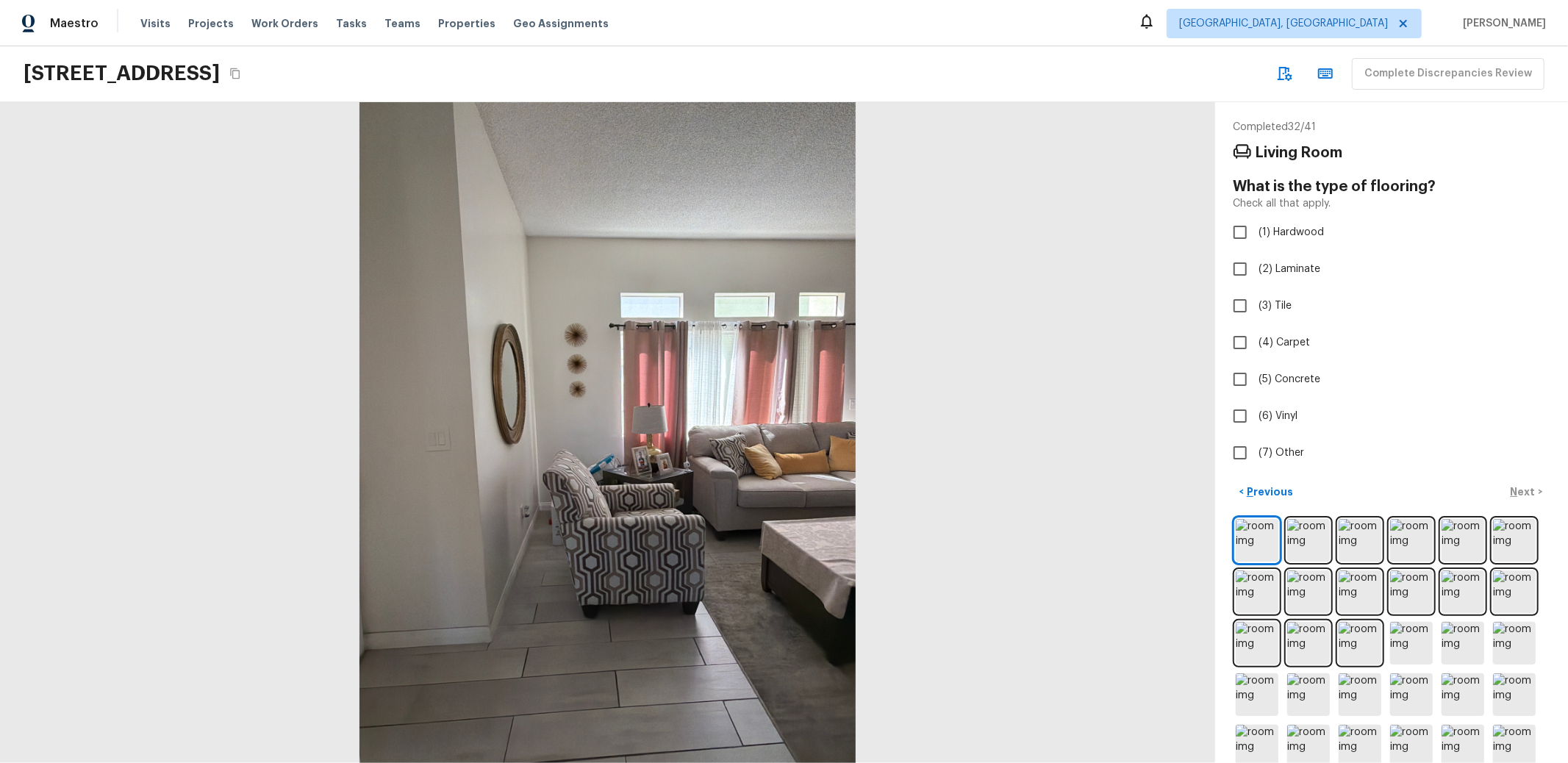
checkbox input "true"
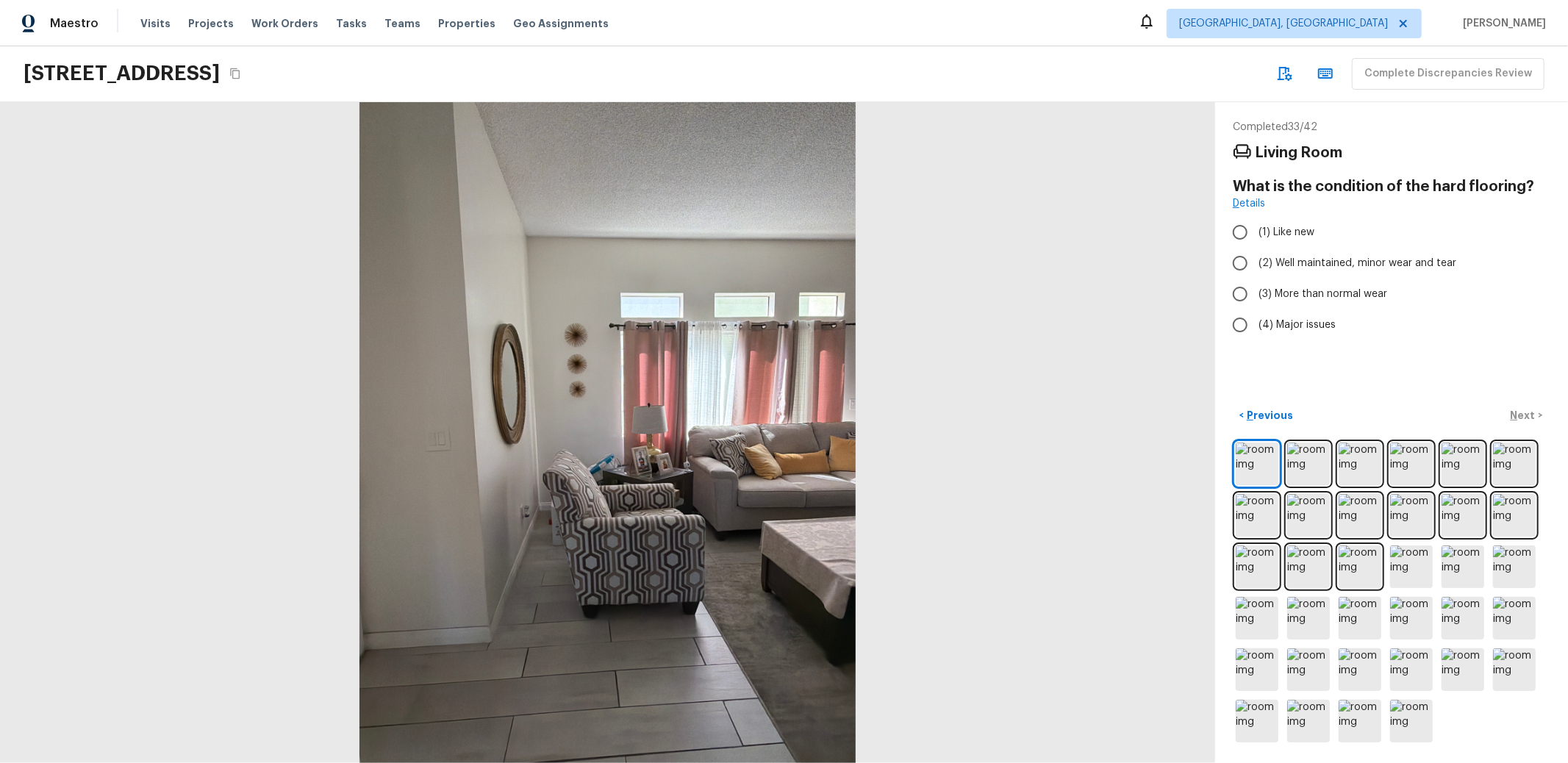
radio input "true"
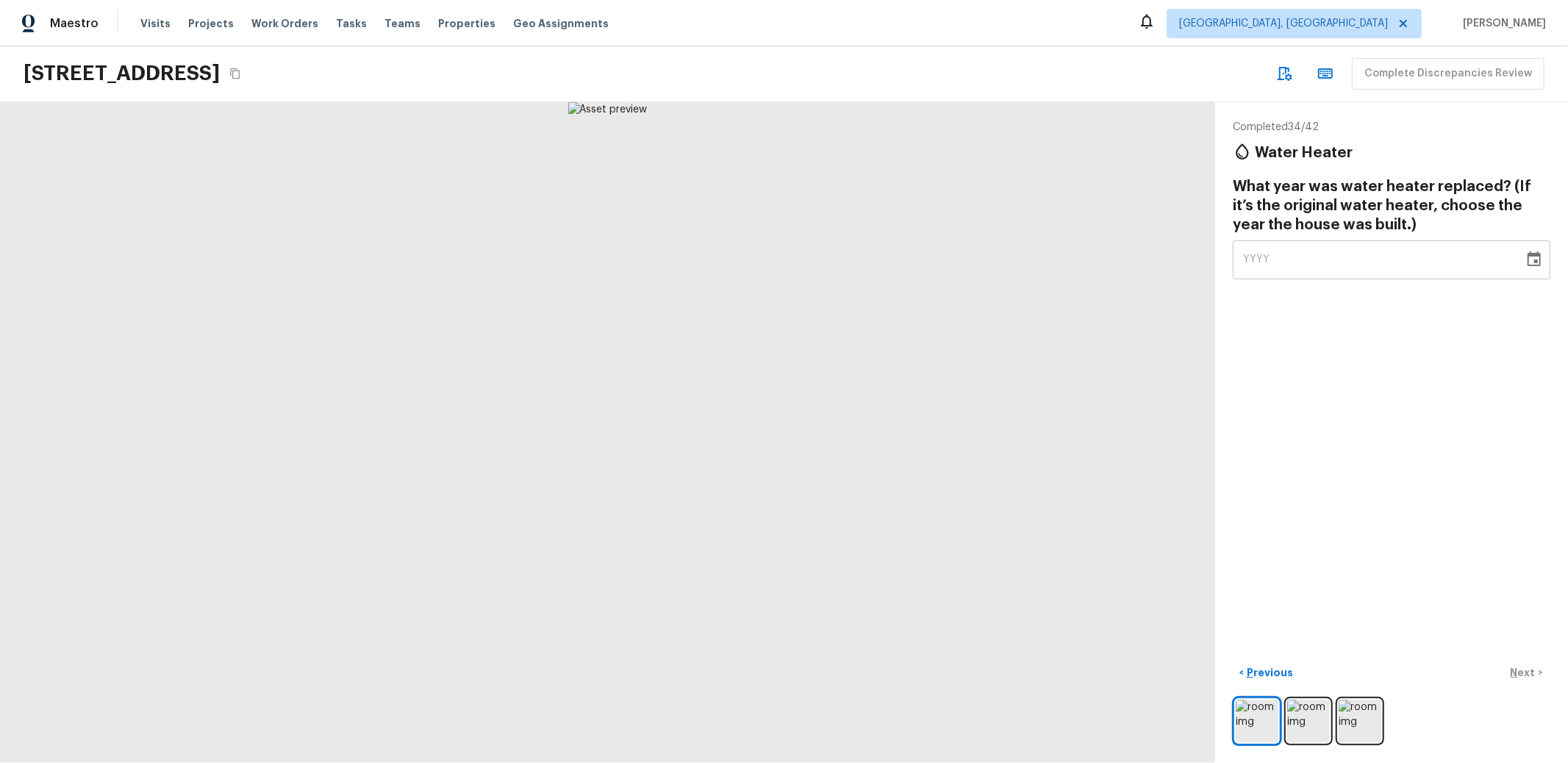
click at [1243, 272] on div "YYYY" at bounding box center [1379, 260] width 271 height 39
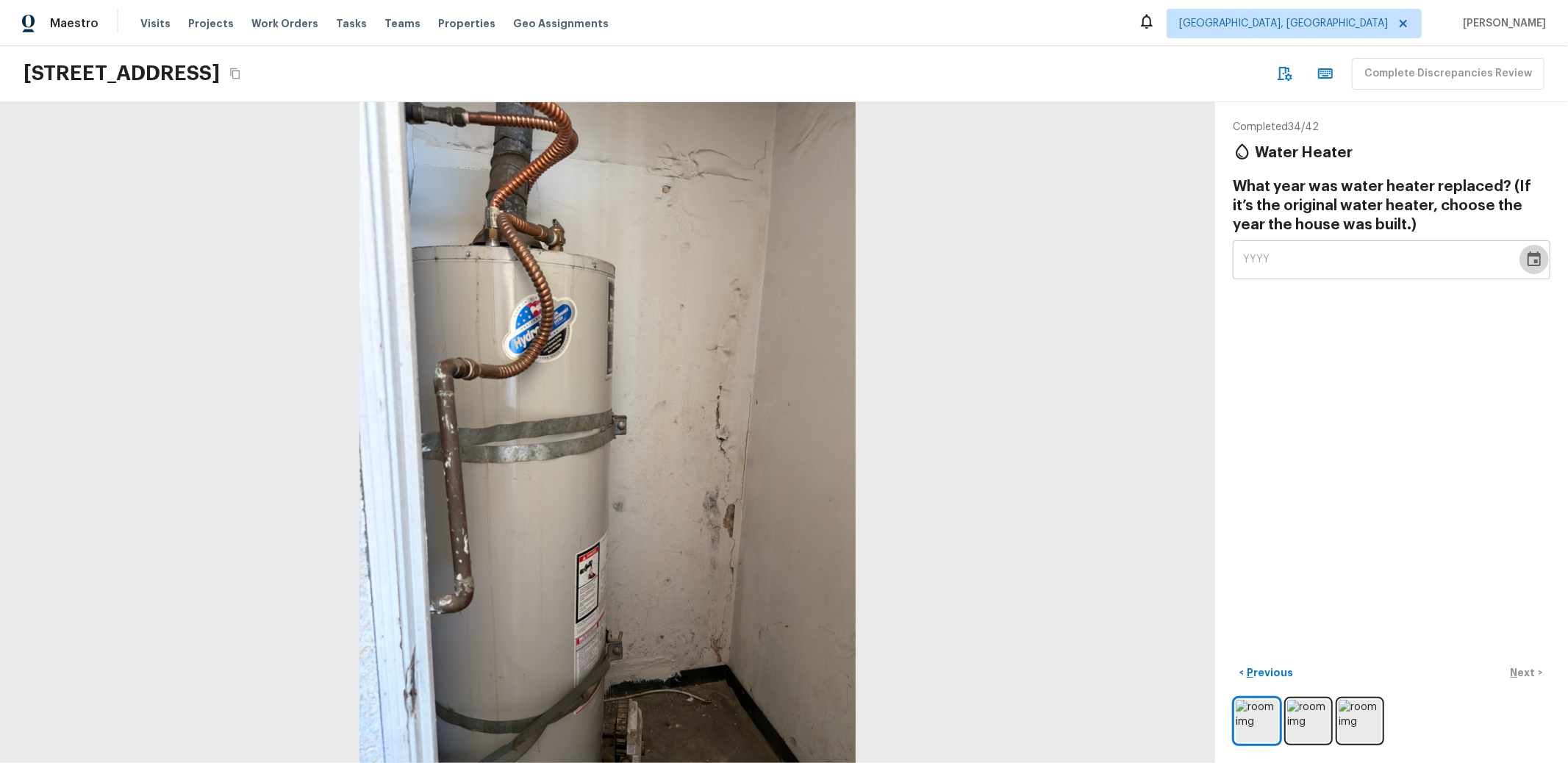
click at [1519, 258] on button "Choose date" at bounding box center [1533, 259] width 29 height 29
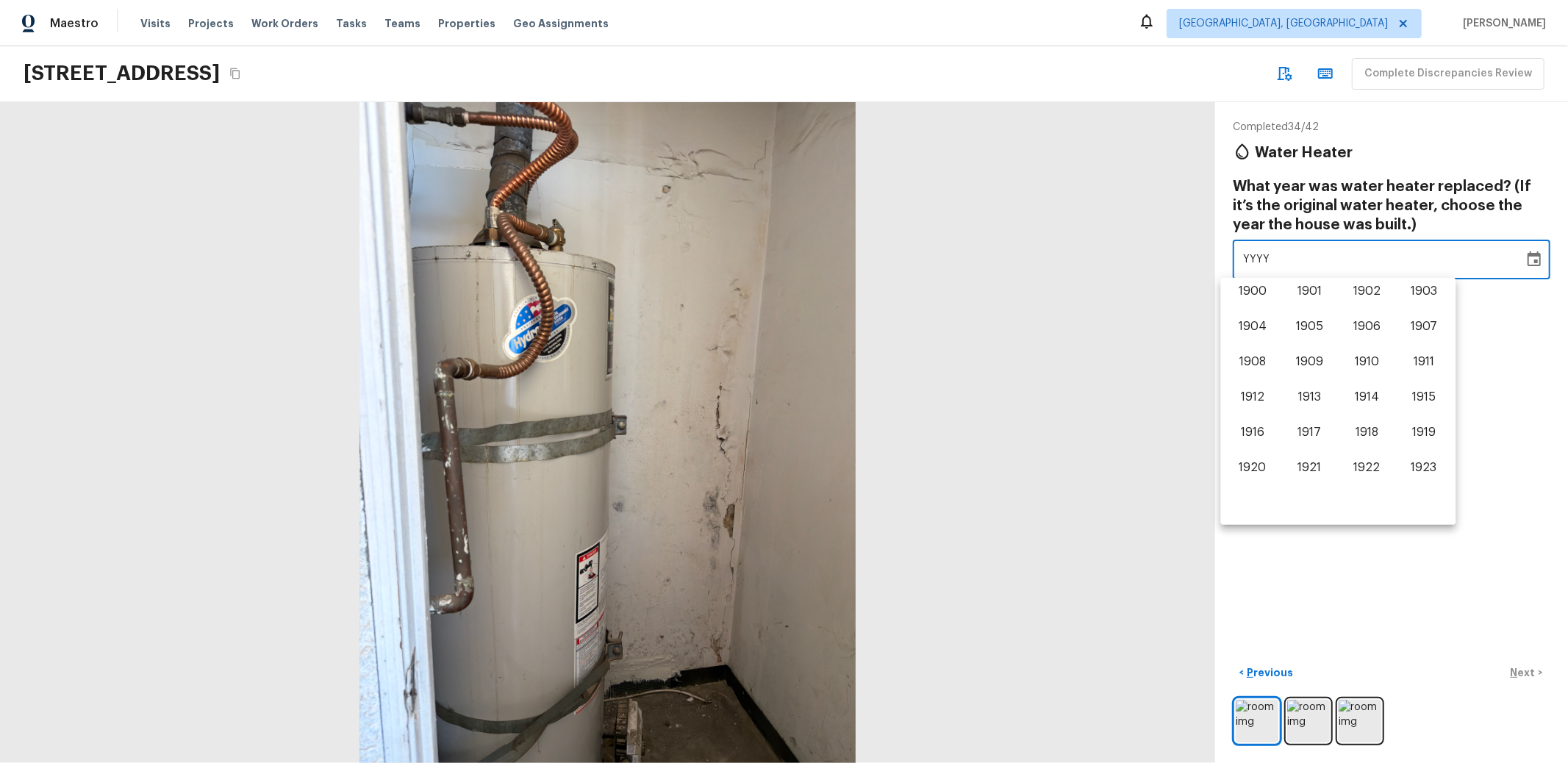
scroll to position [914, 0]
click at [1254, 398] on button "2016" at bounding box center [1253, 401] width 53 height 27
type input "2016"
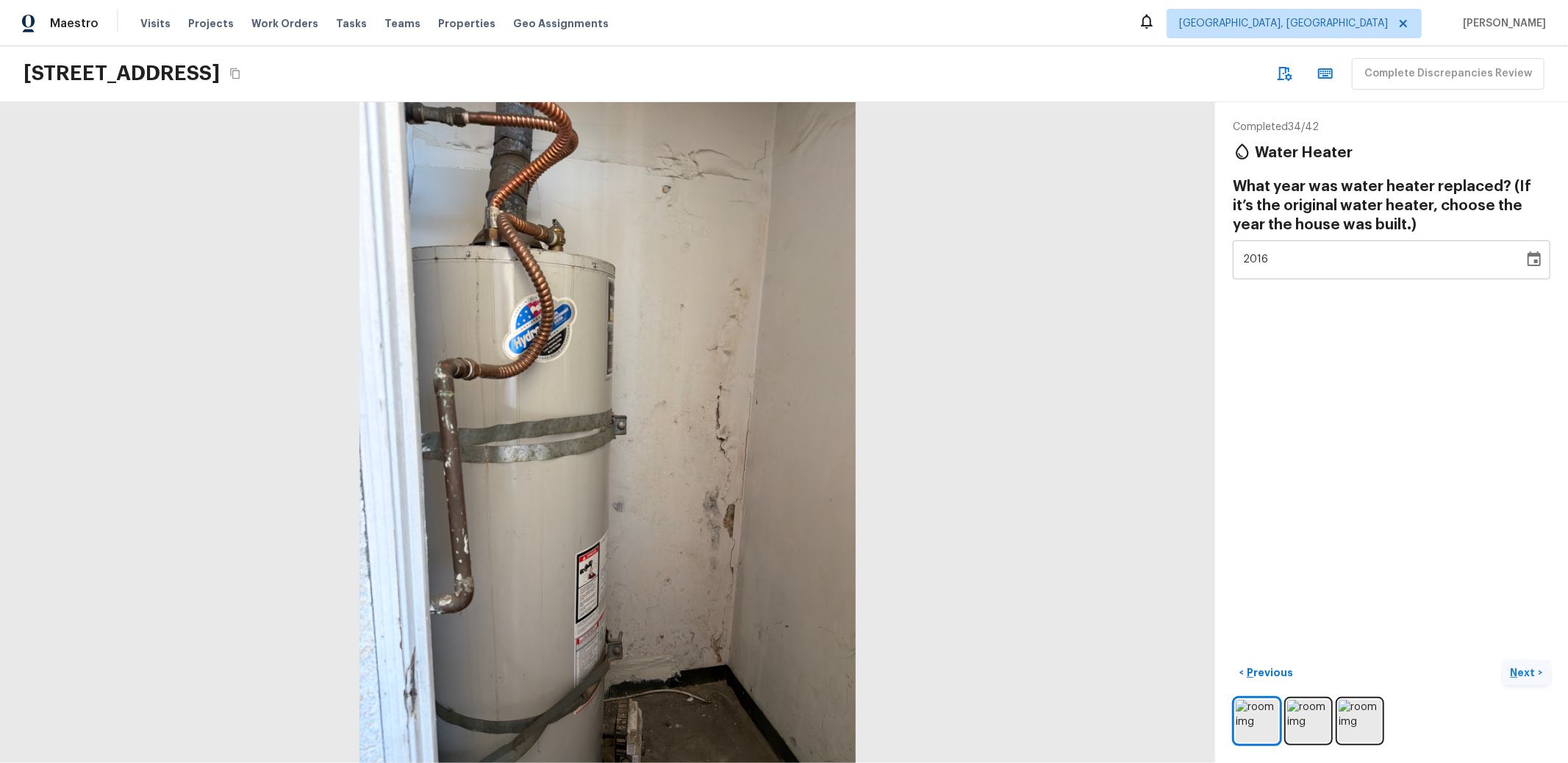
click at [1510, 666] on p "Next" at bounding box center [1525, 673] width 28 height 15
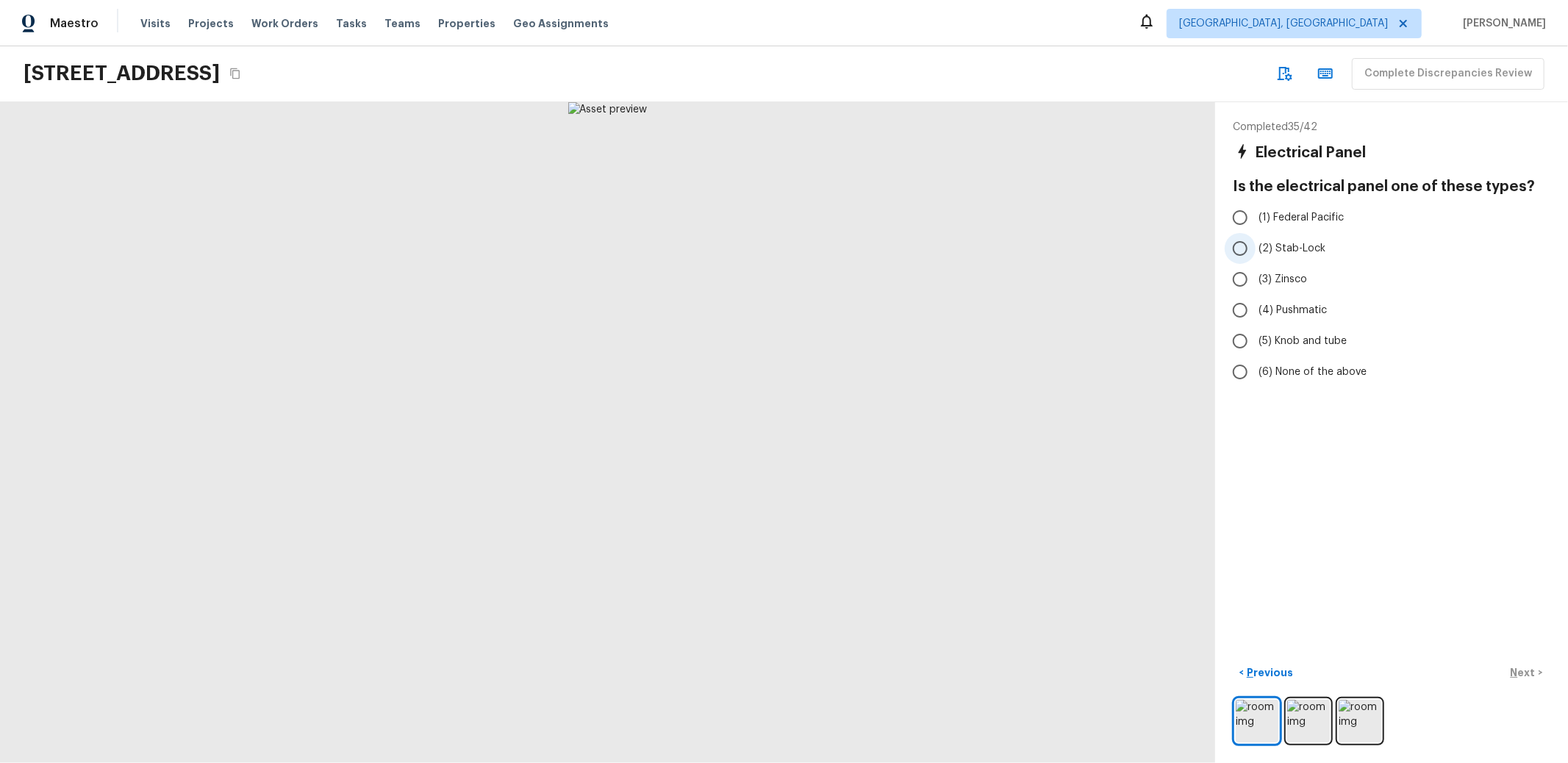
click at [1268, 251] on span "(2) Stab-Lock" at bounding box center [1292, 249] width 67 height 15
click at [1256, 251] on input "(2) Stab-Lock" at bounding box center [1240, 248] width 31 height 31
radio input "true"
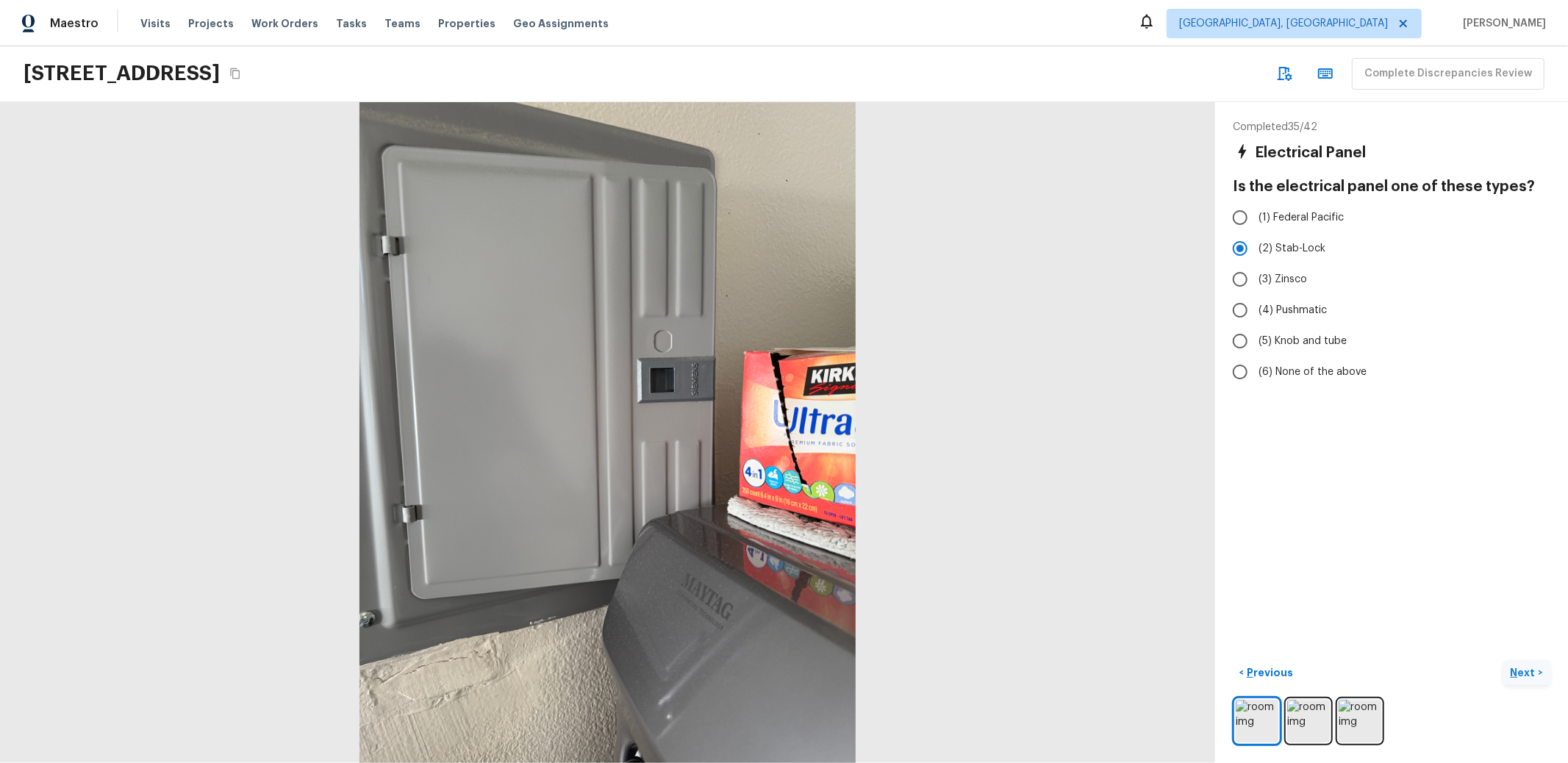
click at [1513, 666] on p "Next" at bounding box center [1525, 673] width 28 height 15
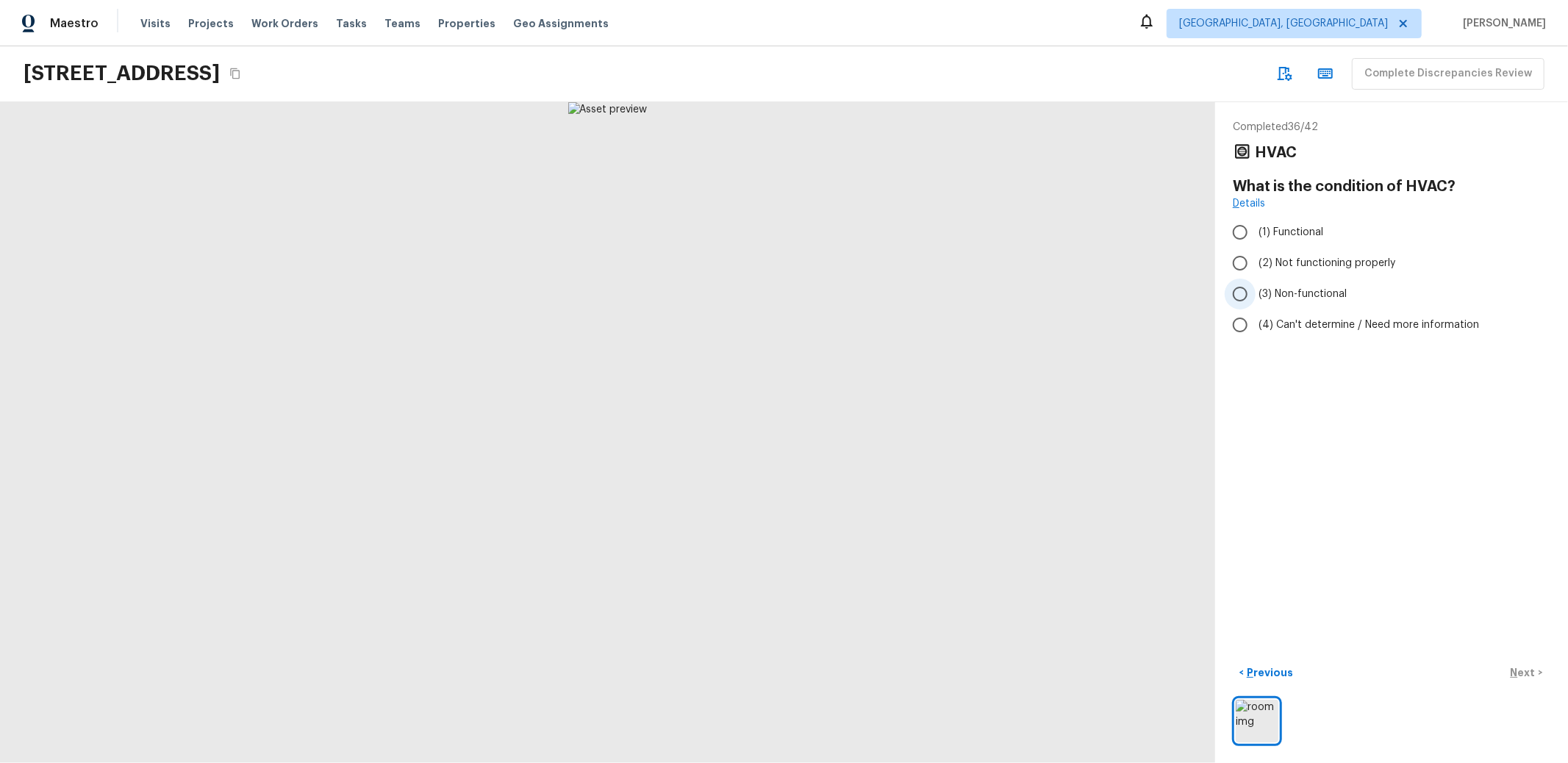
click at [1298, 287] on span "(3) Non-functional" at bounding box center [1303, 294] width 88 height 15
click at [1256, 287] on input "(3) Non-functional" at bounding box center [1240, 294] width 31 height 31
radio input "true"
click at [1513, 666] on p "Next" at bounding box center [1525, 673] width 28 height 15
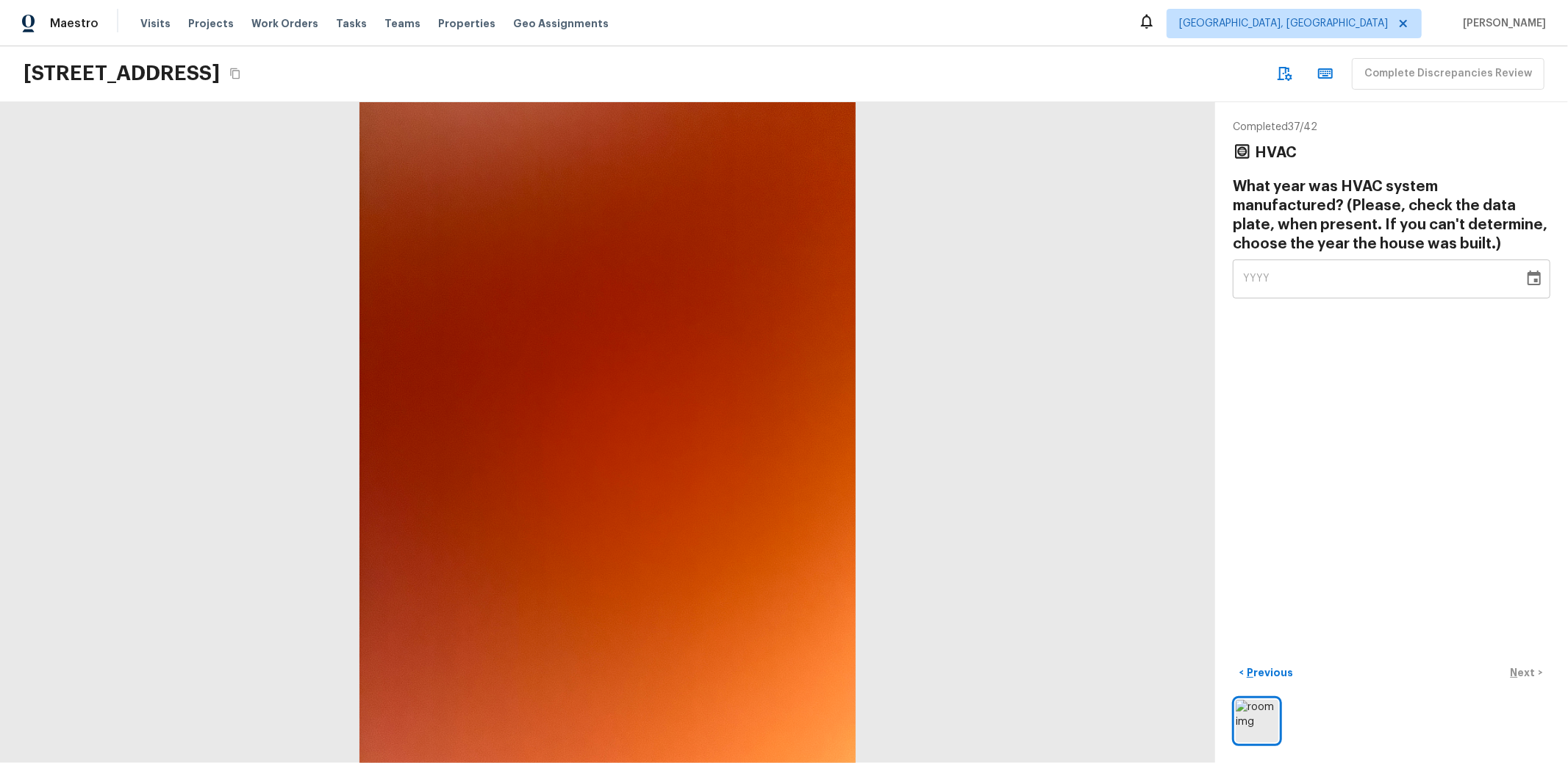
click at [1333, 267] on div "YYYY" at bounding box center [1379, 279] width 271 height 39
click at [1526, 276] on icon "Choose date" at bounding box center [1534, 279] width 18 height 18
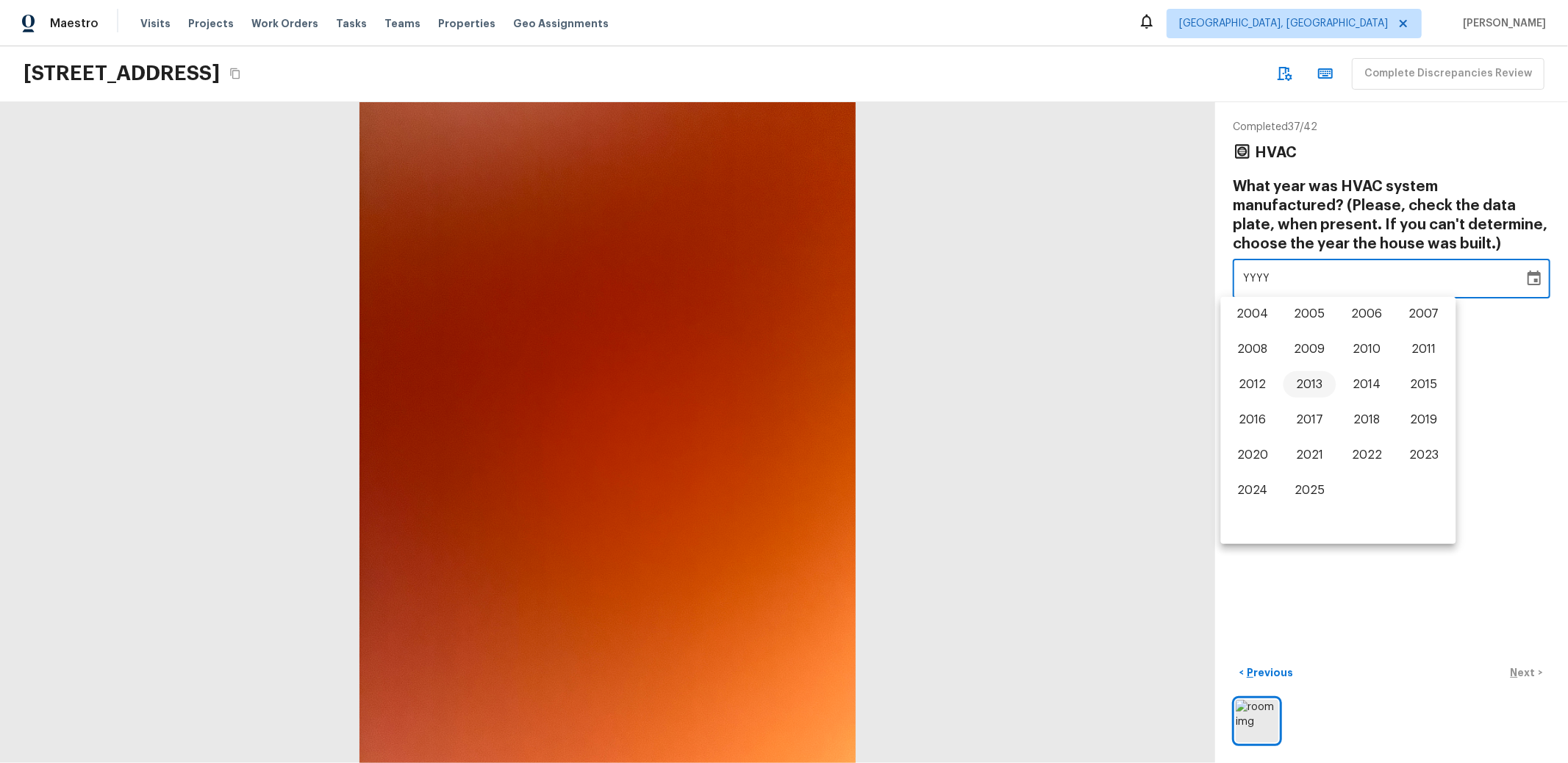
click at [1317, 384] on button "2013" at bounding box center [1311, 385] width 53 height 27
type input "2013"
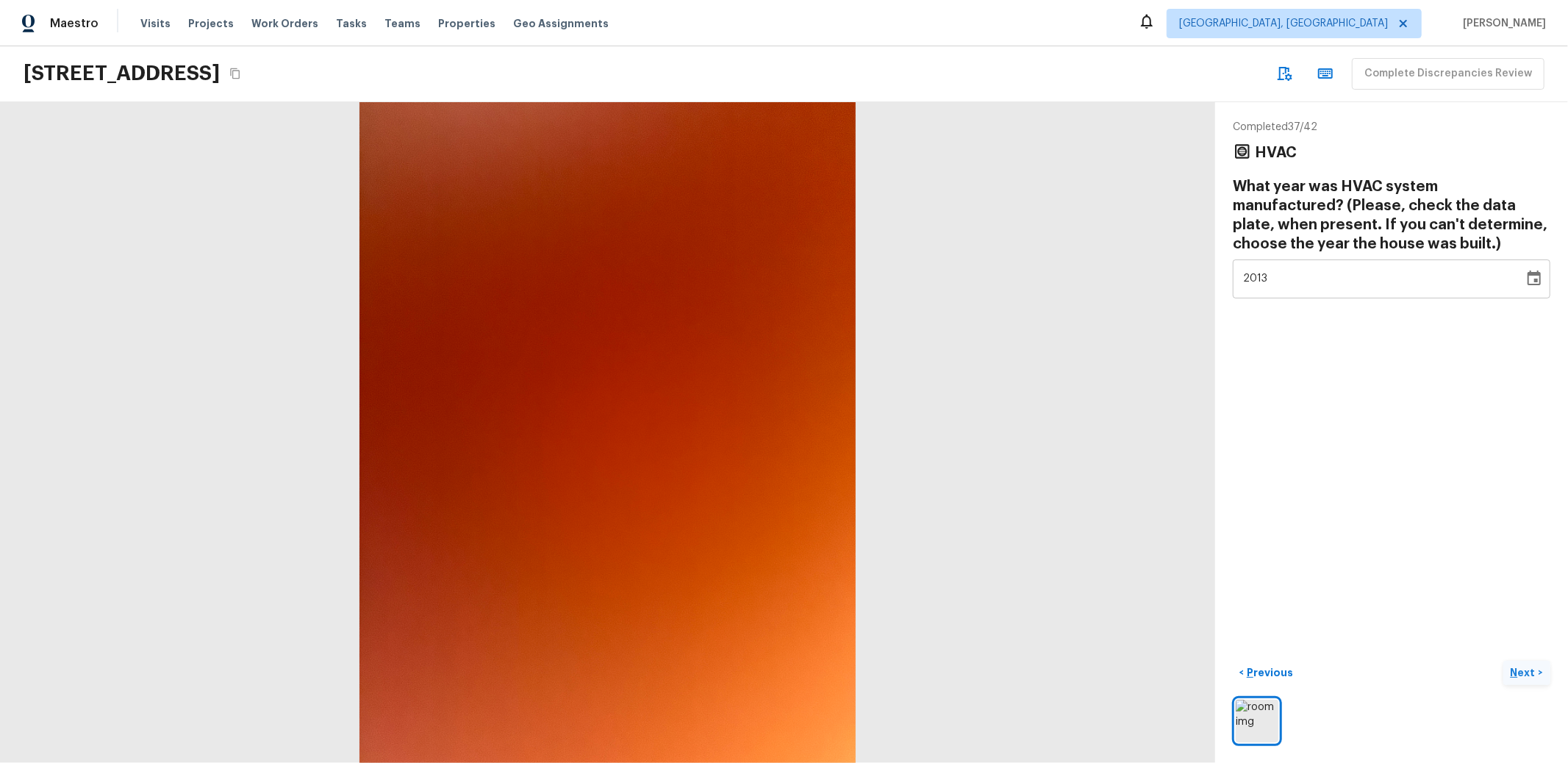
click at [1510, 661] on button "Next >" at bounding box center [1526, 673] width 47 height 24
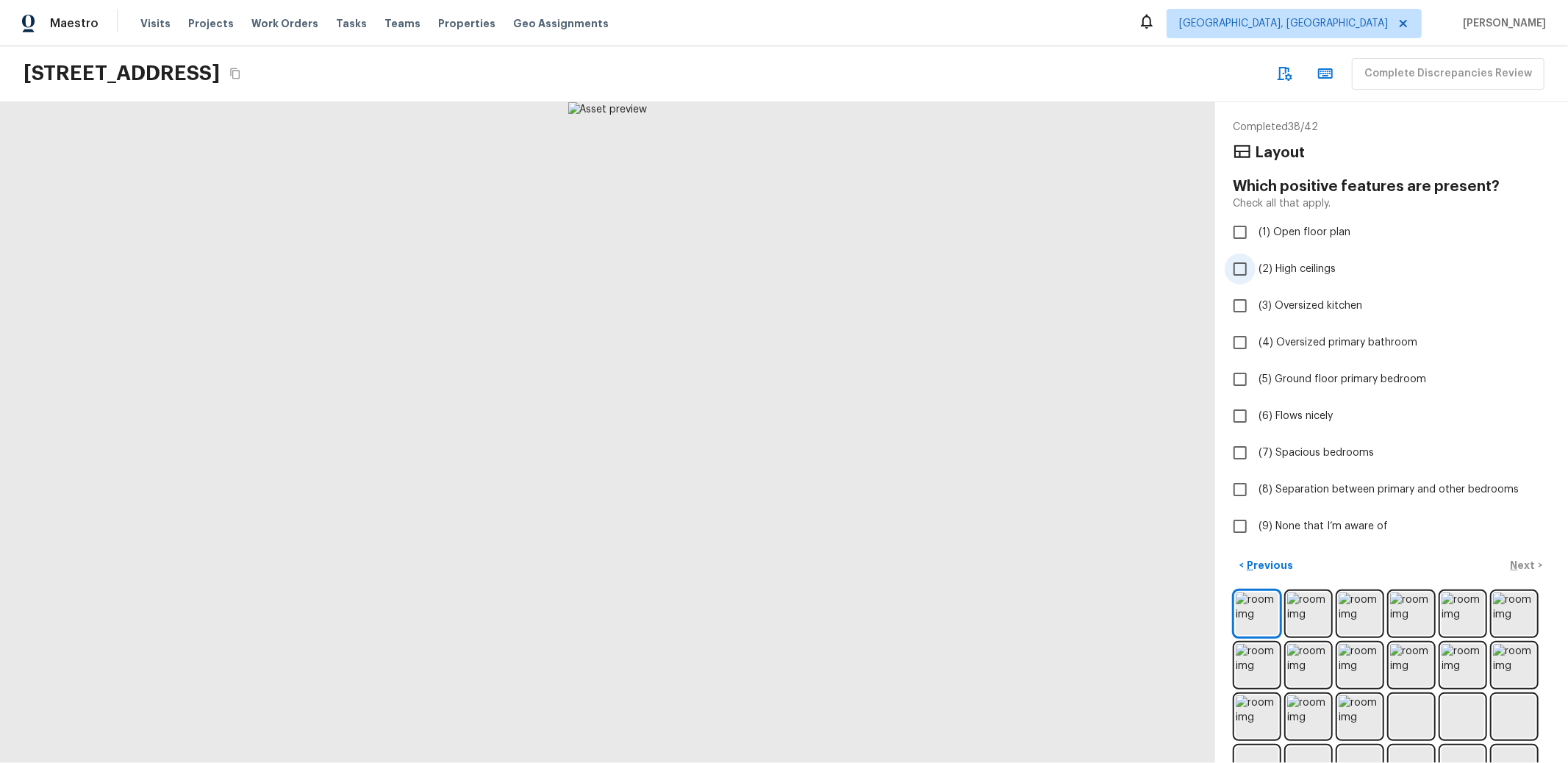
click at [1301, 270] on span "(2) High ceilings" at bounding box center [1296, 269] width 77 height 15
click at [1256, 270] on input "(2) High ceilings" at bounding box center [1240, 269] width 31 height 31
checkbox input "true"
click at [1510, 570] on p "Next" at bounding box center [1525, 566] width 28 height 15
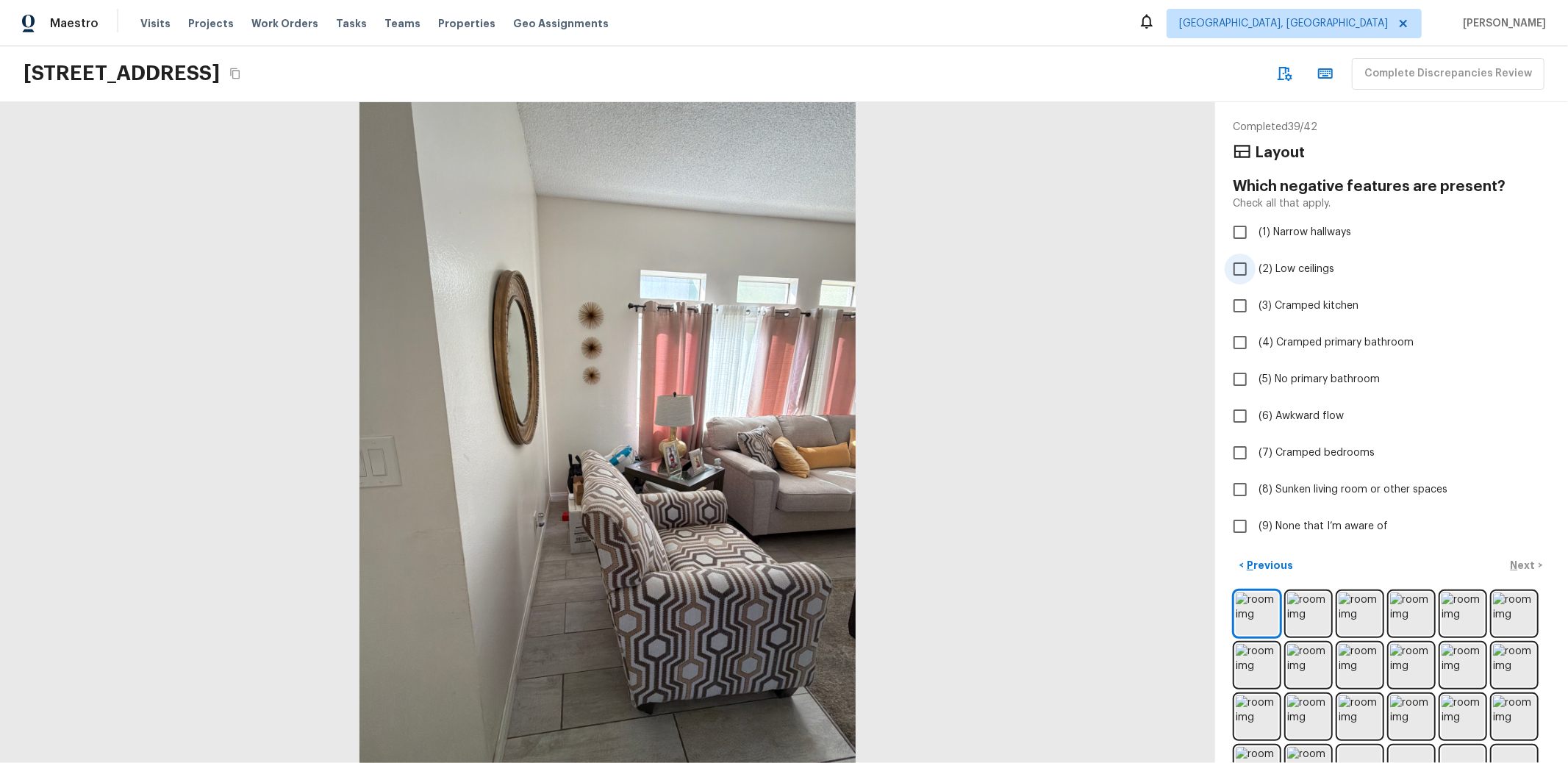
click at [1307, 272] on span "(2) Low ceilings" at bounding box center [1296, 269] width 76 height 15
click at [1256, 272] on input "(2) Low ceilings" at bounding box center [1240, 269] width 31 height 31
checkbox input "true"
click at [1510, 564] on p "Next" at bounding box center [1525, 566] width 28 height 15
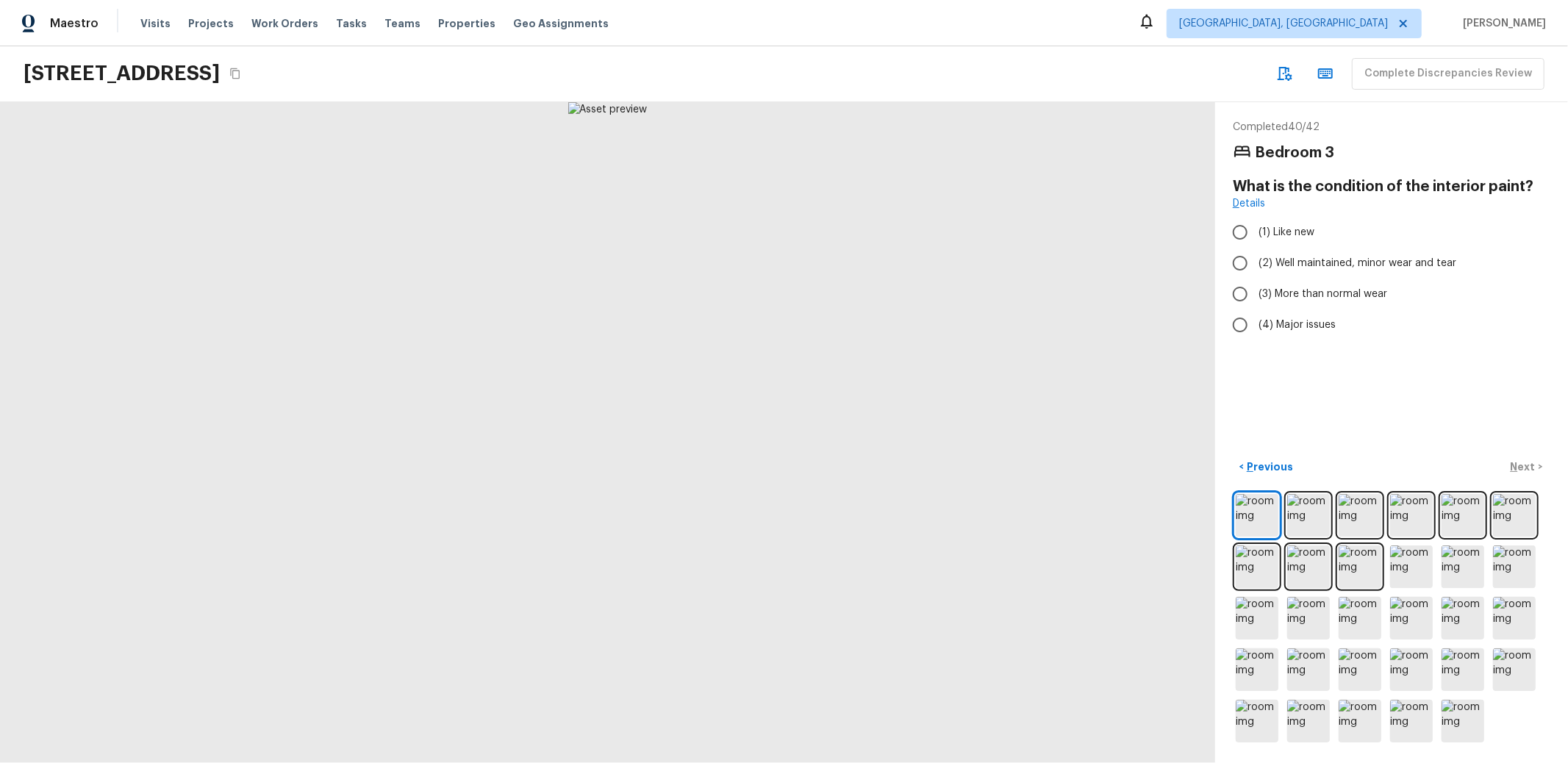
drag, startPoint x: 1298, startPoint y: 263, endPoint x: 1377, endPoint y: 348, distance: 116.0
click at [1298, 263] on span "(2) Well maintained, minor wear and tear" at bounding box center [1357, 263] width 198 height 15
click at [1256, 263] on input "(2) Well maintained, minor wear and tear" at bounding box center [1240, 263] width 31 height 31
radio input "true"
click at [1524, 459] on p "Next" at bounding box center [1525, 466] width 28 height 15
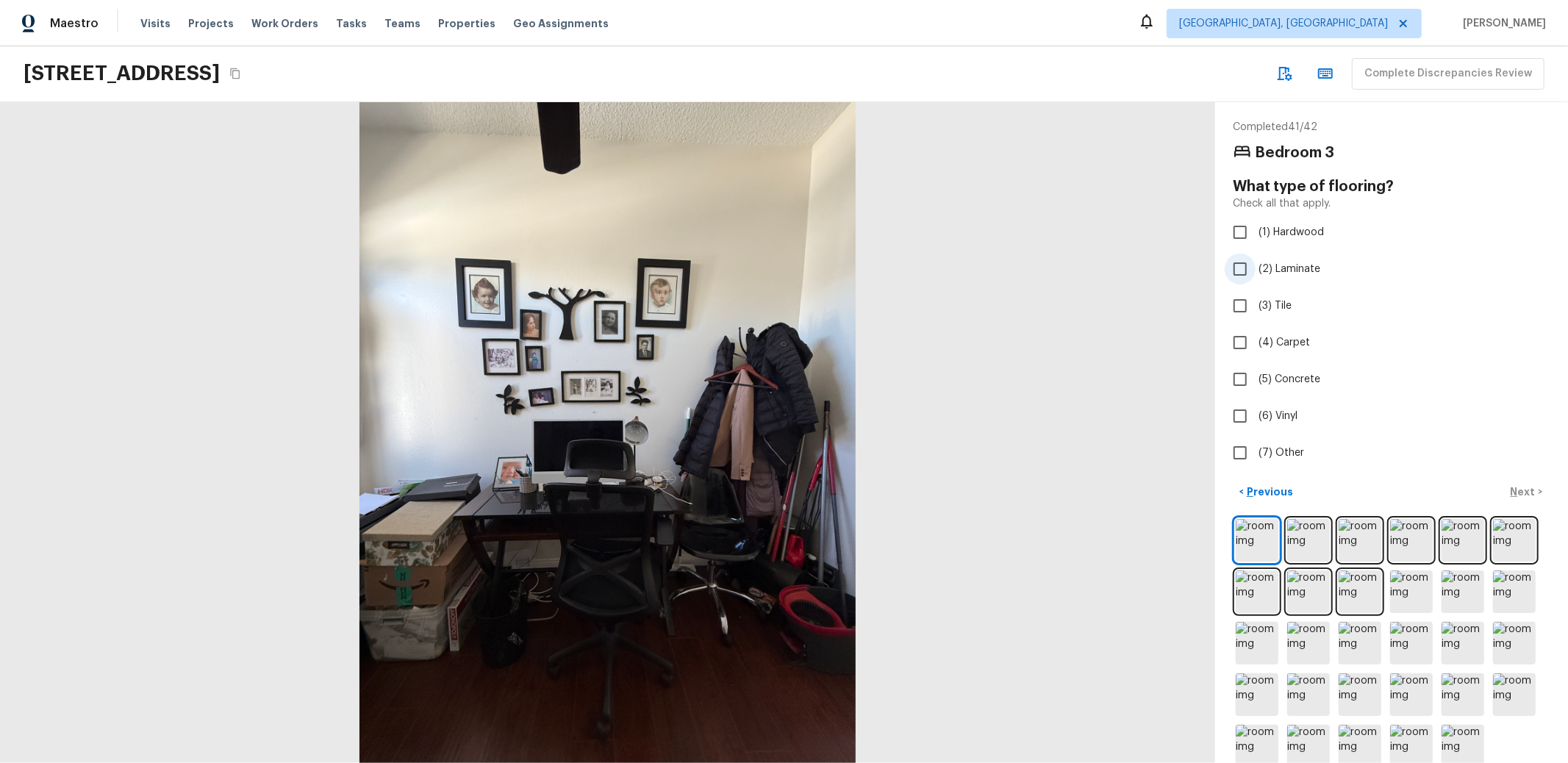
click at [1277, 264] on span "(2) Laminate" at bounding box center [1289, 269] width 62 height 15
click at [1256, 264] on input "(2) Laminate" at bounding box center [1240, 269] width 31 height 31
checkbox input "true"
click at [1507, 493] on div "< Previous Next >" at bounding box center [1391, 492] width 318 height 24
click at [1510, 491] on p "Next" at bounding box center [1525, 492] width 28 height 15
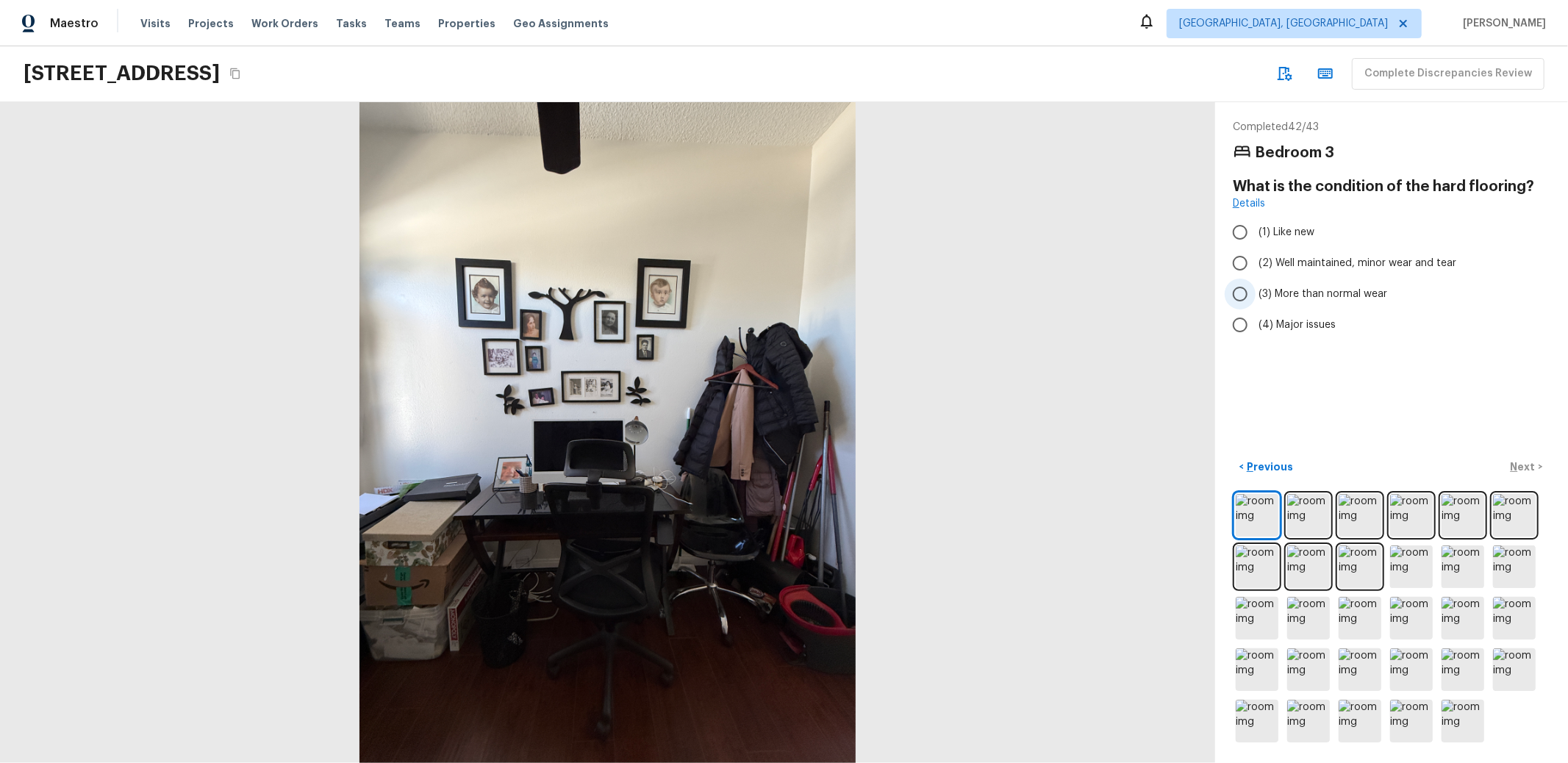
click at [1285, 296] on span "(3) More than normal wear" at bounding box center [1322, 294] width 128 height 15
click at [1256, 296] on input "(3) More than normal wear" at bounding box center [1240, 294] width 31 height 31
radio input "true"
click at [1510, 459] on p "Next" at bounding box center [1525, 466] width 28 height 15
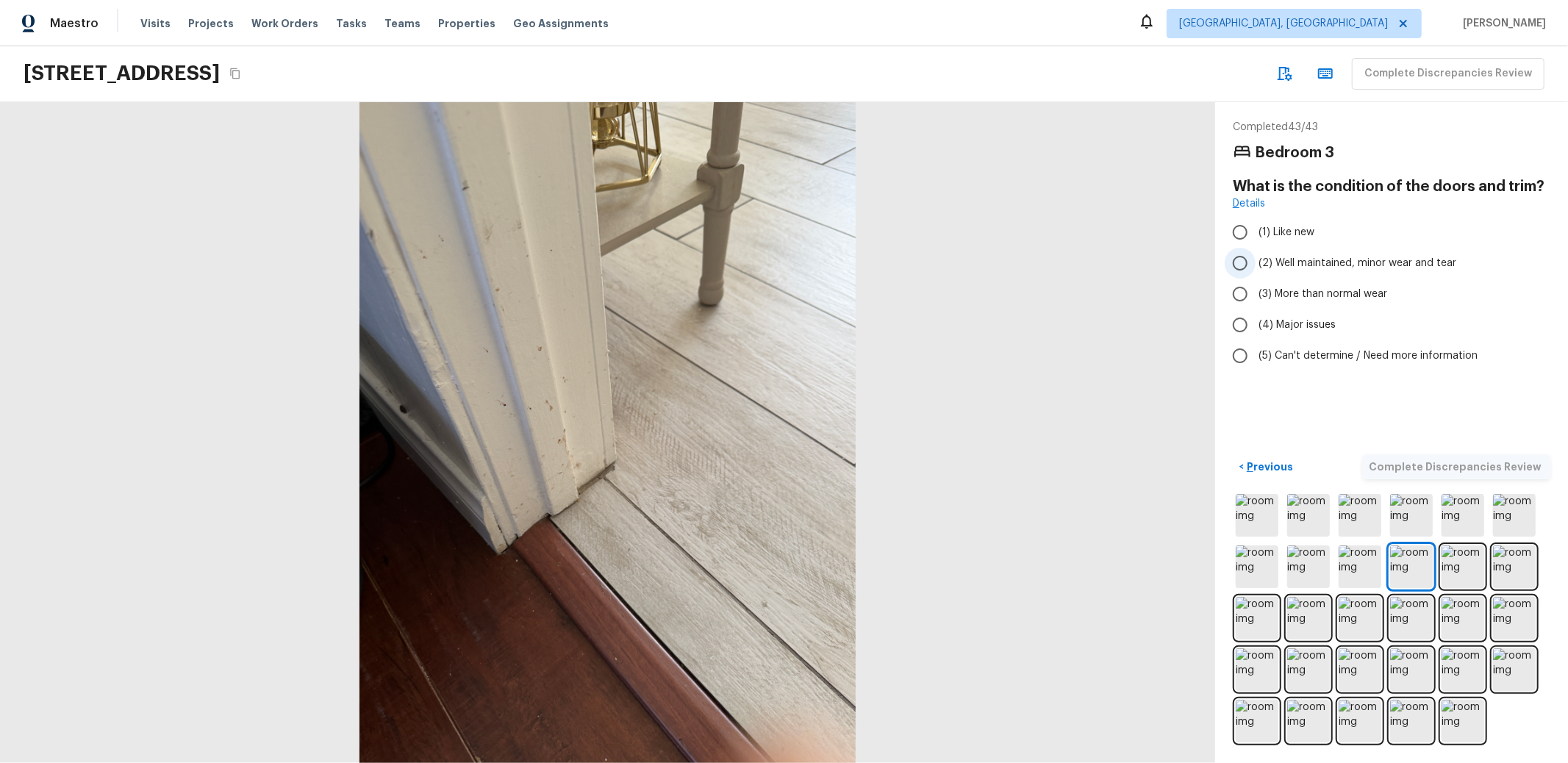
click at [1310, 258] on span "(2) Well maintained, minor wear and tear" at bounding box center [1357, 263] width 198 height 15
click at [1256, 258] on input "(2) Well maintained, minor wear and tear" at bounding box center [1240, 263] width 31 height 31
radio input "true"
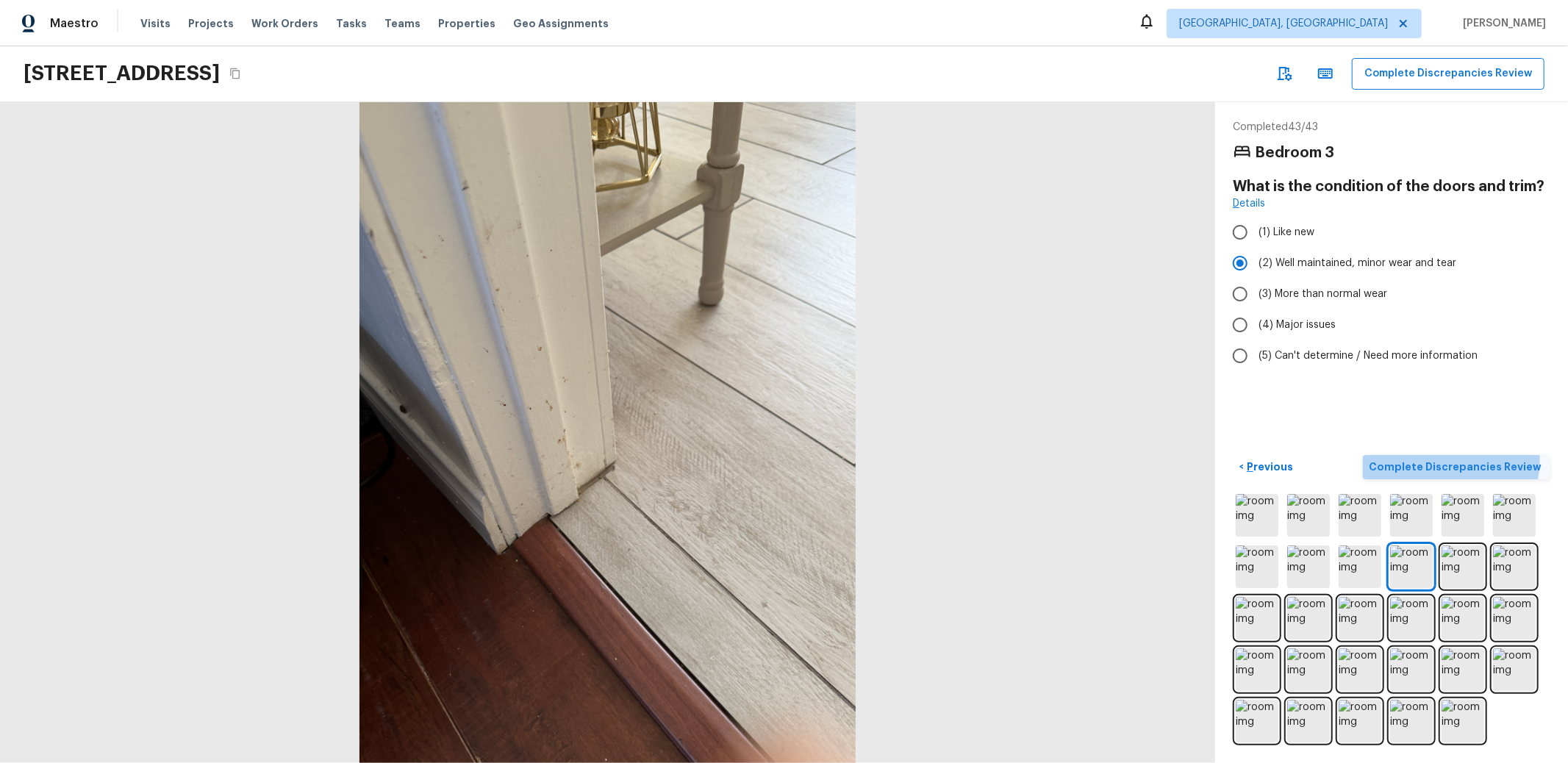
click at [1447, 459] on p "Complete Discrepancies Review" at bounding box center [1457, 466] width 176 height 15
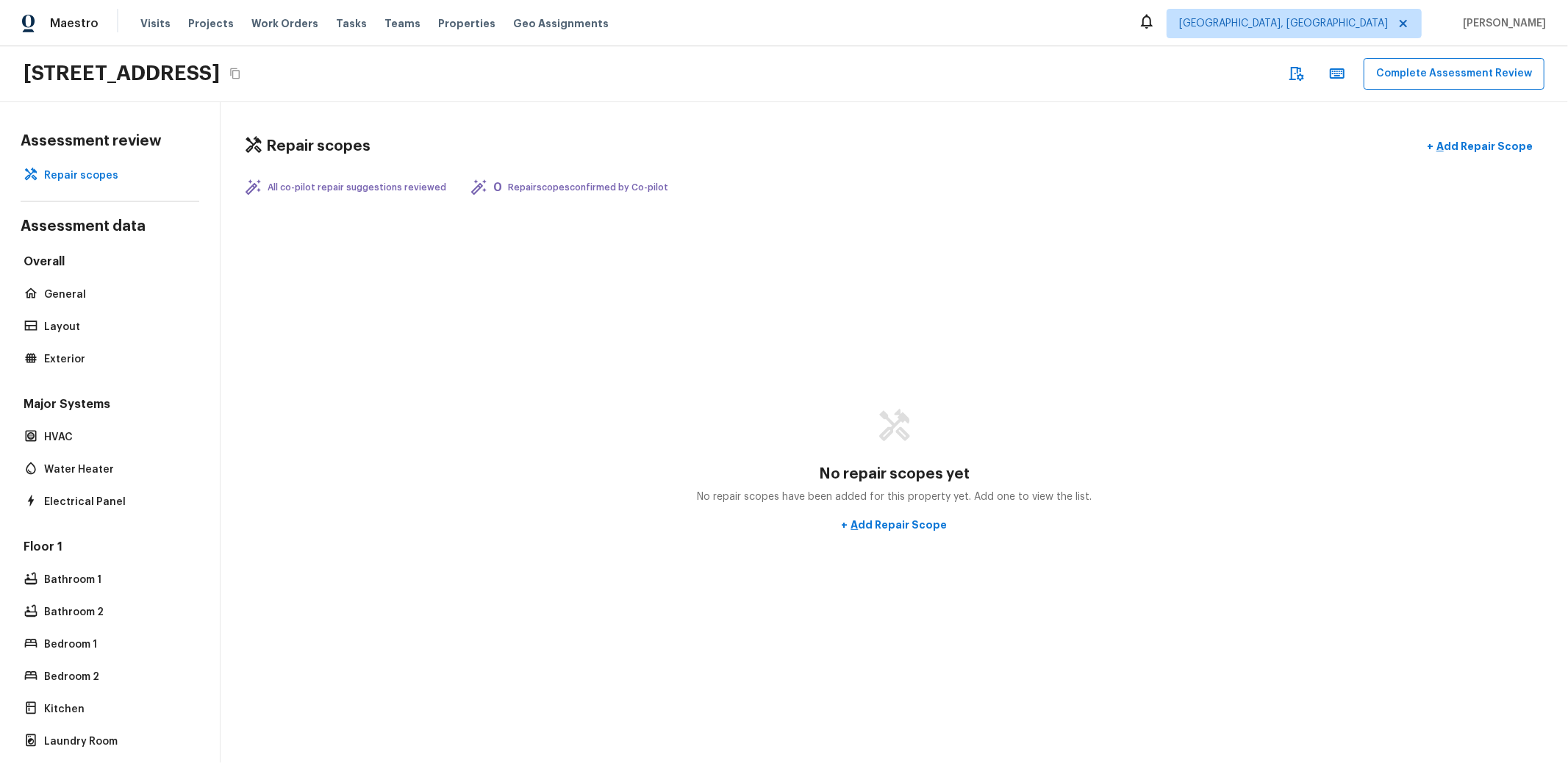
scroll to position [12, 0]
click at [65, 288] on p "General" at bounding box center [117, 295] width 146 height 15
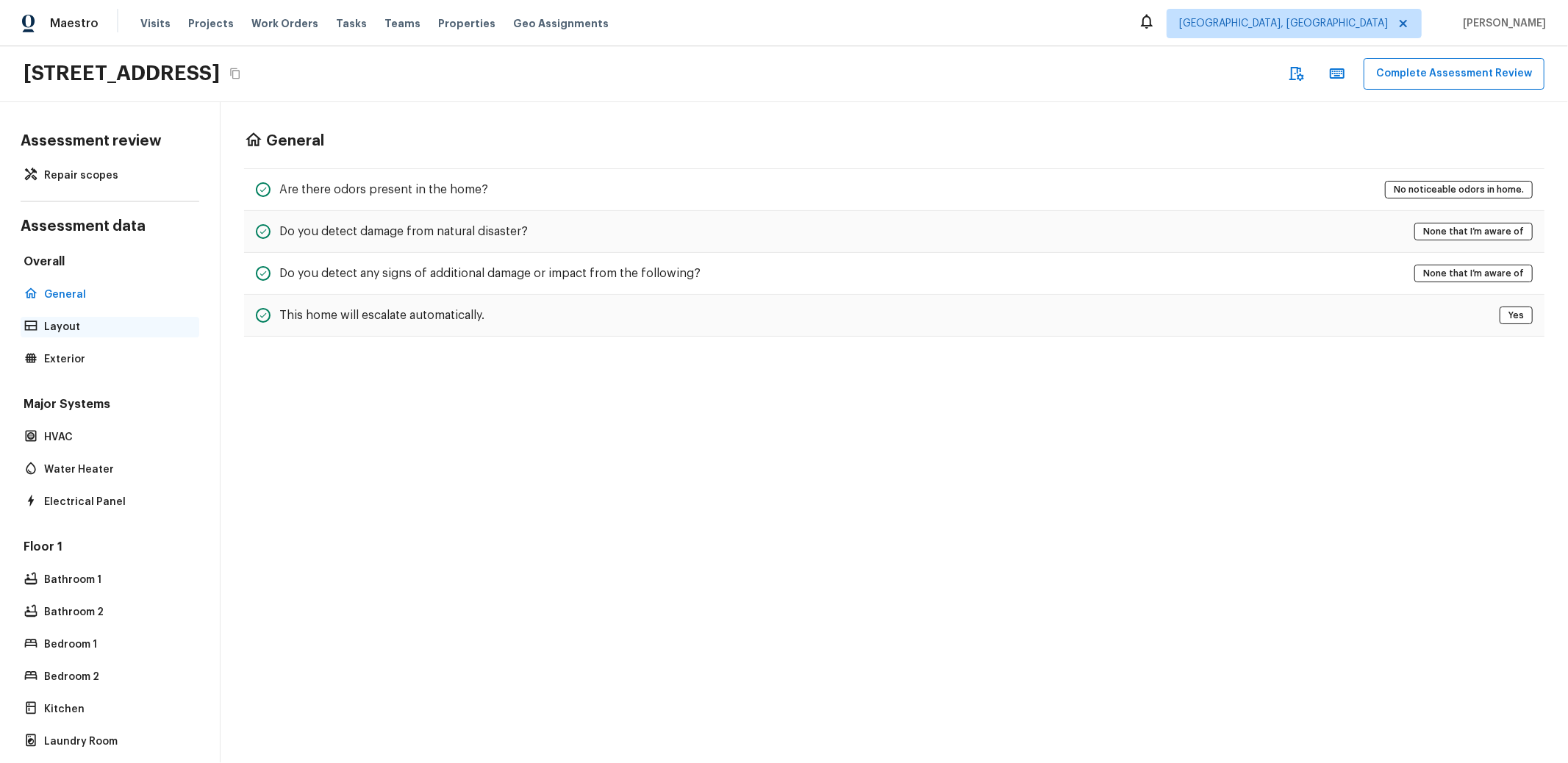
click at [64, 320] on p "Layout" at bounding box center [117, 327] width 146 height 15
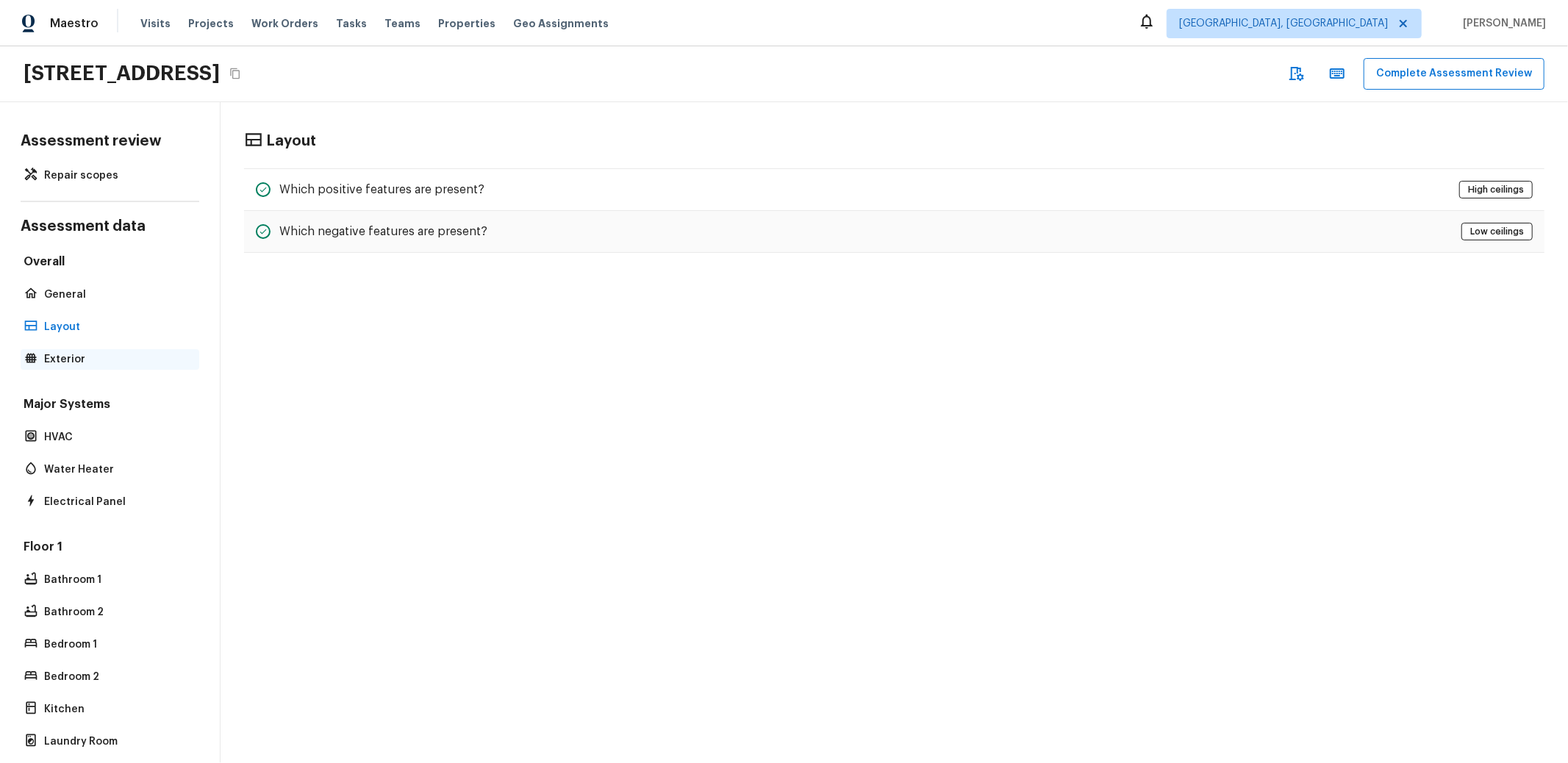
click at [64, 353] on div "Exterior" at bounding box center [110, 359] width 179 height 20
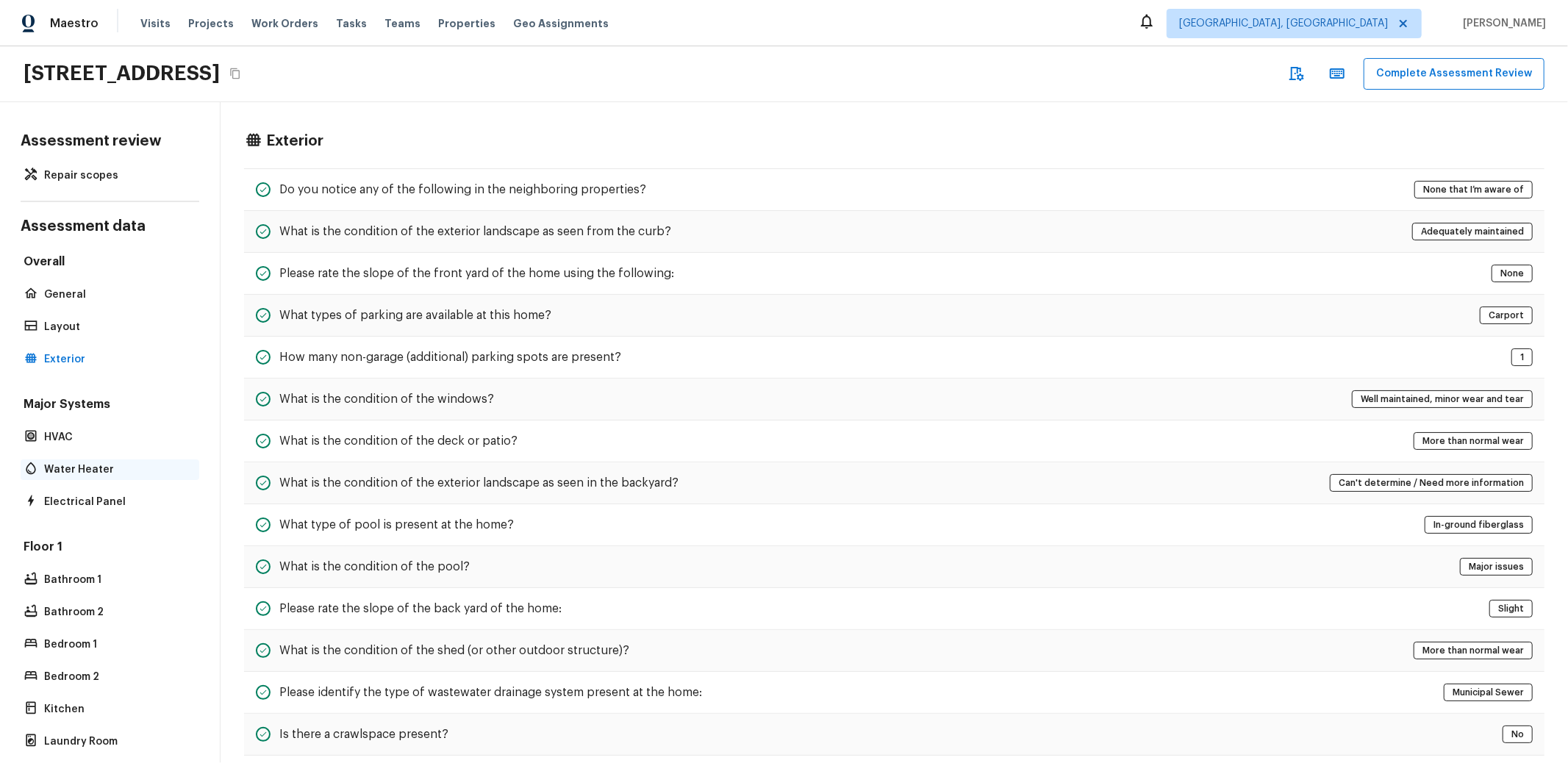
click at [76, 463] on p "Water Heater" at bounding box center [117, 470] width 146 height 15
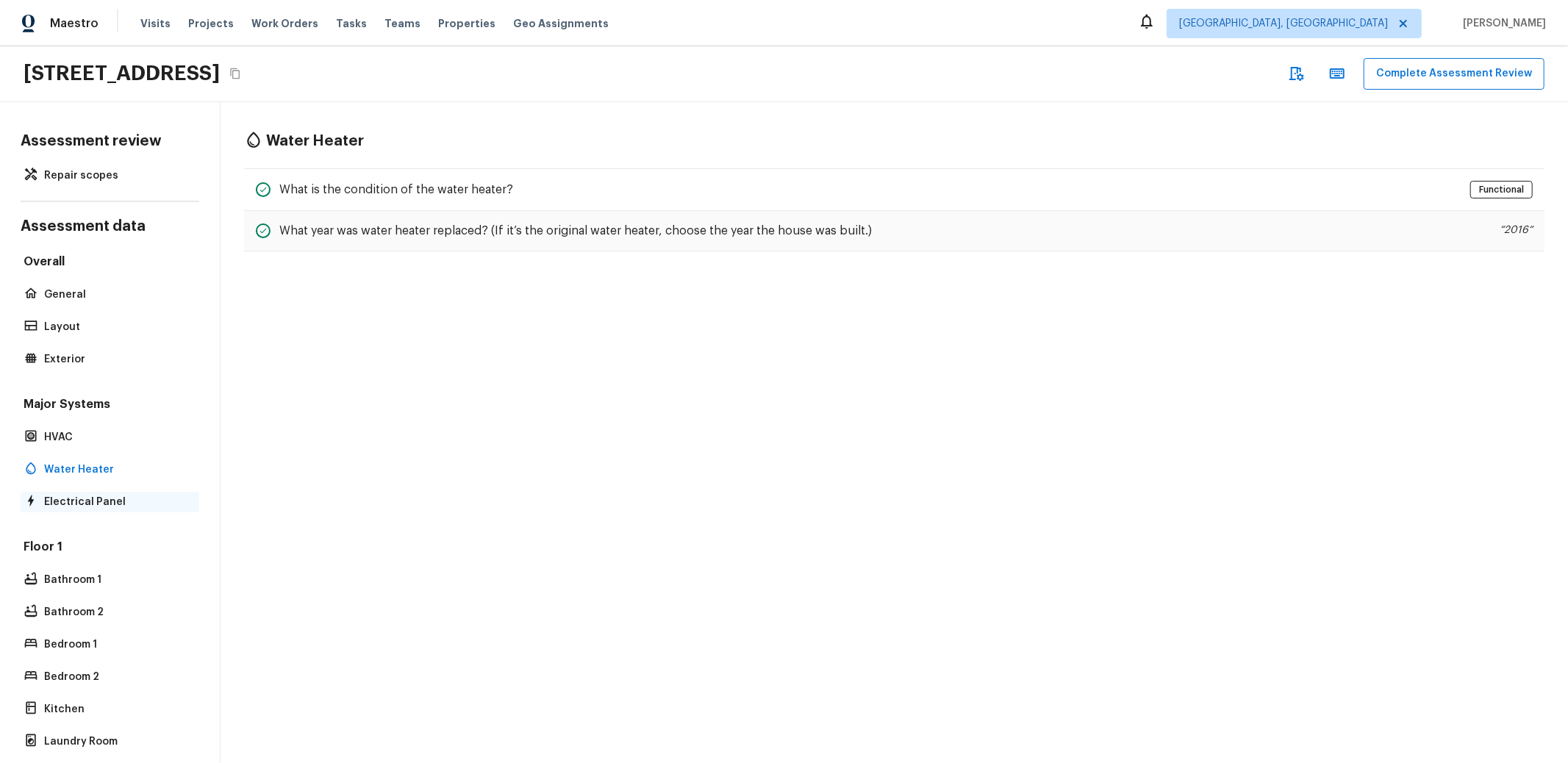
click at [79, 495] on div "Electrical Panel" at bounding box center [110, 502] width 179 height 20
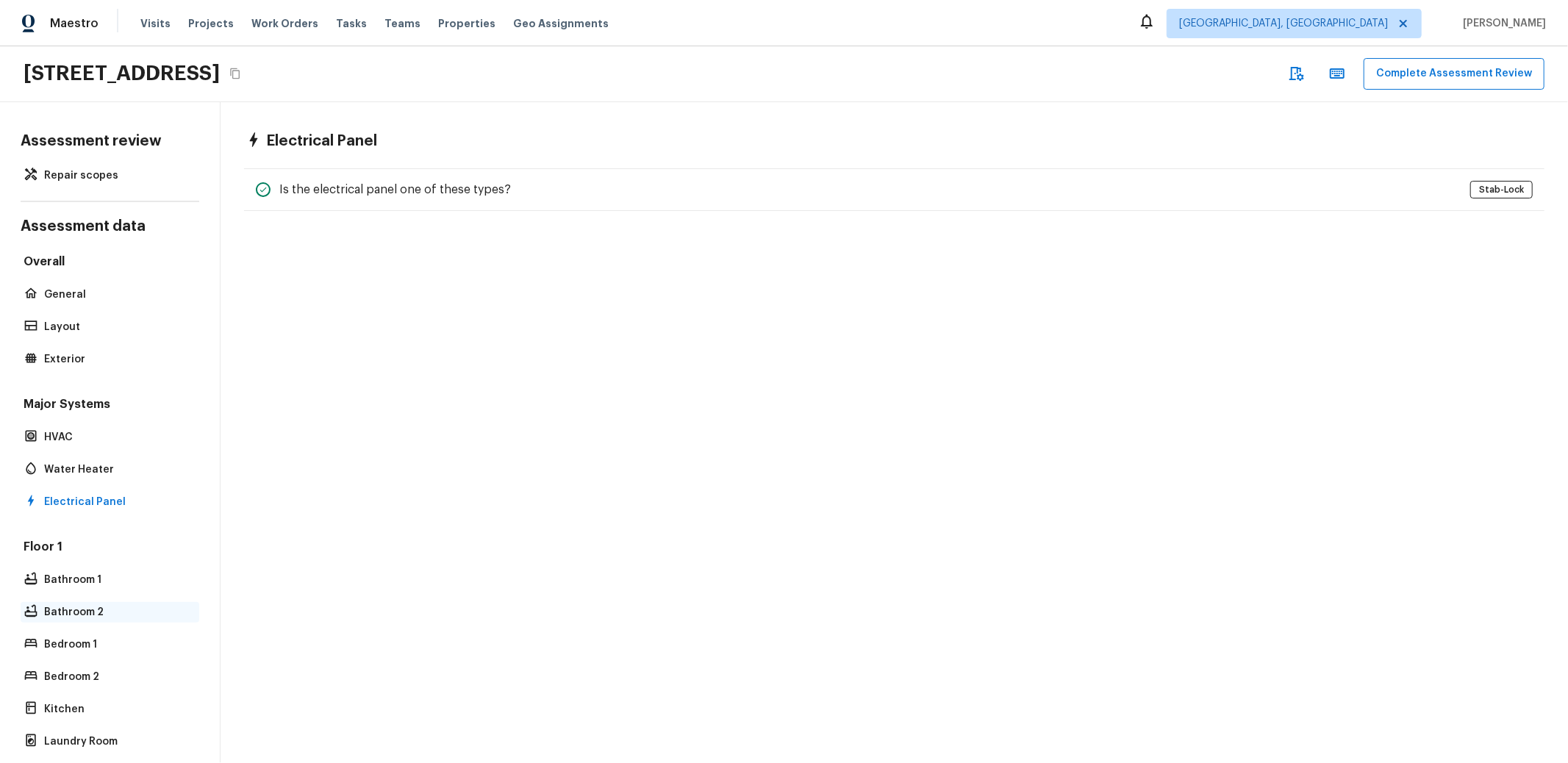
click at [72, 603] on div "Bathroom 2" at bounding box center [110, 613] width 179 height 20
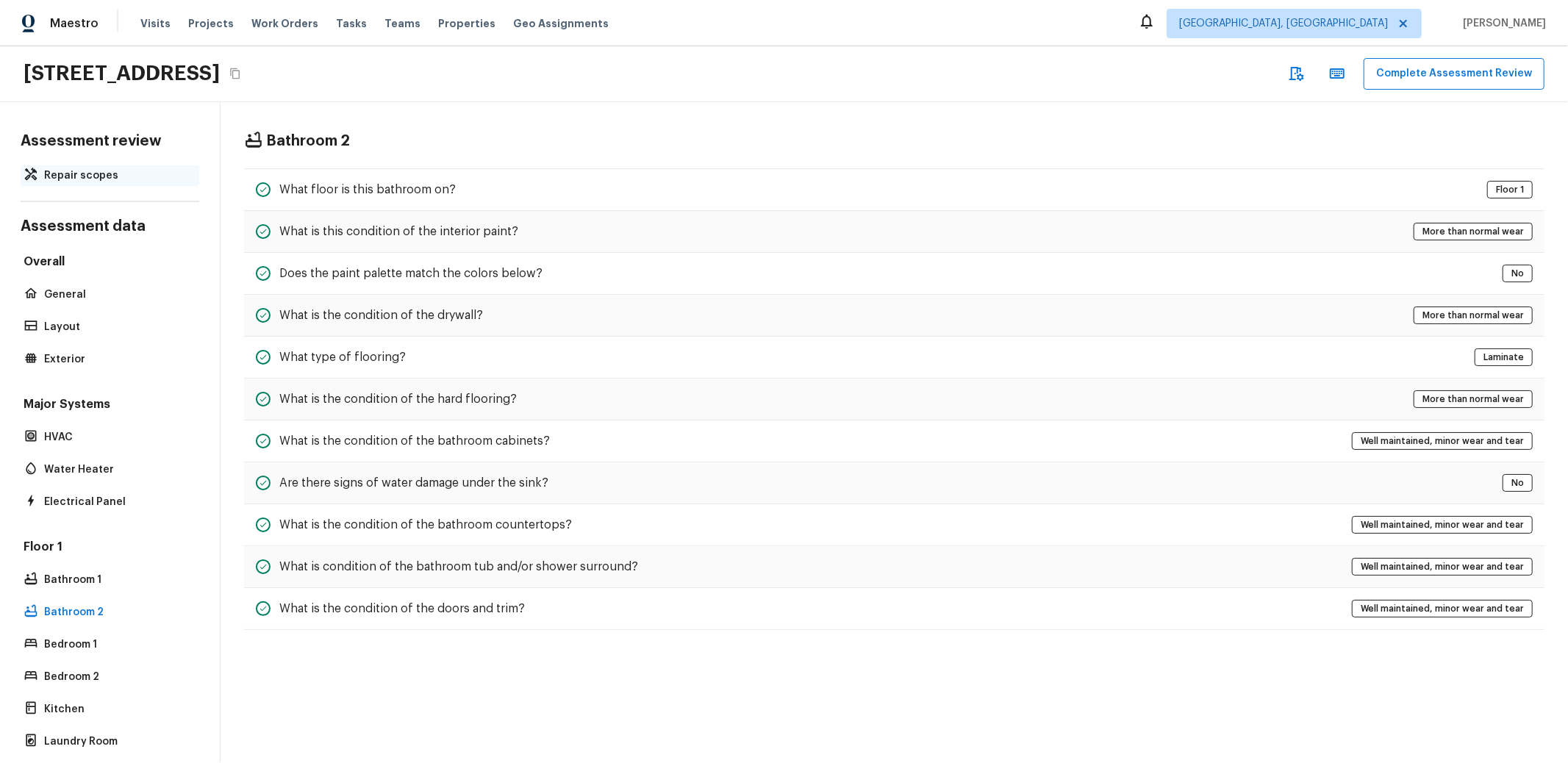
click at [90, 168] on p "Repair scopes" at bounding box center [117, 175] width 146 height 15
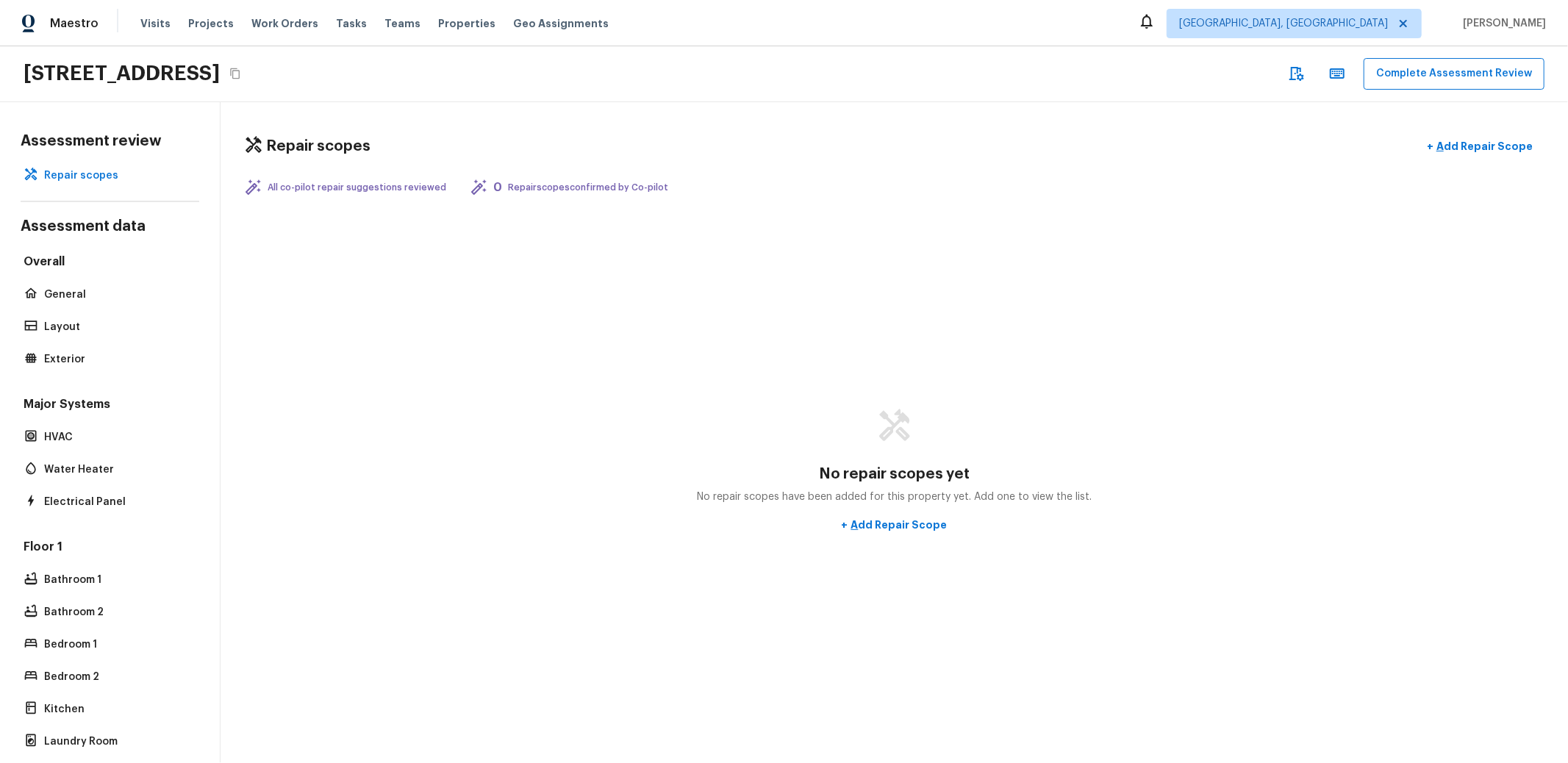
click at [749, 132] on div "Repair scopes + Add Repair Scope" at bounding box center [895, 147] width 1301 height 30
click at [894, 58] on div "[STREET_ADDRESS] Complete Assessment Review" at bounding box center [784, 73] width 1568 height 56
click at [102, 473] on p "Water Heater" at bounding box center [117, 470] width 146 height 15
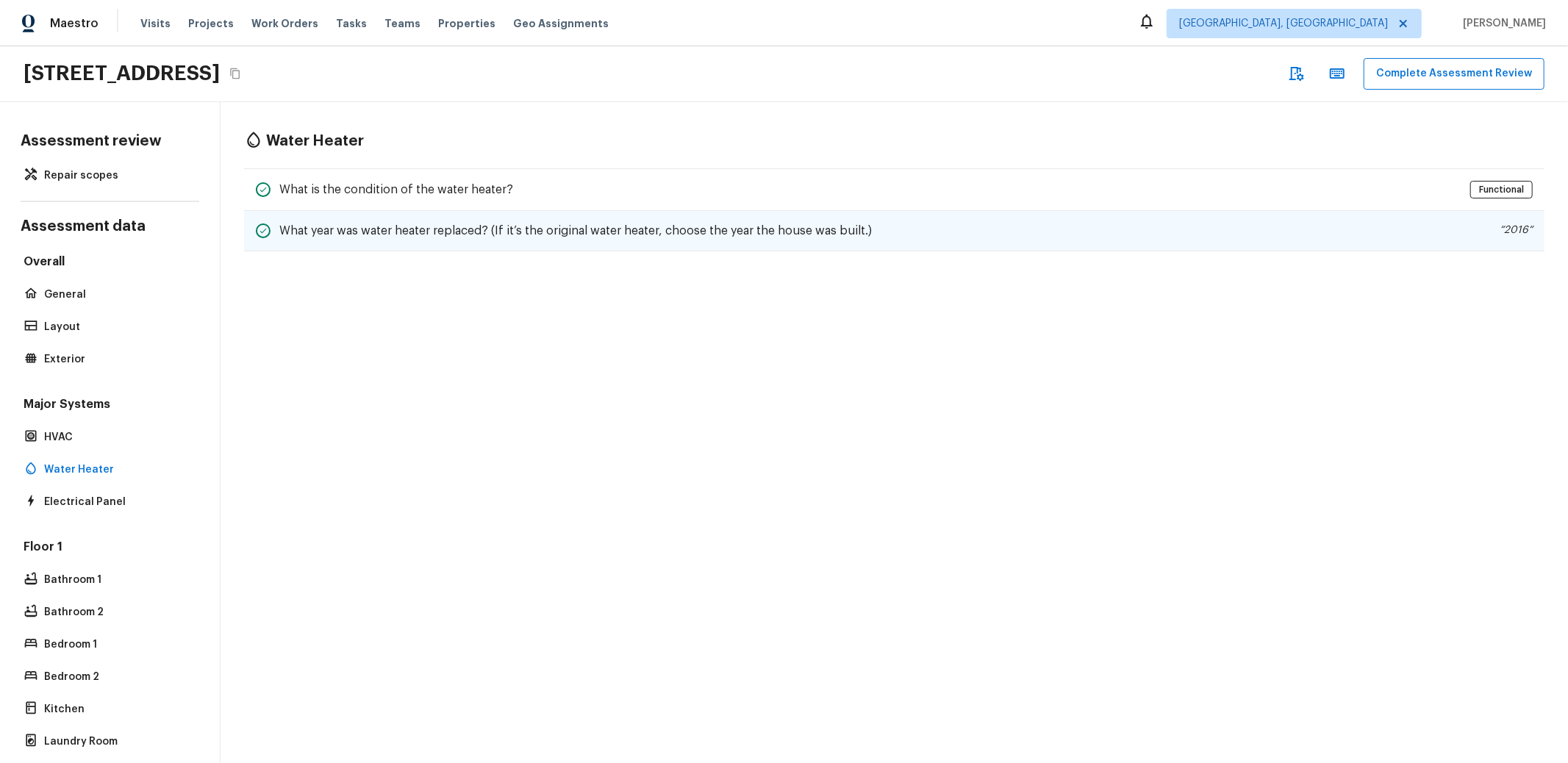
click at [407, 229] on h5 "What year was water heater replaced? (If it’s the original water heater, choose…" at bounding box center [576, 231] width 593 height 16
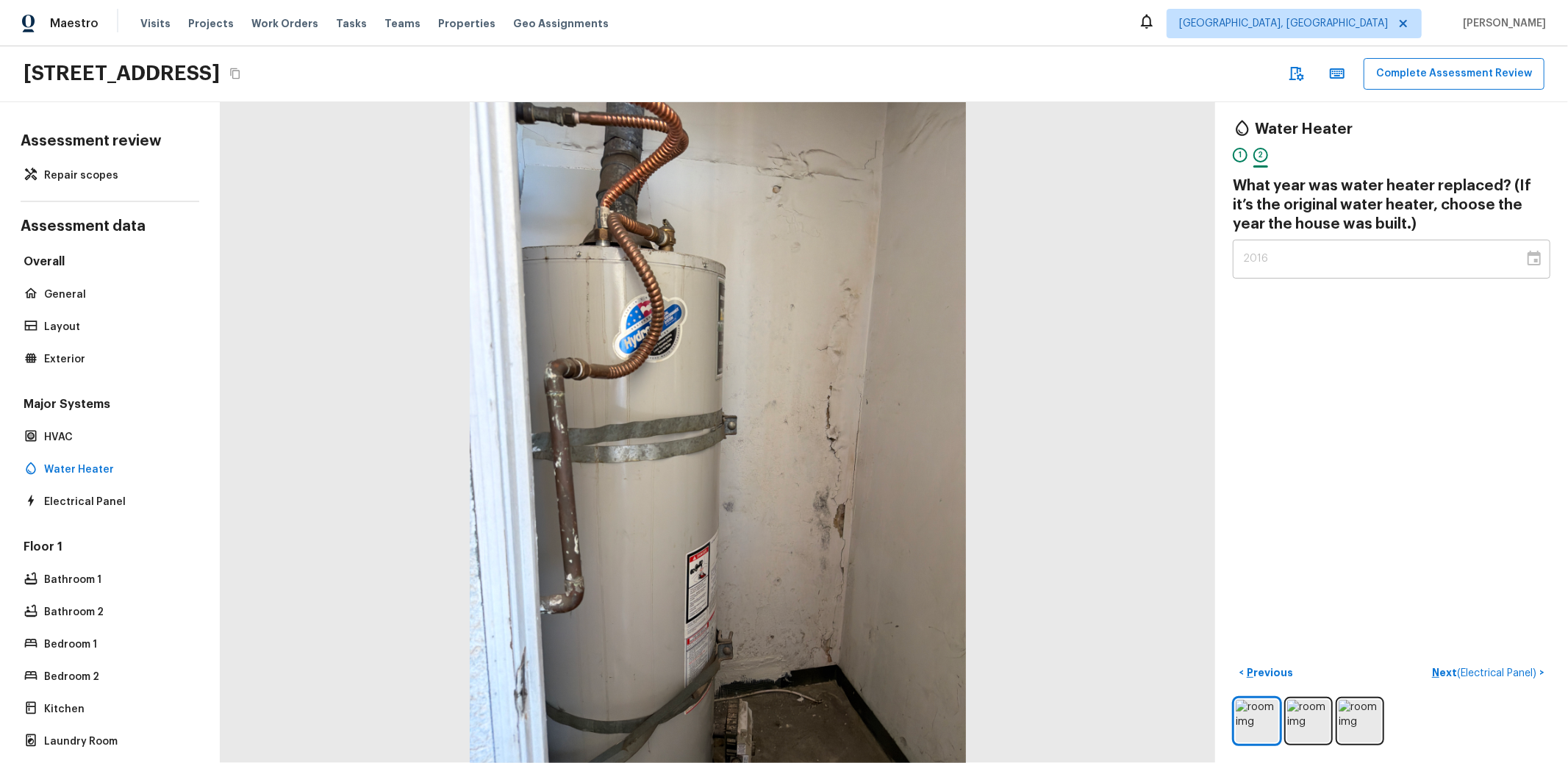
click at [86, 281] on div "Overall General Layout Exterior" at bounding box center [110, 312] width 179 height 116
click at [83, 289] on p "General" at bounding box center [117, 295] width 146 height 15
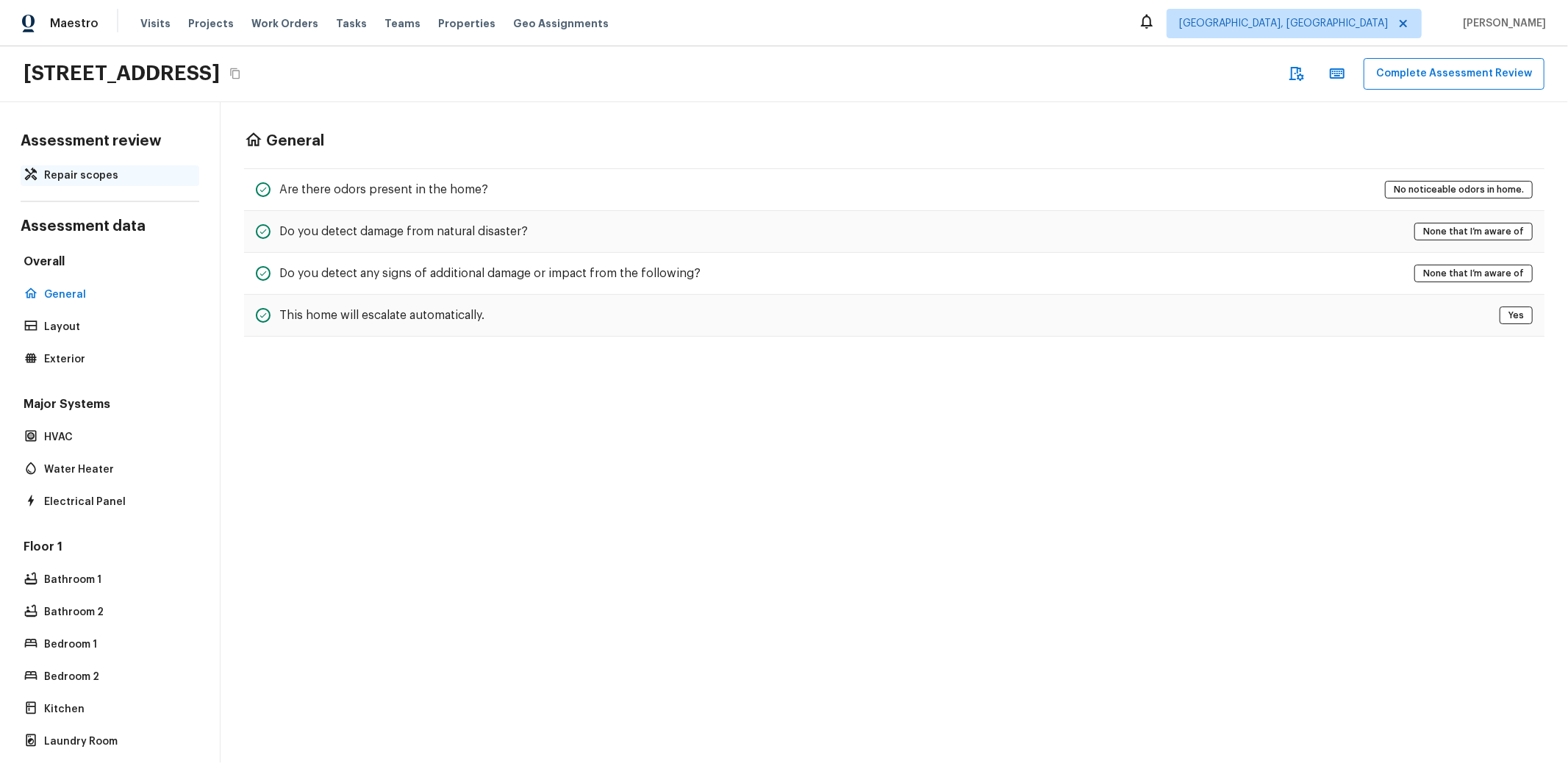
click at [92, 174] on p "Repair scopes" at bounding box center [117, 175] width 146 height 15
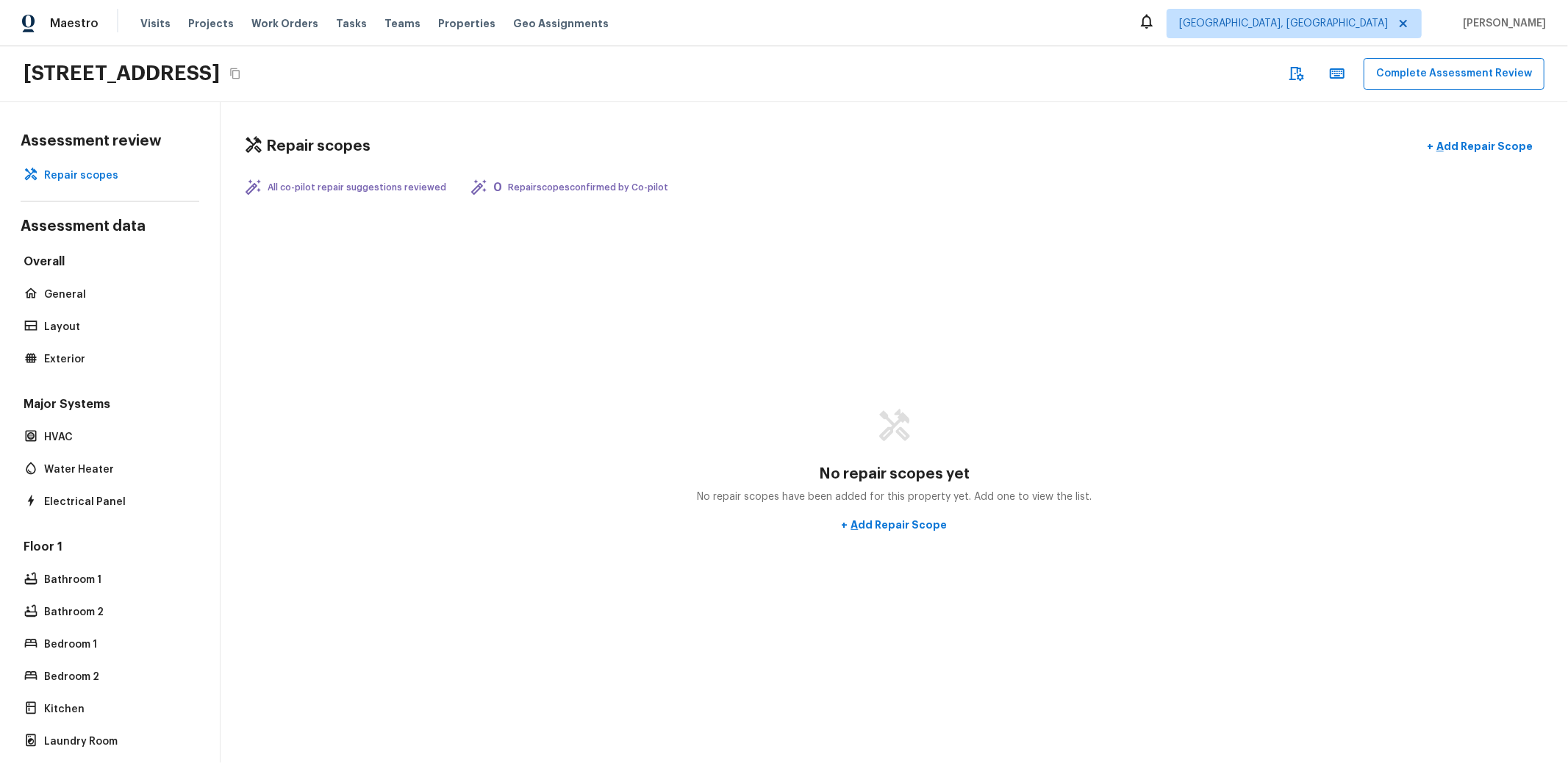
click at [385, 184] on p "All co-pilot repair suggestions reviewed" at bounding box center [357, 187] width 179 height 12
click at [646, 59] on div "[STREET_ADDRESS] Complete Assessment Review" at bounding box center [784, 73] width 1568 height 56
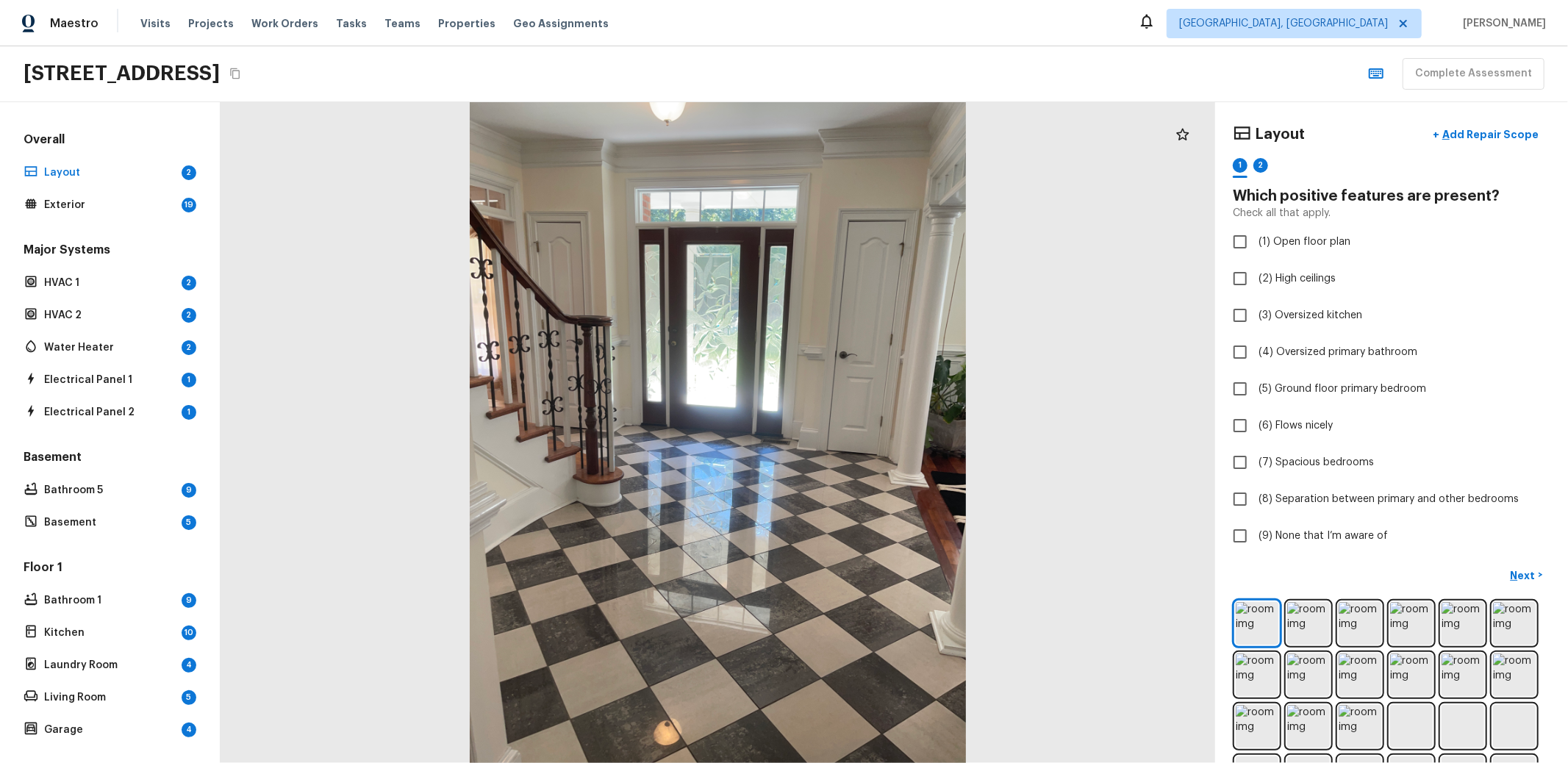
click at [1079, 58] on div "295 Glengarry Chase, Covington, GA 30014 Complete Assessment" at bounding box center [784, 73] width 1568 height 56
click at [95, 158] on div "Overall Layout 2 Exterior 19" at bounding box center [110, 173] width 179 height 84
click at [96, 169] on p "Layout" at bounding box center [110, 173] width 132 height 15
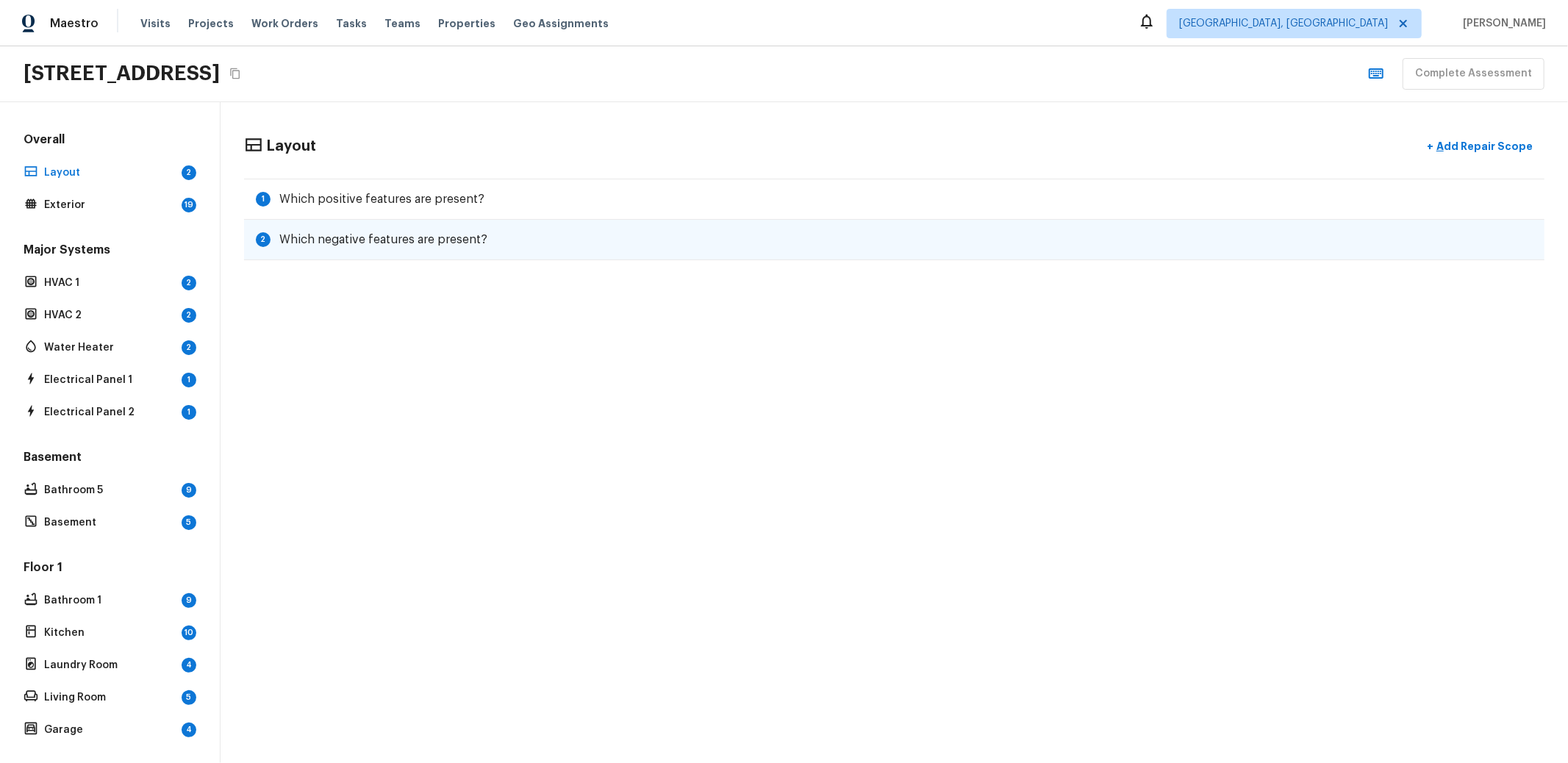
click at [996, 227] on div "2 Which negative features are present?" at bounding box center [895, 240] width 1301 height 41
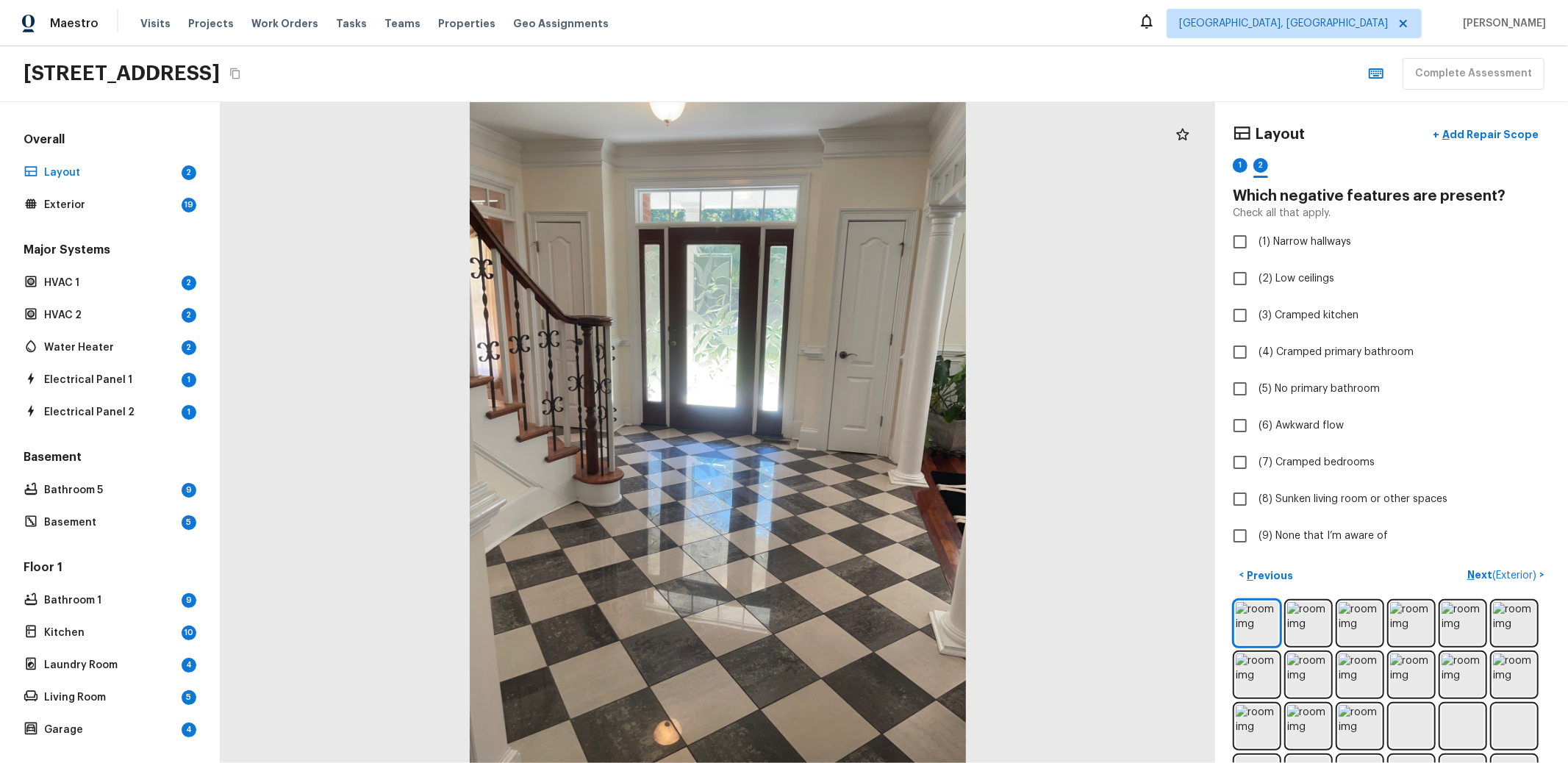
click at [997, 42] on div "Maestro Visits Projects Work Orders Tasks Teams Properties Geo Assignments [GEO…" at bounding box center [784, 23] width 1568 height 46
click at [964, 35] on div "Maestro Visits Projects Work Orders Tasks Teams Properties Geo Assignments [GEO…" at bounding box center [784, 23] width 1568 height 46
click at [1018, 35] on div "Maestro Visits Projects Work Orders Tasks Teams Properties Geo Assignments [GEO…" at bounding box center [784, 23] width 1568 height 46
click at [930, 37] on div "Maestro Visits Projects Work Orders Tasks Teams Properties Geo Assignments [GEO…" at bounding box center [784, 23] width 1568 height 46
click at [245, 81] on div "295 Glengarry Chase, Covington, GA 30014" at bounding box center [135, 73] width 221 height 27
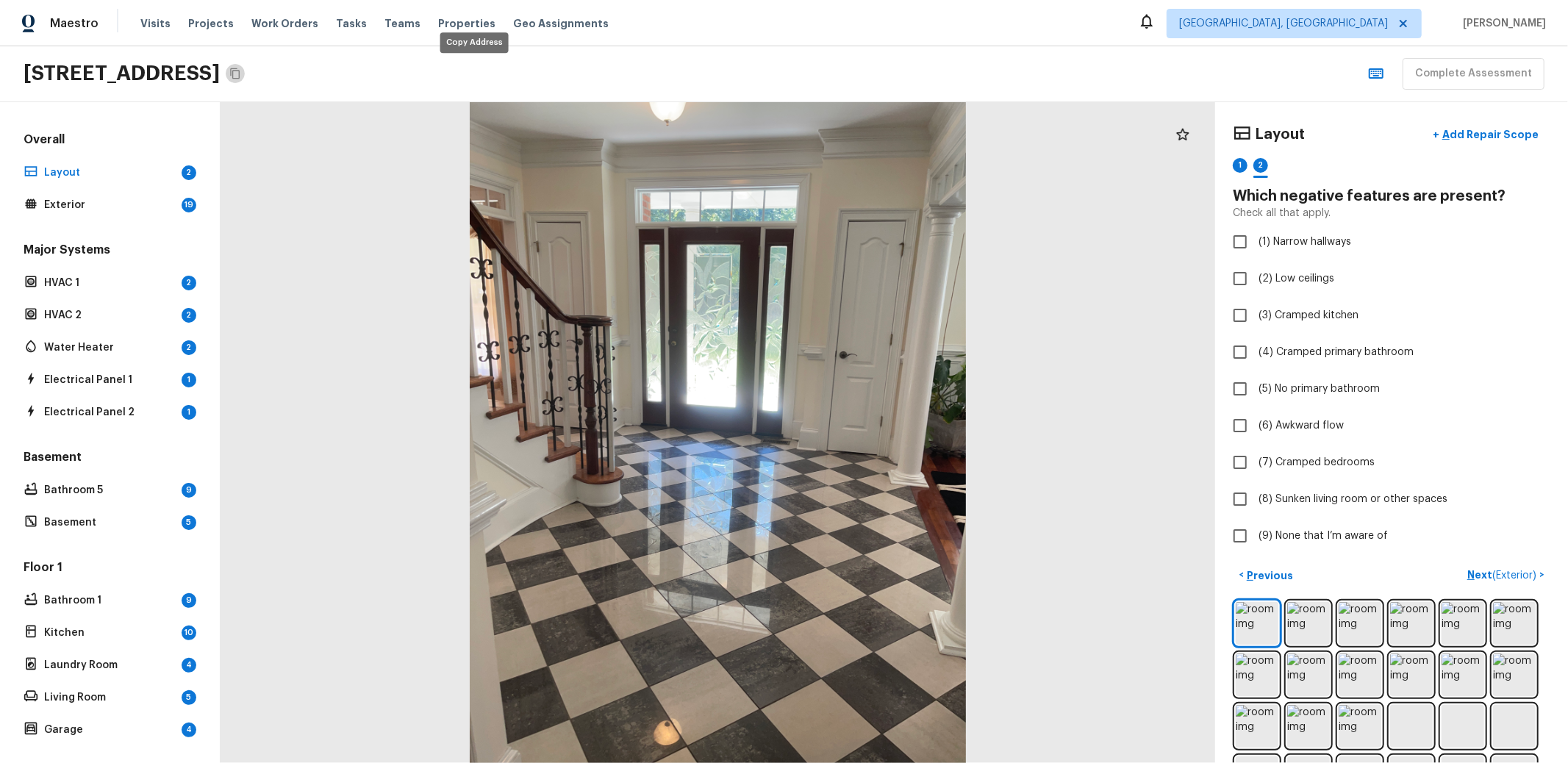
click at [242, 75] on icon "Copy Address" at bounding box center [234, 73] width 12 height 12
click at [796, 33] on div "Maestro Visits Projects Work Orders Tasks Teams Properties Geo Assignments [GEO…" at bounding box center [784, 23] width 1568 height 46
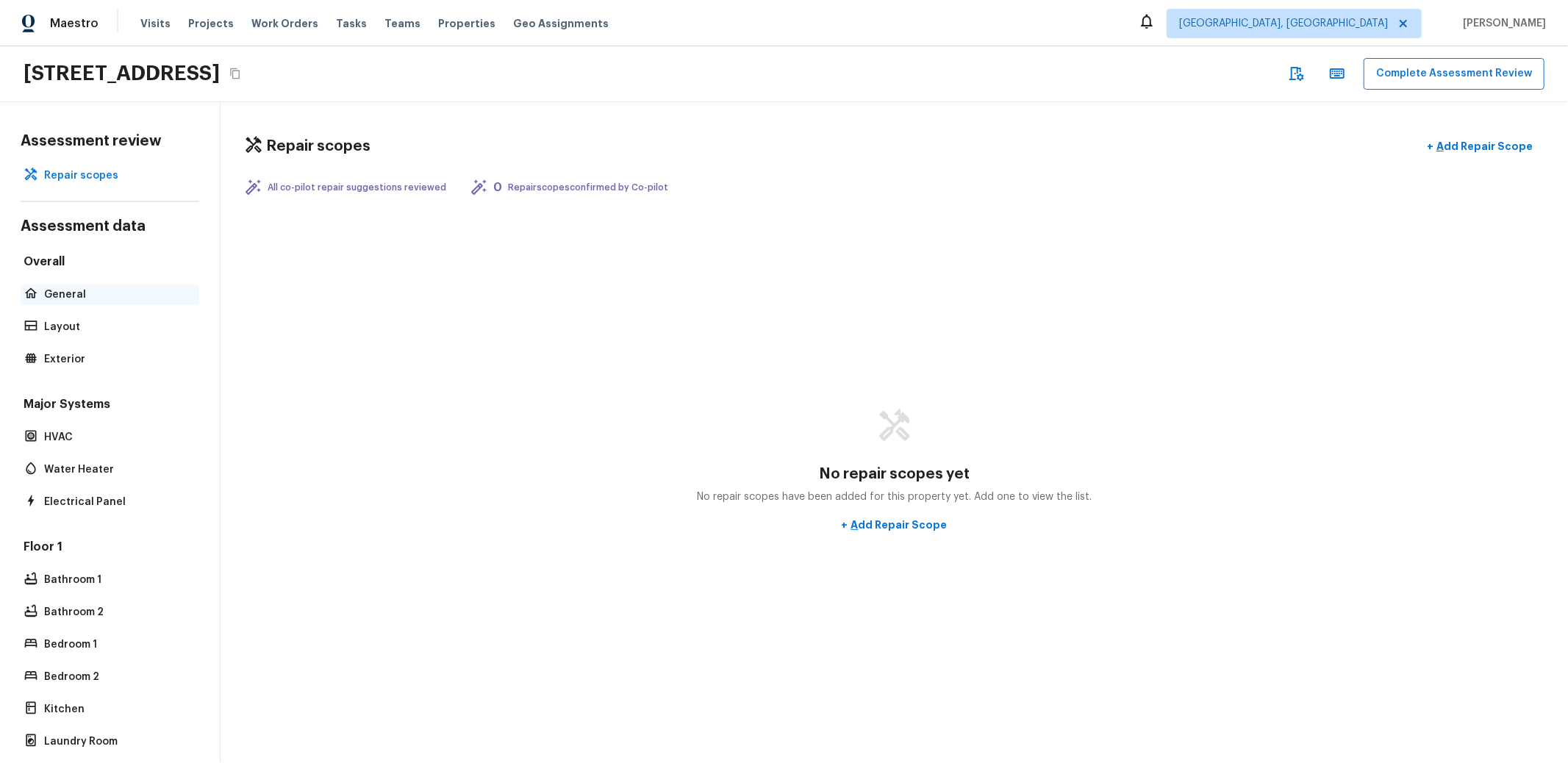
click at [82, 294] on p "General" at bounding box center [117, 295] width 146 height 15
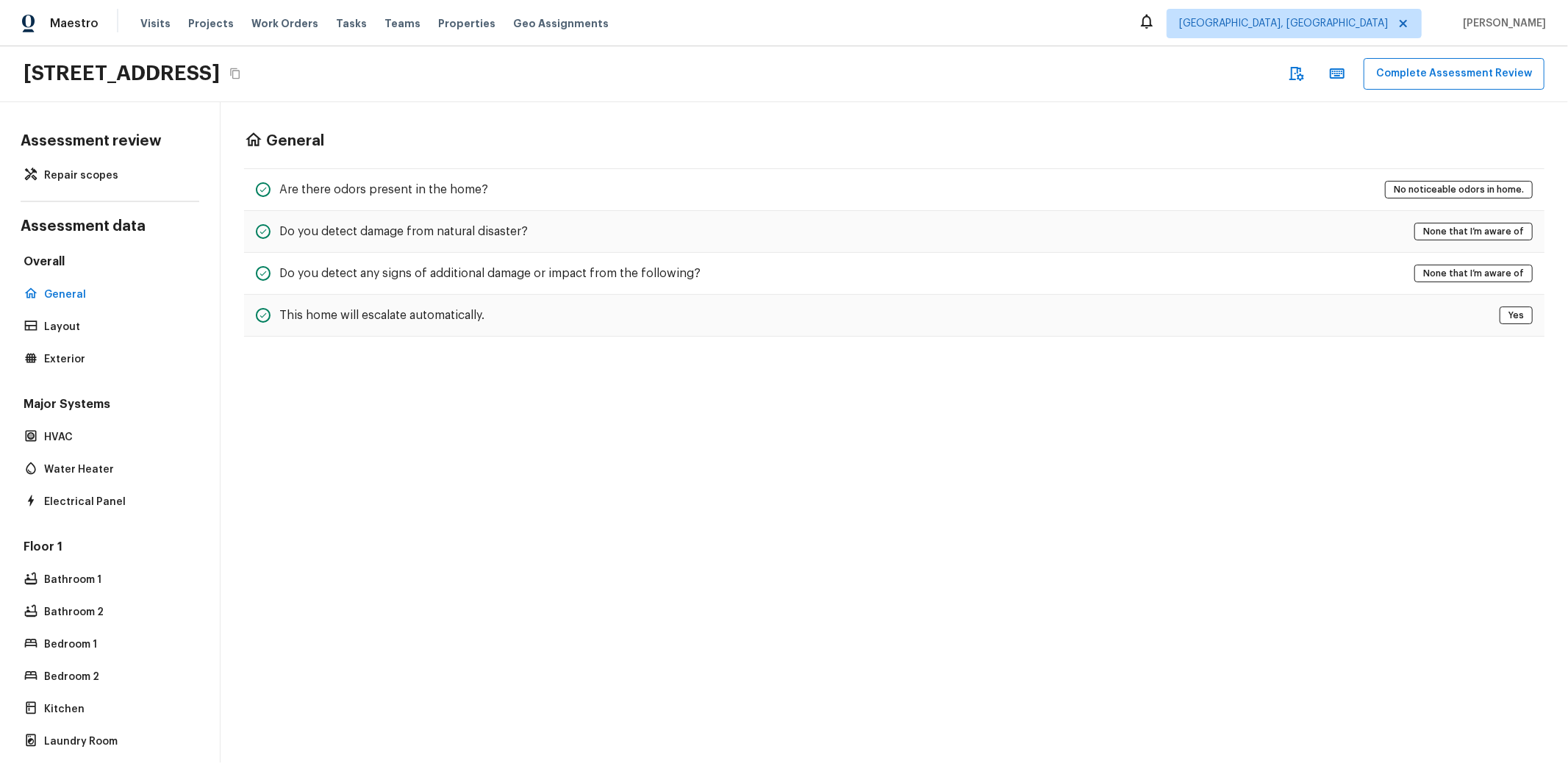
click at [91, 346] on div "Overall General Layout Exterior" at bounding box center [110, 312] width 179 height 116
click at [89, 327] on p "Layout" at bounding box center [117, 327] width 146 height 15
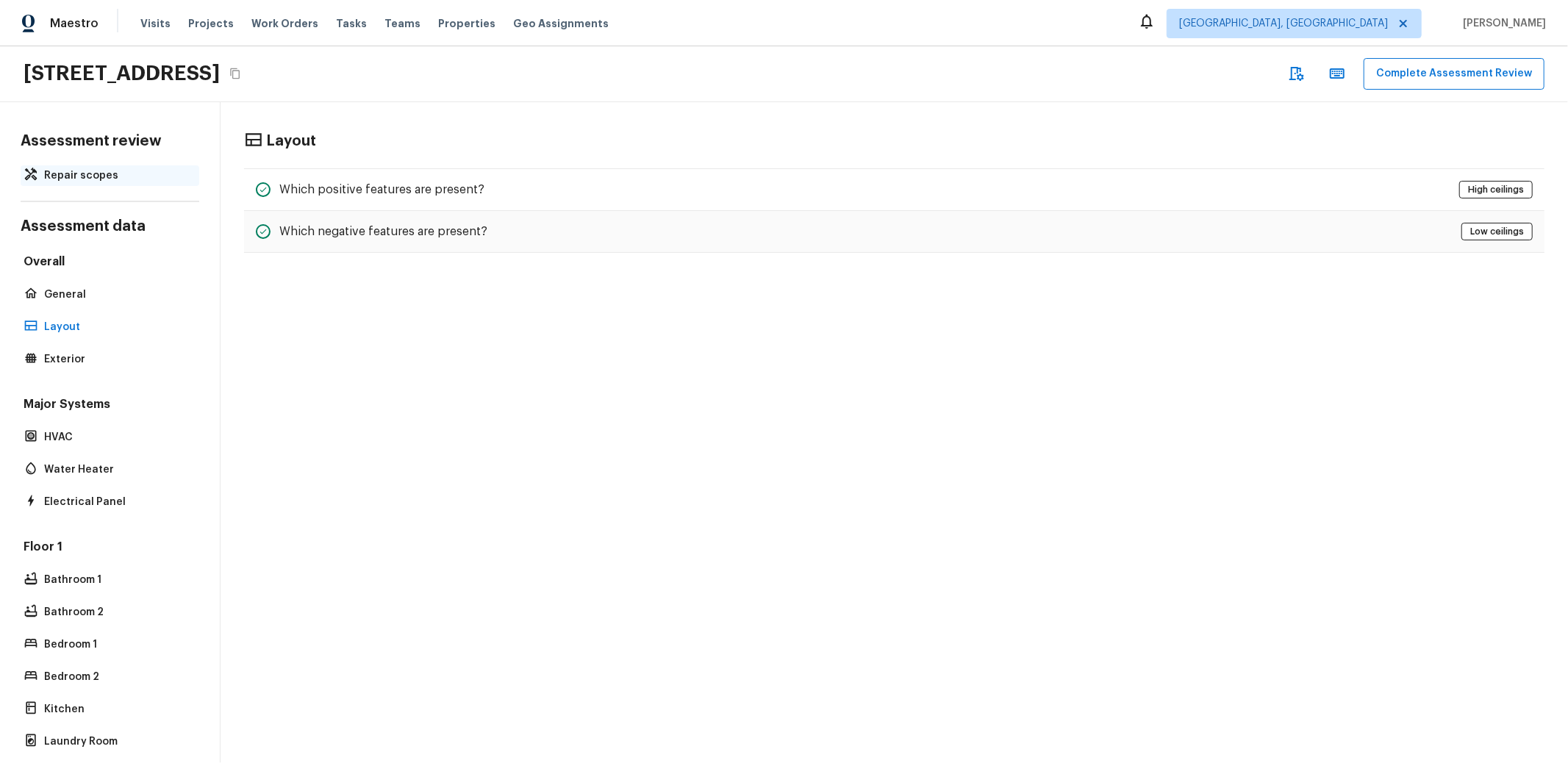
click at [76, 169] on p "Repair scopes" at bounding box center [117, 175] width 146 height 15
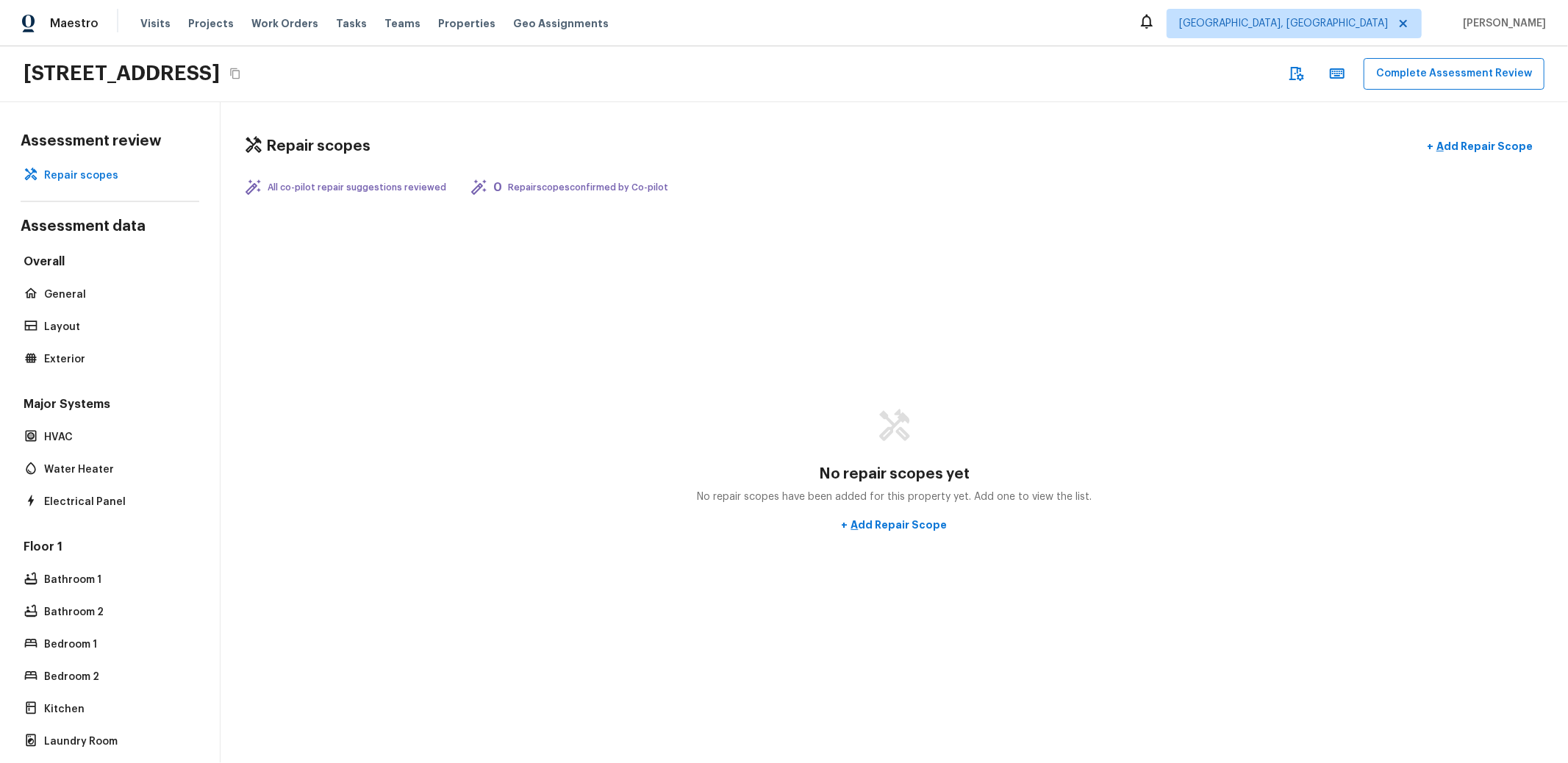
click at [597, 138] on div "Repair scopes + Add Repair Scope" at bounding box center [895, 147] width 1301 height 30
click at [588, 173] on div "Repair scopes + Add Repair Scope All co-pilot repair suggestions reviewed 0 Rep…" at bounding box center [894, 432] width 1348 height 661
click at [585, 179] on div "0 Repair scopes confirmed by Co-pilot" at bounding box center [569, 188] width 198 height 18
click at [240, 70] on icon "Copy Address" at bounding box center [234, 73] width 10 height 11
click at [855, 31] on div "Maestro Visits Projects Work Orders Tasks Teams Properties Geo Assignments [GEO…" at bounding box center [784, 23] width 1568 height 46
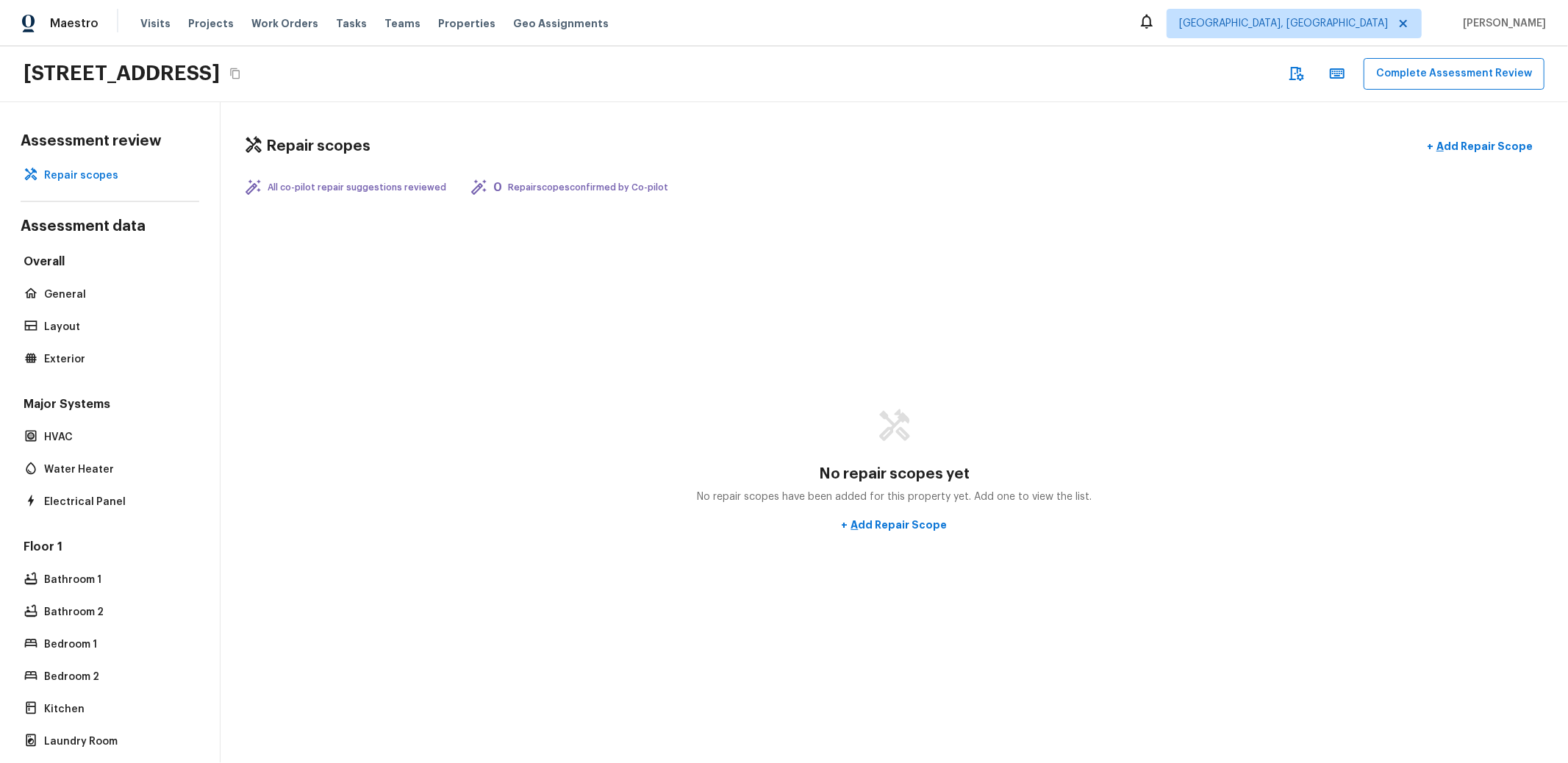
click at [240, 73] on icon "Copy Address" at bounding box center [234, 73] width 10 height 11
